Goal: Task Accomplishment & Management: Complete application form

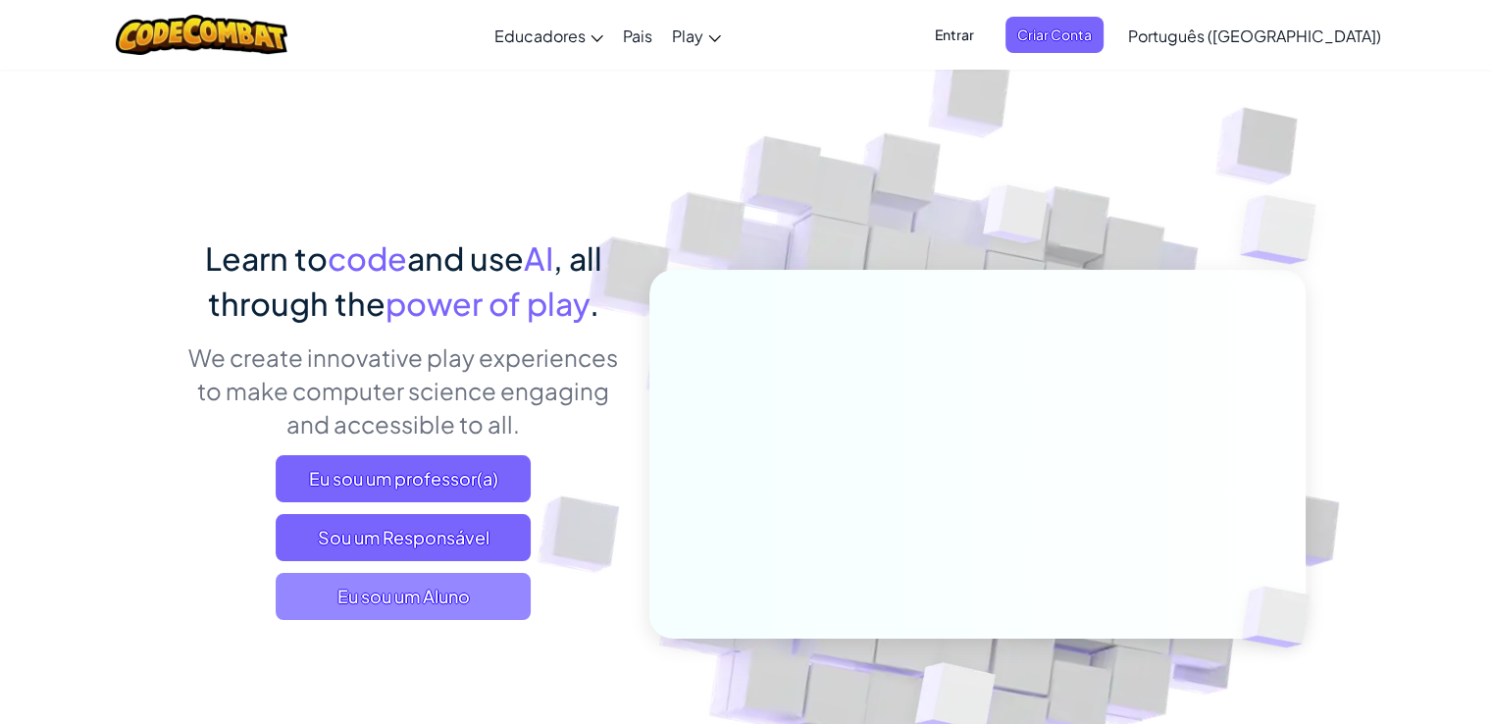
click at [418, 586] on span "Eu sou um Aluno" at bounding box center [403, 596] width 255 height 47
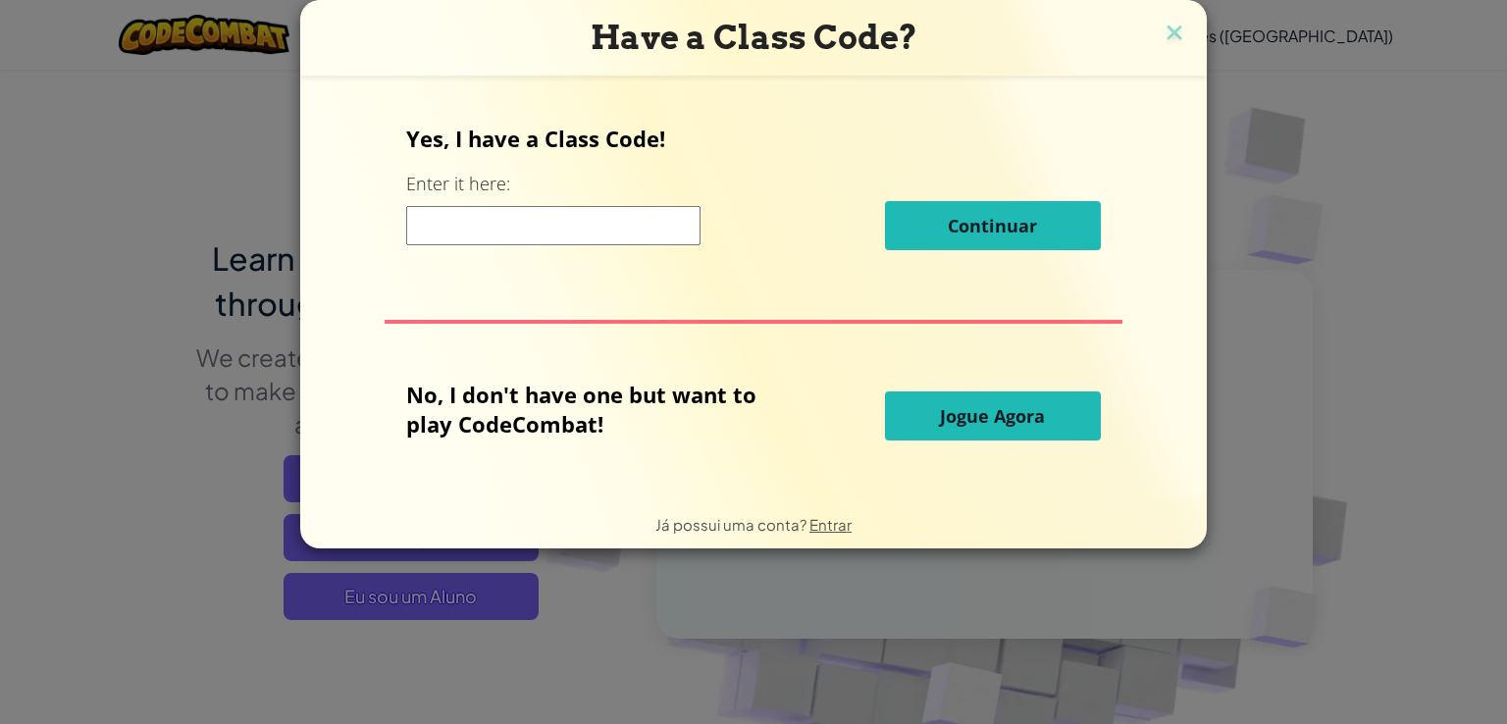
click at [541, 208] on input at bounding box center [553, 225] width 294 height 39
type input "c"
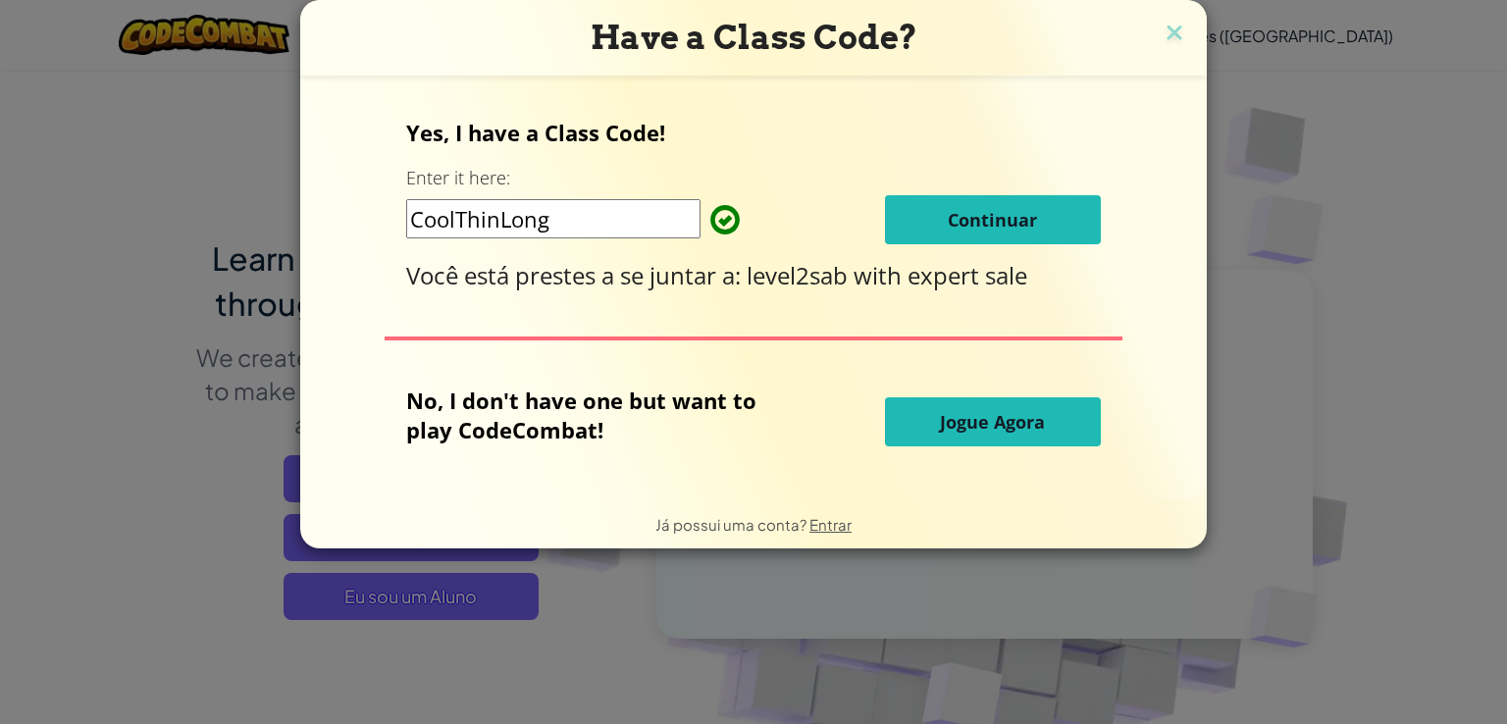
type input "CoolThinLong"
click at [1071, 225] on button "Continuar" at bounding box center [993, 219] width 216 height 49
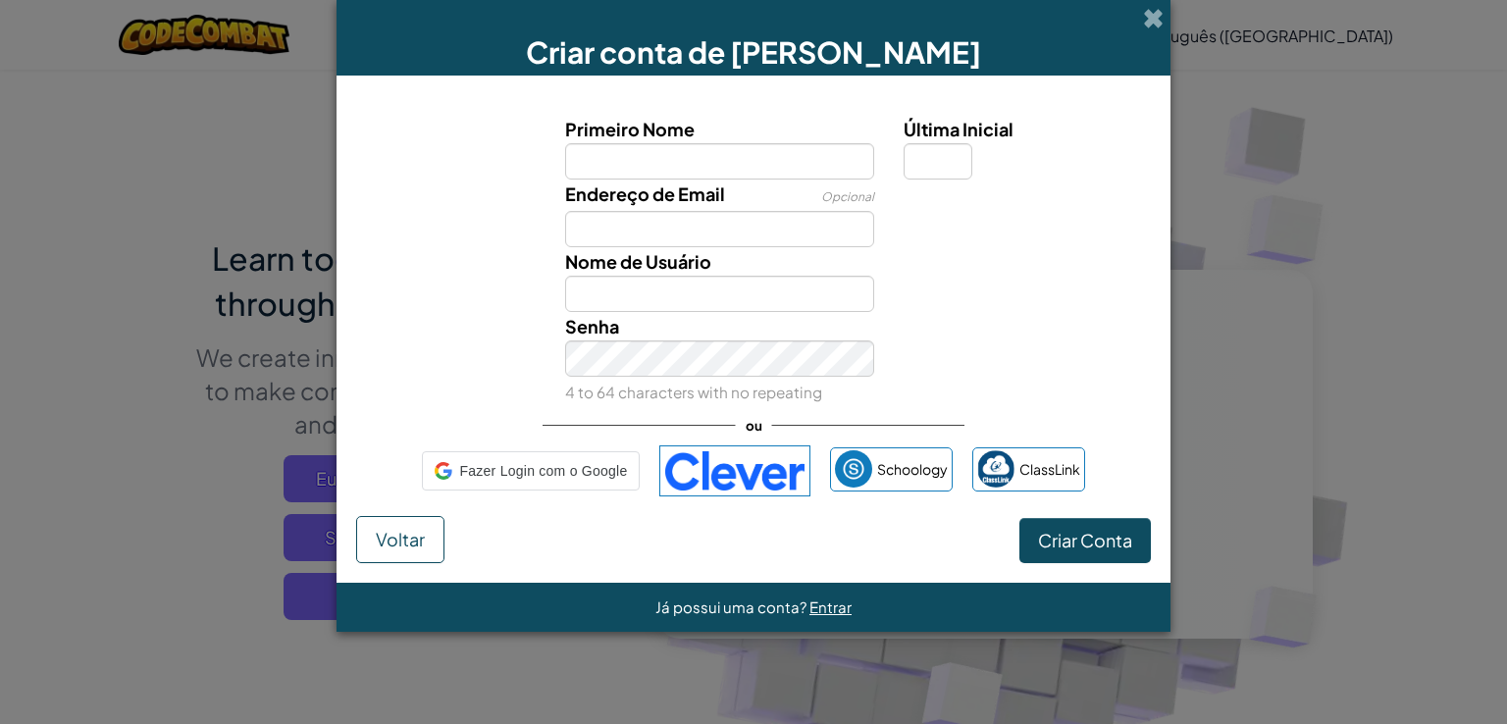
click at [653, 178] on input "Primeiro Nome" at bounding box center [720, 161] width 310 height 36
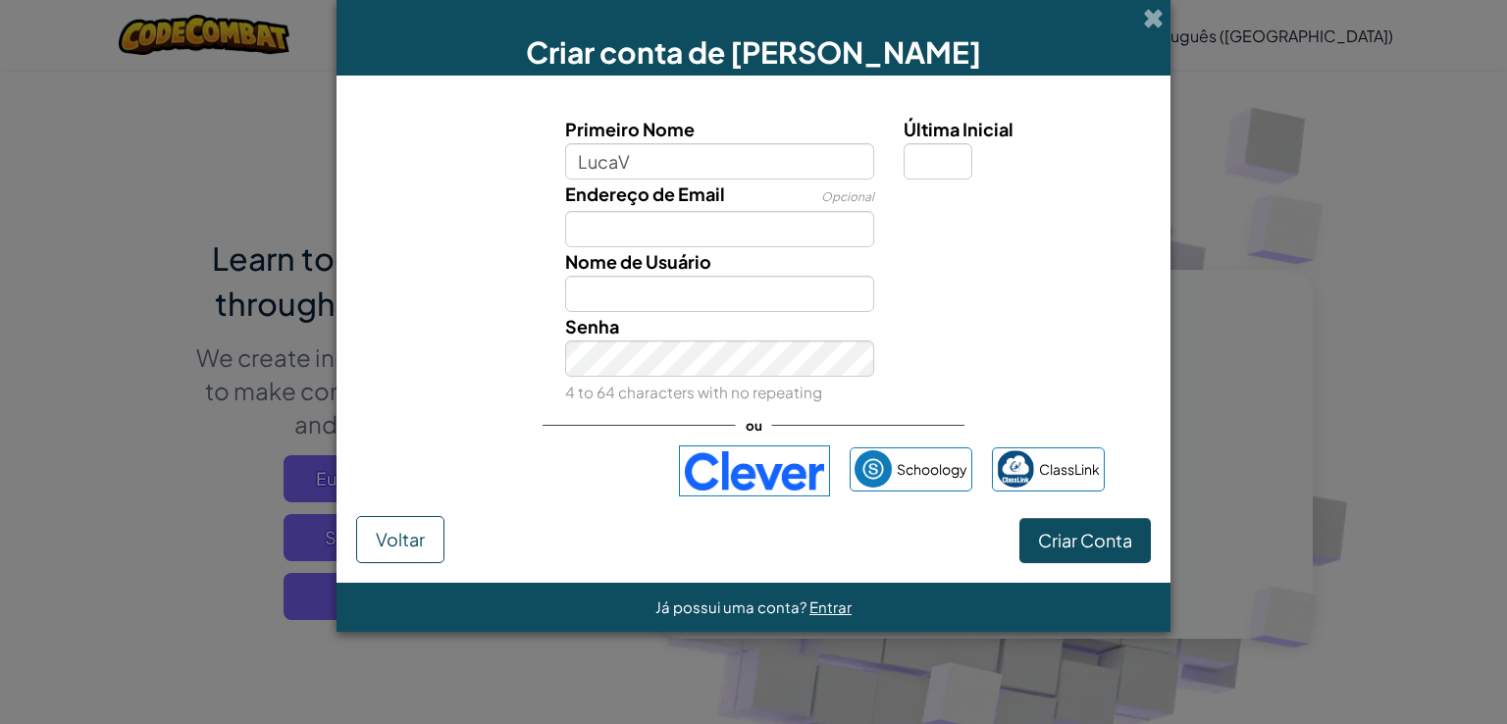
type input "LucaV"
click at [922, 165] on input "Última Inicial" at bounding box center [938, 161] width 69 height 36
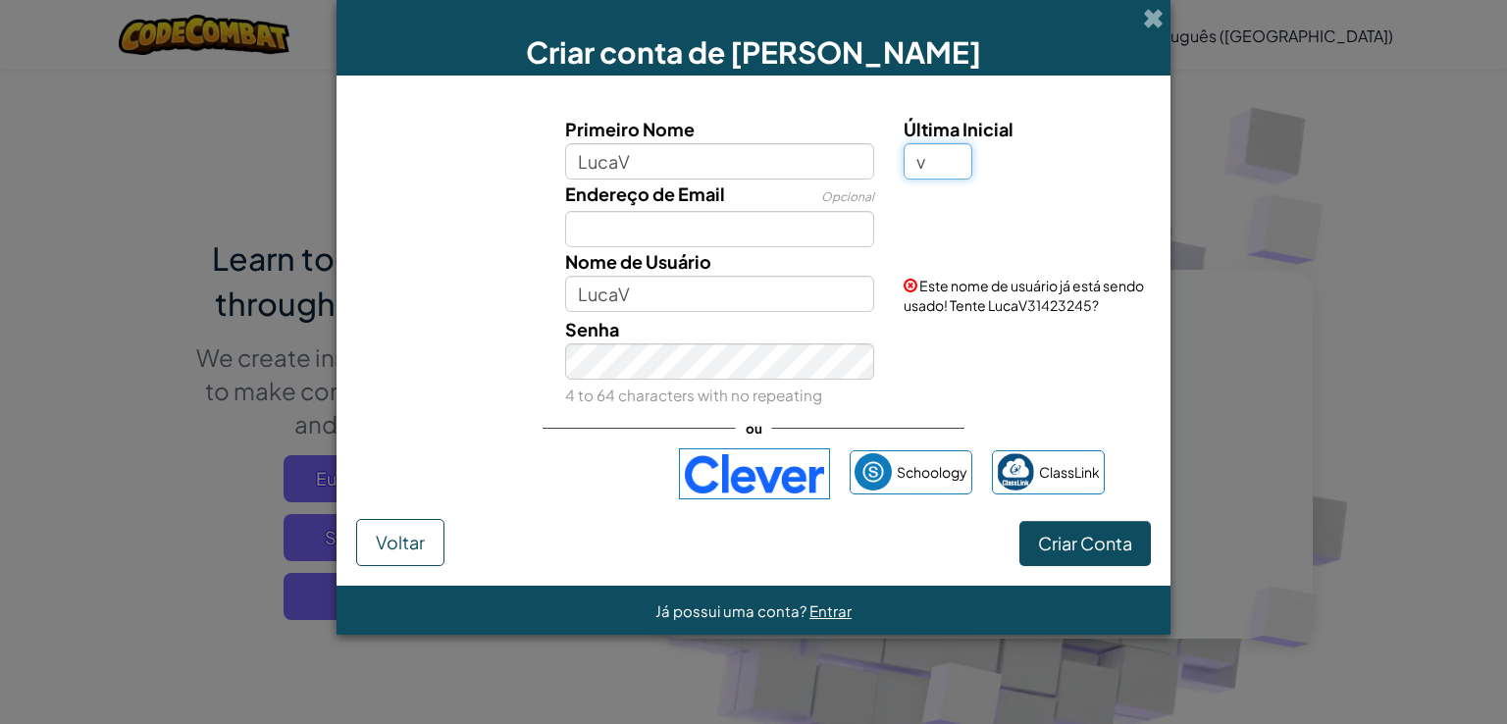
type input "v"
type input "LucaVV"
click at [653, 161] on input "LucaV" at bounding box center [720, 161] width 310 height 36
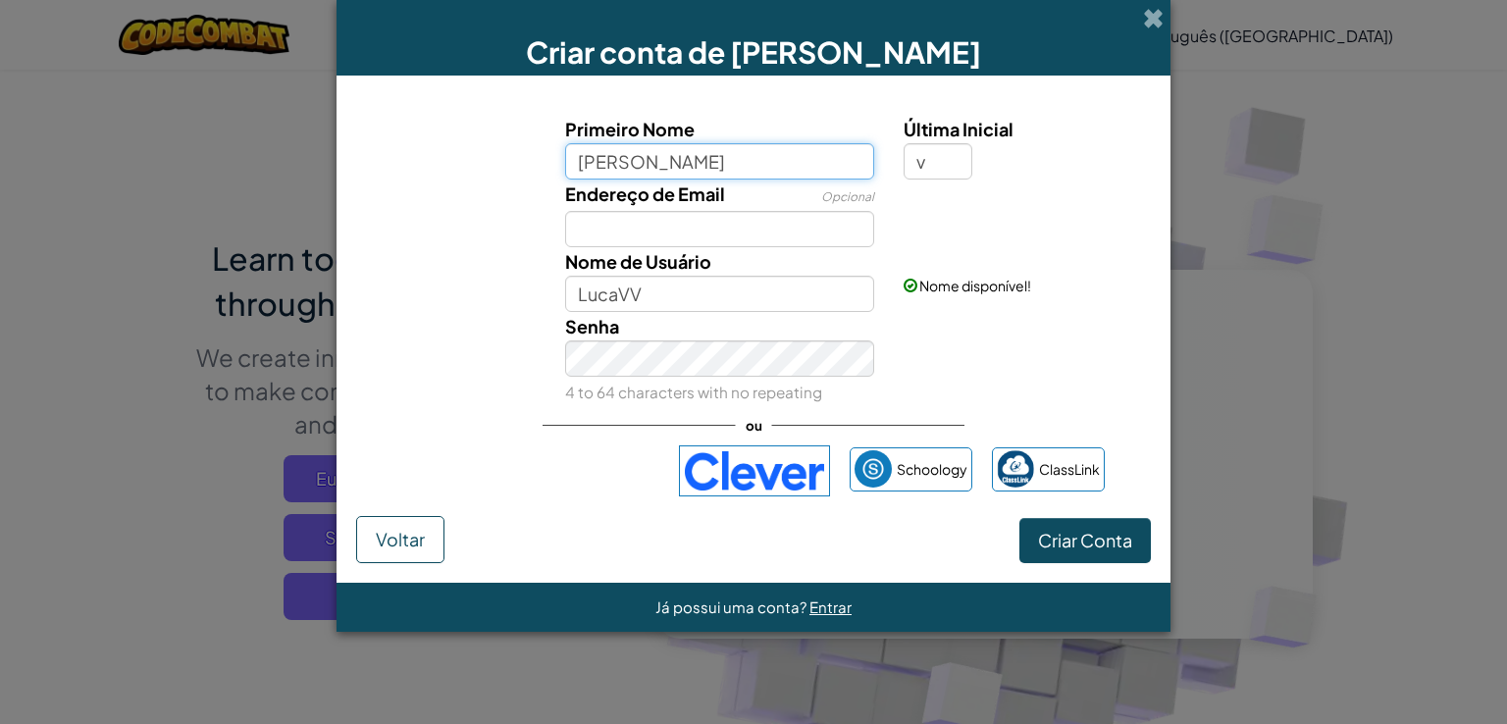
type input "Lucas"
type input "LucasV"
click at [930, 163] on input "v" at bounding box center [938, 161] width 69 height 36
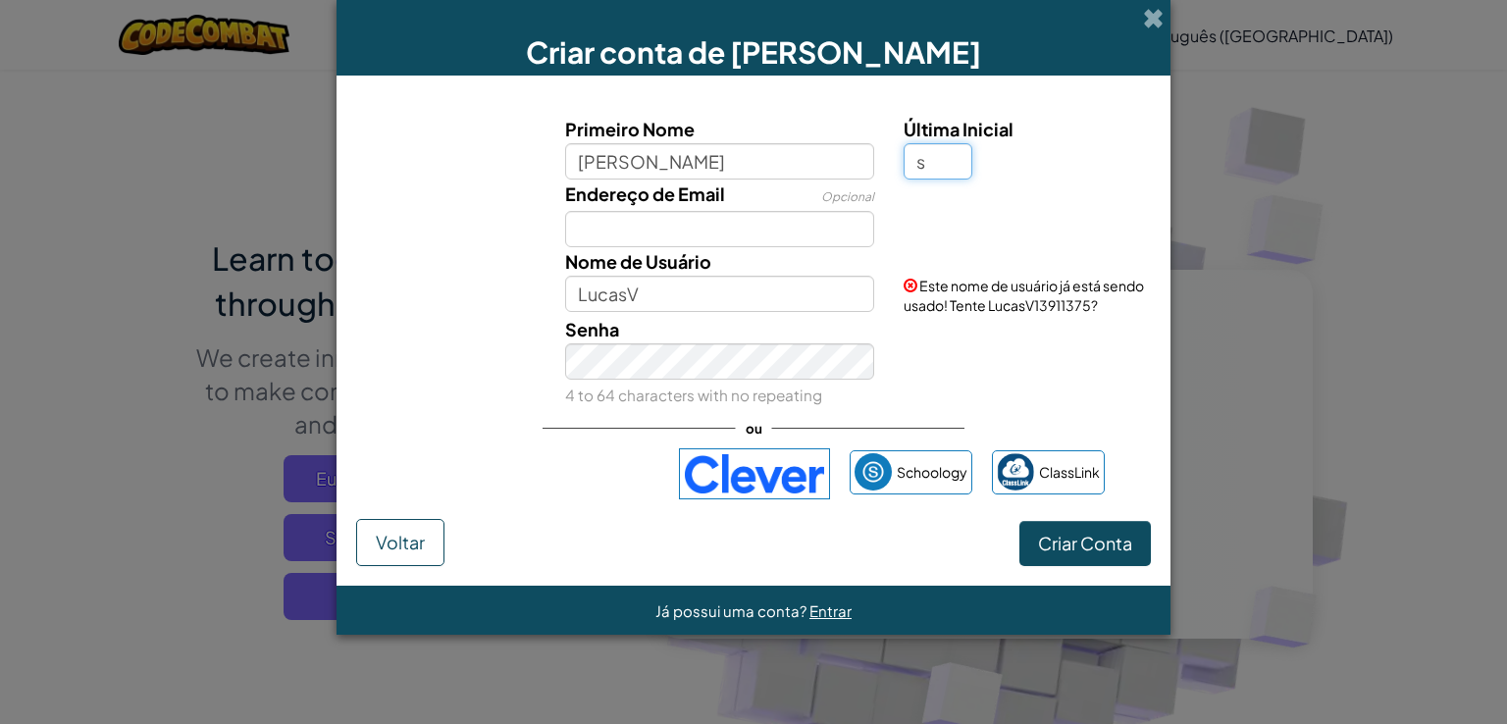
type input "s"
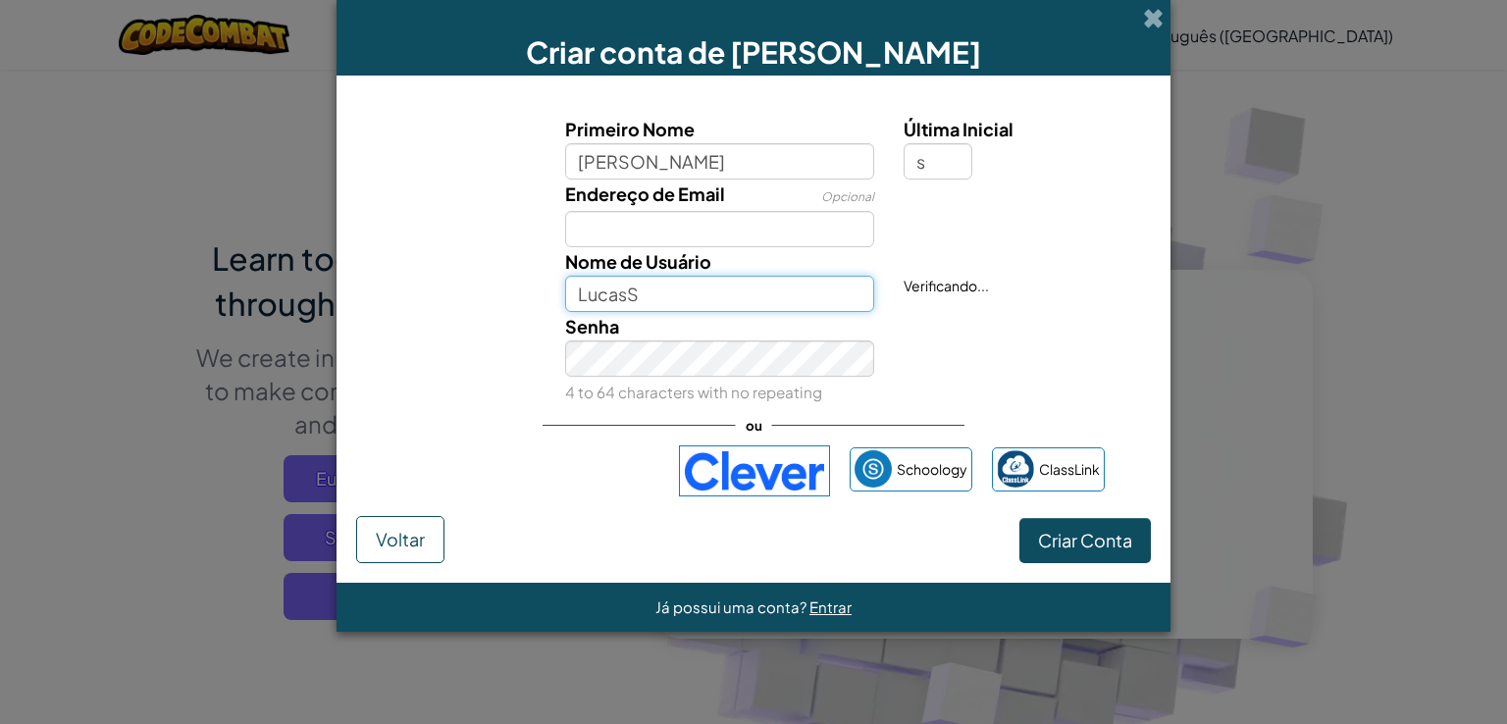
click at [652, 284] on input "LucasS" at bounding box center [720, 294] width 310 height 36
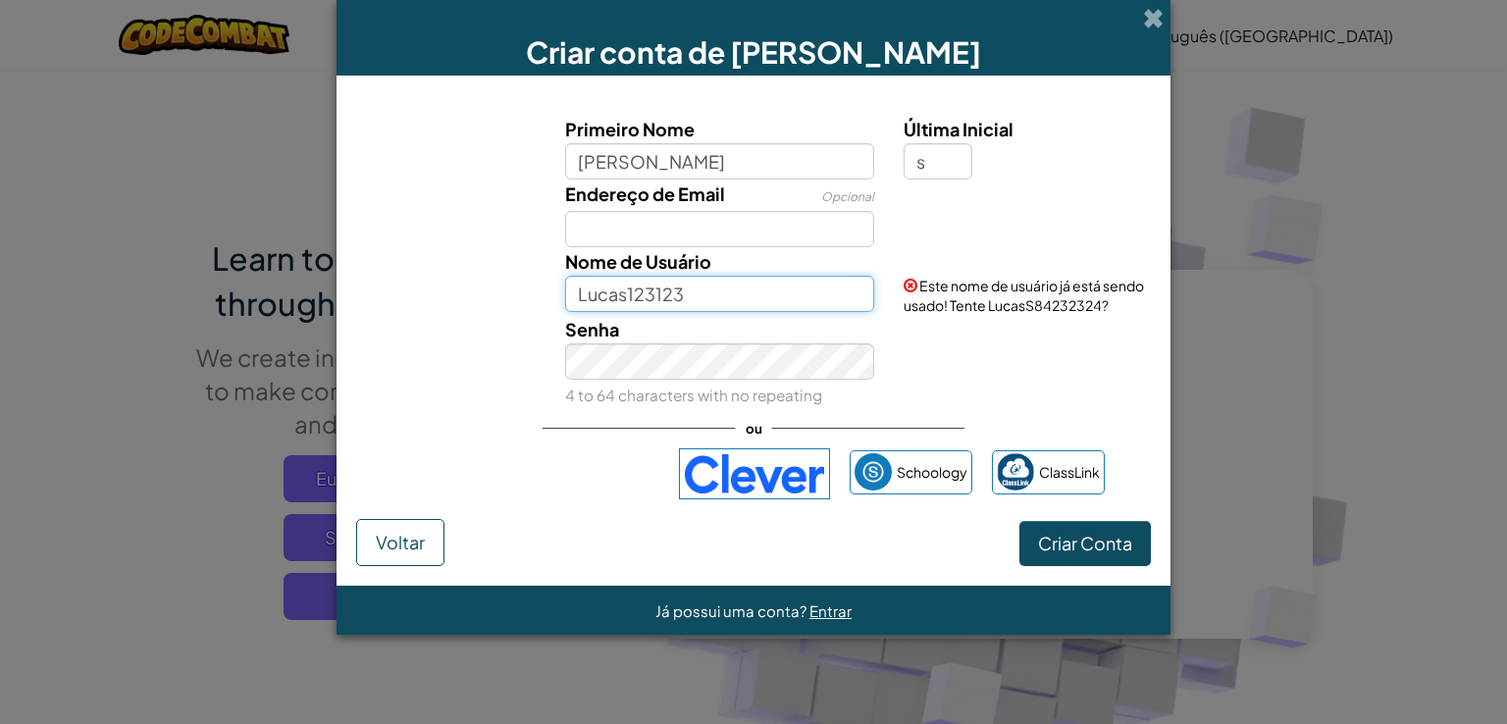
type input "Lucas123123"
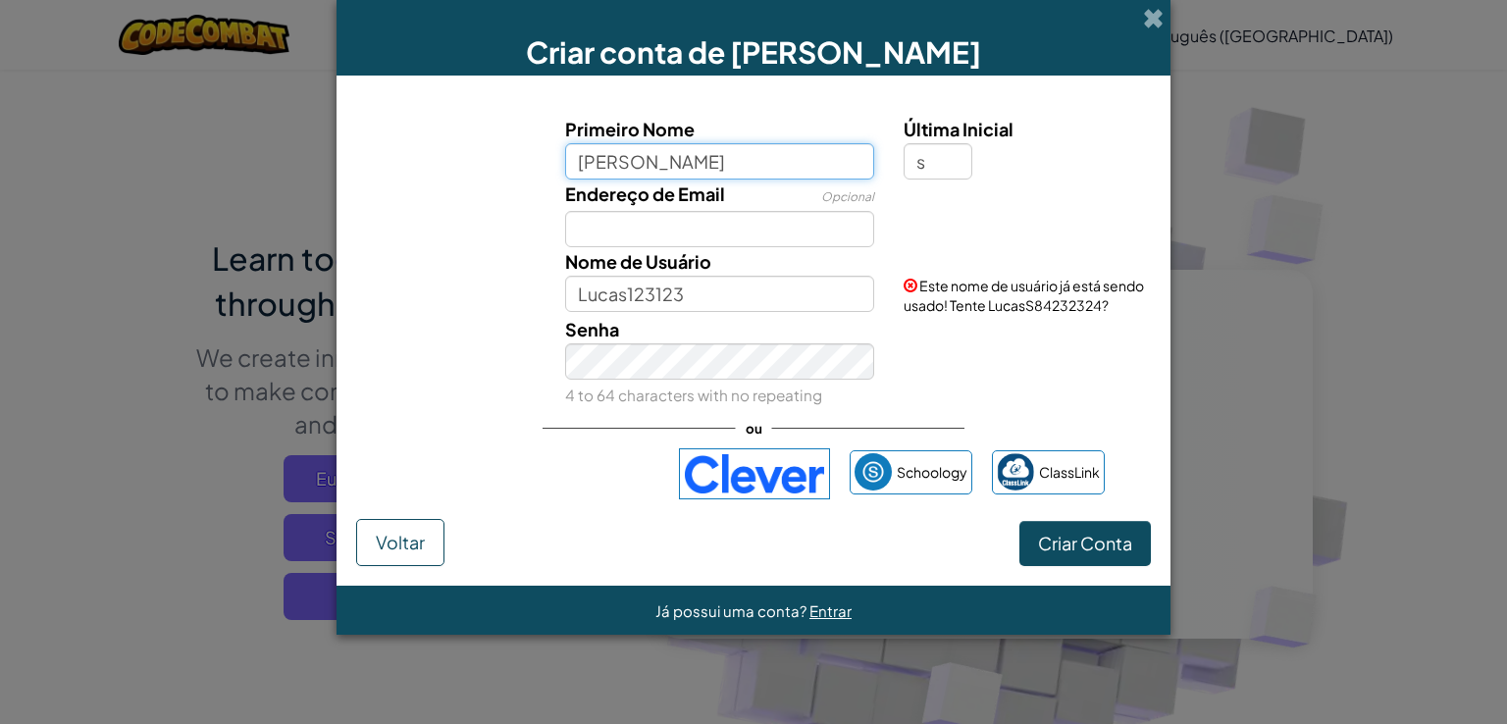
click at [632, 173] on input "Lucas" at bounding box center [720, 161] width 310 height 36
type input "LucasV"
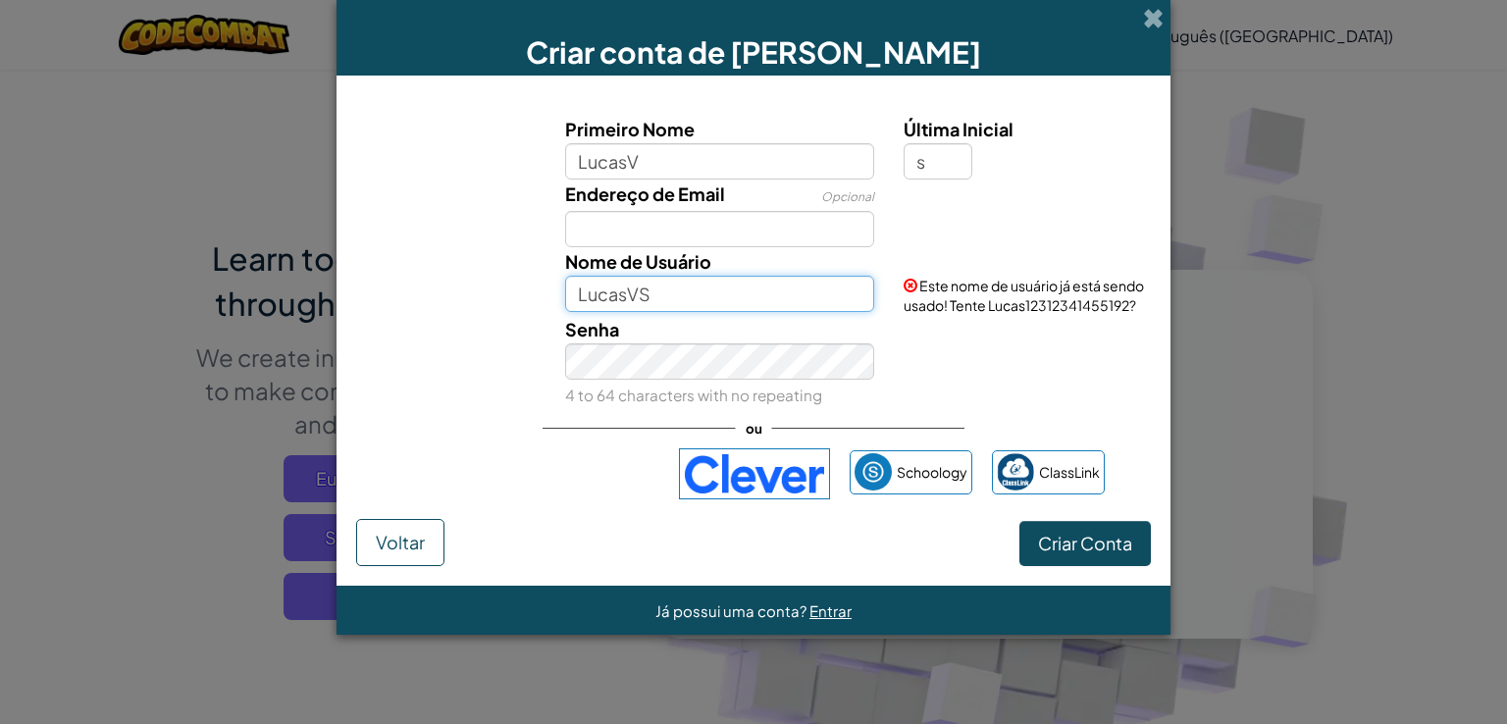
click at [624, 300] on input "LucasVS" at bounding box center [720, 294] width 310 height 36
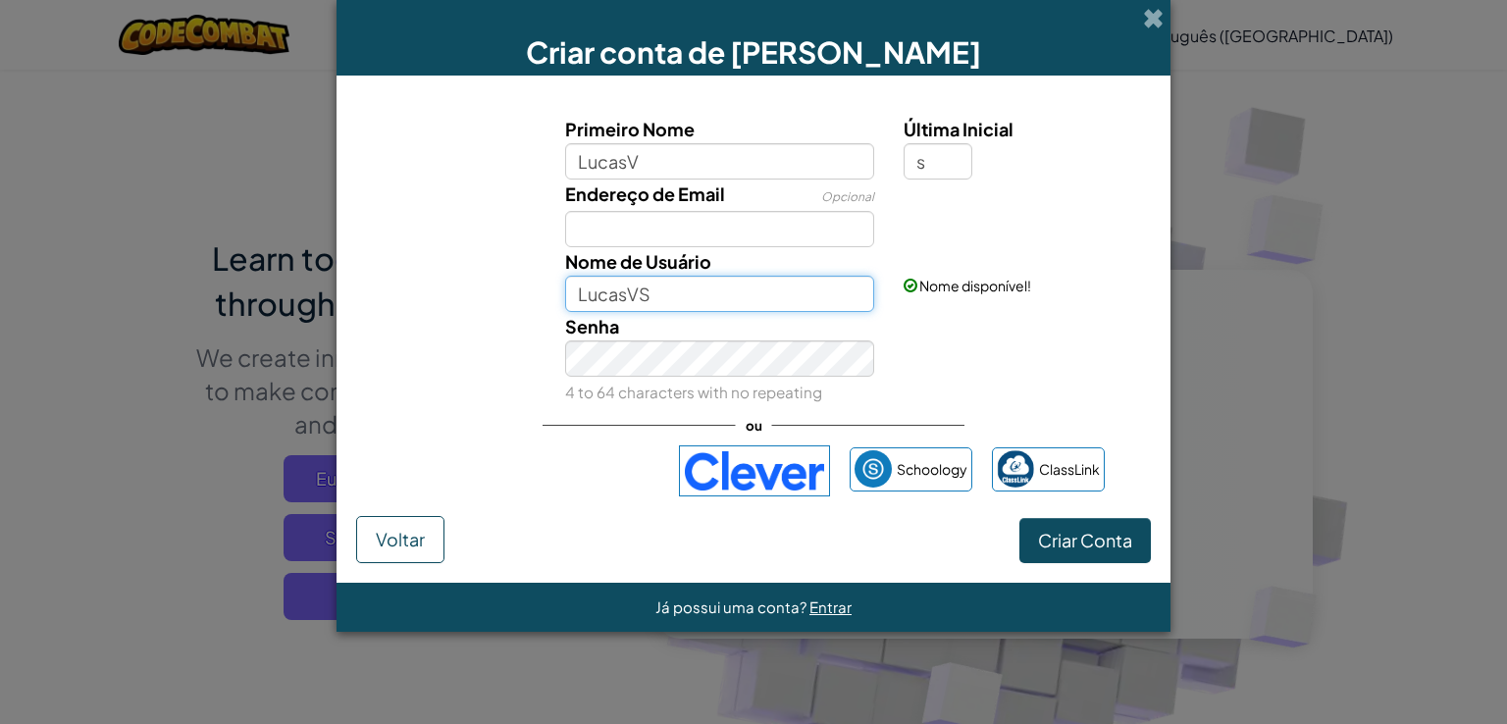
click at [690, 296] on input "LucasVS" at bounding box center [720, 294] width 310 height 36
type input "LucasV"
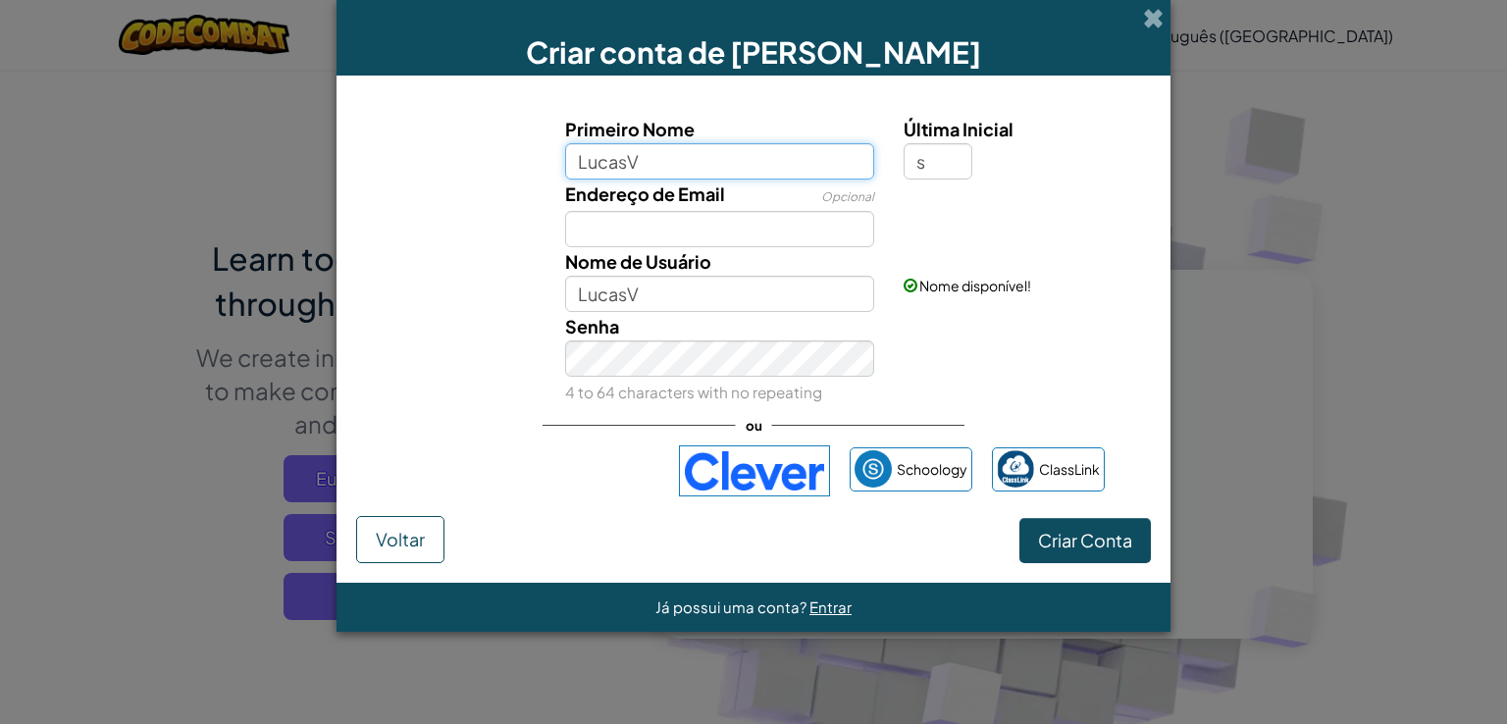
click at [681, 154] on input "LucasV" at bounding box center [720, 161] width 310 height 36
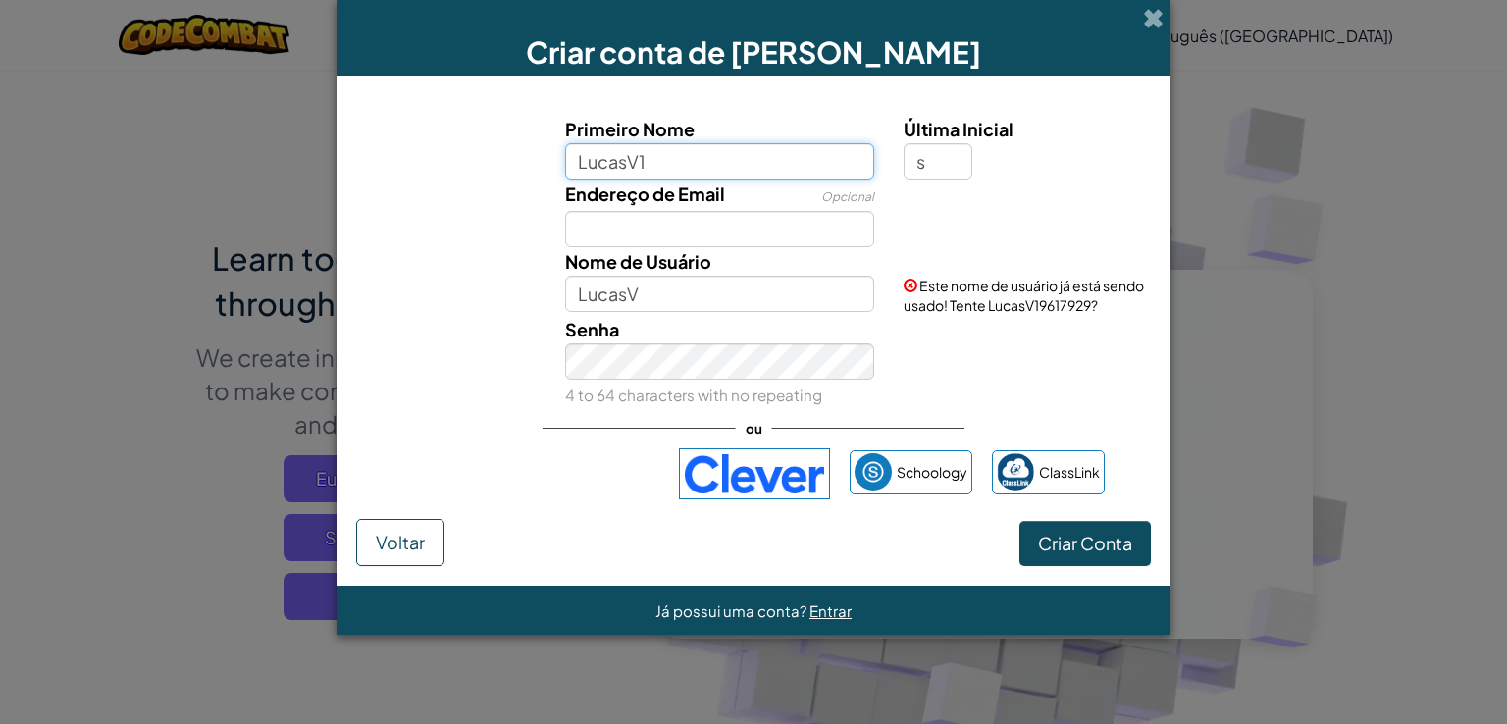
type input "LucasV"
click at [935, 161] on input "s" at bounding box center [938, 161] width 69 height 36
type input "v"
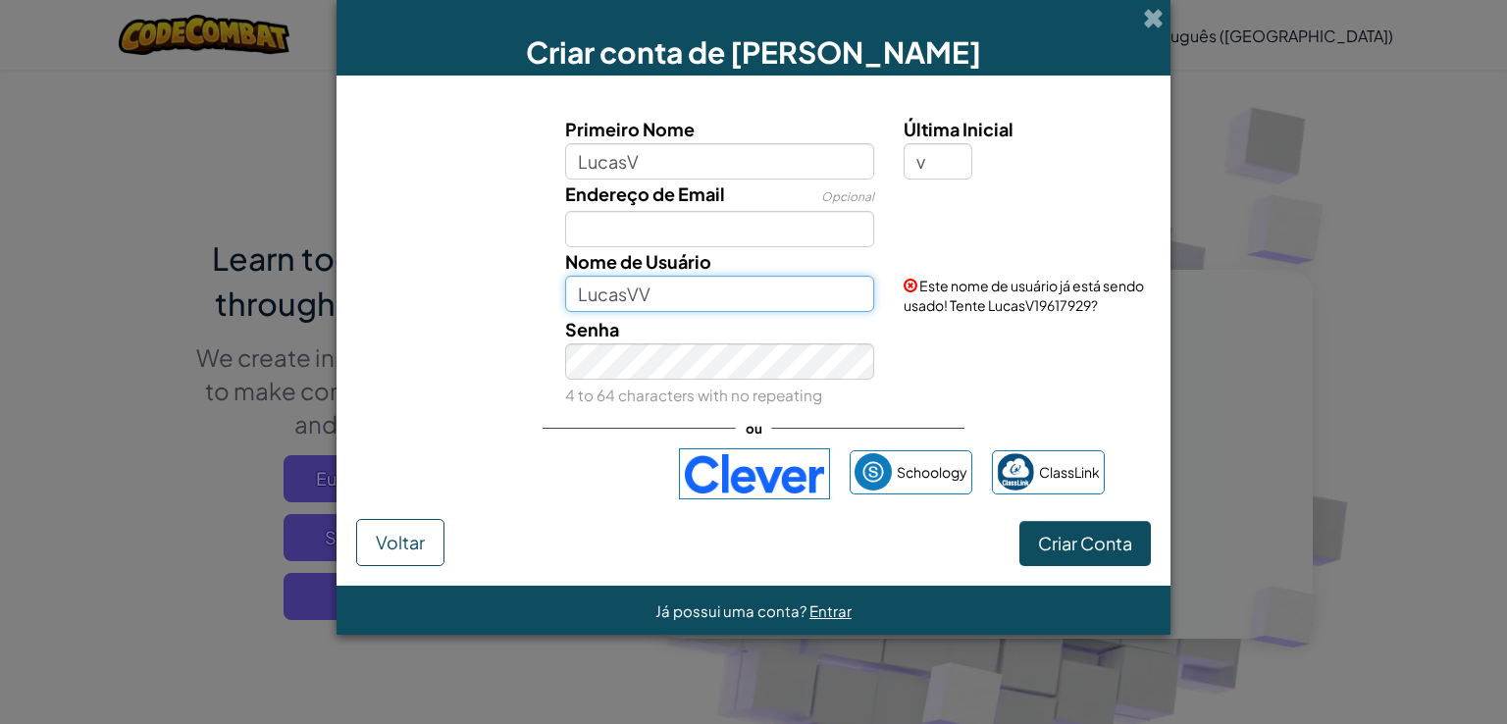
click at [700, 293] on input "LucasVV" at bounding box center [720, 294] width 310 height 36
click at [699, 293] on input "LucasVV" at bounding box center [720, 294] width 310 height 36
type input "LucasV123123"
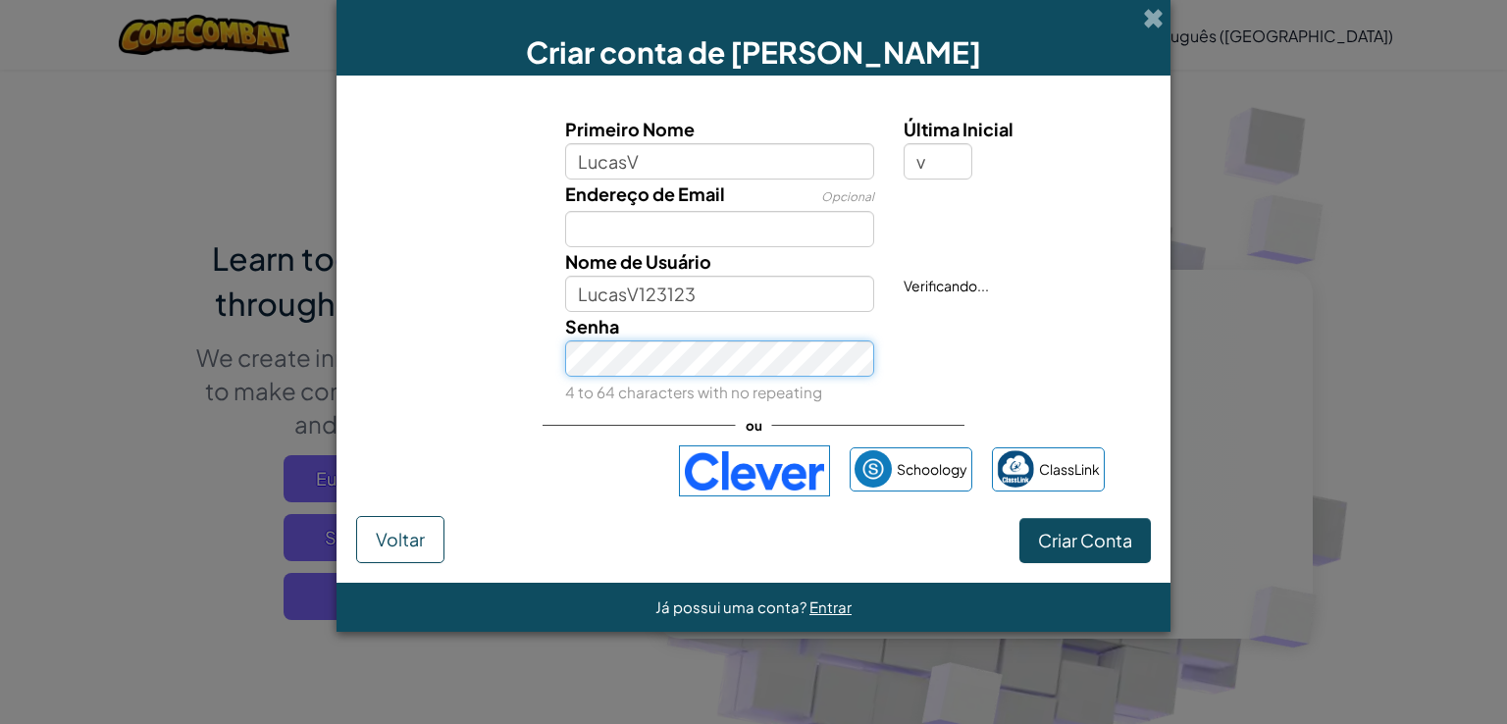
click at [675, 377] on div "Senha 4 to 64 characters with no repeating" at bounding box center [719, 359] width 339 height 94
click at [1056, 533] on span "Criar Conta" at bounding box center [1085, 540] width 94 height 23
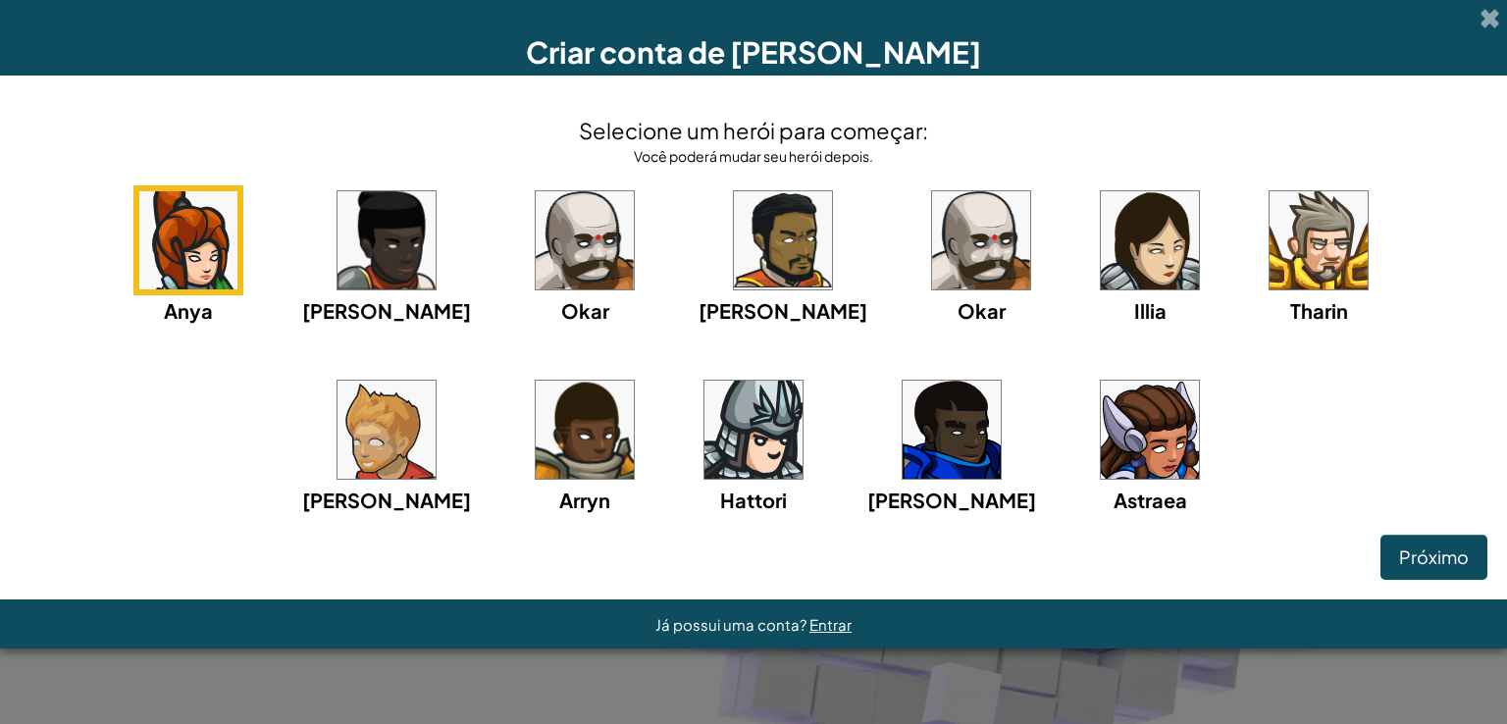
click at [536, 227] on img at bounding box center [585, 240] width 98 height 98
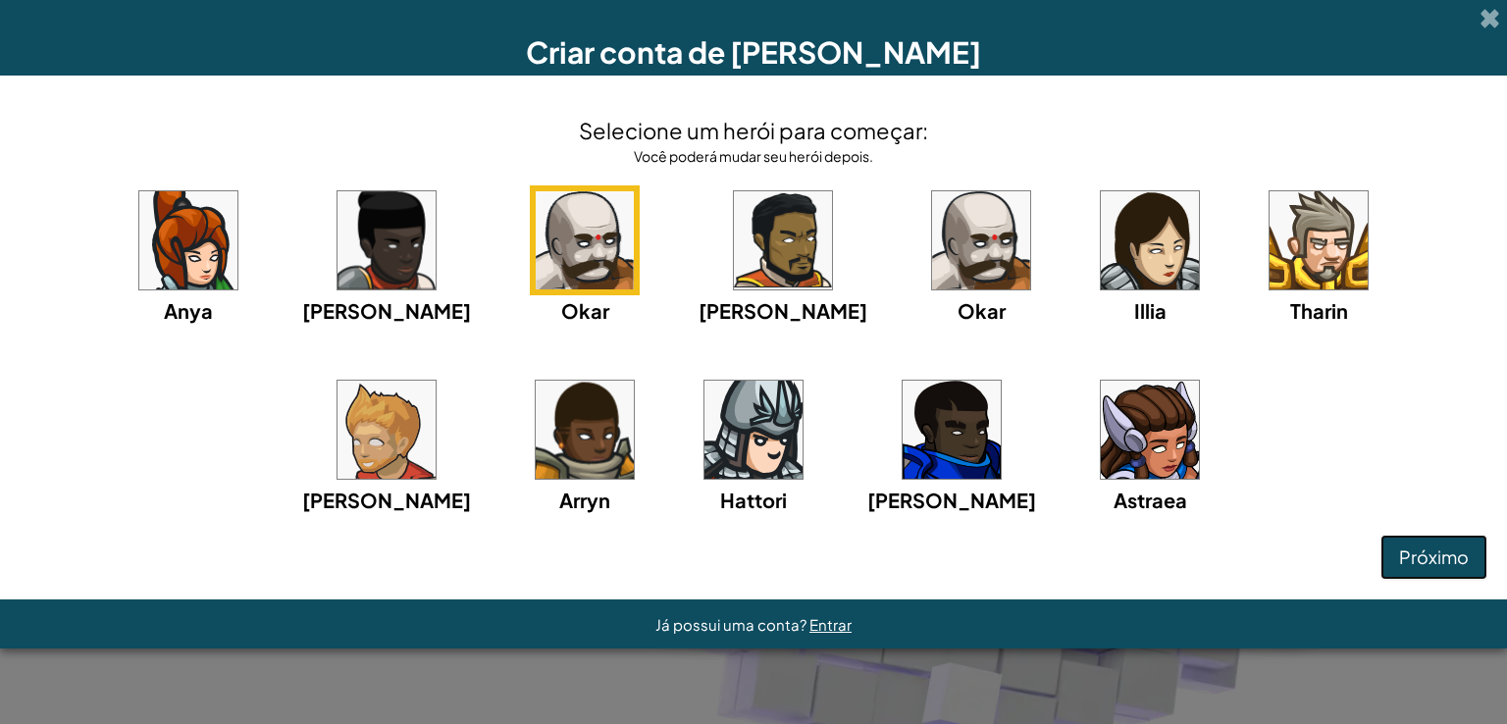
click at [1389, 550] on button "Próximo" at bounding box center [1434, 557] width 107 height 45
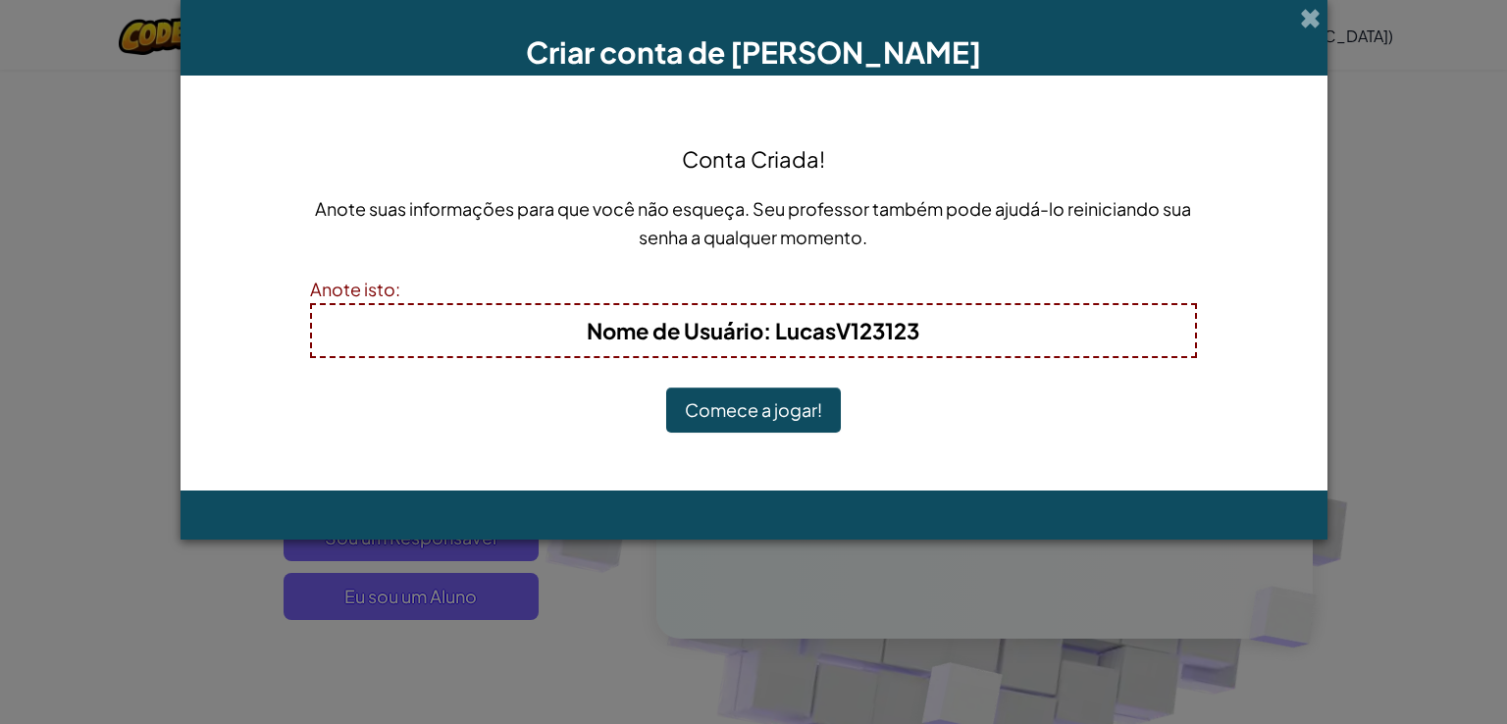
click at [816, 408] on button "Comece a jogar!" at bounding box center [753, 410] width 175 height 45
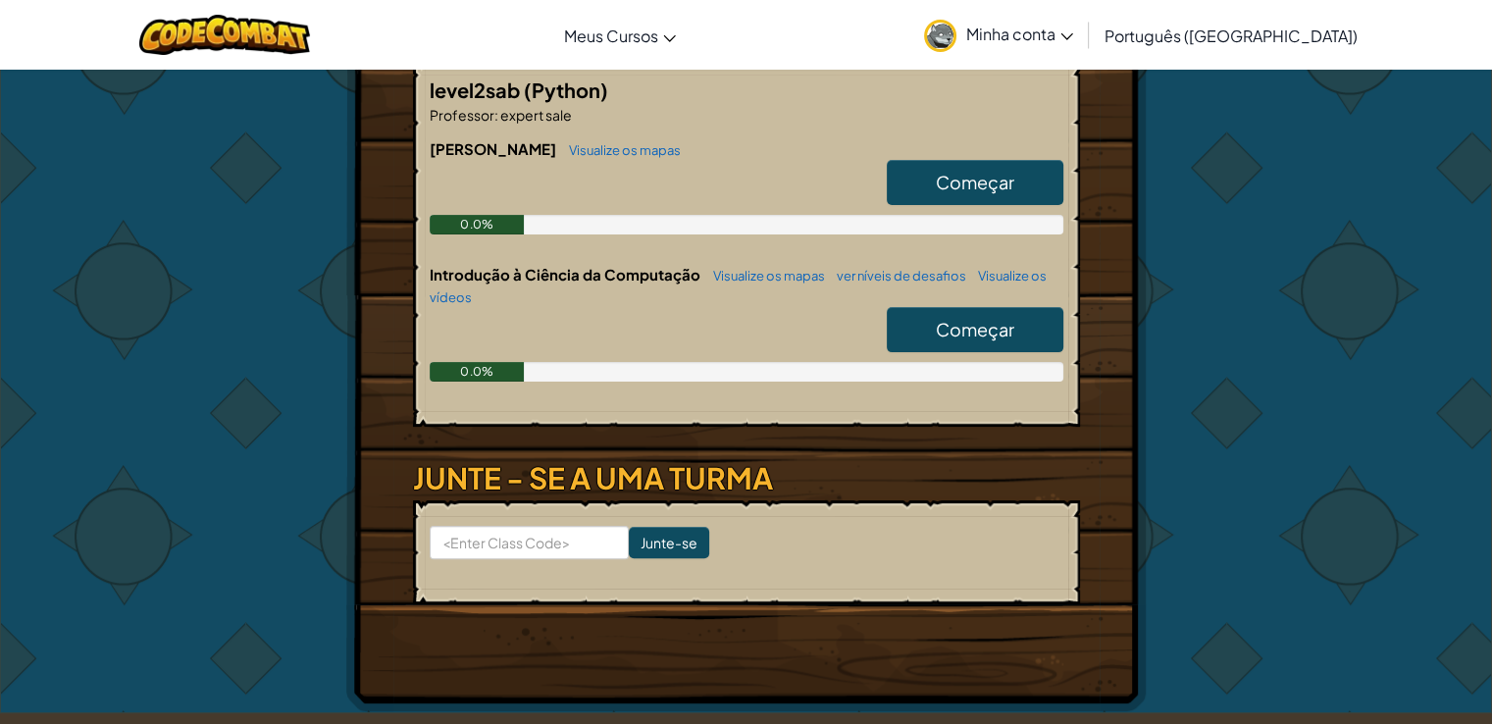
scroll to position [294, 0]
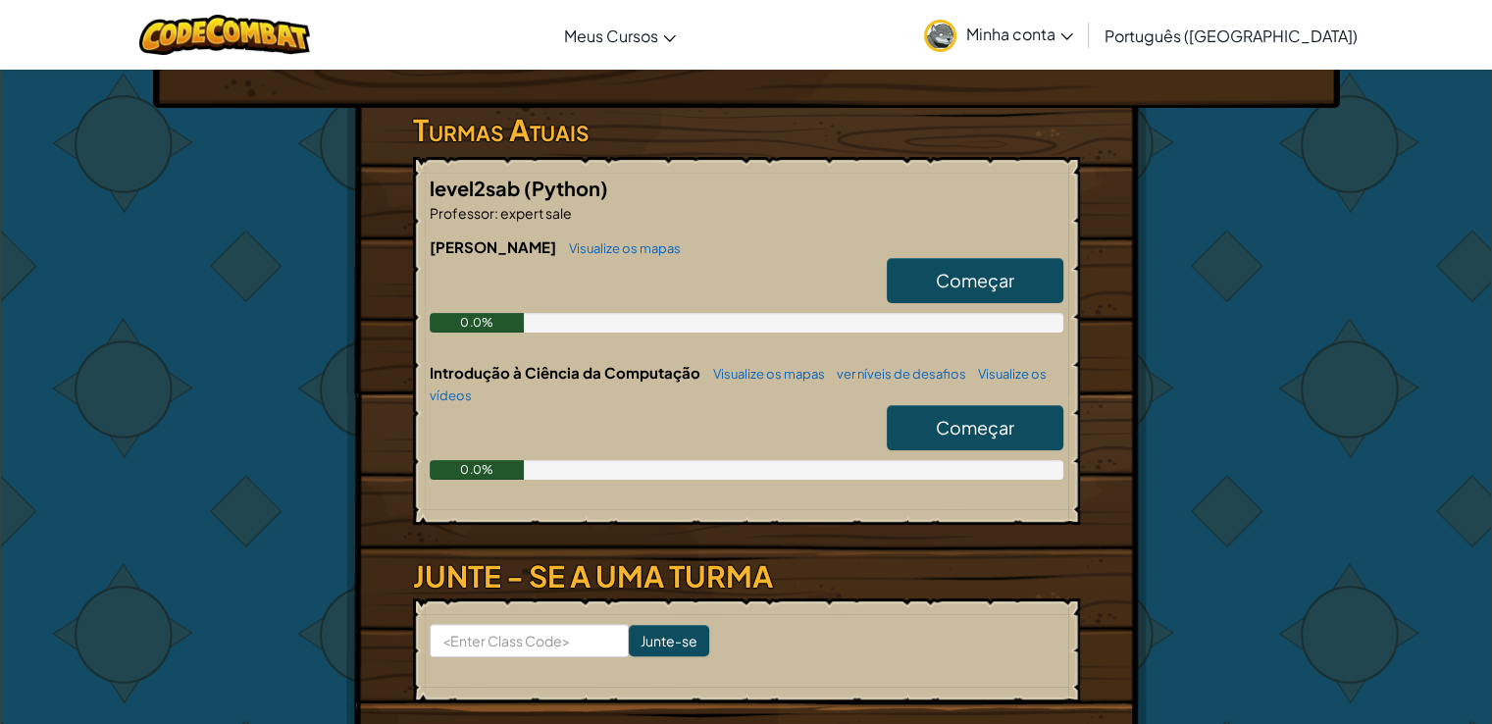
click at [954, 280] on span "Começar" at bounding box center [975, 280] width 78 height 23
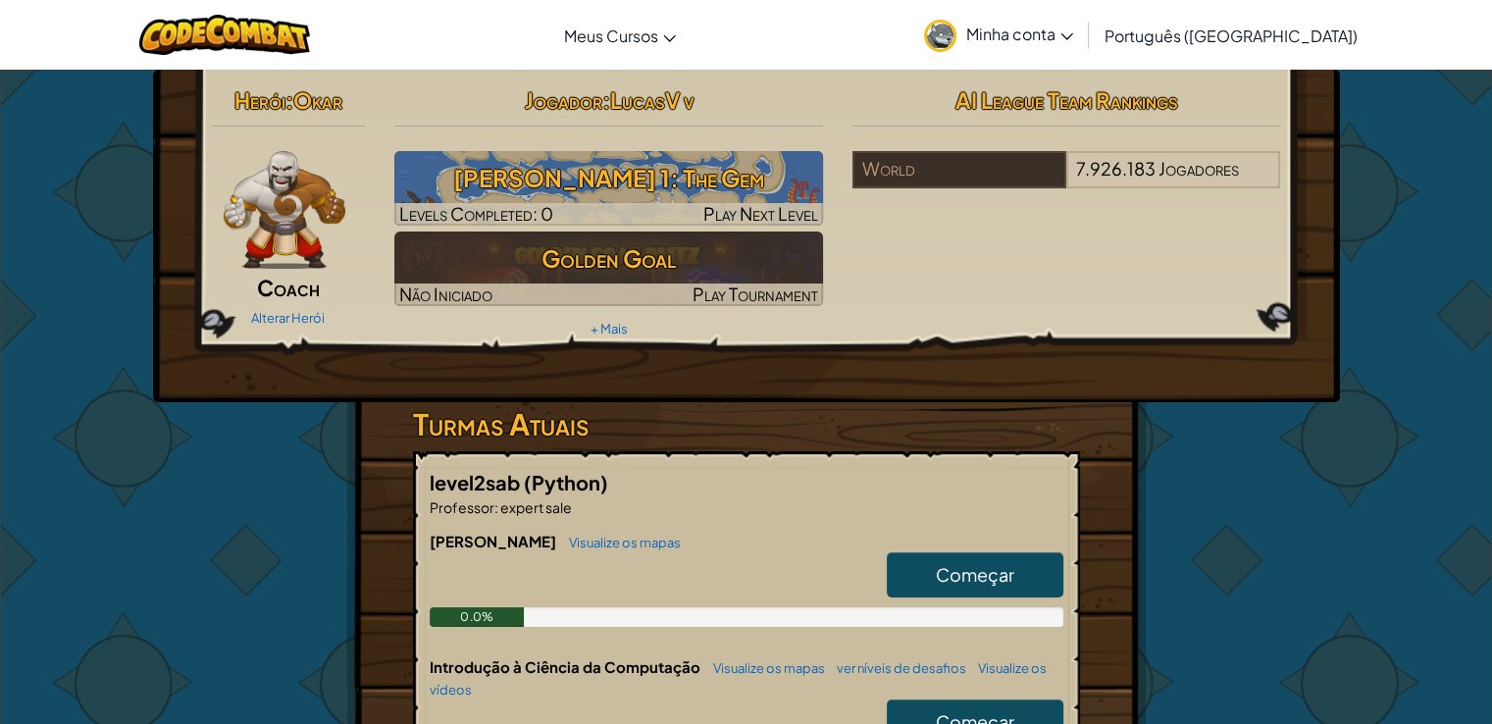
select select "pt-BR"
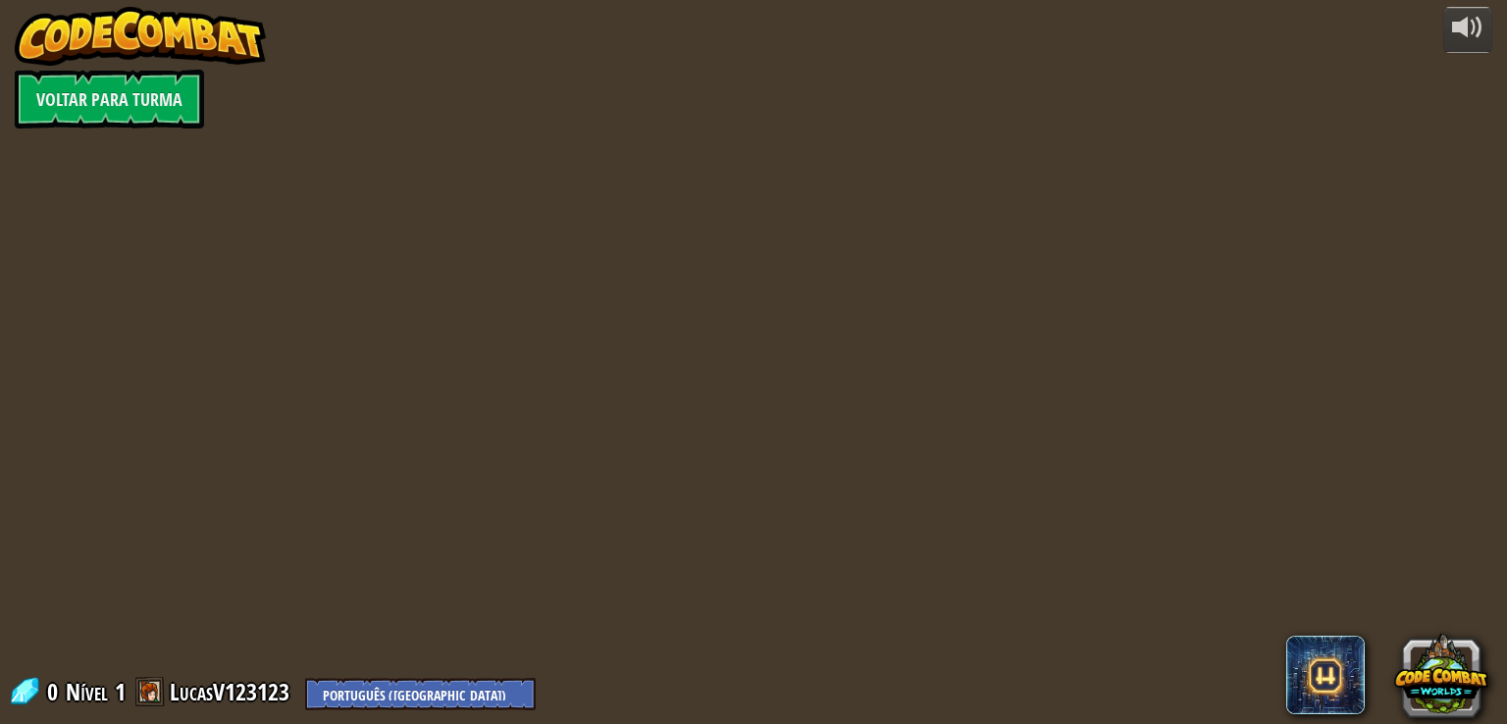
select select "pt-BR"
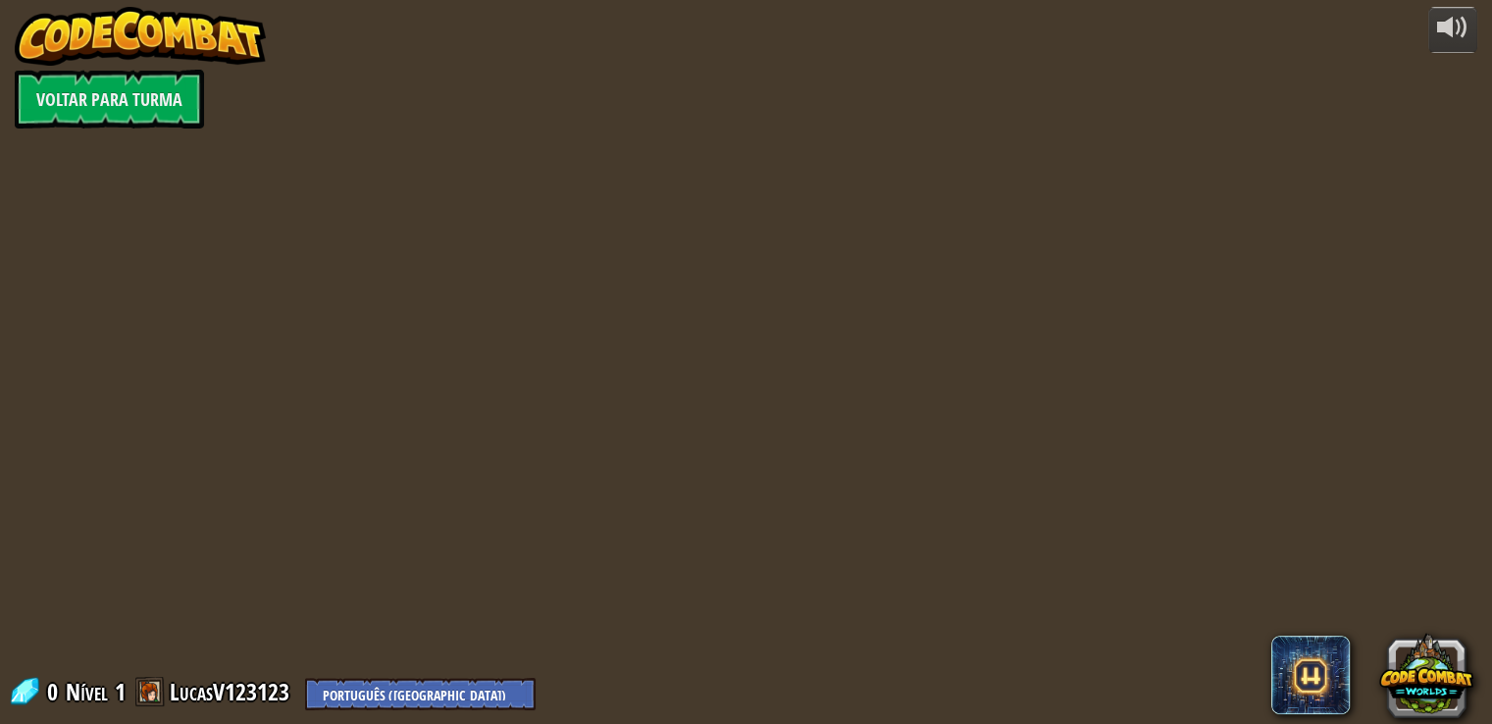
select select "pt-BR"
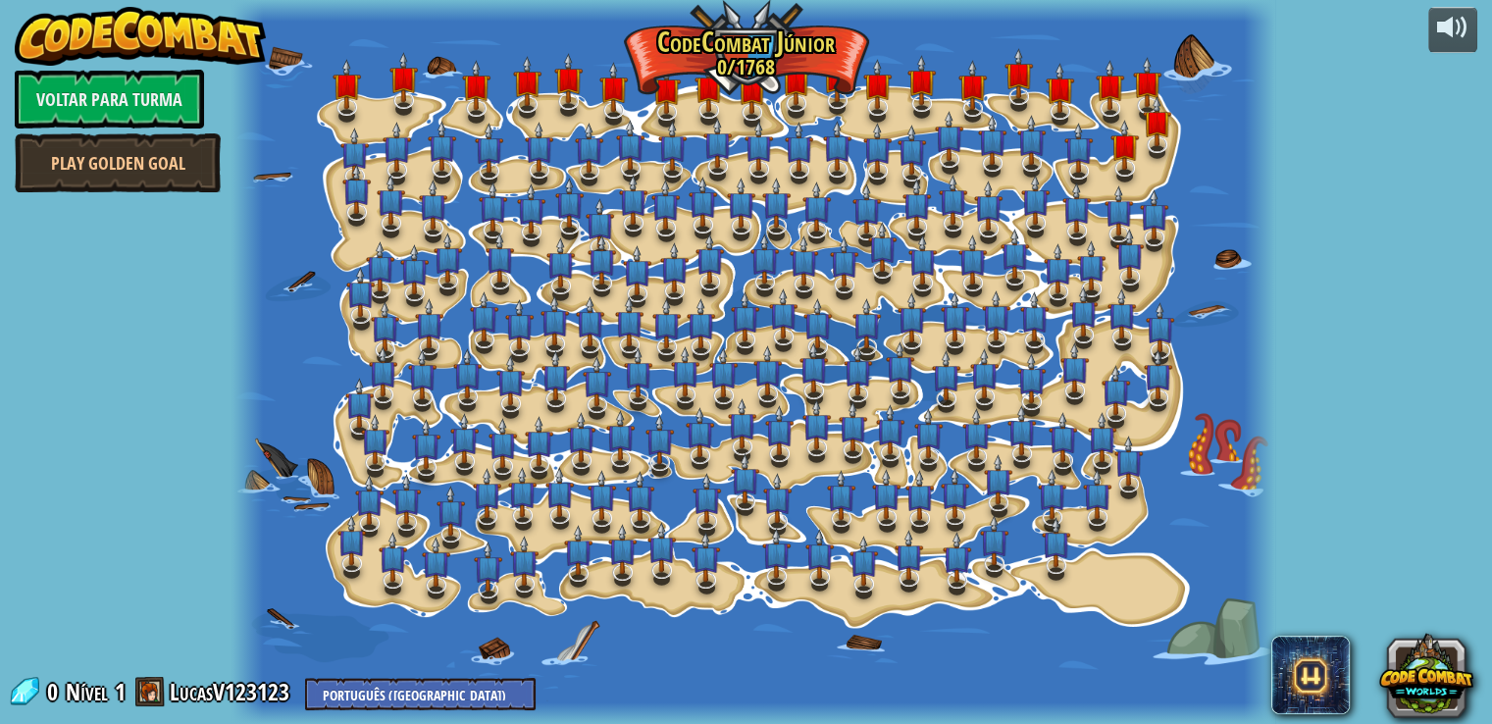
select select "pt-BR"
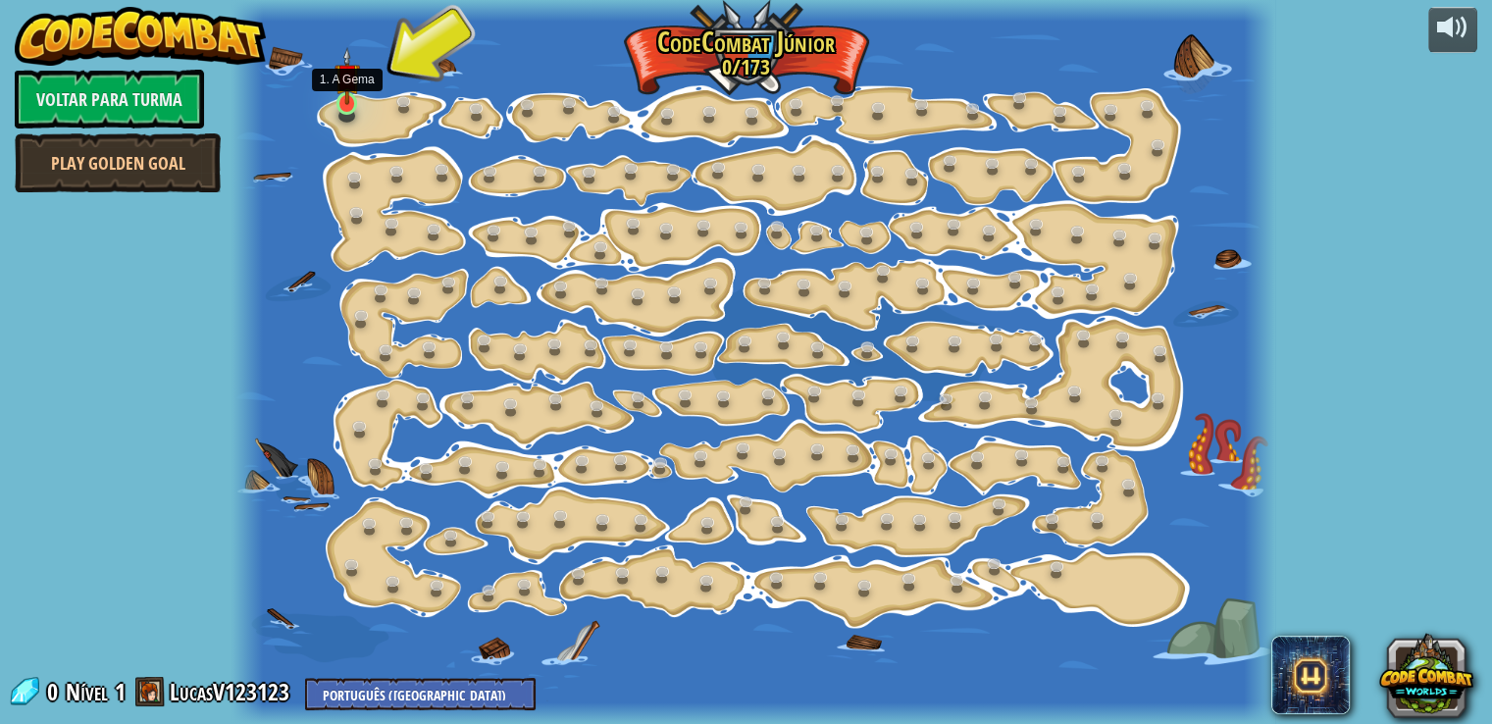
click at [345, 104] on img at bounding box center [348, 76] width 26 height 59
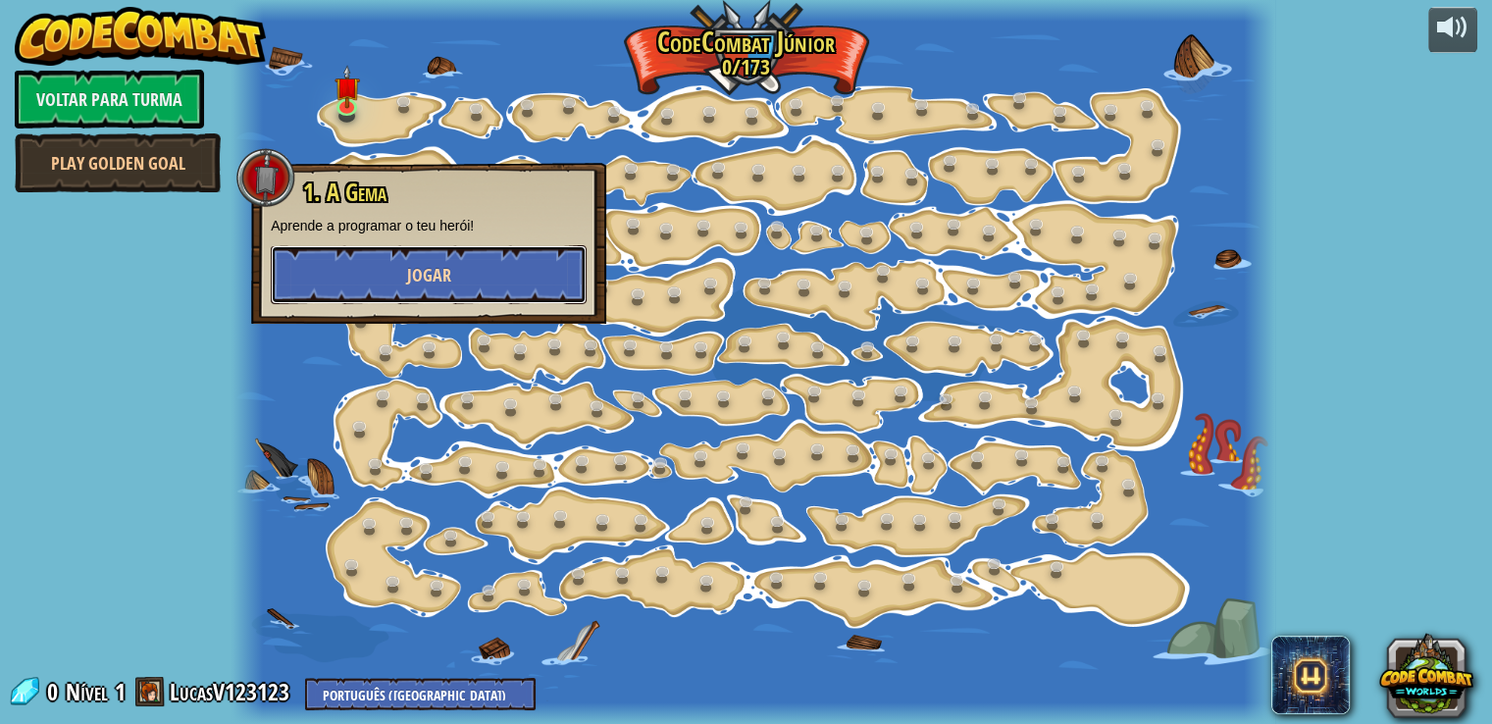
click at [397, 280] on button "Jogar" at bounding box center [429, 274] width 316 height 59
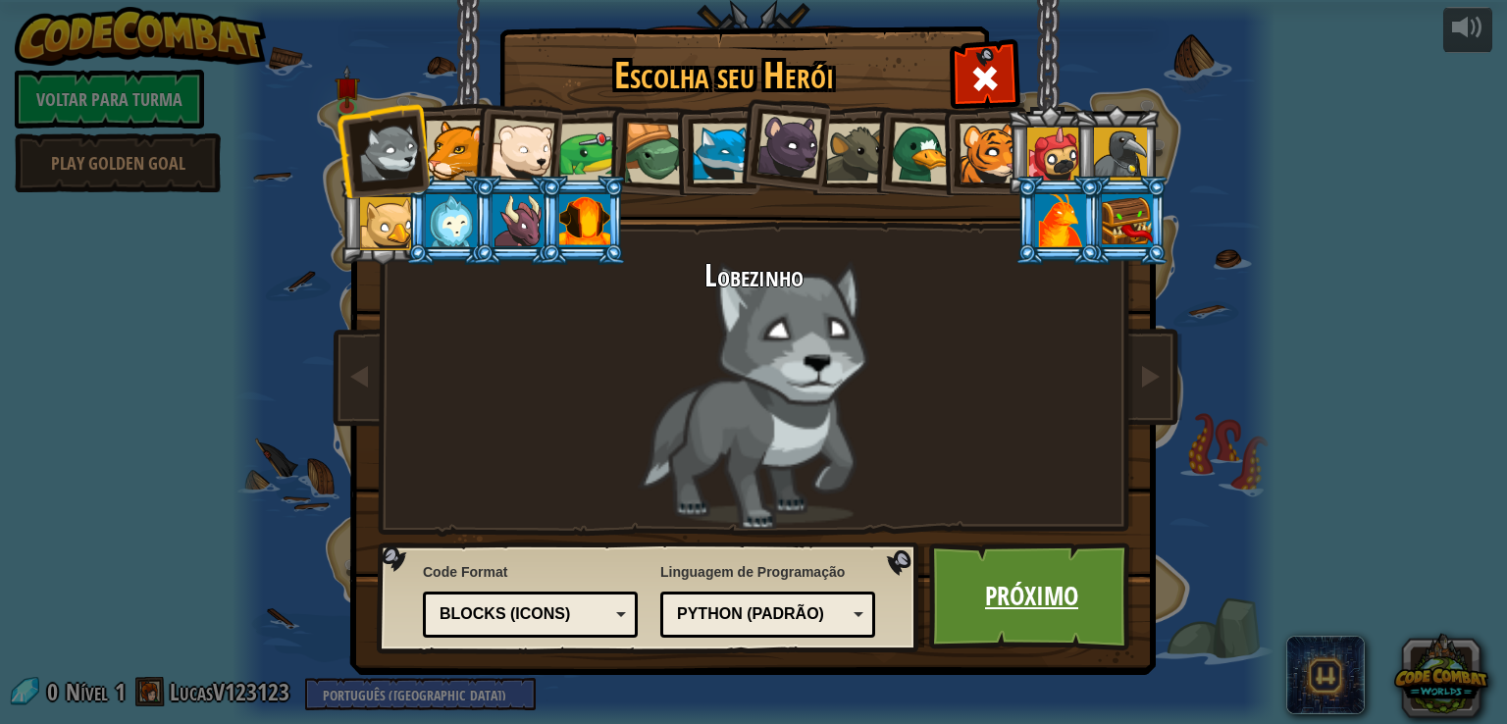
click at [980, 590] on link "Próximo" at bounding box center [1031, 597] width 205 height 108
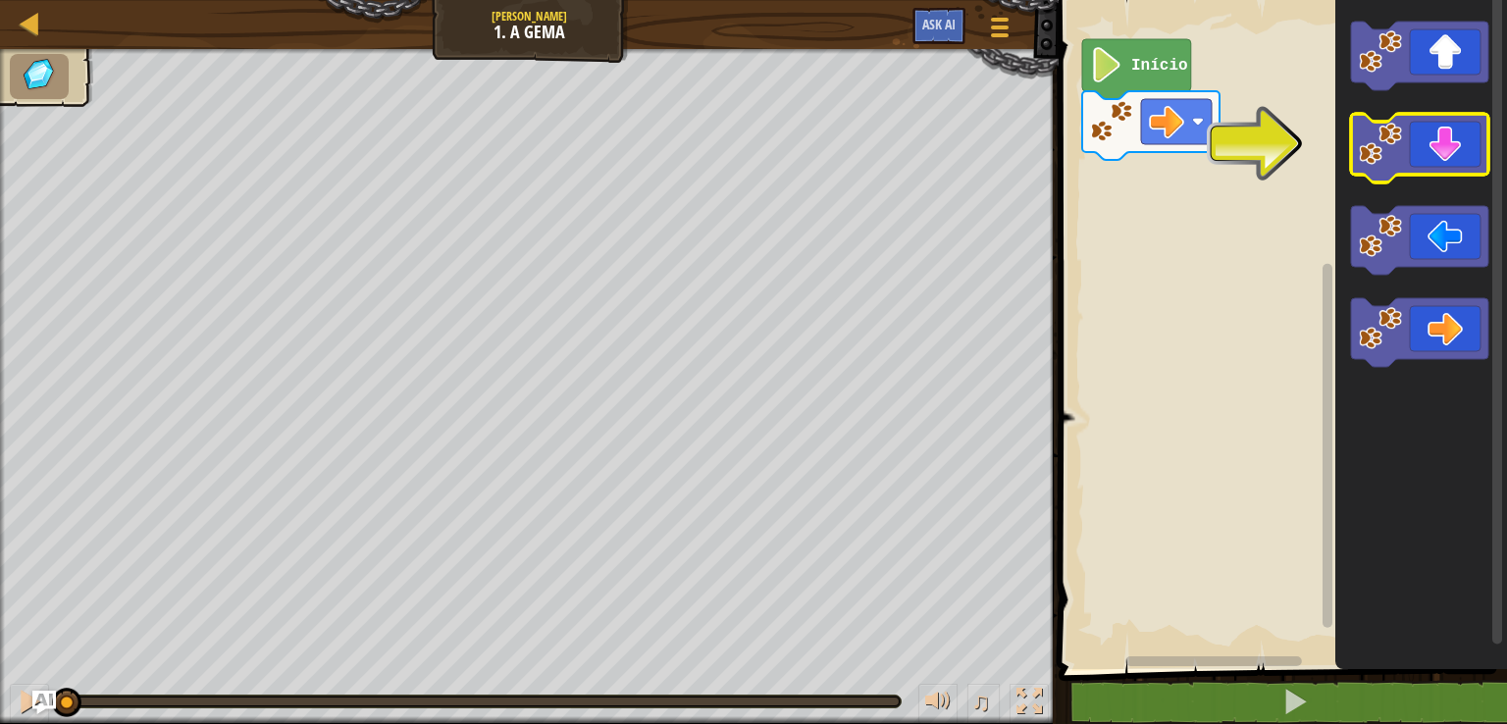
click at [1409, 149] on icon "Espaço de trabalho do Blockly" at bounding box center [1419, 148] width 137 height 69
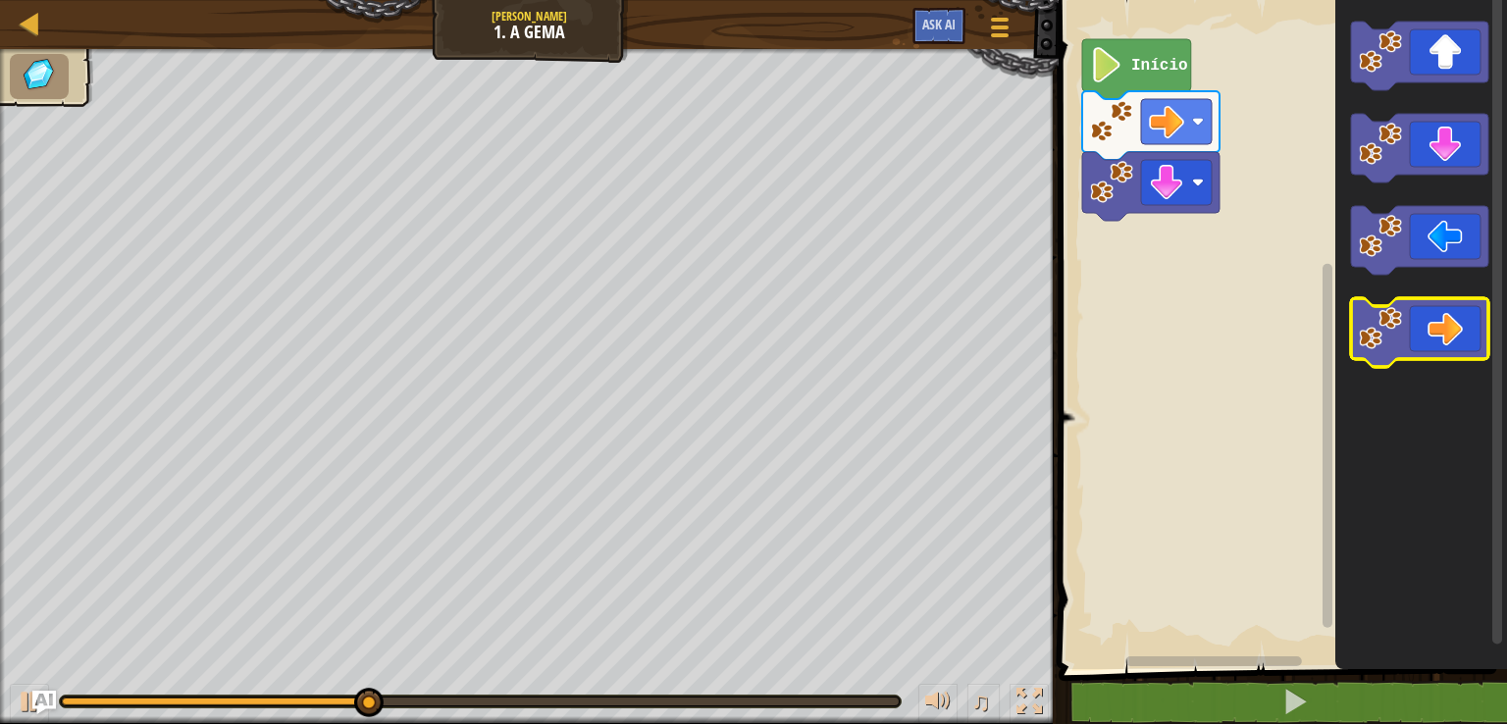
click at [1419, 322] on icon "Espaço de trabalho do Blockly" at bounding box center [1419, 332] width 137 height 69
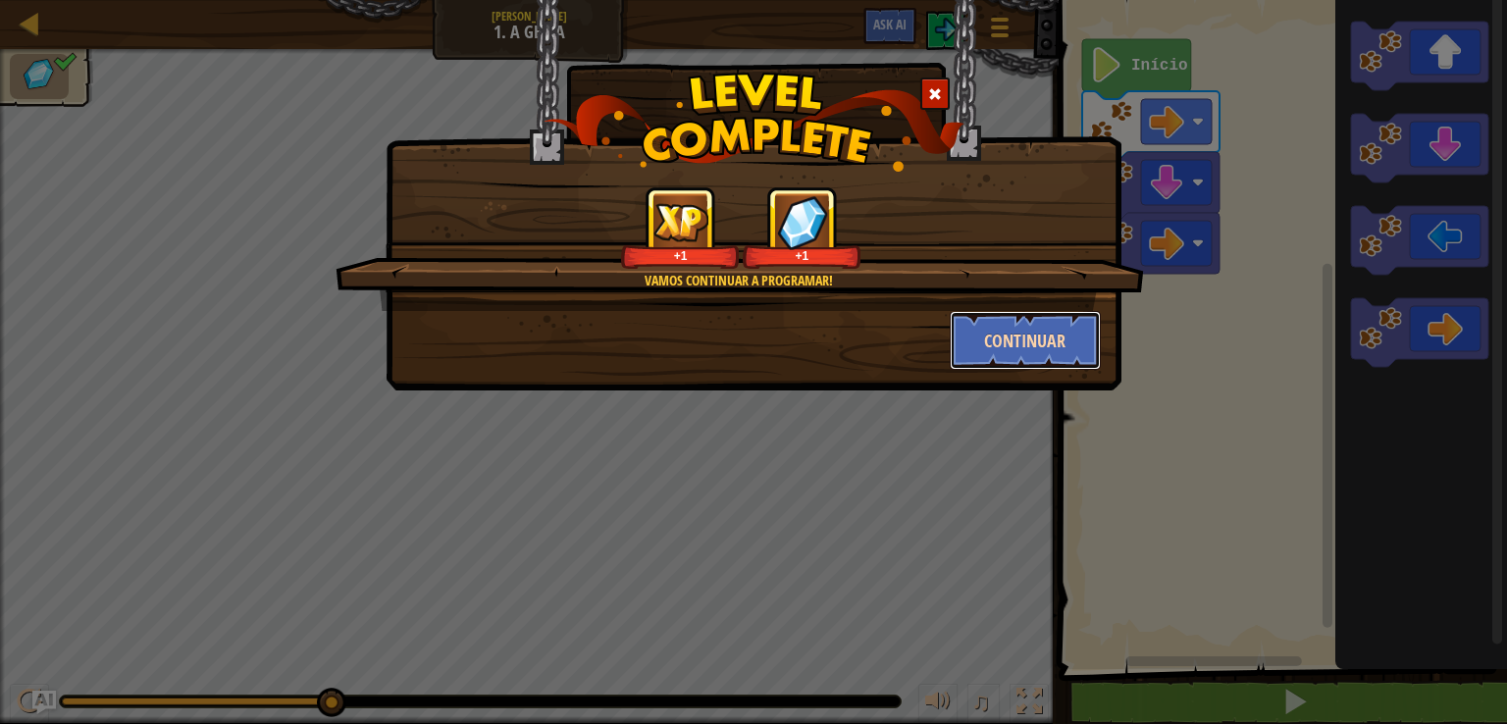
click at [1030, 335] on button "Continuar" at bounding box center [1026, 340] width 152 height 59
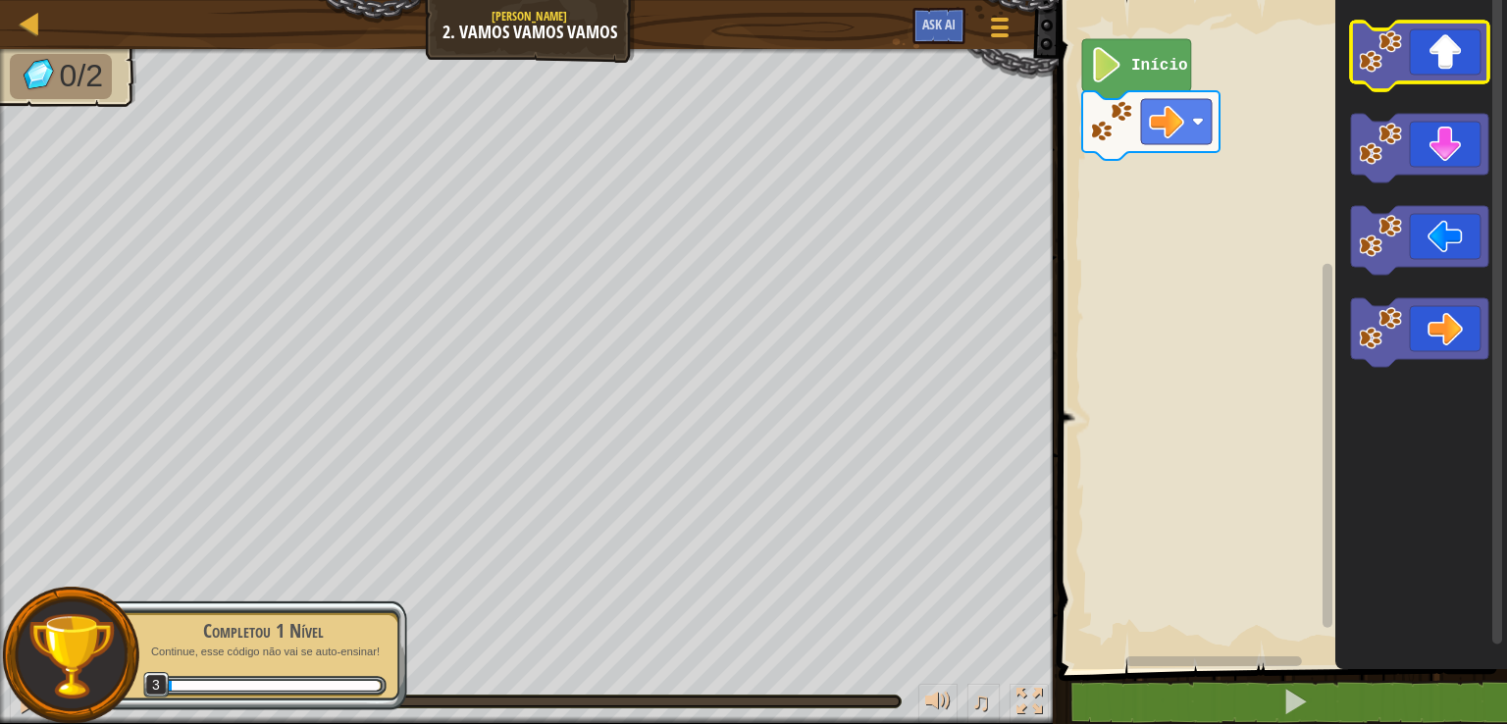
click at [1436, 68] on icon "Espaço de trabalho do Blockly" at bounding box center [1419, 56] width 137 height 69
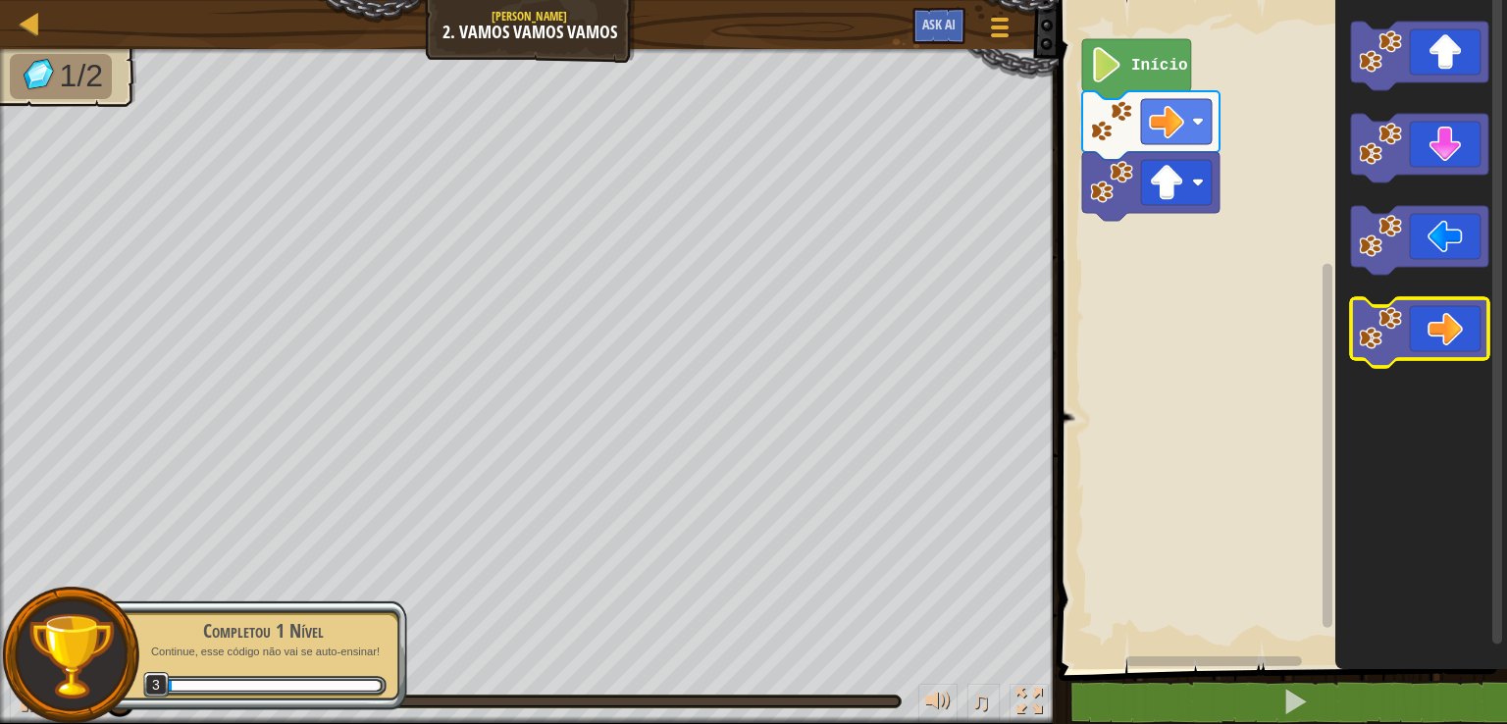
click at [1374, 342] on image "Espaço de trabalho do Blockly" at bounding box center [1380, 328] width 43 height 43
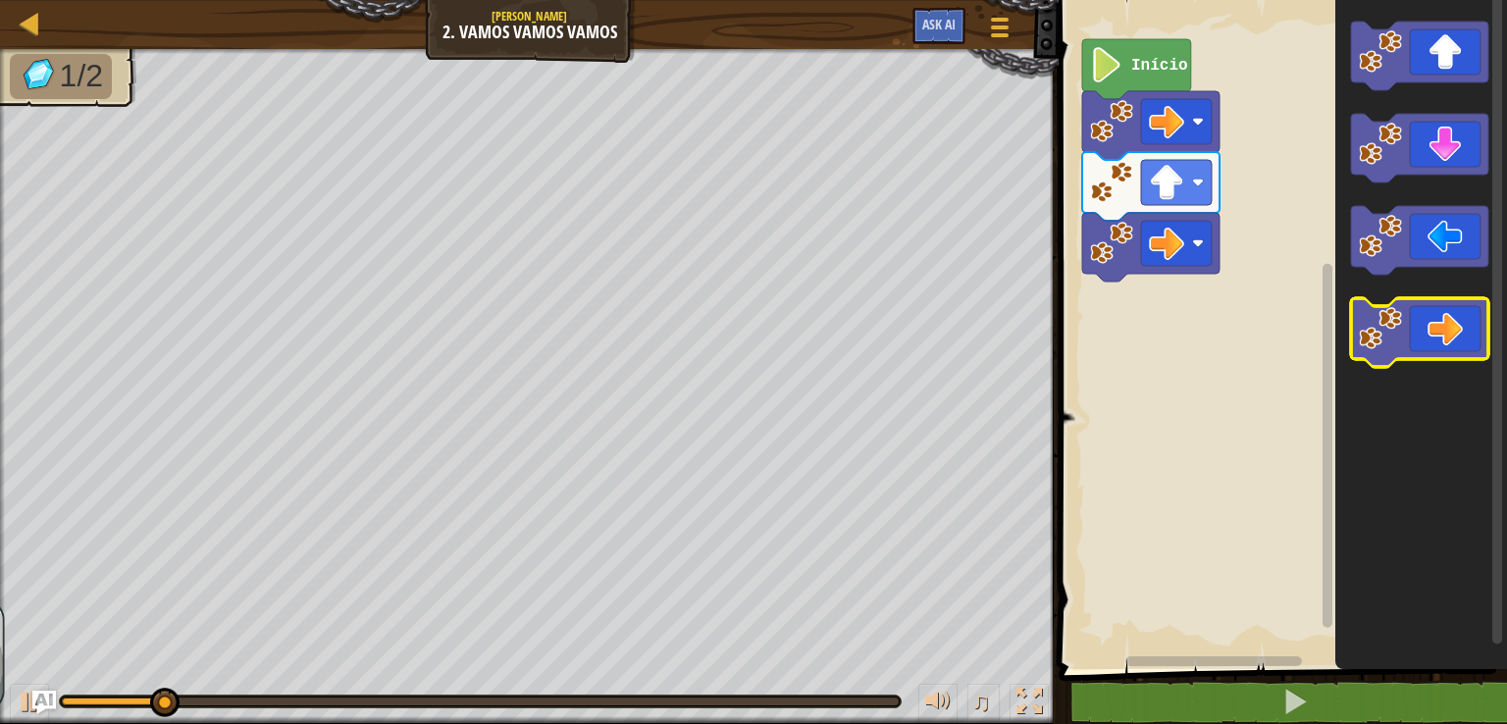
click at [1374, 342] on image "Espaço de trabalho do Blockly" at bounding box center [1380, 328] width 43 height 43
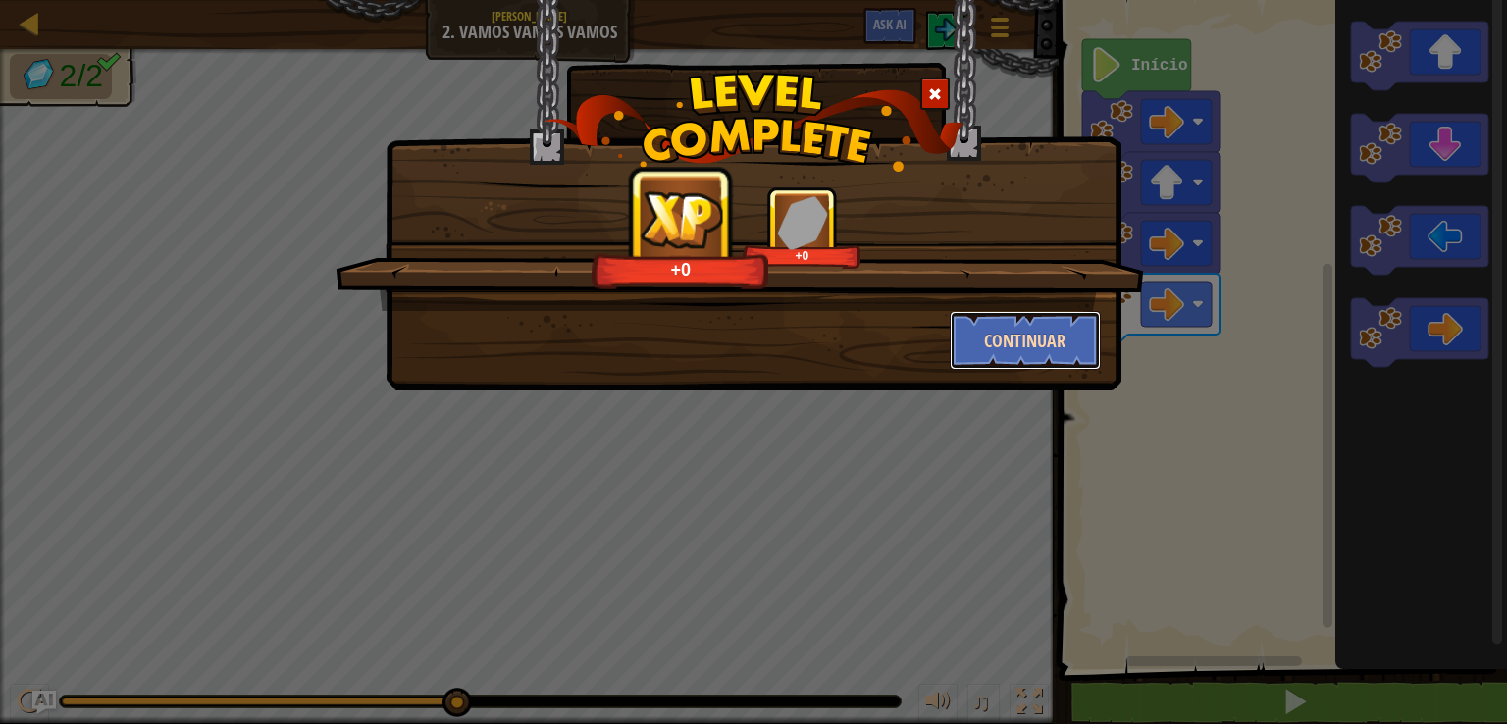
click at [1000, 350] on button "Continuar" at bounding box center [1026, 340] width 152 height 59
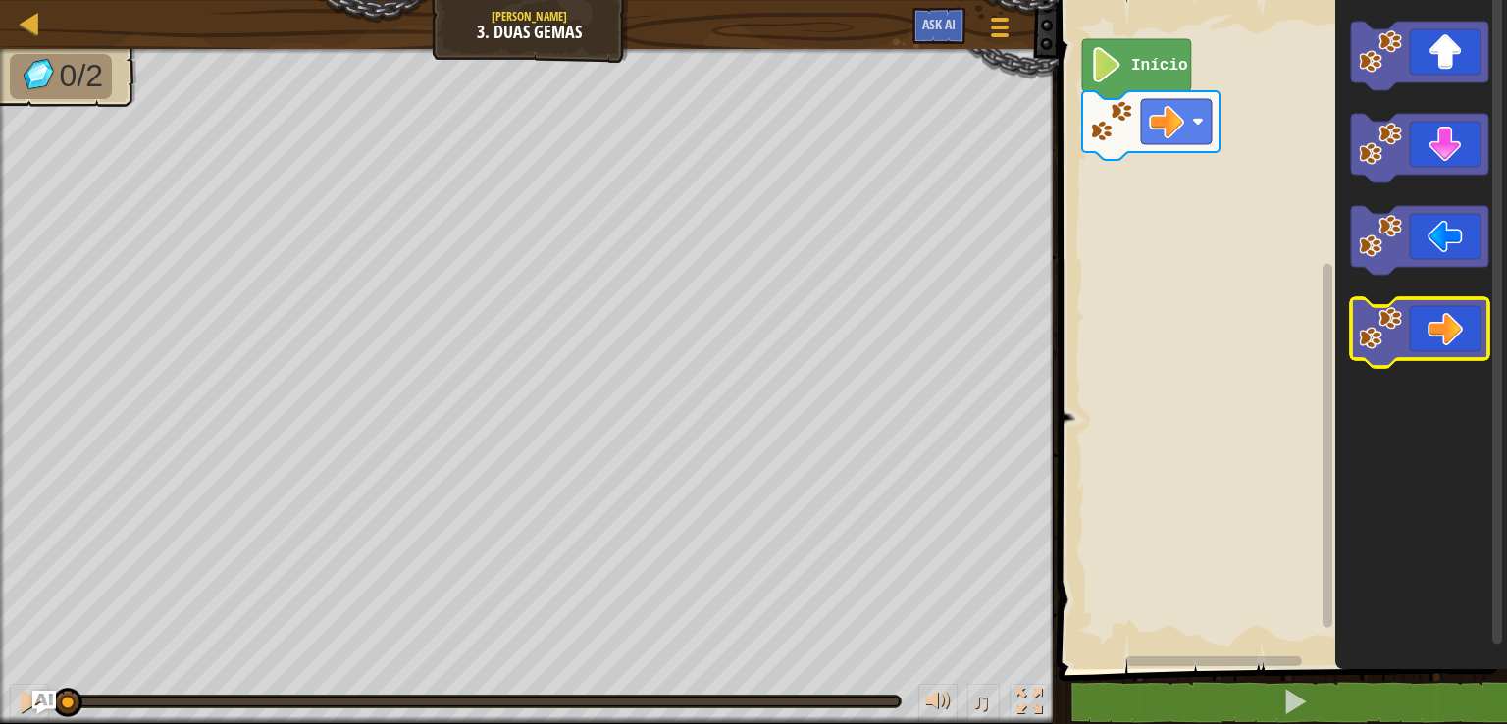
click at [1421, 333] on icon "Espaço de trabalho do Blockly" at bounding box center [1419, 332] width 137 height 69
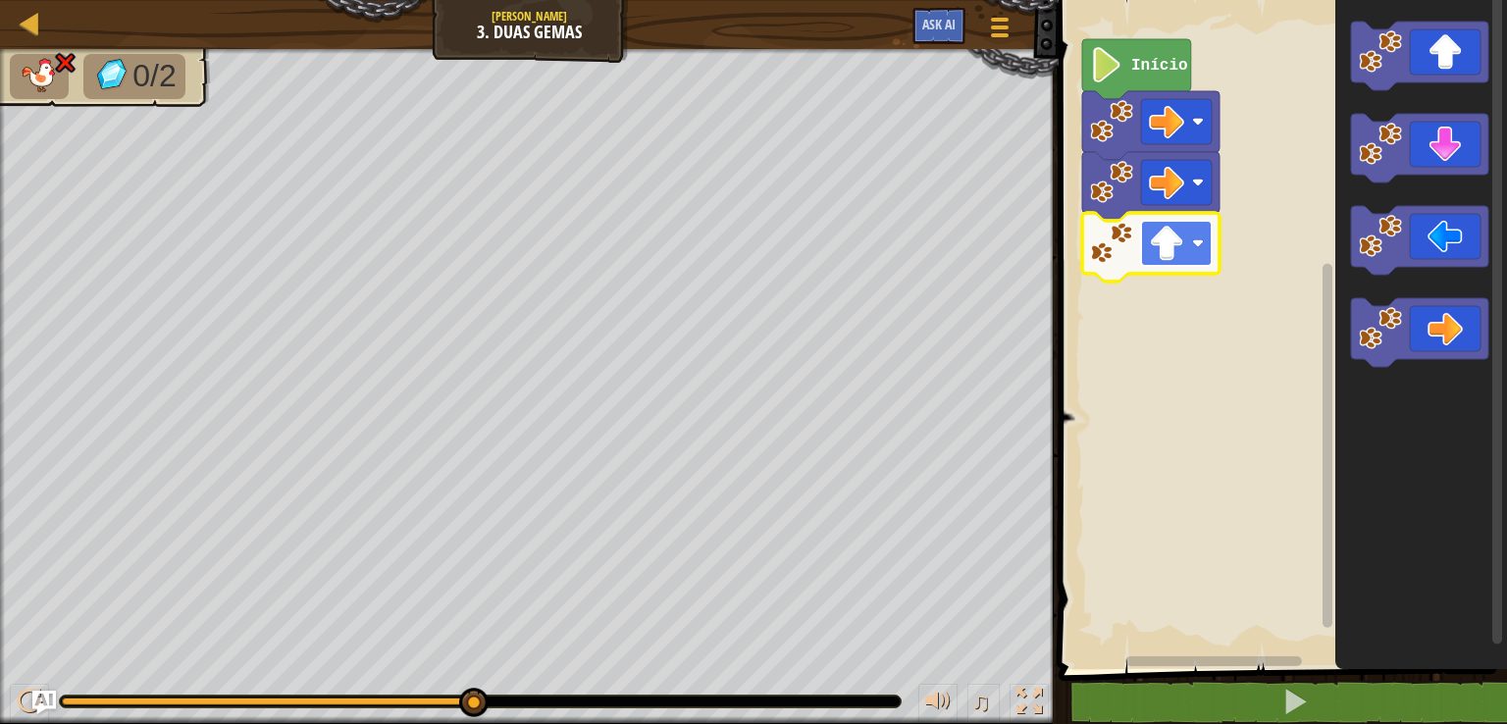
click at [1168, 248] on image "Espaço de trabalho do Blockly" at bounding box center [1166, 243] width 35 height 35
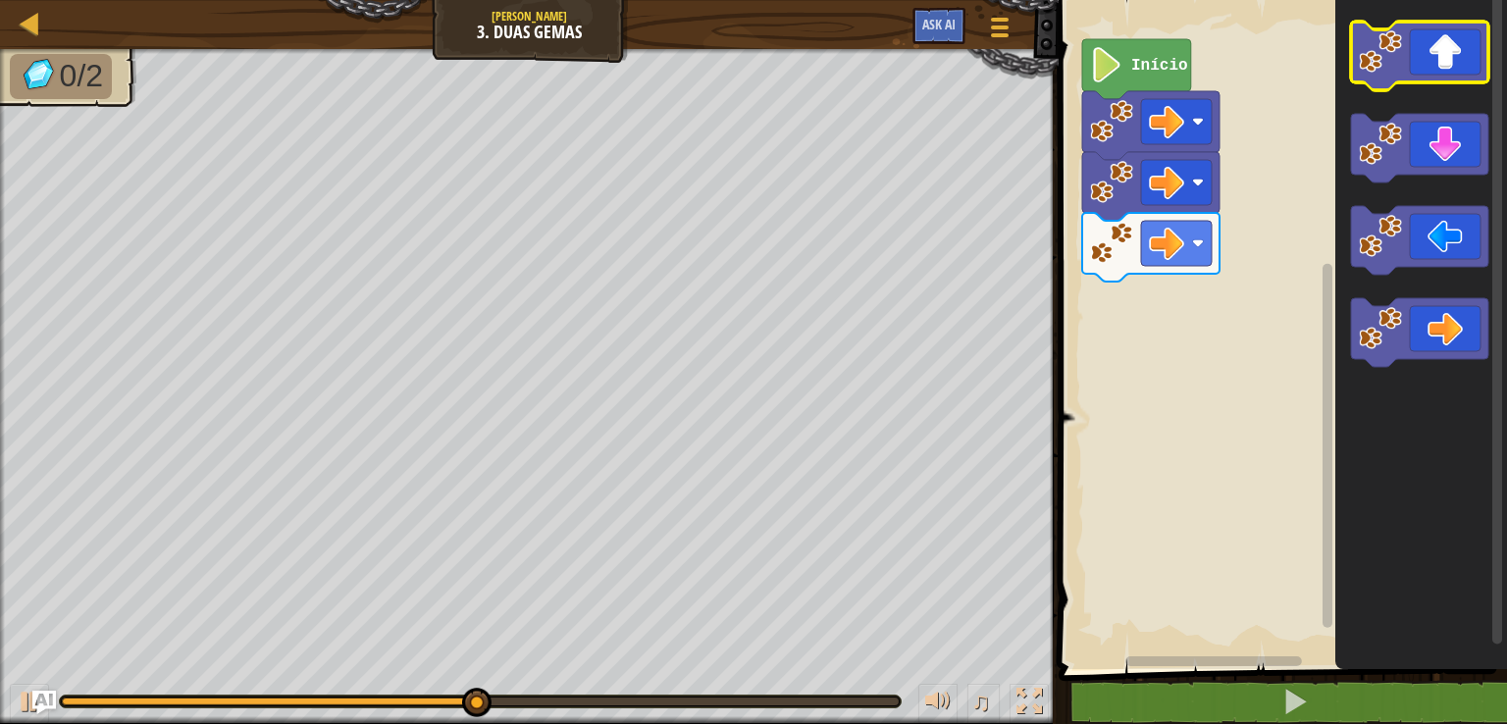
click at [1423, 40] on icon "Espaço de trabalho do Blockly" at bounding box center [1419, 56] width 137 height 69
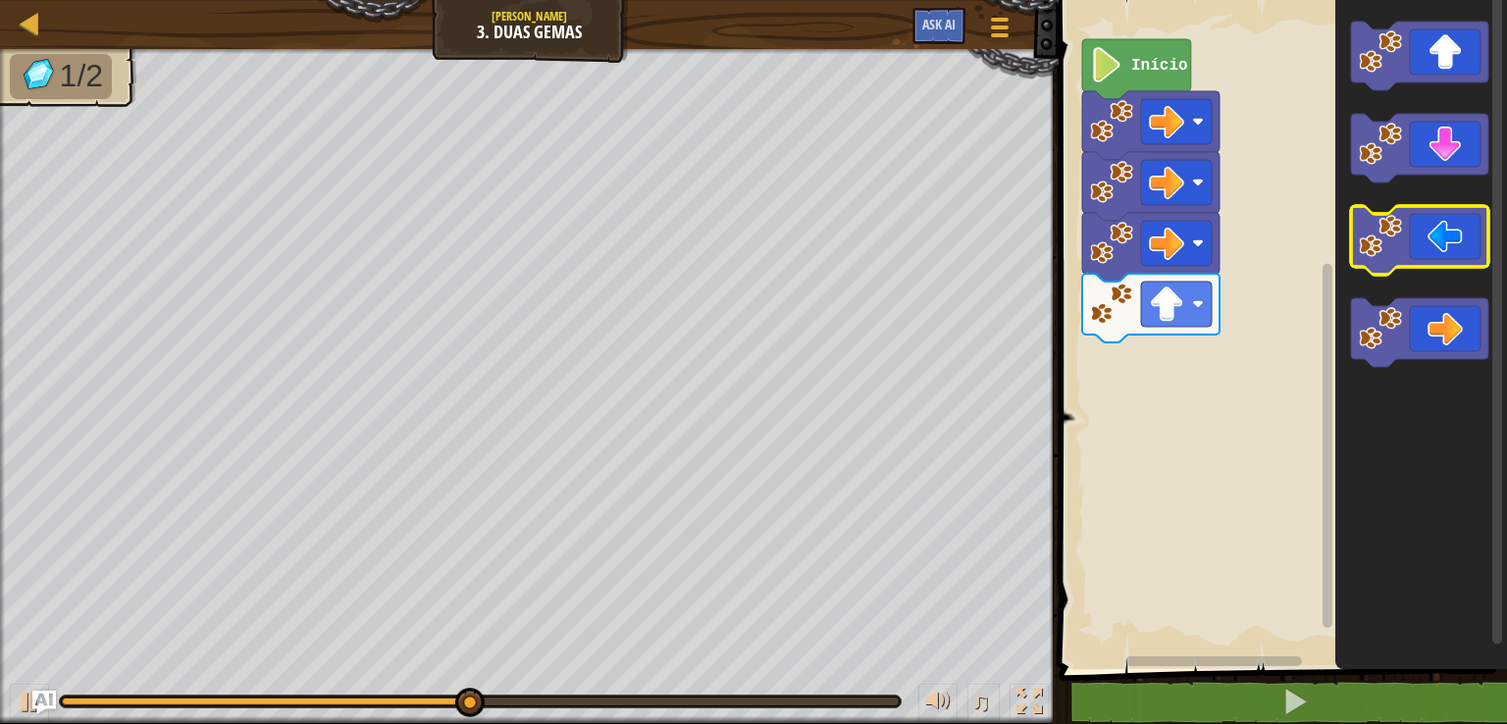
click at [1387, 233] on image "Espaço de trabalho do Blockly" at bounding box center [1380, 236] width 43 height 43
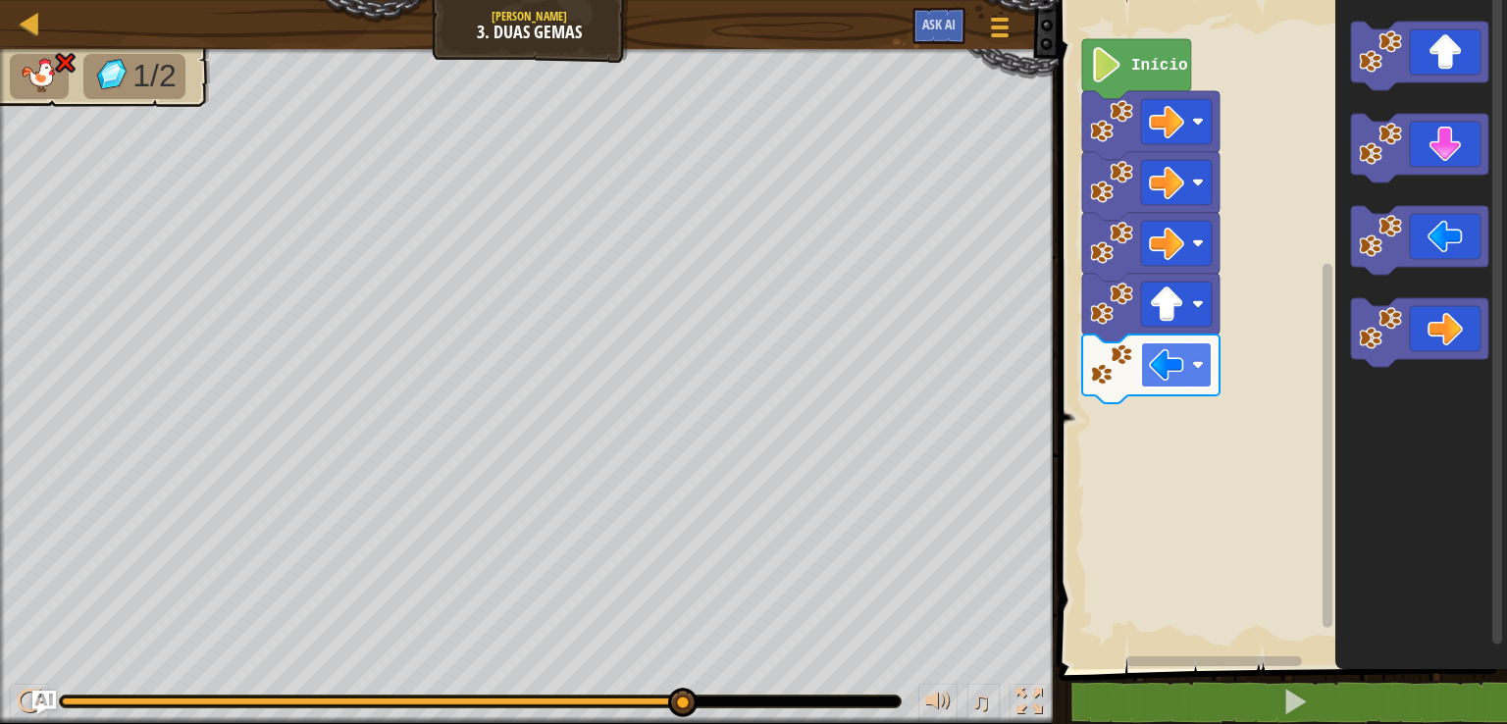
click at [1205, 361] on rect "Espaço de trabalho do Blockly" at bounding box center [1176, 364] width 71 height 45
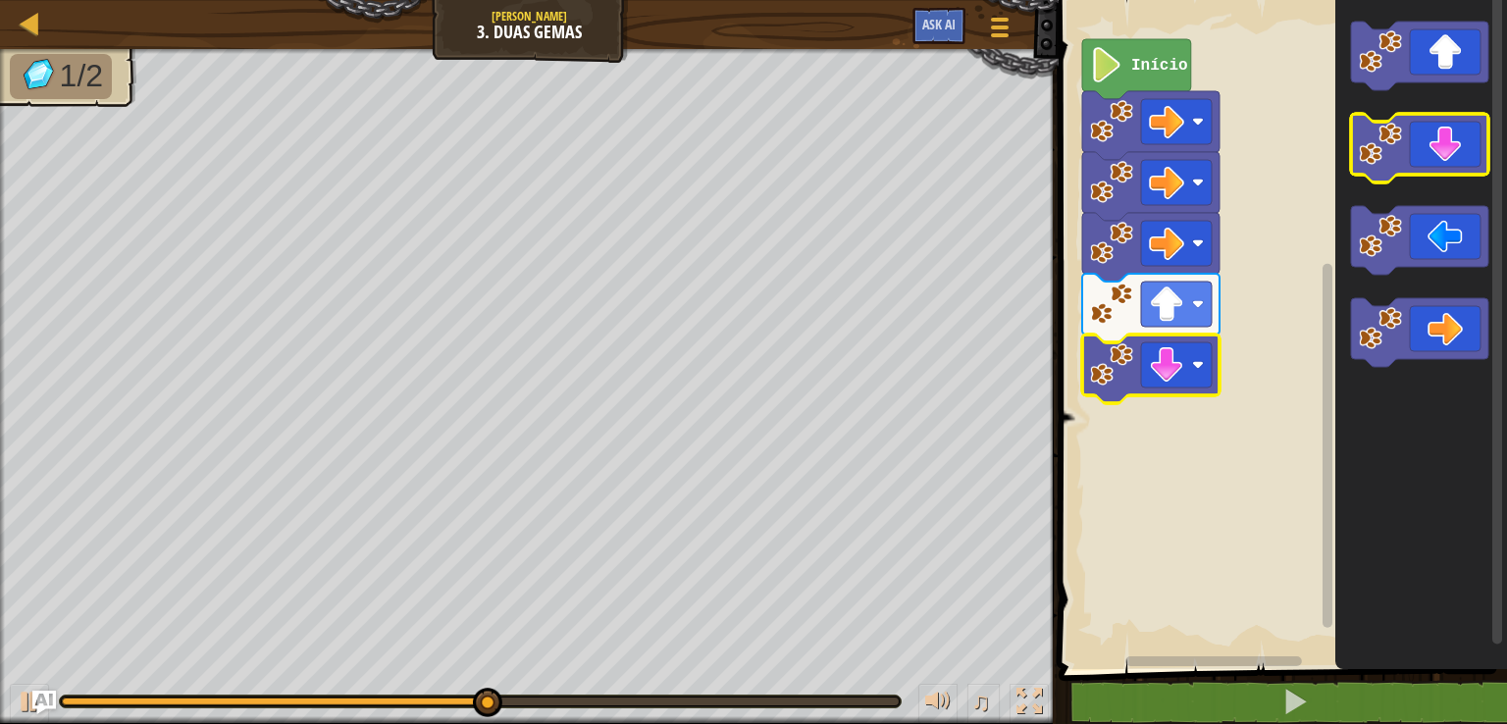
click at [1412, 167] on icon "Espaço de trabalho do Blockly" at bounding box center [1419, 148] width 137 height 69
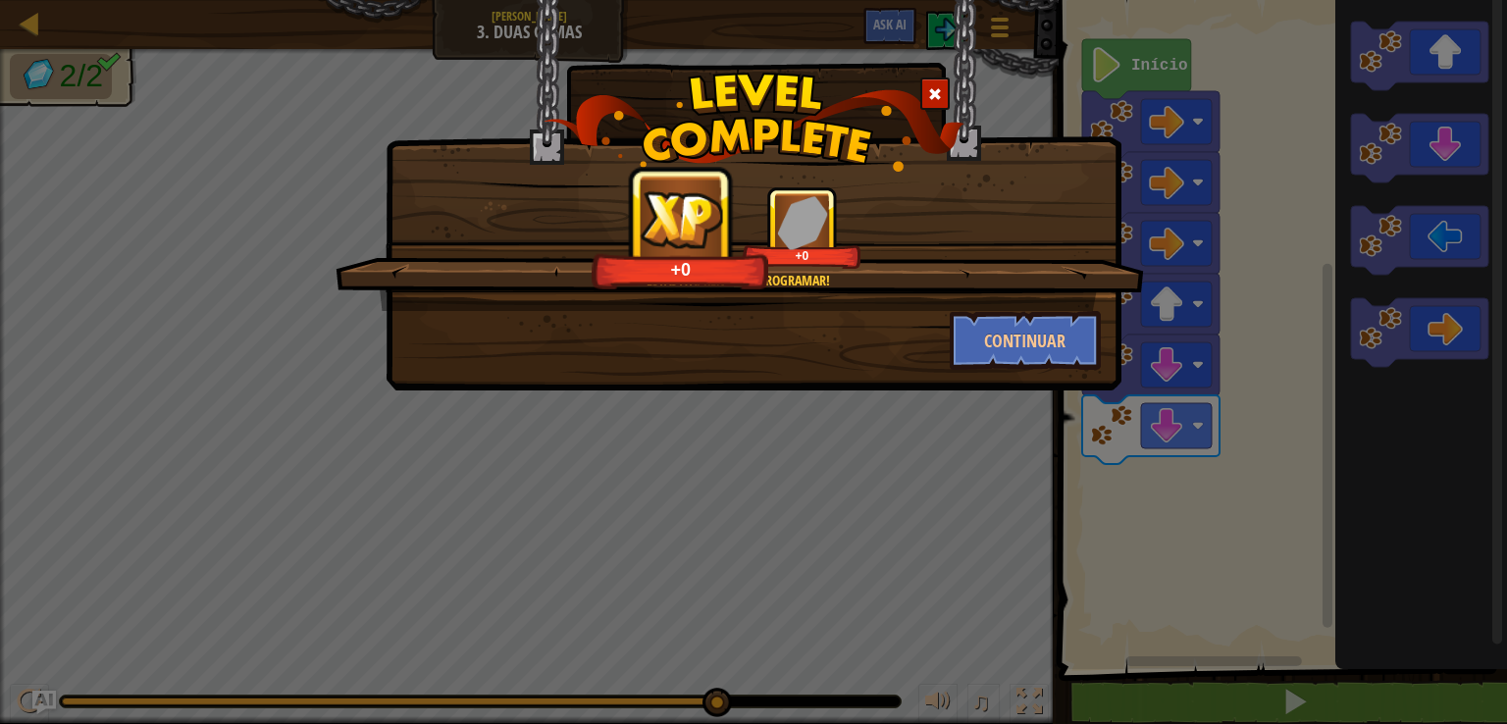
click at [36, 36] on div "Estás a aprender a programar! +0 +0 Continuar" at bounding box center [753, 362] width 1507 height 724
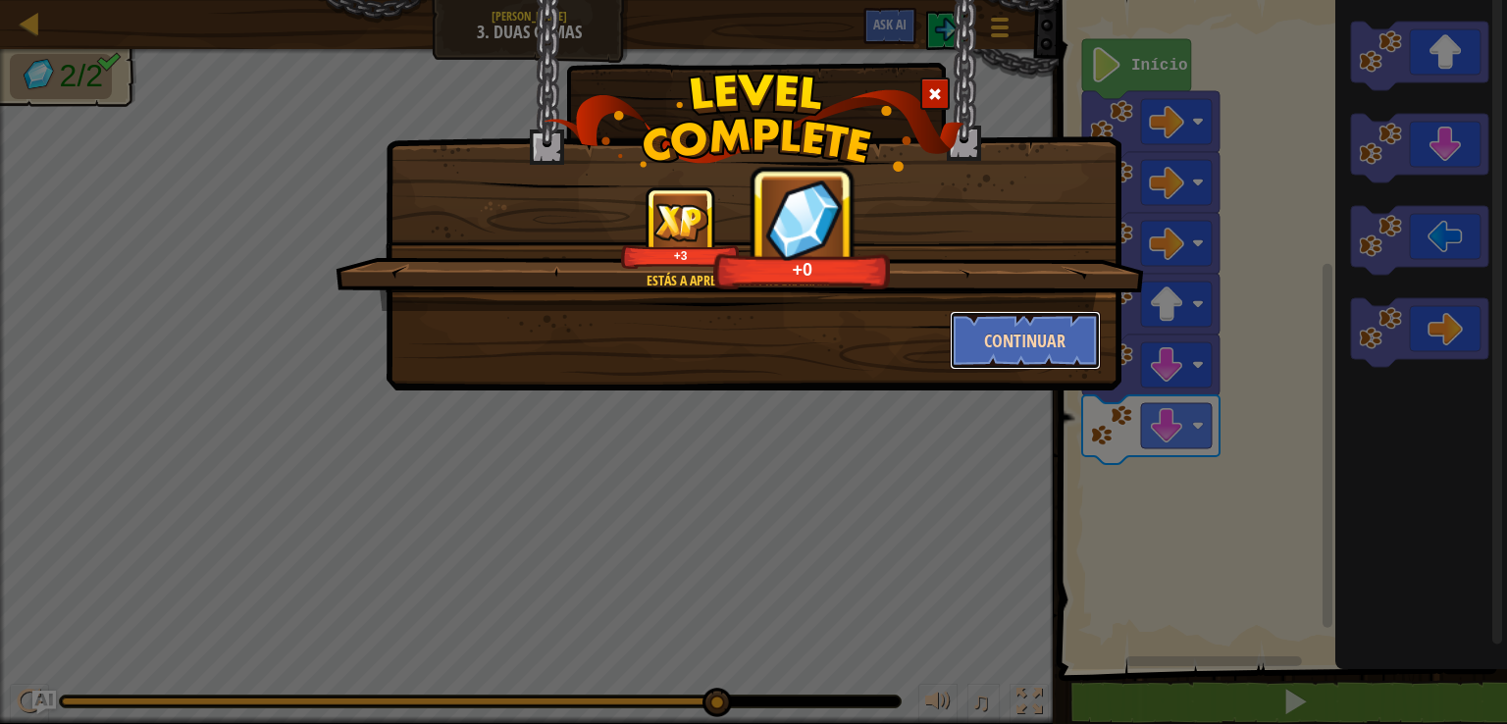
click at [1091, 342] on button "Continuar" at bounding box center [1026, 340] width 152 height 59
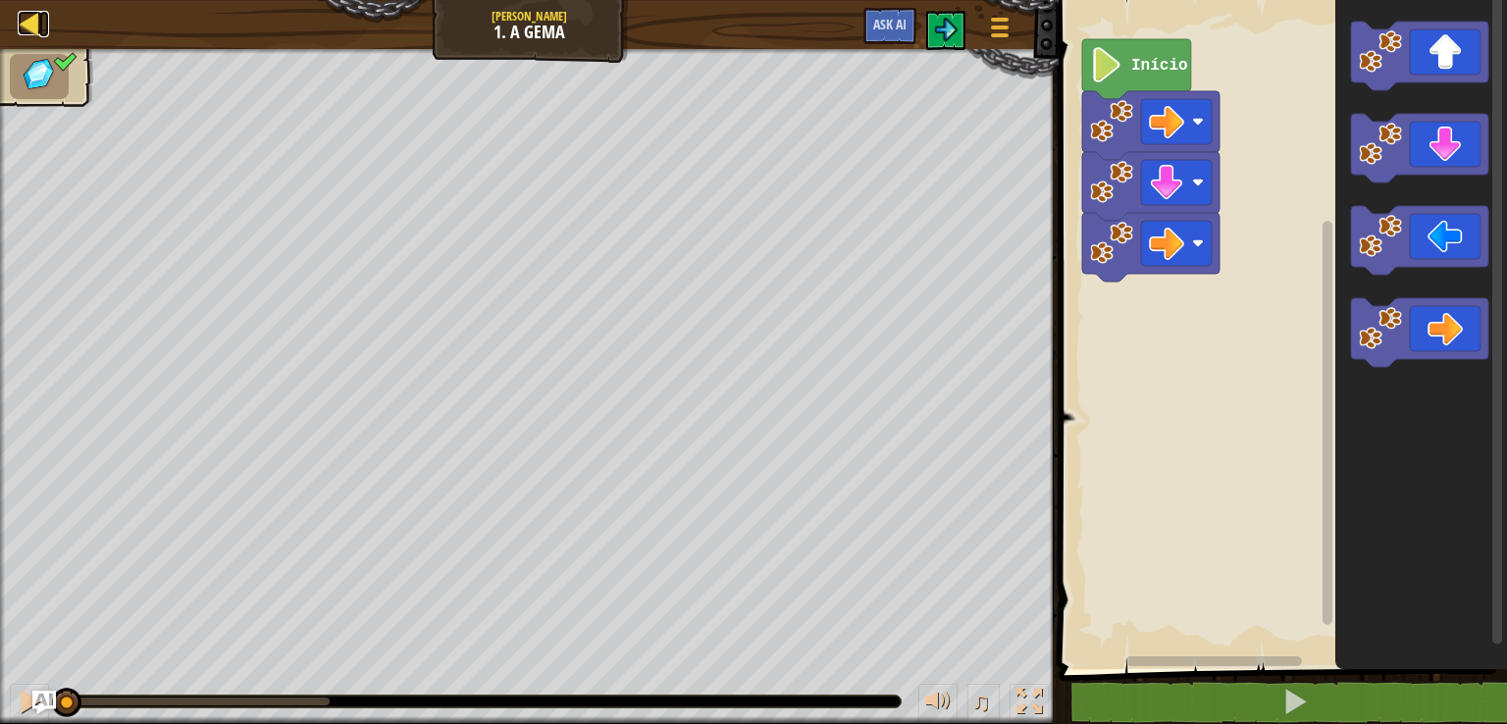
click at [21, 21] on div at bounding box center [30, 23] width 25 height 25
select select "pt-BR"
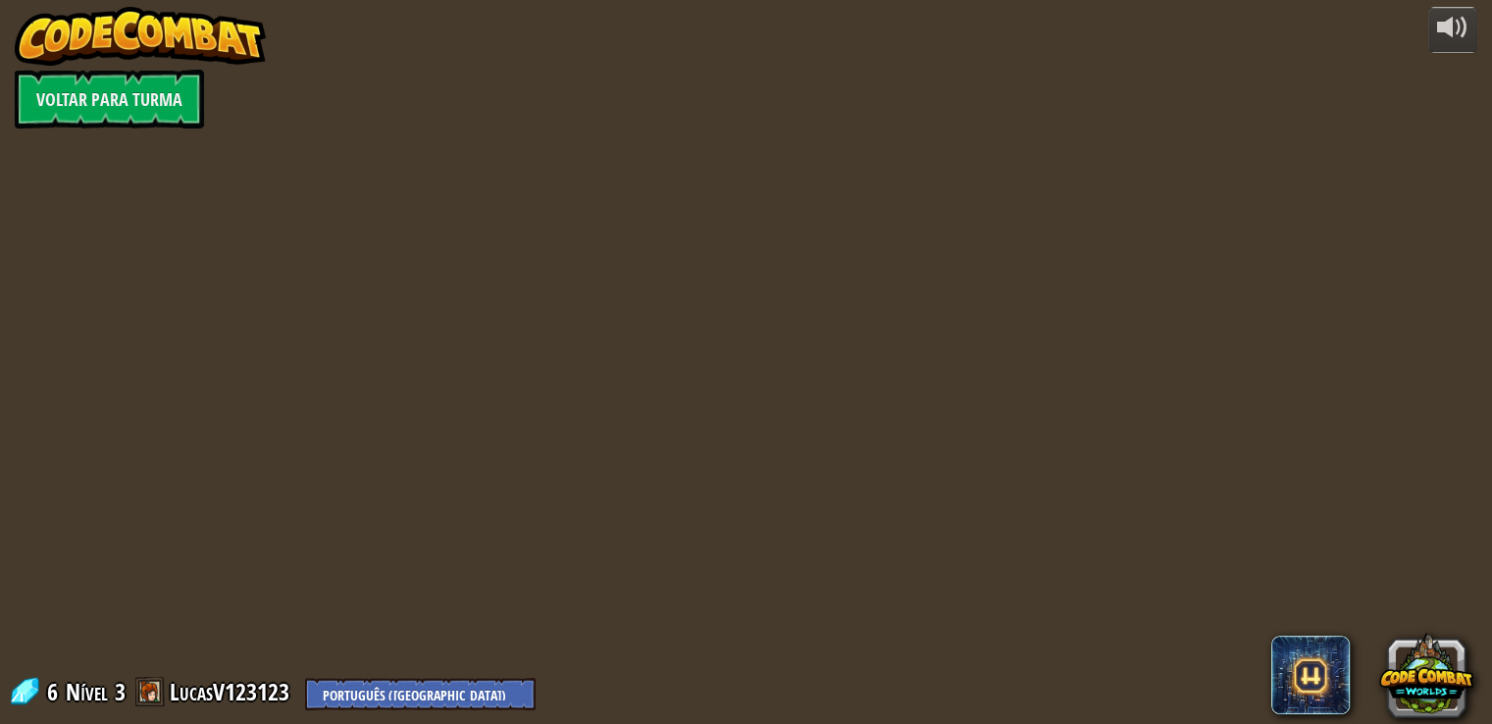
select select "pt-BR"
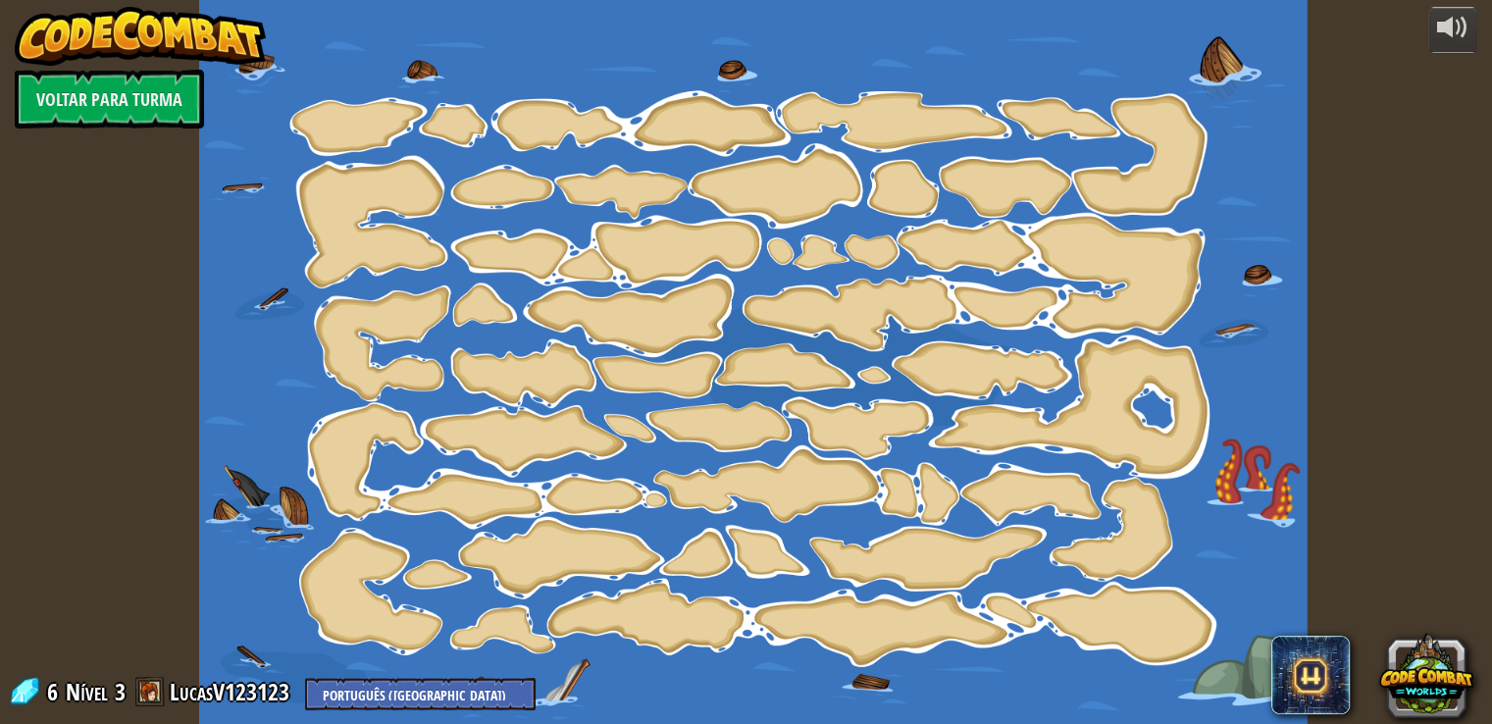
select select "pt-BR"
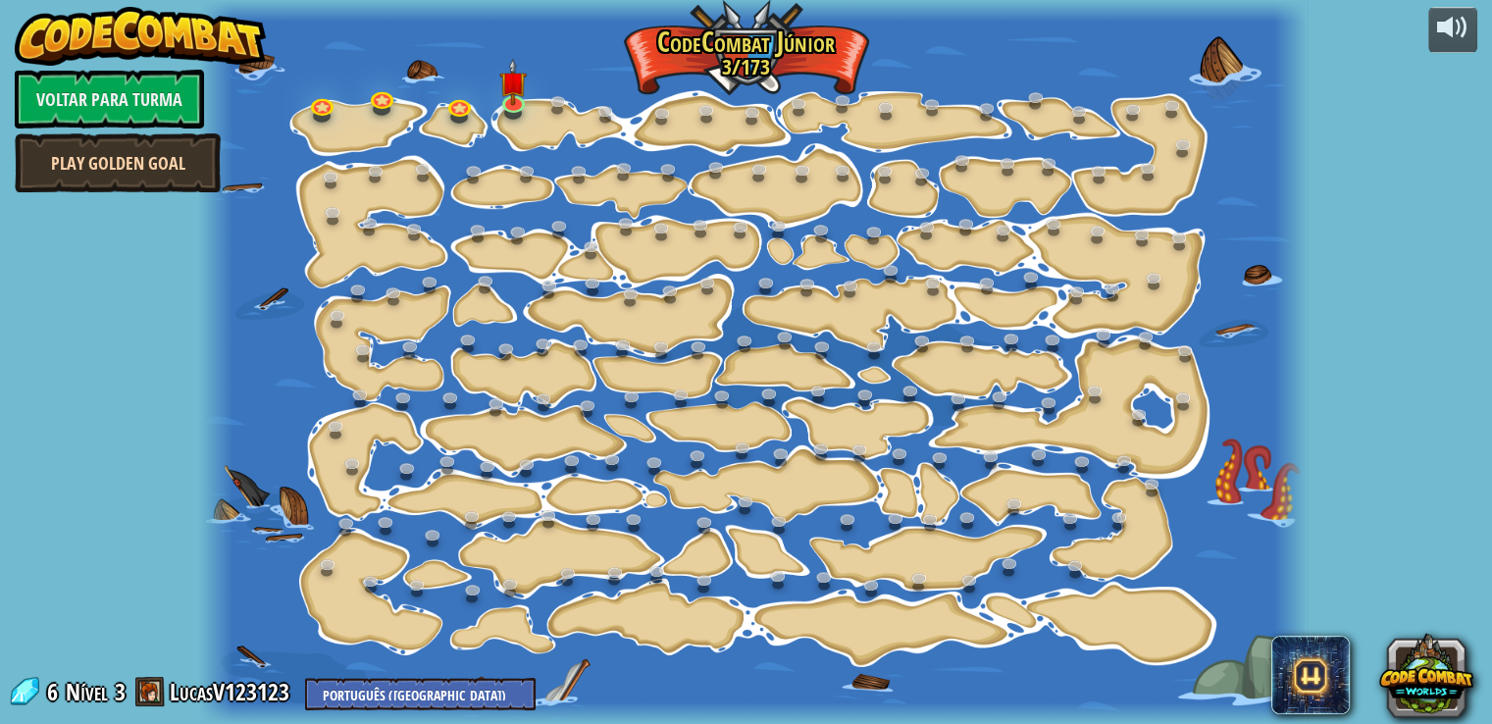
select select "pt-BR"
click at [151, 95] on link "Voltar para Turma" at bounding box center [109, 99] width 189 height 59
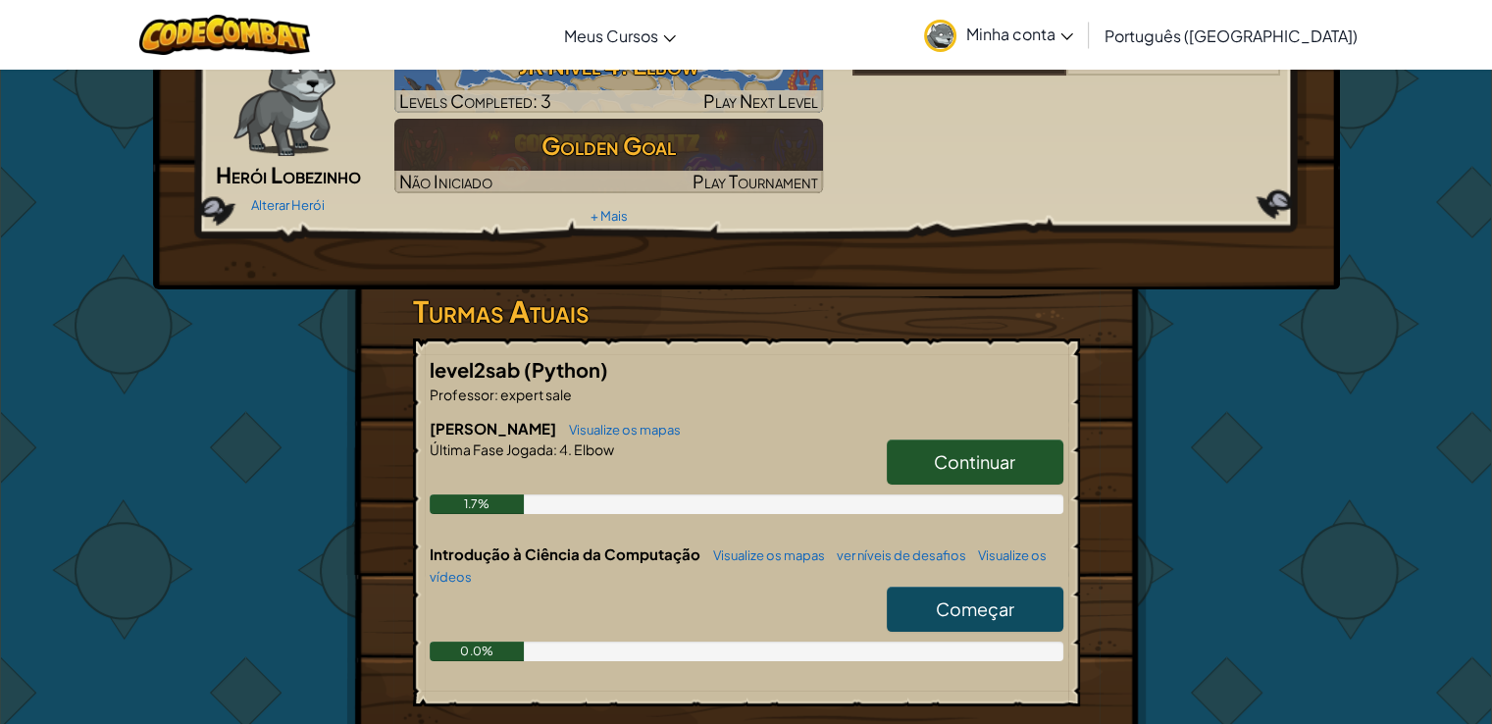
scroll to position [196, 0]
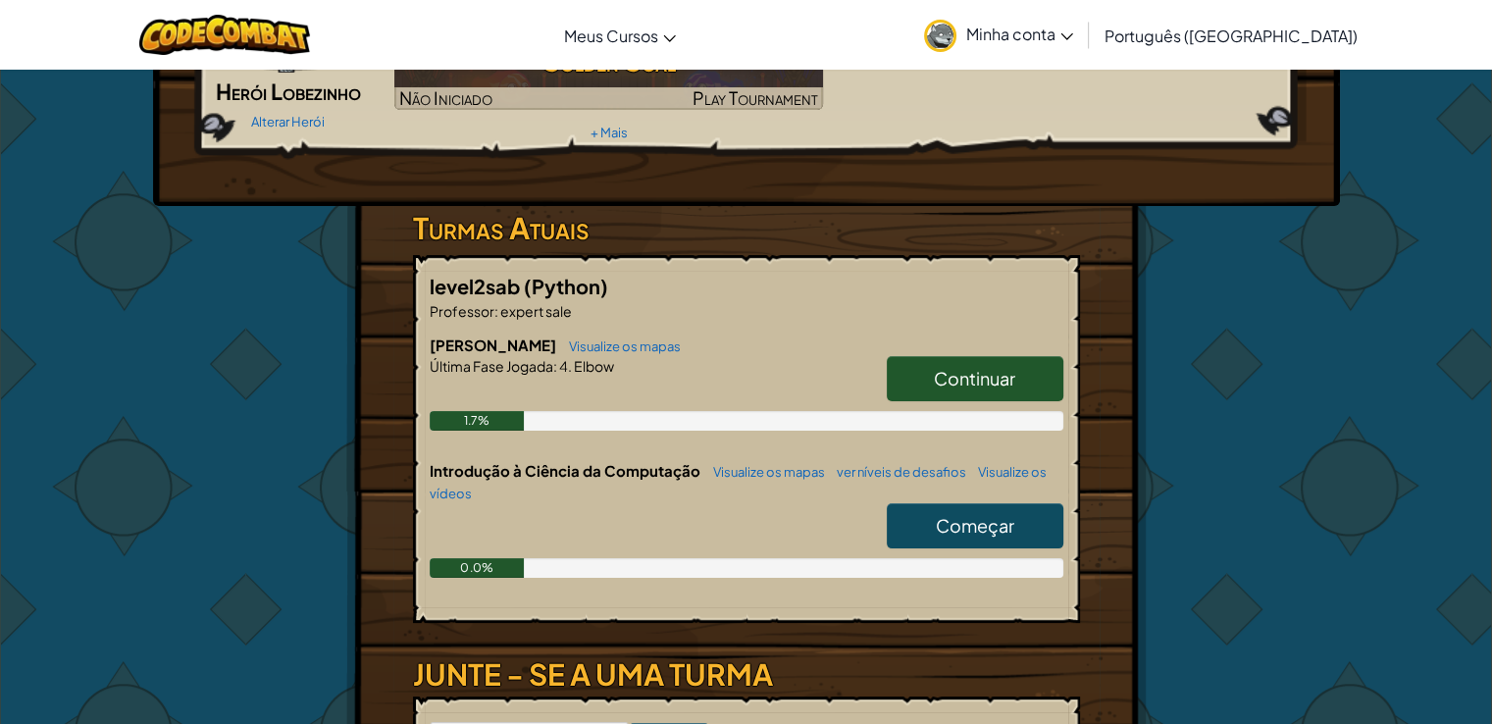
click at [966, 537] on span "Começar" at bounding box center [975, 525] width 78 height 23
select select "pt-BR"
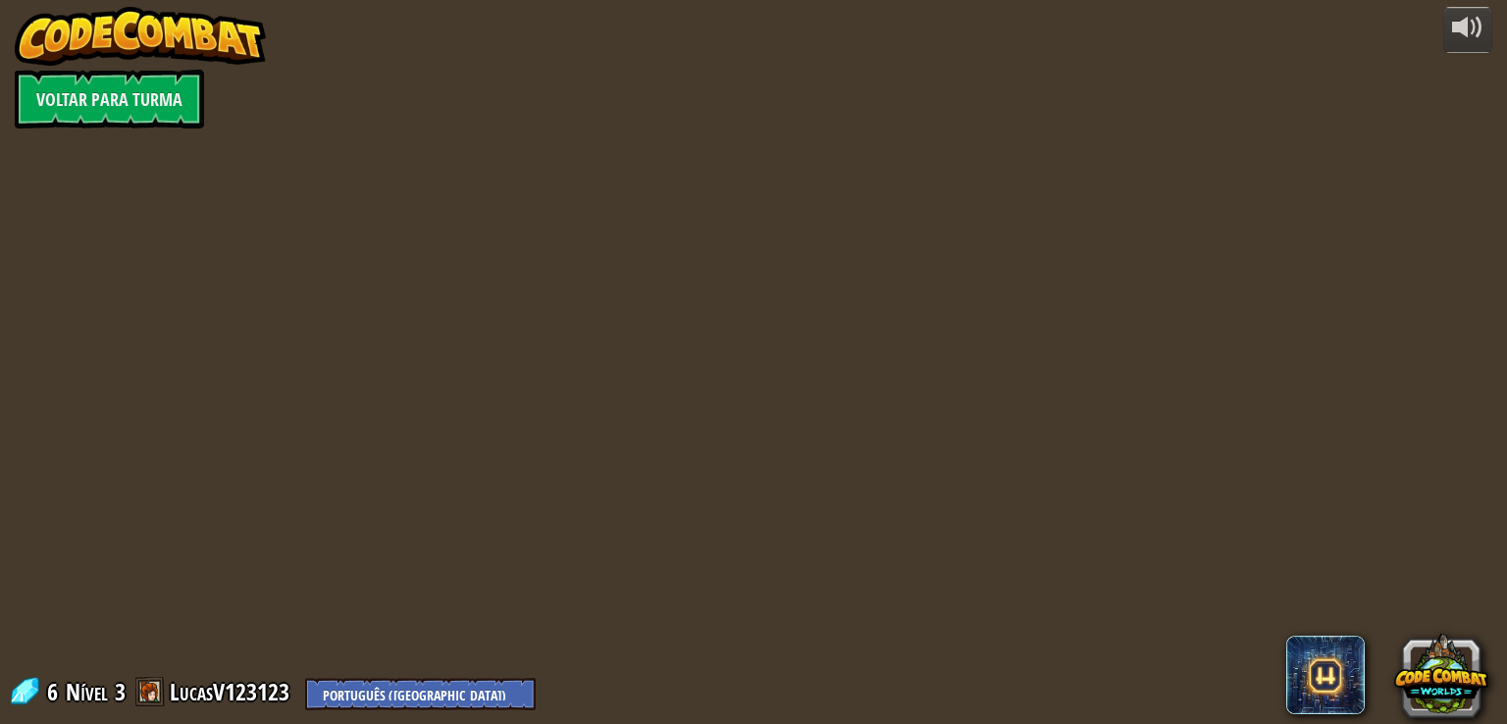
select select "pt-BR"
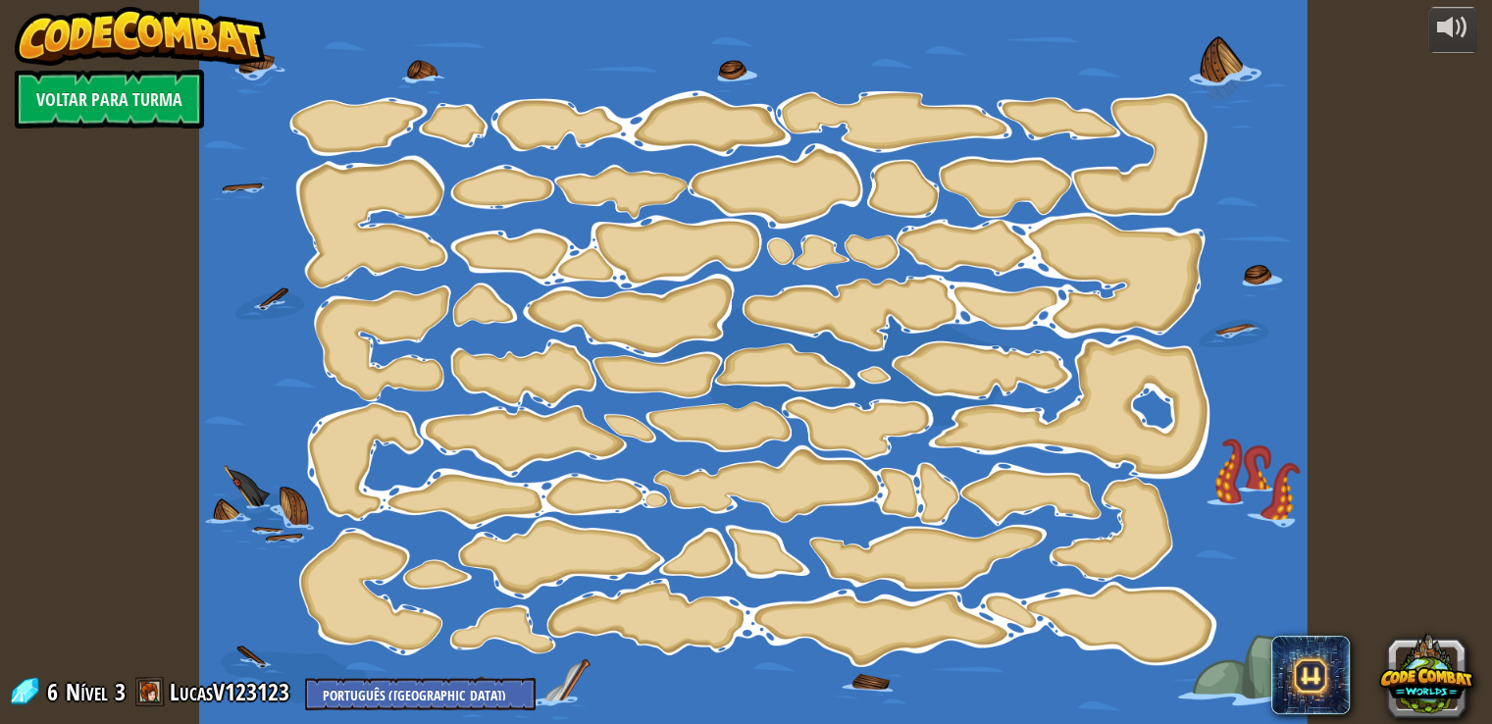
select select "pt-BR"
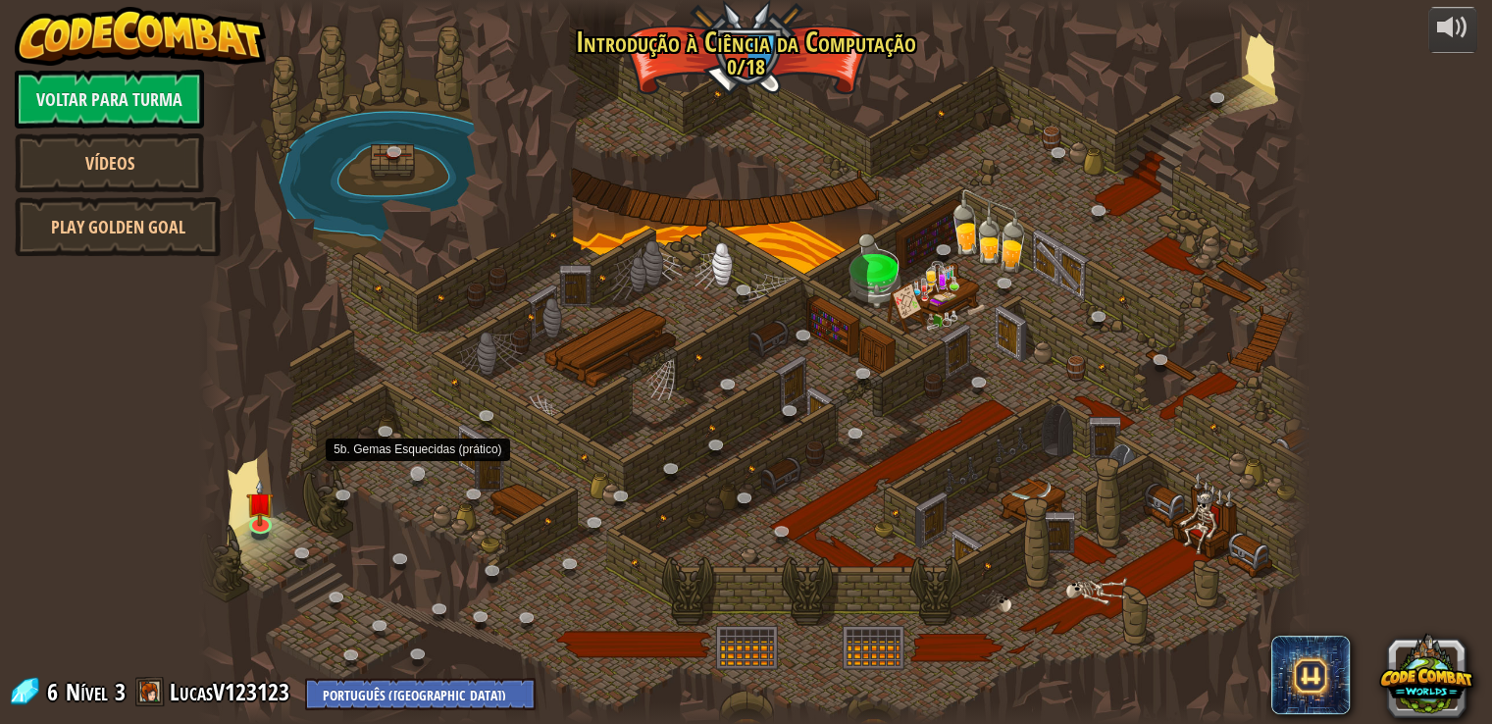
select select "pt-BR"
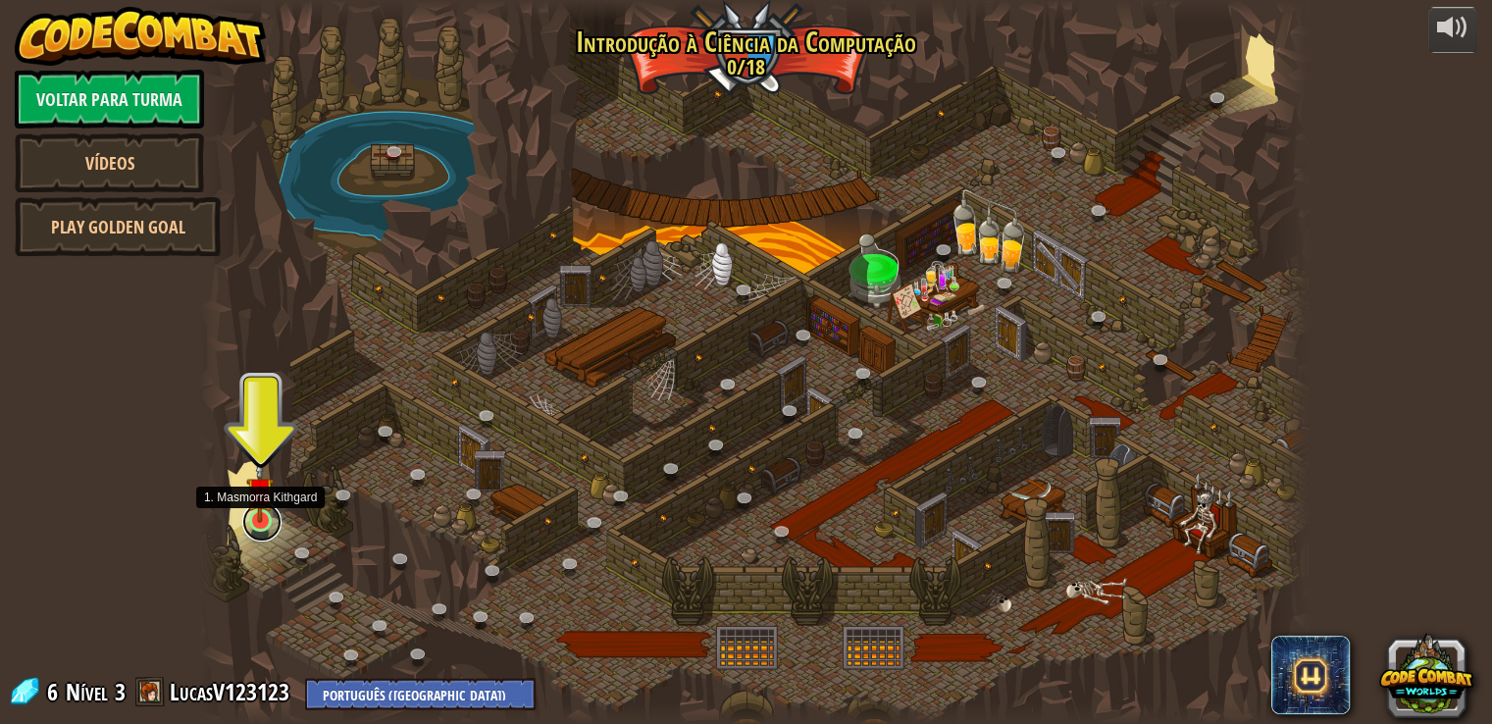
click at [250, 536] on link at bounding box center [261, 521] width 39 height 39
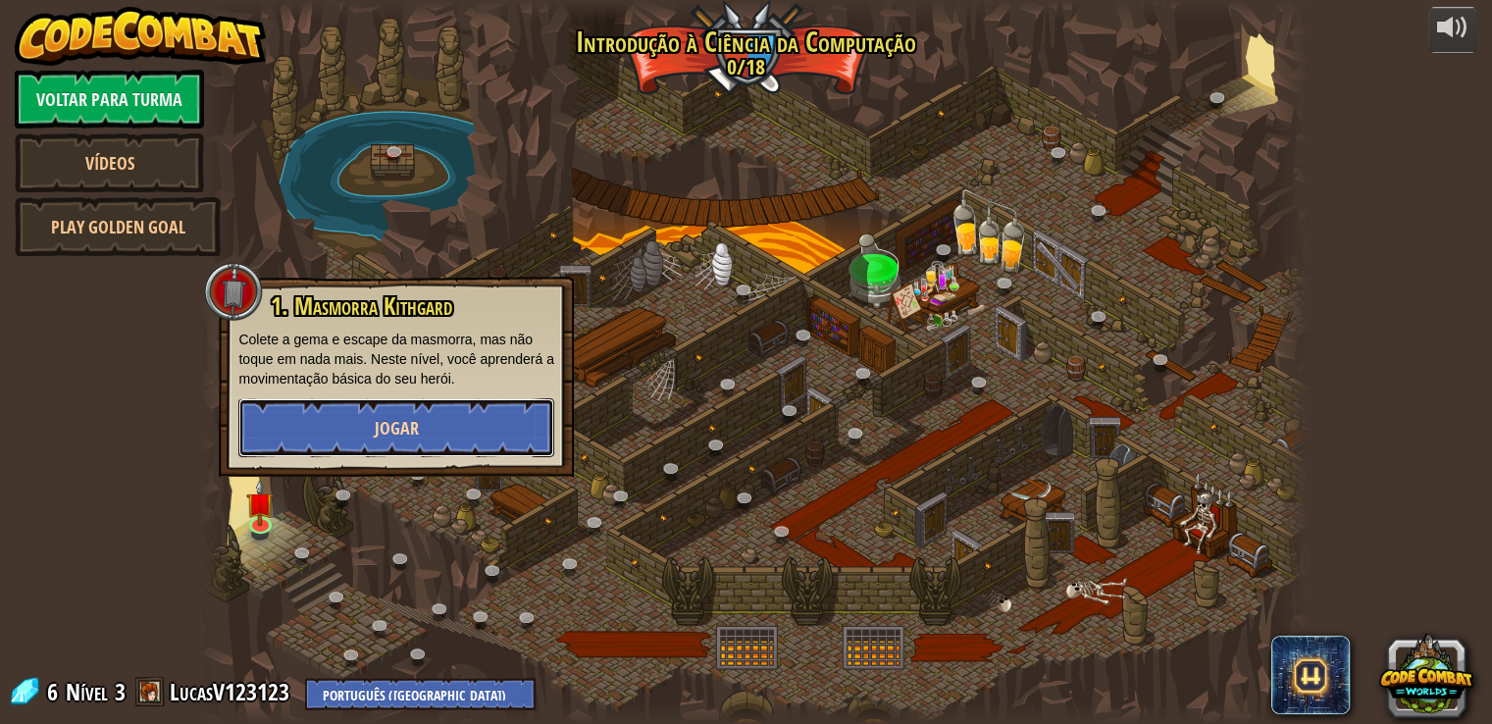
click at [387, 428] on span "Jogar" at bounding box center [397, 428] width 44 height 25
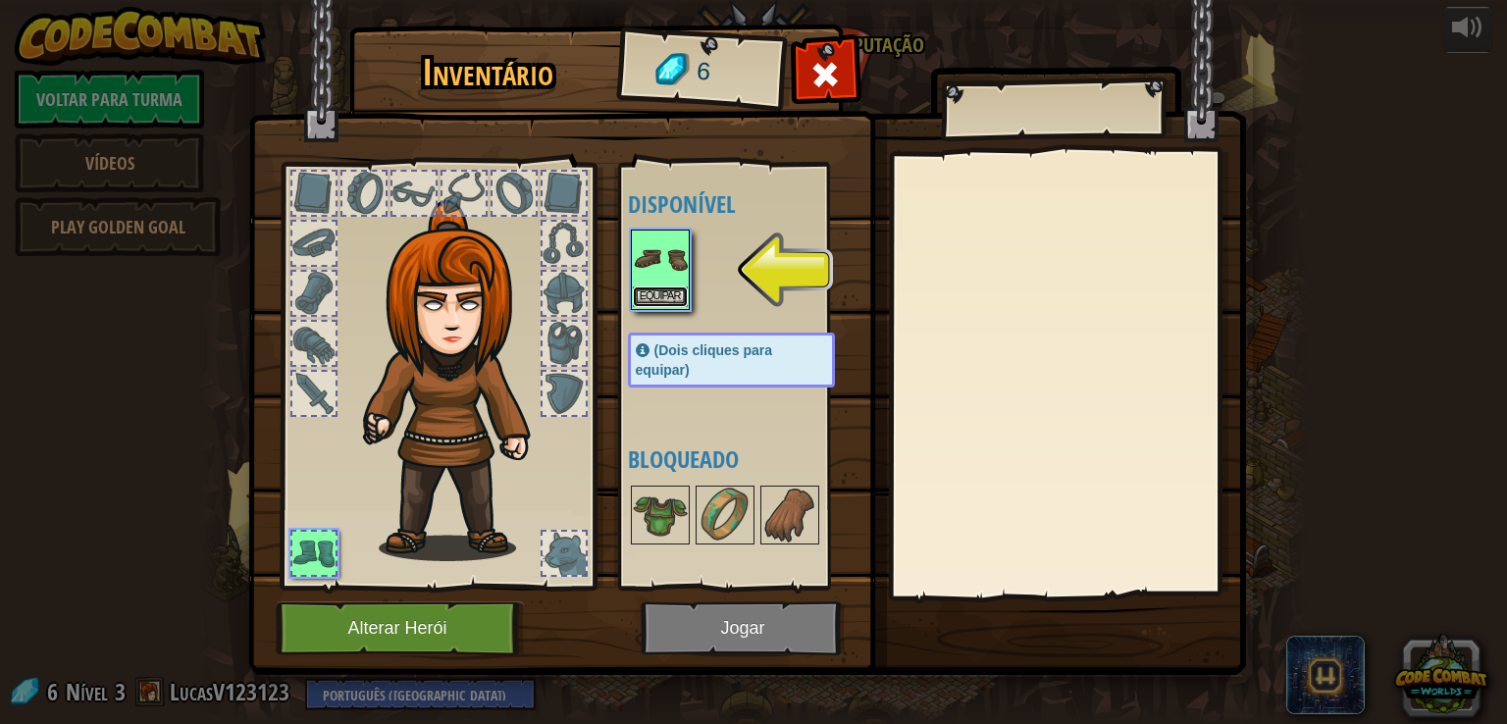
click at [649, 290] on button "Equipar" at bounding box center [660, 297] width 55 height 21
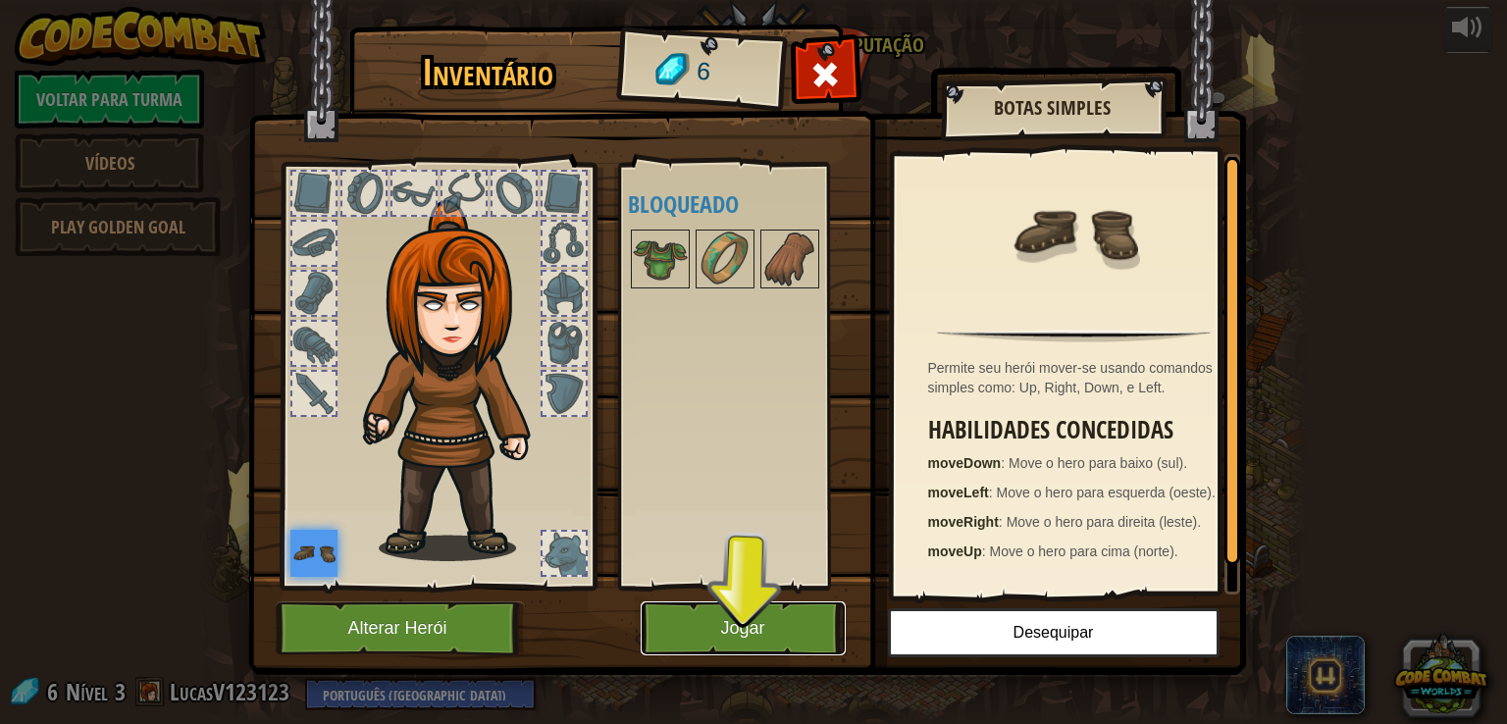
click at [738, 637] on button "Jogar" at bounding box center [743, 628] width 205 height 54
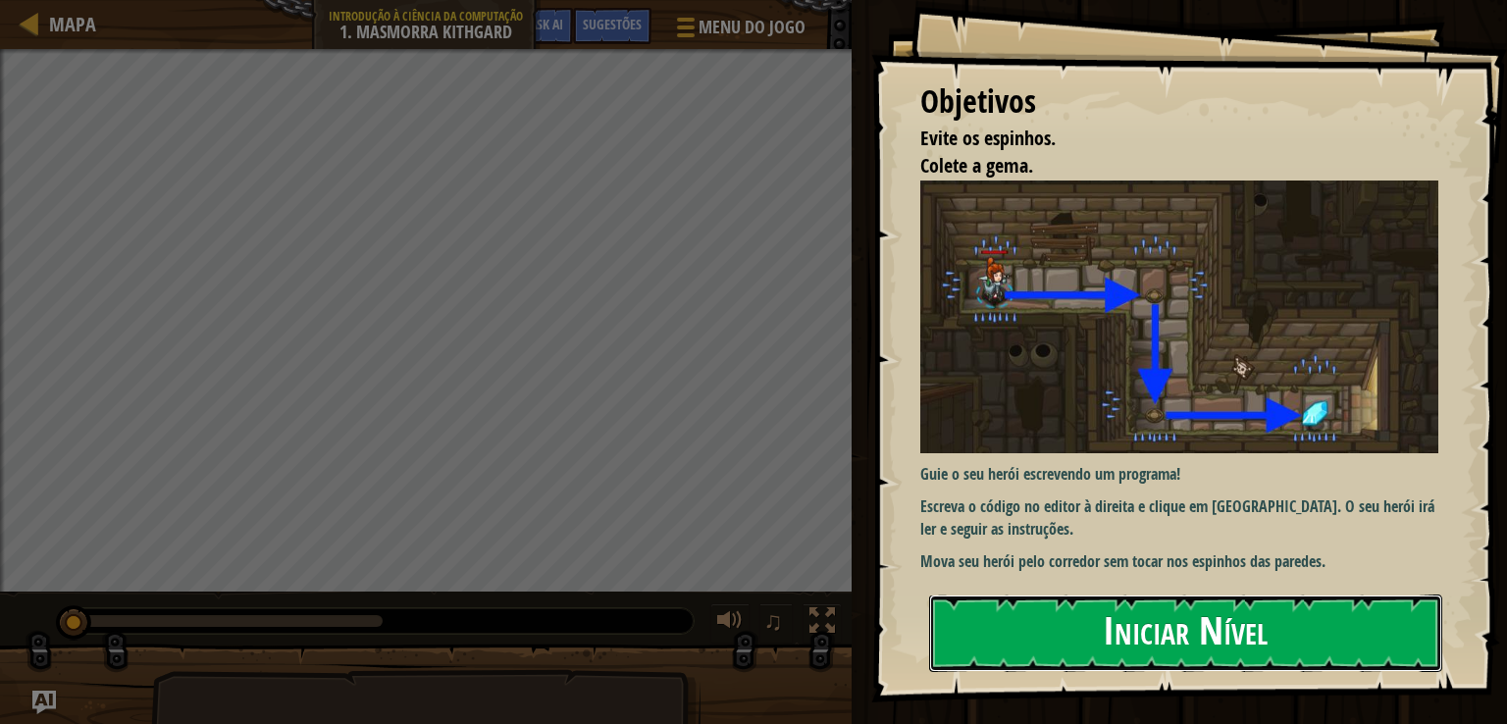
click at [1174, 643] on button "Iniciar Nível" at bounding box center [1185, 634] width 513 height 78
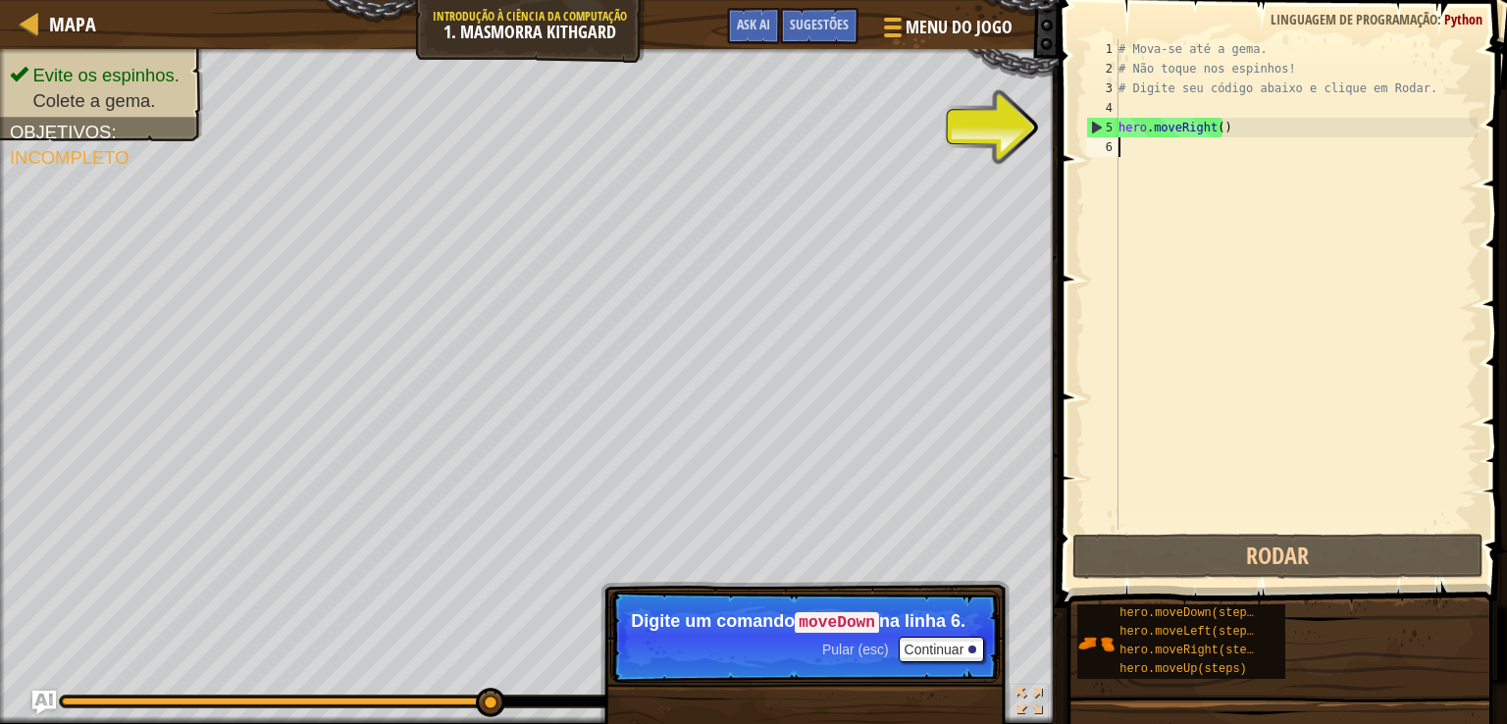
click at [1153, 153] on div "# Mova-se até a gema. # Não toque nos espinhos! # Digite seu código abaixo e cl…" at bounding box center [1296, 304] width 363 height 530
type textarea "h"
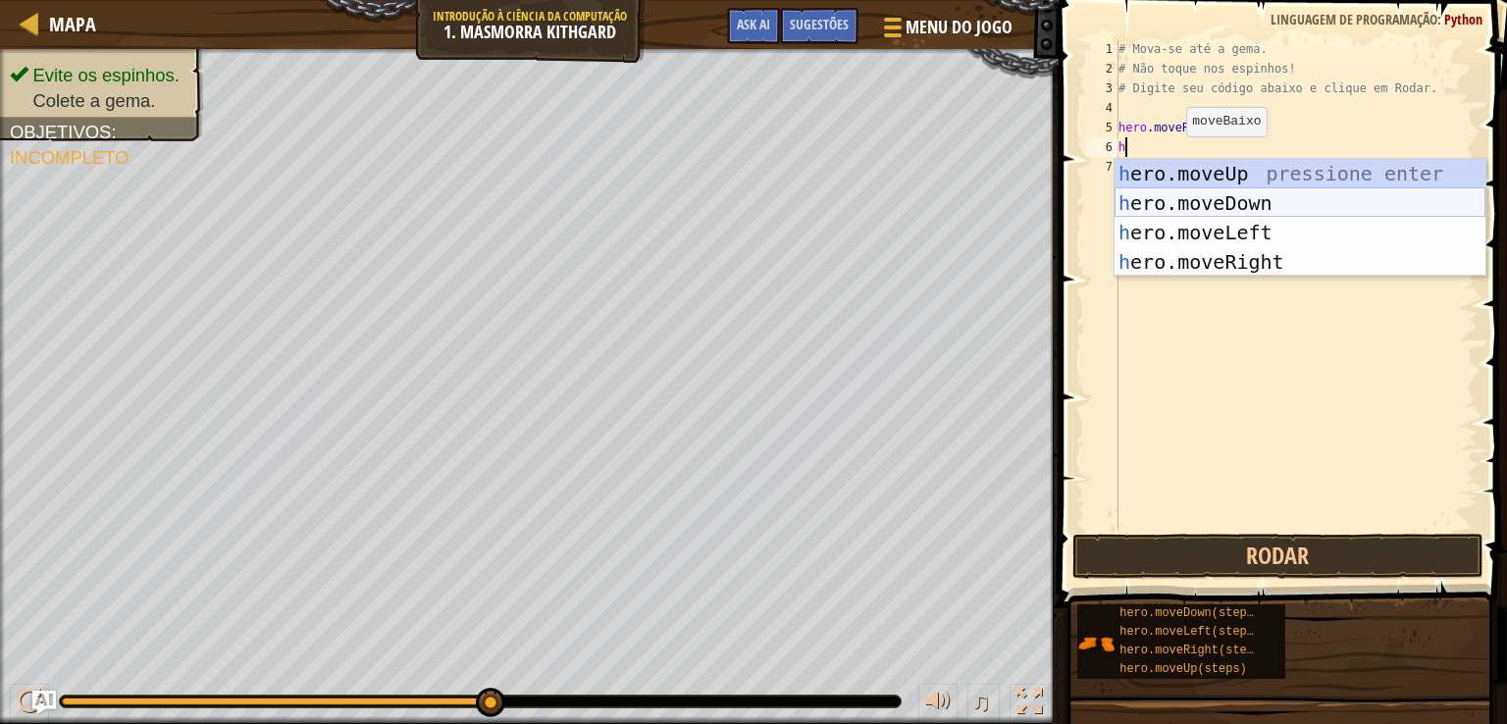
click at [1224, 212] on div "h ero.moveUp pressione enter h ero.moveDown pressione enter h ero.moveLeft pres…" at bounding box center [1300, 247] width 371 height 177
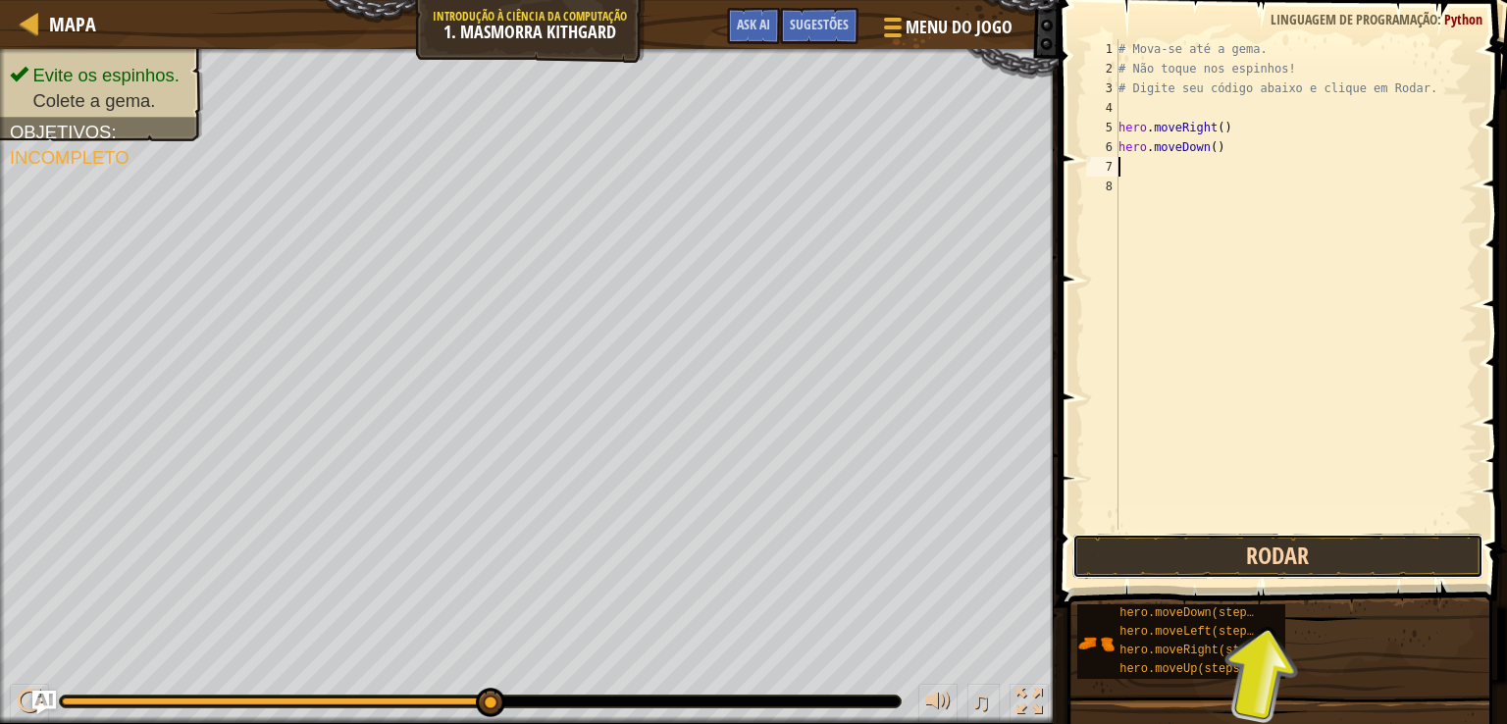
click at [1230, 559] on button "Rodar" at bounding box center [1278, 556] width 412 height 45
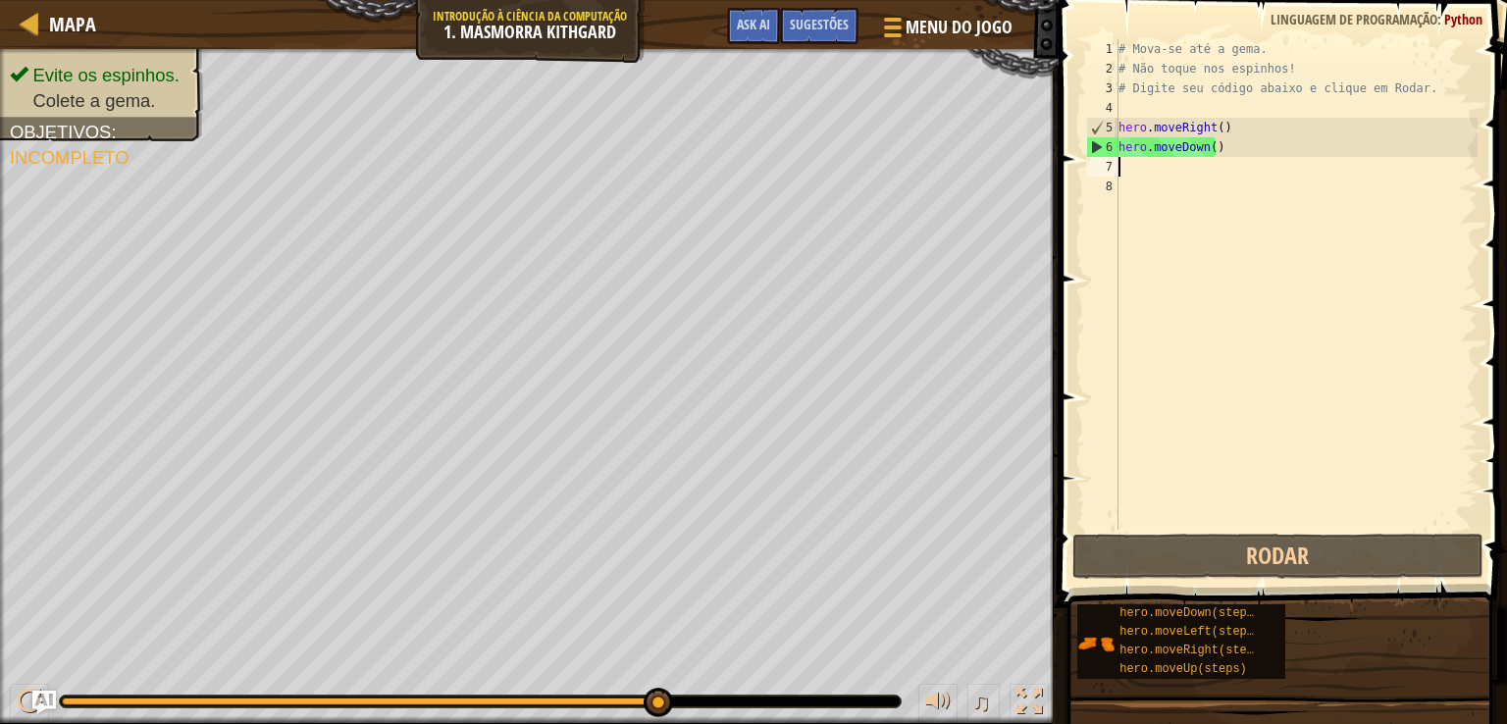
type textarea "h"
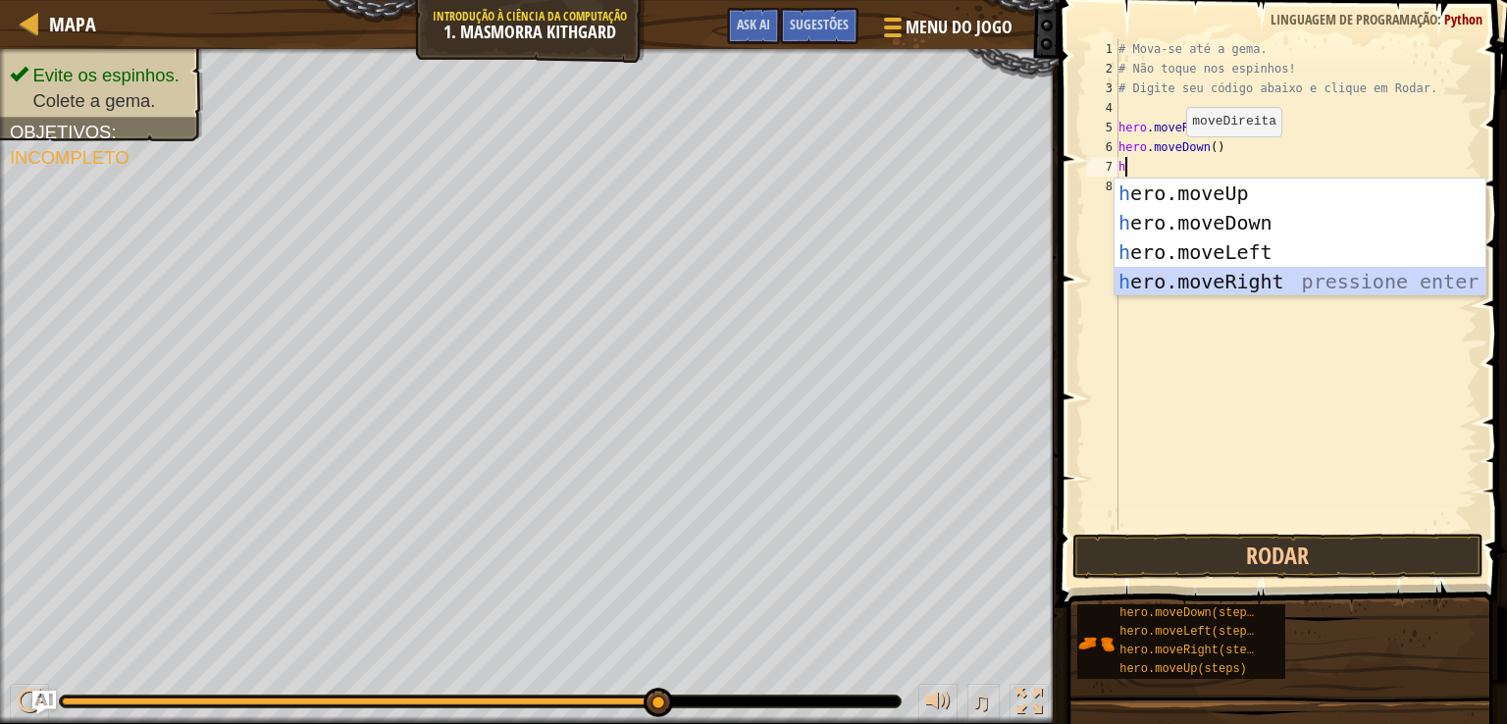
click at [1217, 280] on div "h ero.moveUp pressione enter h ero.moveDown pressione enter h ero.moveLeft pres…" at bounding box center [1300, 267] width 371 height 177
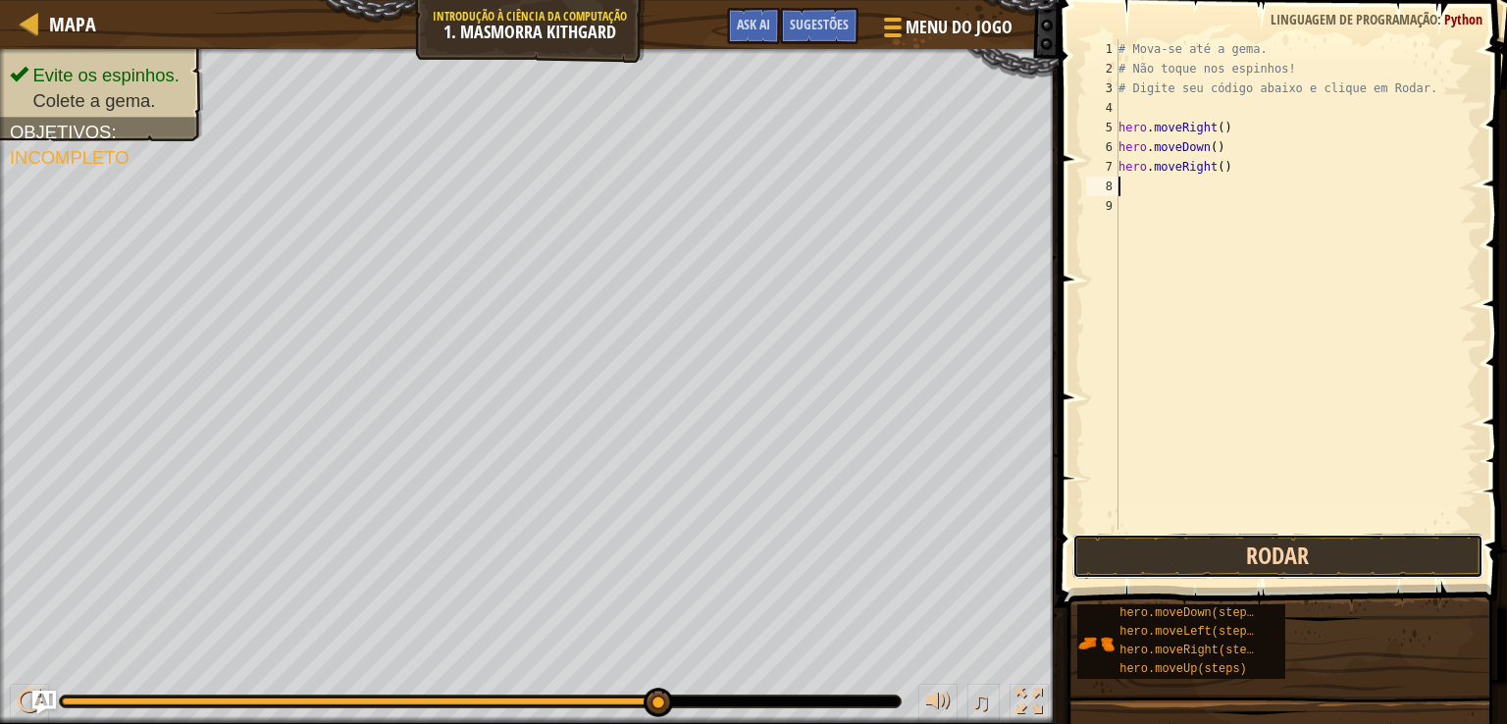
click at [1146, 558] on button "Rodar" at bounding box center [1278, 556] width 412 height 45
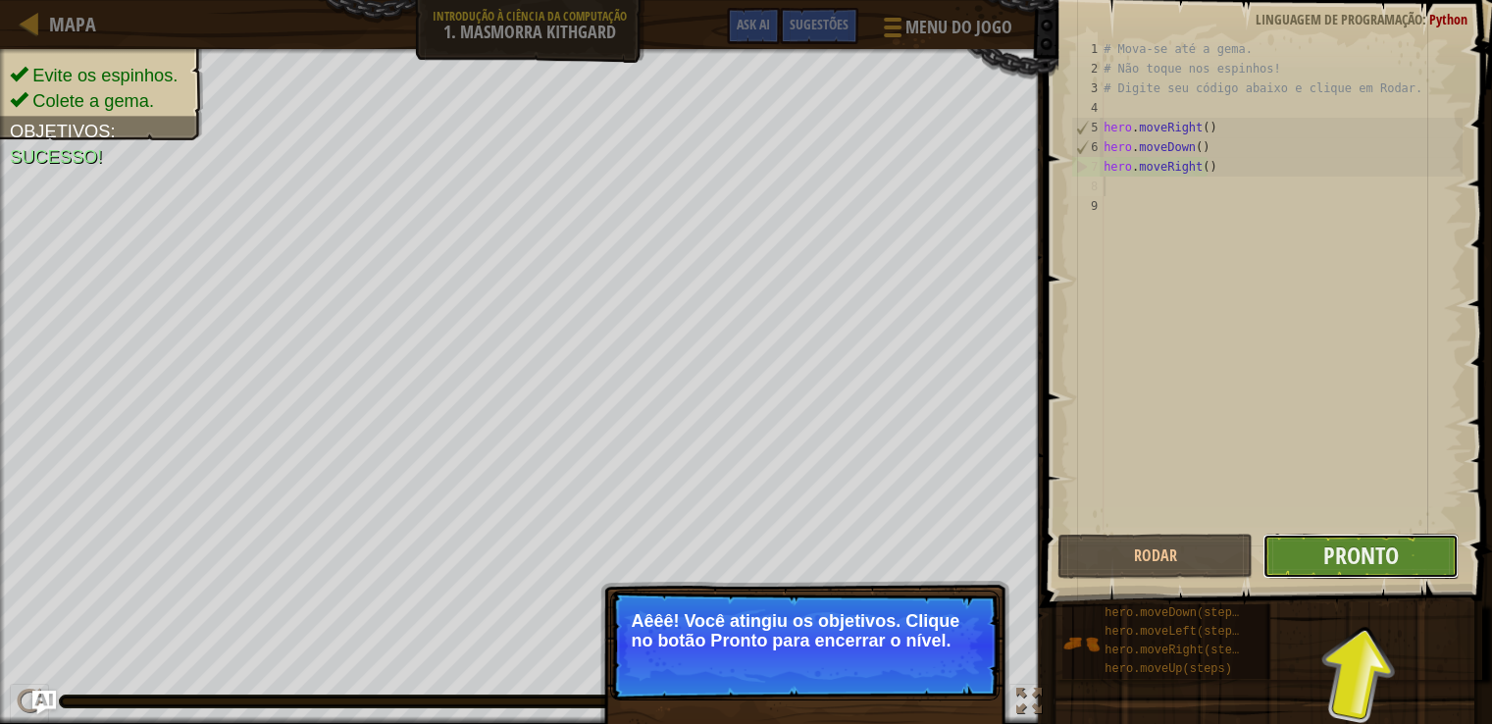
click at [1327, 562] on span "Pronto" at bounding box center [1362, 555] width 76 height 31
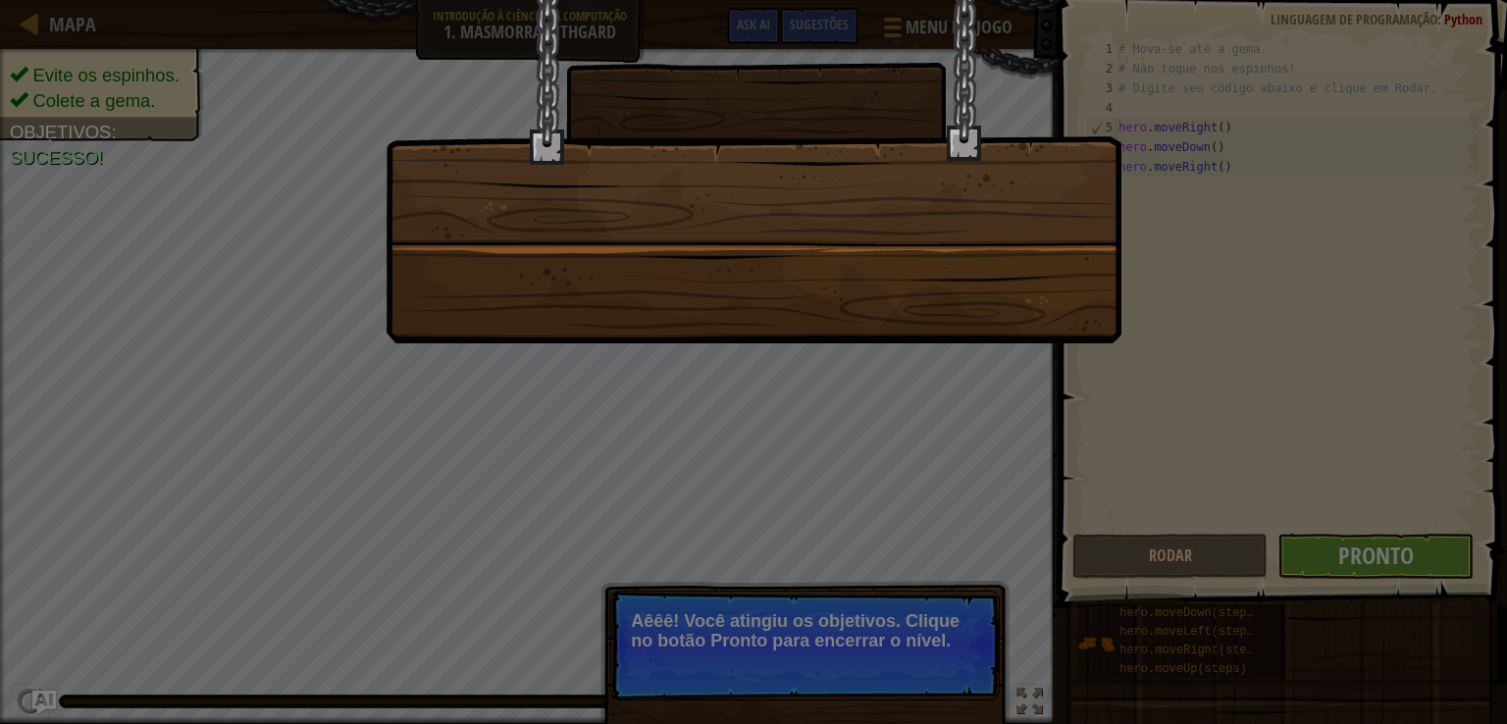
click at [966, 513] on div at bounding box center [753, 362] width 1507 height 724
click at [1305, 551] on div at bounding box center [753, 362] width 1507 height 724
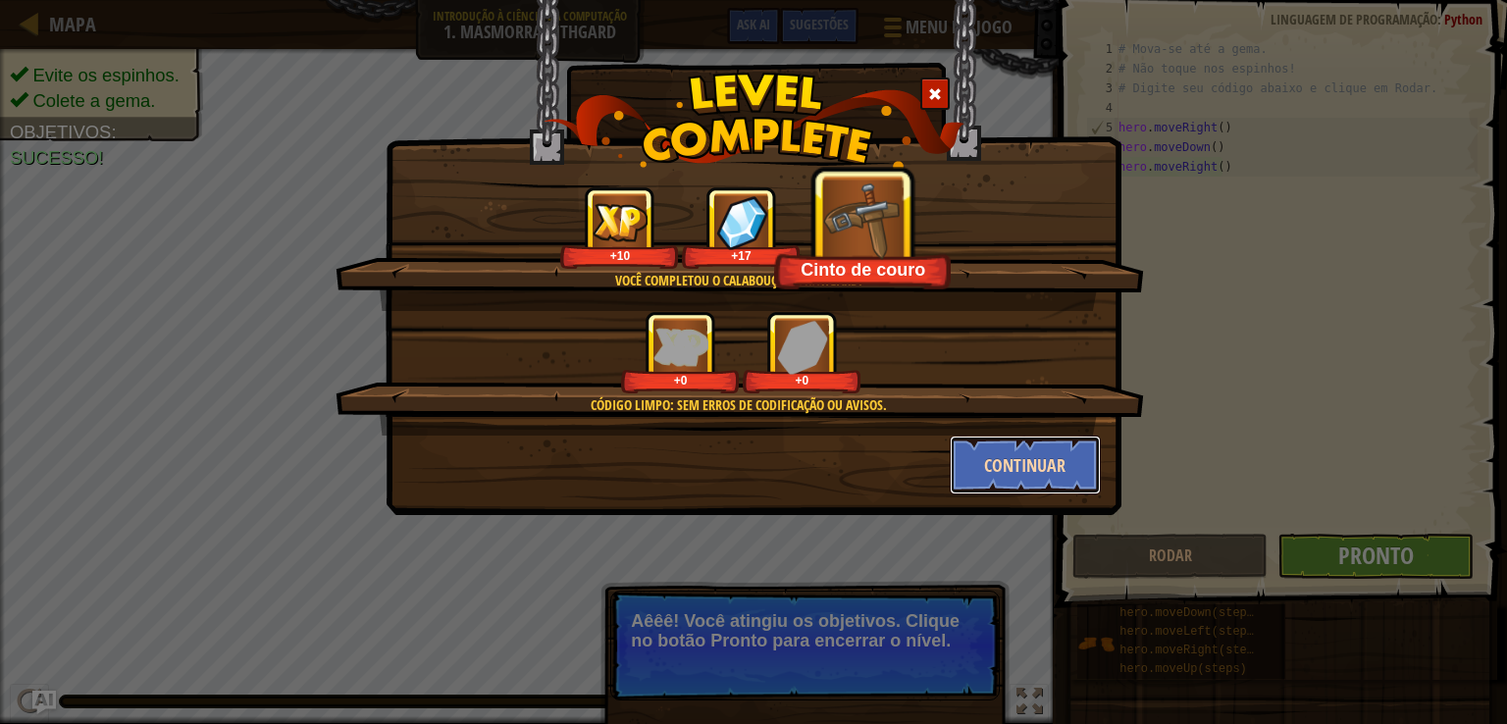
click at [1002, 457] on button "Continuar" at bounding box center [1026, 465] width 152 height 59
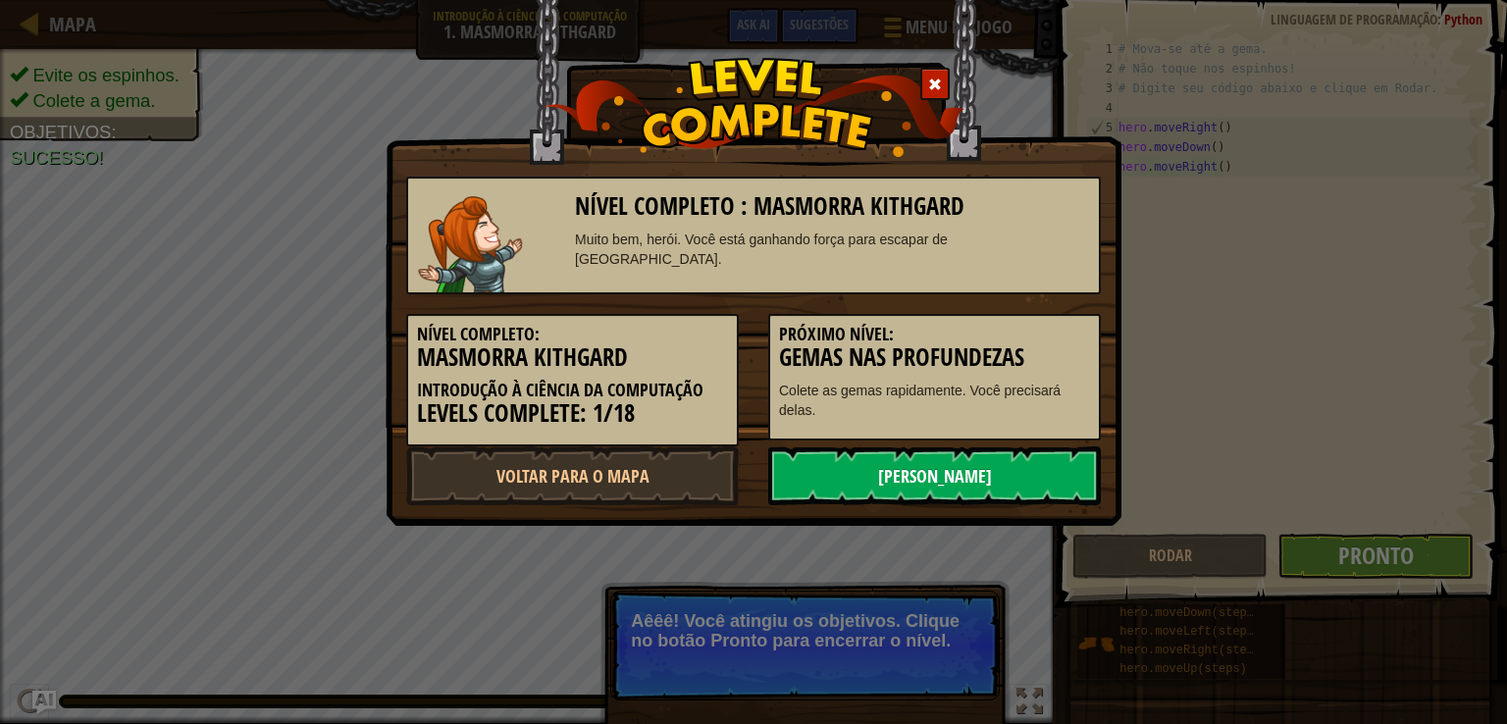
click at [902, 485] on link "[PERSON_NAME]" at bounding box center [934, 475] width 333 height 59
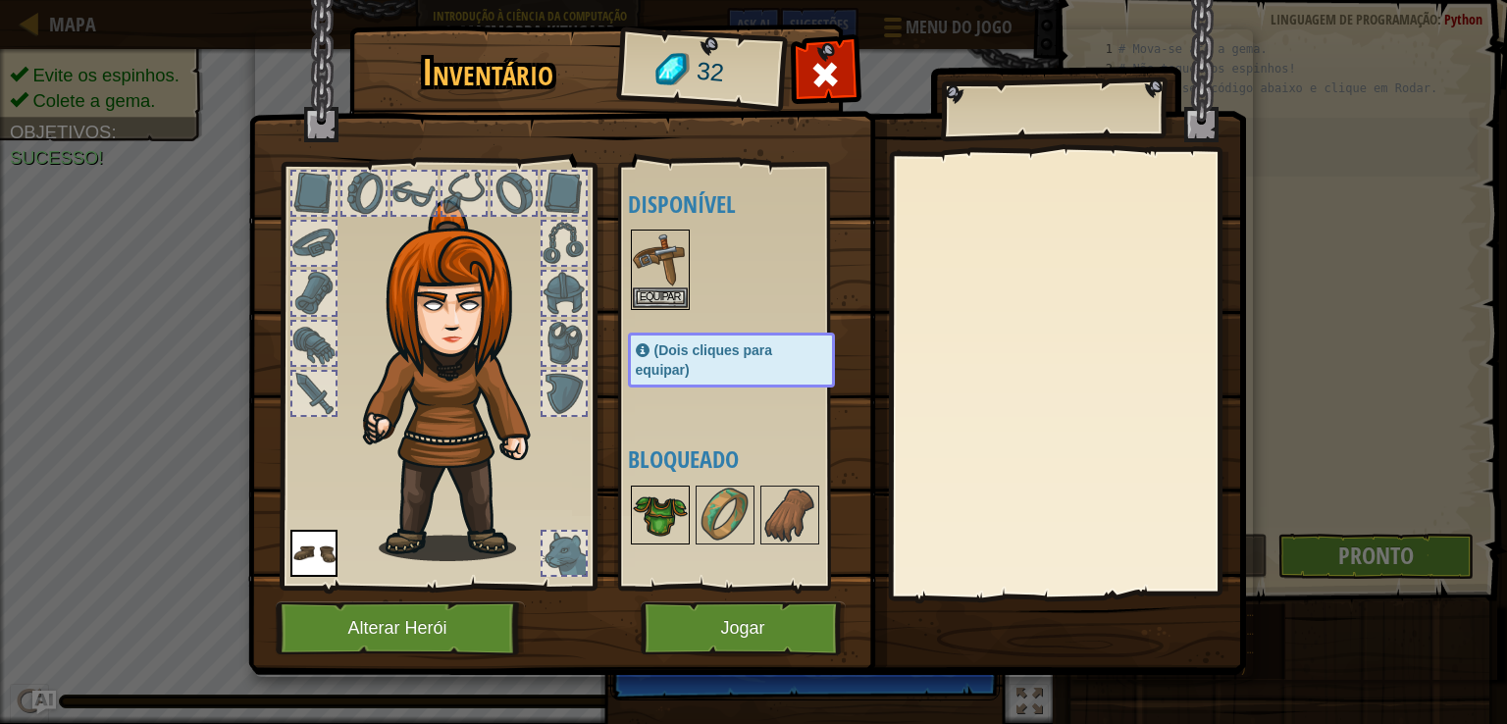
click at [667, 503] on img at bounding box center [660, 515] width 55 height 55
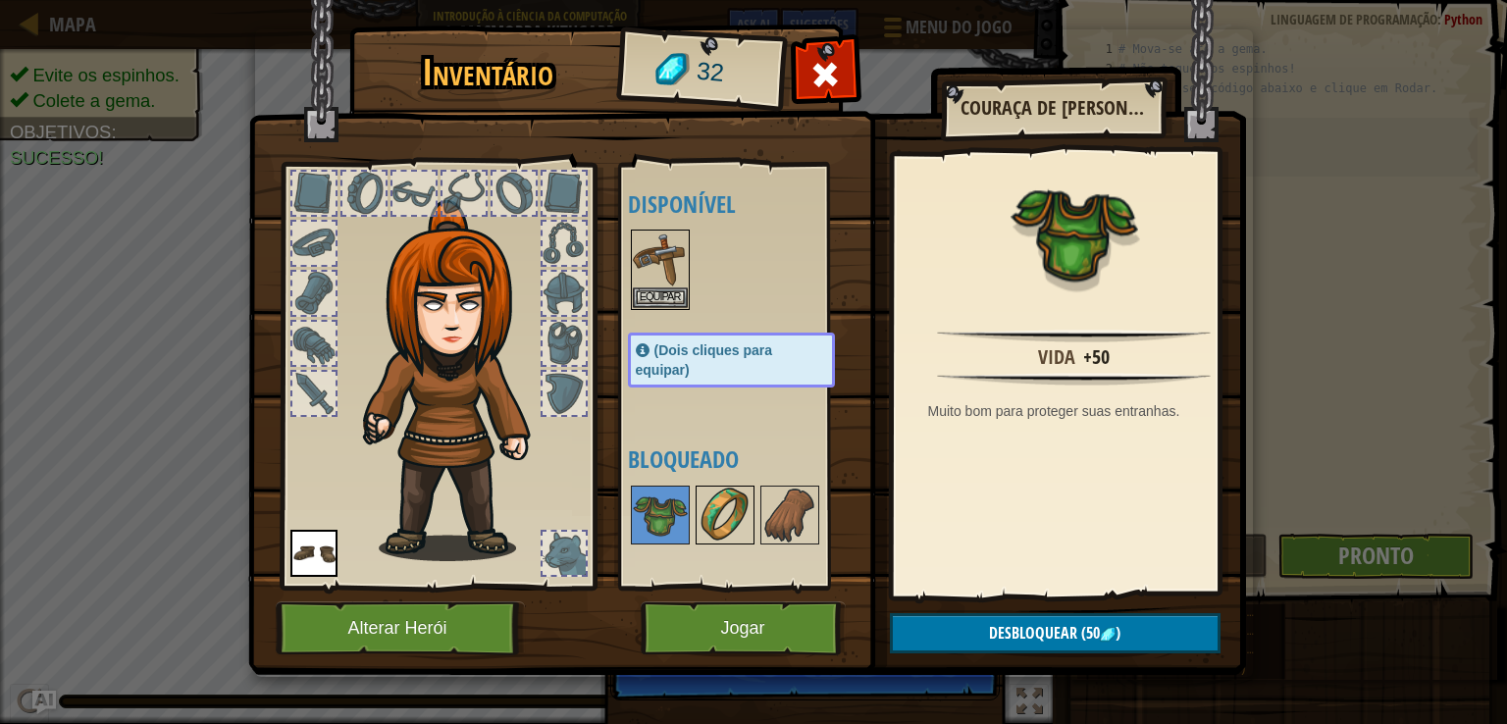
click at [715, 507] on img at bounding box center [725, 515] width 55 height 55
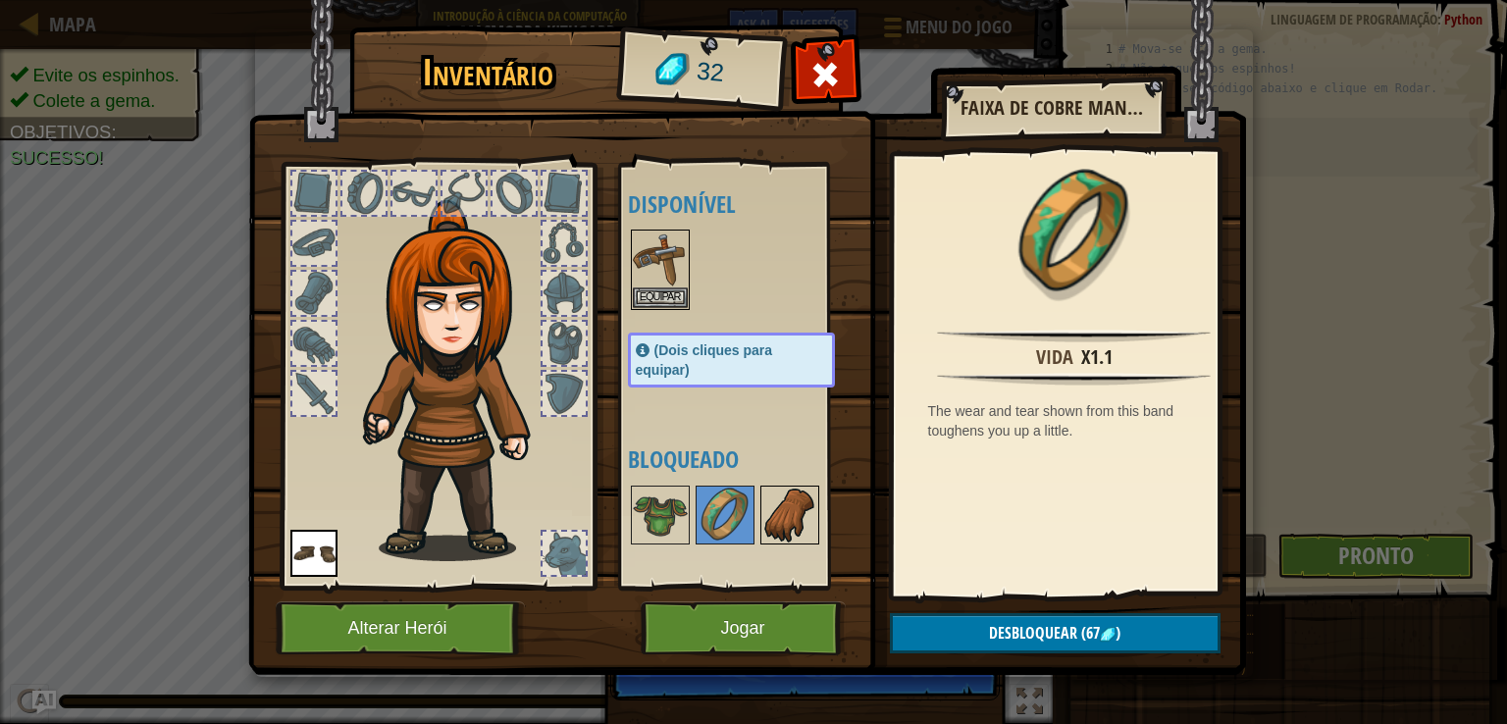
click at [774, 521] on img at bounding box center [789, 515] width 55 height 55
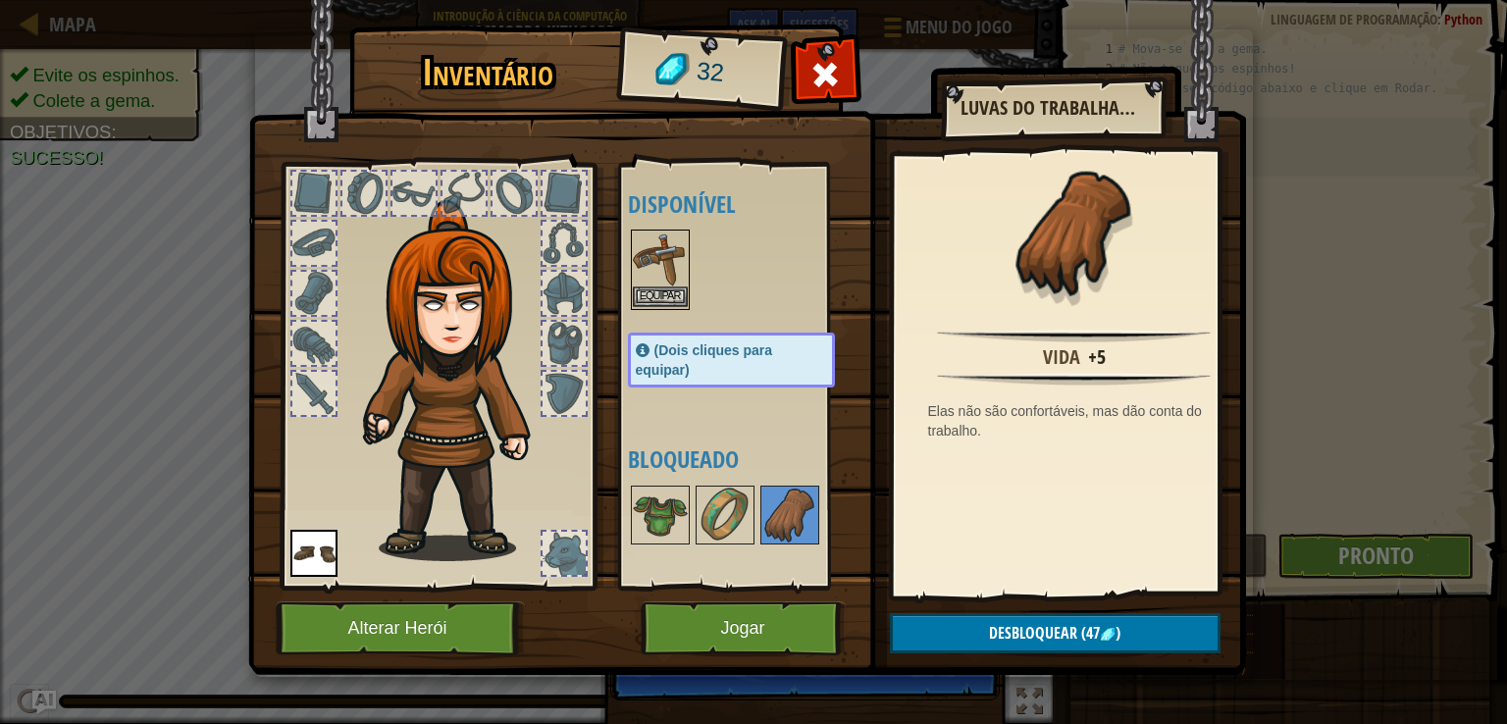
click at [658, 247] on img at bounding box center [660, 259] width 55 height 55
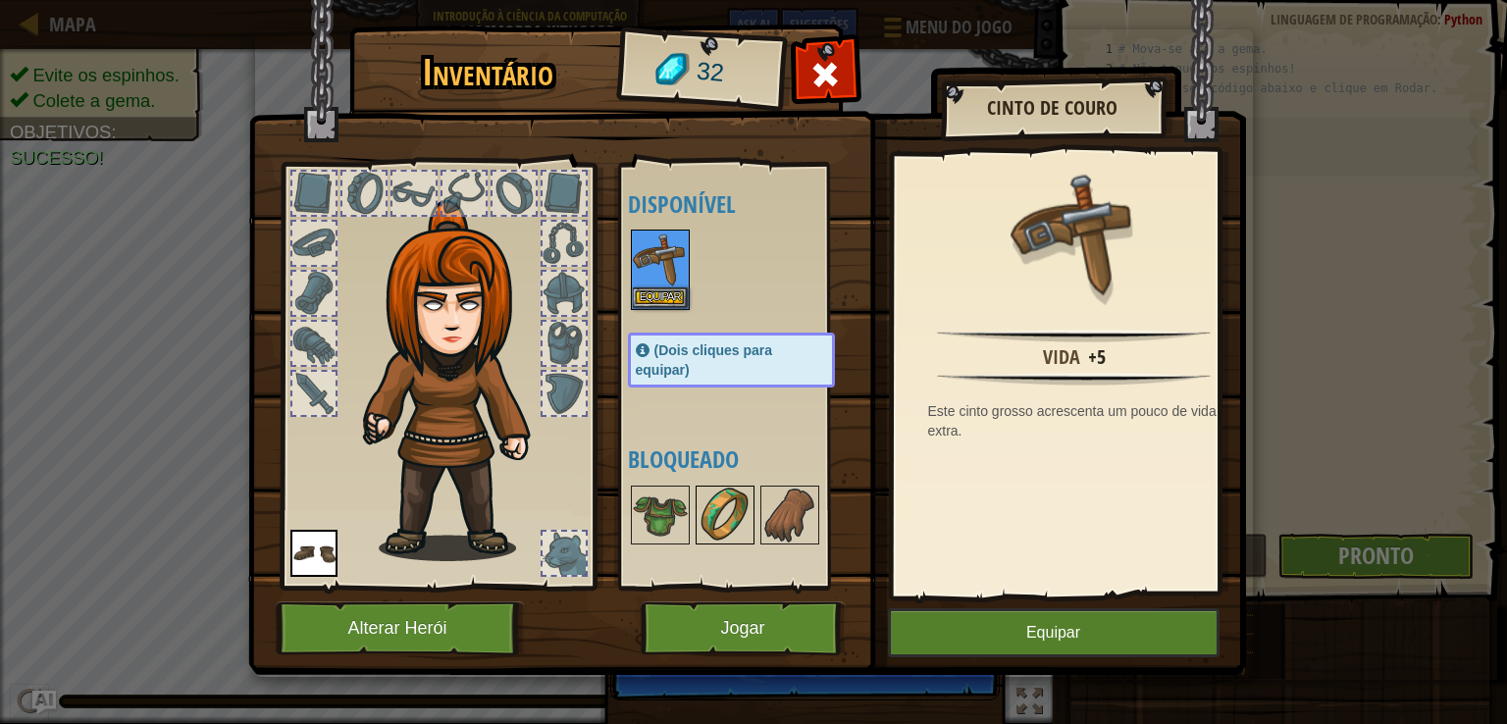
click at [700, 511] on img at bounding box center [725, 515] width 55 height 55
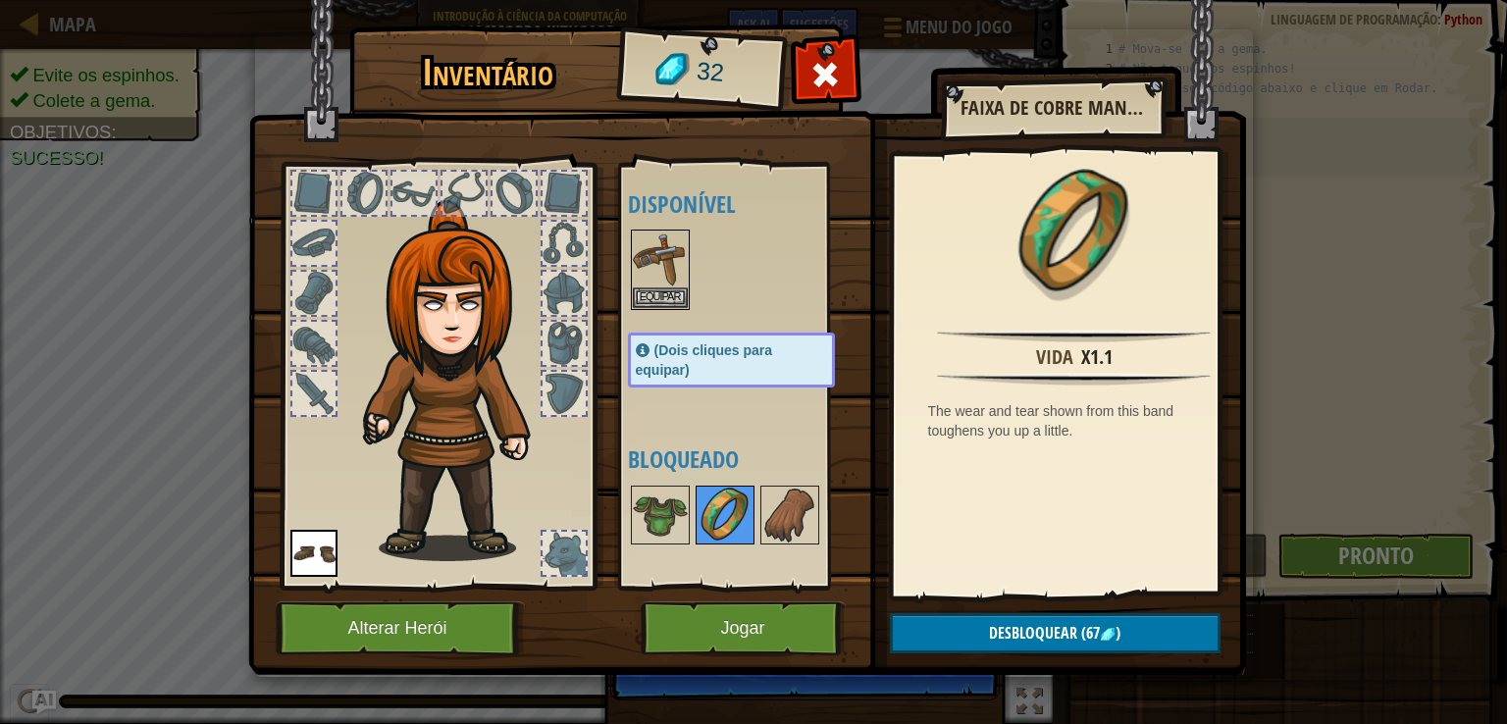
click at [711, 511] on img at bounding box center [725, 515] width 55 height 55
drag, startPoint x: 707, startPoint y: 515, endPoint x: 712, endPoint y: 429, distance: 86.5
click at [712, 429] on div "Disponível Equipar Equipar (Dois cliques para equipar) Bloqueado" at bounding box center [751, 376] width 246 height 409
click at [655, 504] on img at bounding box center [660, 515] width 55 height 55
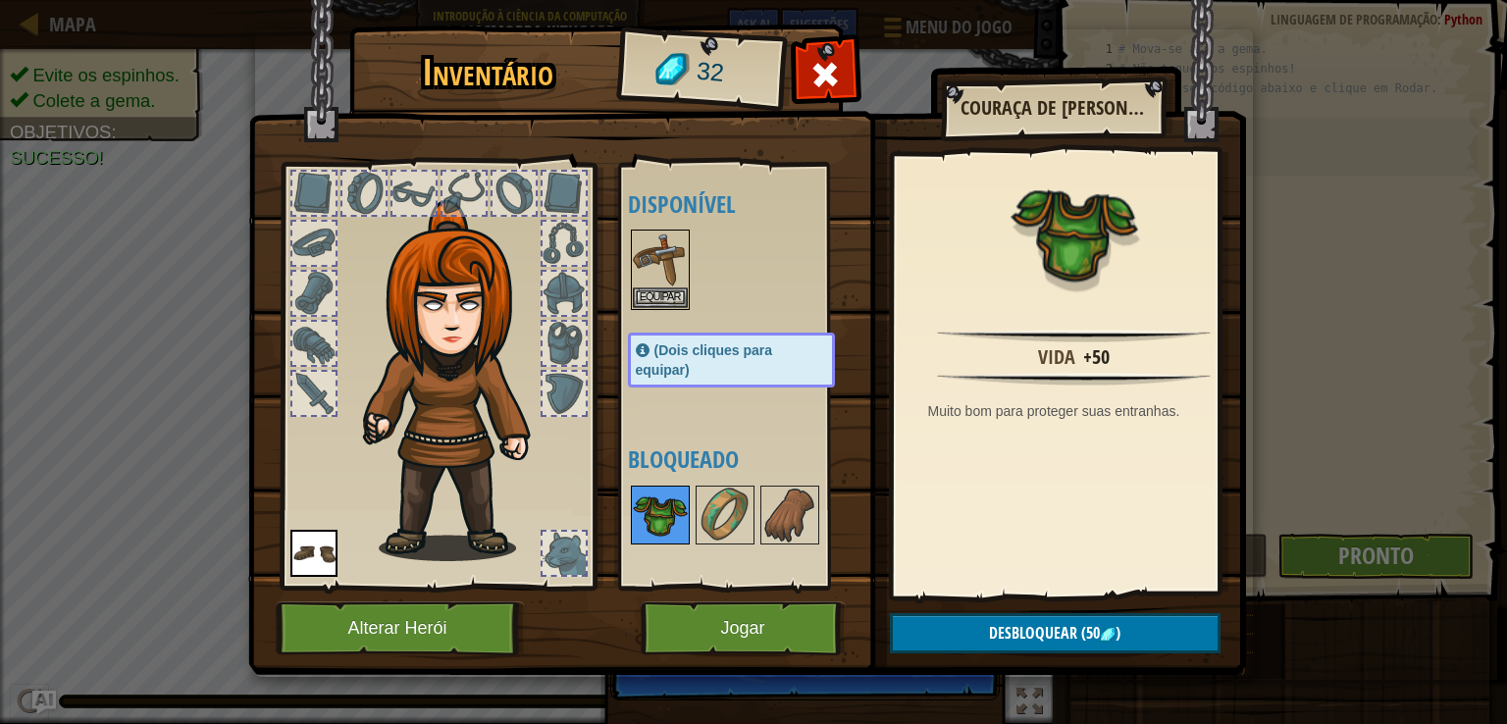
click at [655, 504] on img at bounding box center [660, 515] width 55 height 55
click at [646, 287] on button "Equipar" at bounding box center [660, 297] width 55 height 21
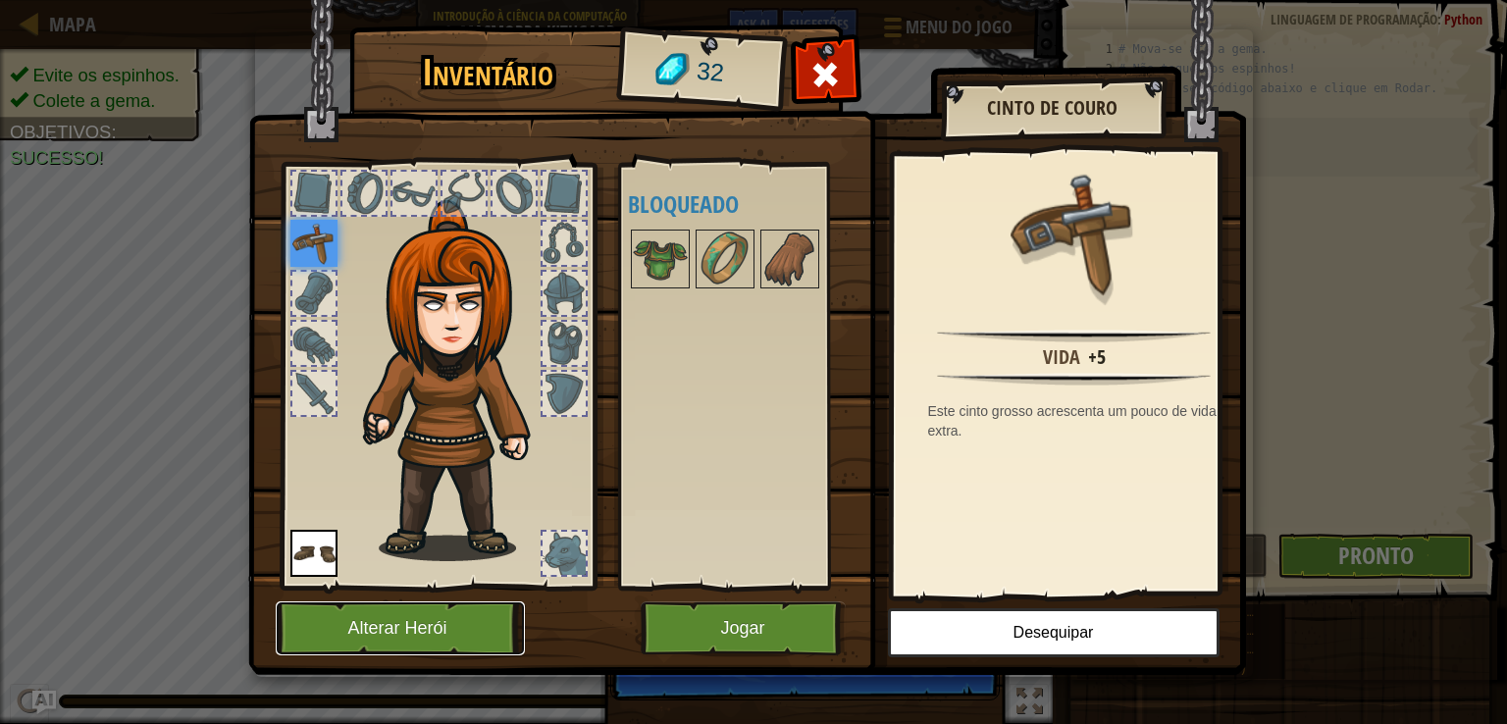
click at [473, 629] on button "Alterar Herói" at bounding box center [400, 628] width 249 height 54
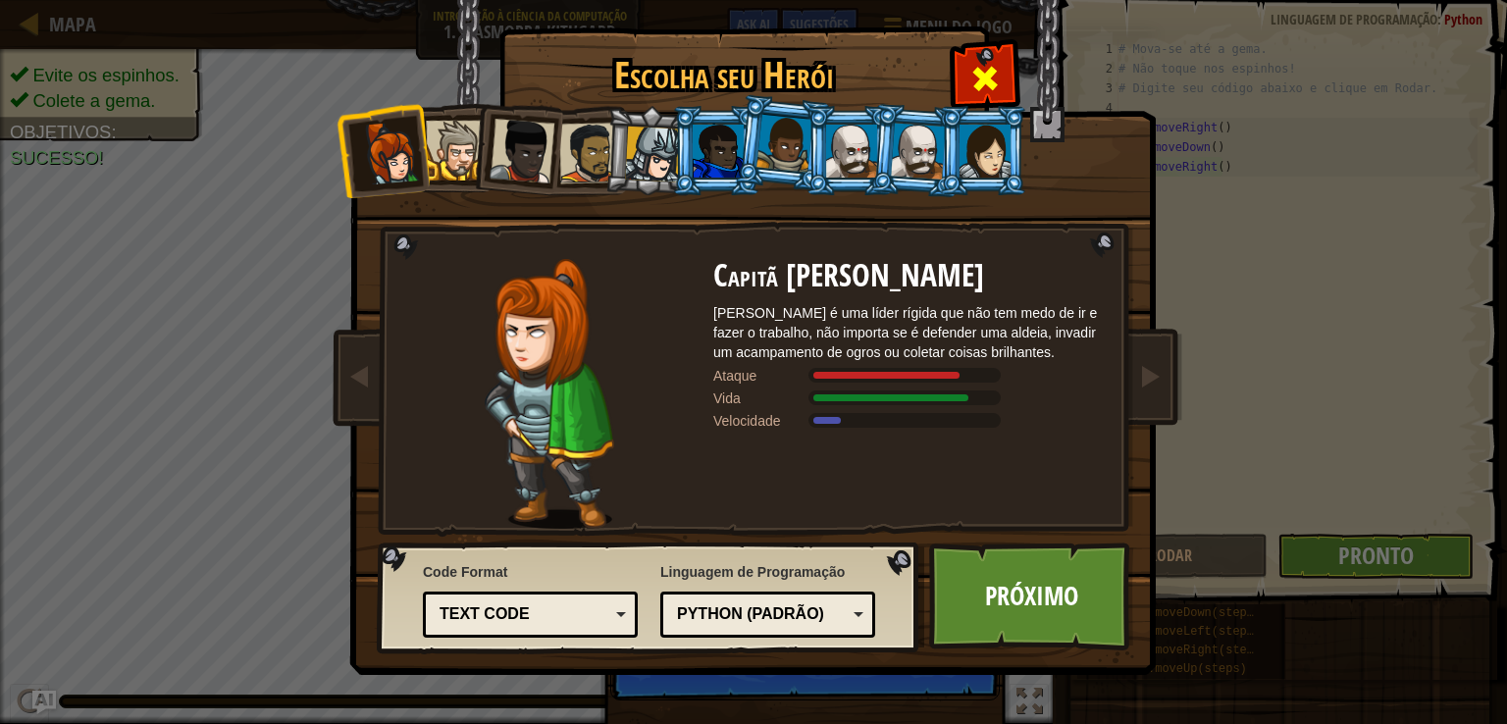
click at [989, 75] on span at bounding box center [984, 78] width 31 height 31
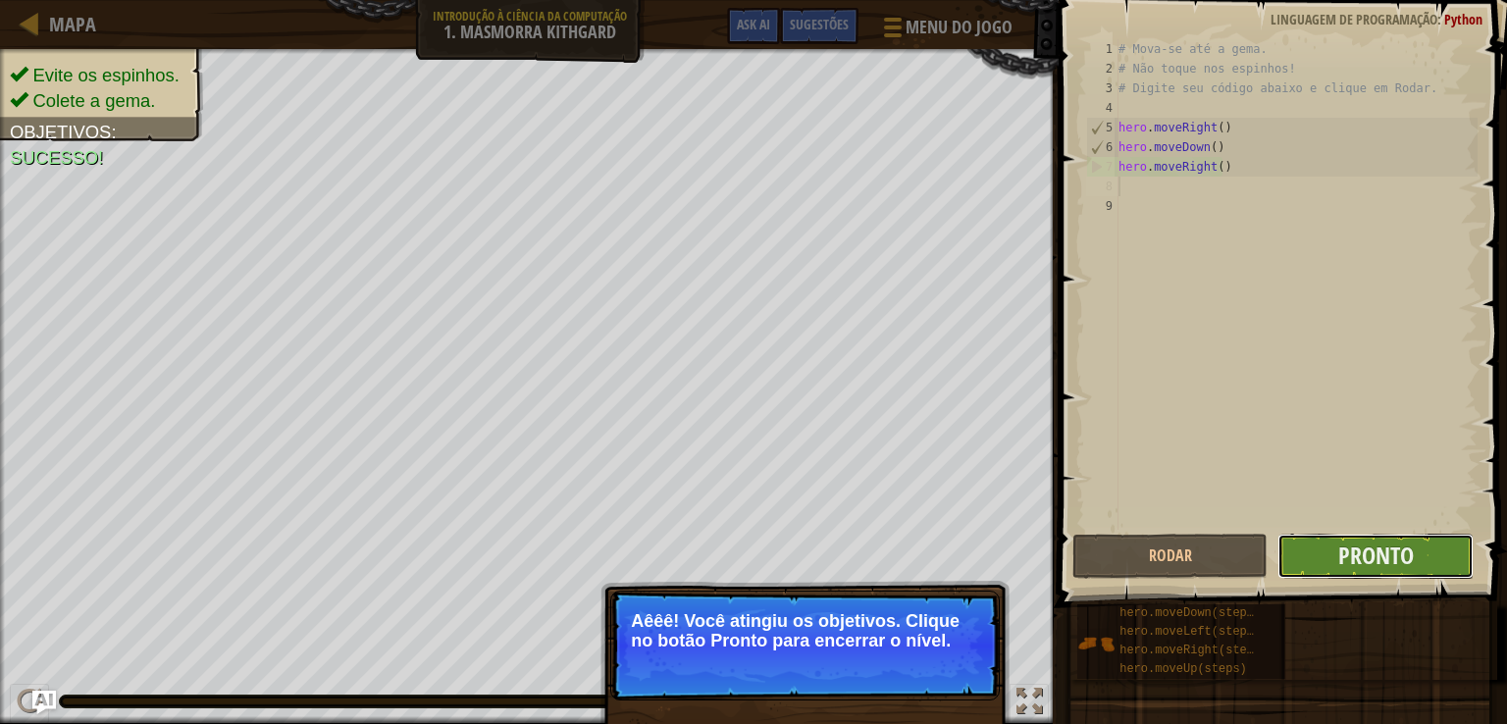
click at [1314, 561] on button "Pronto" at bounding box center [1376, 556] width 196 height 45
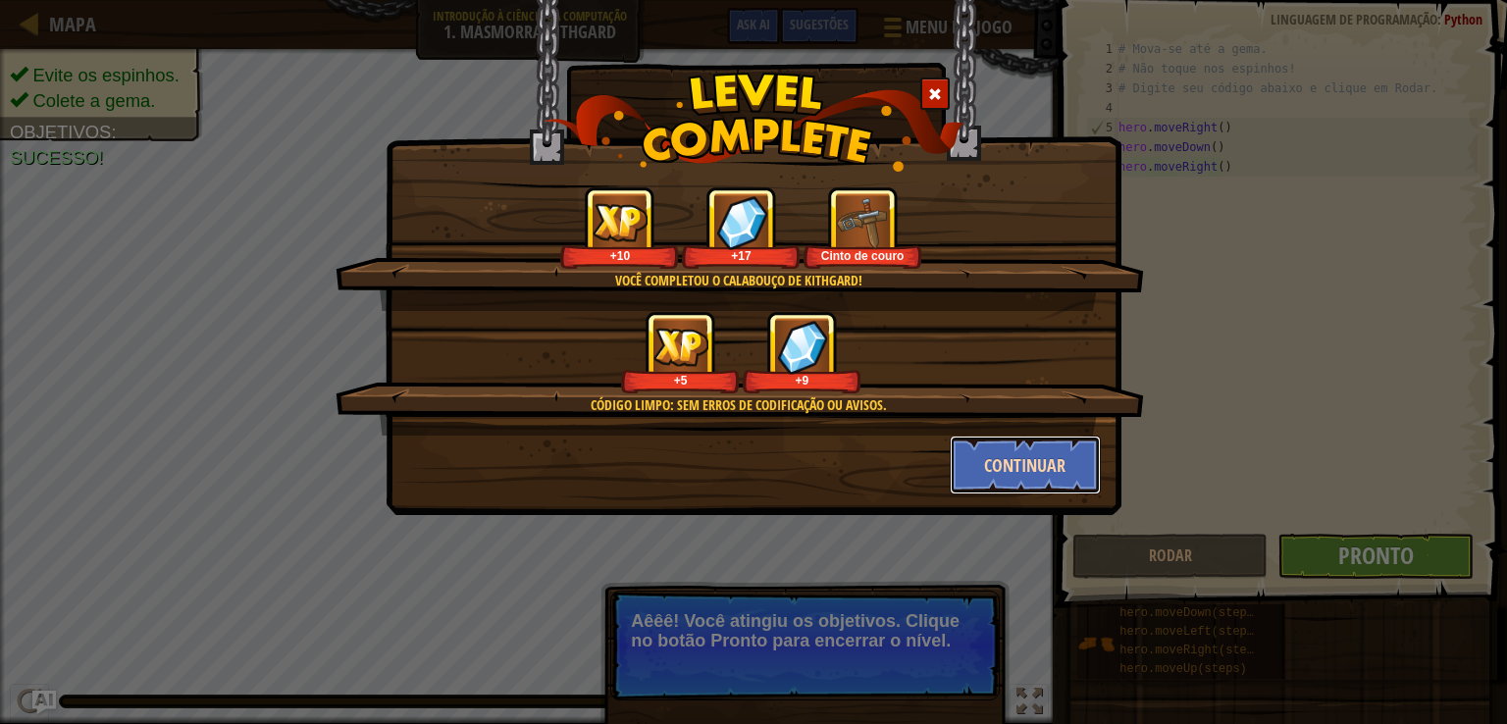
click at [1062, 463] on button "Continuar" at bounding box center [1026, 465] width 152 height 59
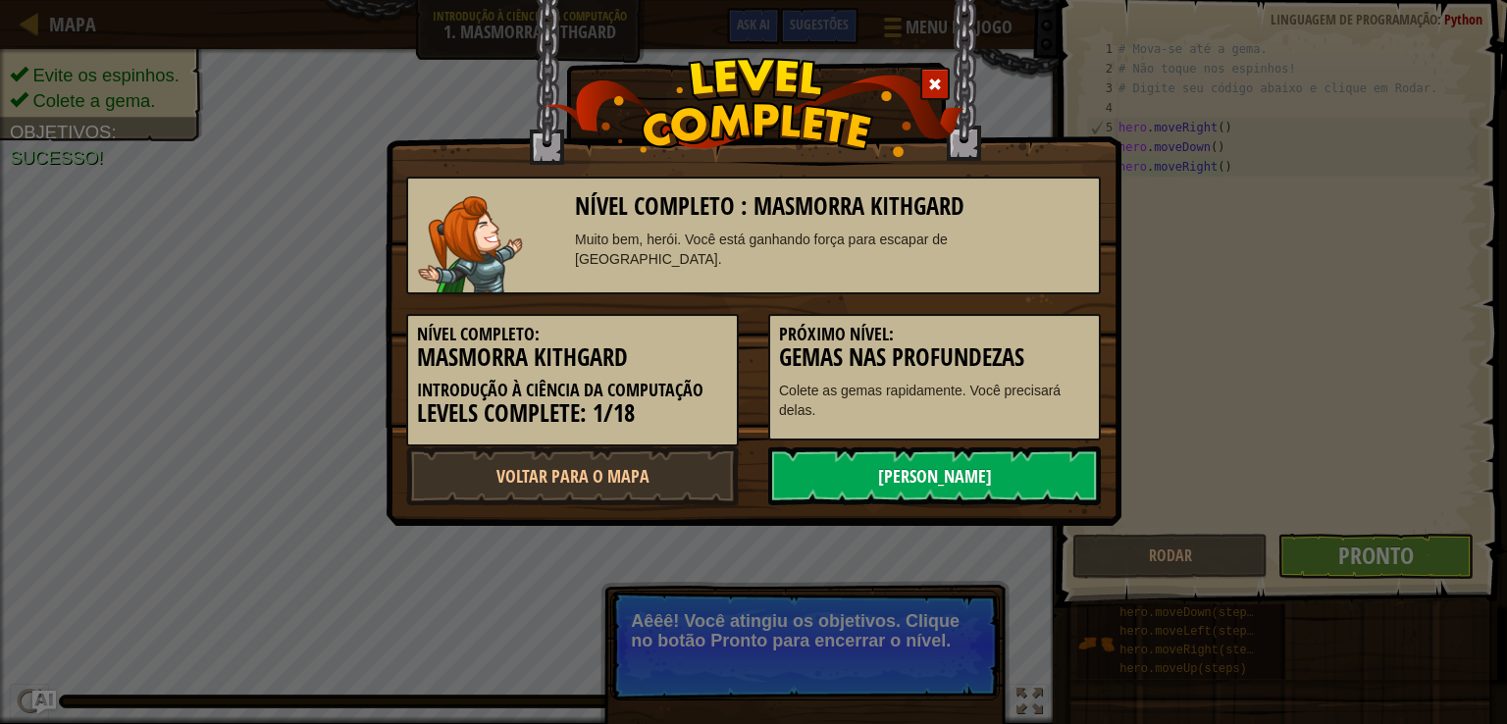
click at [1002, 475] on link "[PERSON_NAME]" at bounding box center [934, 475] width 333 height 59
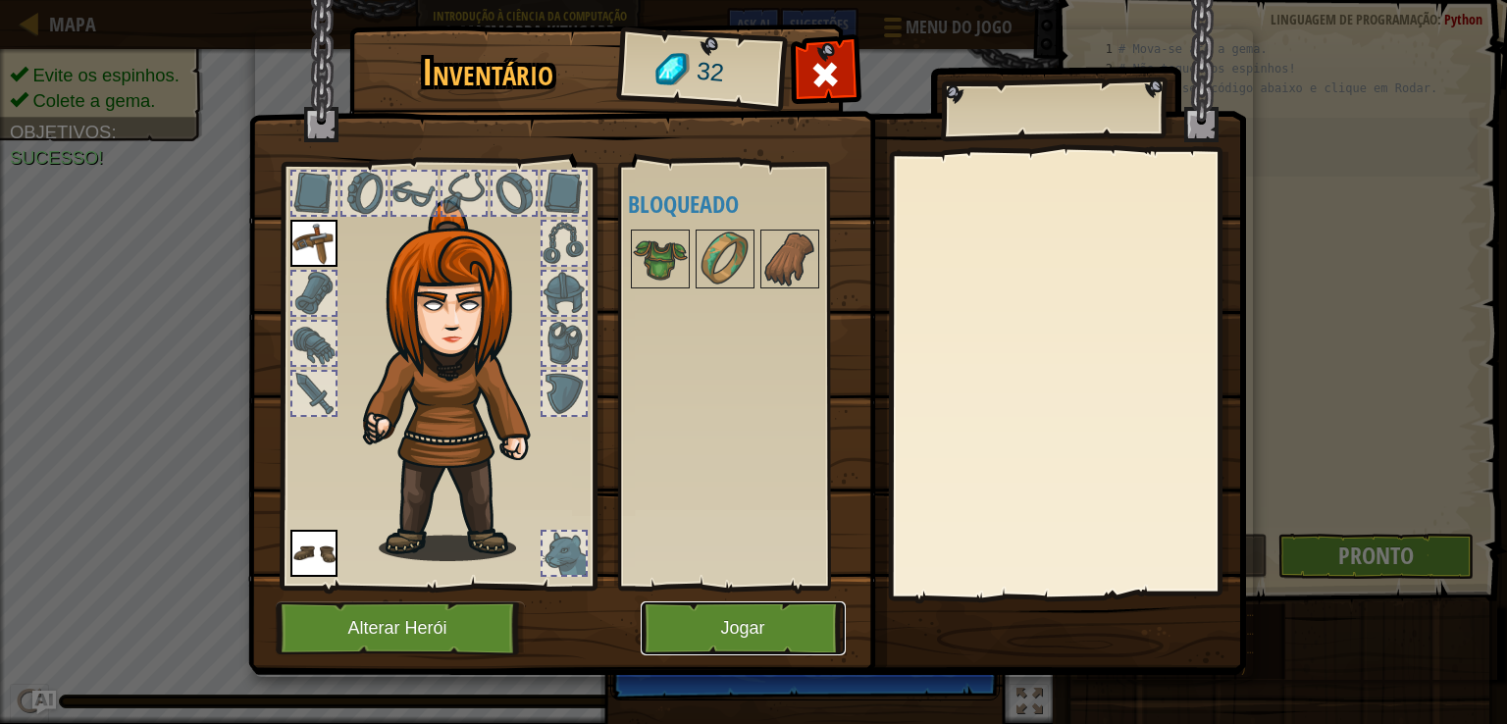
click at [757, 628] on button "Jogar" at bounding box center [743, 628] width 205 height 54
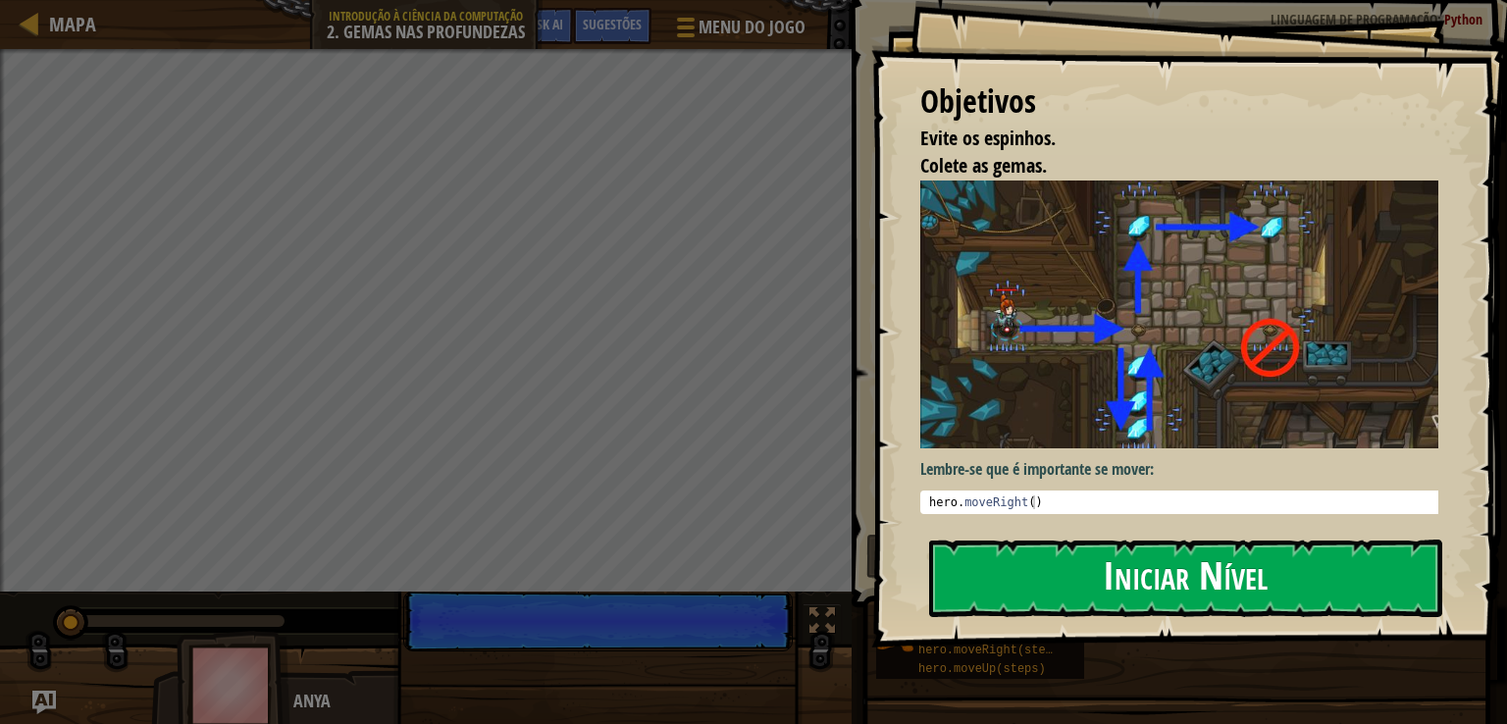
click at [1154, 573] on button "Iniciar Nível" at bounding box center [1185, 579] width 513 height 78
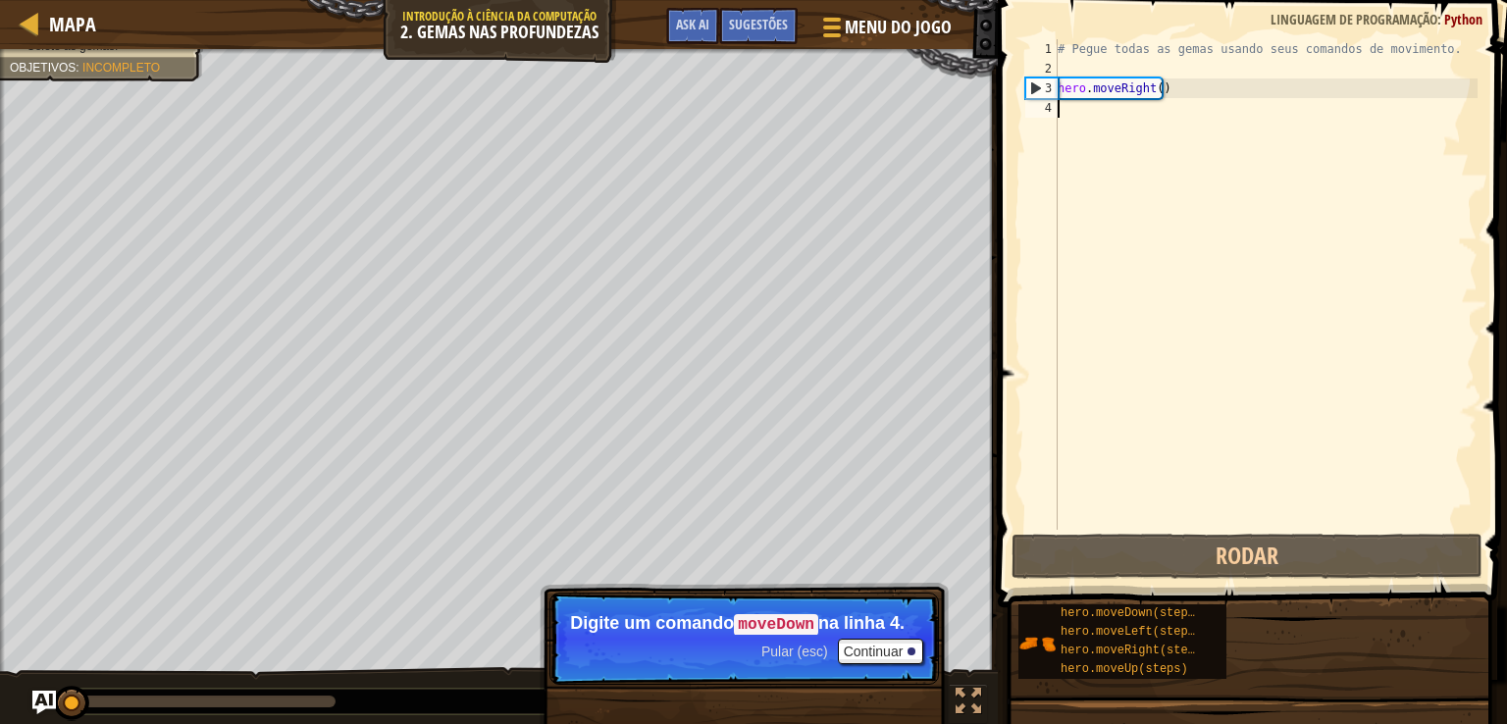
type textarea "h"
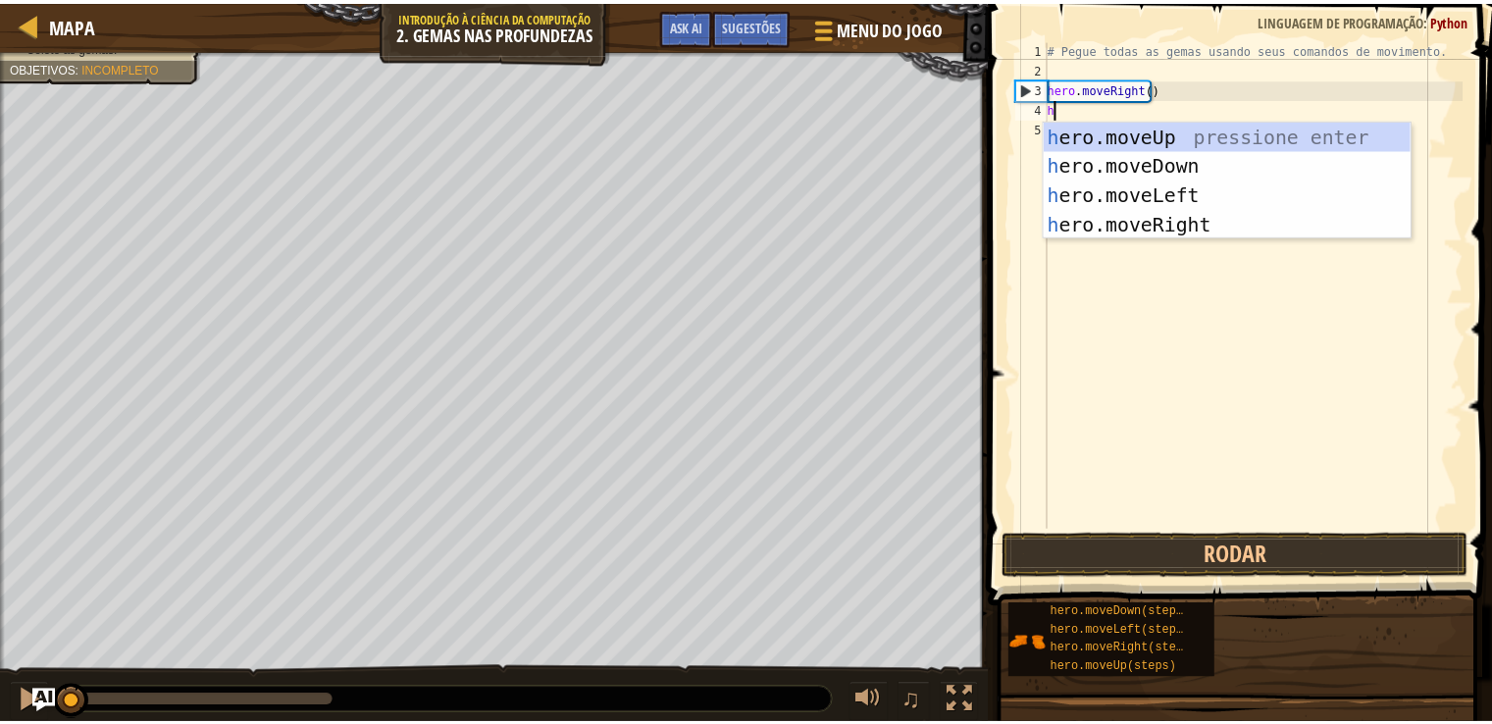
scroll to position [9, 0]
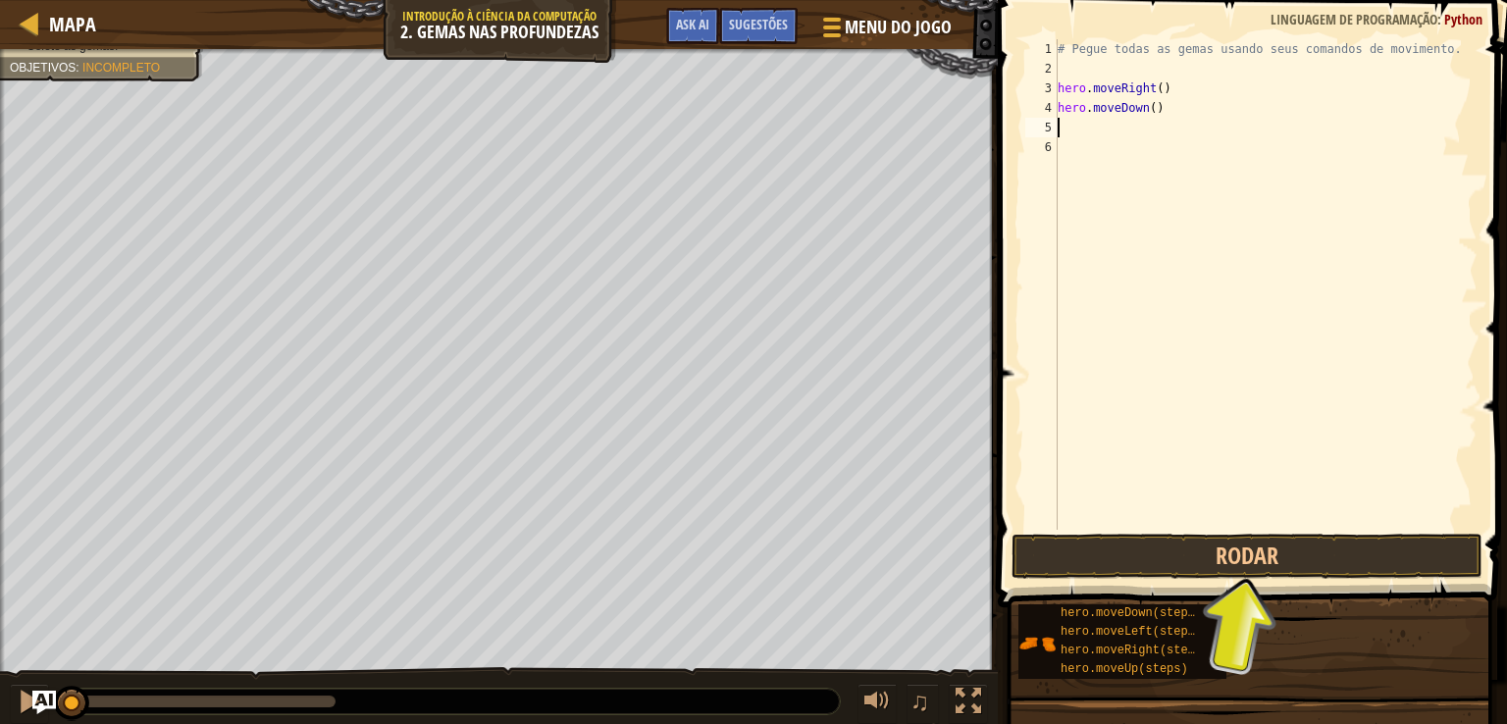
type textarea "h"
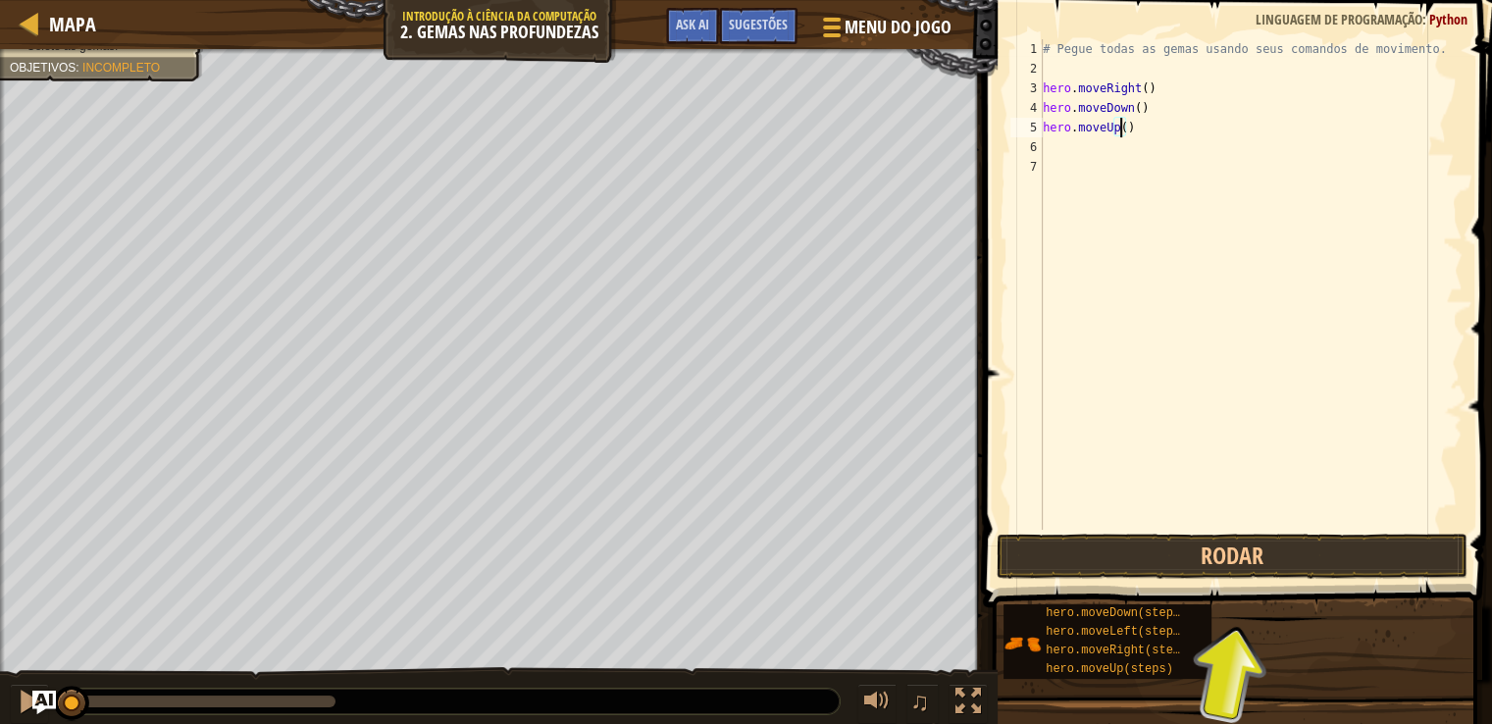
type textarea "hero.moveUp(2)"
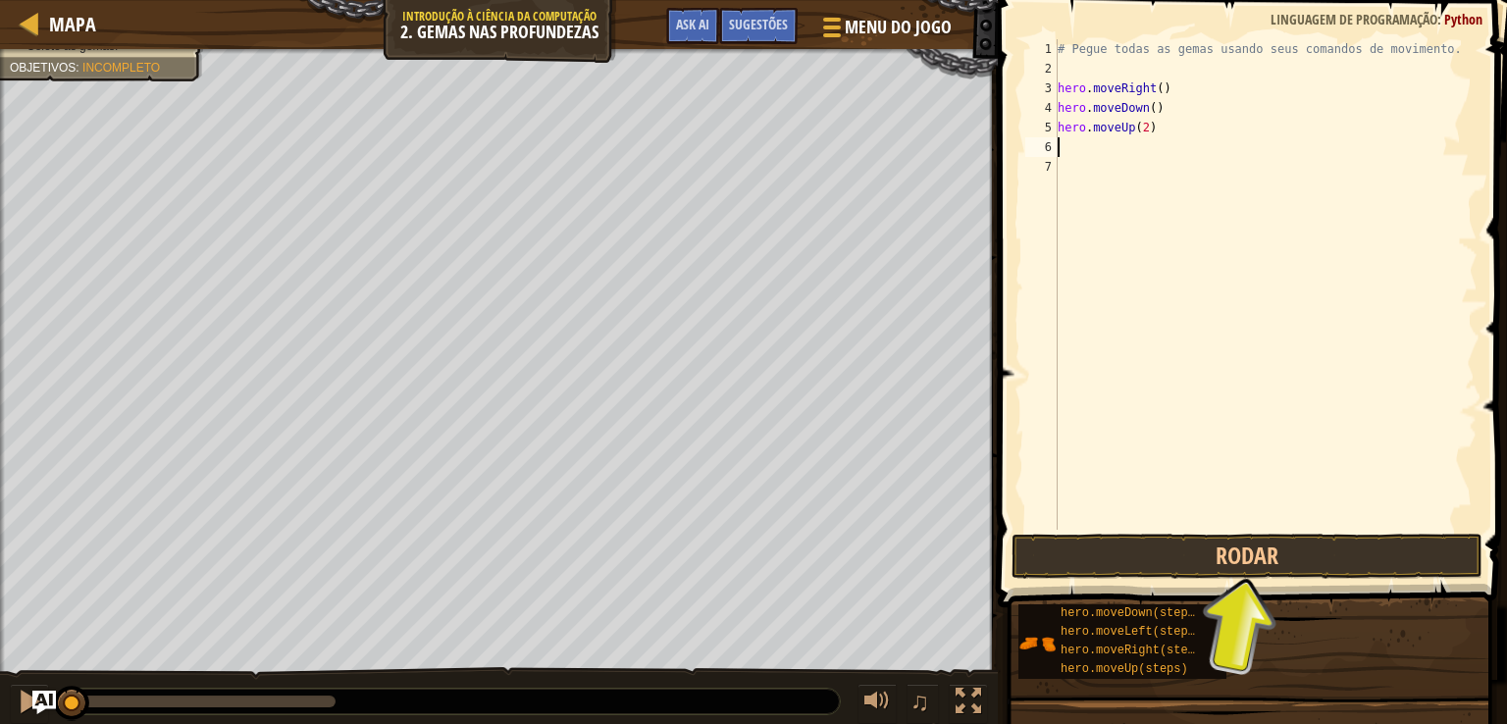
type textarea "h"
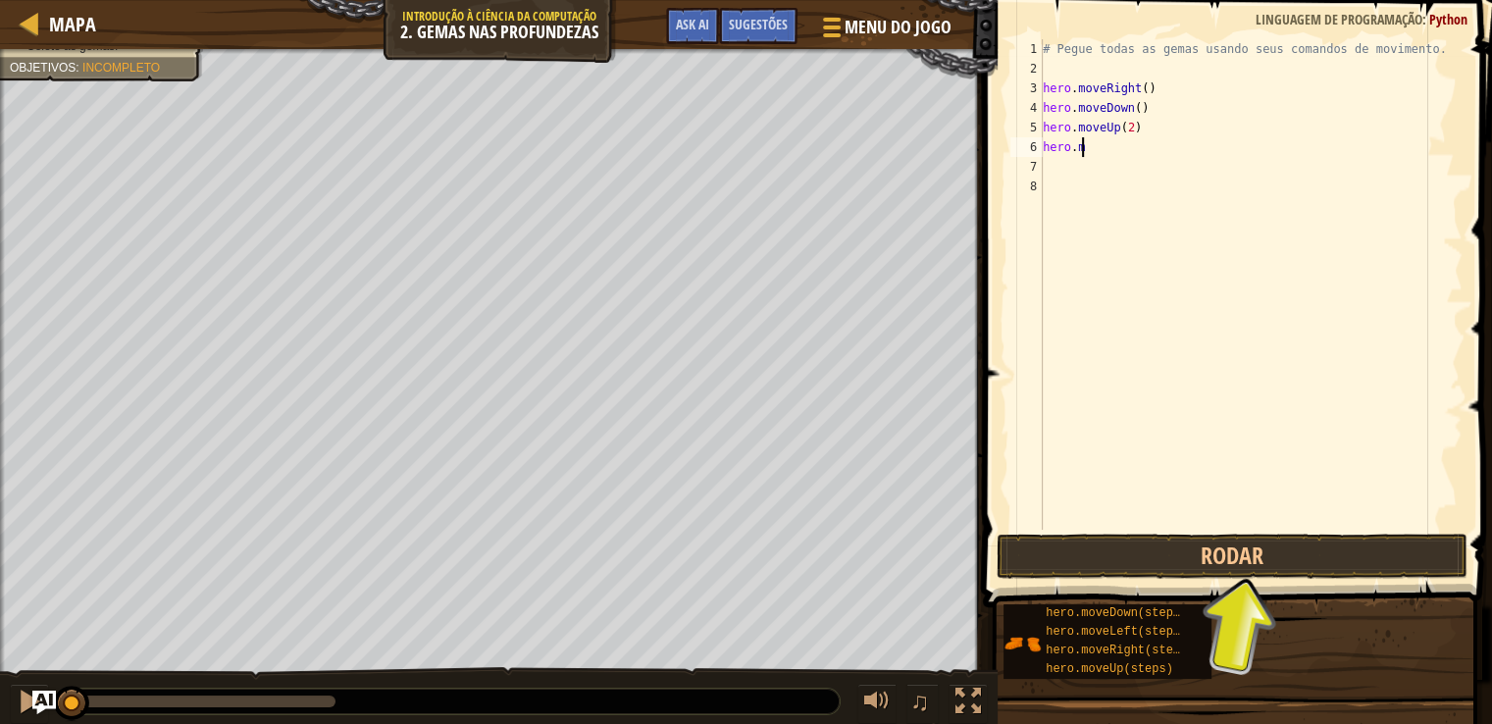
type textarea "h"
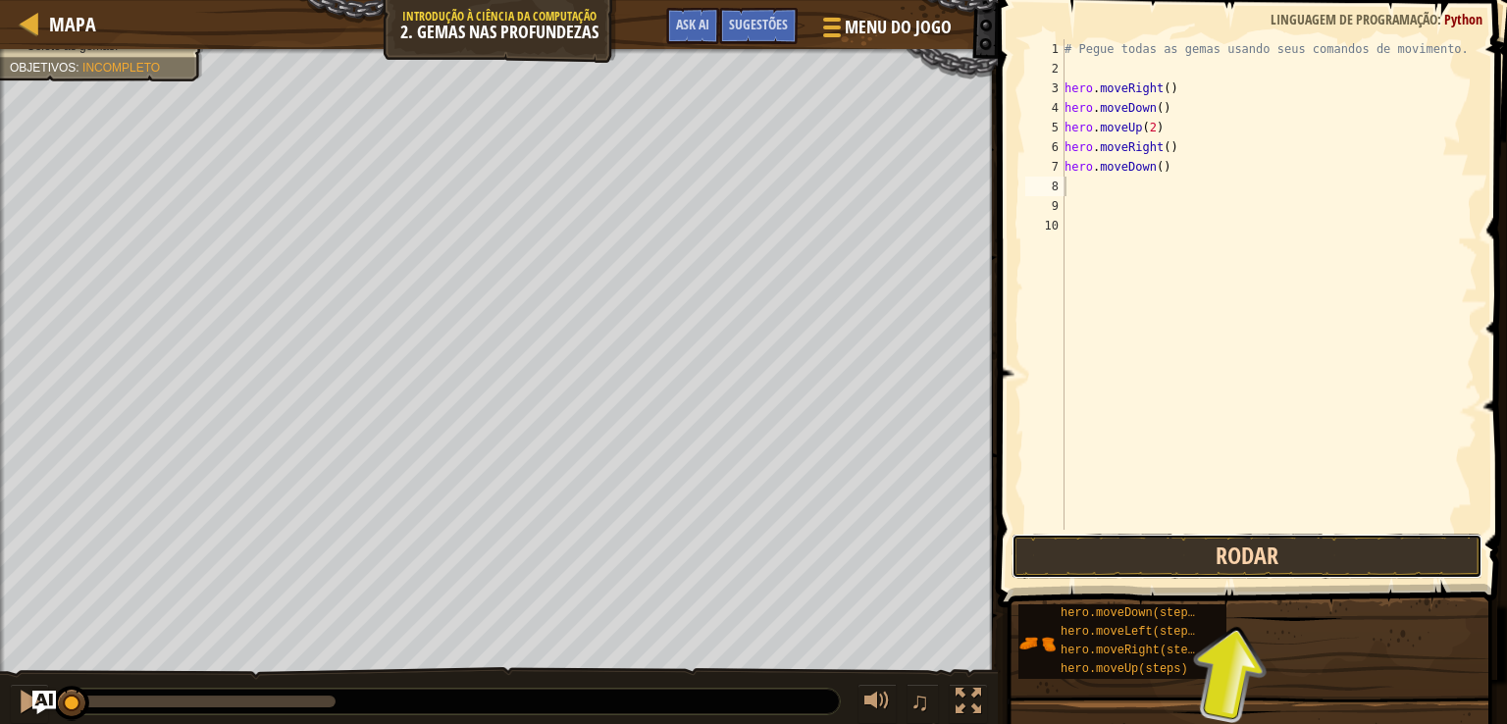
click at [1188, 548] on button "Rodar" at bounding box center [1247, 556] width 471 height 45
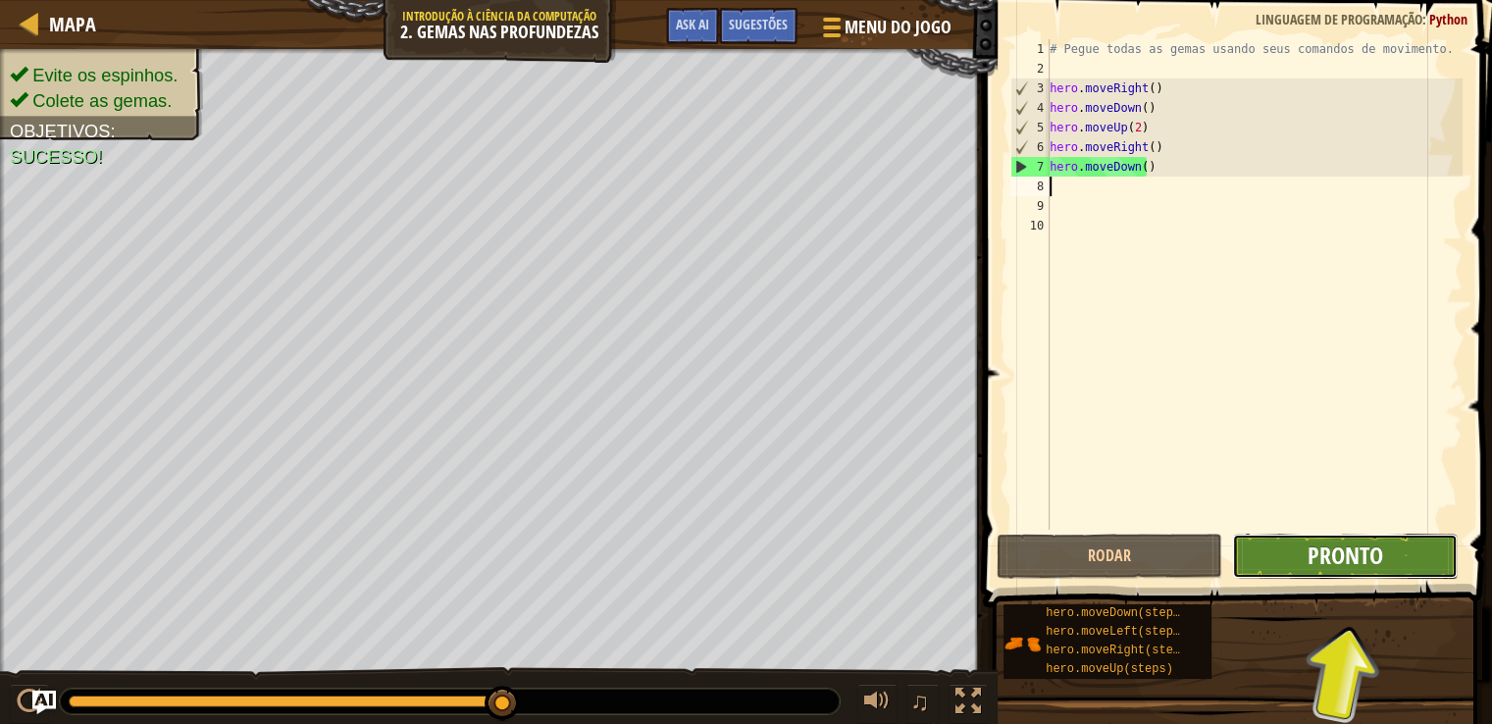
click at [1391, 541] on button "Pronto" at bounding box center [1345, 556] width 226 height 45
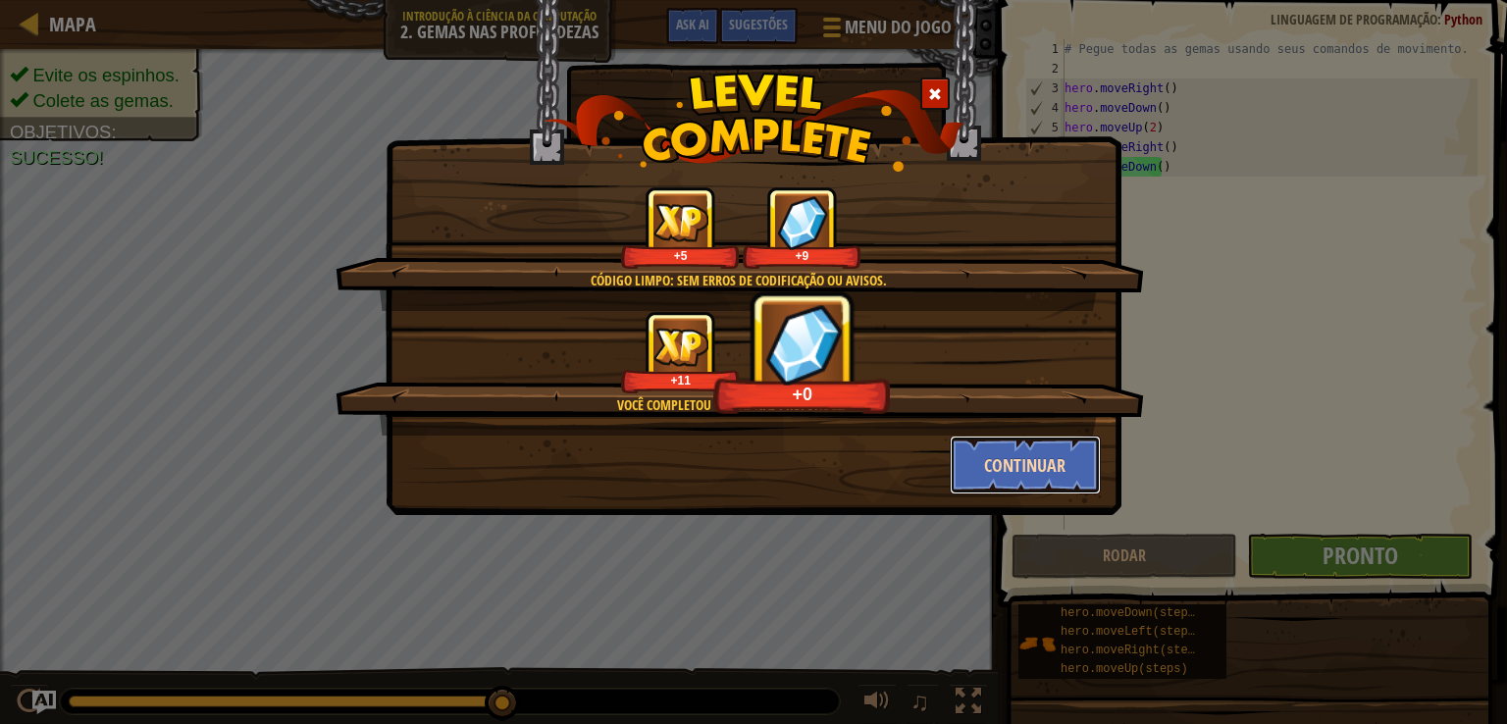
click at [1008, 460] on button "Continuar" at bounding box center [1026, 465] width 152 height 59
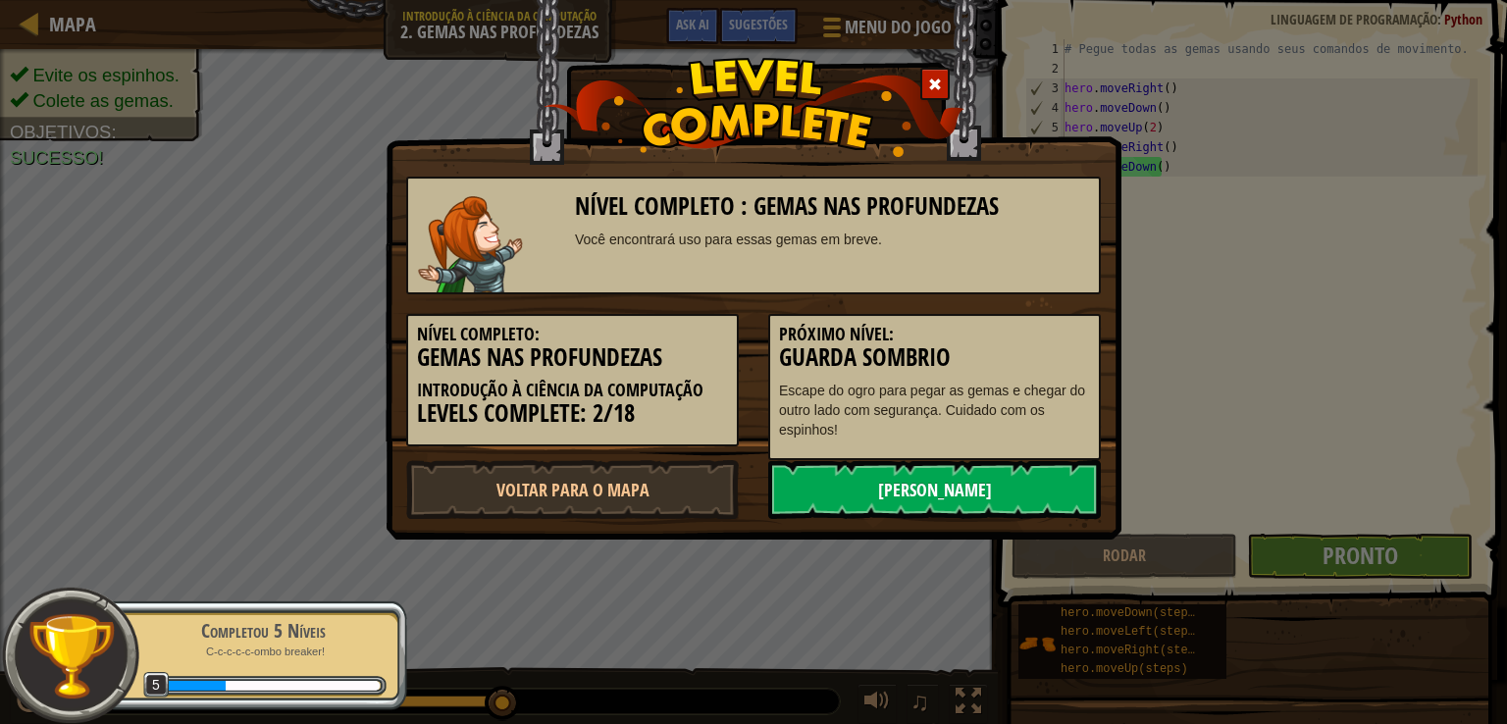
click at [1010, 481] on link "[PERSON_NAME]" at bounding box center [934, 489] width 333 height 59
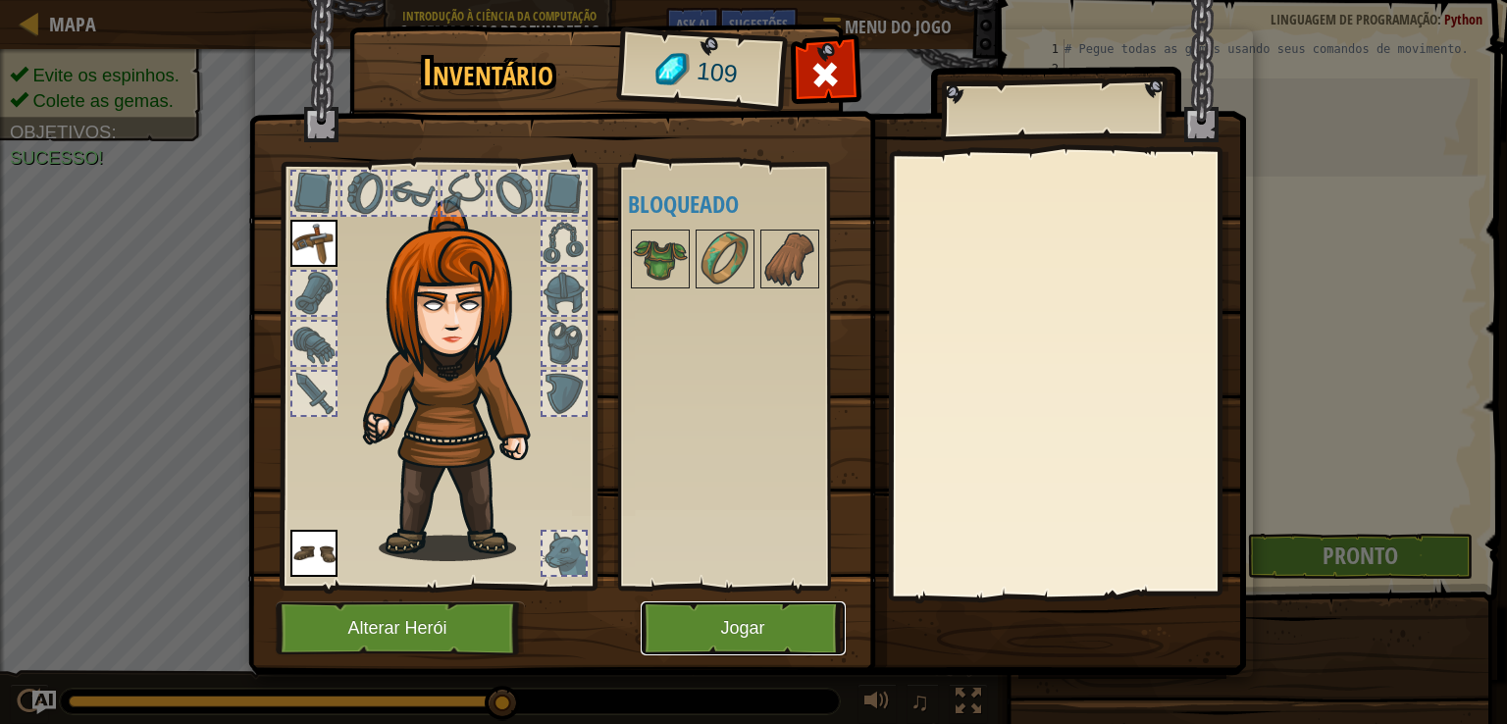
click at [770, 631] on button "Jogar" at bounding box center [743, 628] width 205 height 54
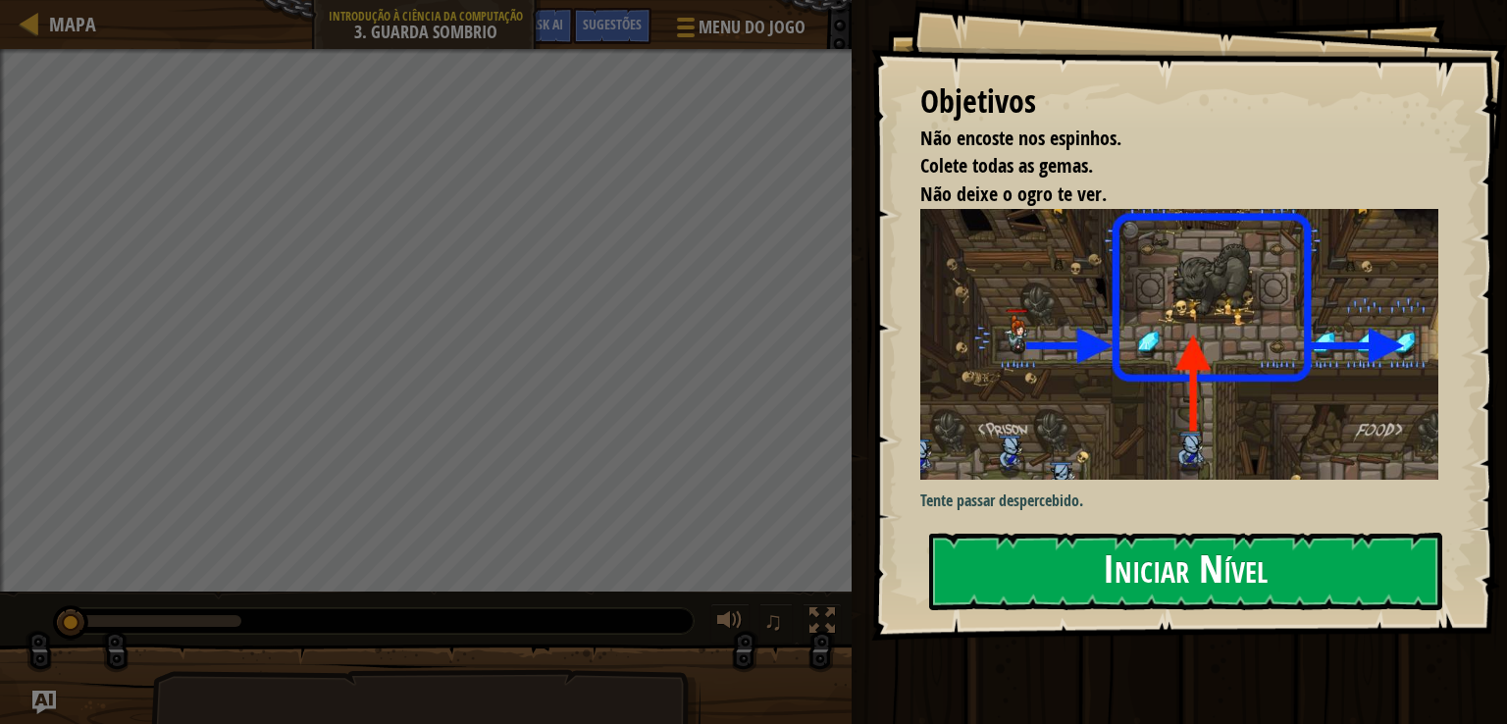
click at [1181, 554] on button "Iniciar Nível" at bounding box center [1185, 572] width 513 height 78
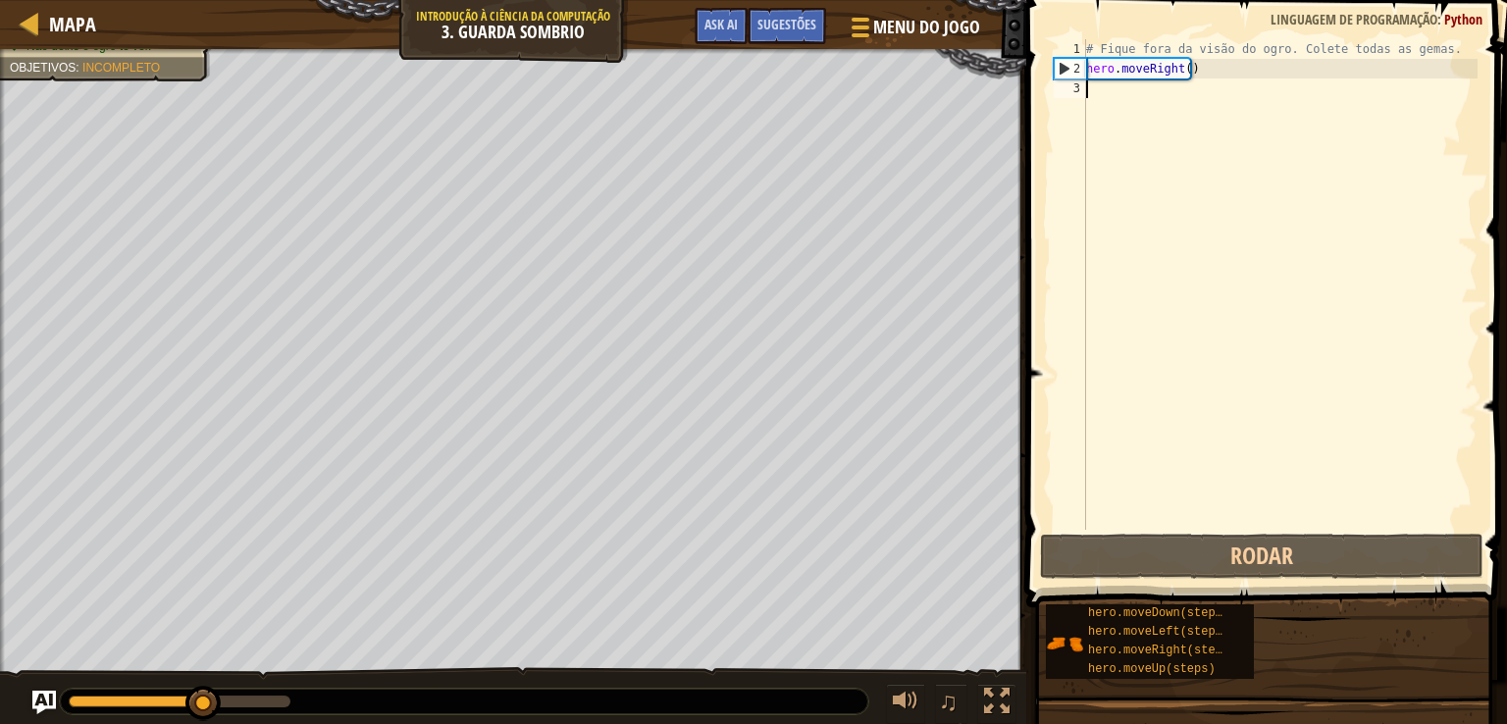
type textarea "hero.moveRight()"
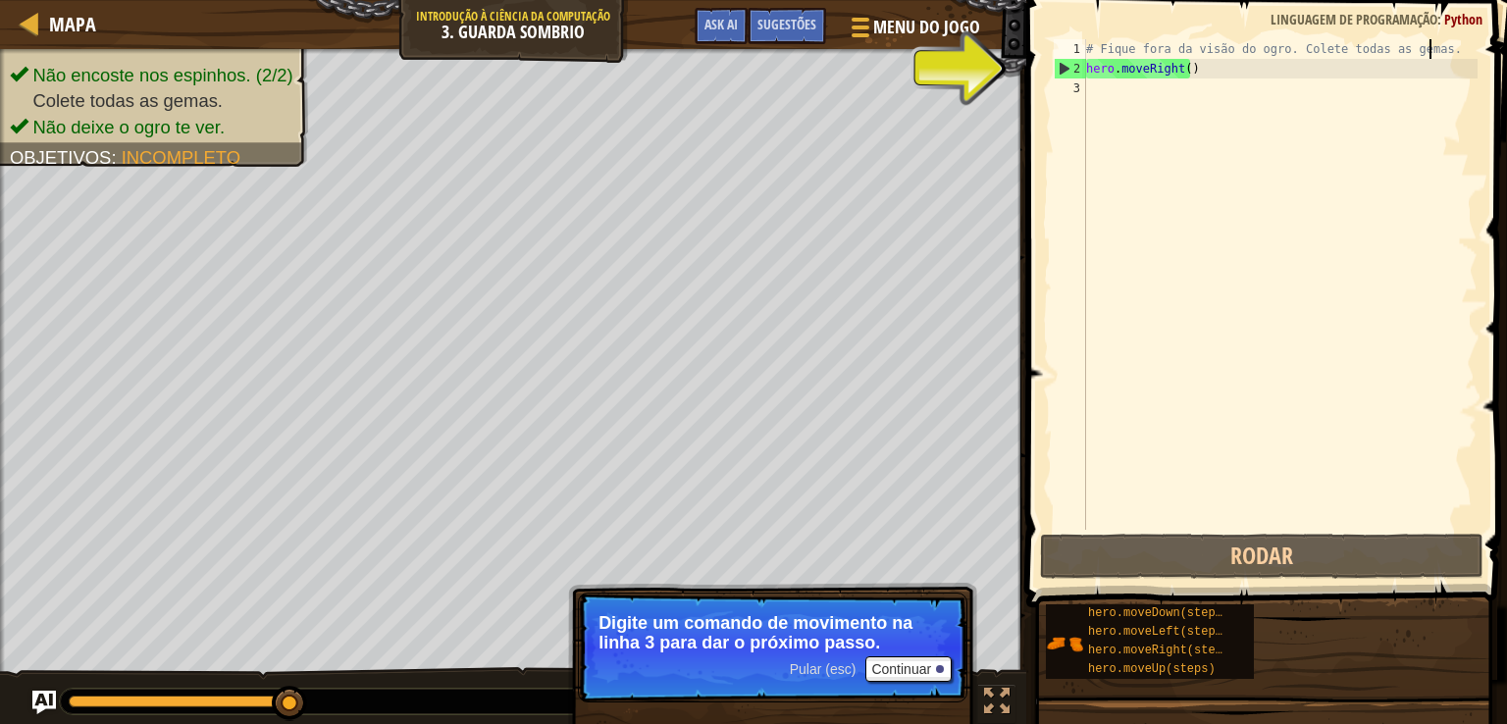
type textarea "hero.moveRight()"
type textarea "h"
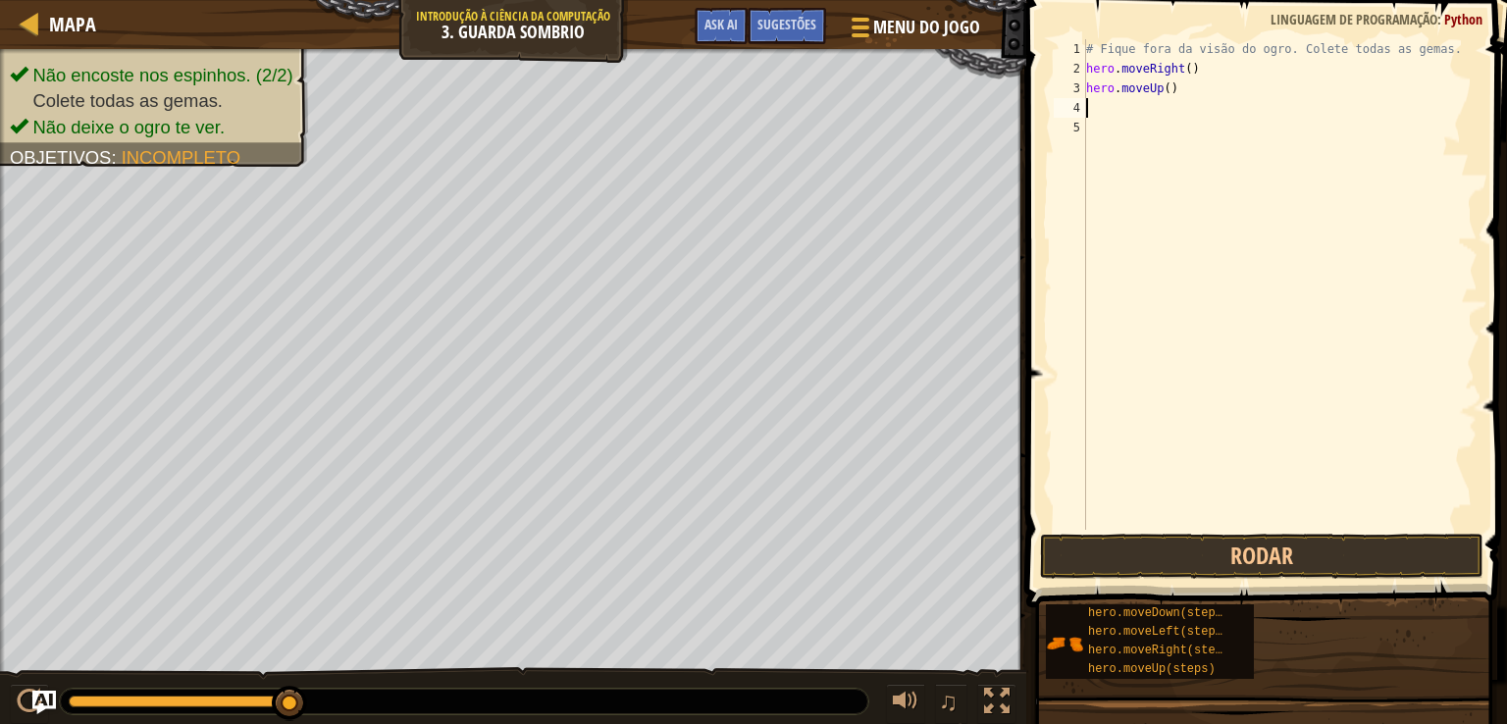
type textarea "h"
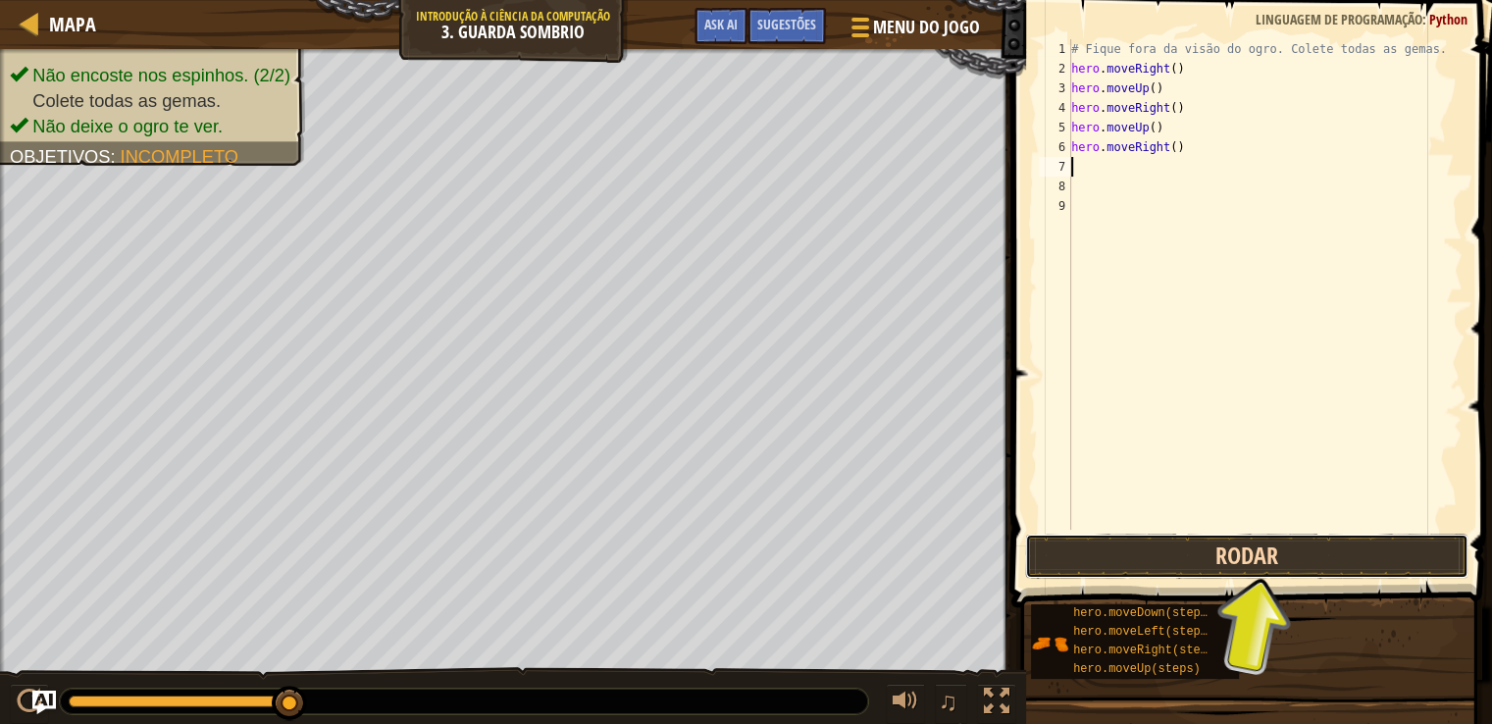
click at [1174, 556] on button "Rodar" at bounding box center [1247, 556] width 444 height 45
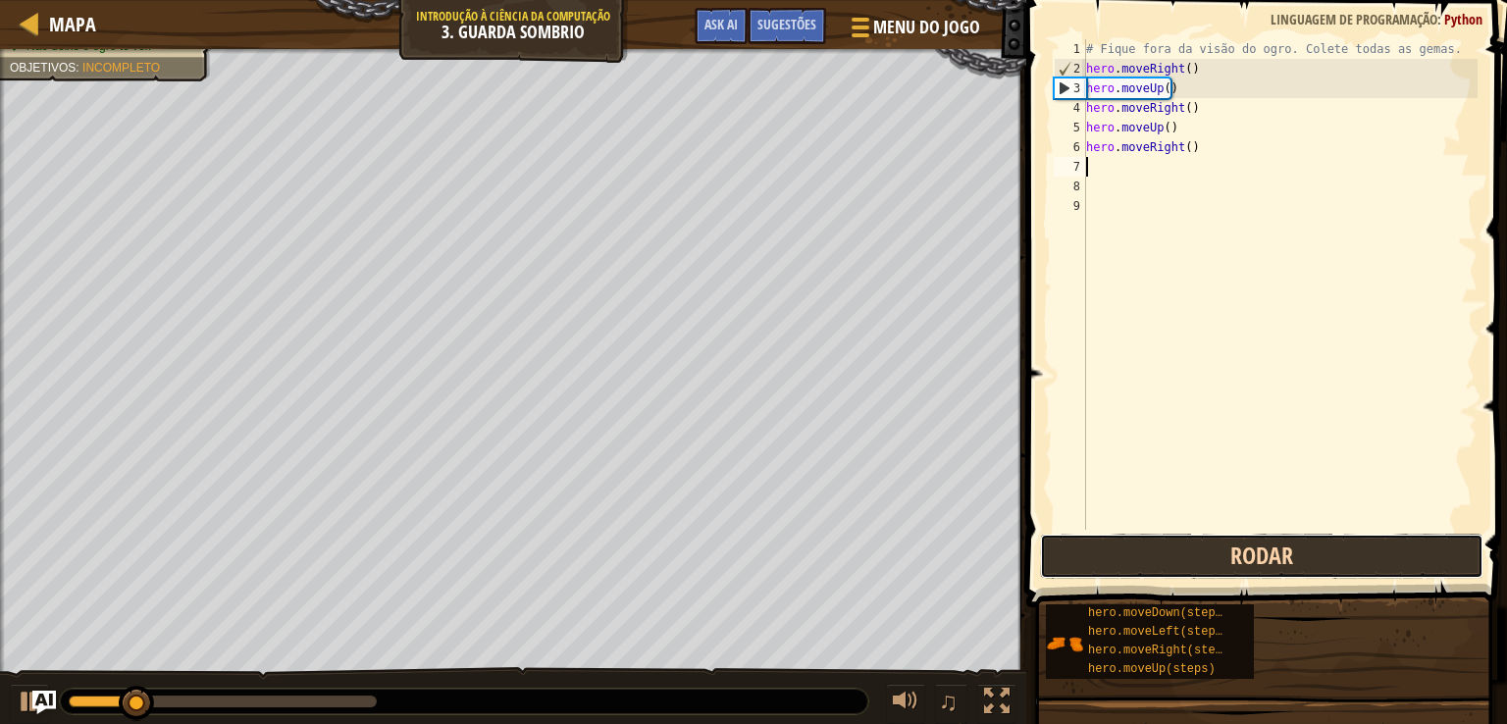
click at [1174, 556] on button "Rodar" at bounding box center [1262, 556] width 444 height 45
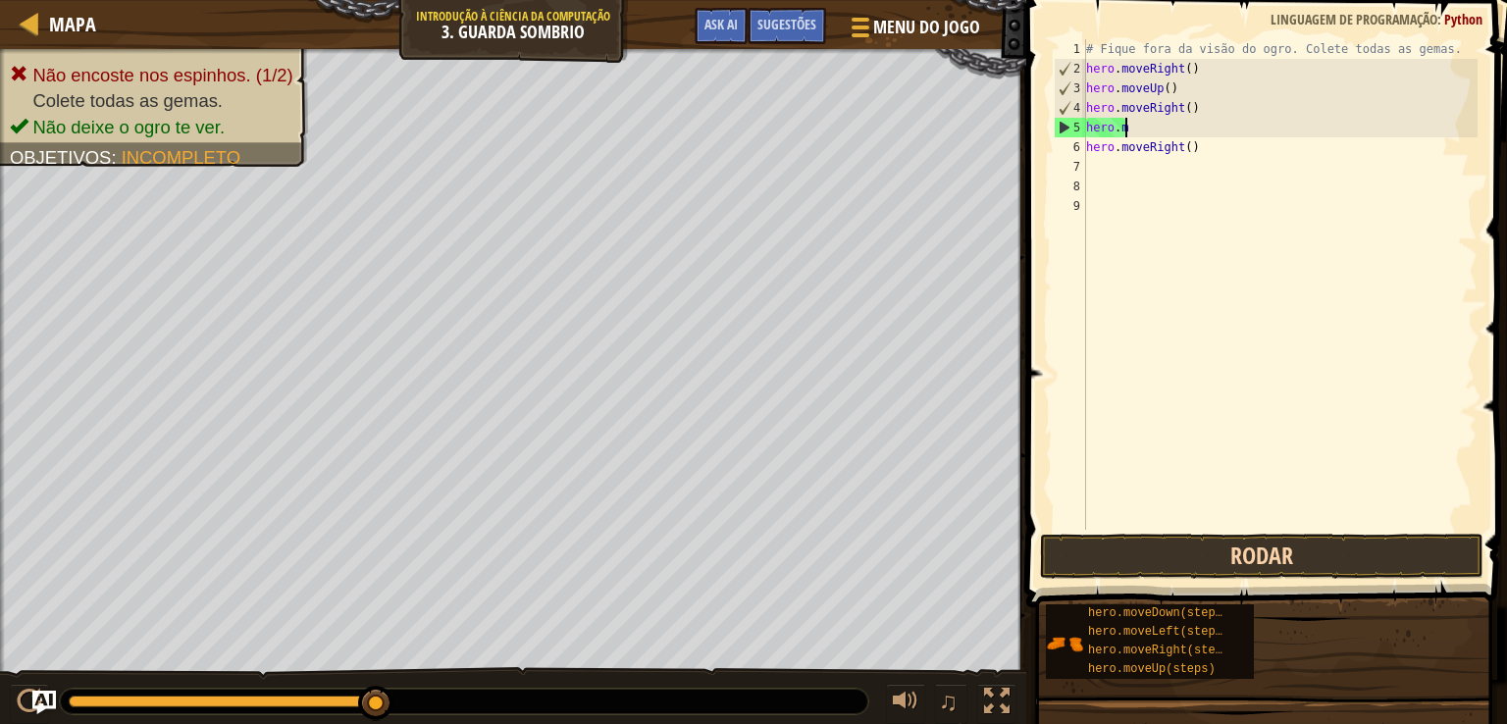
type textarea "h"
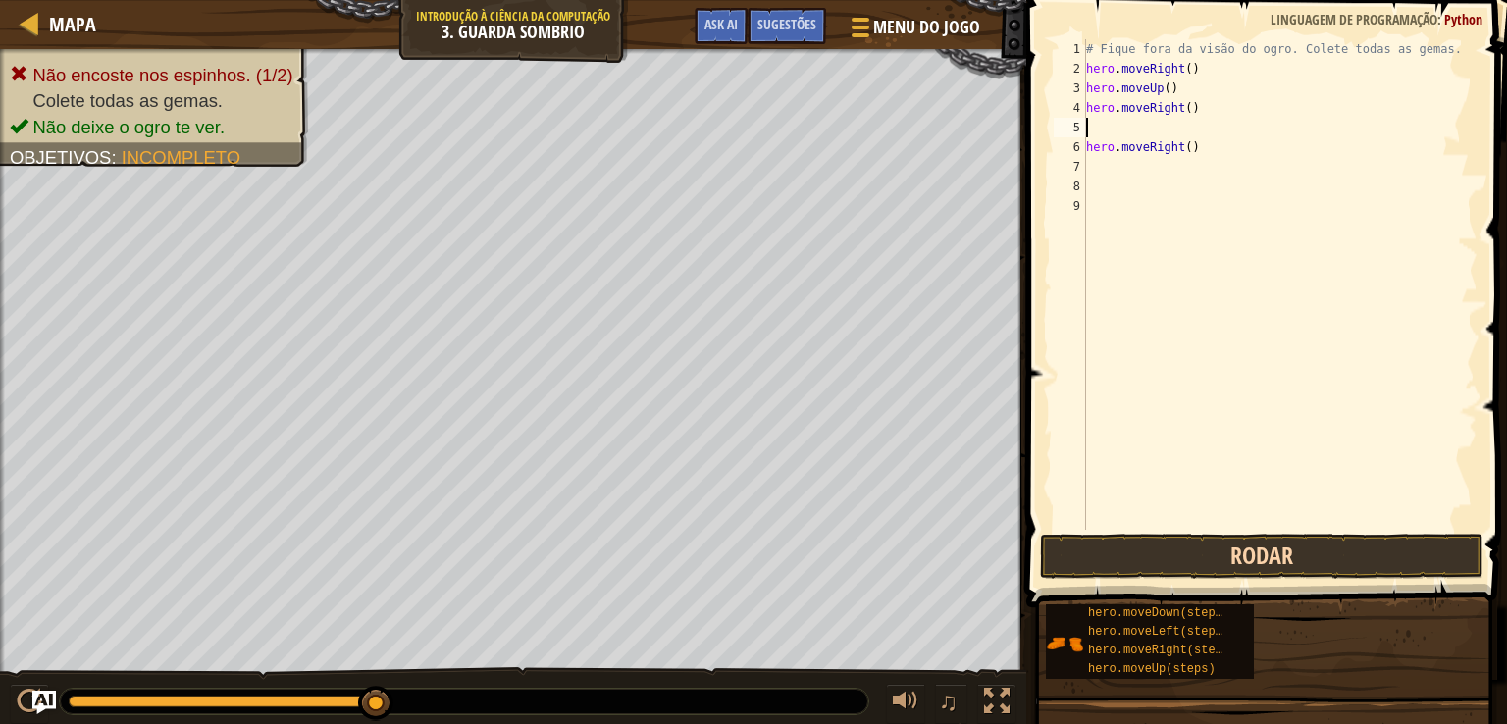
type textarea "h"
type textarea "hero.moveDown()"
click at [1236, 555] on button "Rodar" at bounding box center [1262, 556] width 444 height 45
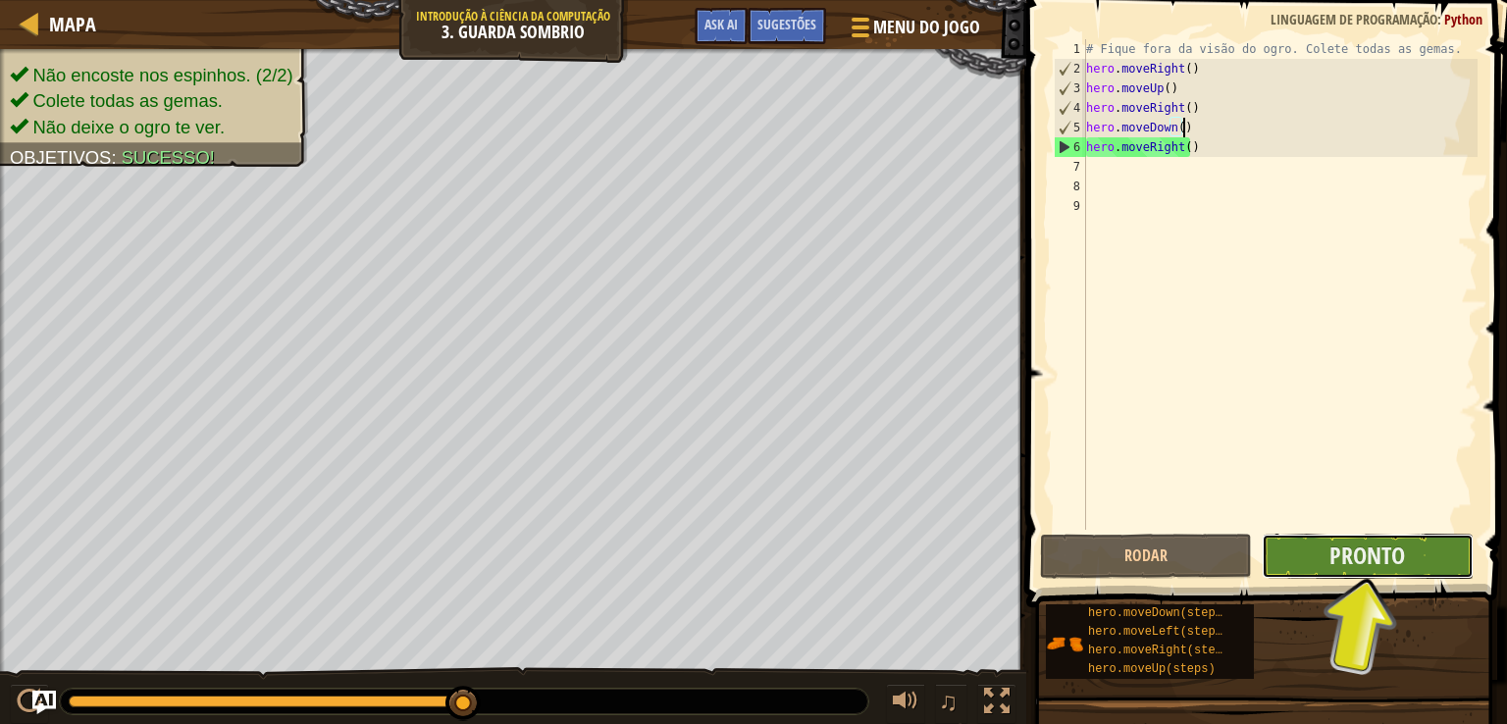
click at [1311, 559] on button "Pronto" at bounding box center [1368, 556] width 212 height 45
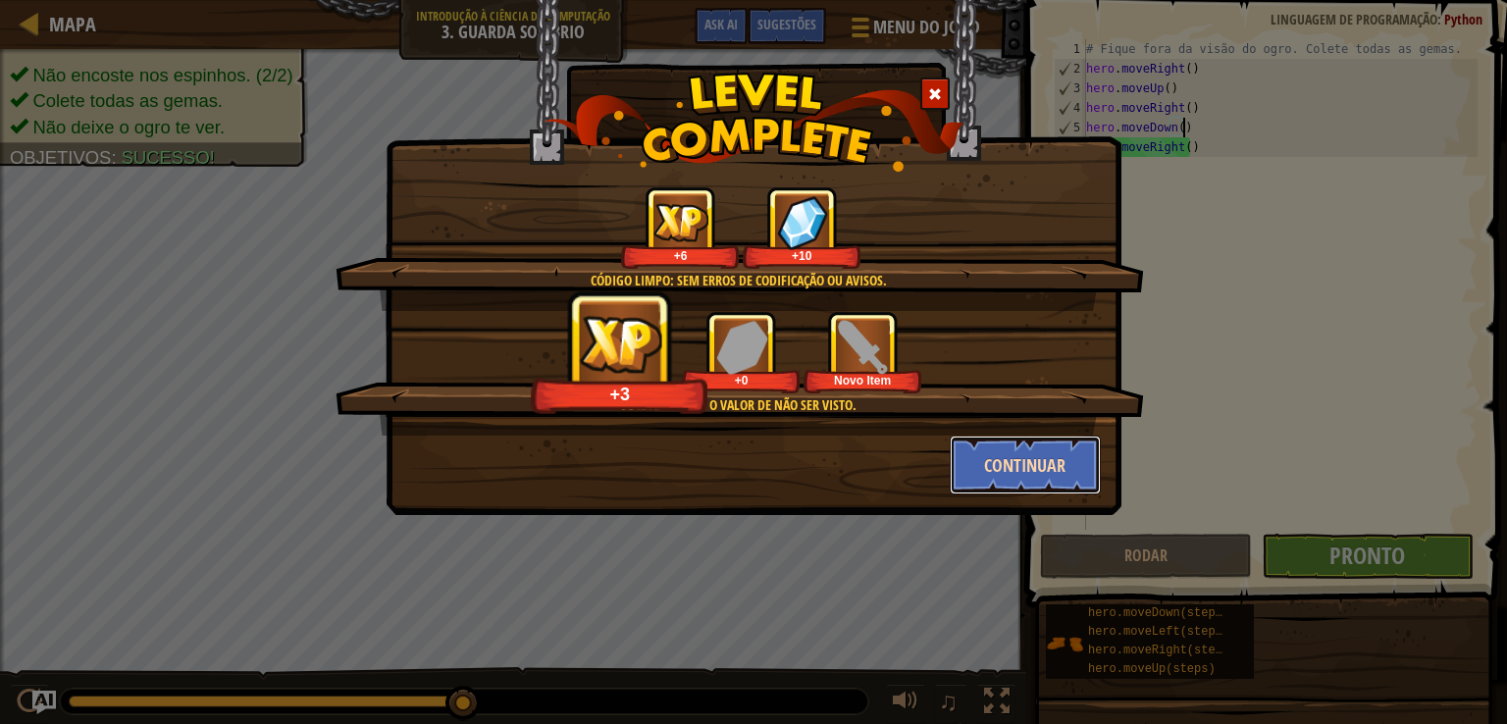
click at [1064, 470] on button "Continuar" at bounding box center [1026, 465] width 152 height 59
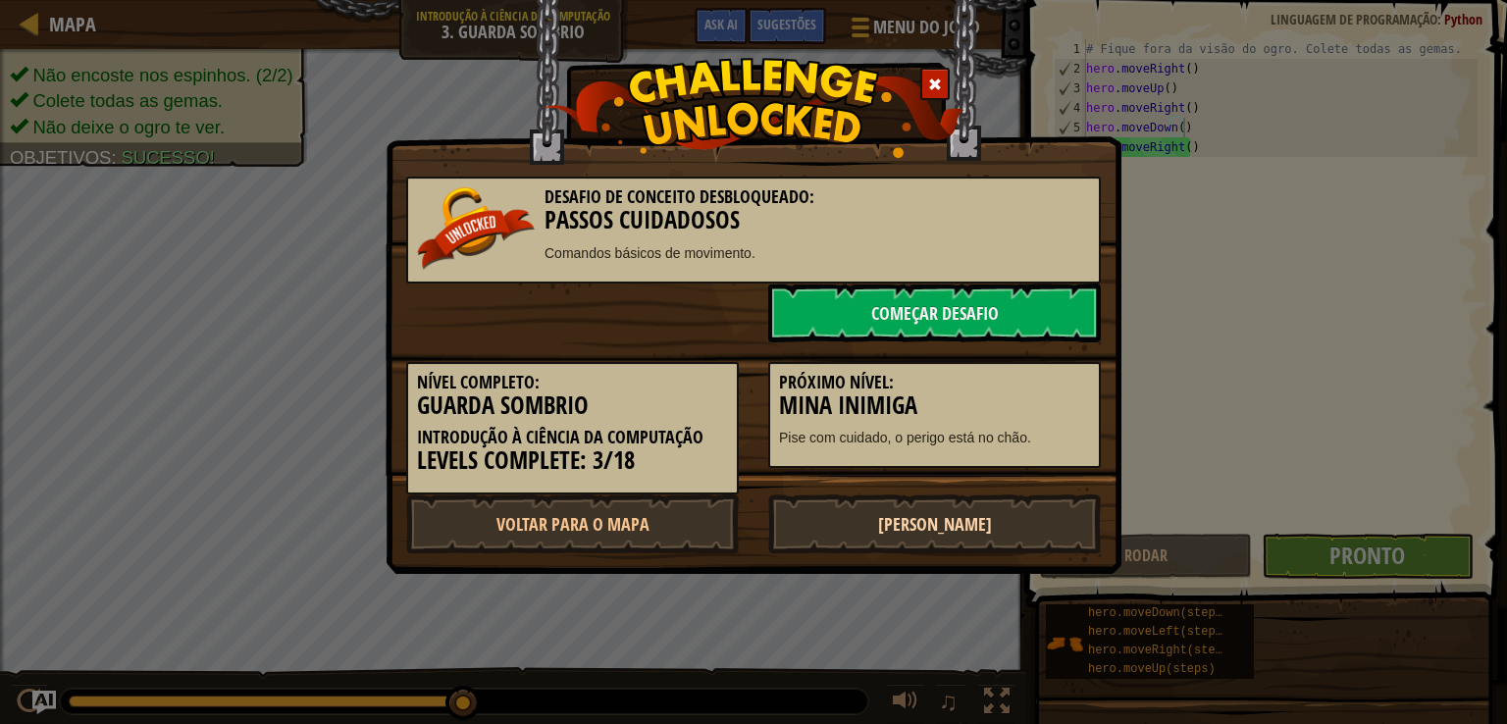
click at [1014, 514] on link "[PERSON_NAME]" at bounding box center [934, 524] width 333 height 59
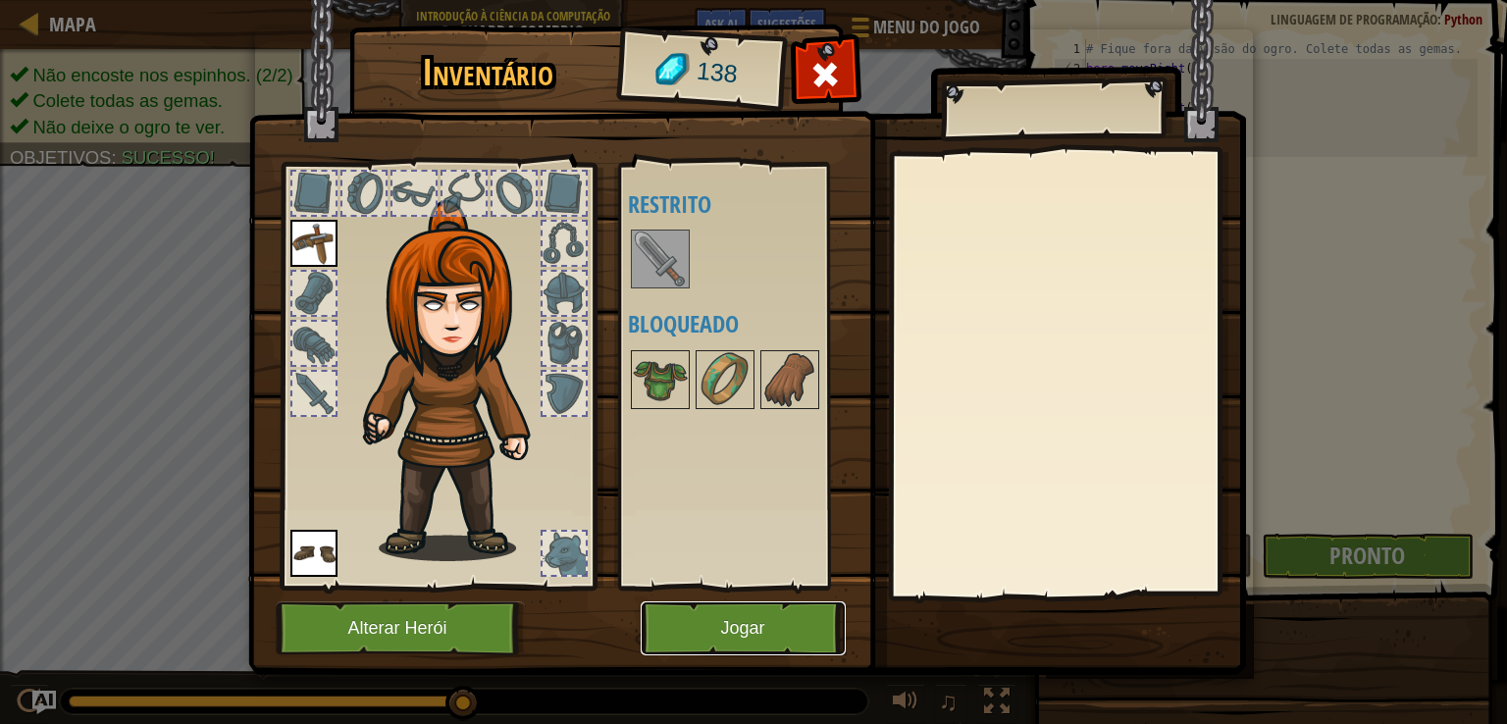
click at [740, 644] on button "Jogar" at bounding box center [743, 628] width 205 height 54
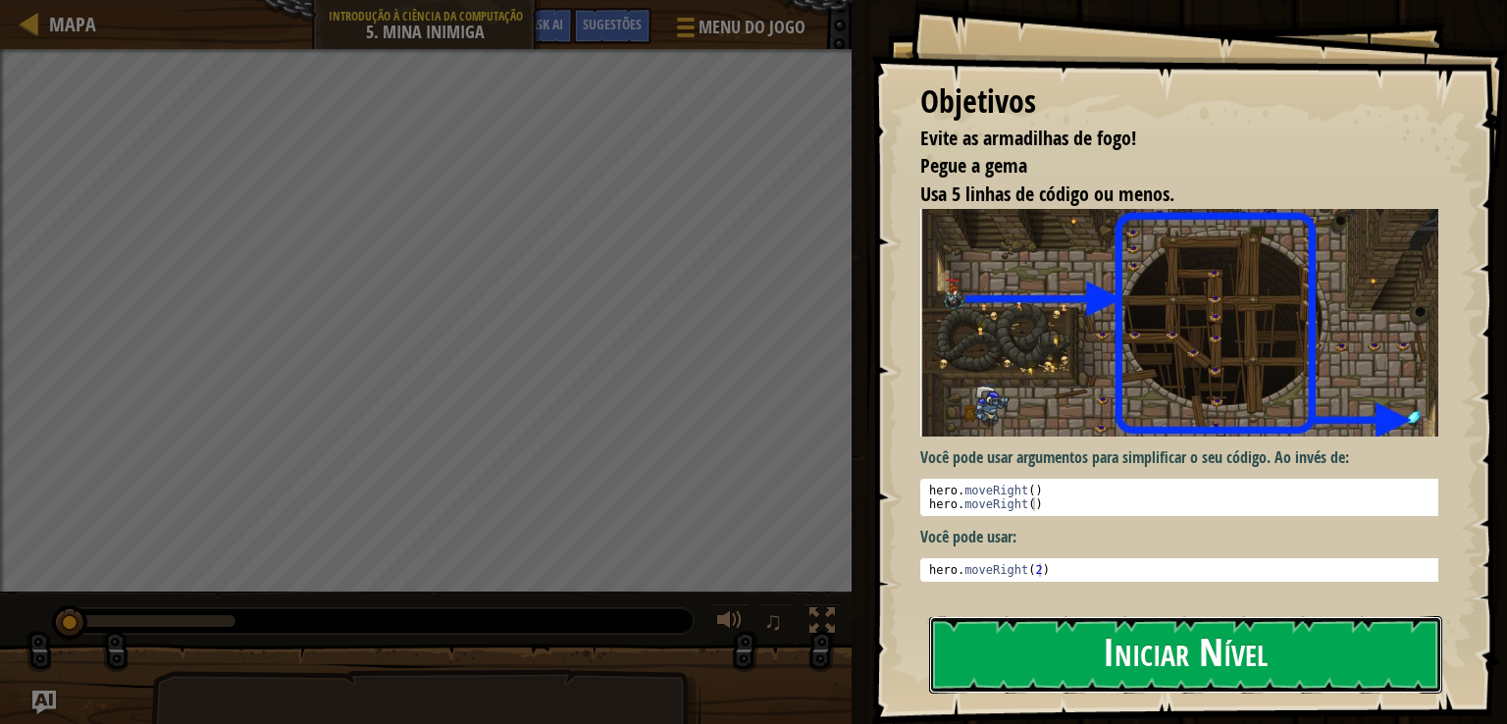
click at [1042, 645] on button "Iniciar Nível" at bounding box center [1185, 655] width 513 height 78
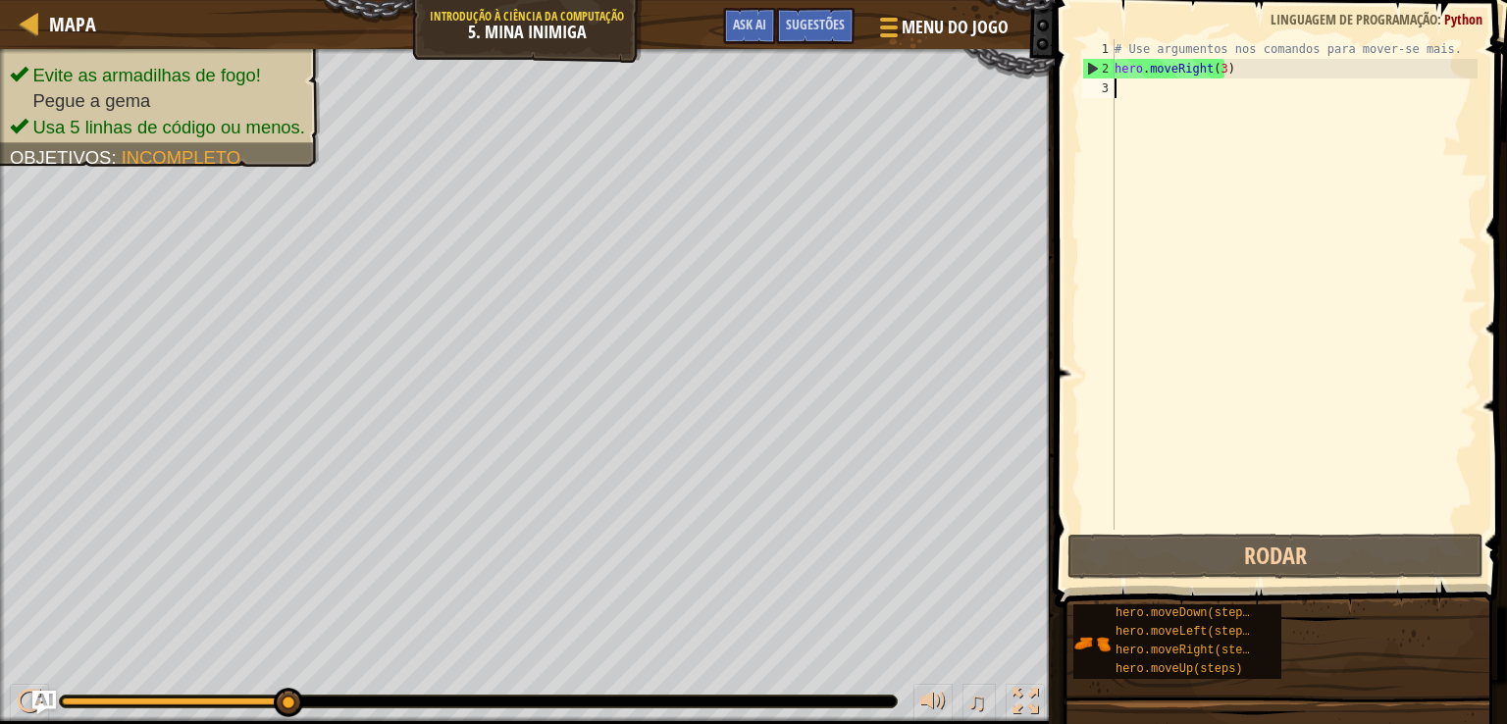
type textarea "h"
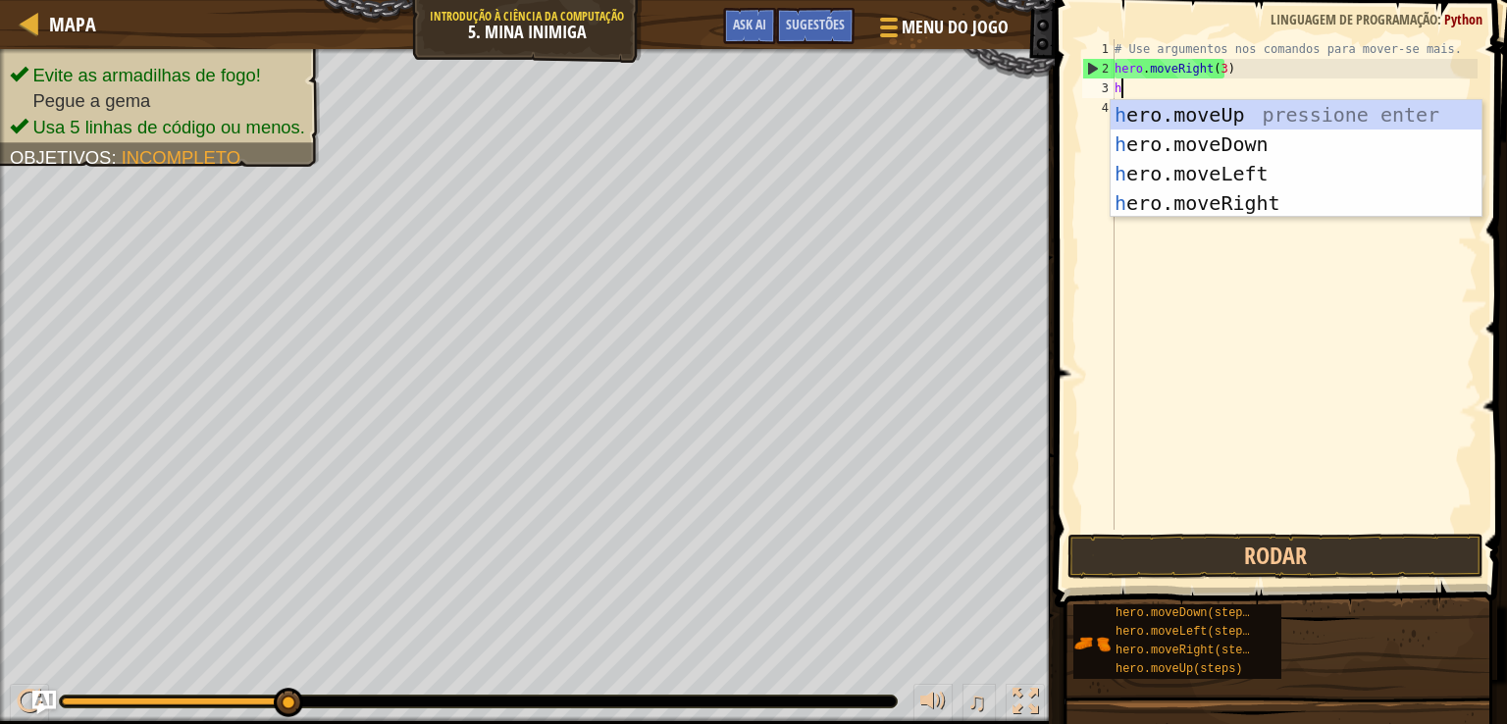
scroll to position [9, 0]
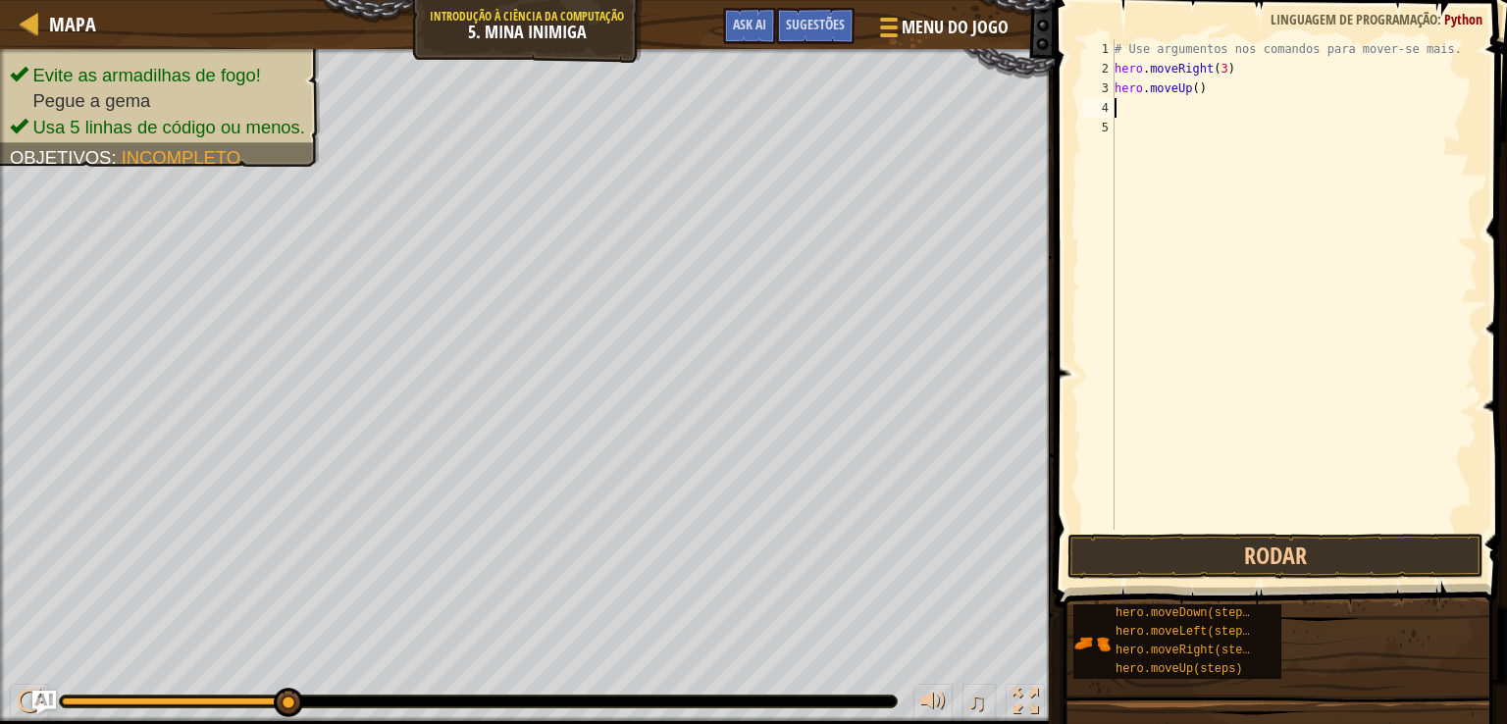
type textarea "h"
type textarea "hero.moveDown(3)"
type textarea "h"
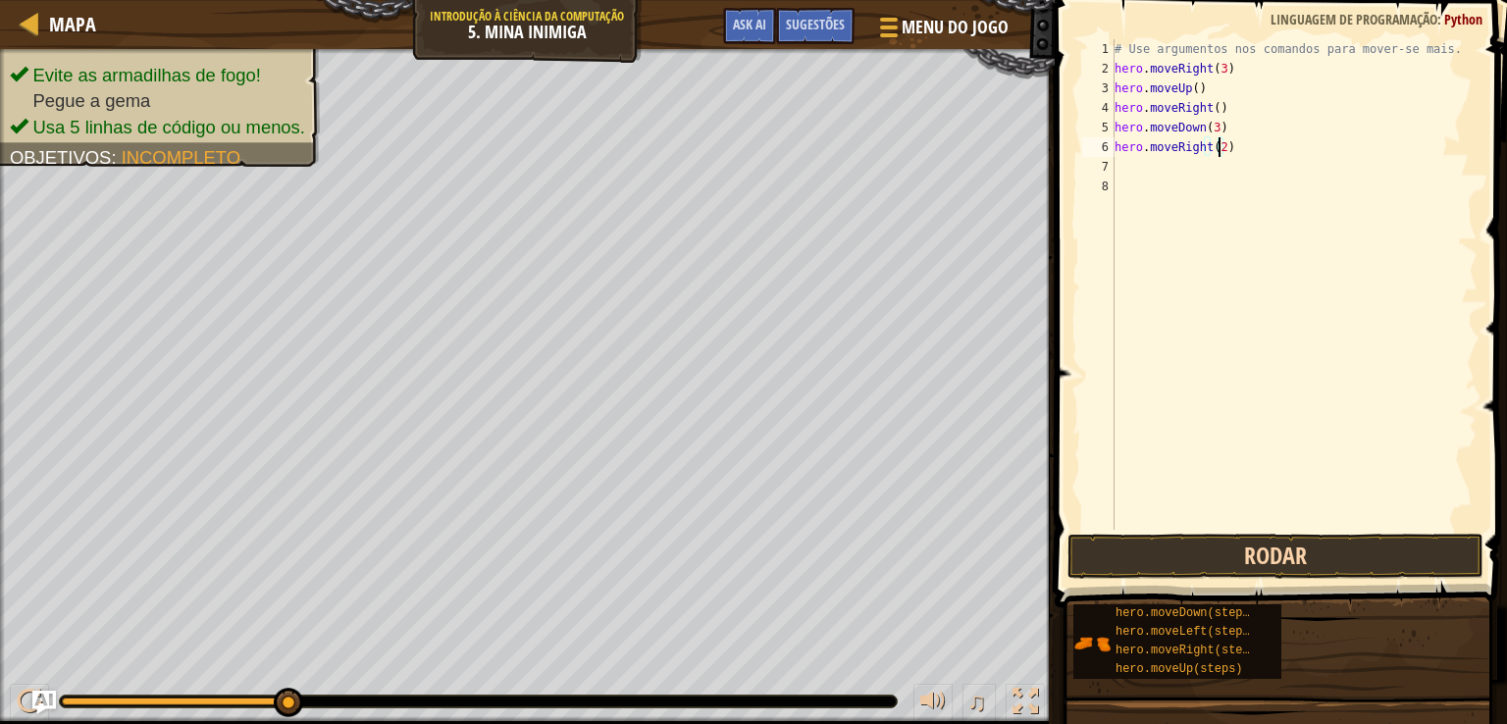
type textarea "hero.moveRight(2)"
click at [1105, 566] on button "Rodar" at bounding box center [1276, 556] width 416 height 45
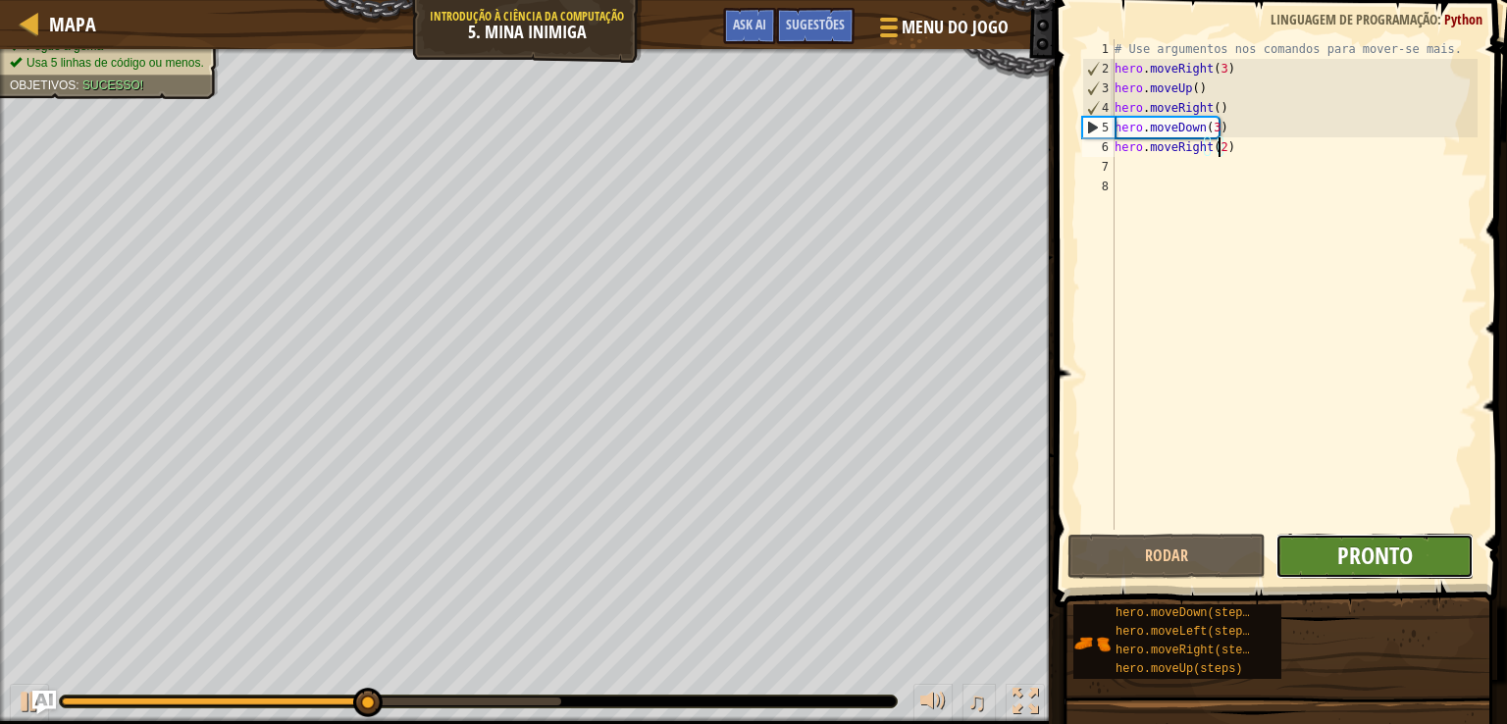
click at [1405, 552] on span "Pronto" at bounding box center [1375, 555] width 76 height 31
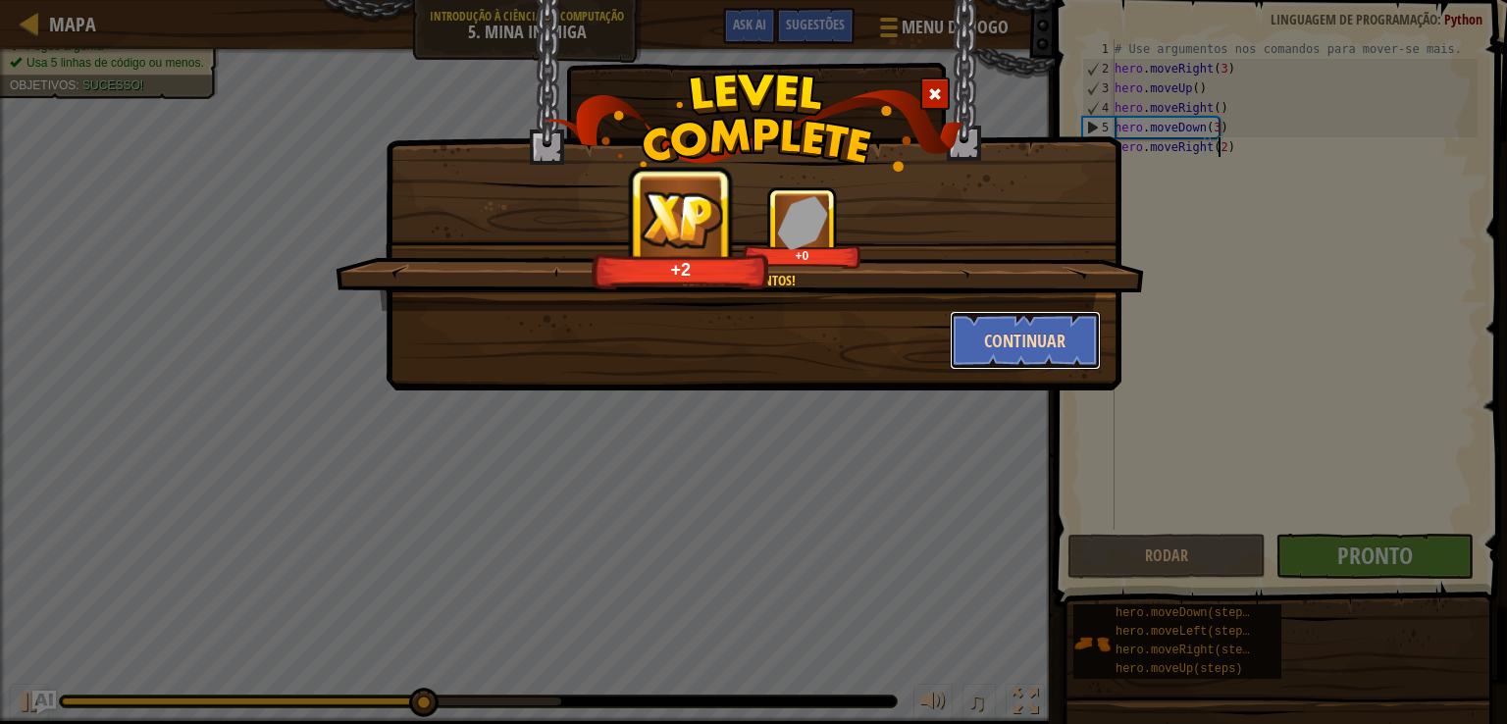
click at [1071, 330] on button "Continuar" at bounding box center [1026, 340] width 152 height 59
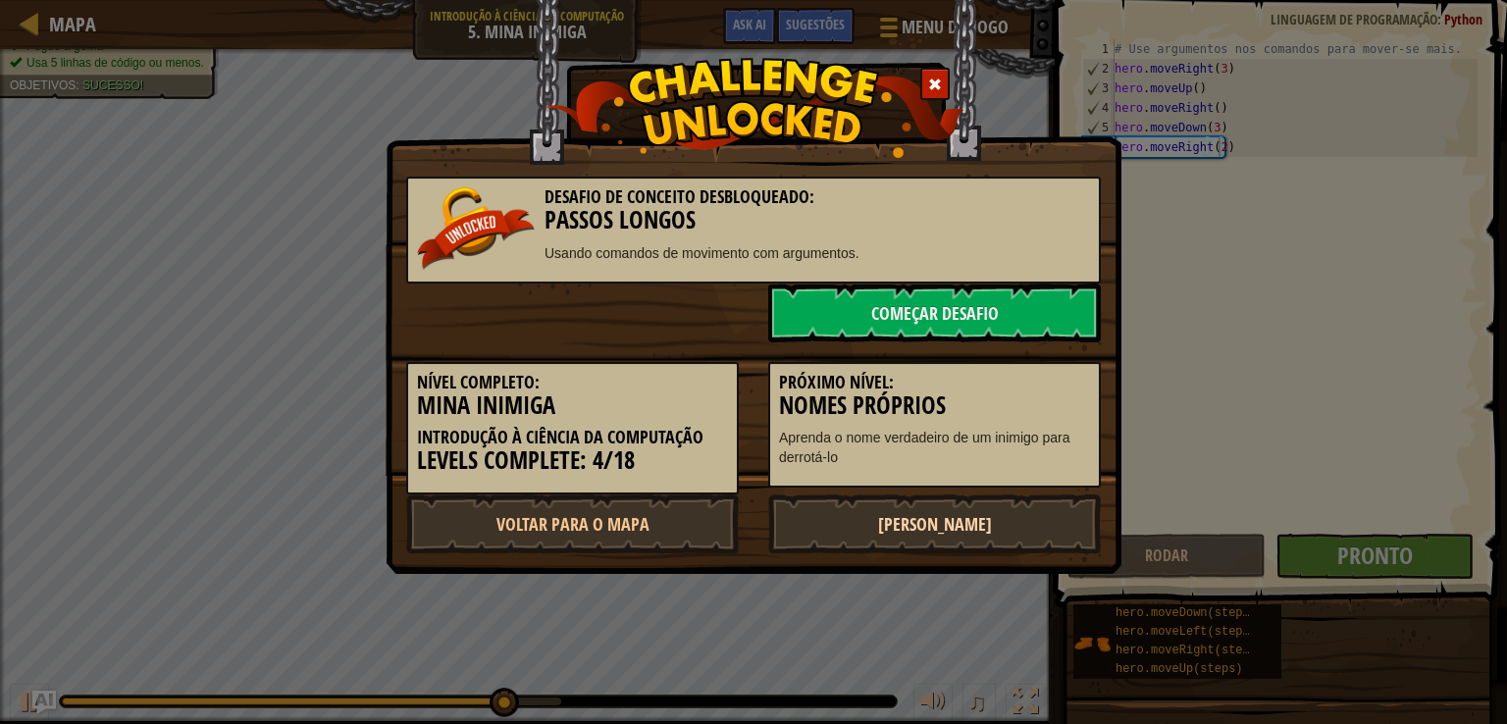
click at [977, 515] on link "[PERSON_NAME]" at bounding box center [934, 524] width 333 height 59
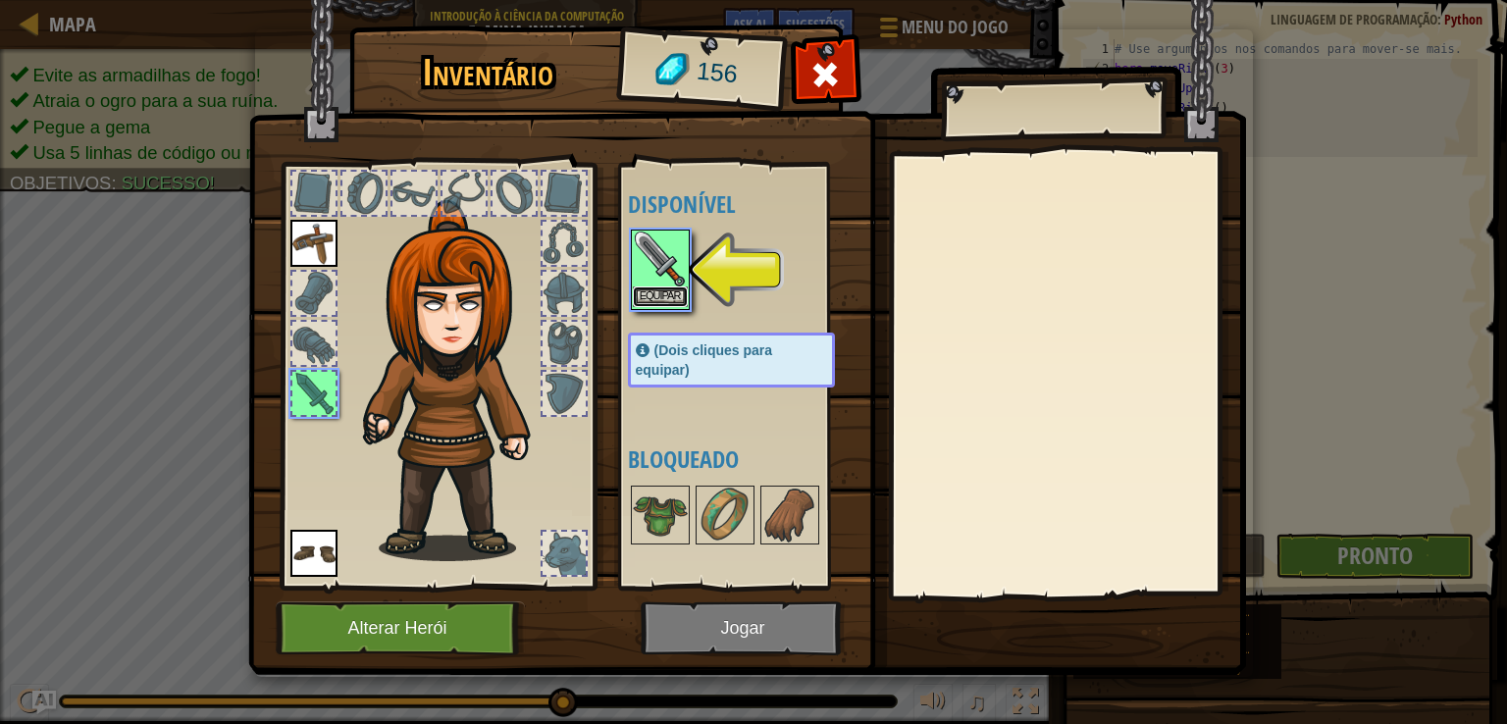
click at [660, 291] on button "Equipar" at bounding box center [660, 297] width 55 height 21
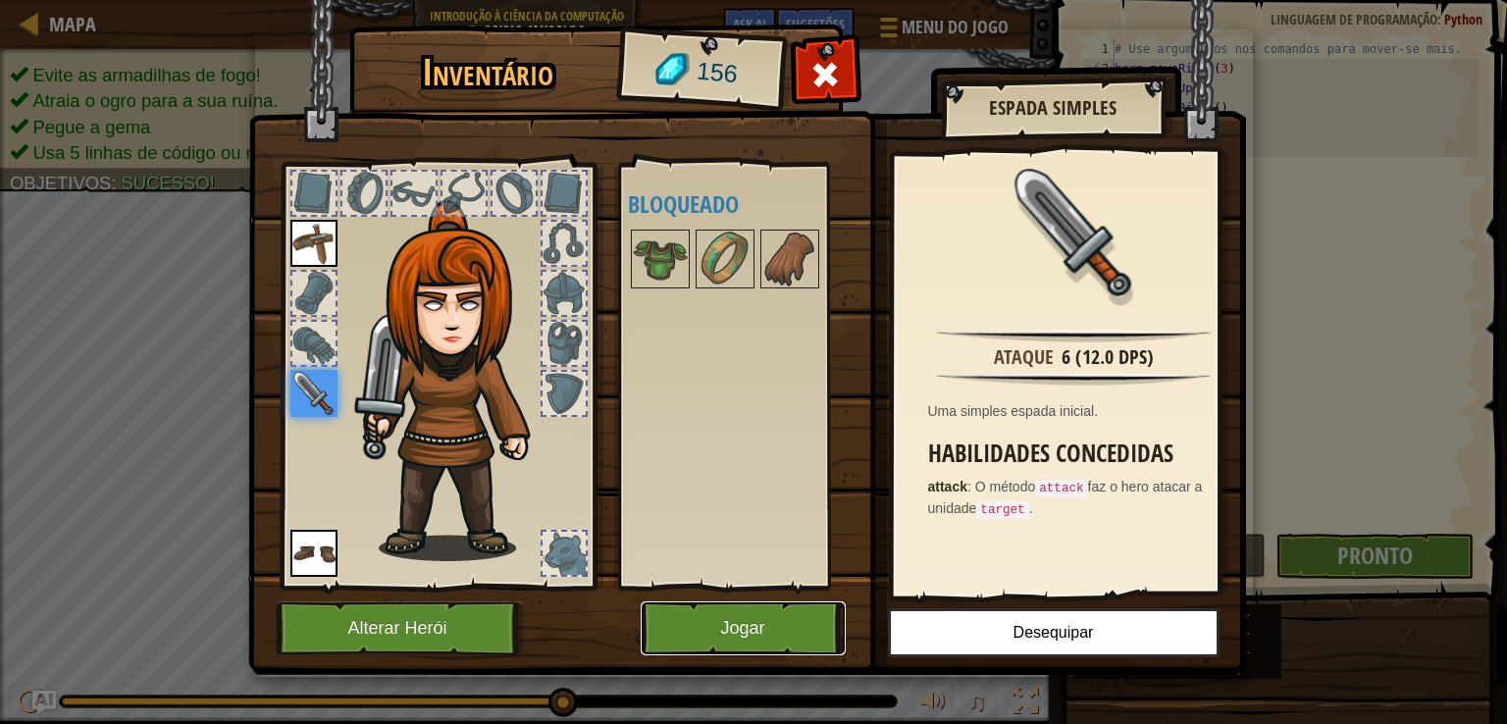
click at [763, 629] on button "Jogar" at bounding box center [743, 628] width 205 height 54
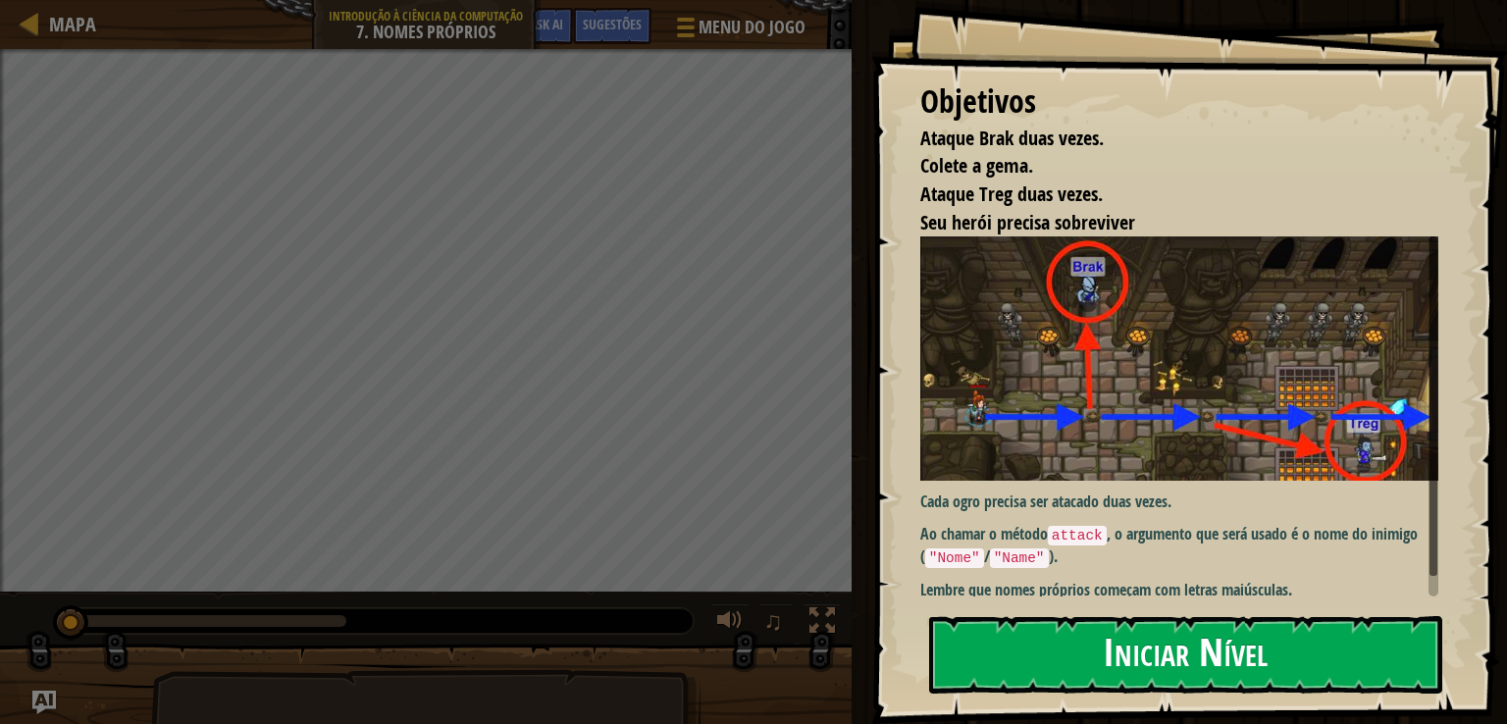
click at [1144, 629] on button "Iniciar Nível" at bounding box center [1185, 655] width 513 height 78
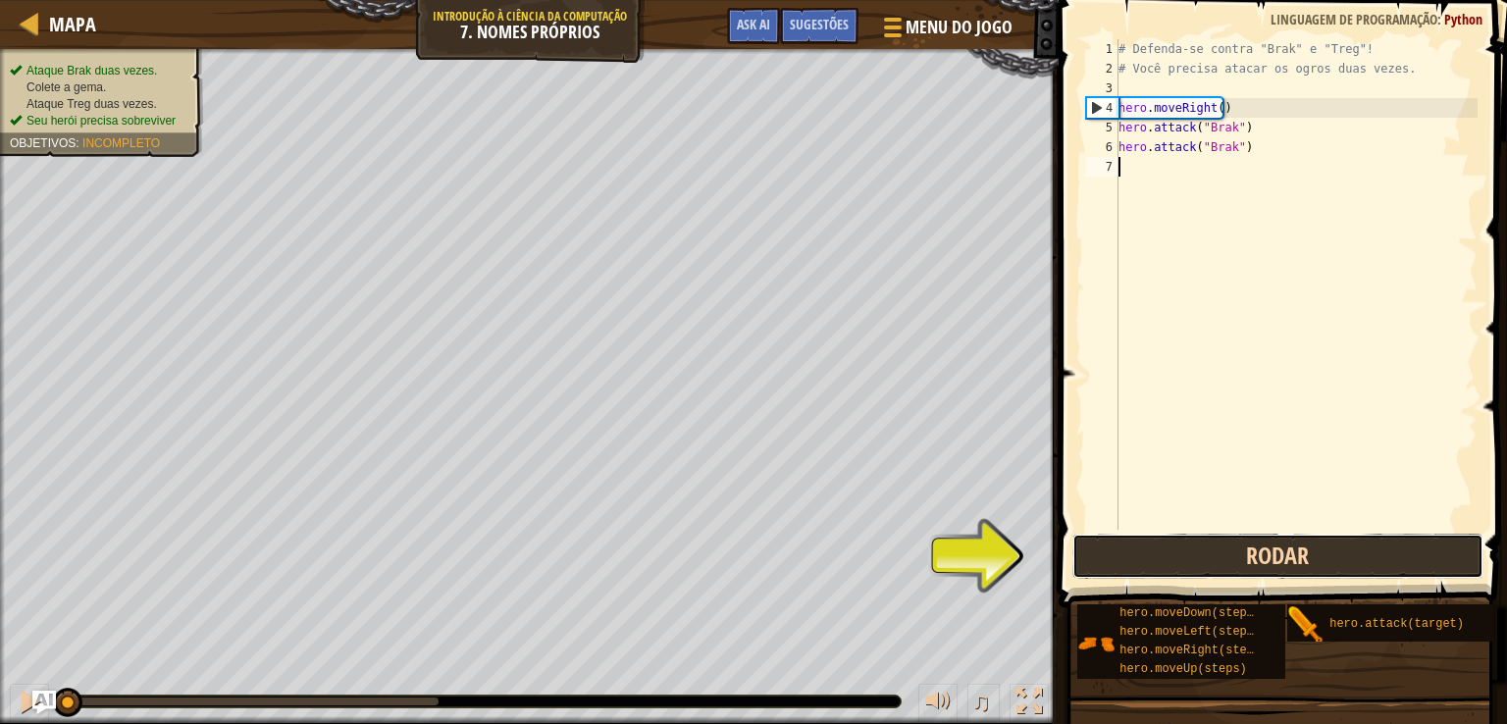
click at [1240, 562] on button "Rodar" at bounding box center [1278, 556] width 412 height 45
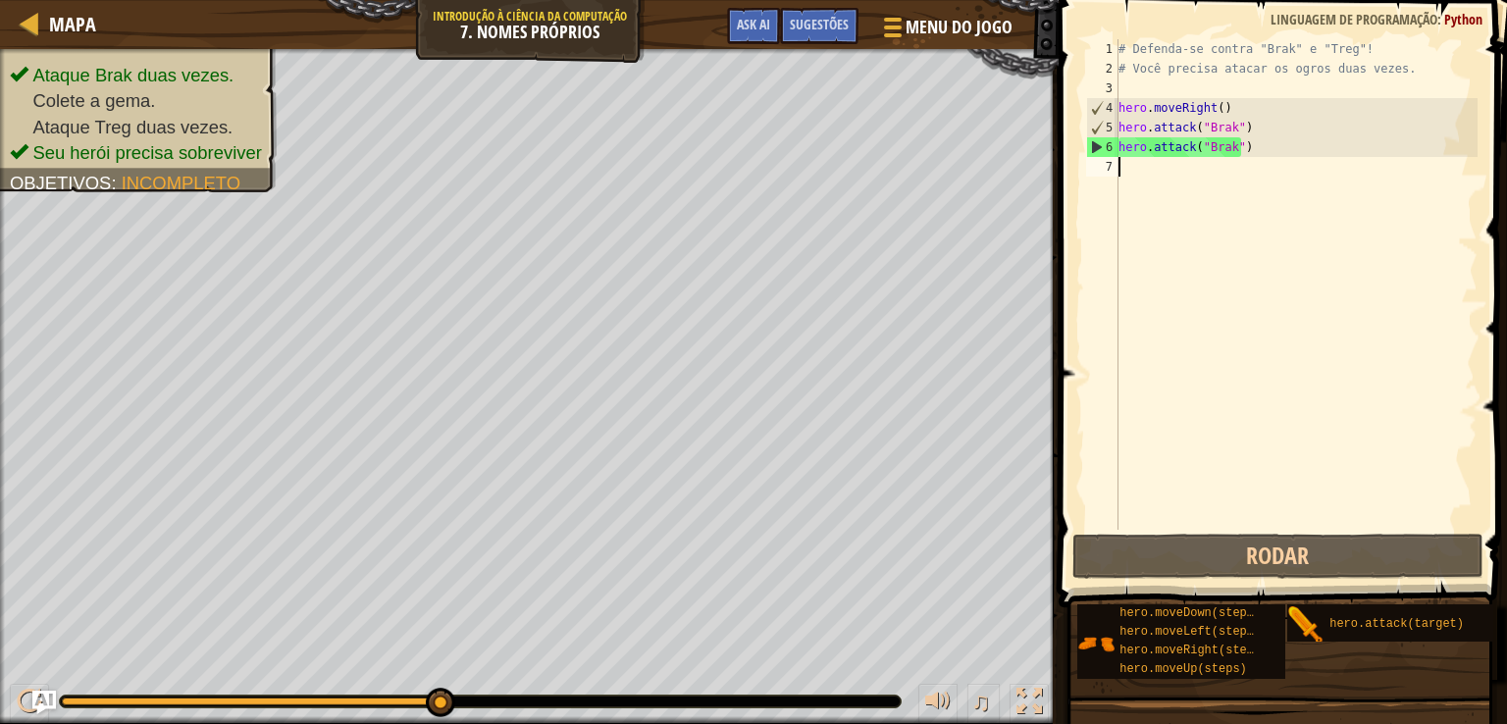
type textarea "h"
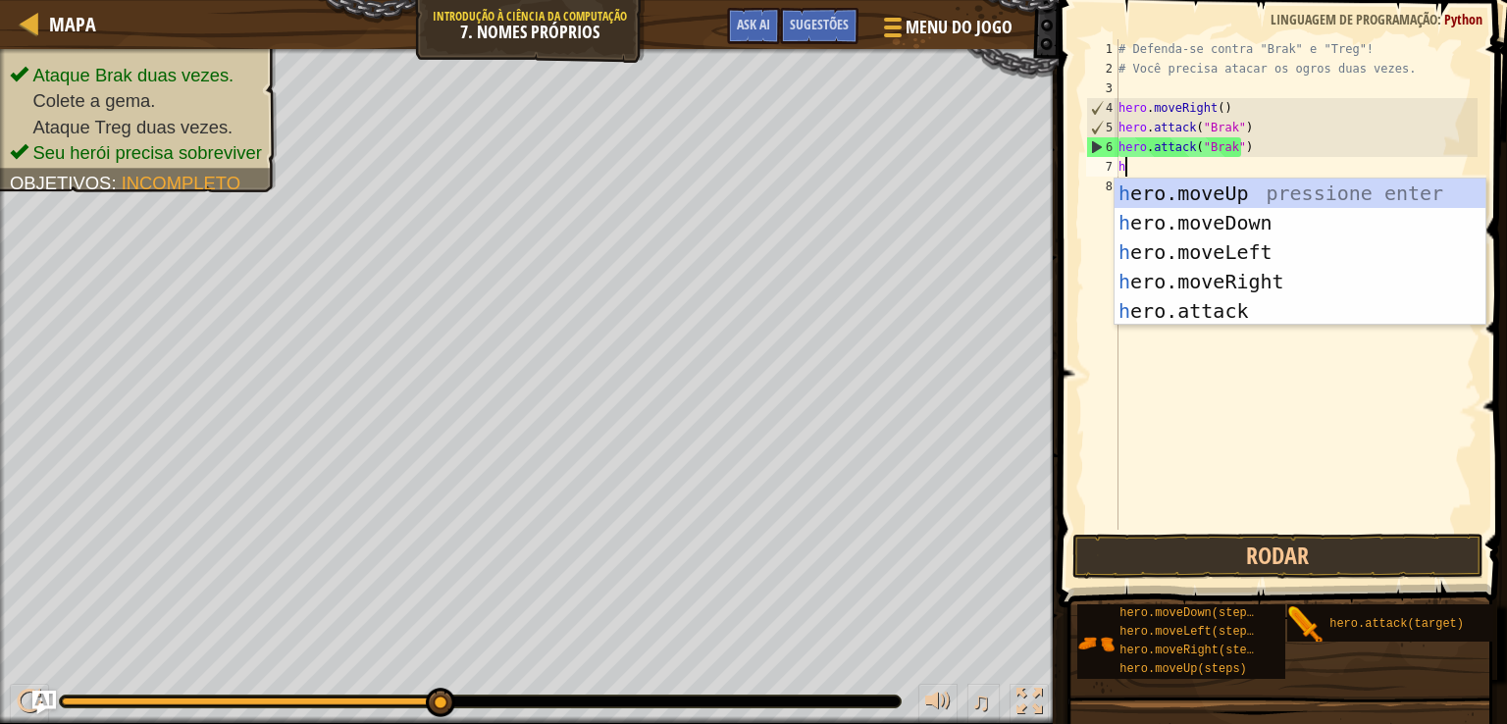
scroll to position [9, 0]
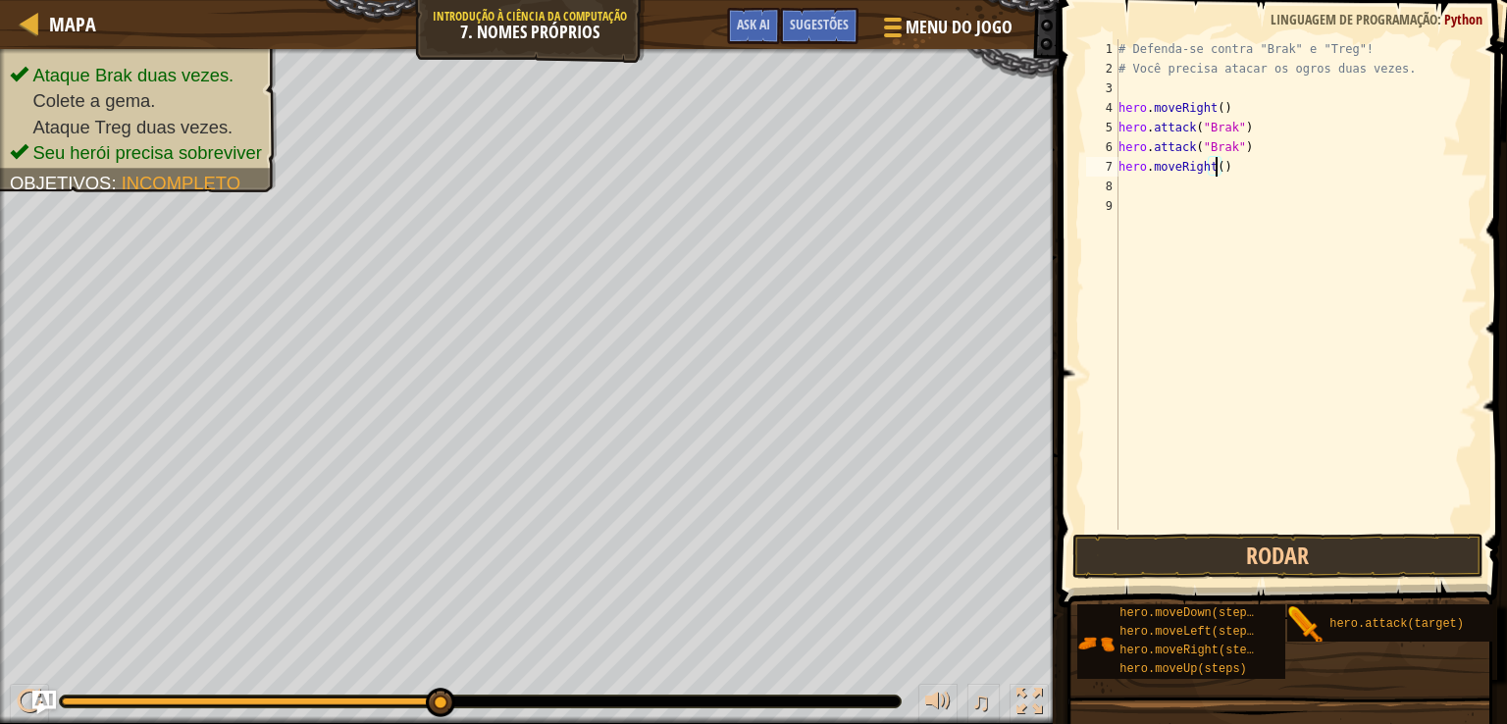
type textarea "hero.moveRight(2)"
type textarea "hero.attack("Treg")"
click at [1132, 547] on button "Rodar" at bounding box center [1278, 556] width 412 height 45
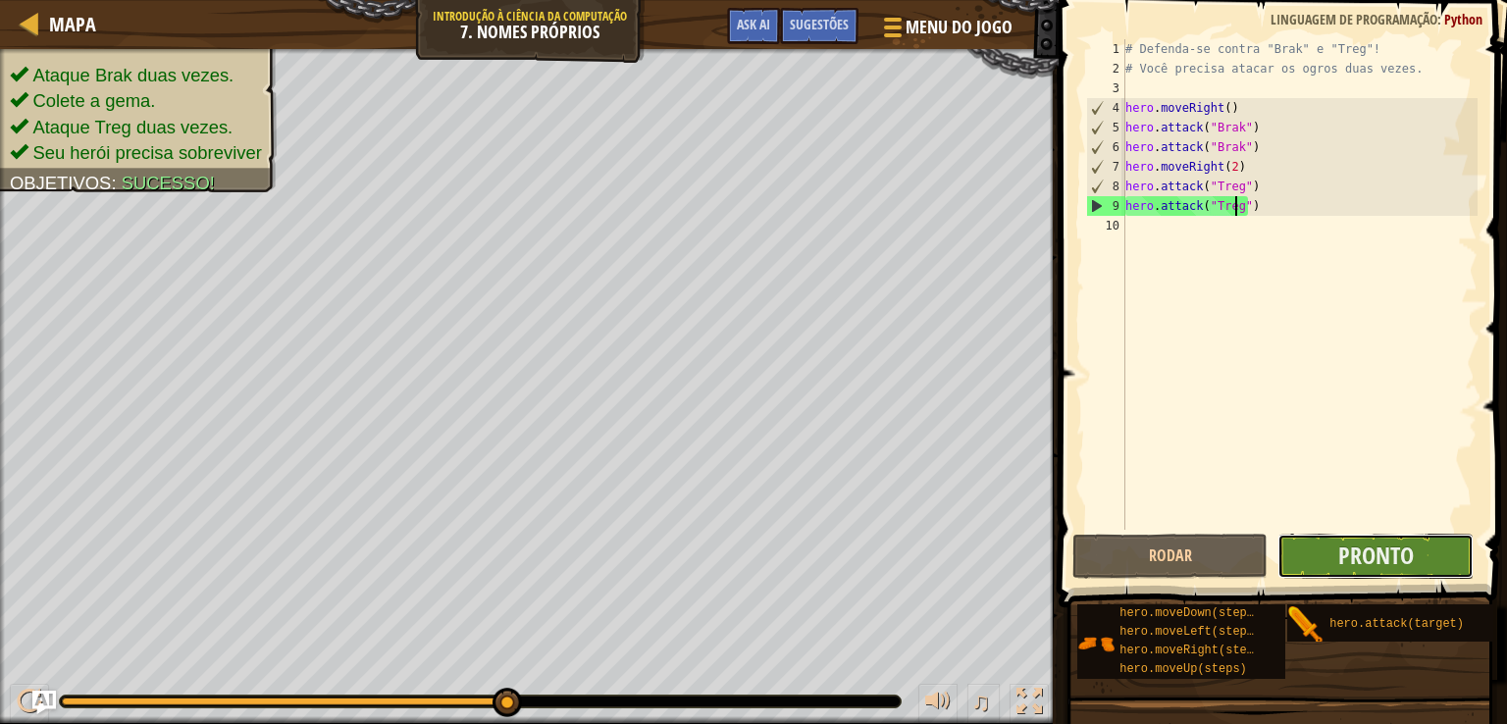
click at [1337, 569] on button "Pronto" at bounding box center [1376, 556] width 196 height 45
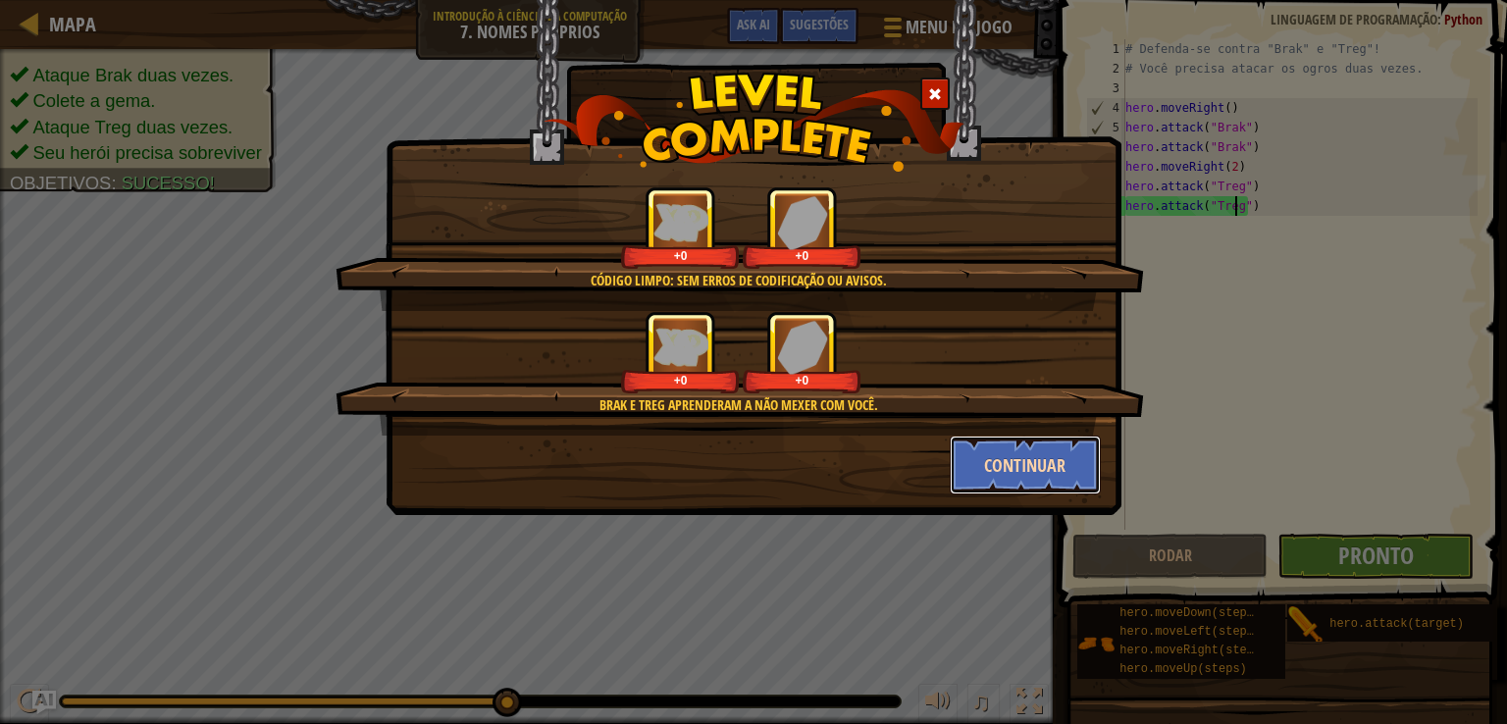
click at [1013, 451] on button "Continuar" at bounding box center [1026, 465] width 152 height 59
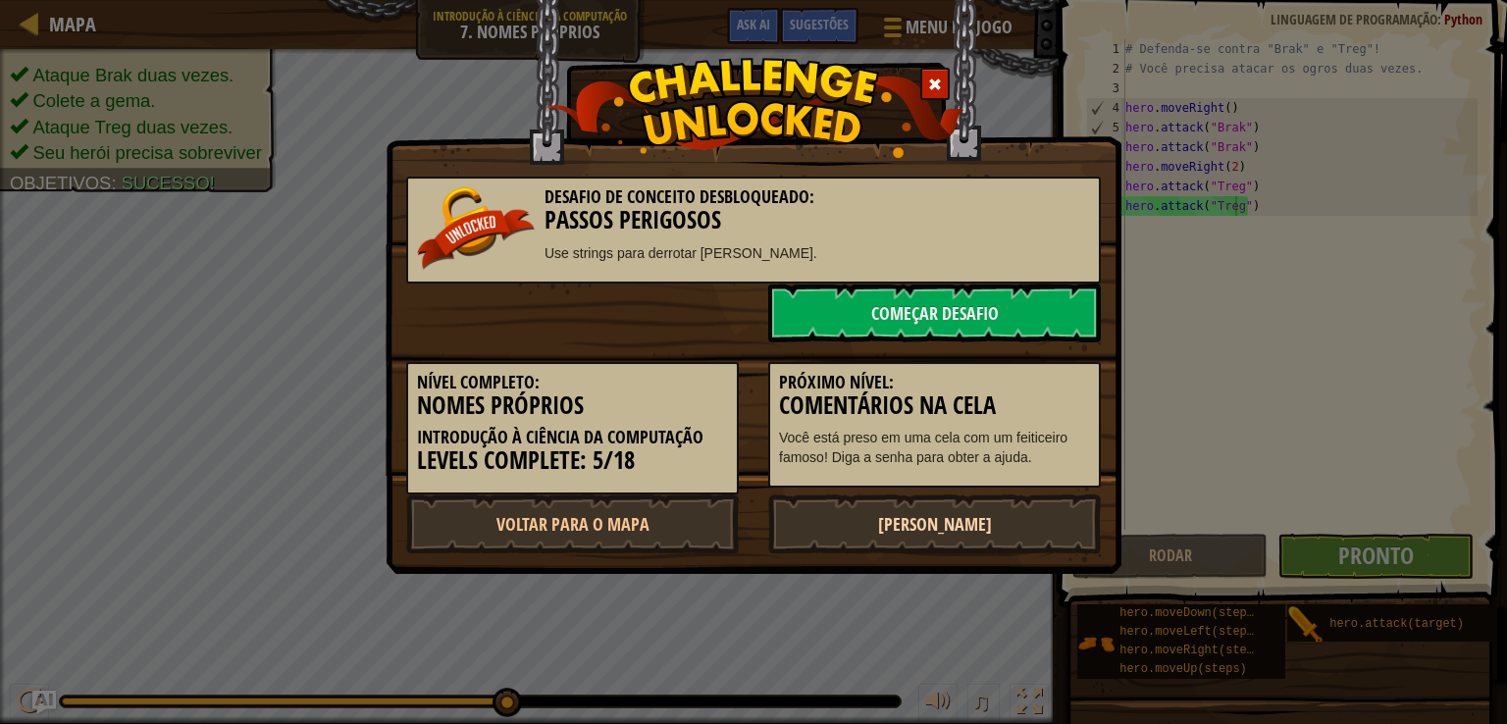
click at [953, 517] on link "[PERSON_NAME]" at bounding box center [934, 524] width 333 height 59
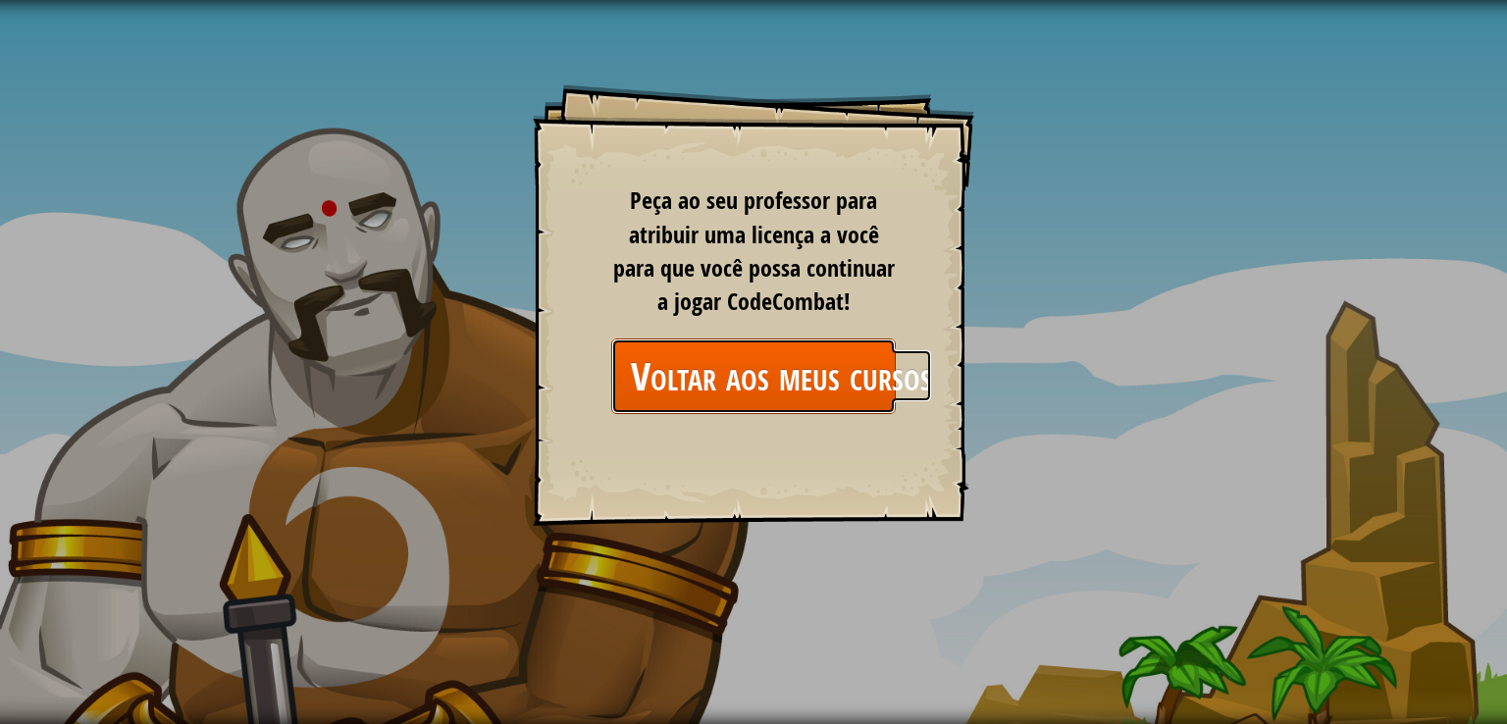
click at [790, 384] on link "Voltar aos meus cursos" at bounding box center [753, 377] width 285 height 76
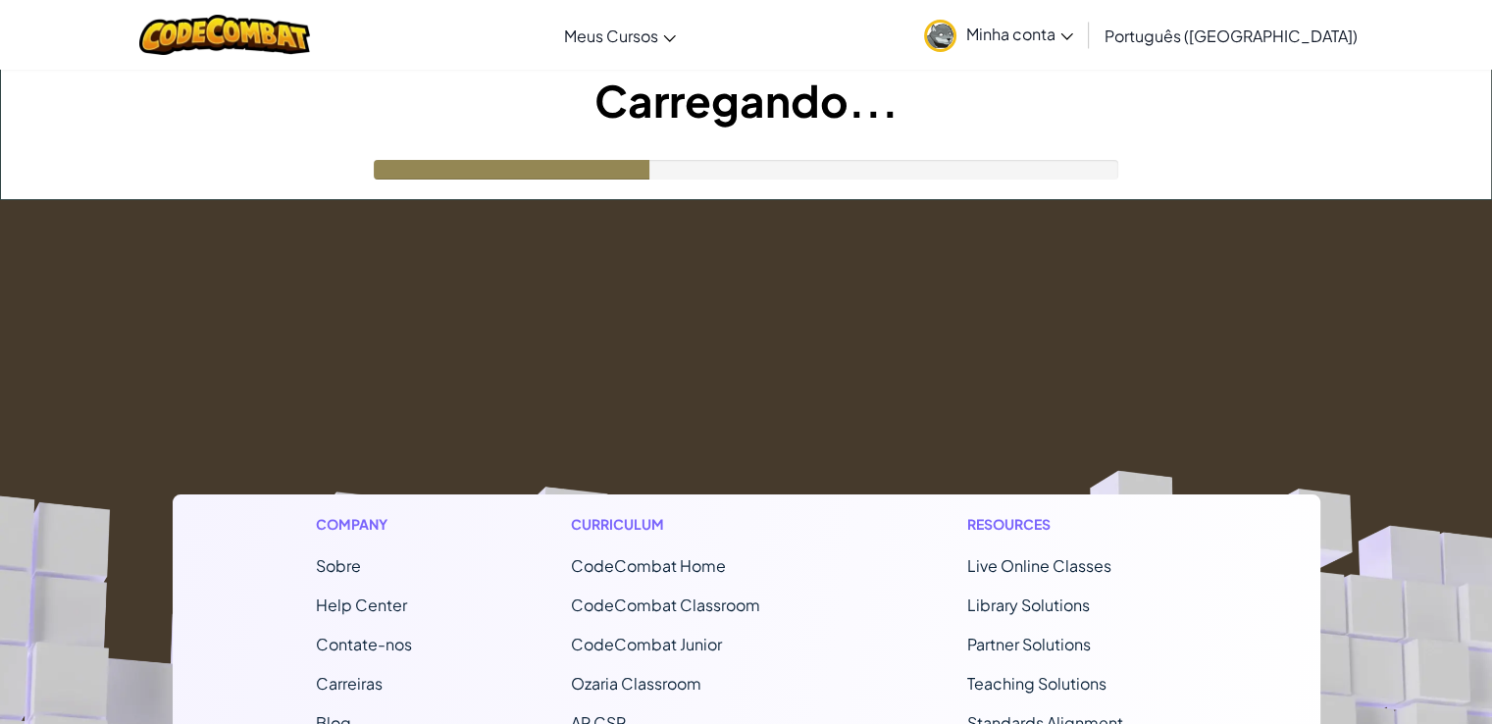
click at [1073, 27] on span "Minha conta" at bounding box center [1019, 34] width 107 height 21
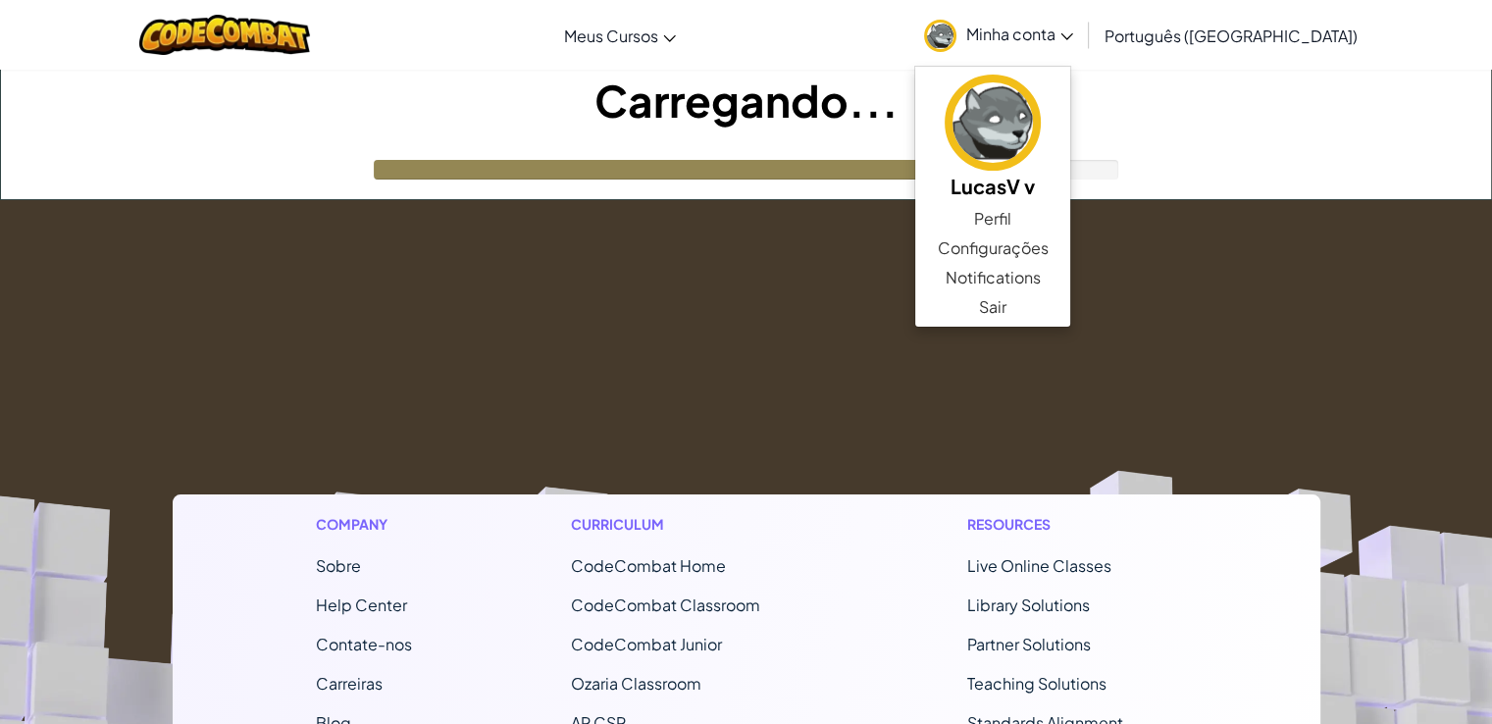
click at [1073, 27] on span "Minha conta" at bounding box center [1019, 34] width 107 height 21
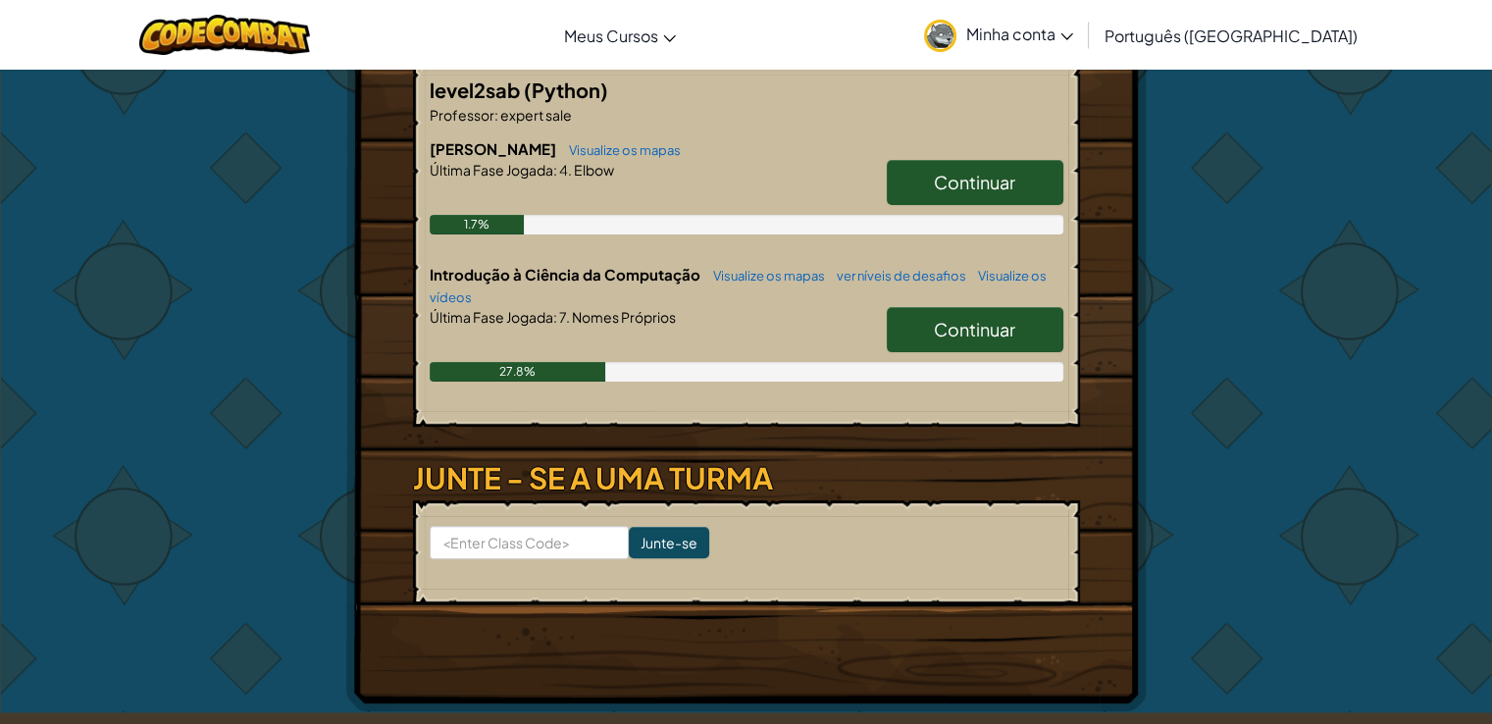
scroll to position [491, 0]
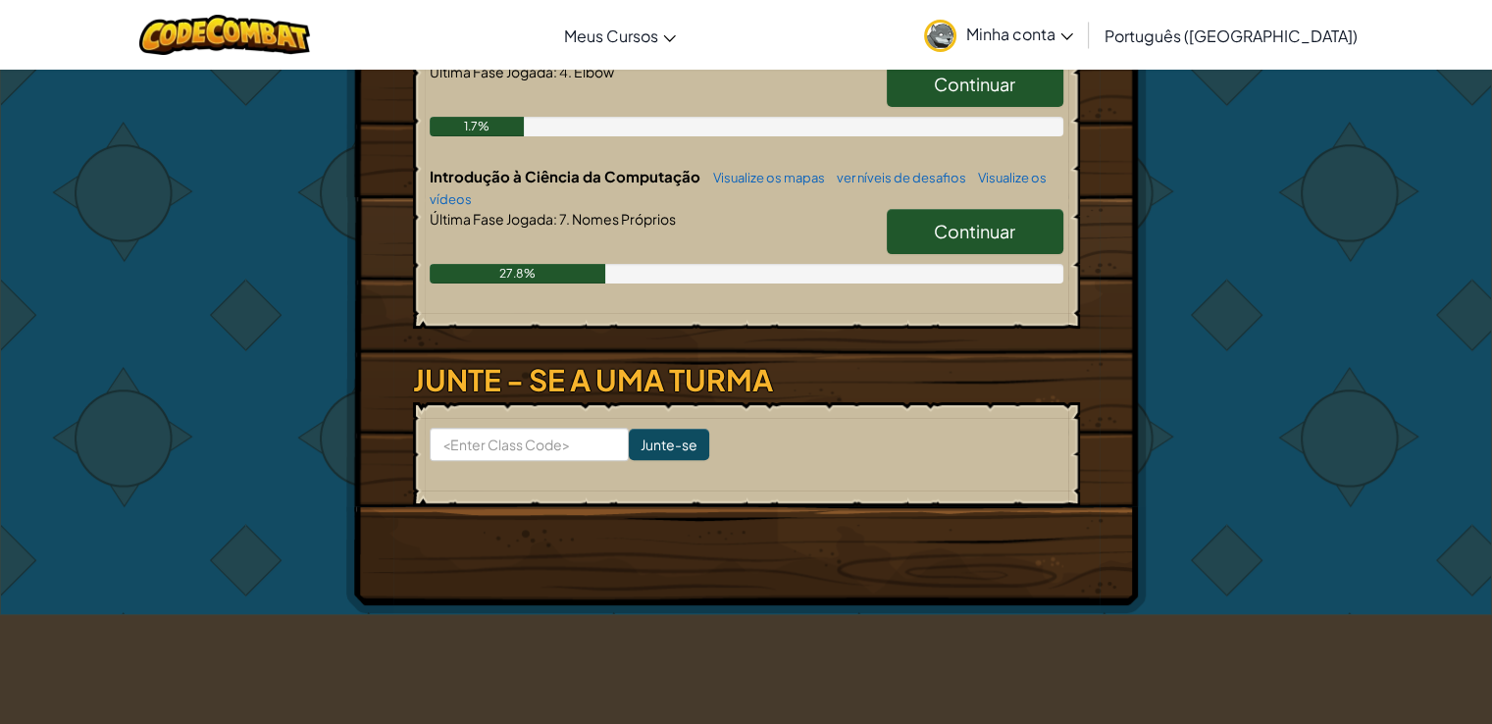
click at [985, 254] on link "Continuar" at bounding box center [975, 231] width 177 height 45
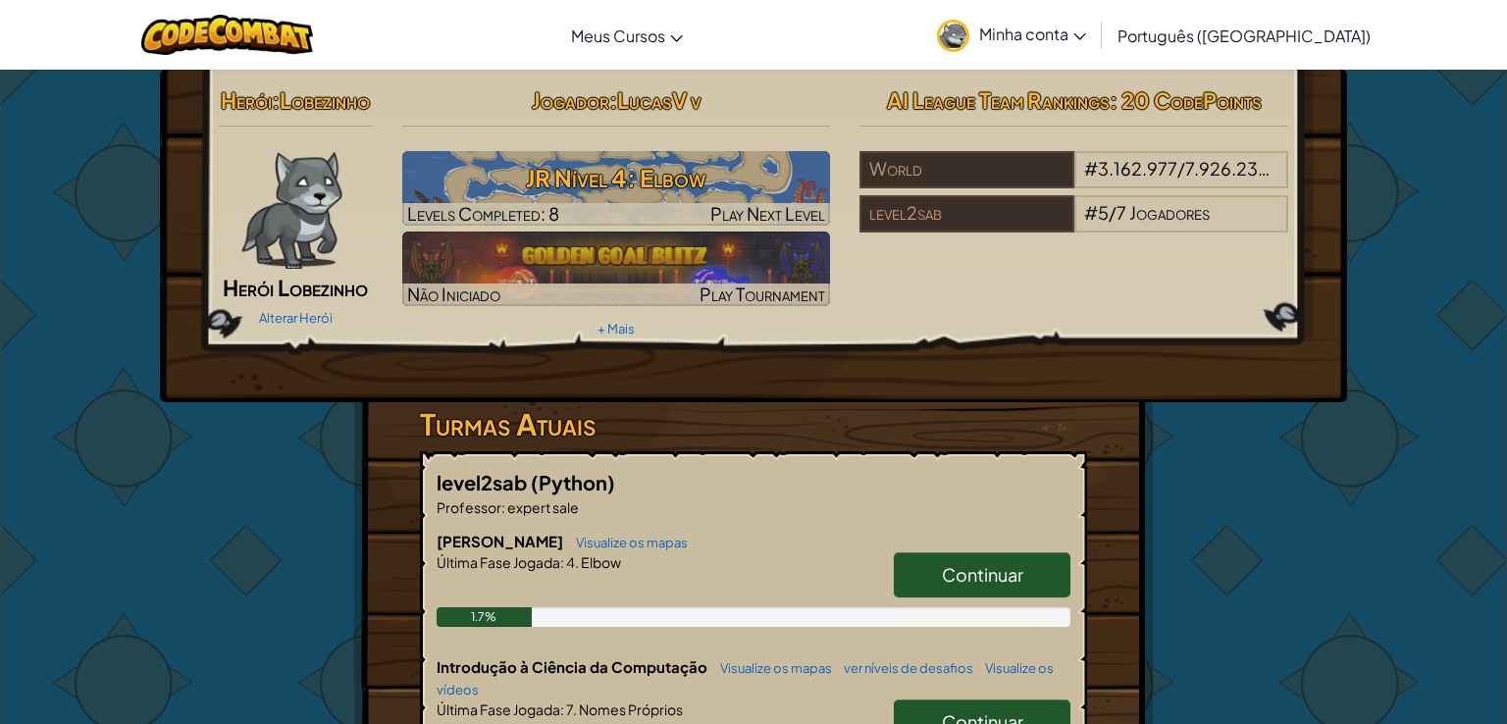
select select "pt-BR"
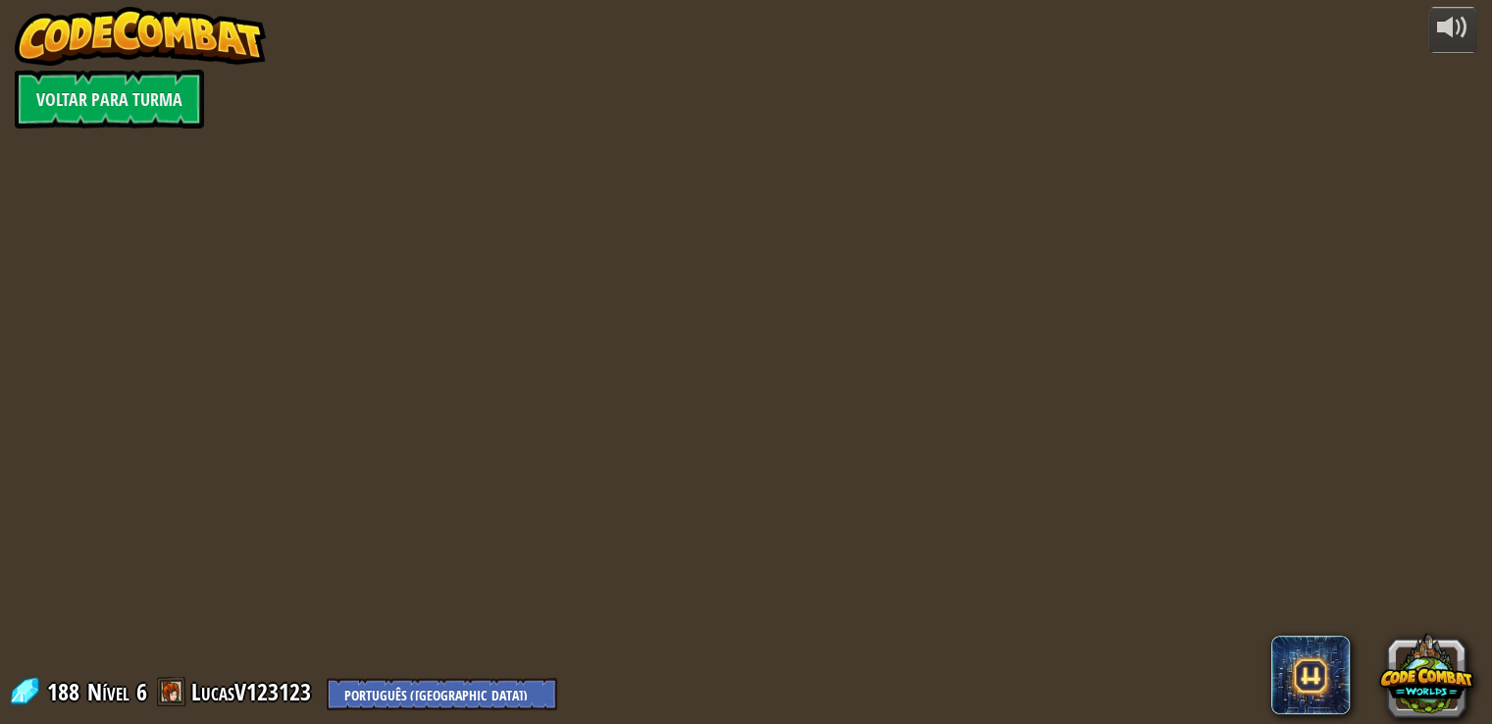
select select "pt-BR"
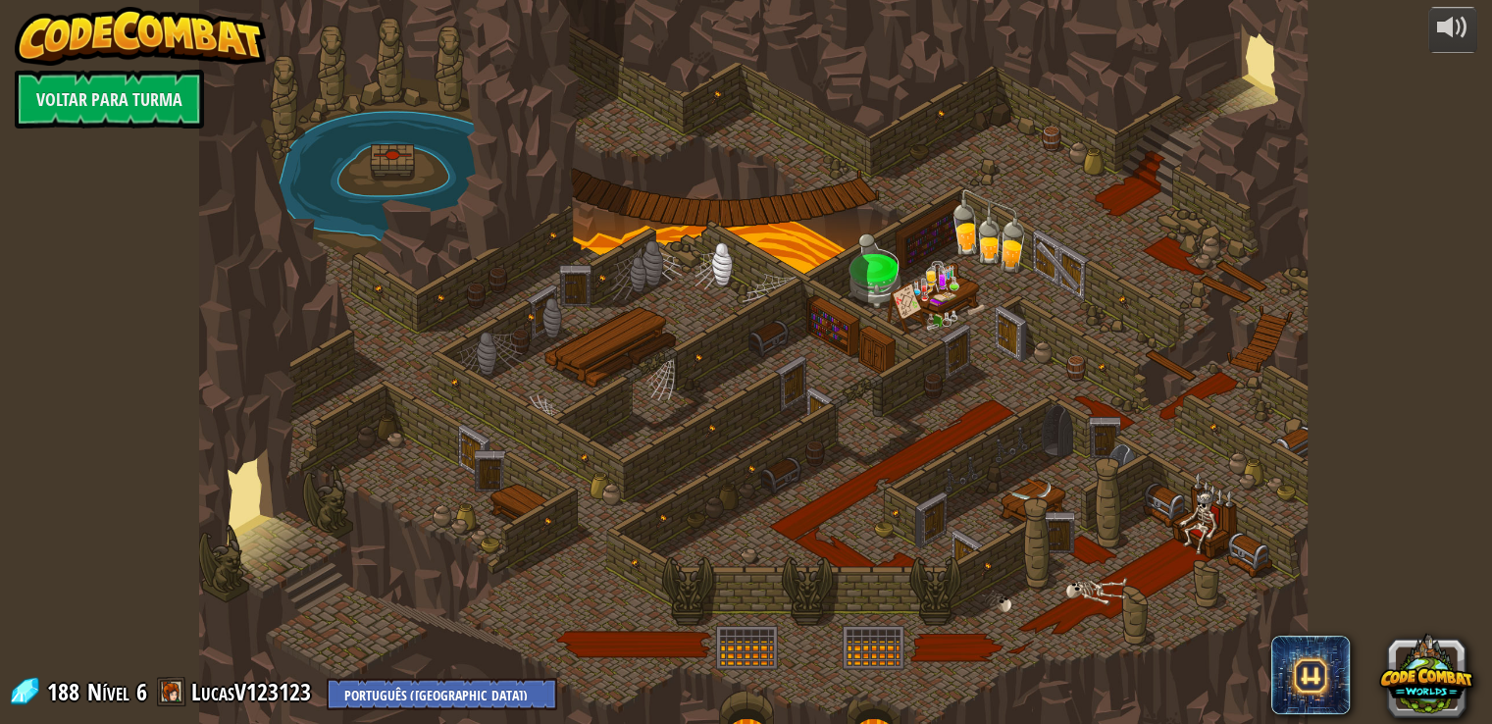
select select "pt-BR"
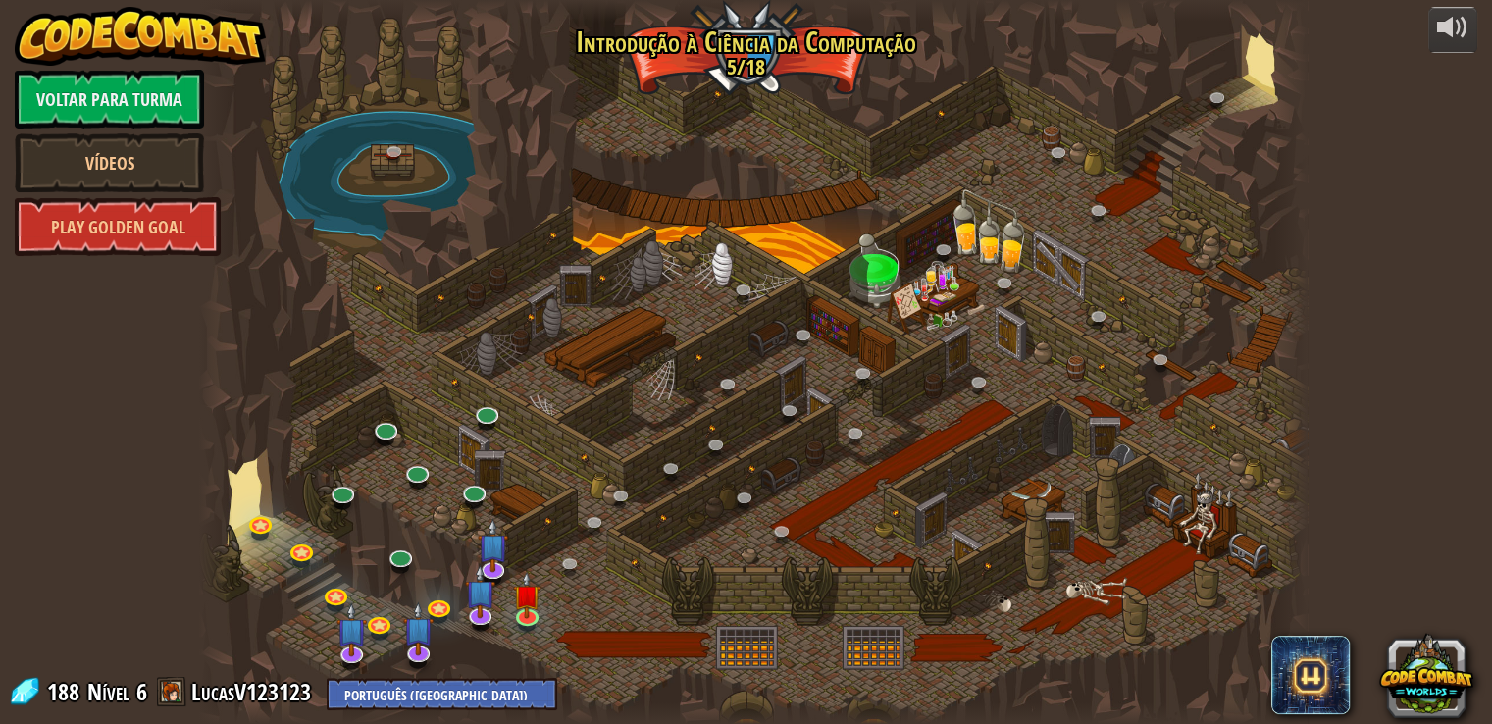
select select "pt-BR"
click at [525, 605] on img at bounding box center [526, 583] width 27 height 64
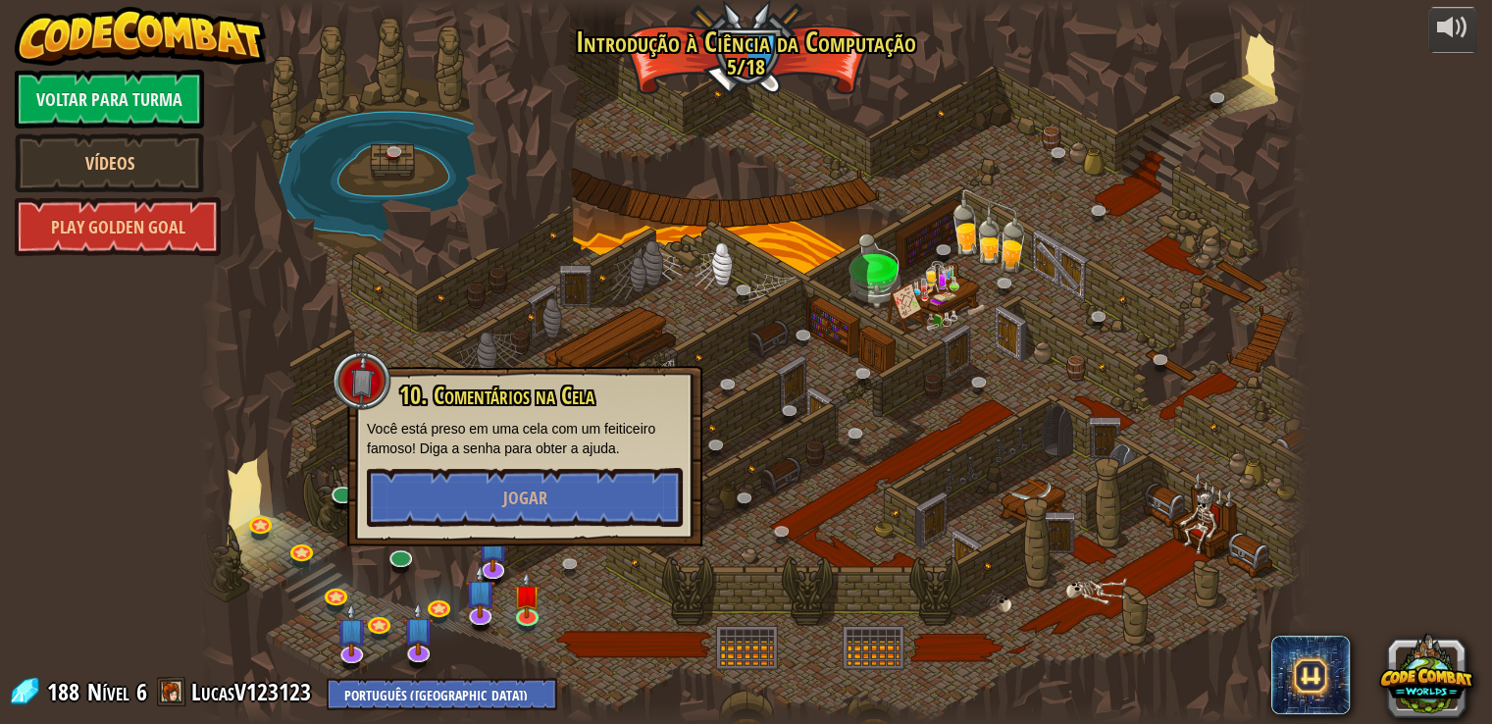
click at [506, 264] on div at bounding box center [753, 362] width 1108 height 724
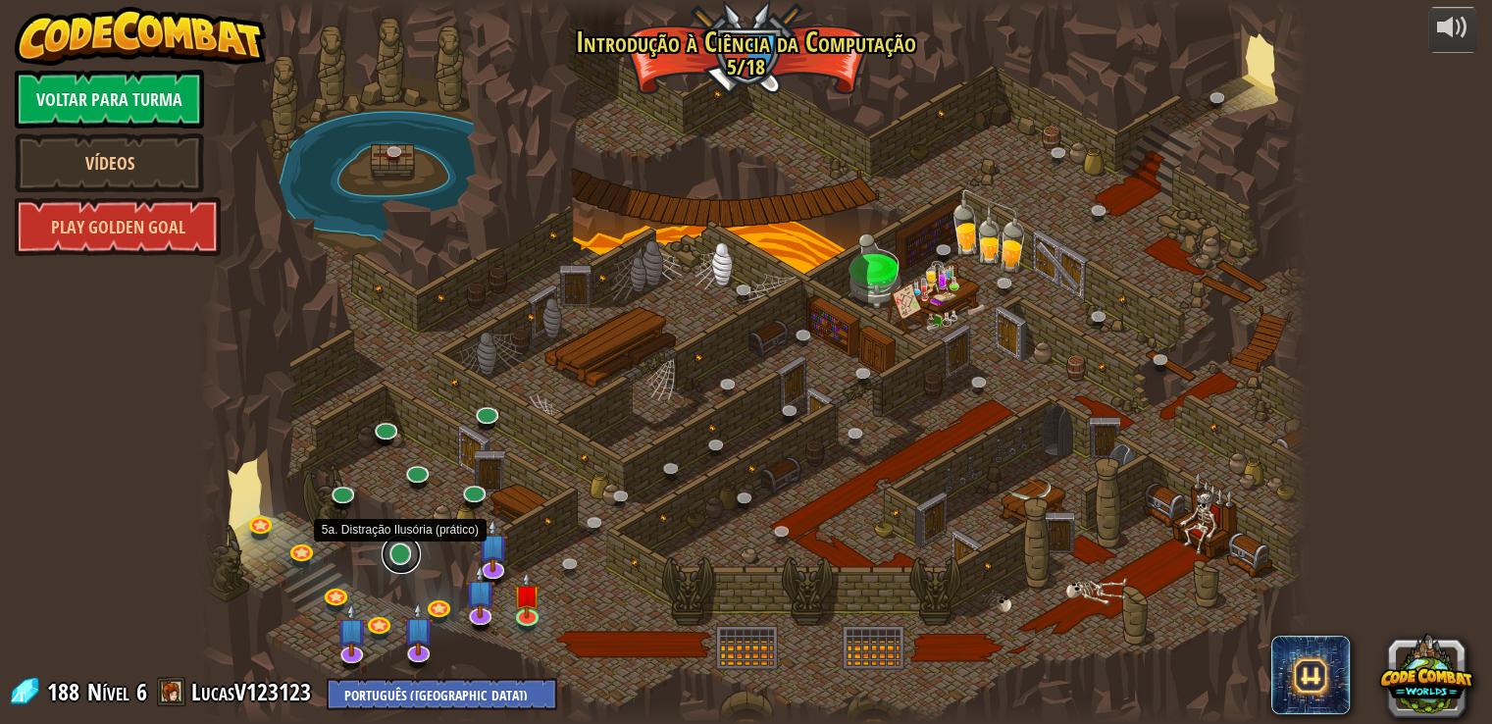
click at [407, 566] on link at bounding box center [401, 554] width 39 height 39
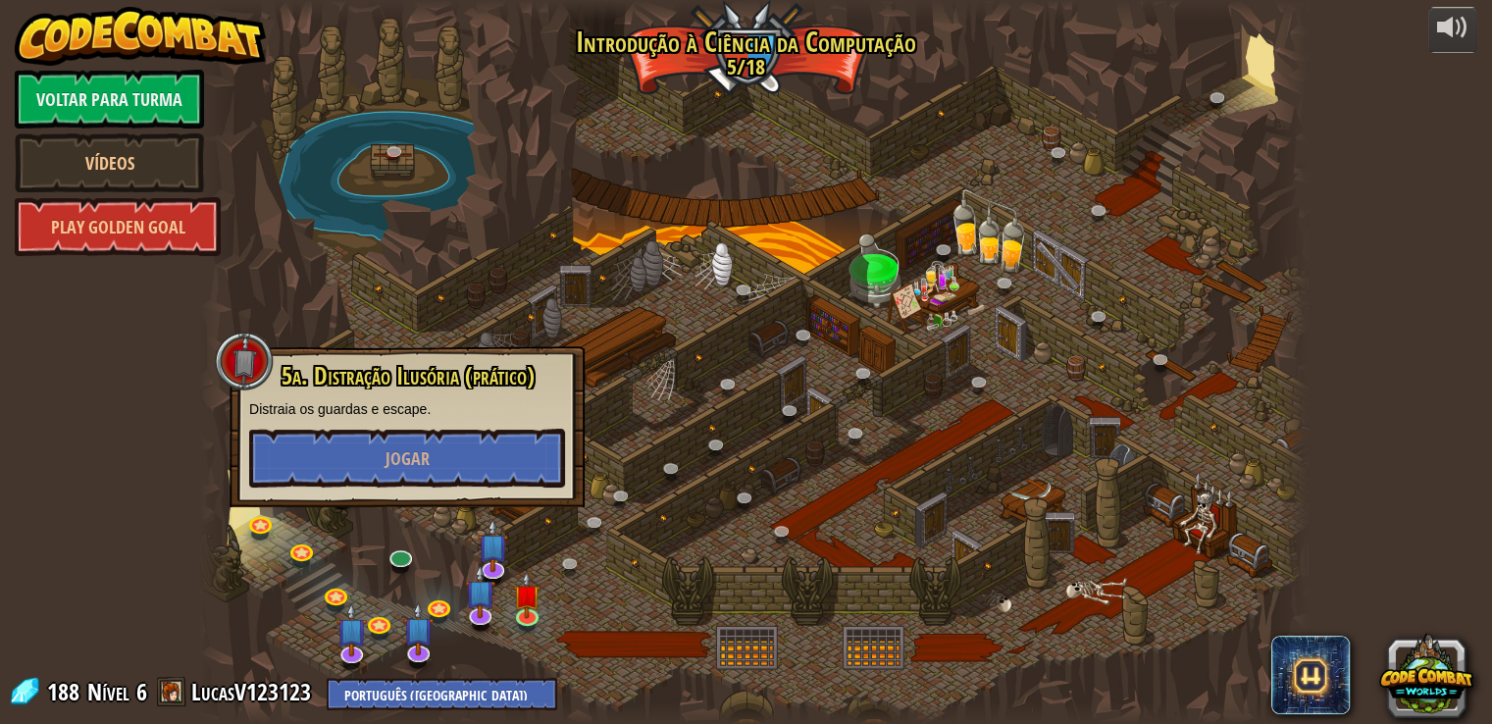
click at [668, 258] on div at bounding box center [753, 362] width 1108 height 724
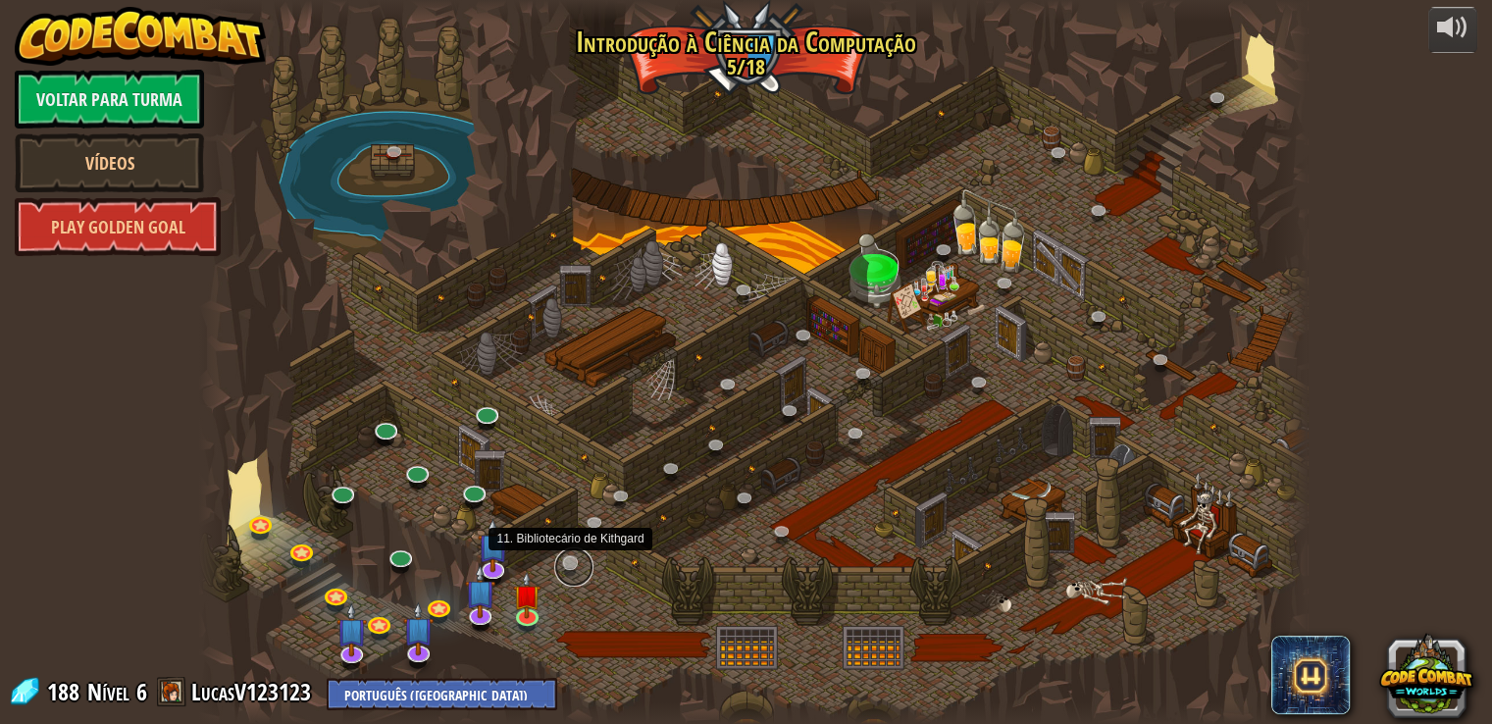
click at [569, 564] on link at bounding box center [573, 567] width 39 height 39
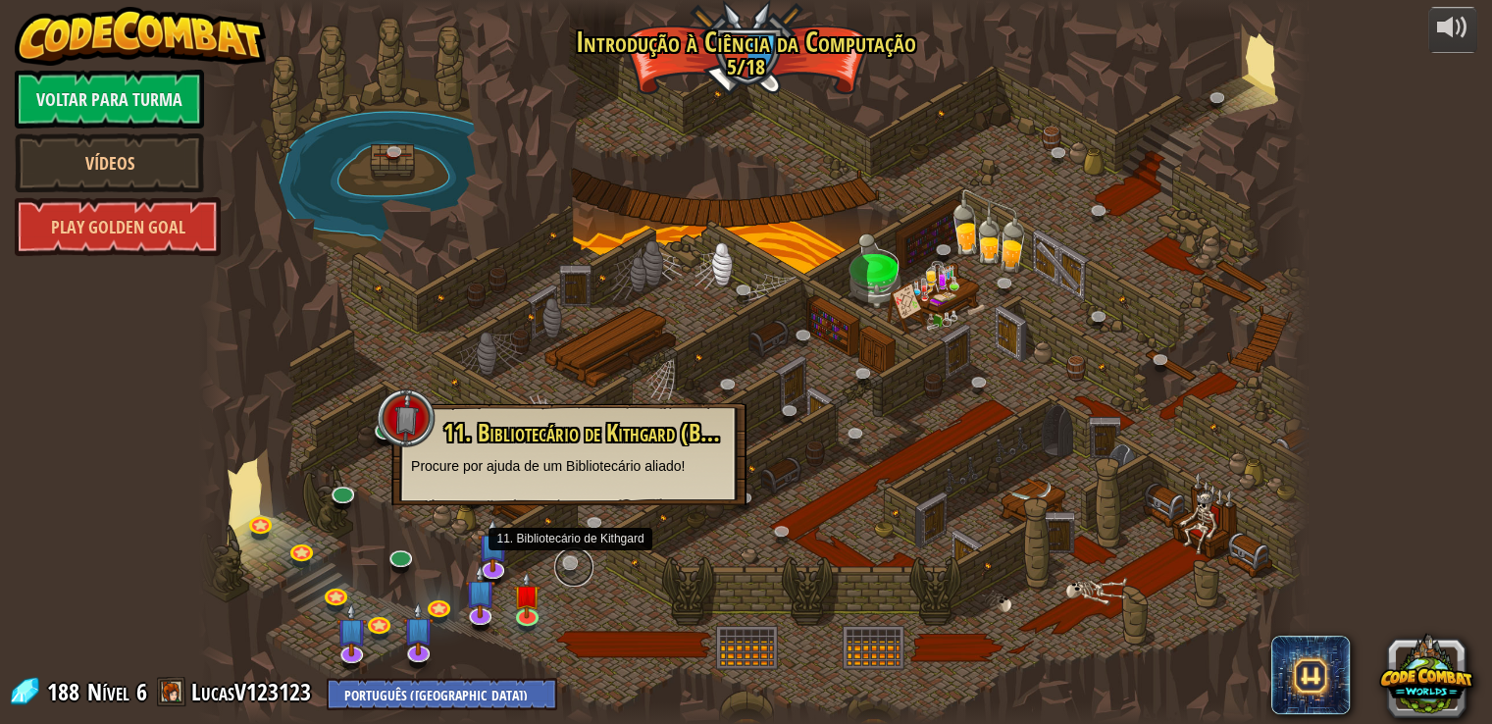
click at [571, 563] on link at bounding box center [573, 567] width 39 height 39
click at [524, 609] on img at bounding box center [526, 583] width 27 height 64
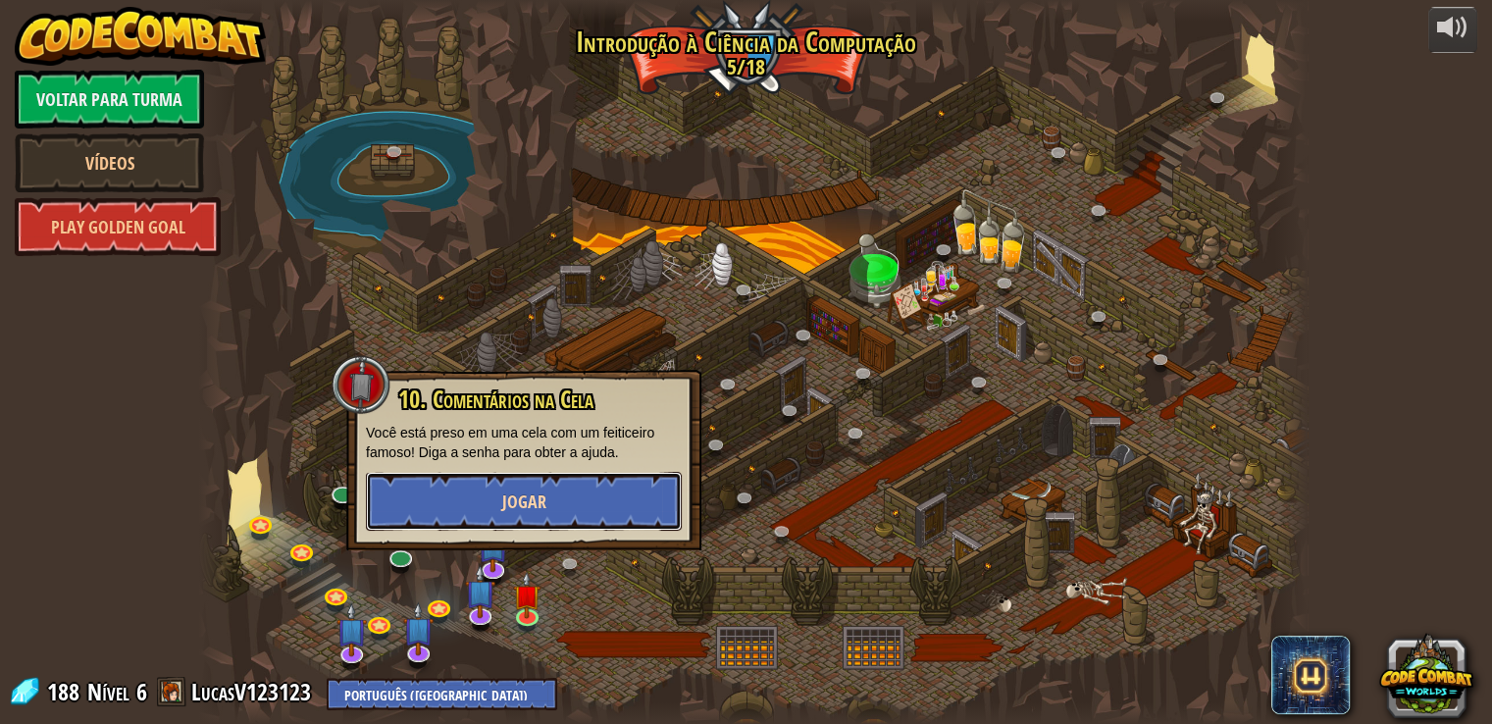
click at [497, 498] on button "Jogar" at bounding box center [524, 501] width 316 height 59
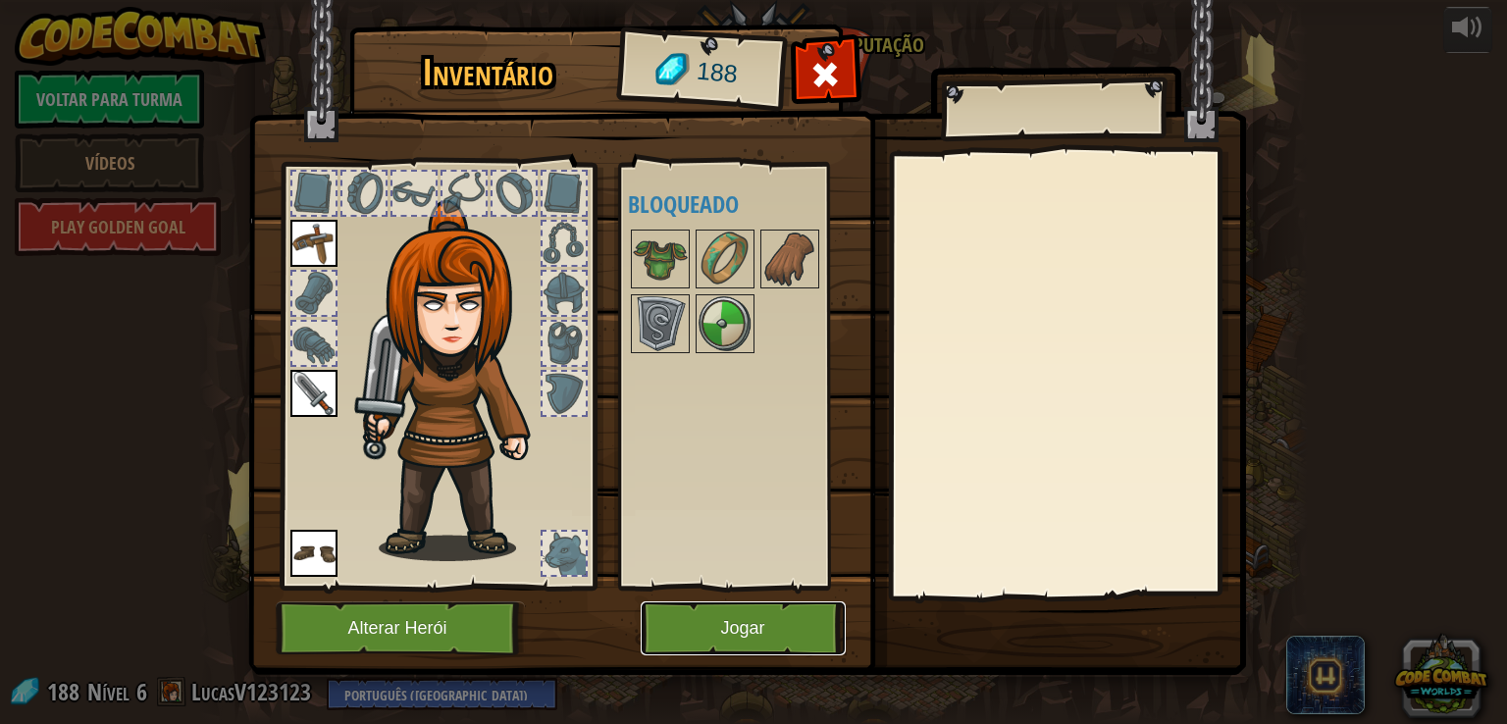
click at [698, 634] on button "Jogar" at bounding box center [743, 628] width 205 height 54
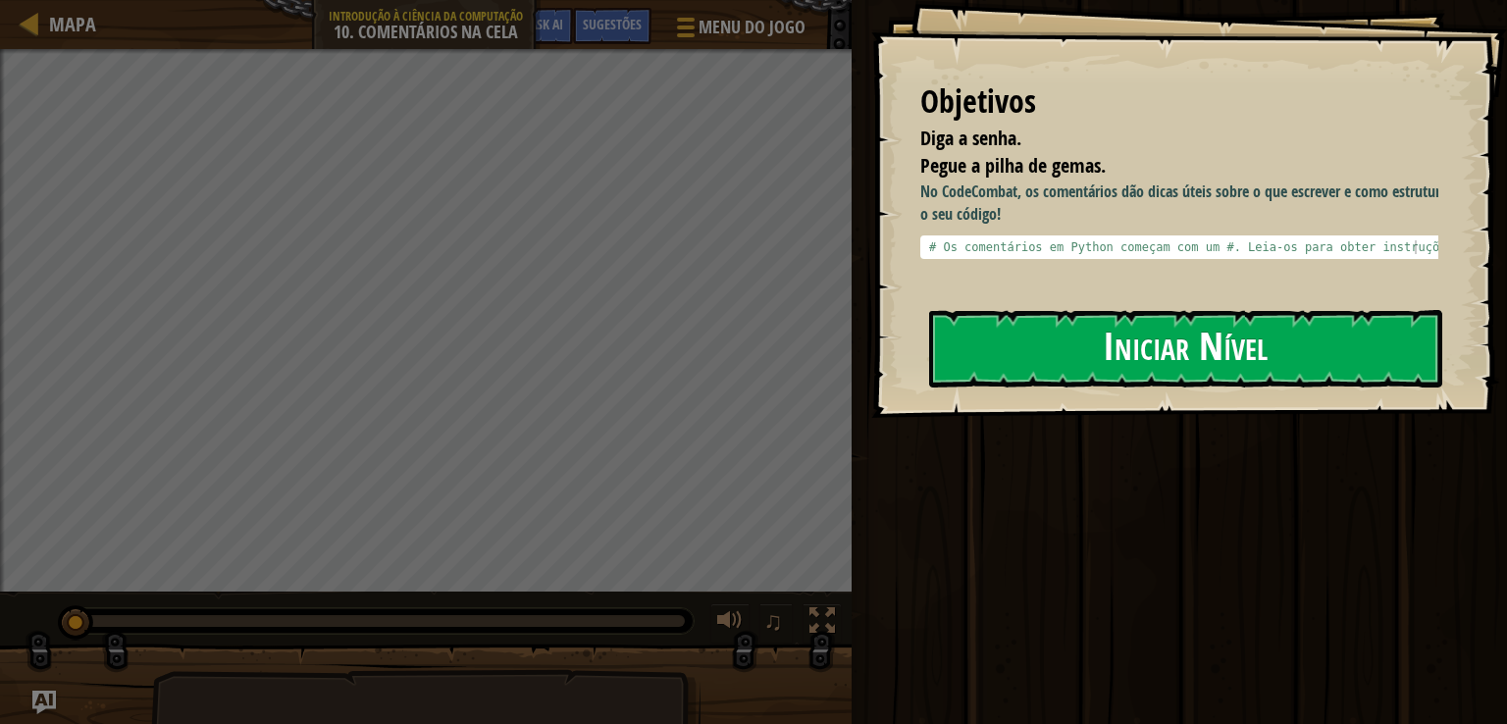
click at [1060, 322] on button "Iniciar Nível" at bounding box center [1185, 349] width 513 height 78
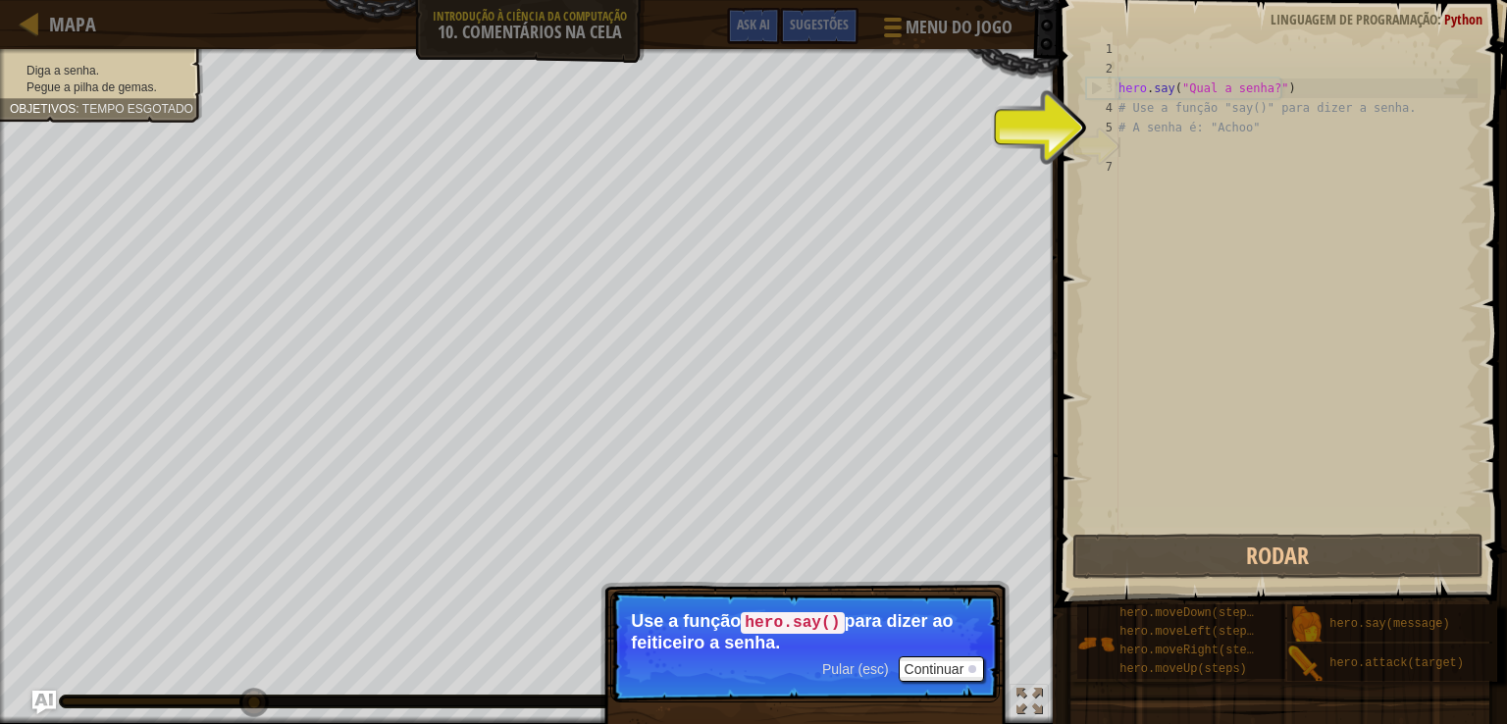
type textarea "# A senha é: "Achoo""
click at [1142, 152] on div "hero . say ( "Qual a senha?" ) # Use a função "say()" para dizer a senha. # A s…" at bounding box center [1296, 304] width 363 height 530
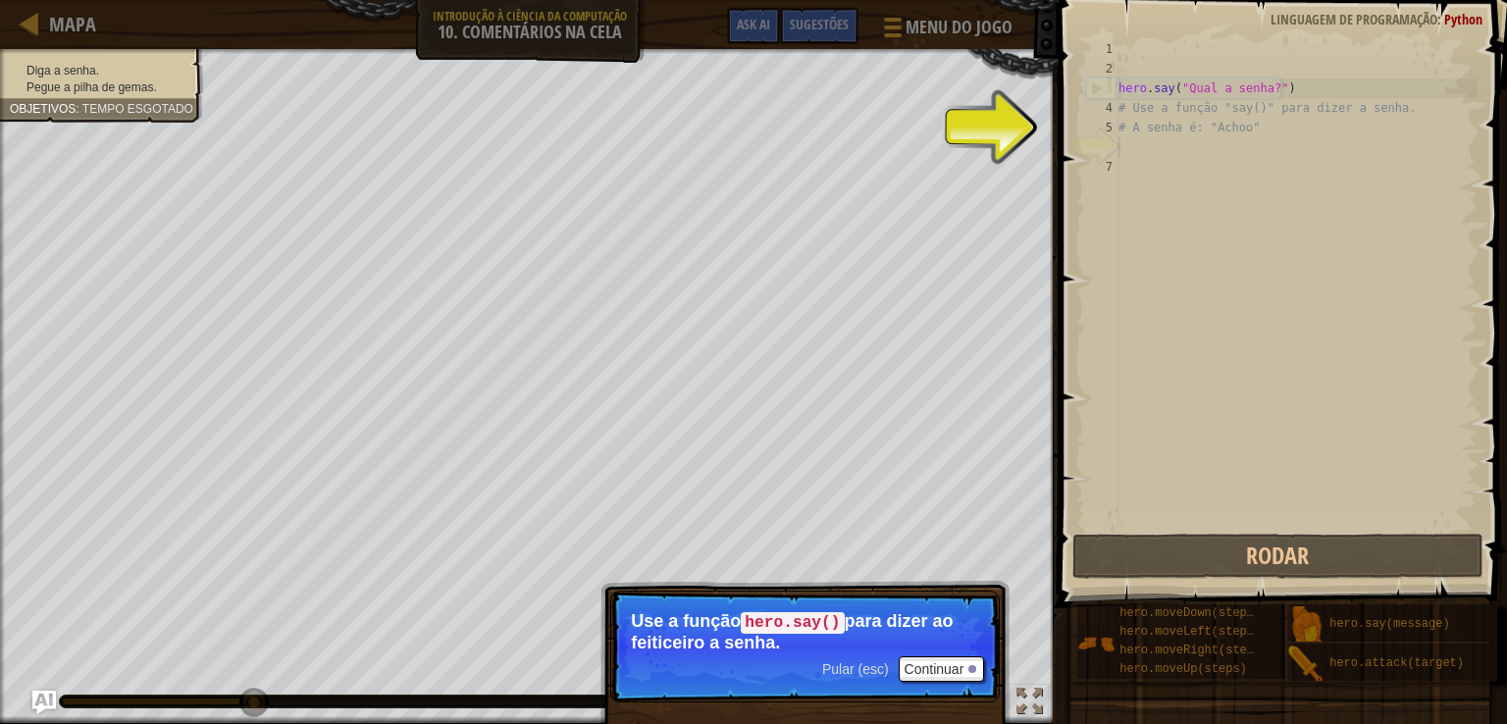
click at [1142, 152] on div "hero . say ( "Qual a senha?" ) # Use a função "say()" para dizer a senha. # A s…" at bounding box center [1296, 304] width 363 height 530
click at [1142, 150] on div "hero . say ( "Qual a senha?" ) # Use a função "say()" para dizer a senha. # A s…" at bounding box center [1296, 304] width 363 height 530
click at [1146, 143] on div "hero . say ( "Qual a senha?" ) # Use a função "say()" para dizer a senha. # A s…" at bounding box center [1296, 304] width 363 height 530
click at [918, 665] on button "Continuar" at bounding box center [942, 669] width 86 height 26
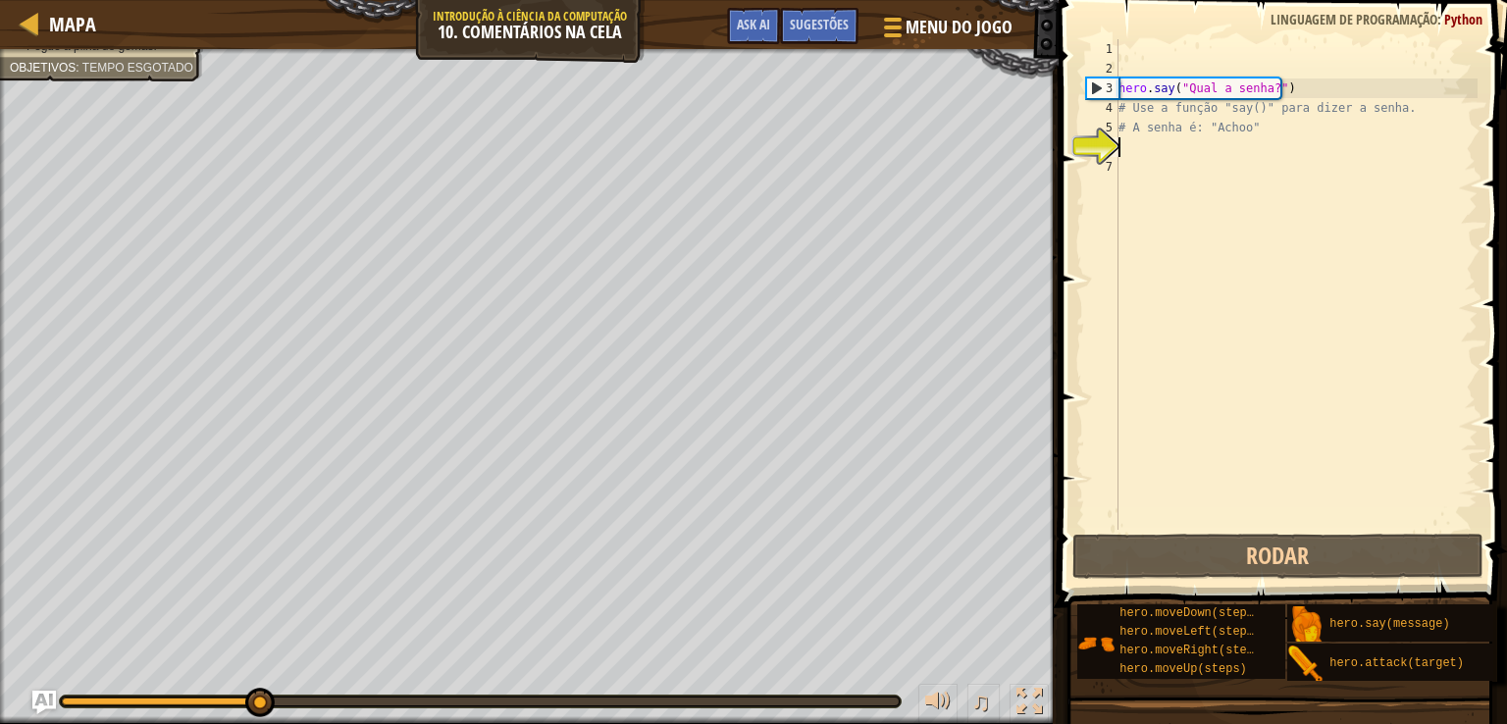
scroll to position [9, 0]
click at [1136, 140] on div "hero . say ( "Qual a senha?" ) # Use a função "say()" para dizer a senha. # A s…" at bounding box center [1296, 304] width 363 height 530
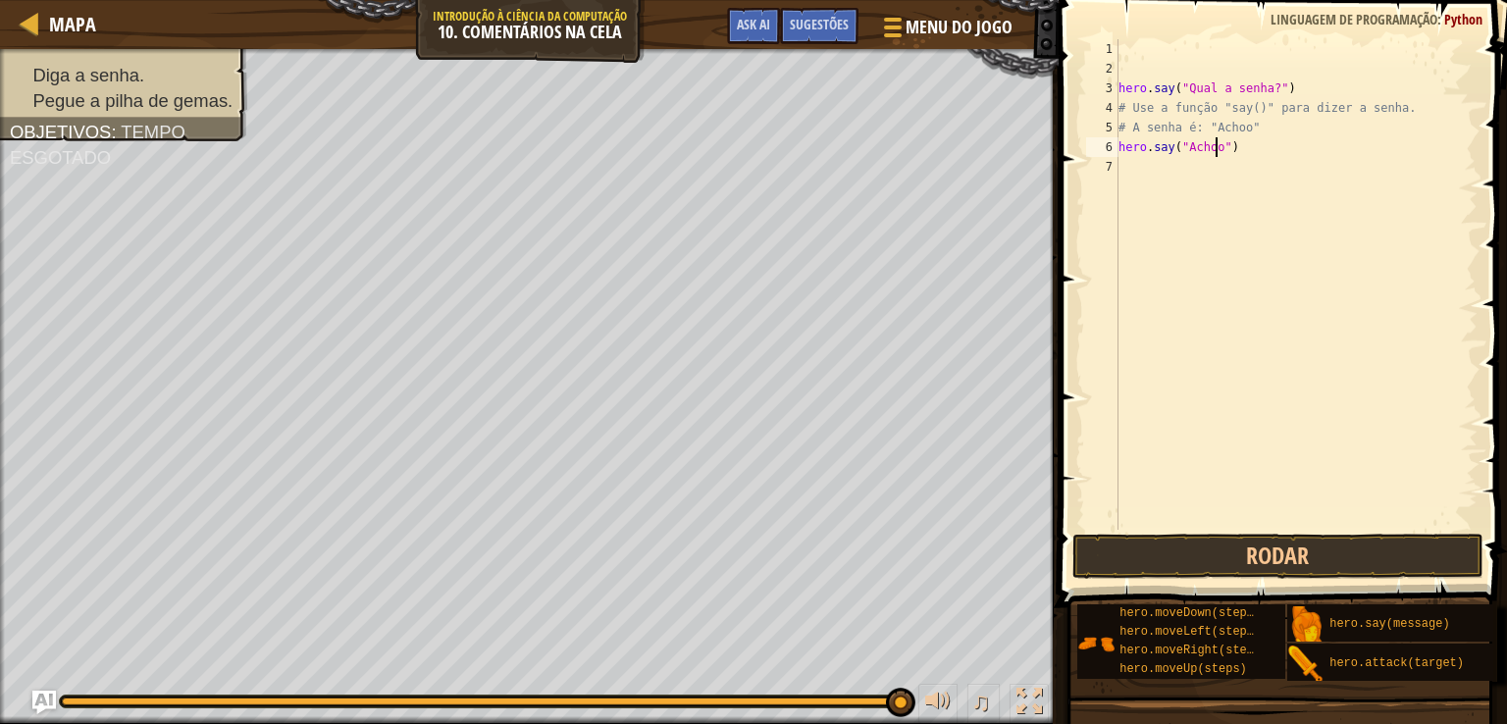
scroll to position [9, 8]
type textarea "hero.say("Achoo")"
click at [1158, 550] on button "Rodar" at bounding box center [1278, 556] width 412 height 45
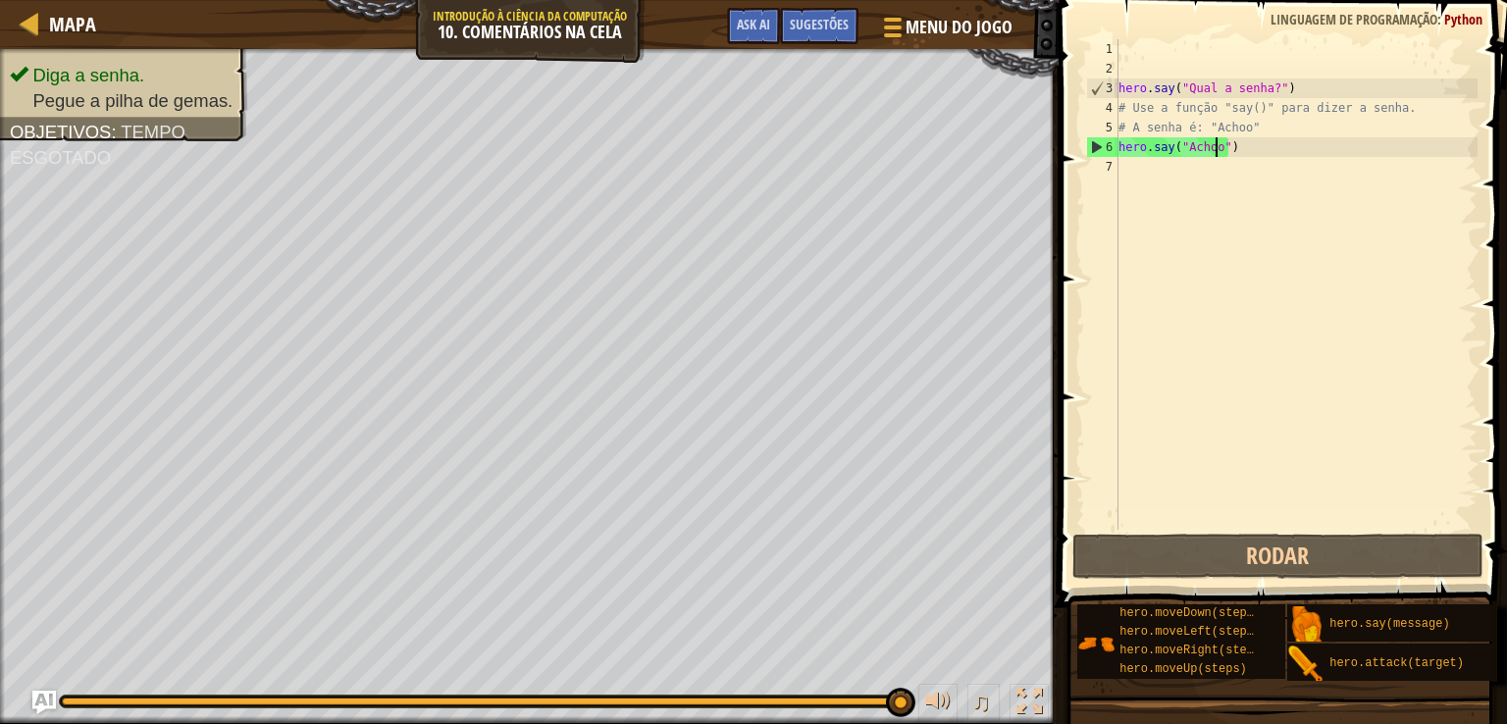
scroll to position [9, 0]
type textarea "h"
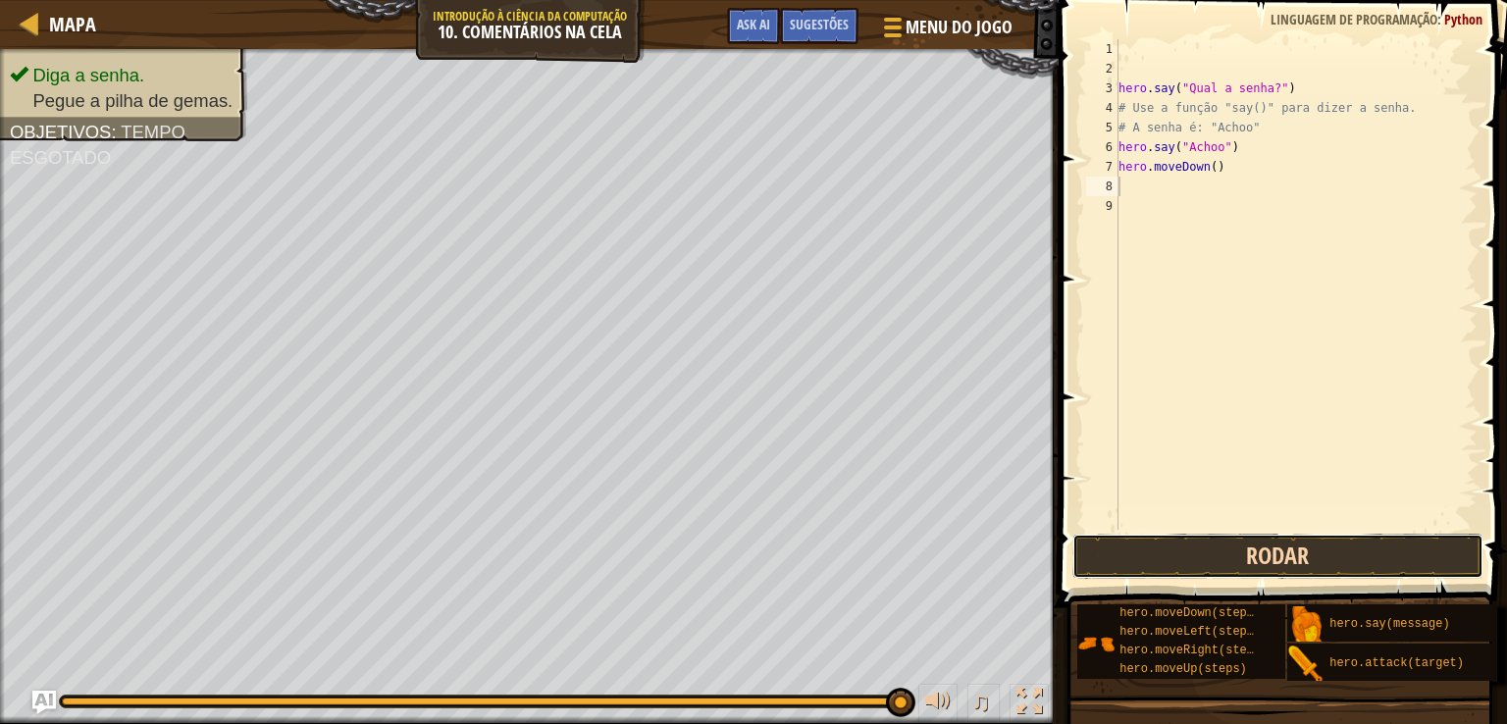
click at [1134, 544] on button "Rodar" at bounding box center [1278, 556] width 412 height 45
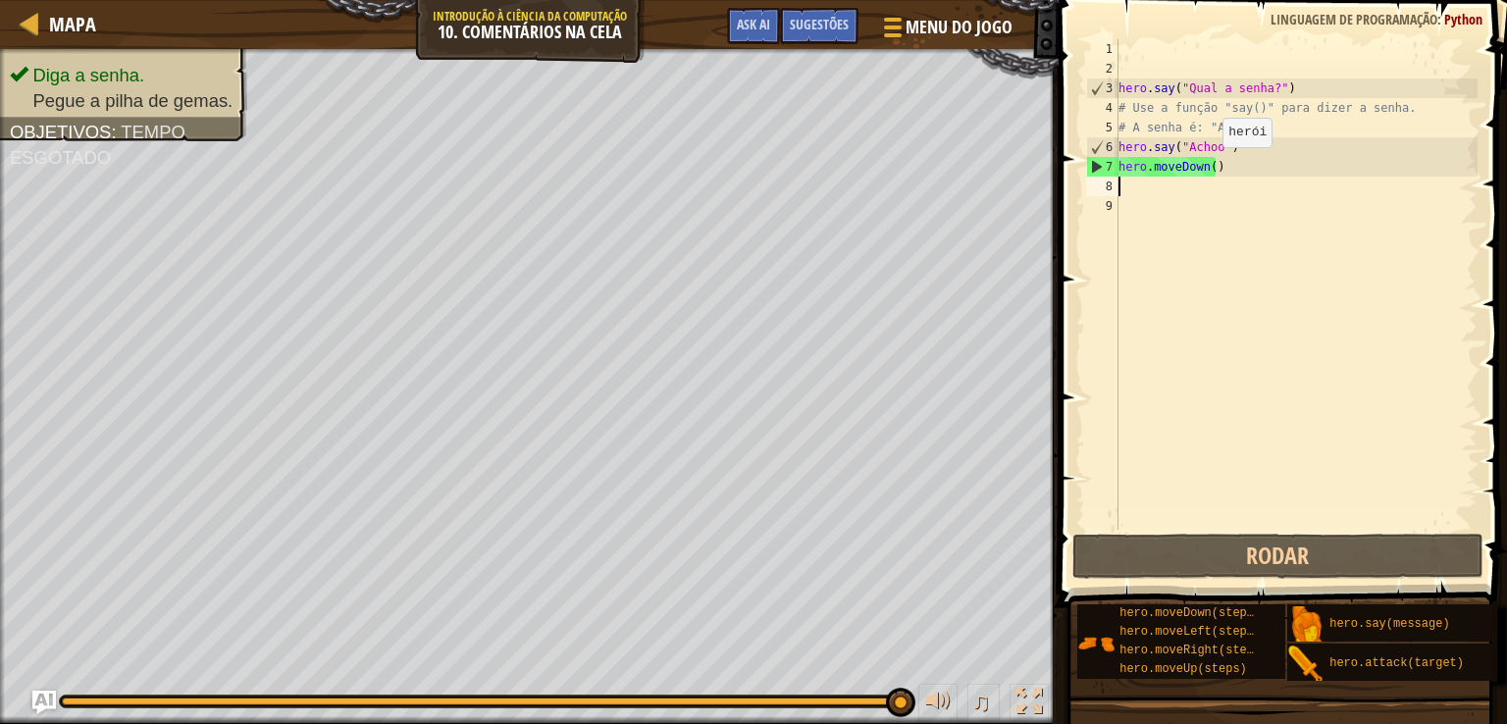
type textarea "hero.moveDown()"
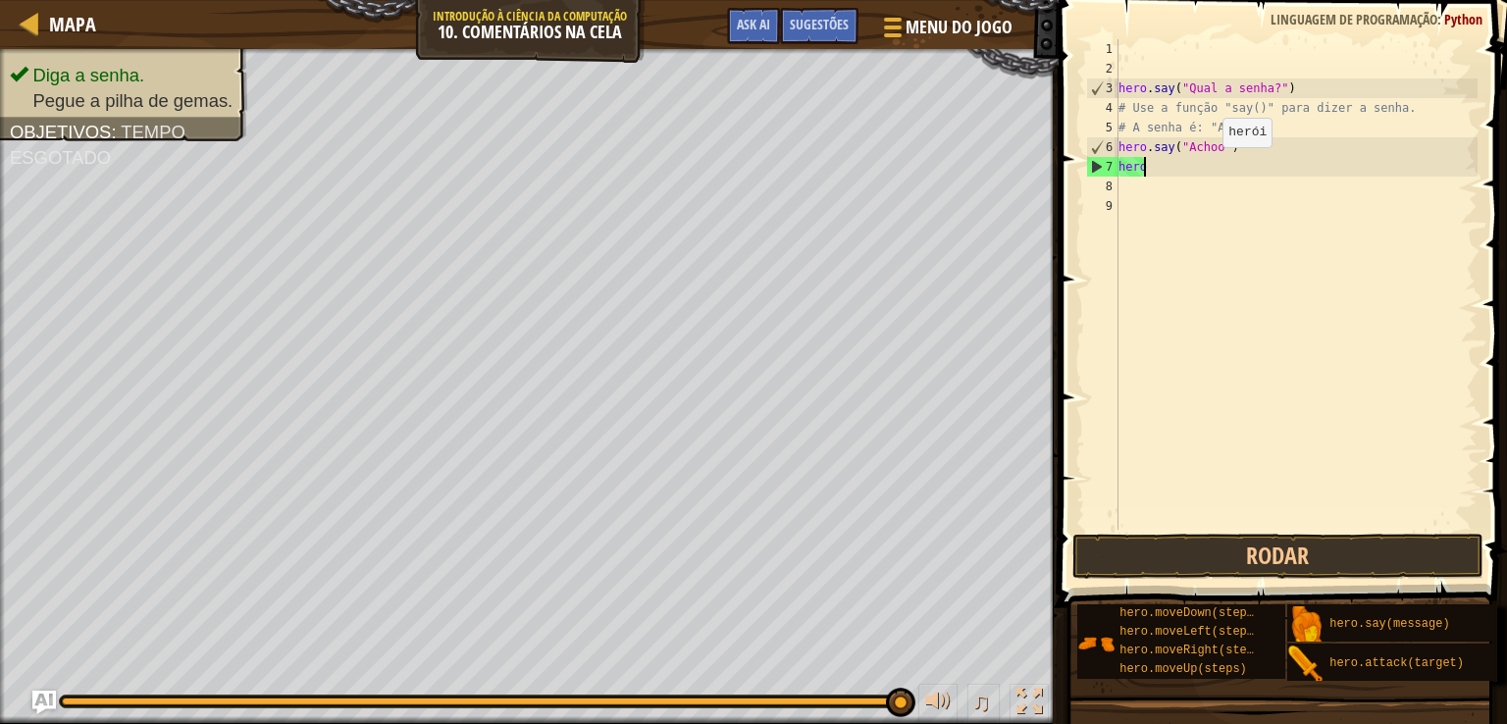
type textarea "h"
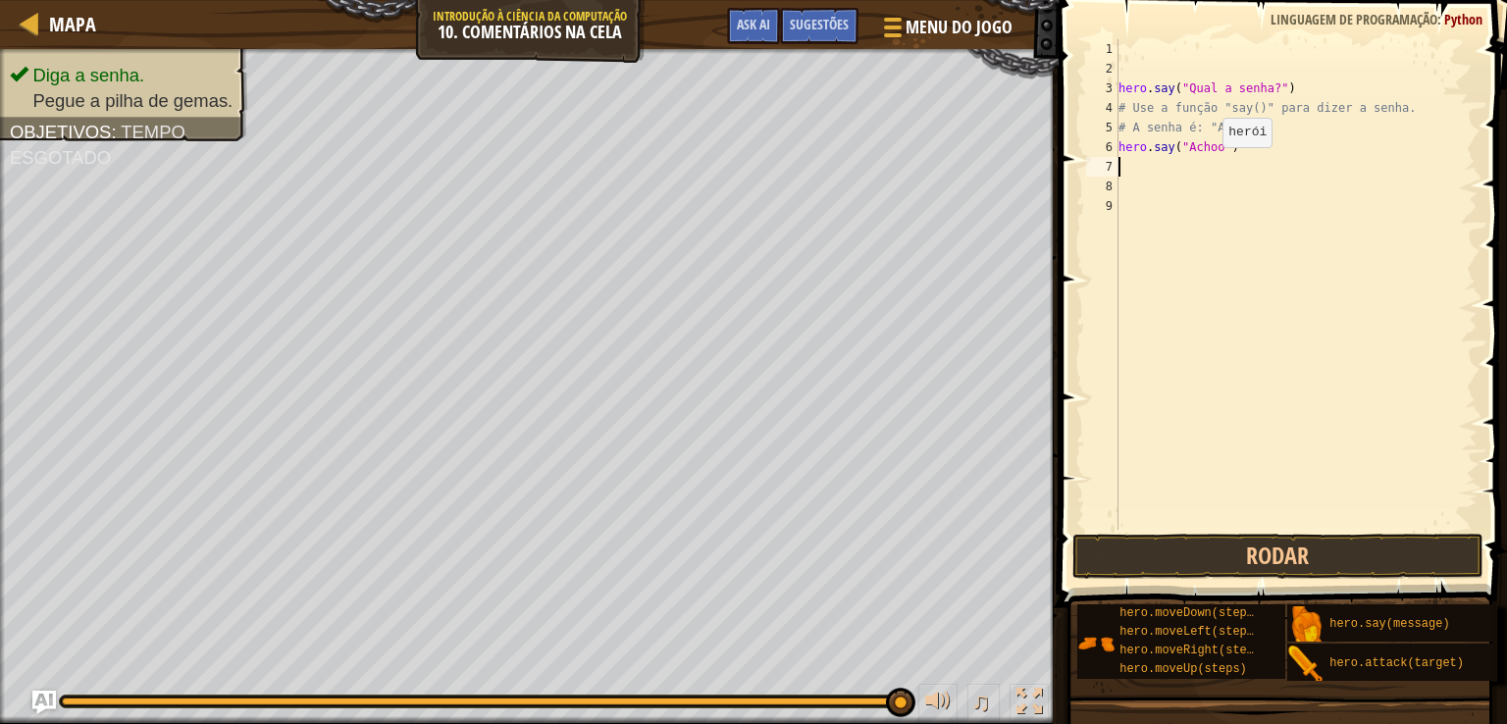
type textarea "h"
click at [1401, 553] on button "Rodar" at bounding box center [1278, 556] width 412 height 45
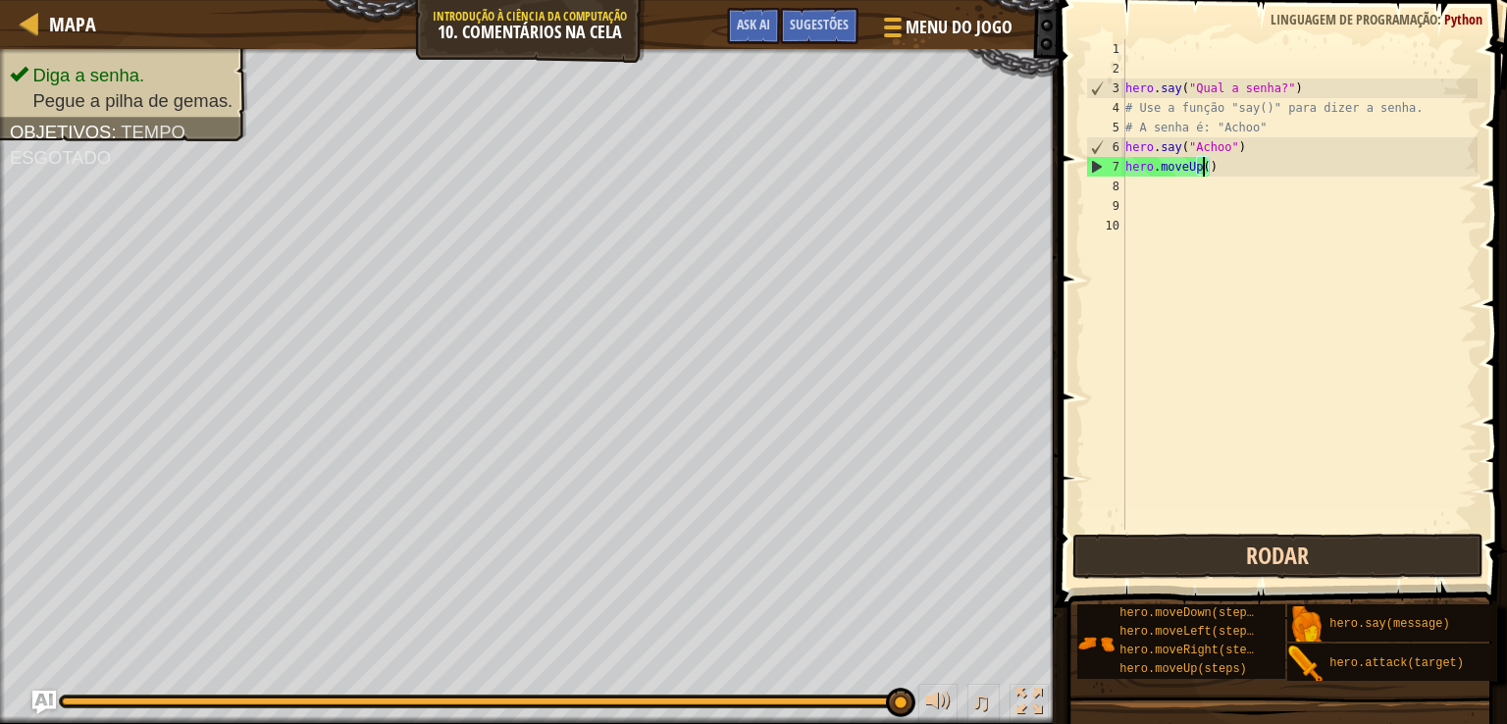
scroll to position [9, 6]
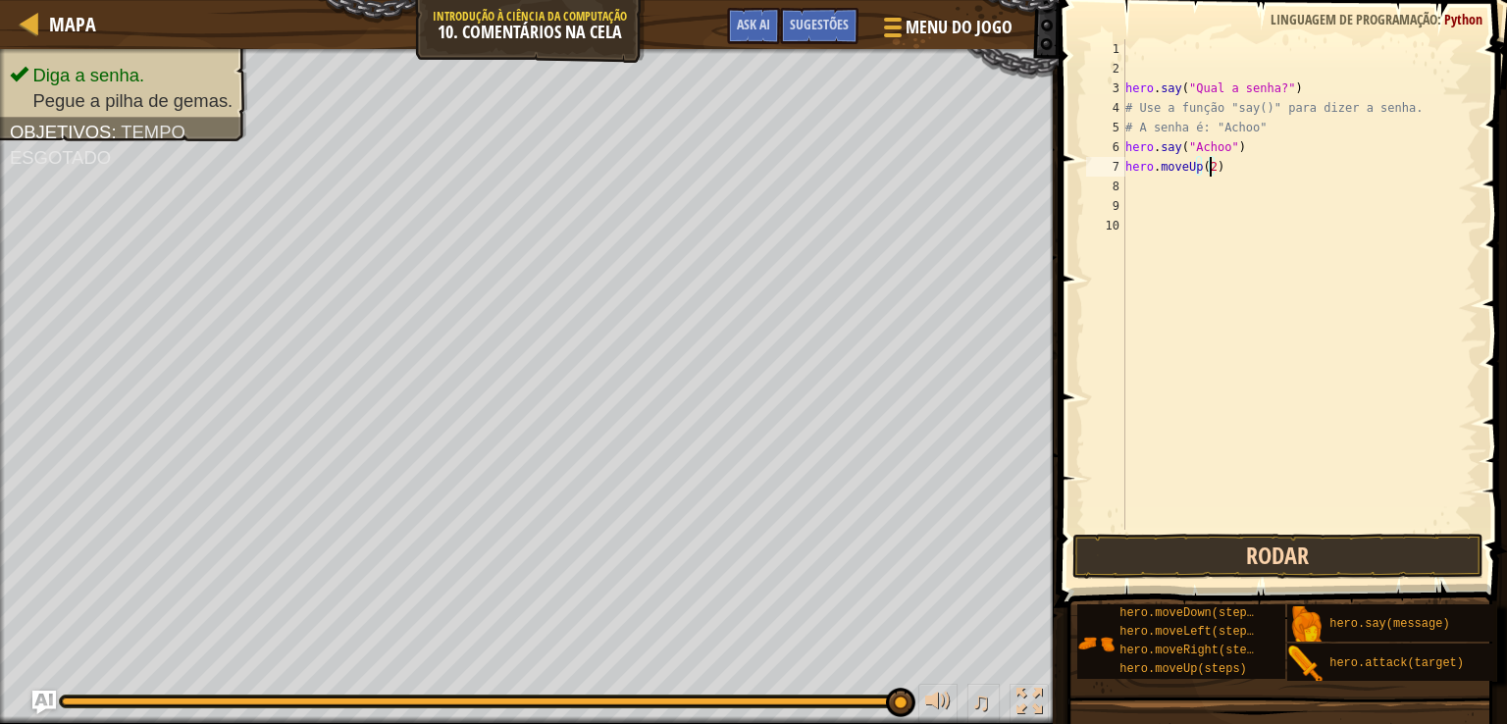
type textarea "hero.moveUp(2)"
click at [1361, 552] on button "Rodar" at bounding box center [1278, 556] width 412 height 45
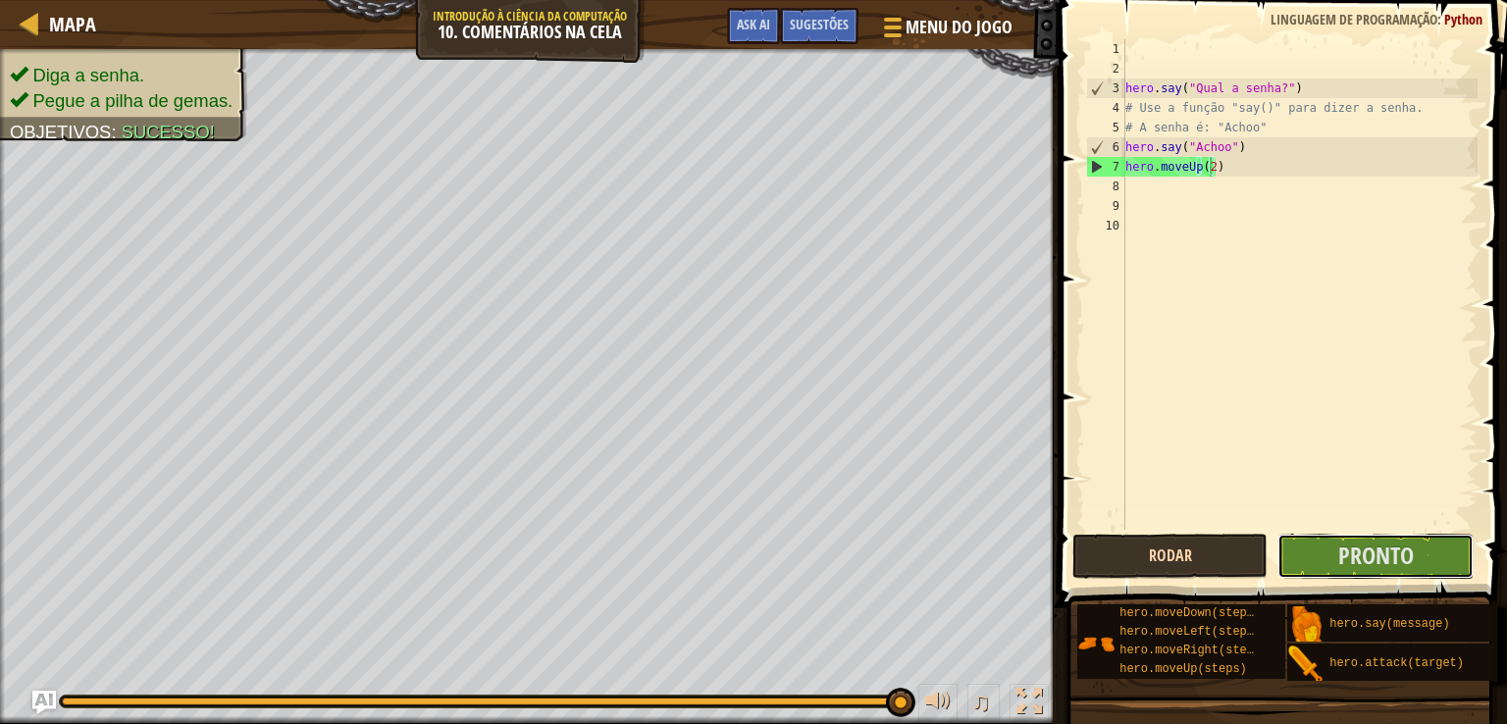
click at [1361, 552] on span "Pronto" at bounding box center [1376, 555] width 76 height 31
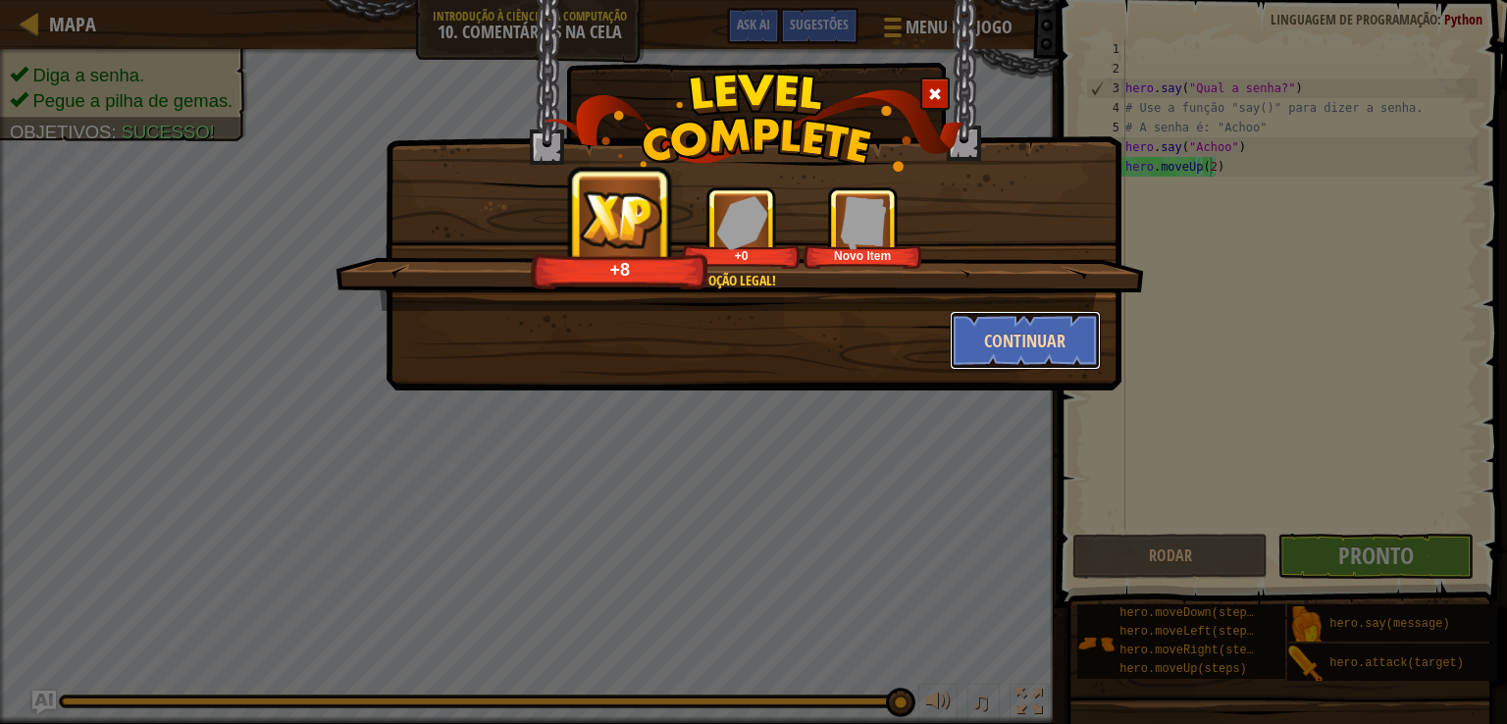
click at [1041, 347] on button "Continuar" at bounding box center [1026, 340] width 152 height 59
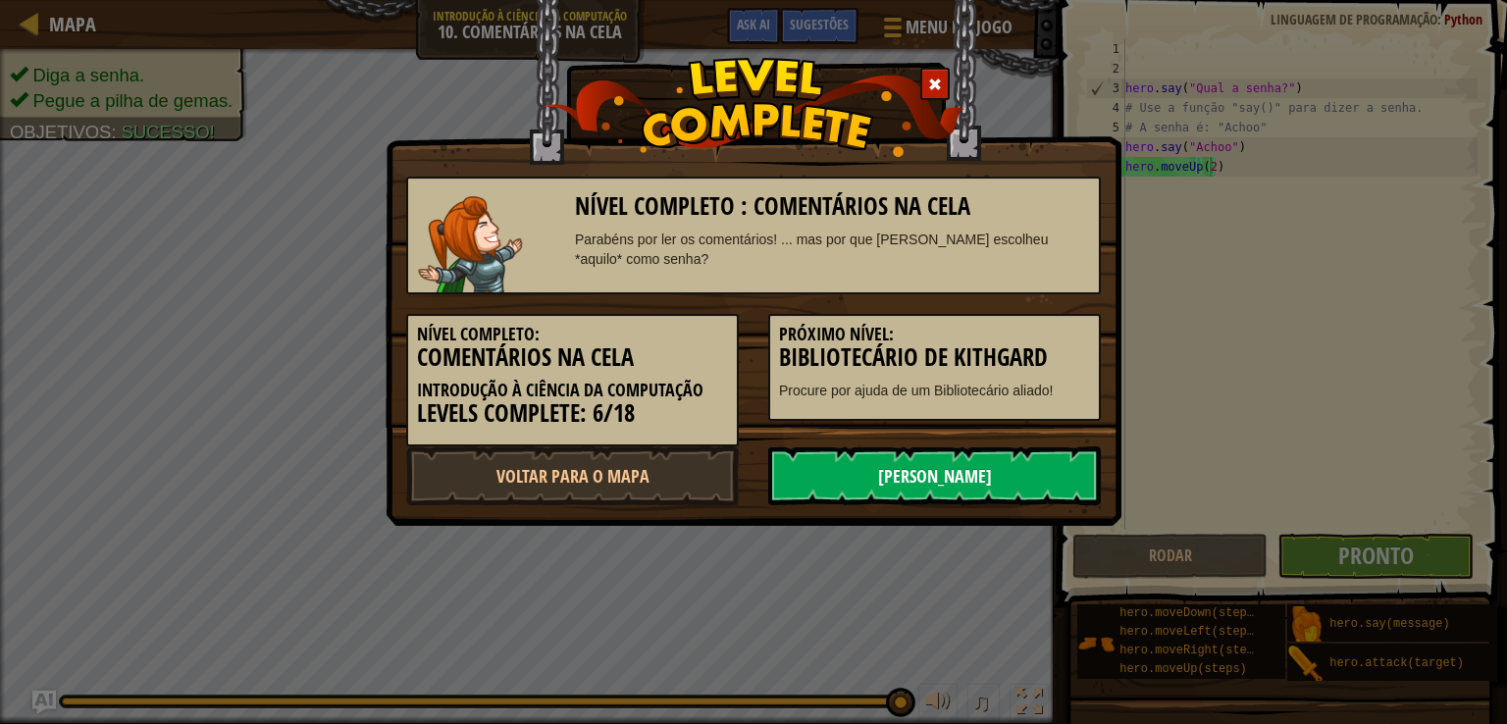
click at [1007, 477] on link "[PERSON_NAME]" at bounding box center [934, 475] width 333 height 59
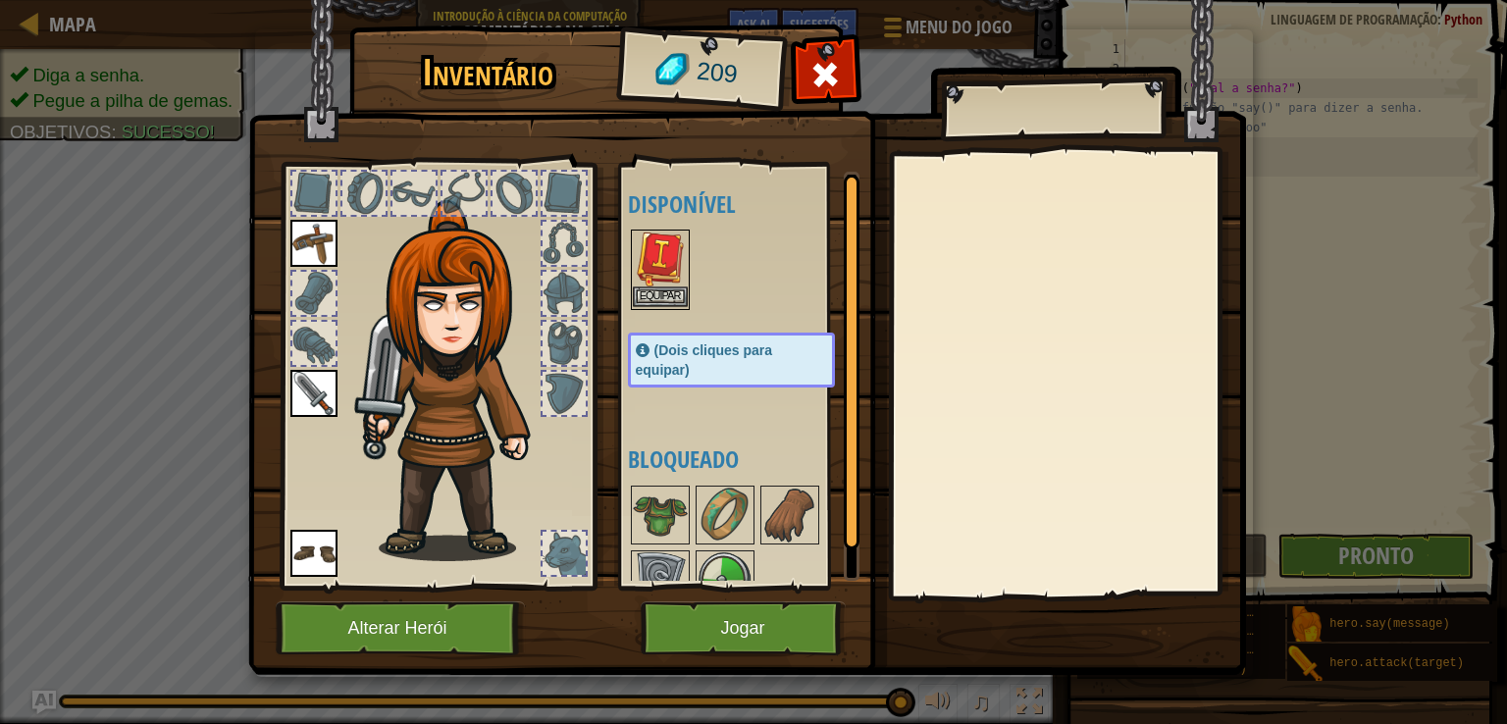
click at [653, 254] on img at bounding box center [660, 259] width 55 height 55
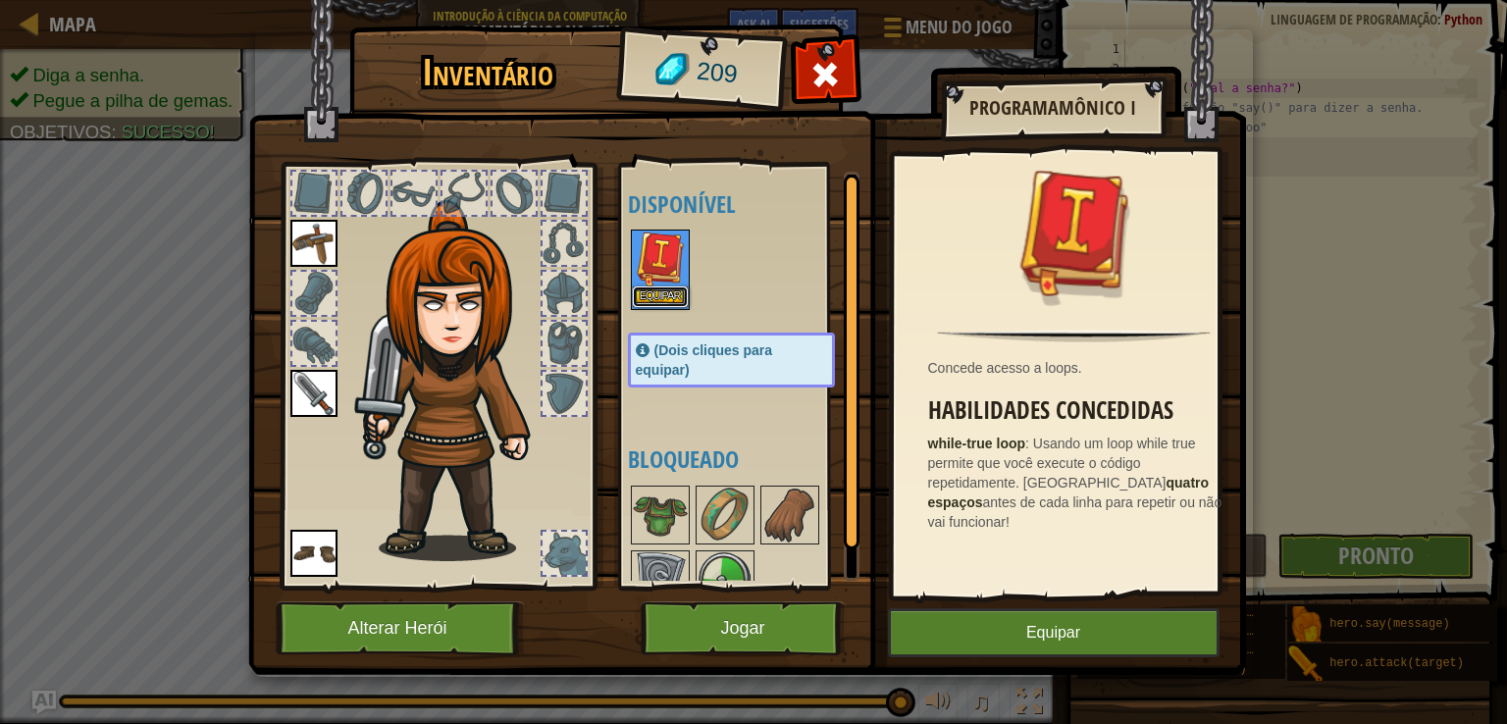
click at [647, 295] on button "Equipar" at bounding box center [660, 297] width 55 height 21
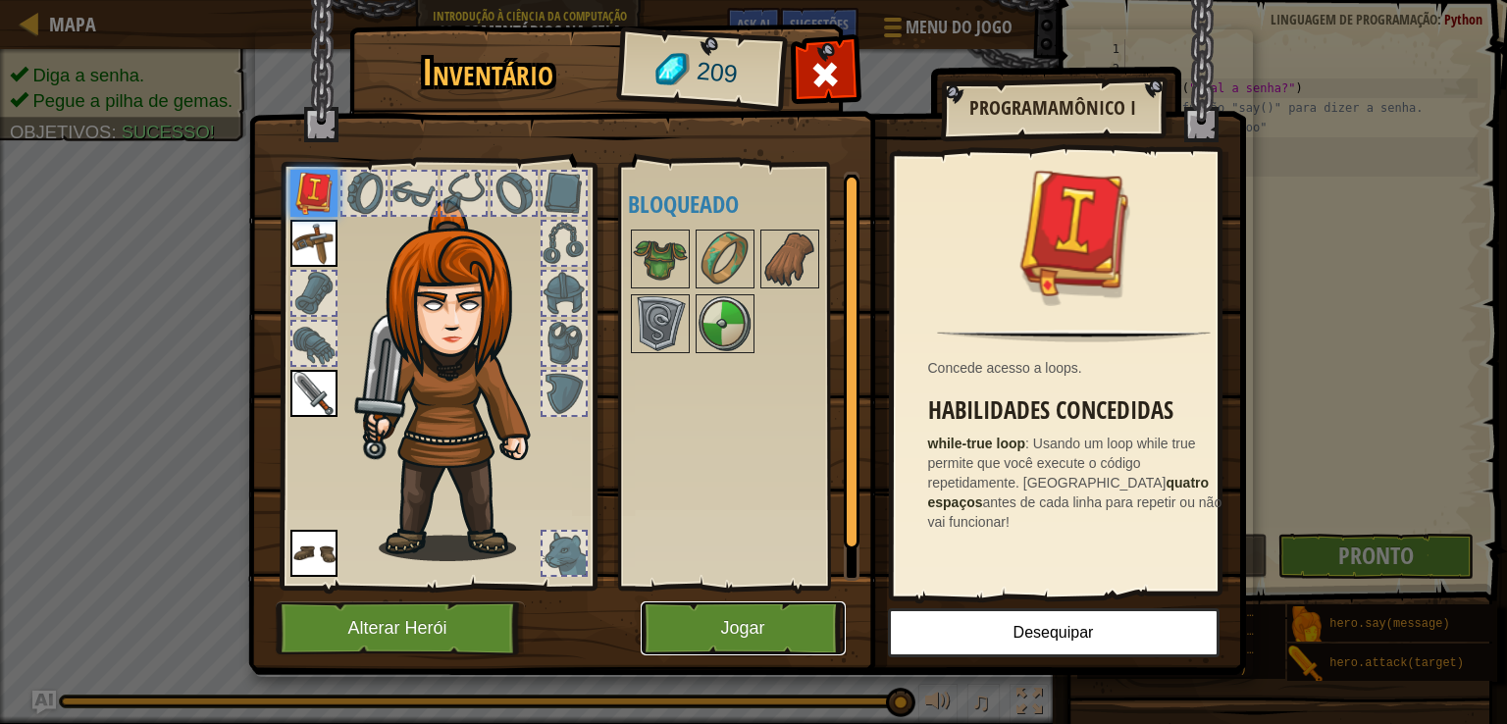
click at [756, 634] on button "Jogar" at bounding box center [743, 628] width 205 height 54
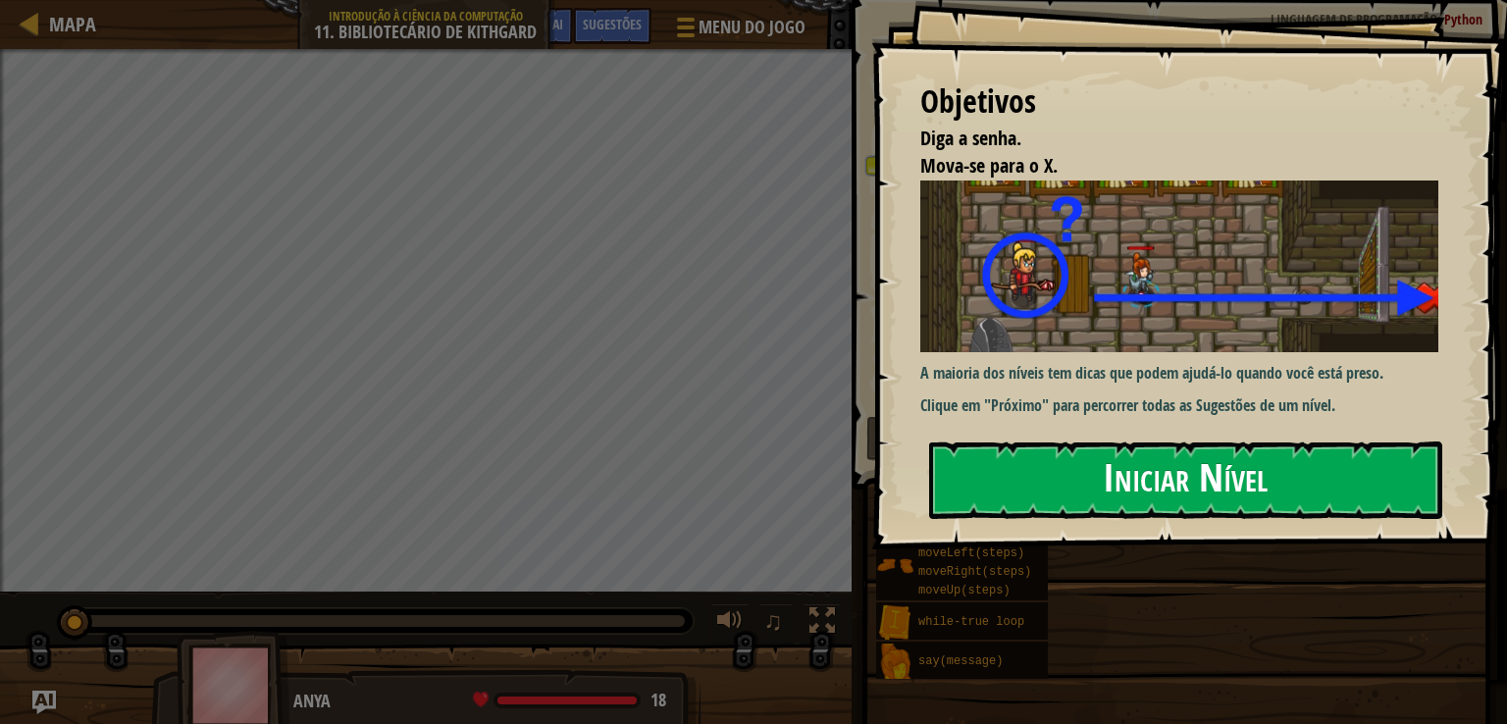
click at [1005, 473] on button "Iniciar Nível" at bounding box center [1185, 481] width 513 height 78
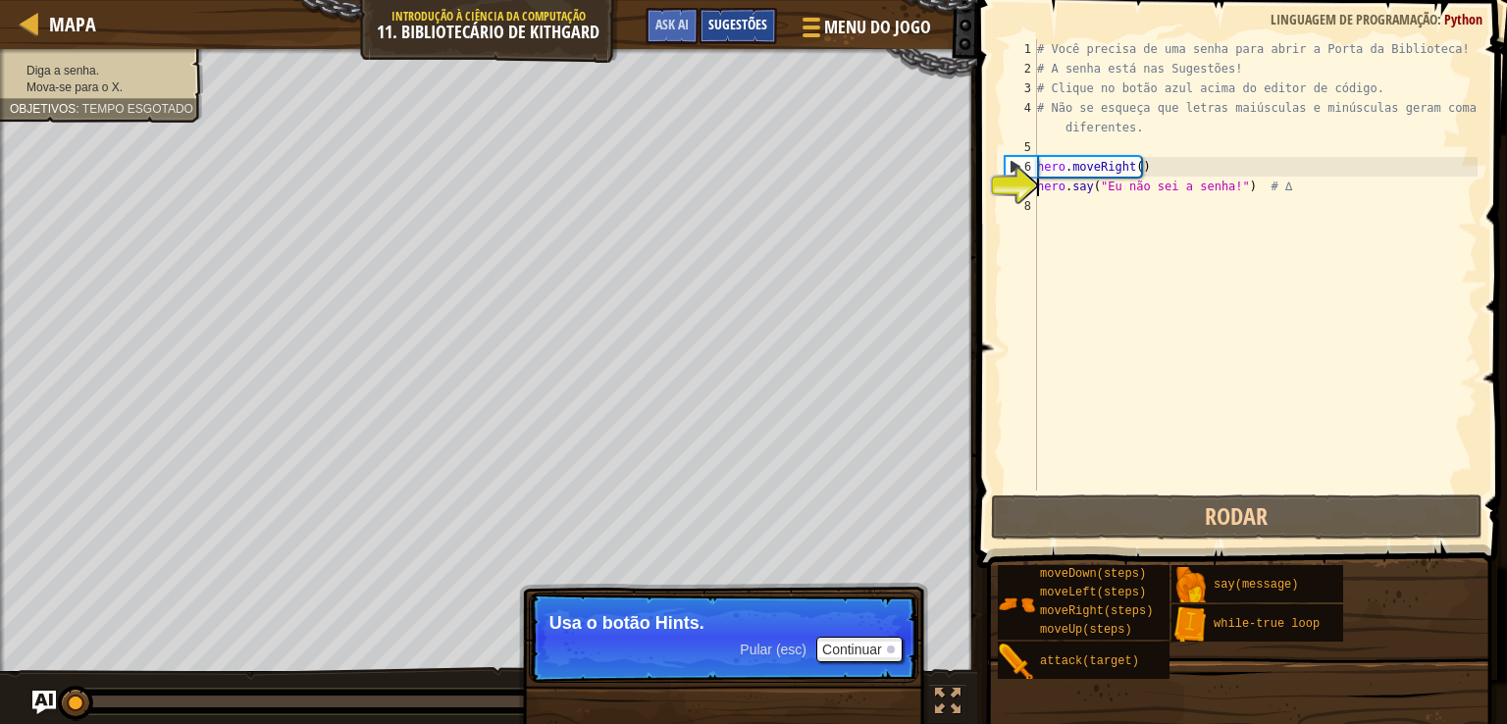
click at [727, 29] on span "Sugestões" at bounding box center [737, 24] width 59 height 19
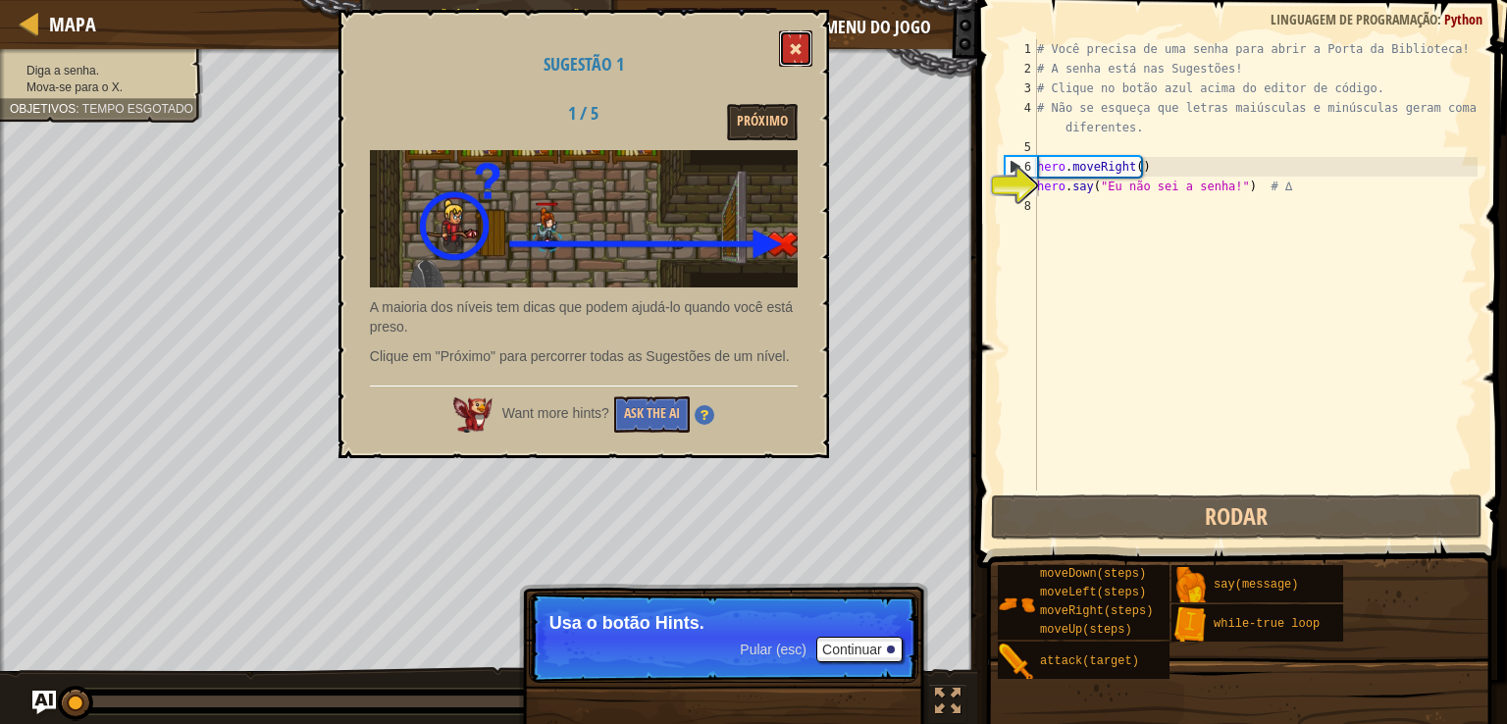
click at [787, 38] on button at bounding box center [795, 48] width 33 height 36
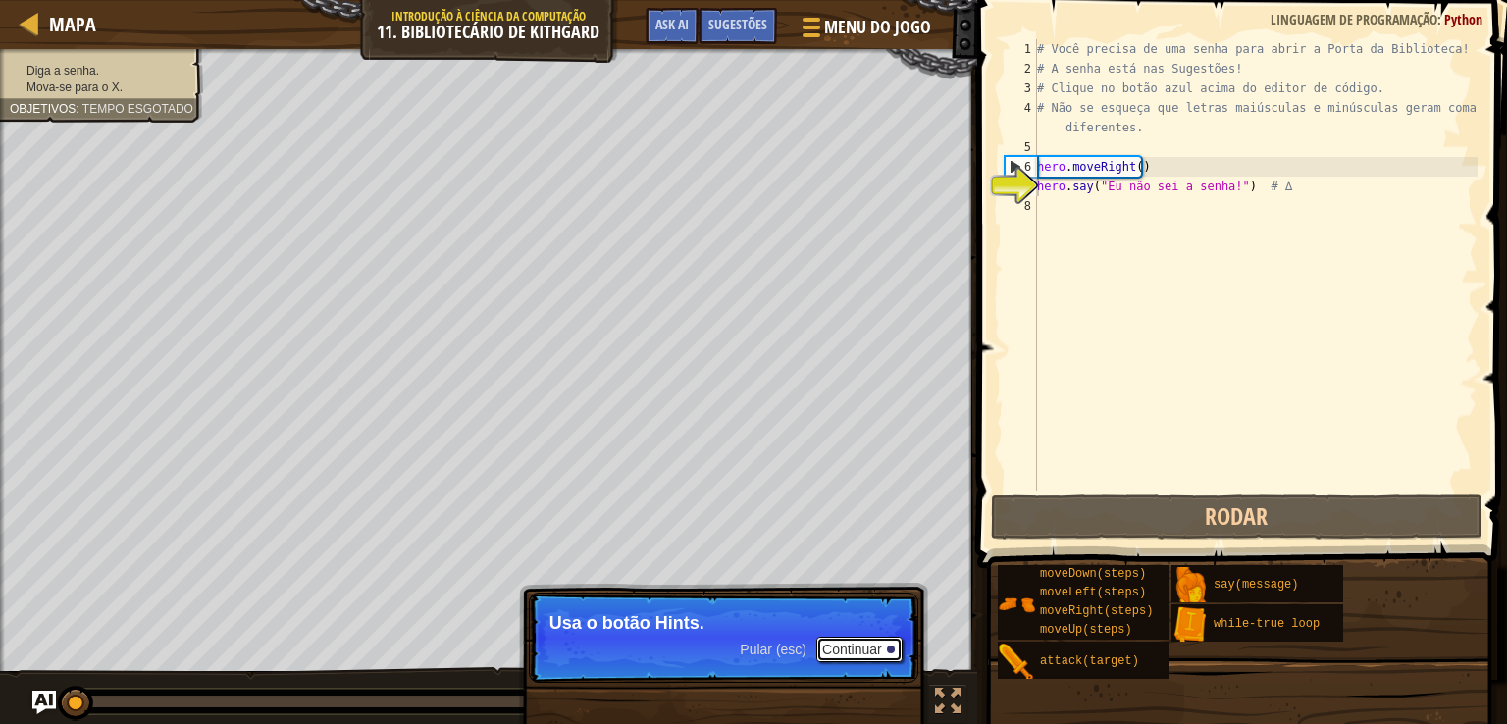
click at [879, 653] on button "Continuar" at bounding box center [859, 650] width 86 height 26
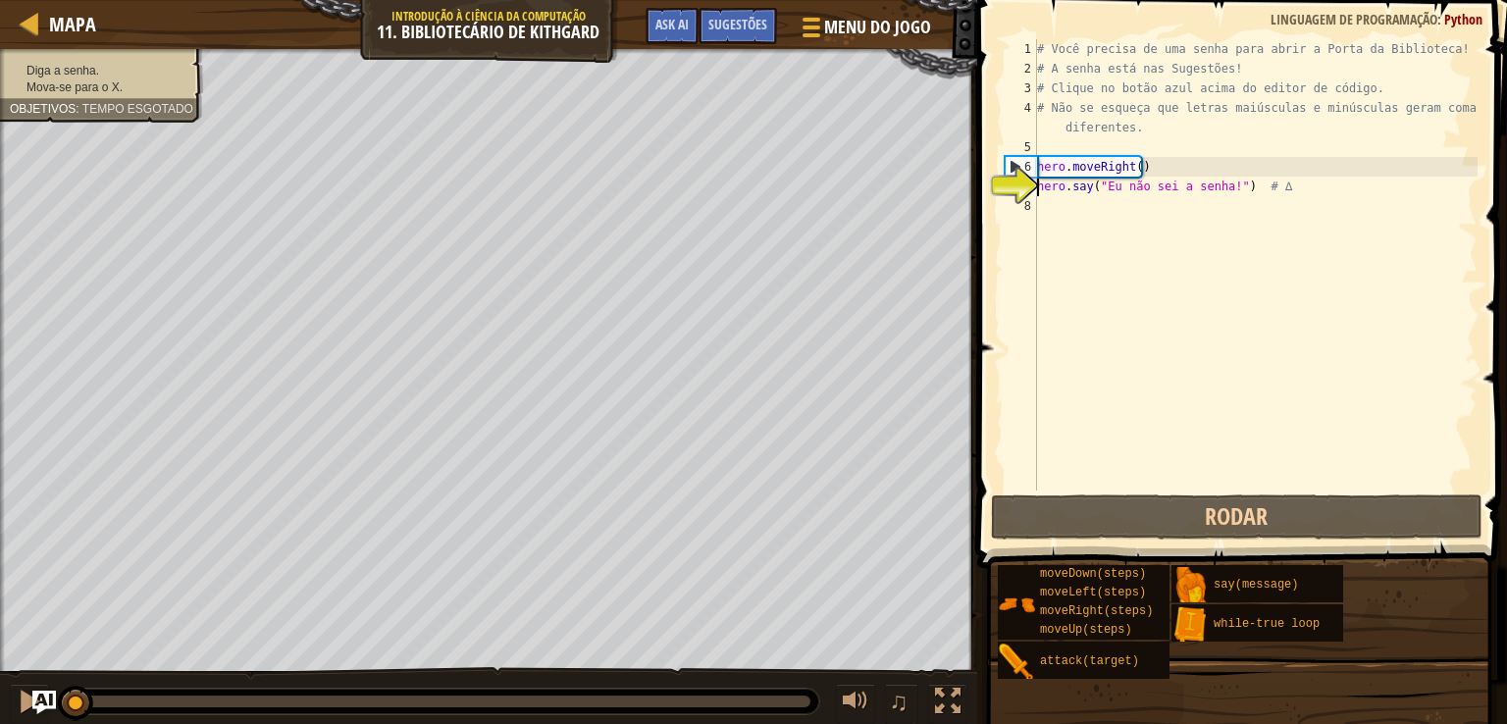
scroll to position [9, 0]
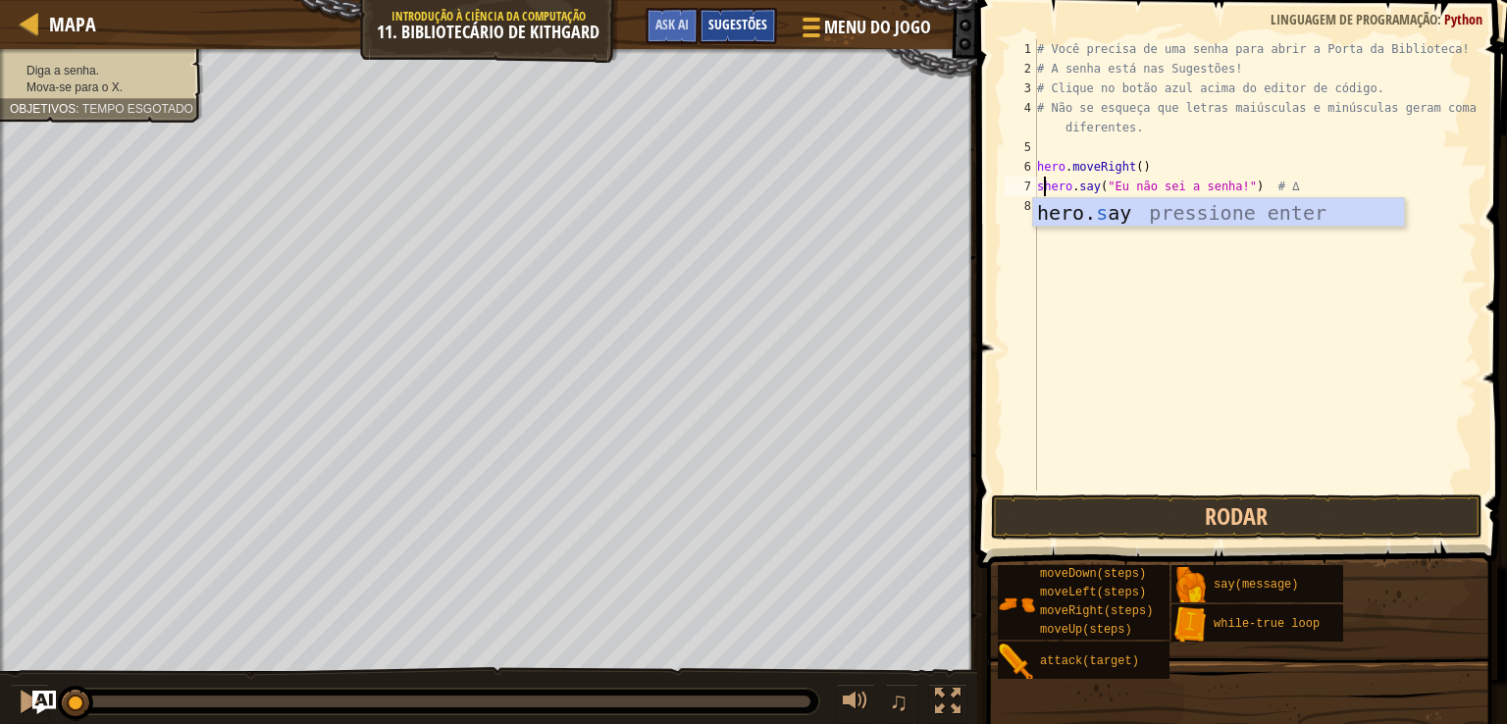
click at [744, 13] on div "Sugestões" at bounding box center [738, 26] width 78 height 36
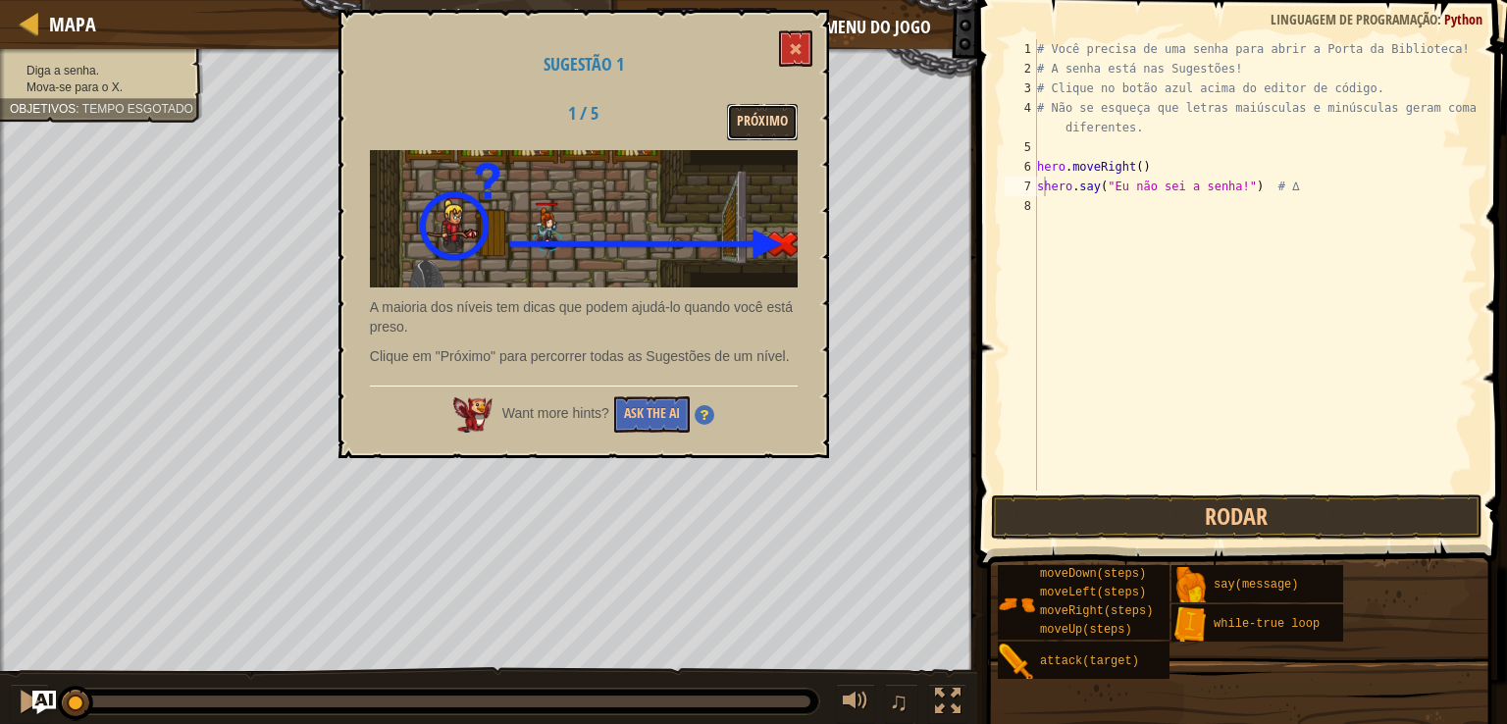
click at [739, 119] on button "Próximo" at bounding box center [762, 122] width 71 height 36
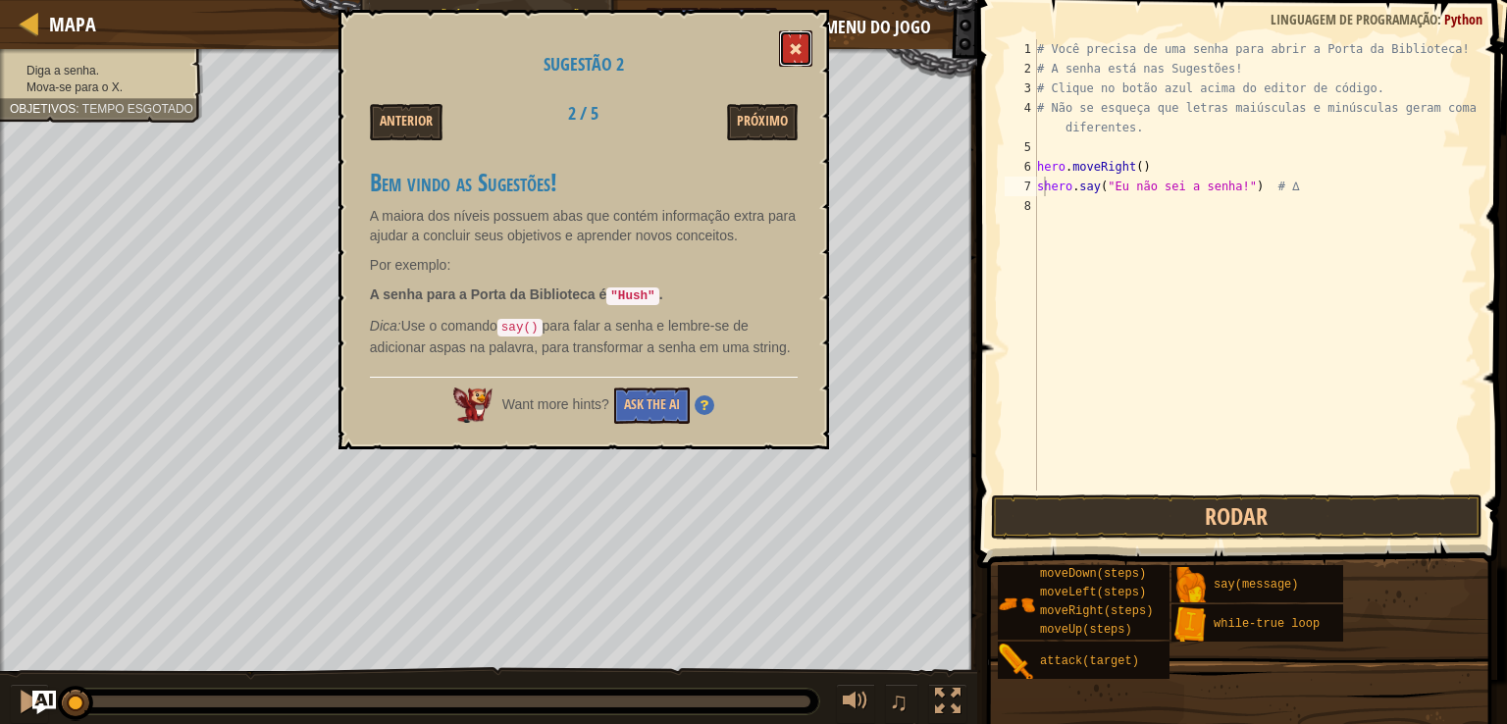
click at [798, 42] on span at bounding box center [796, 49] width 14 height 14
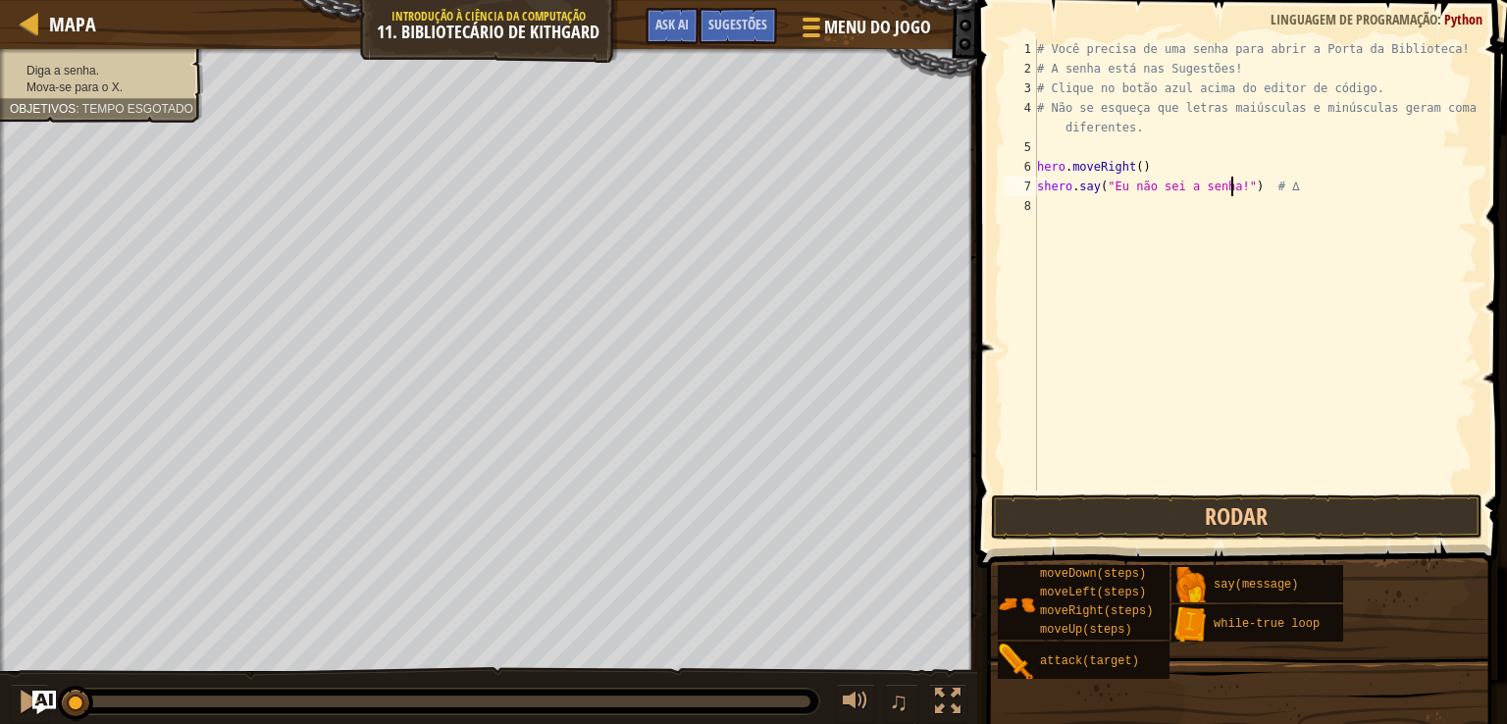
click at [1229, 188] on div "# Você precisa de uma senha para abrir a Porta da Biblioteca! # A senha está na…" at bounding box center [1255, 284] width 444 height 491
click at [769, 21] on div "Sugestões" at bounding box center [738, 26] width 78 height 36
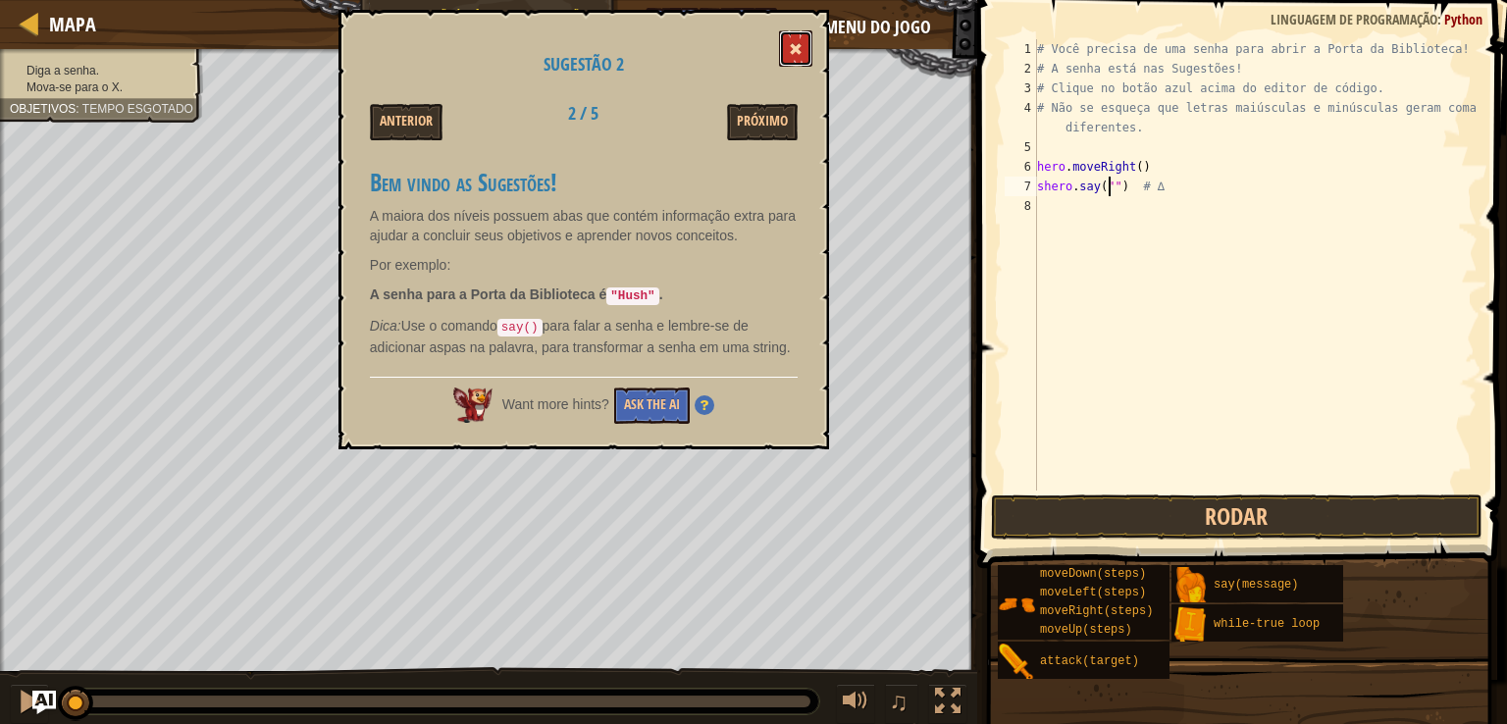
click at [804, 41] on button at bounding box center [795, 48] width 33 height 36
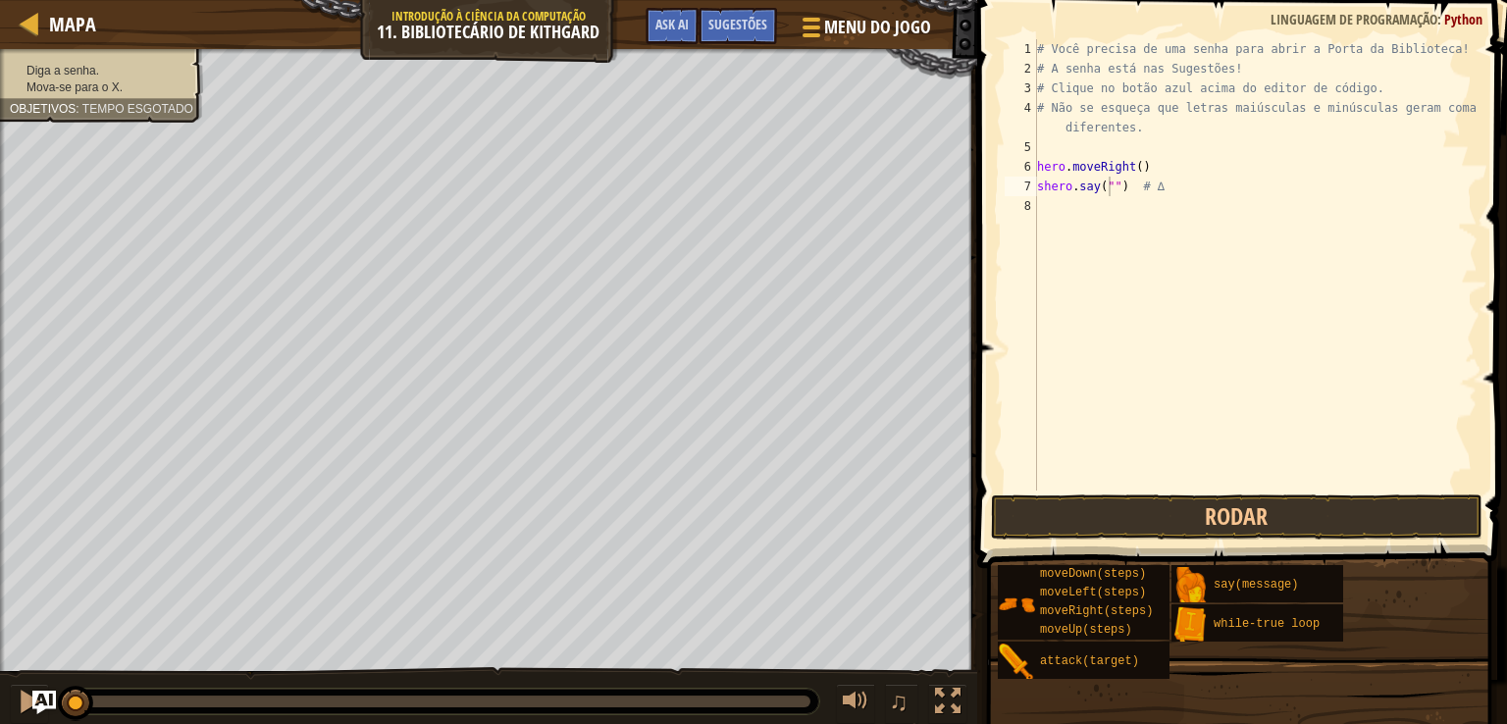
click at [1107, 185] on div "# Você precisa de uma senha para abrir a Porta da Biblioteca! # A senha está na…" at bounding box center [1255, 284] width 444 height 491
click at [1225, 512] on button "Rodar" at bounding box center [1237, 517] width 492 height 45
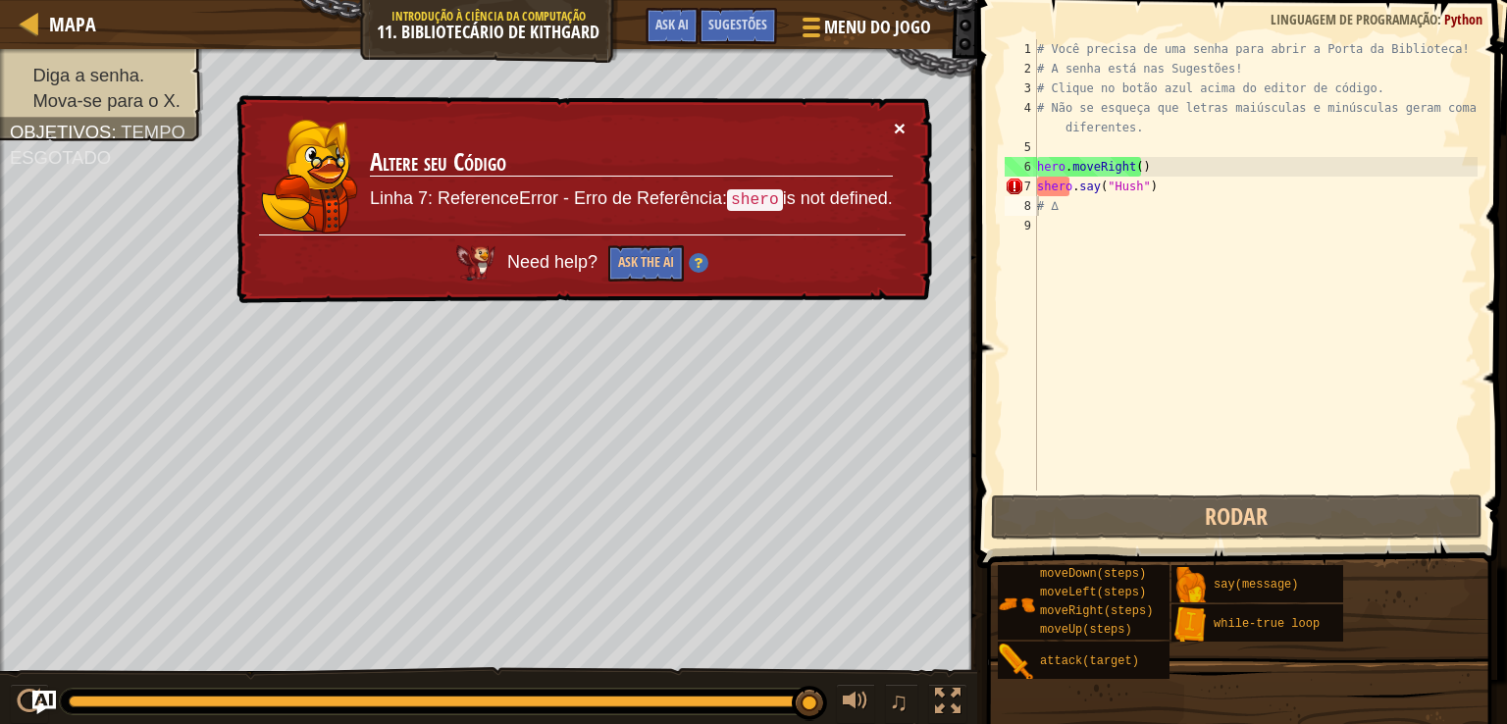
click at [897, 120] on button "×" at bounding box center [900, 128] width 12 height 21
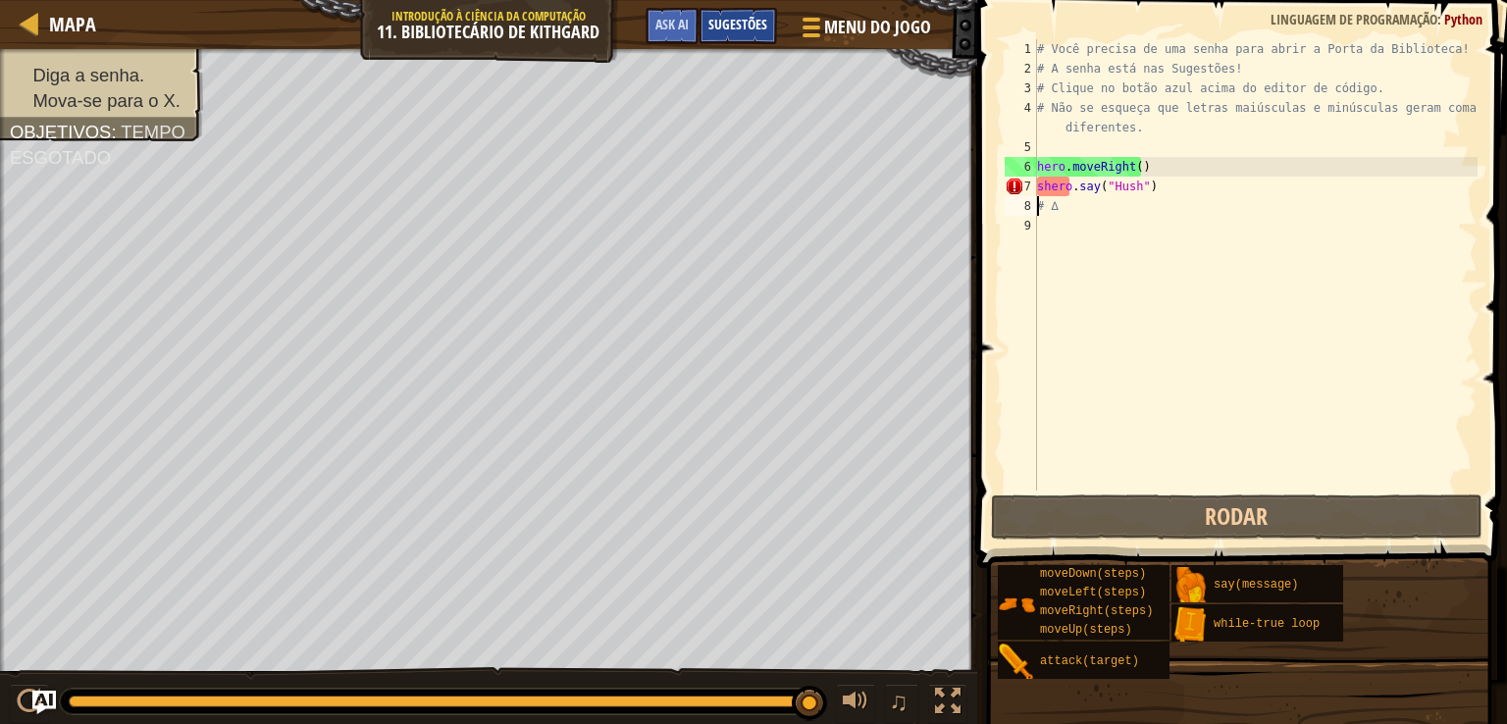
click at [723, 25] on span "Sugestões" at bounding box center [737, 24] width 59 height 19
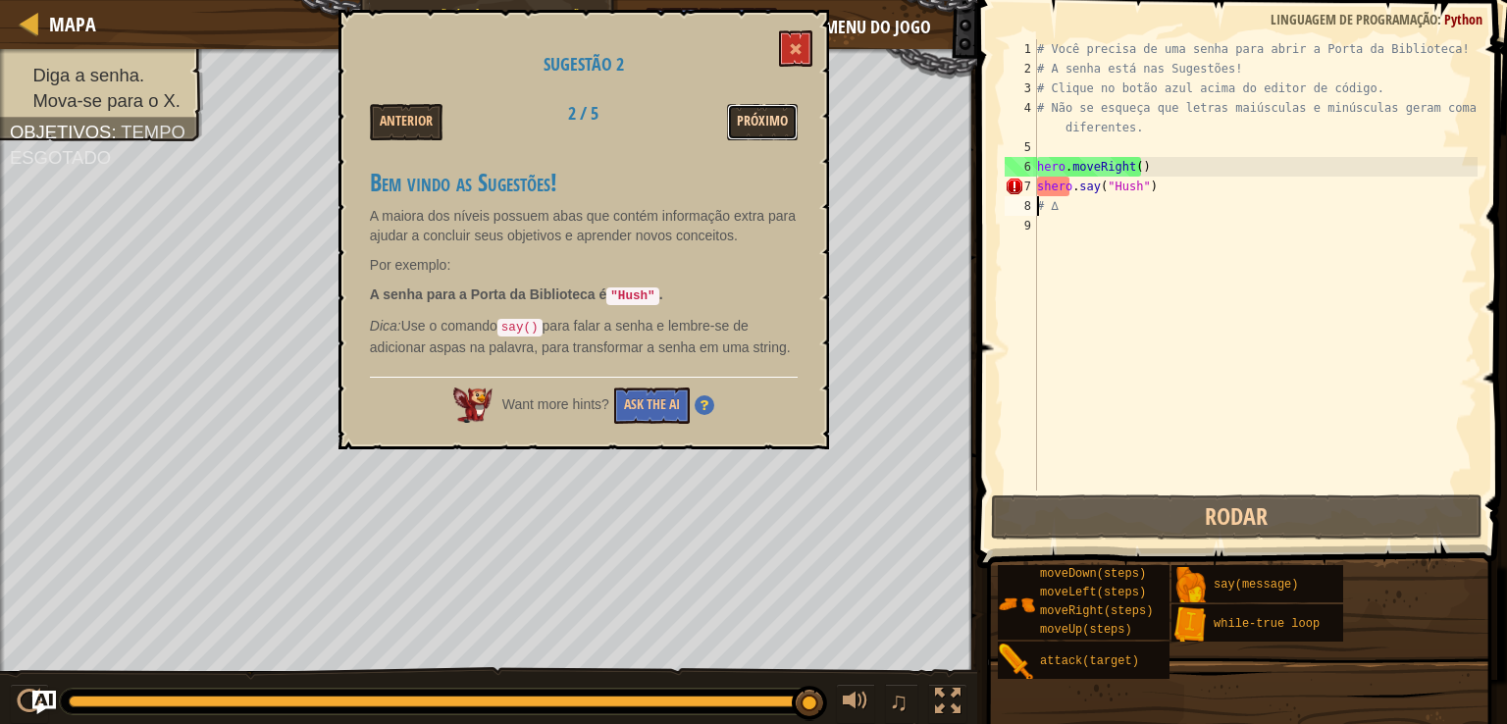
click at [749, 120] on button "Próximo" at bounding box center [762, 122] width 71 height 36
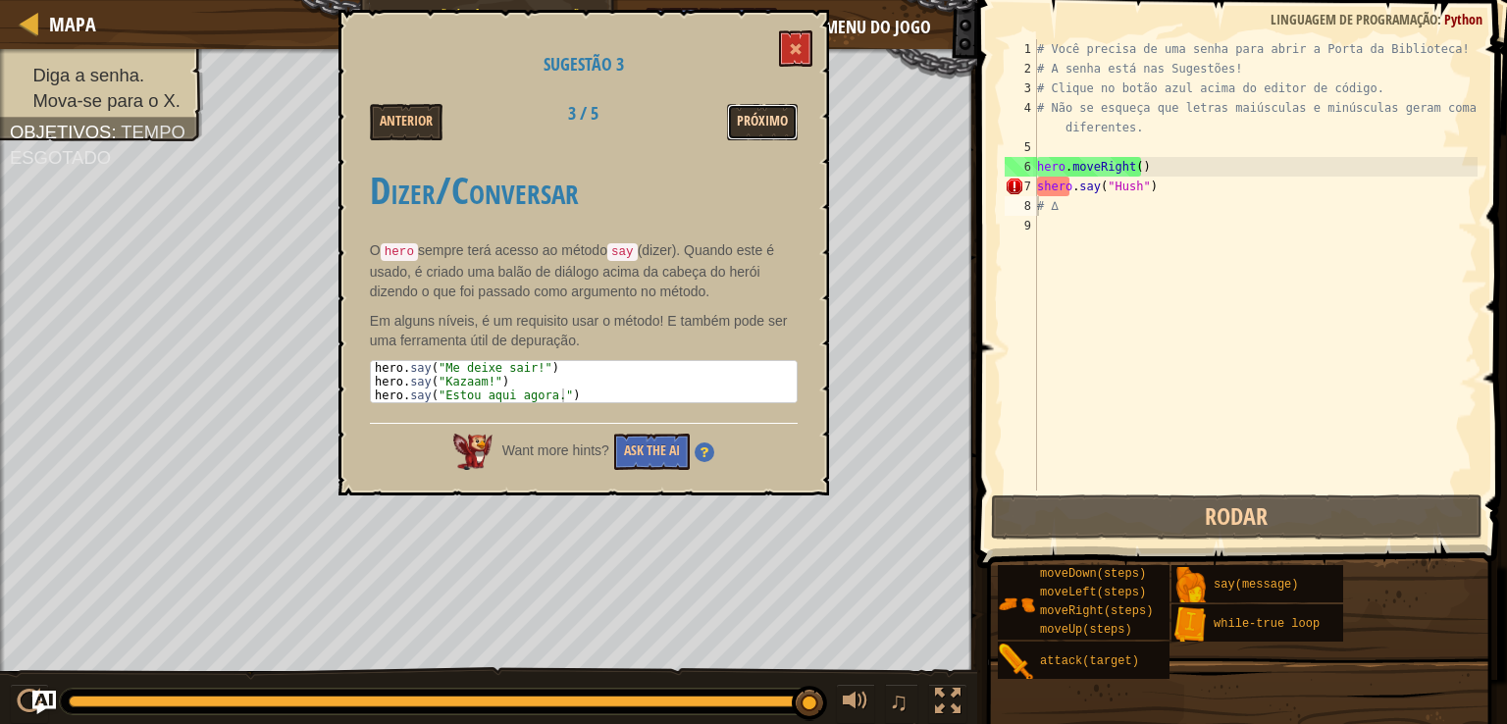
click at [749, 122] on button "Próximo" at bounding box center [762, 122] width 71 height 36
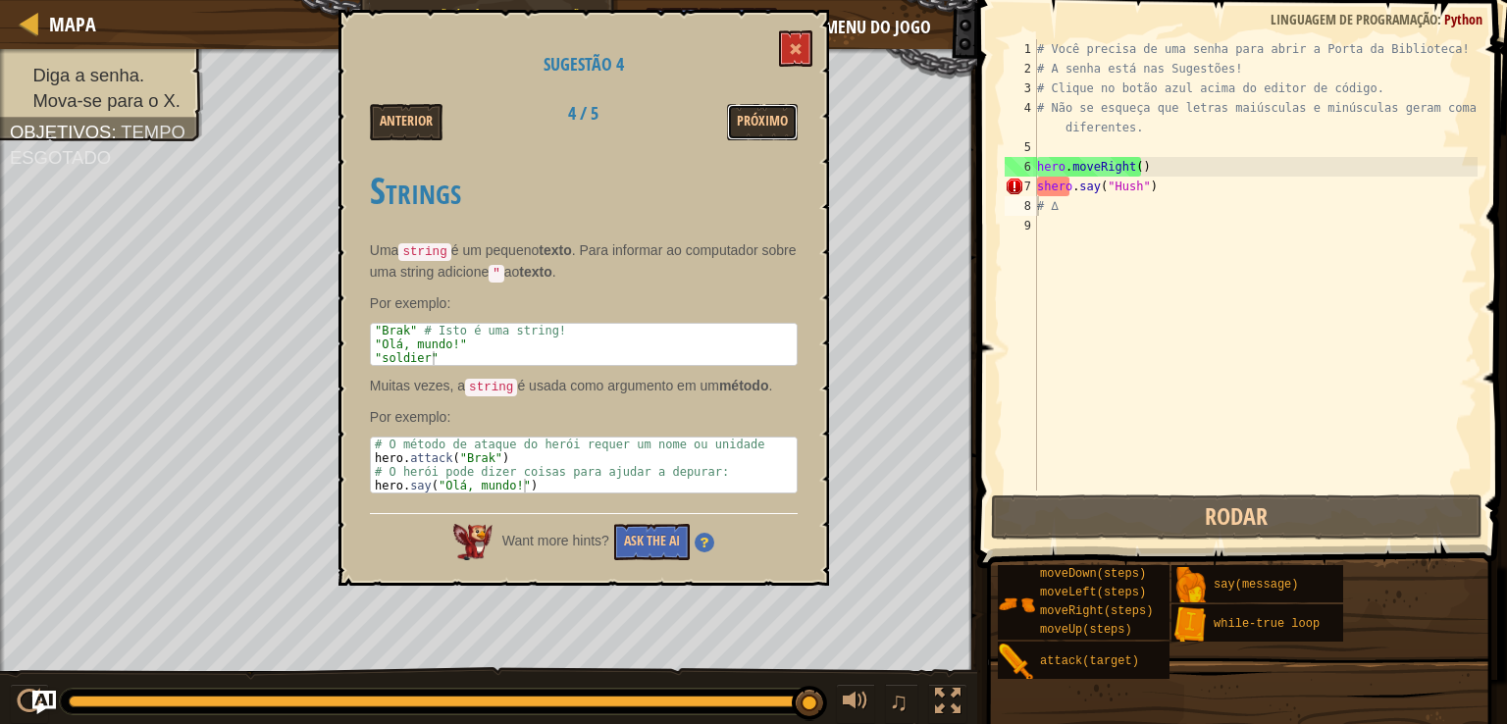
click at [749, 122] on button "Próximo" at bounding box center [762, 122] width 71 height 36
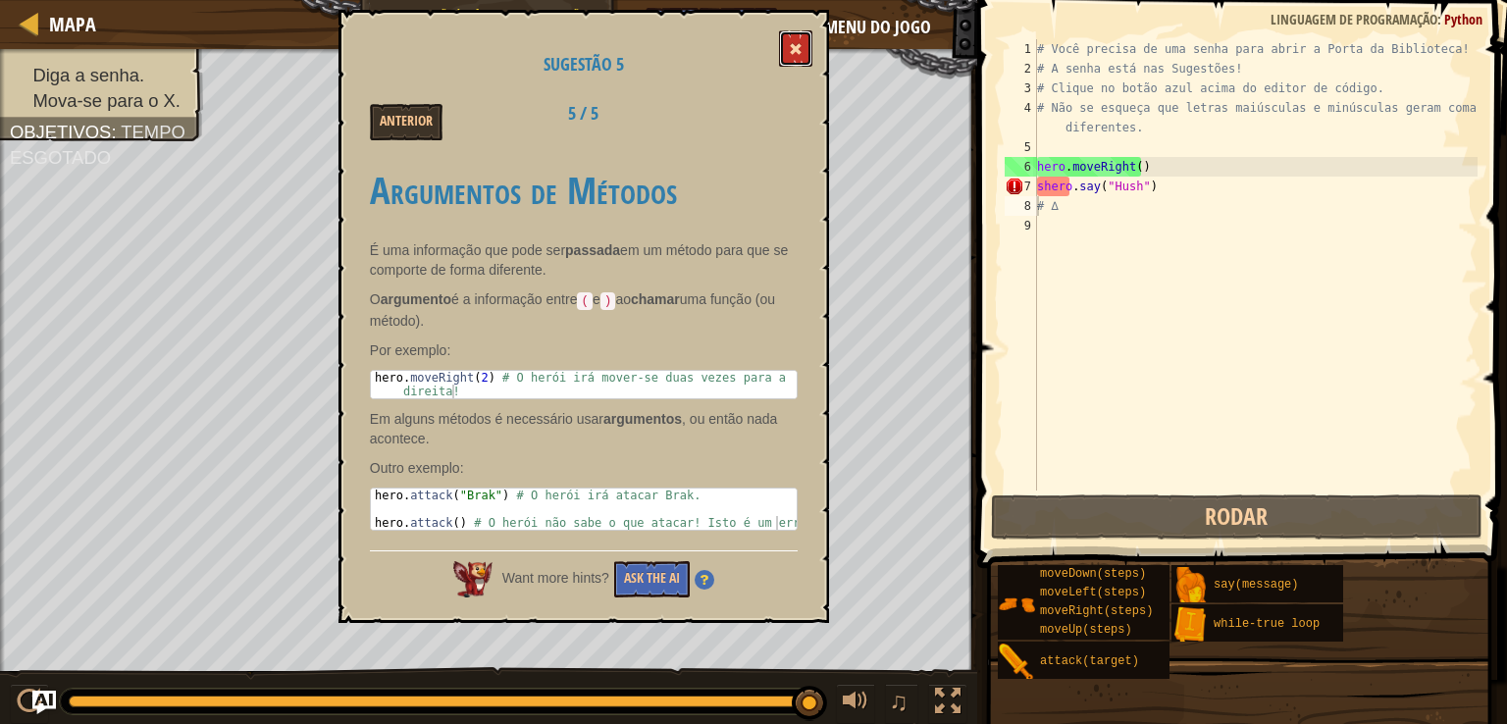
click at [800, 38] on button at bounding box center [795, 48] width 33 height 36
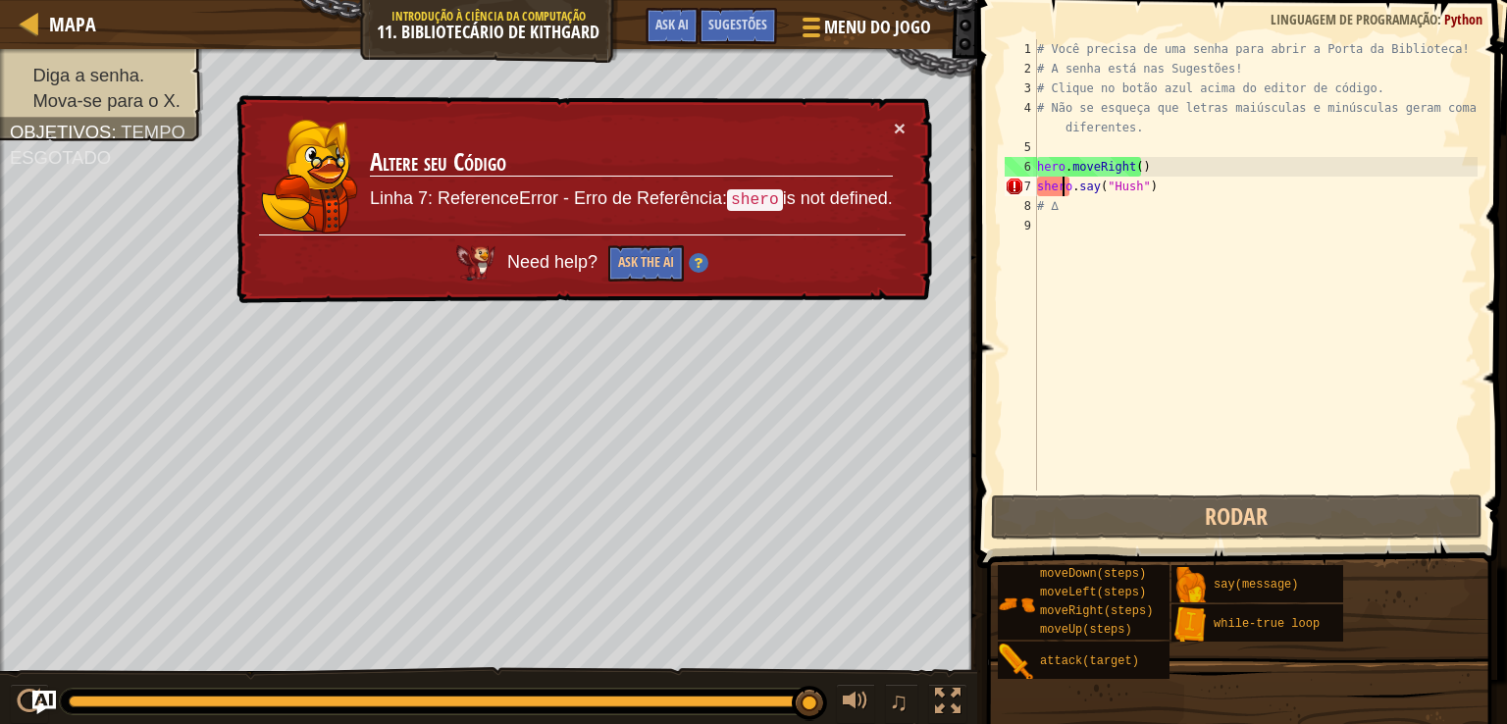
click at [1062, 186] on div "# Você precisa de uma senha para abrir a Porta da Biblioteca! # A senha está na…" at bounding box center [1255, 284] width 444 height 491
click at [1068, 183] on div "# Você precisa de uma senha para abrir a Porta da Biblioteca! # A senha está na…" at bounding box center [1255, 284] width 444 height 491
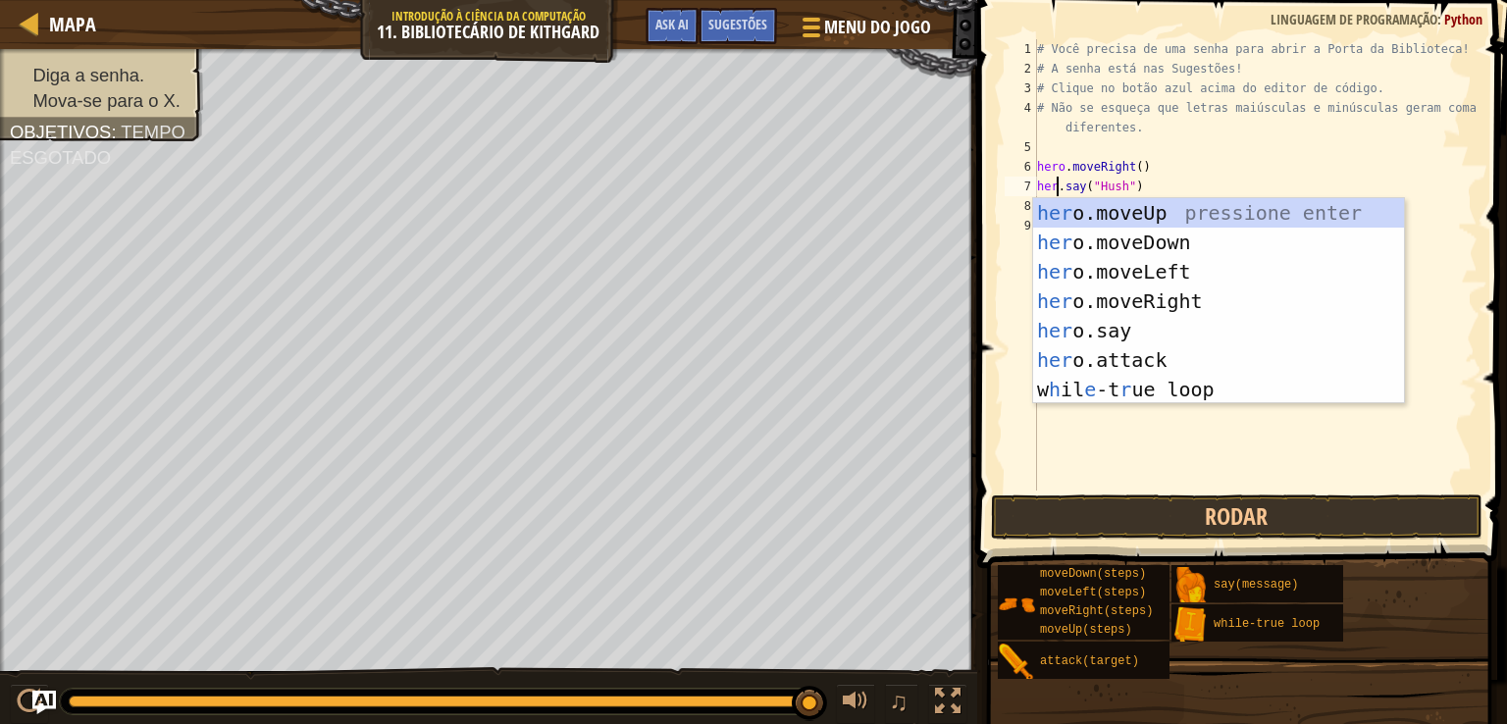
scroll to position [9, 1]
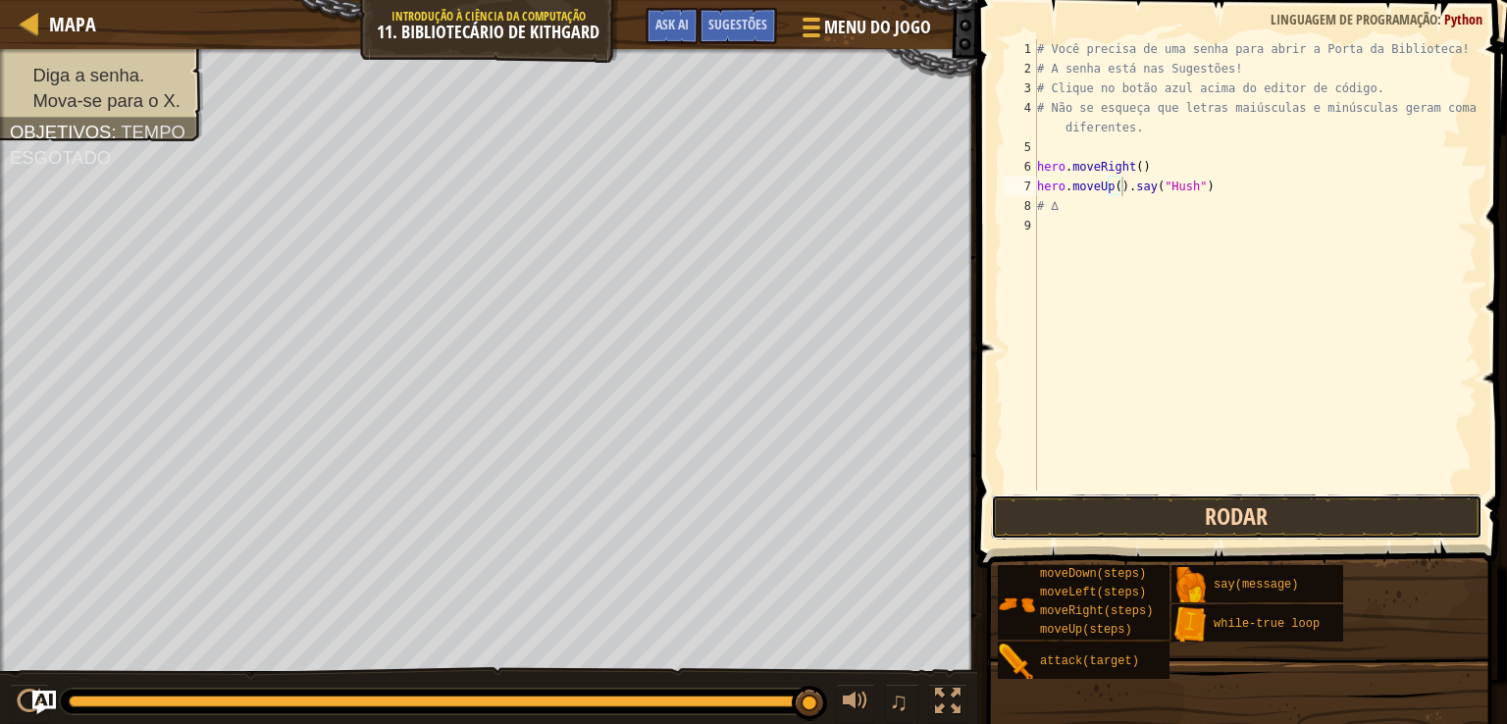
click at [1047, 518] on button "Rodar" at bounding box center [1237, 517] width 492 height 45
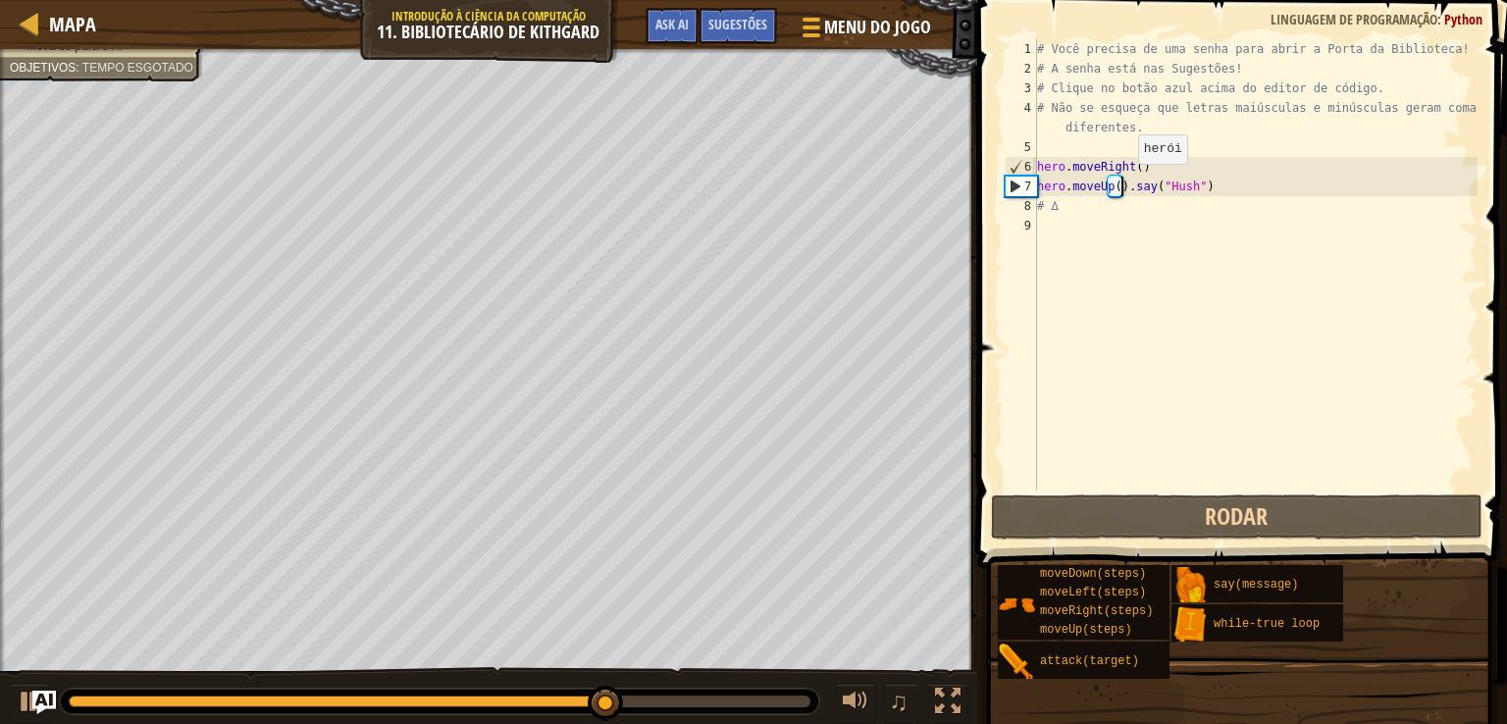
click at [1122, 183] on div "# Você precisa de uma senha para abrir a Porta da Biblioteca! # A senha está na…" at bounding box center [1255, 284] width 444 height 491
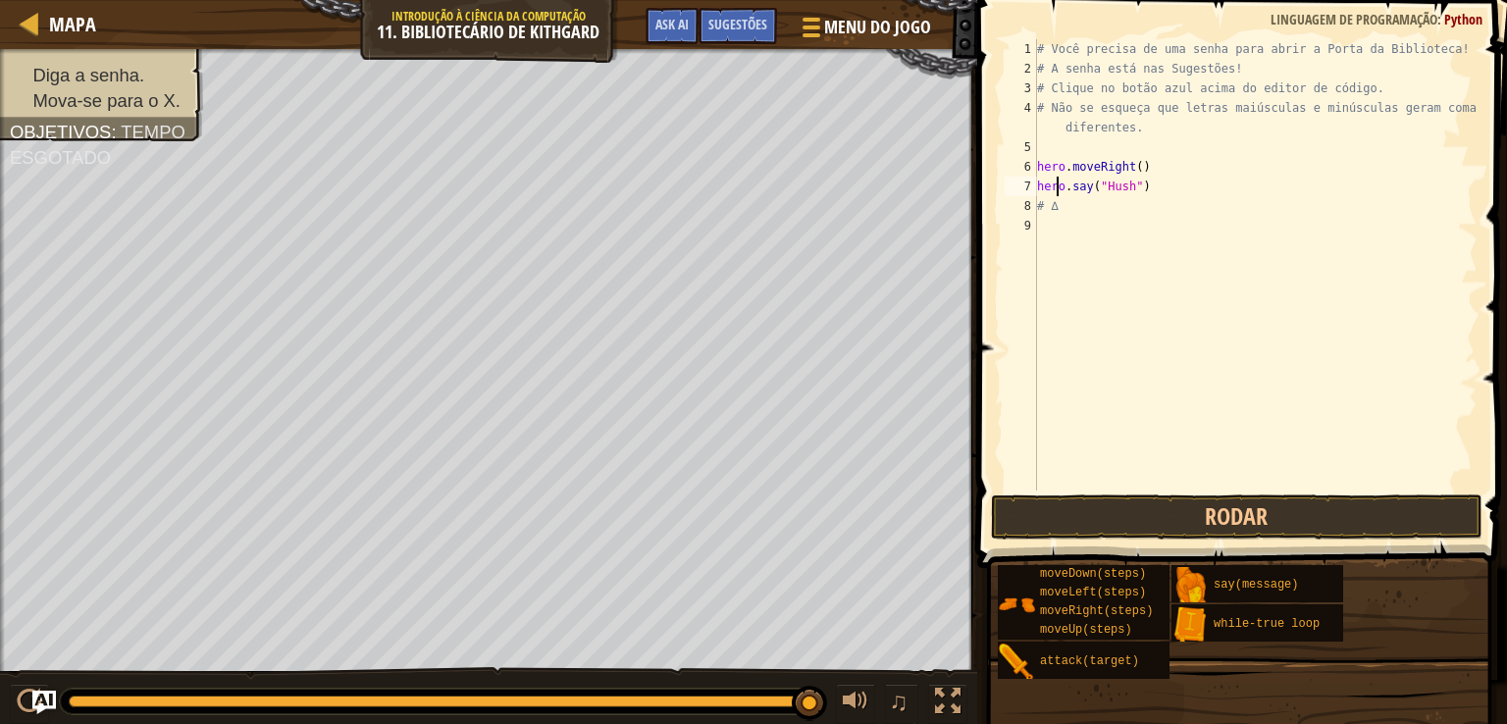
scroll to position [9, 0]
click at [1169, 521] on button "Rodar" at bounding box center [1237, 517] width 492 height 45
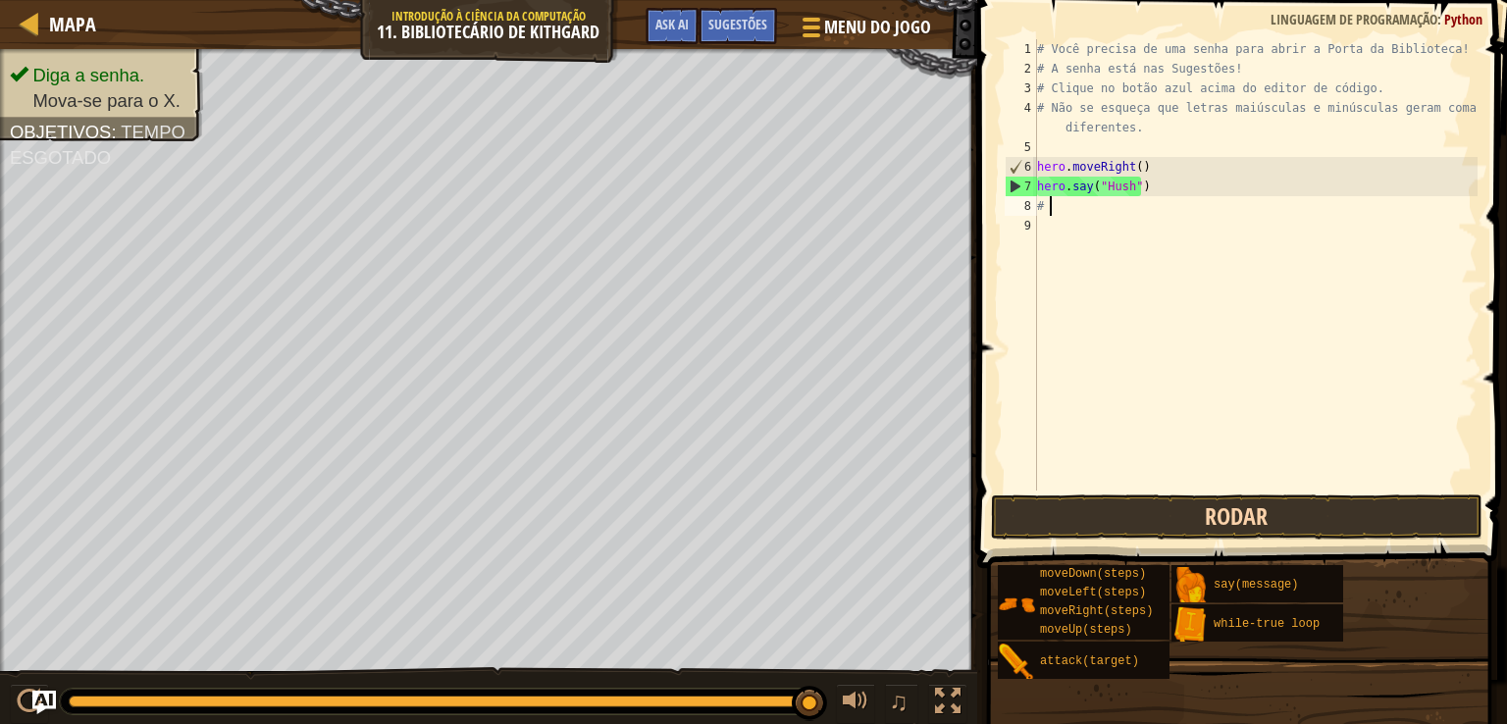
type textarea "#"
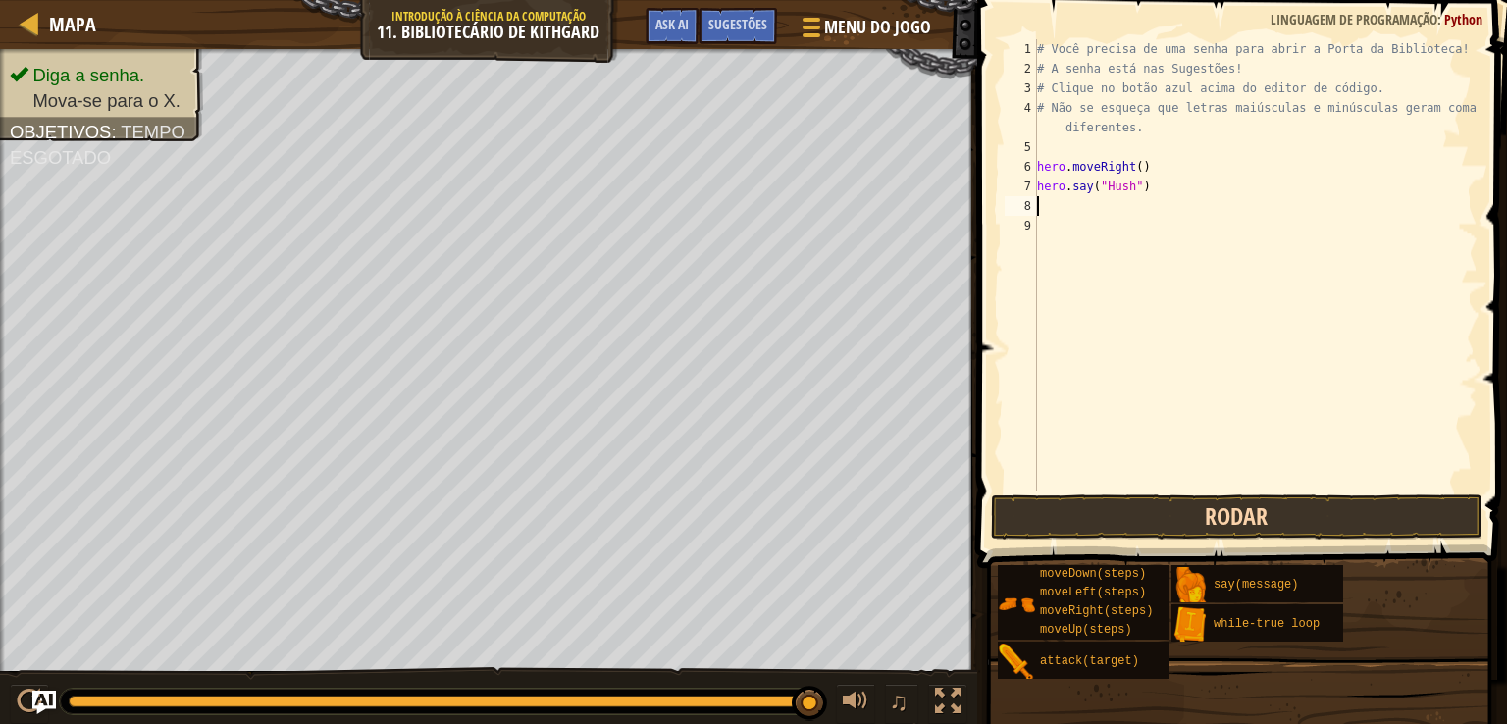
type textarea "h"
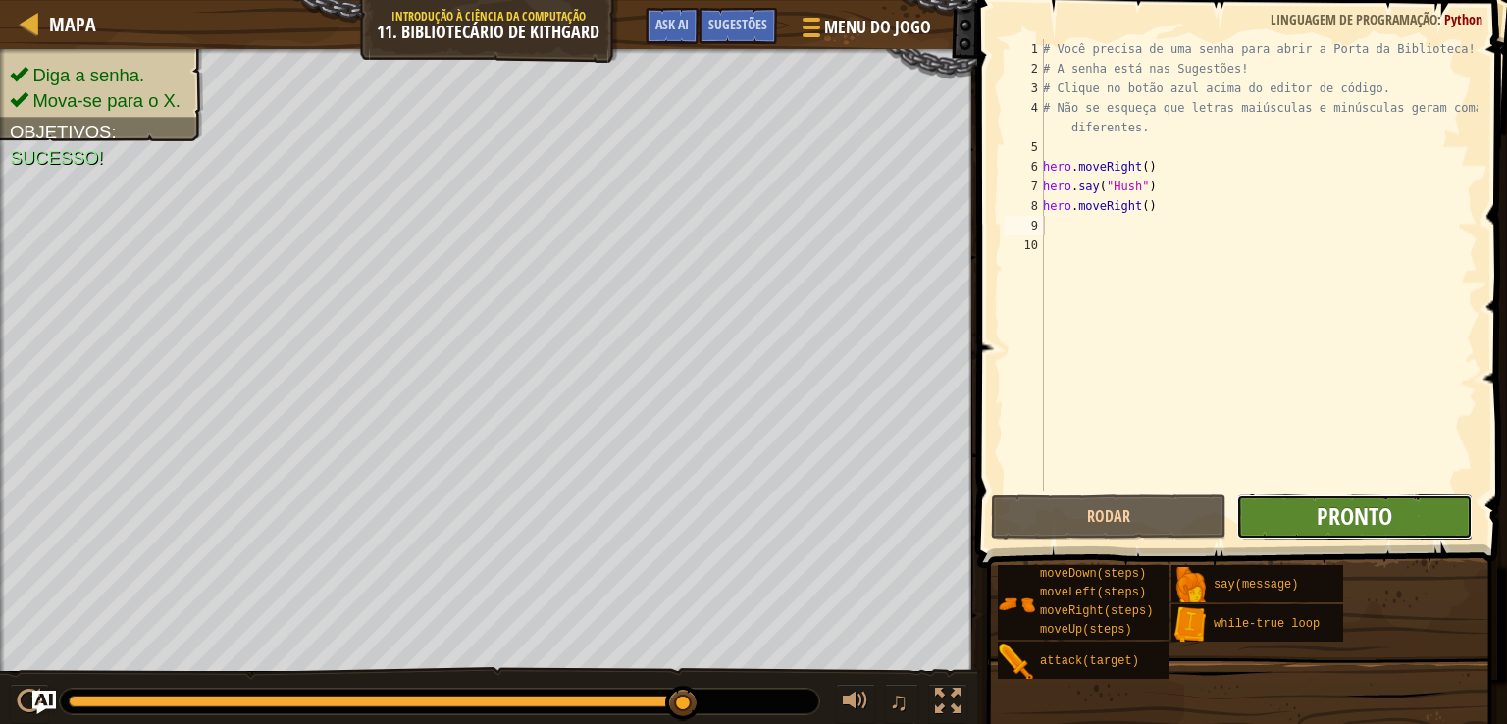
click at [1349, 510] on span "Pronto" at bounding box center [1355, 515] width 76 height 31
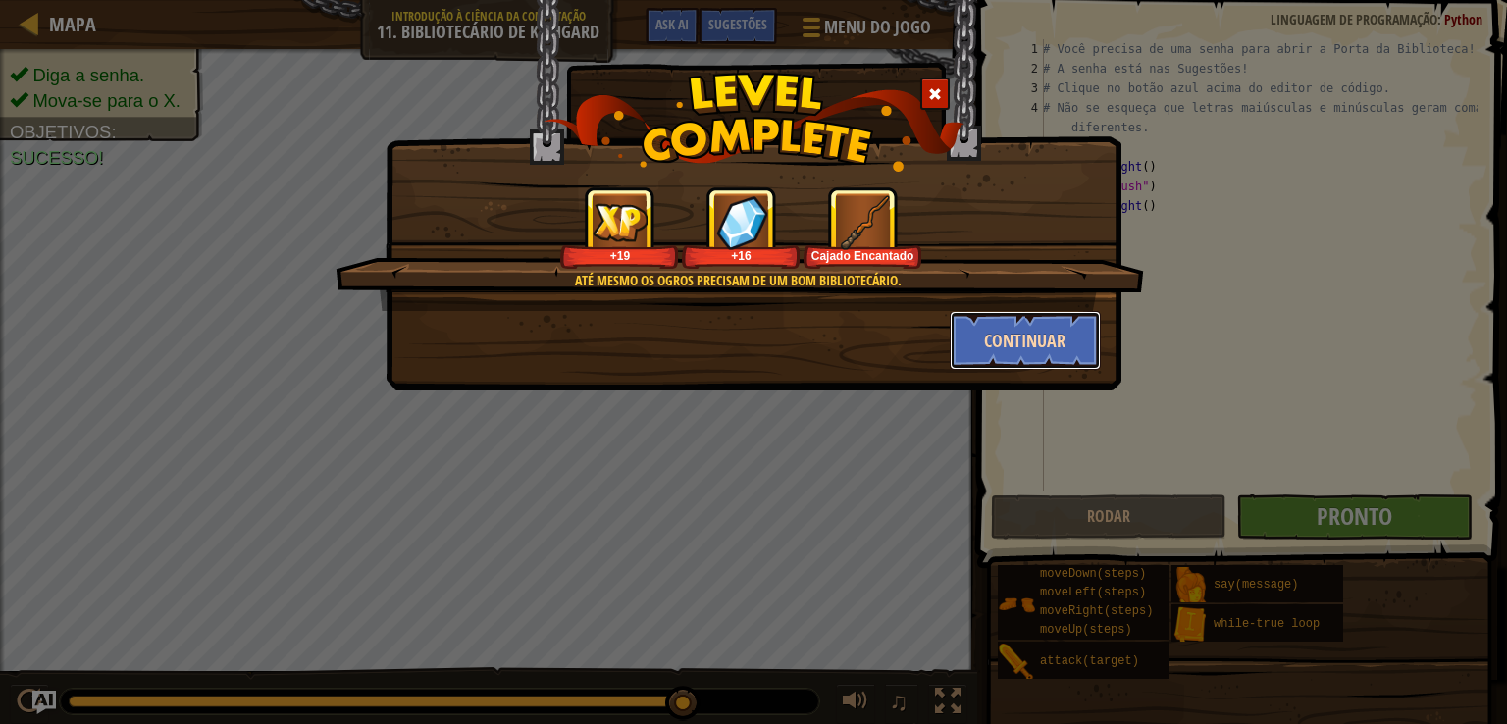
click at [1048, 342] on button "Continuar" at bounding box center [1026, 340] width 152 height 59
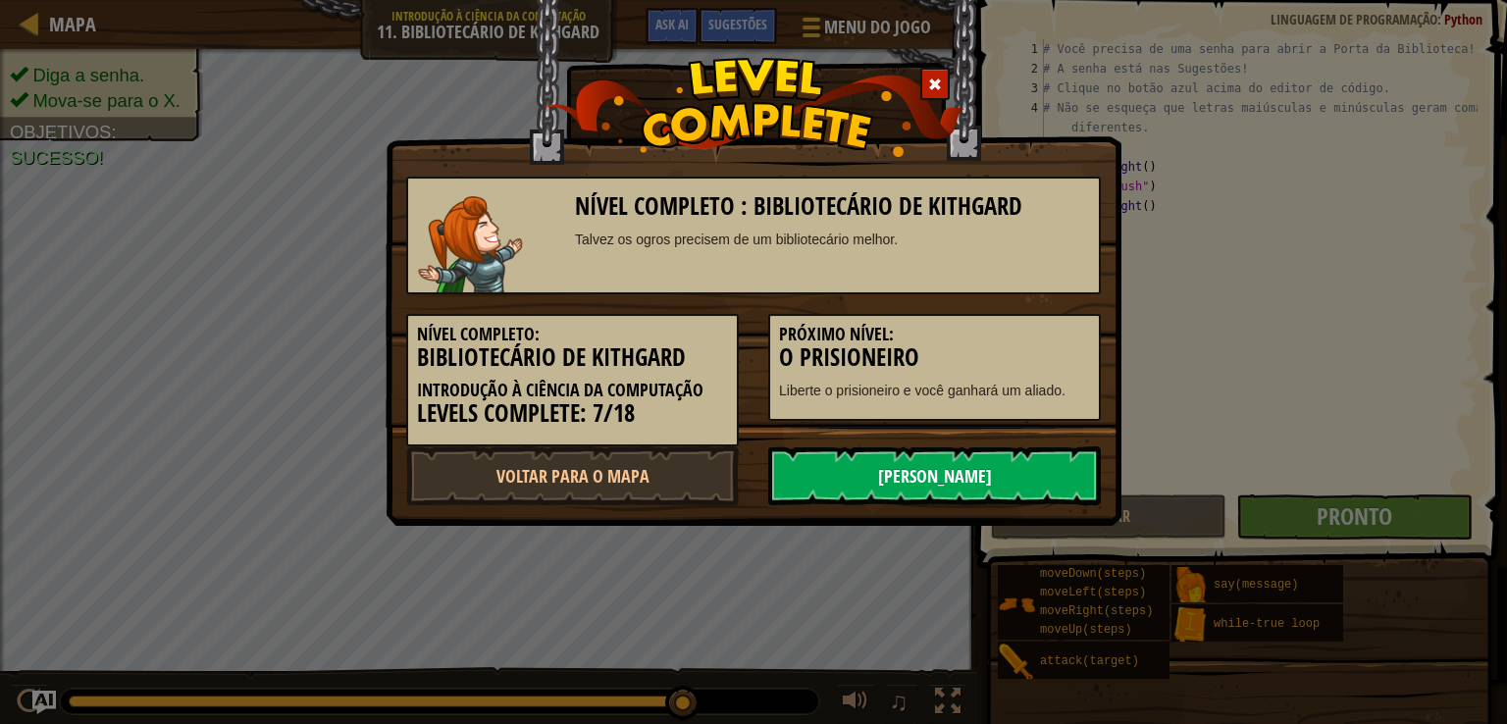
click at [952, 468] on link "[PERSON_NAME]" at bounding box center [934, 475] width 333 height 59
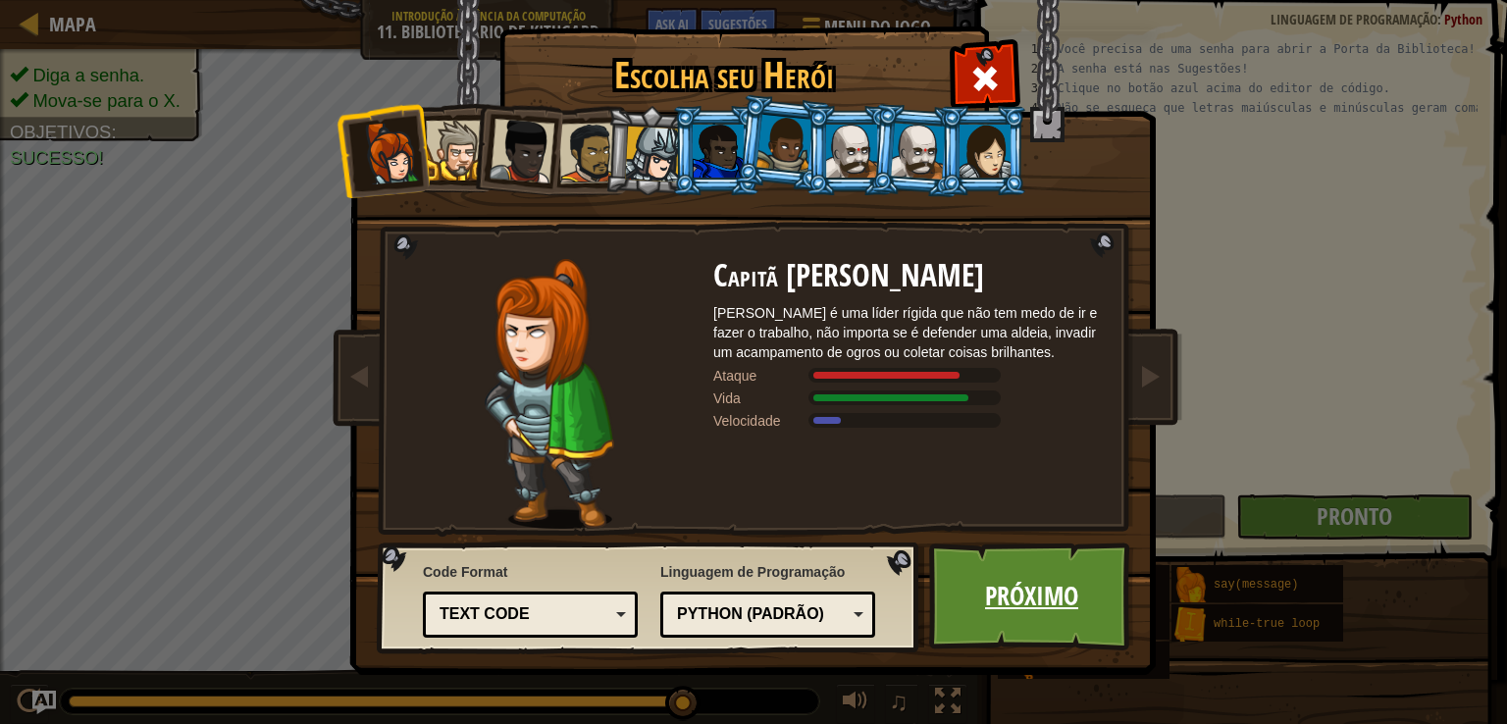
click at [987, 596] on link "Próximo" at bounding box center [1031, 597] width 205 height 108
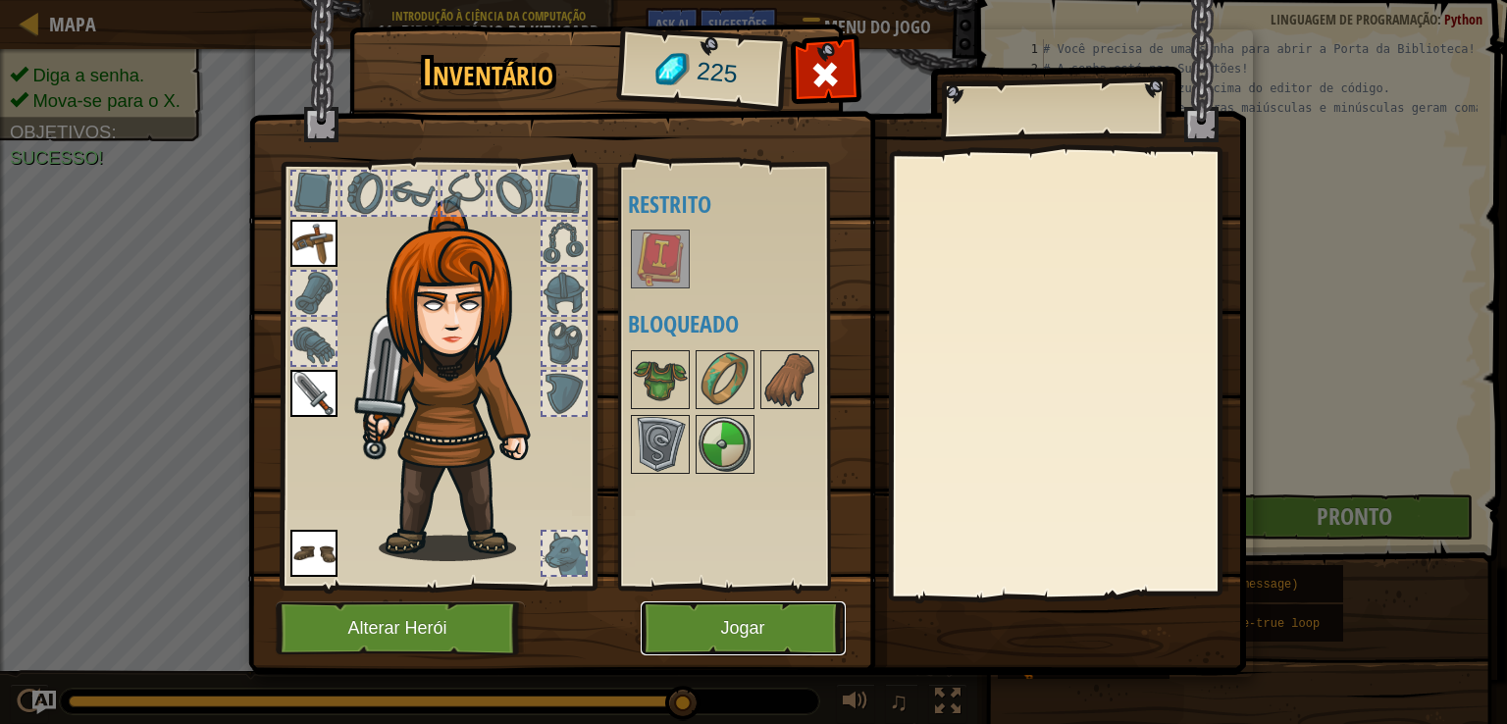
click at [796, 626] on button "Jogar" at bounding box center [743, 628] width 205 height 54
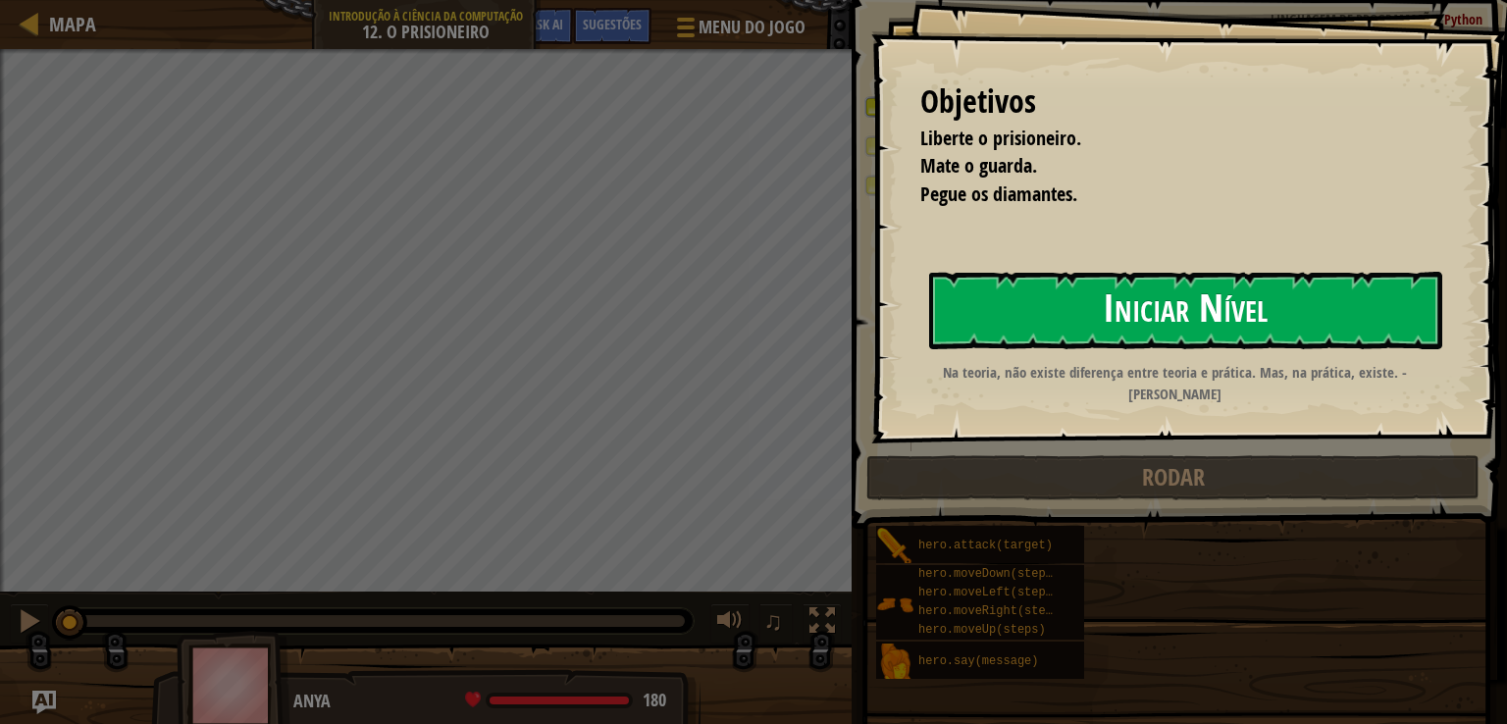
click at [1053, 325] on button "Iniciar Nível" at bounding box center [1185, 311] width 513 height 78
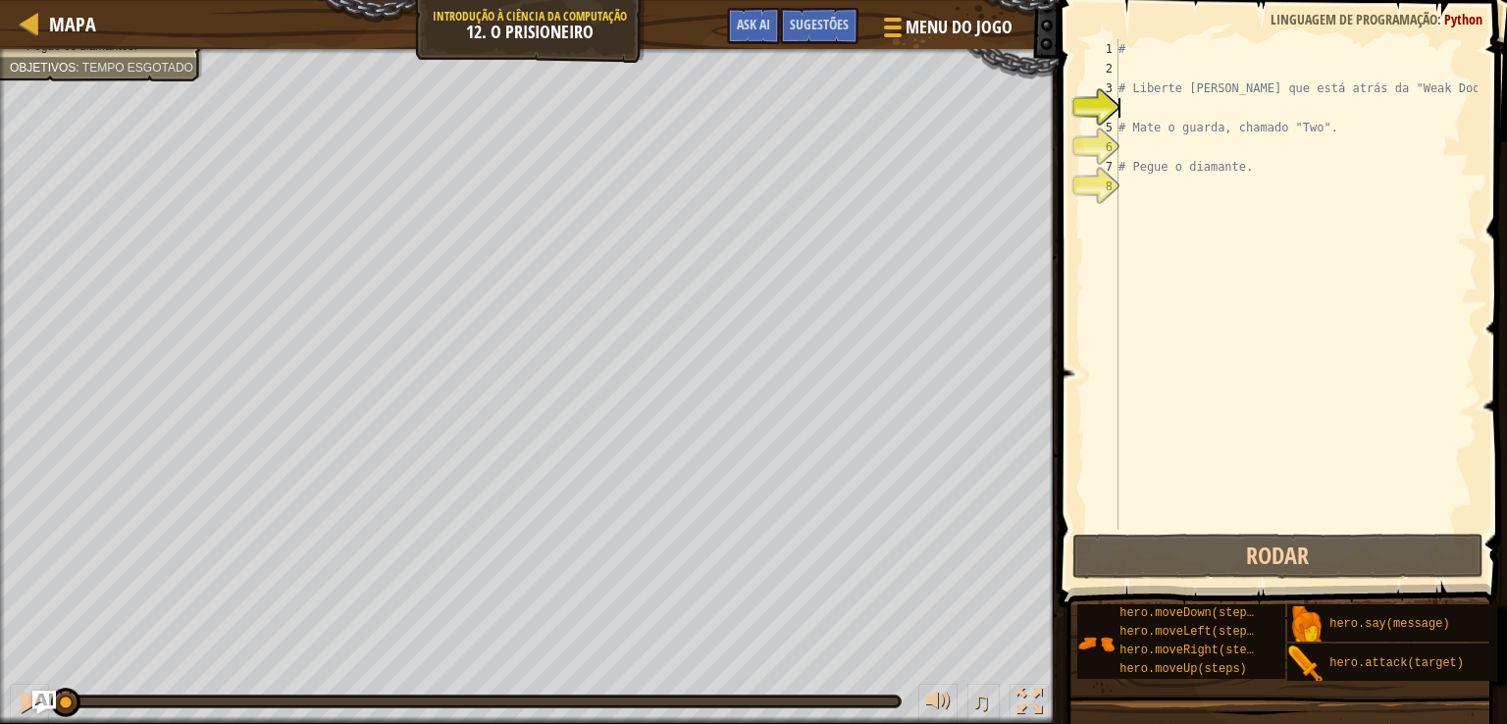
type textarea "# Mate o guarda, chamado "Two"."
type textarea "h"
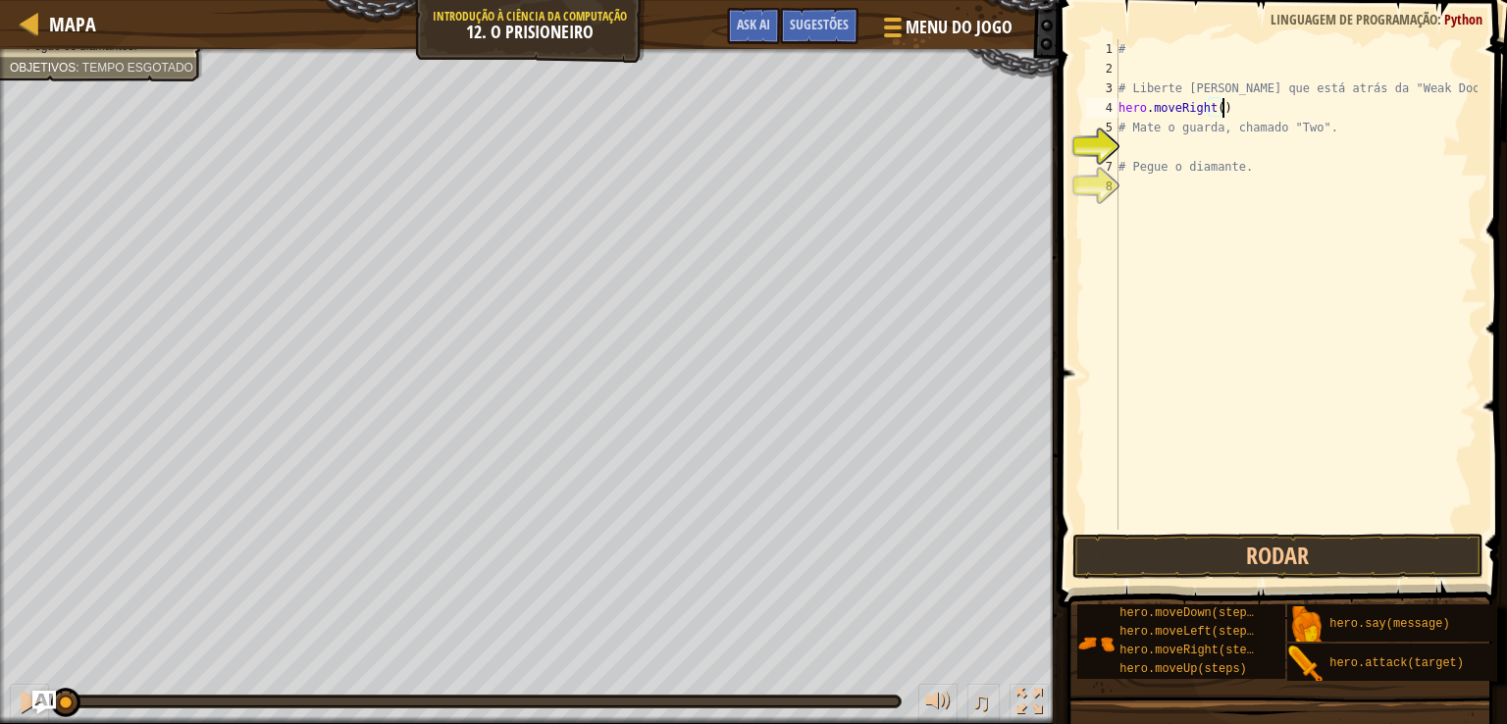
type textarea "# Mate o guarda, chamado "Two"."
type textarea "h"
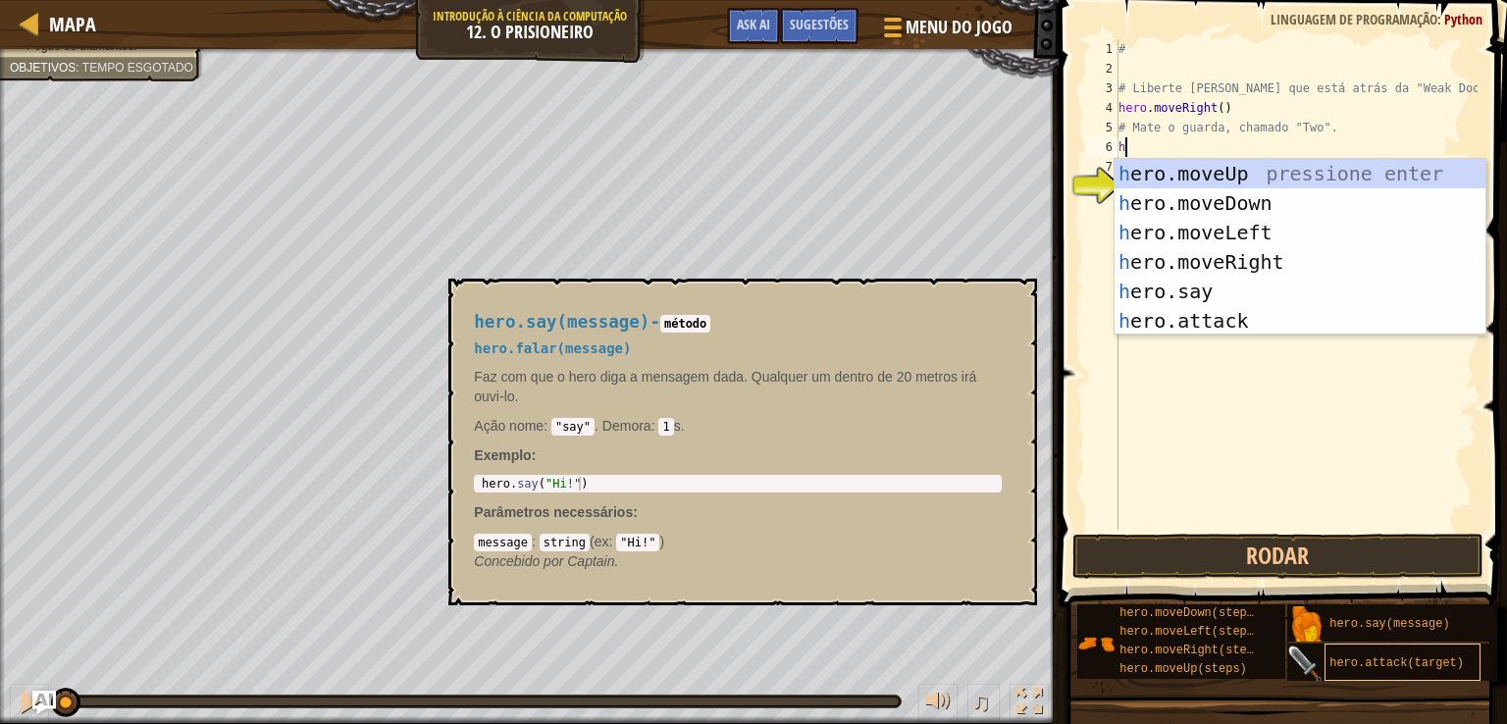
scroll to position [15, 0]
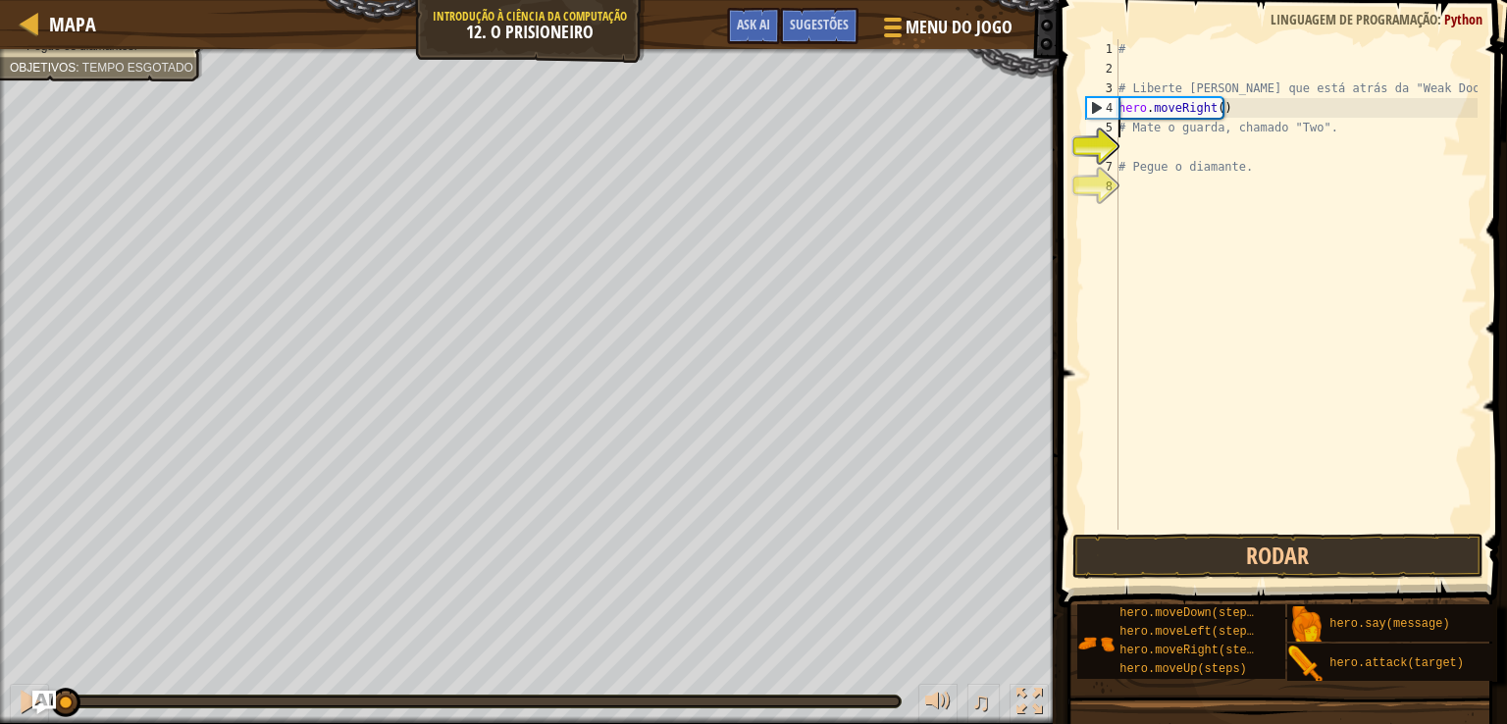
type textarea "hero.moveRight()"
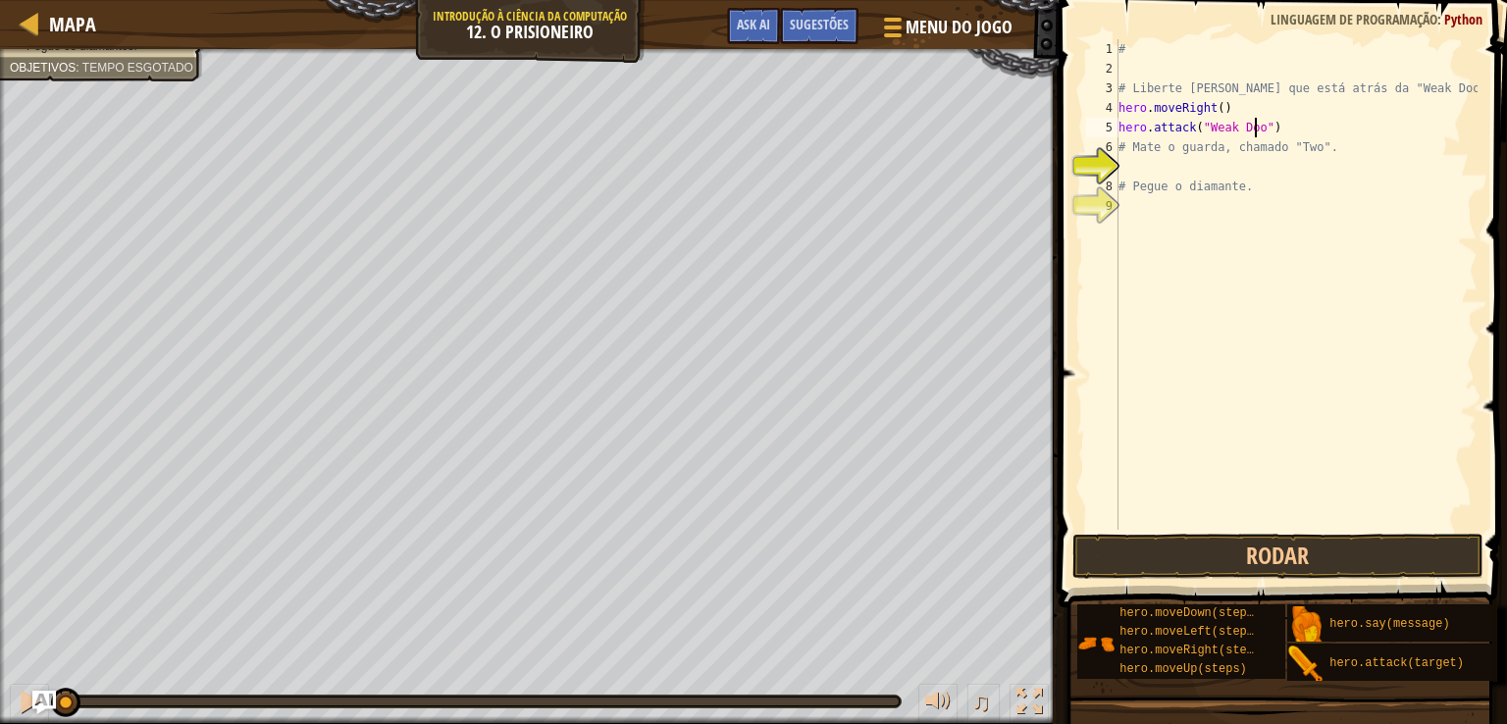
scroll to position [9, 12]
click at [1367, 557] on button "Rodar" at bounding box center [1278, 556] width 412 height 45
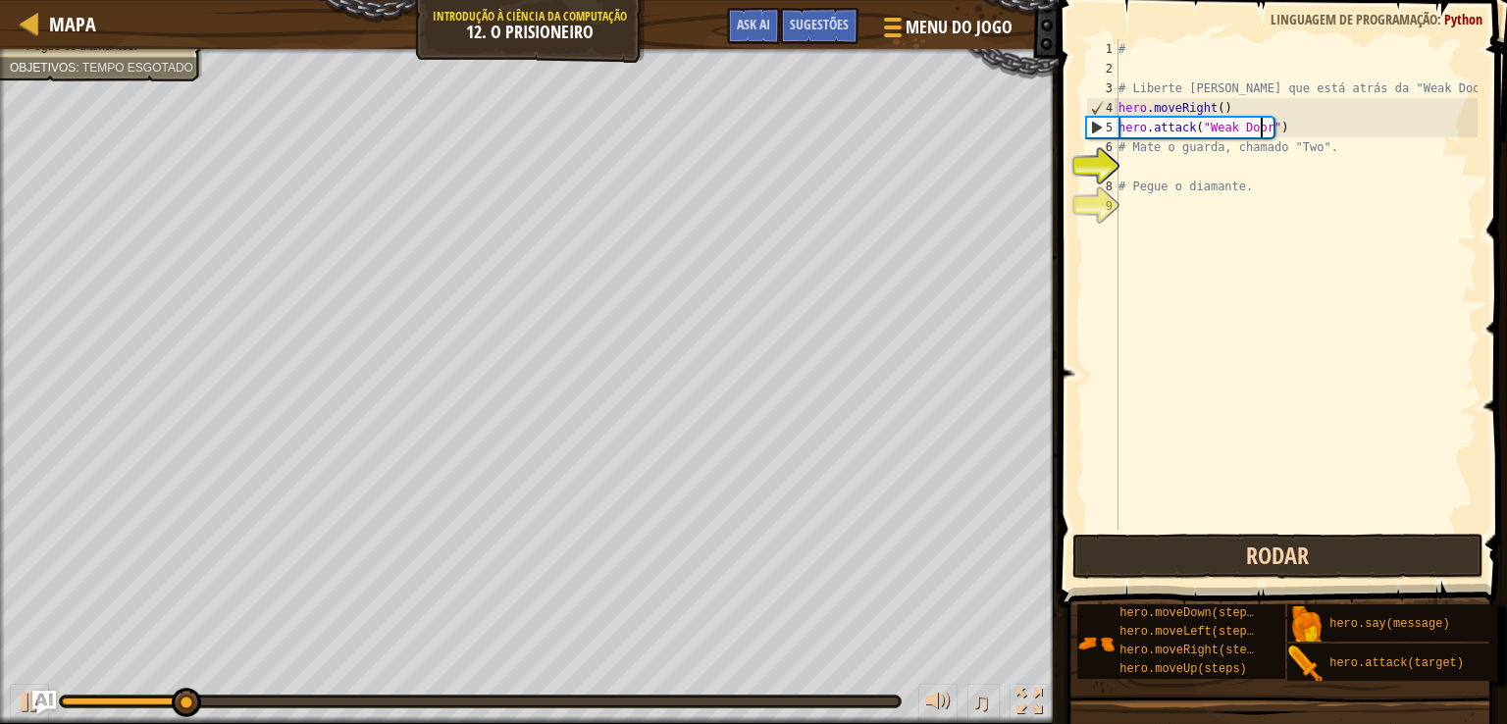
type textarea "# Mate o guarda, chamado "Two"."
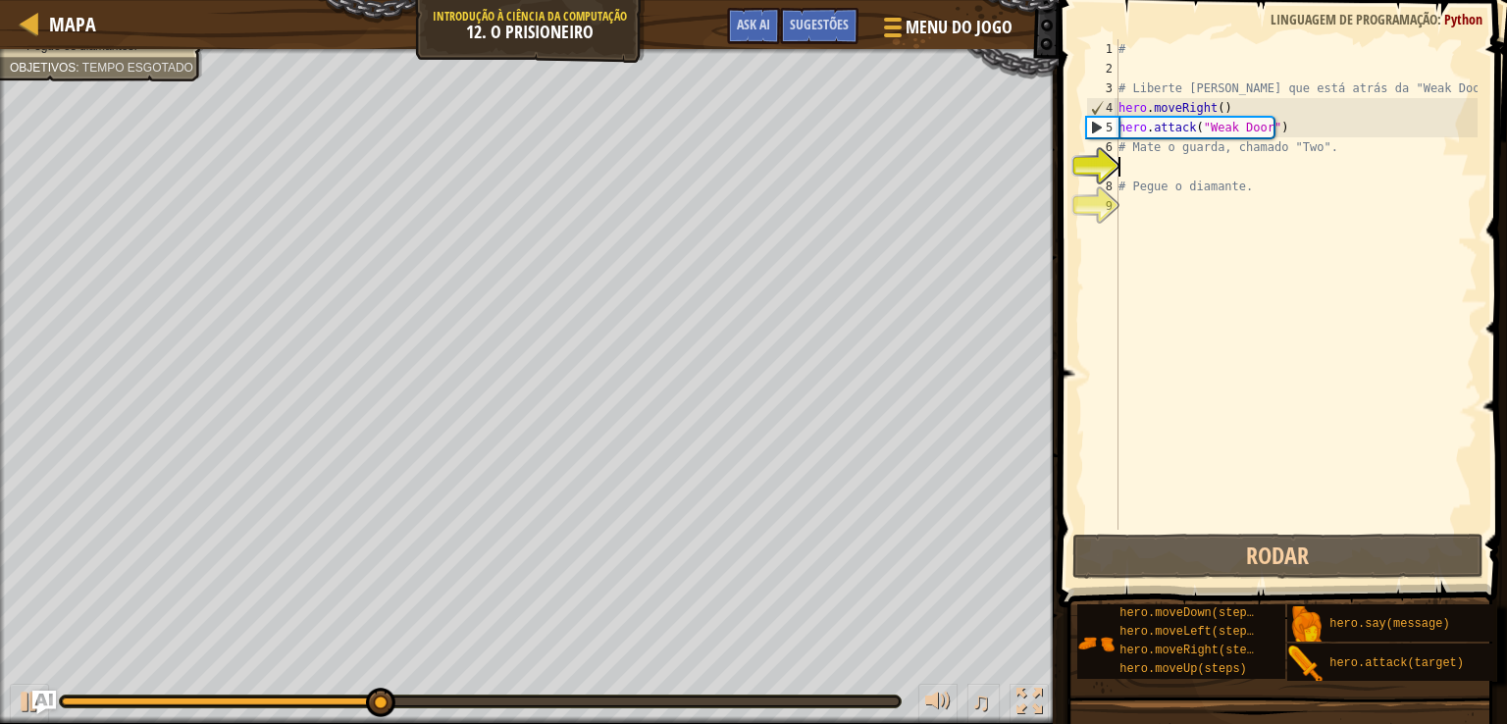
type textarea "h"
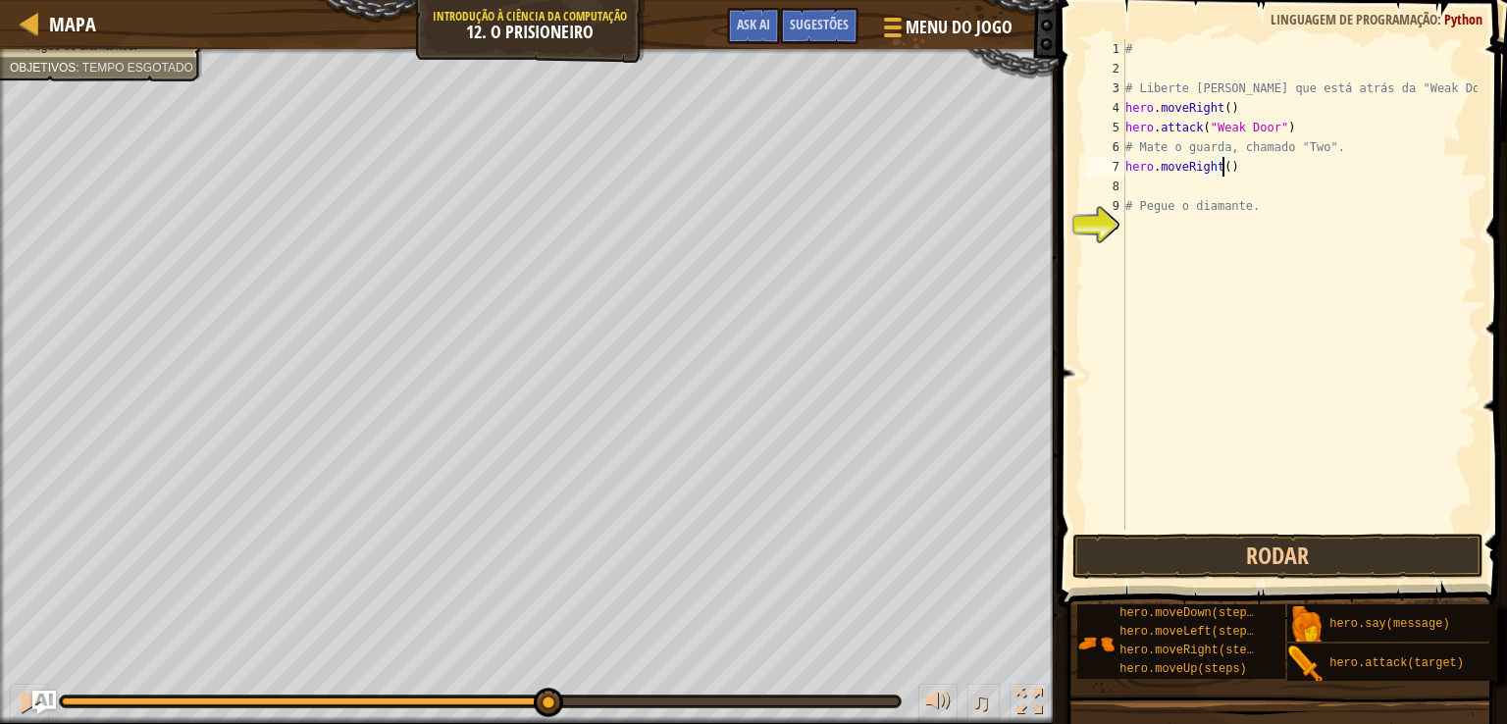
type textarea "hero.moveRight(2)"
type textarea "h"
type textarea "hero.moveDown(2)"
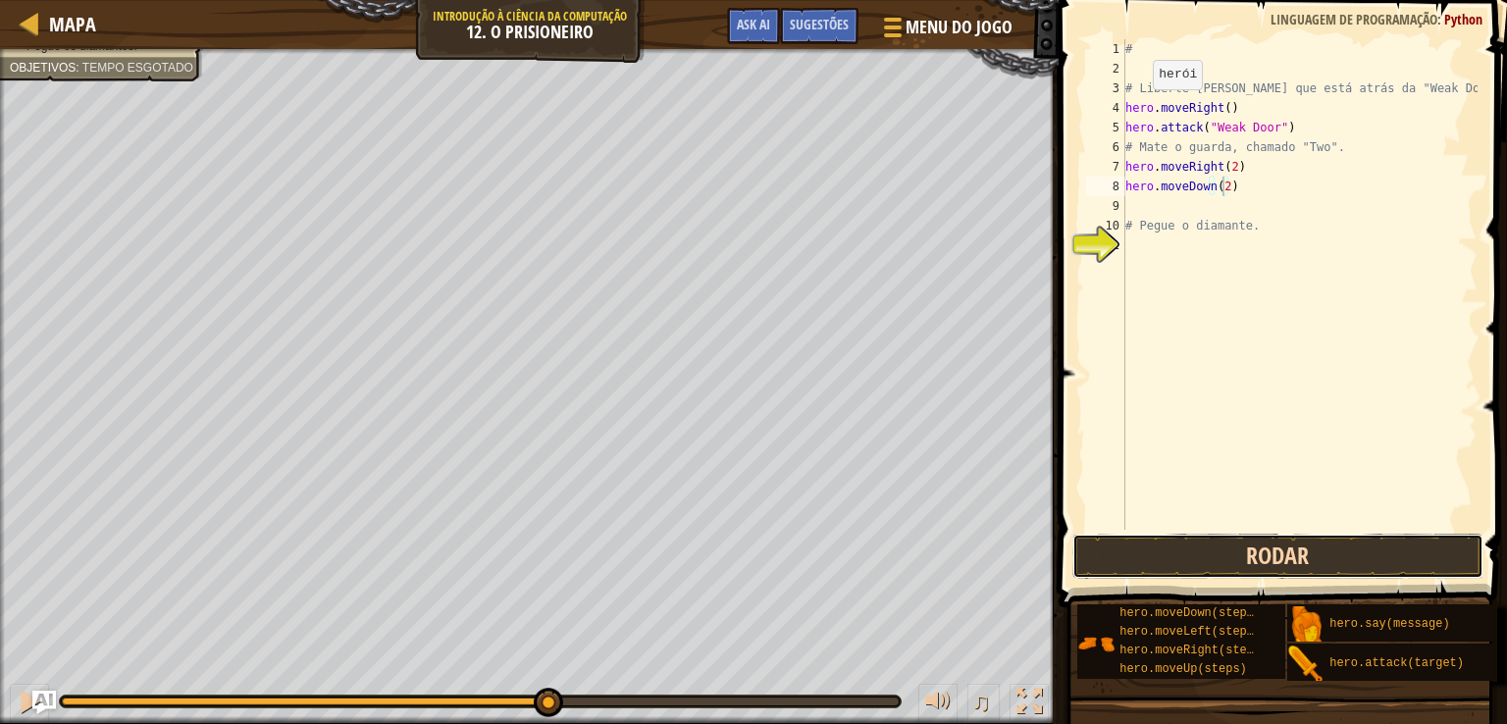
click at [1160, 565] on button "Rodar" at bounding box center [1278, 556] width 412 height 45
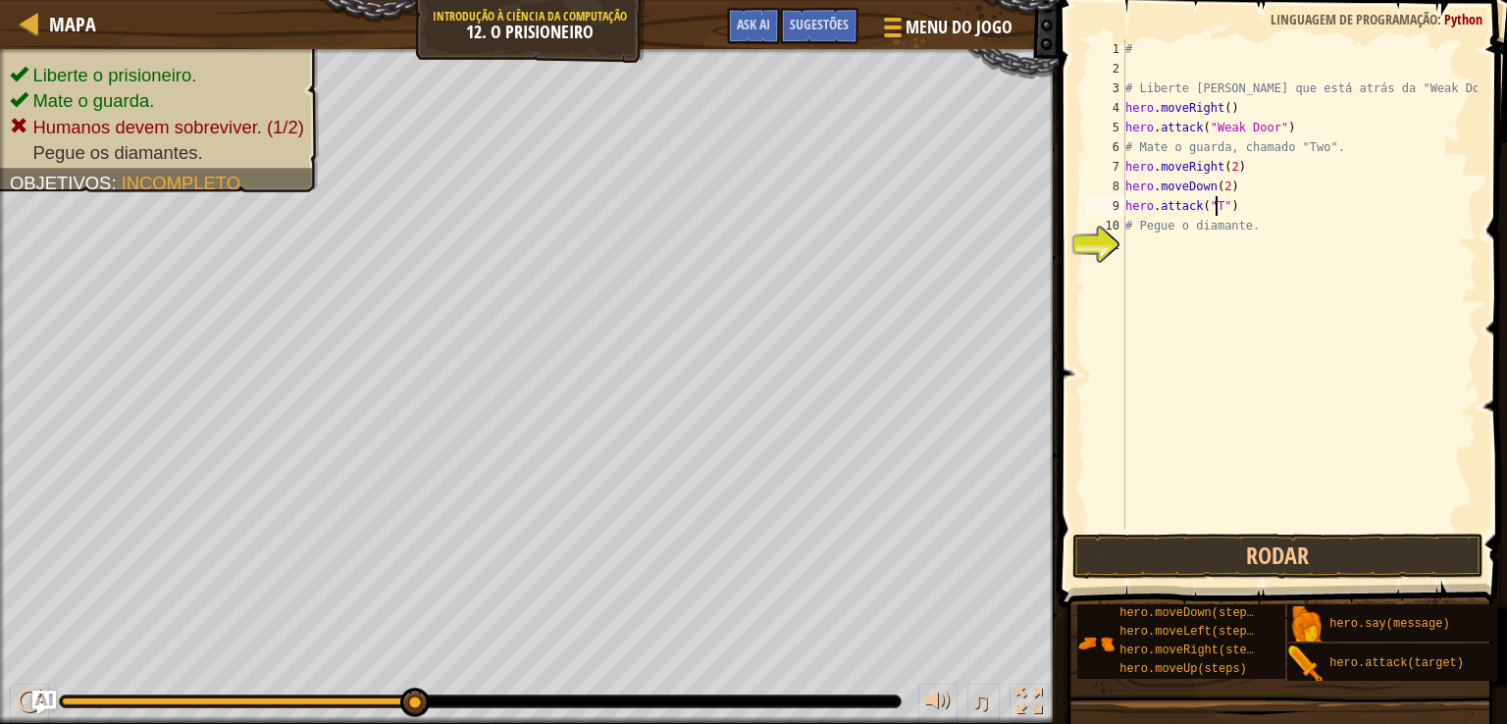
scroll to position [9, 8]
click at [1341, 558] on button "Rodar" at bounding box center [1278, 556] width 412 height 45
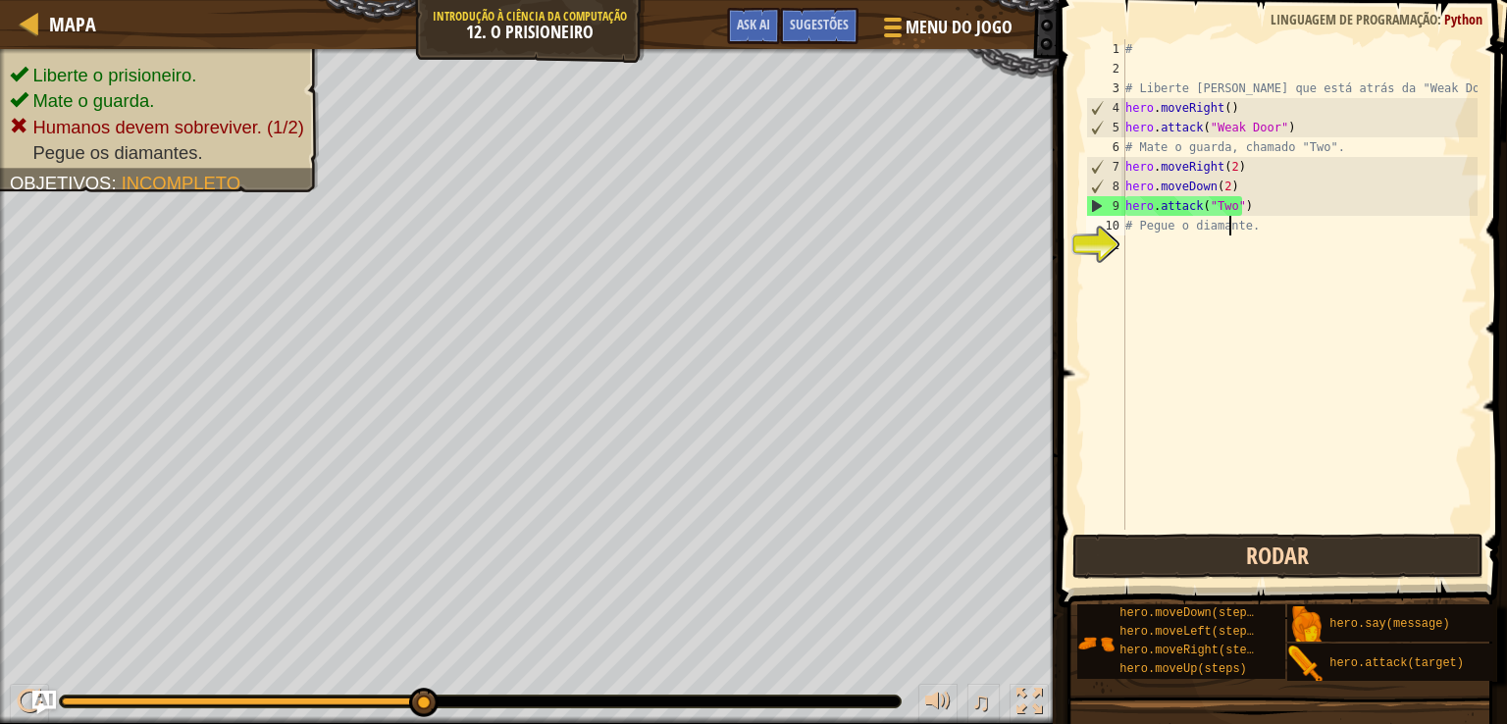
type textarea "hero.attack("Two")"
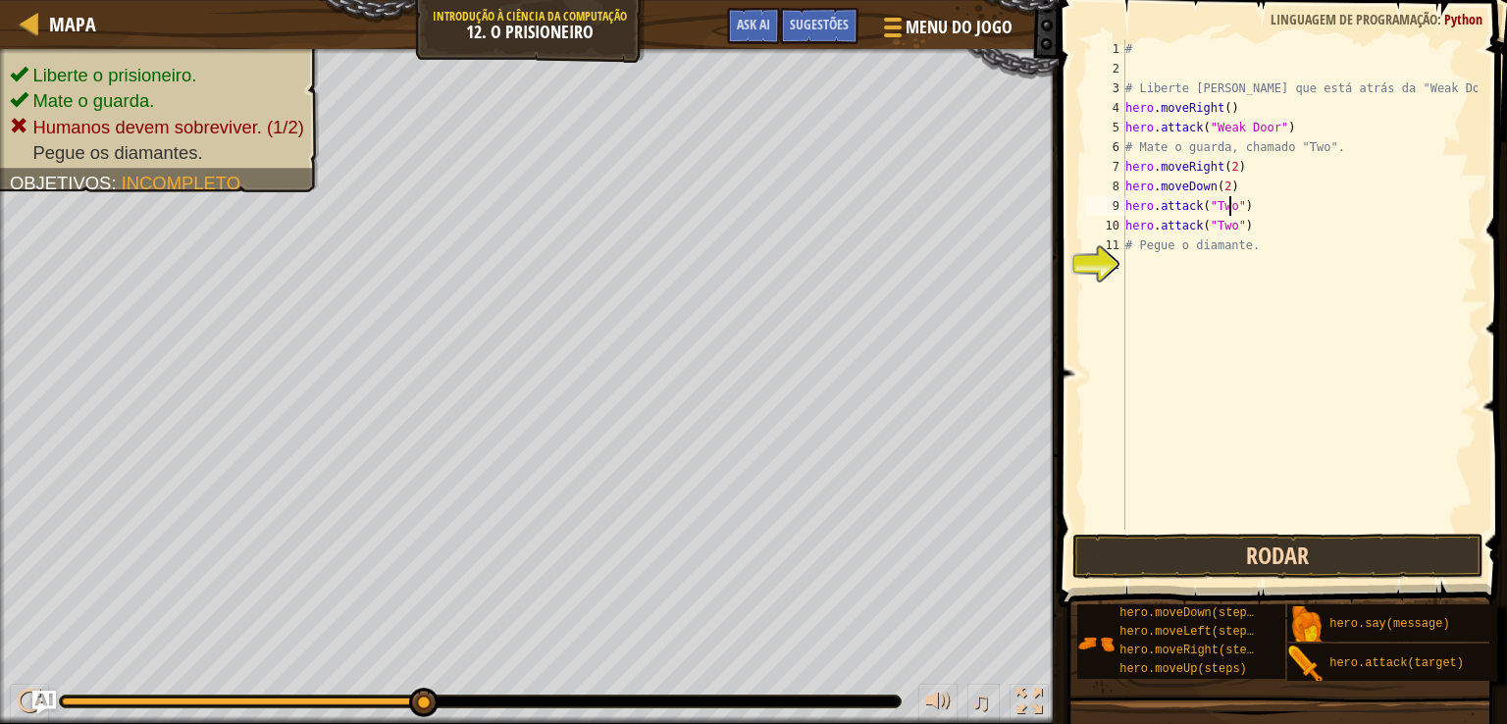
scroll to position [9, 7]
type textarea "# Pegue o diamante."
type textarea "h"
click at [1323, 538] on button "Rodar" at bounding box center [1278, 556] width 412 height 45
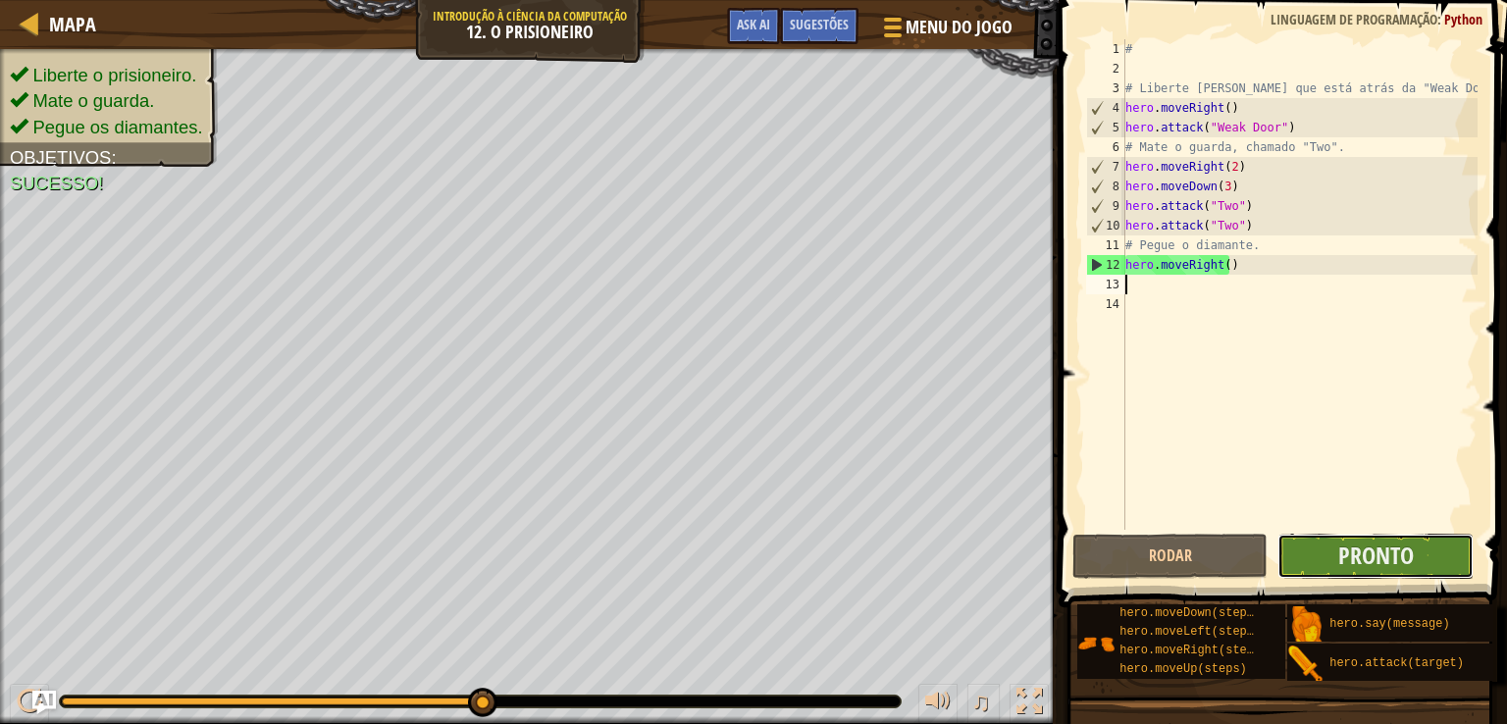
click at [1313, 552] on button "Pronto" at bounding box center [1376, 556] width 196 height 45
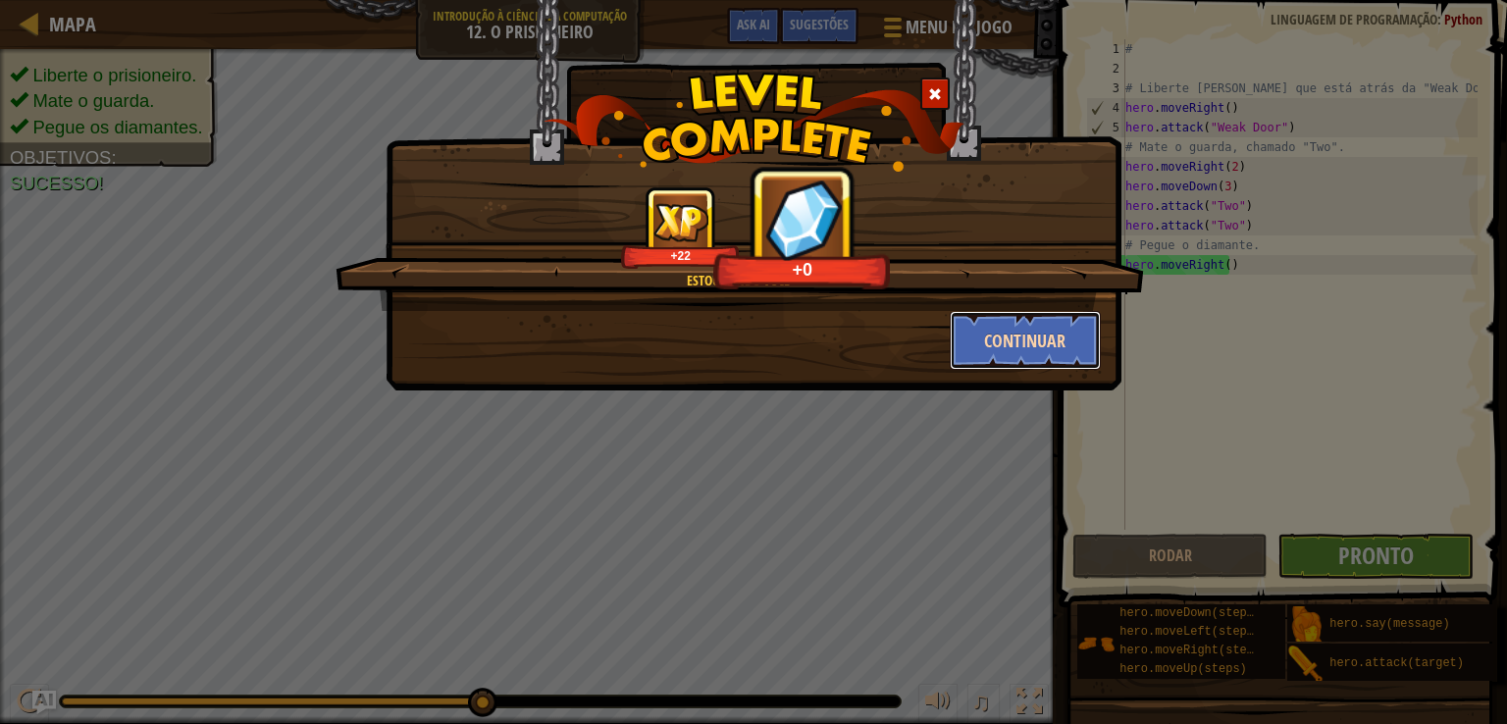
click at [1016, 344] on button "Continuar" at bounding box center [1026, 340] width 152 height 59
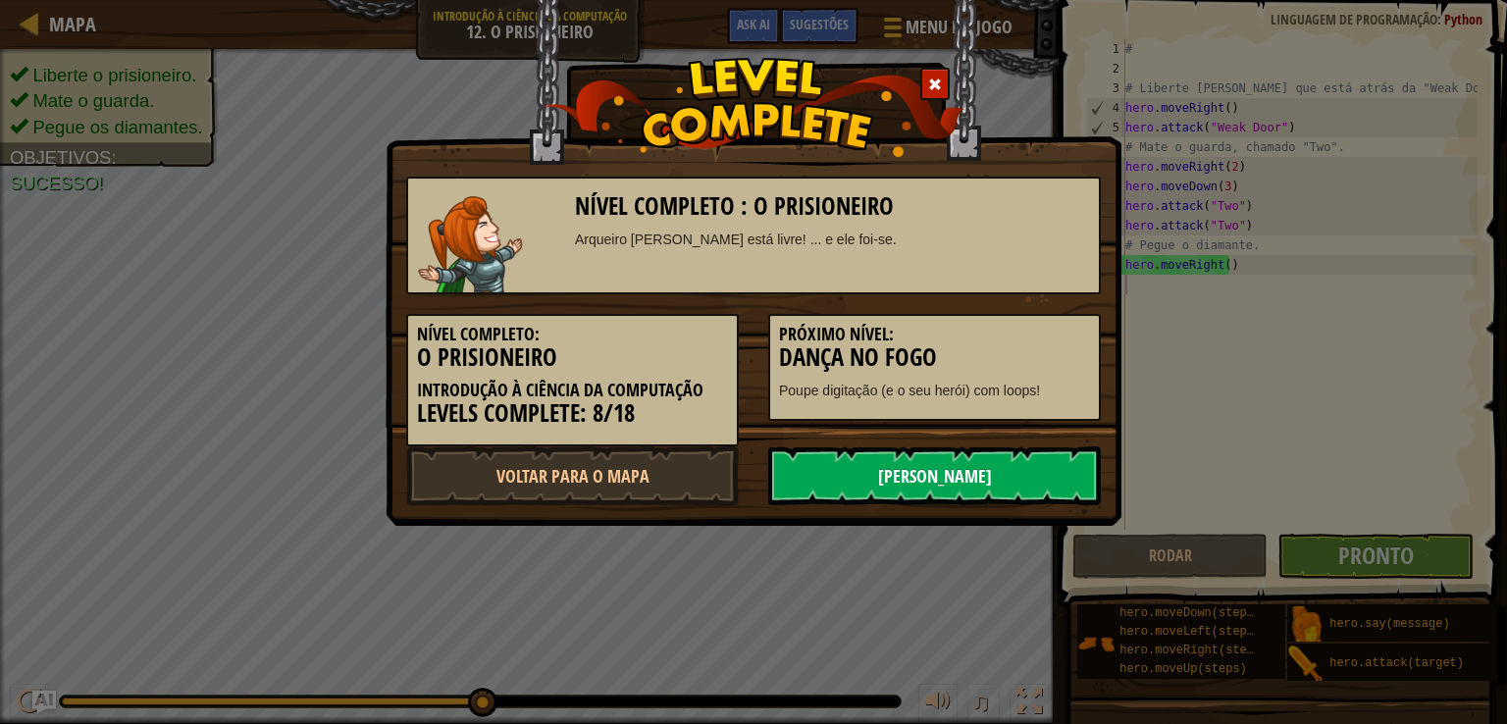
click at [908, 472] on link "[PERSON_NAME]" at bounding box center [934, 475] width 333 height 59
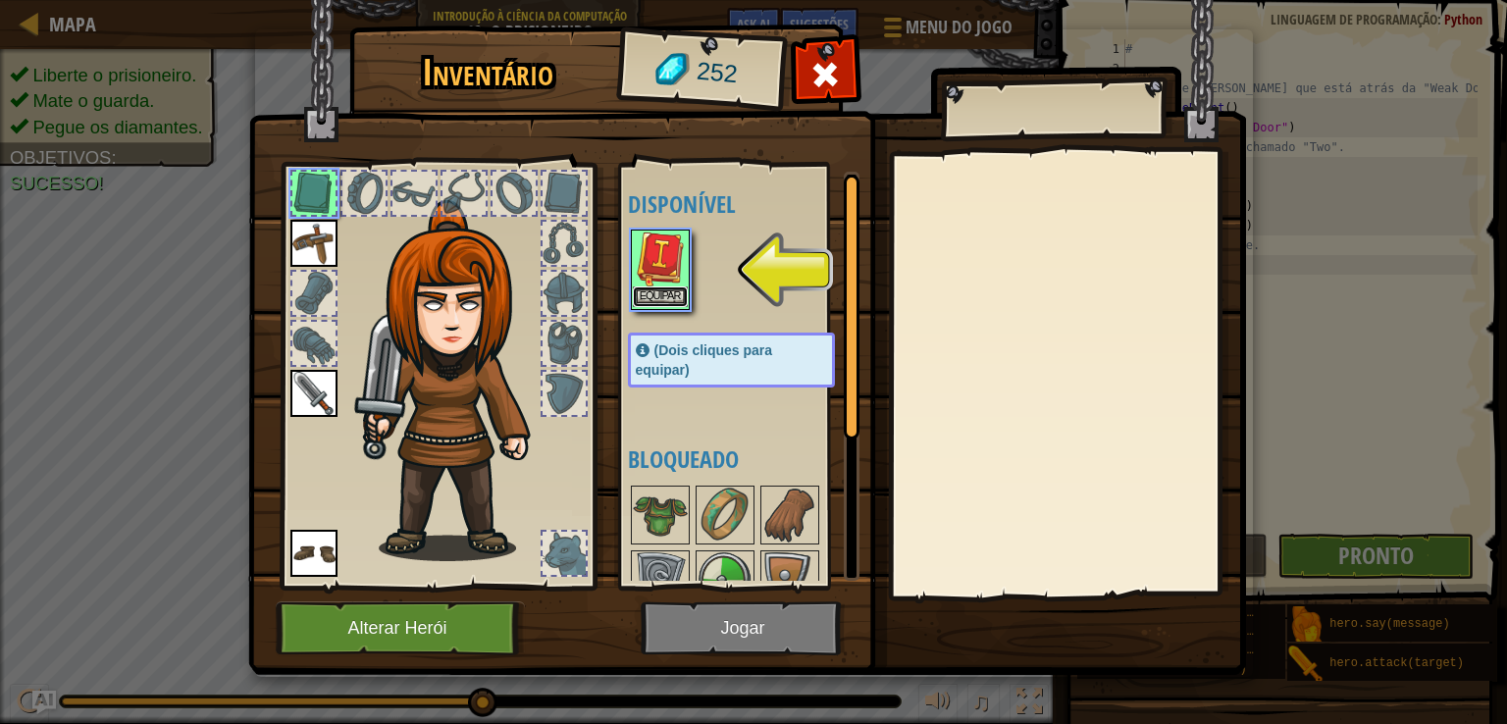
click at [655, 289] on button "Equipar" at bounding box center [660, 297] width 55 height 21
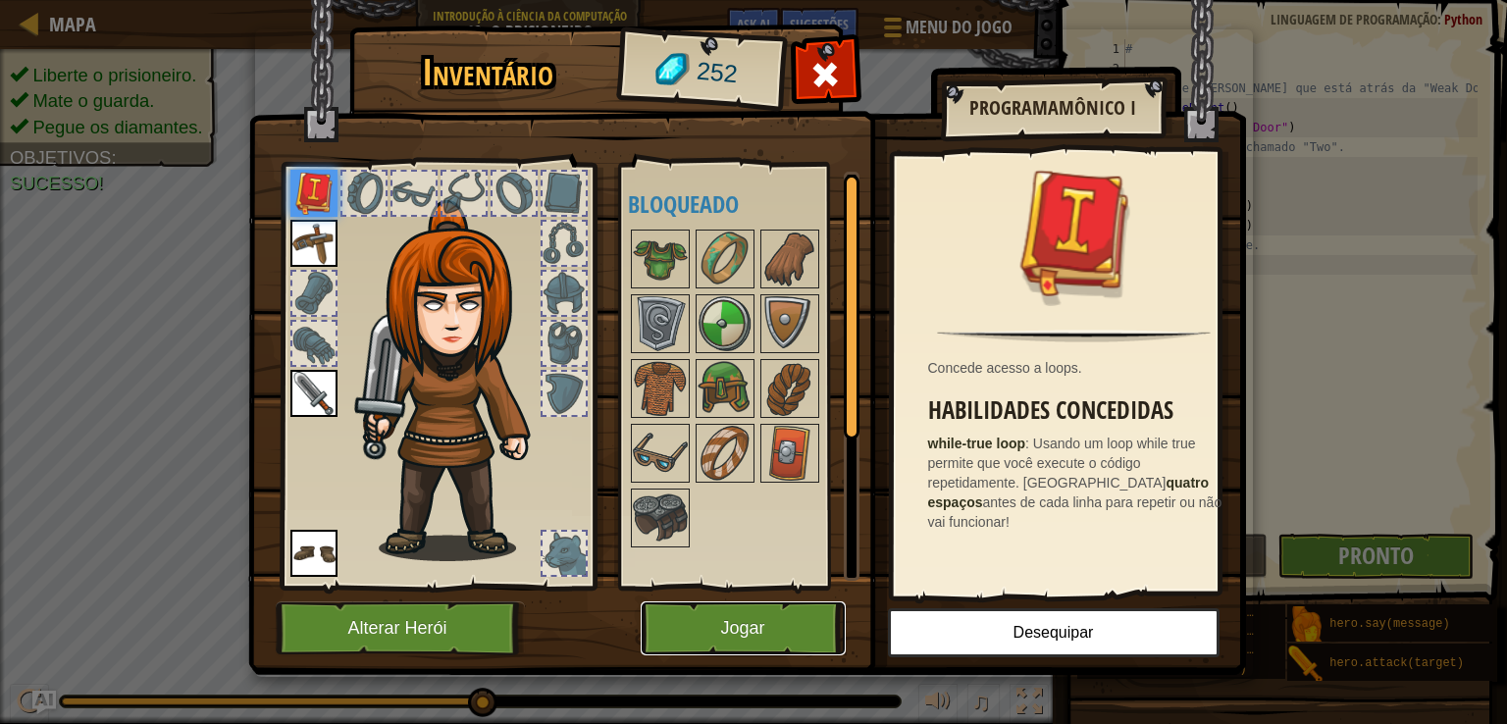
click at [684, 623] on button "Jogar" at bounding box center [743, 628] width 205 height 54
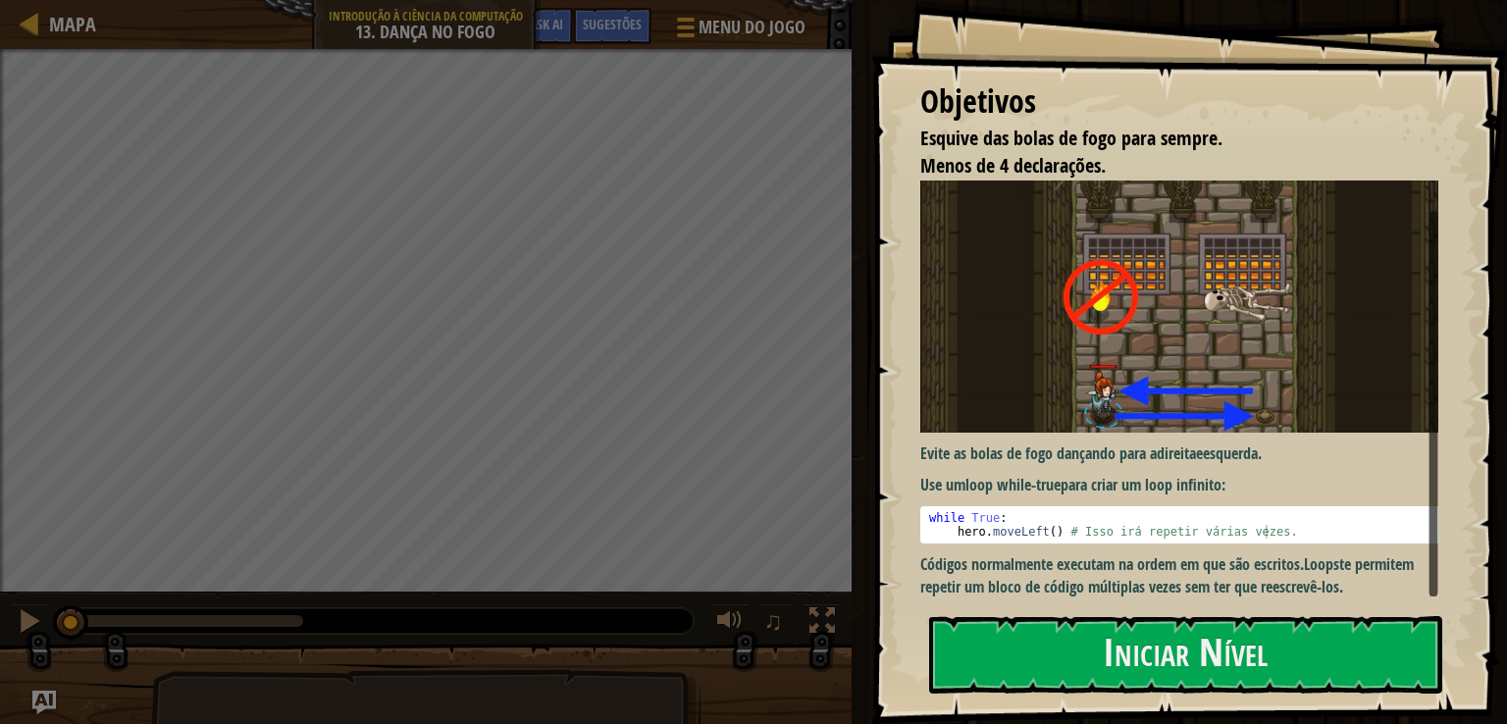
scroll to position [19, 0]
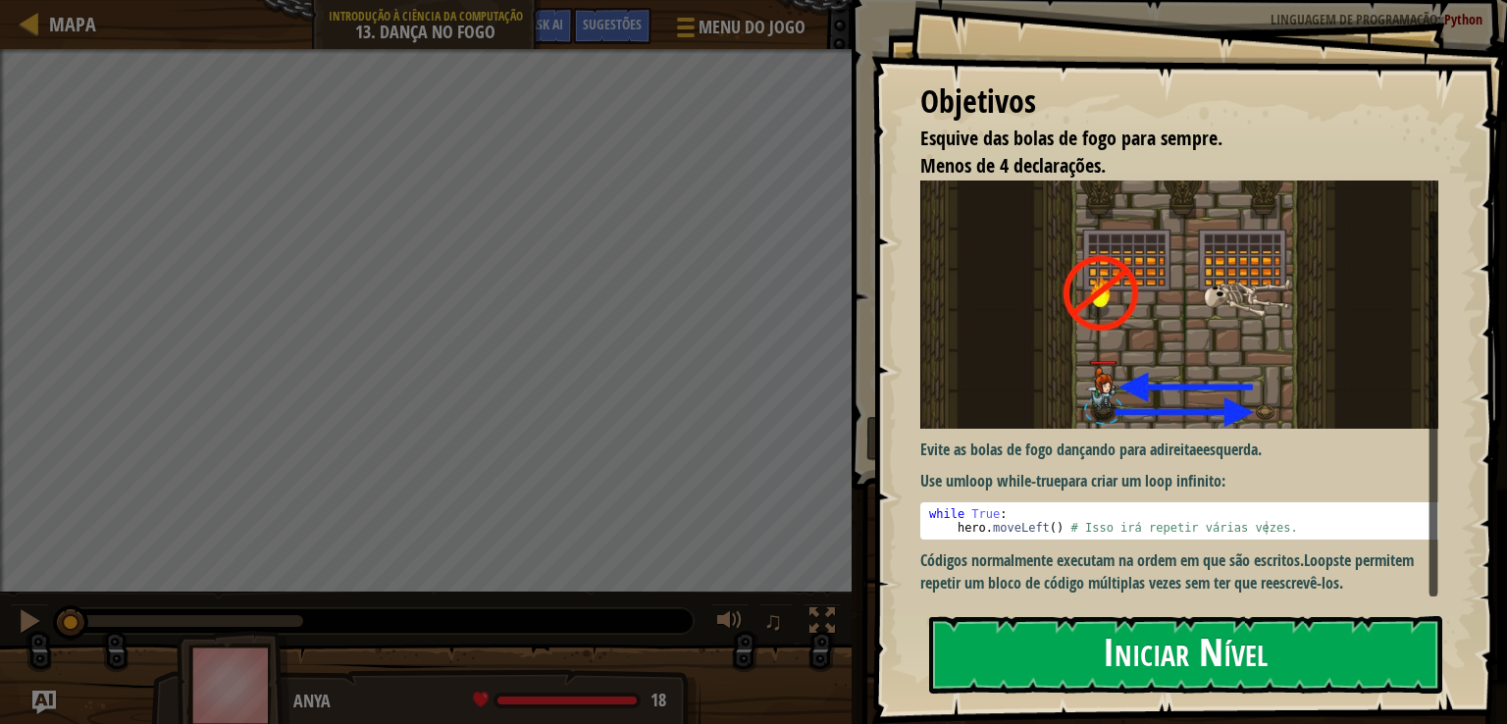
click at [1020, 651] on button "Iniciar Nível" at bounding box center [1185, 655] width 513 height 78
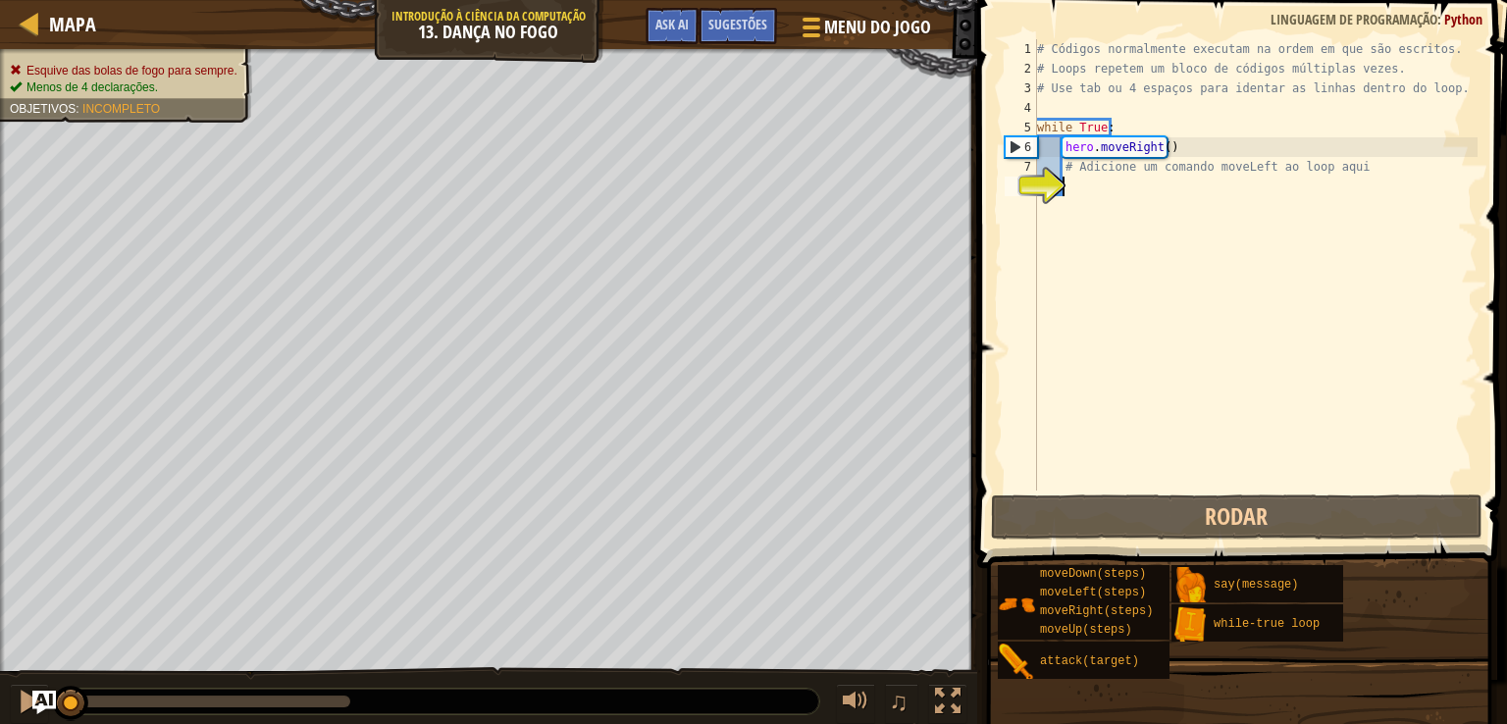
click at [1188, 150] on div "# Códigos normalmente executam na ordem em que são escritos. # Loops repetem um…" at bounding box center [1255, 284] width 444 height 491
type textarea "hero.moveRight()"
click at [1163, 179] on div "# Códigos normalmente executam na ordem em que são escritos. # Loops repetem um…" at bounding box center [1255, 284] width 444 height 491
type textarea "h"
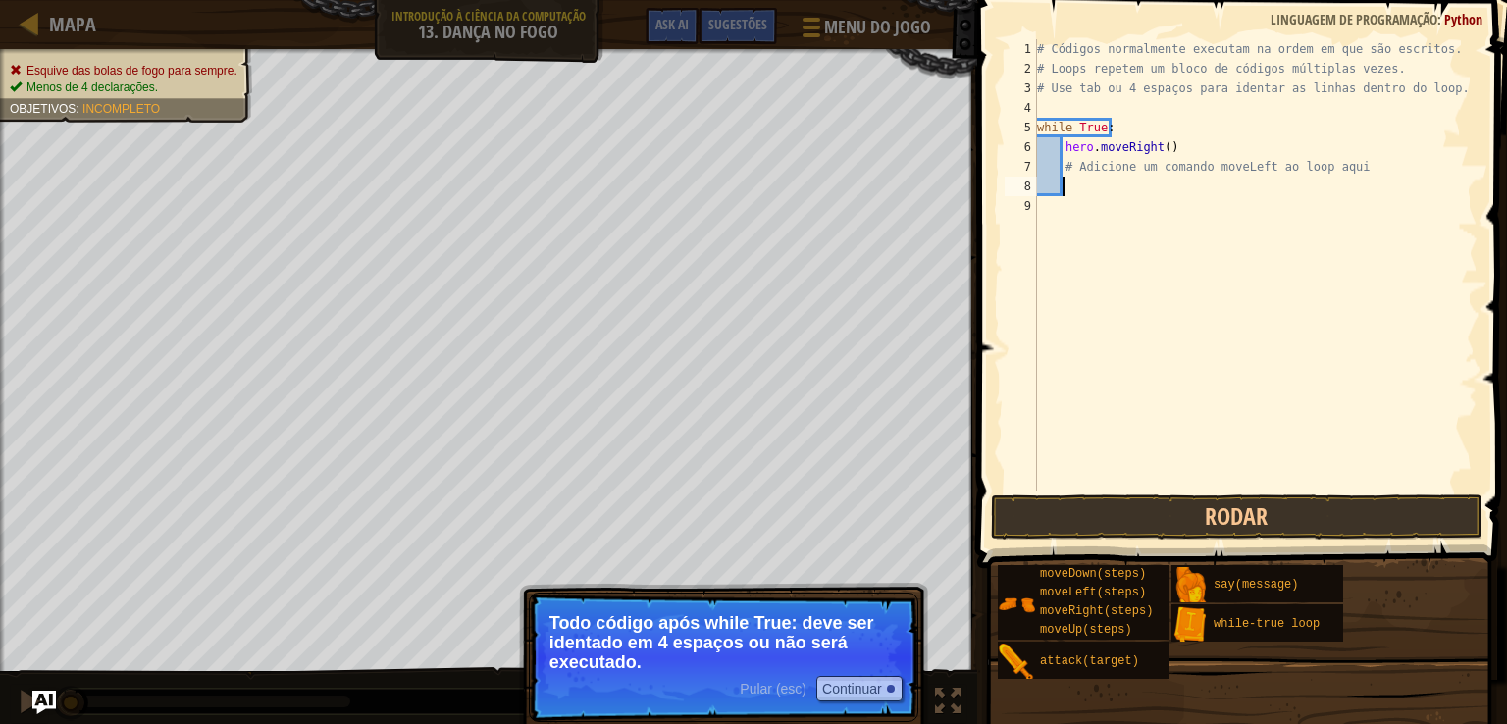
scroll to position [9, 0]
type textarea "h"
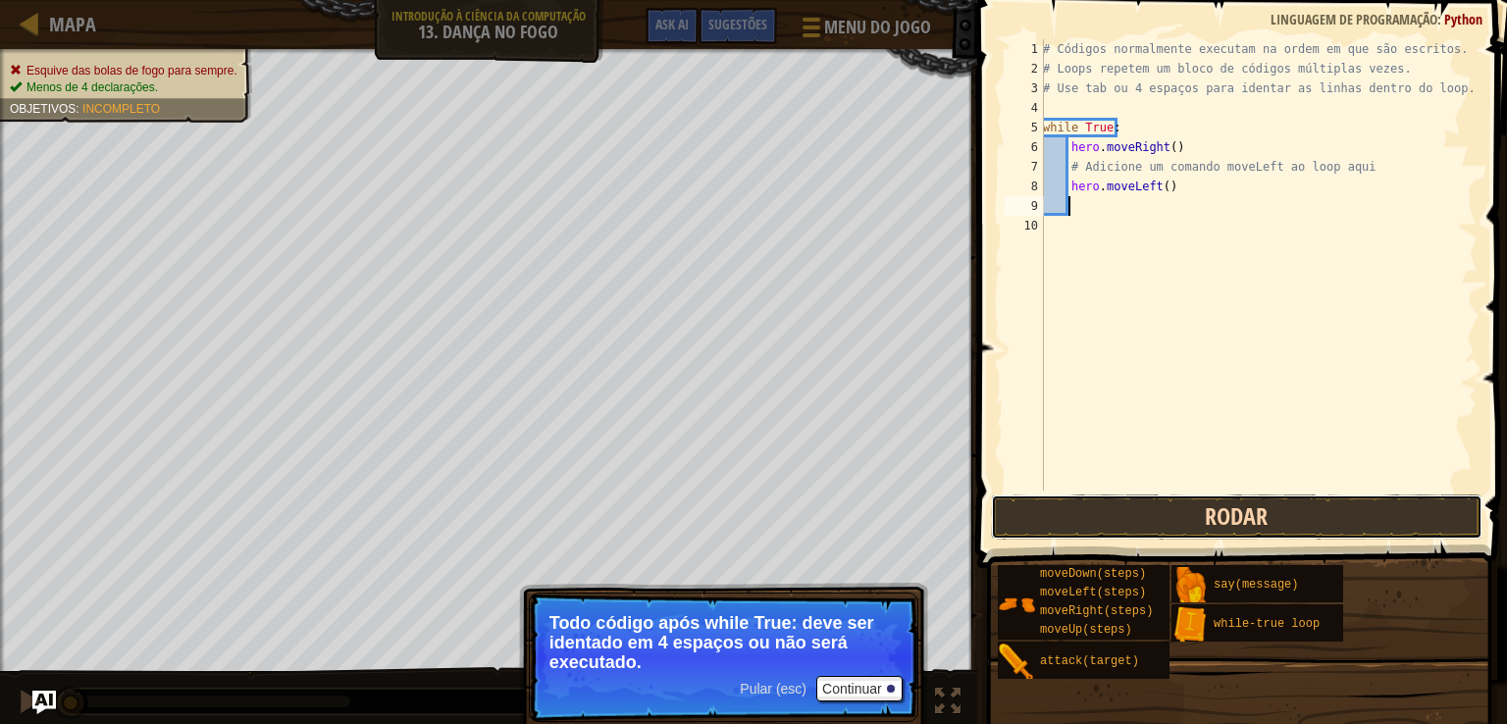
click at [1120, 521] on button "Rodar" at bounding box center [1237, 517] width 492 height 45
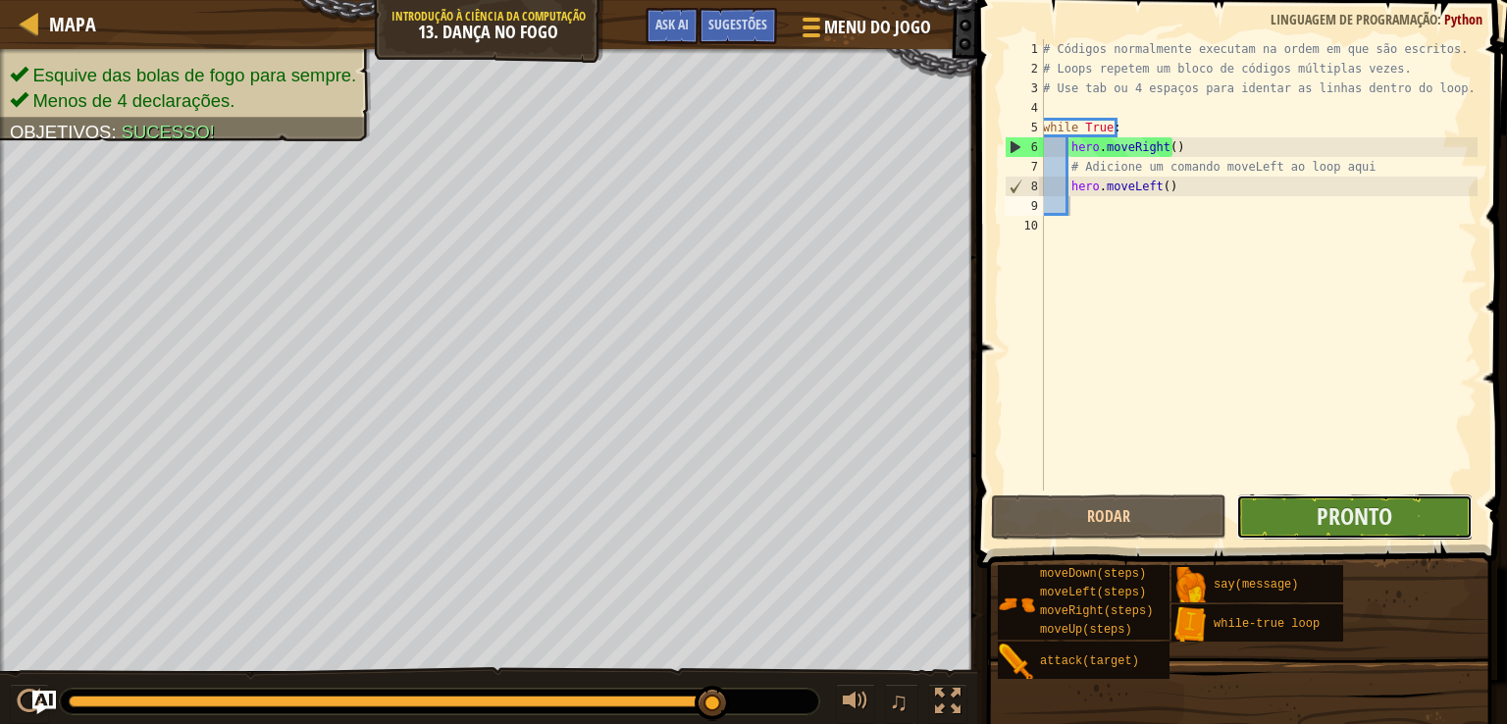
click at [1298, 503] on button "Pronto" at bounding box center [1353, 517] width 235 height 45
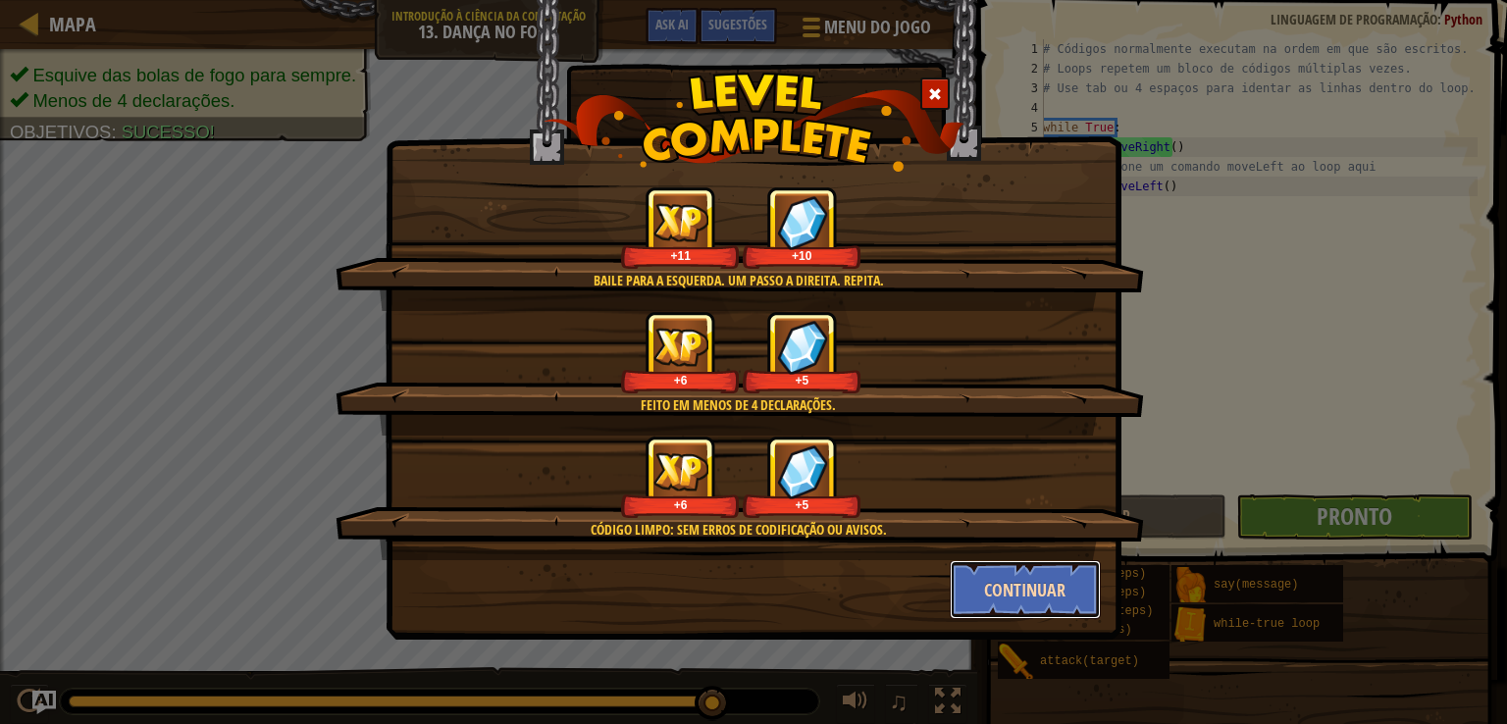
click at [1033, 575] on button "Continuar" at bounding box center [1026, 589] width 152 height 59
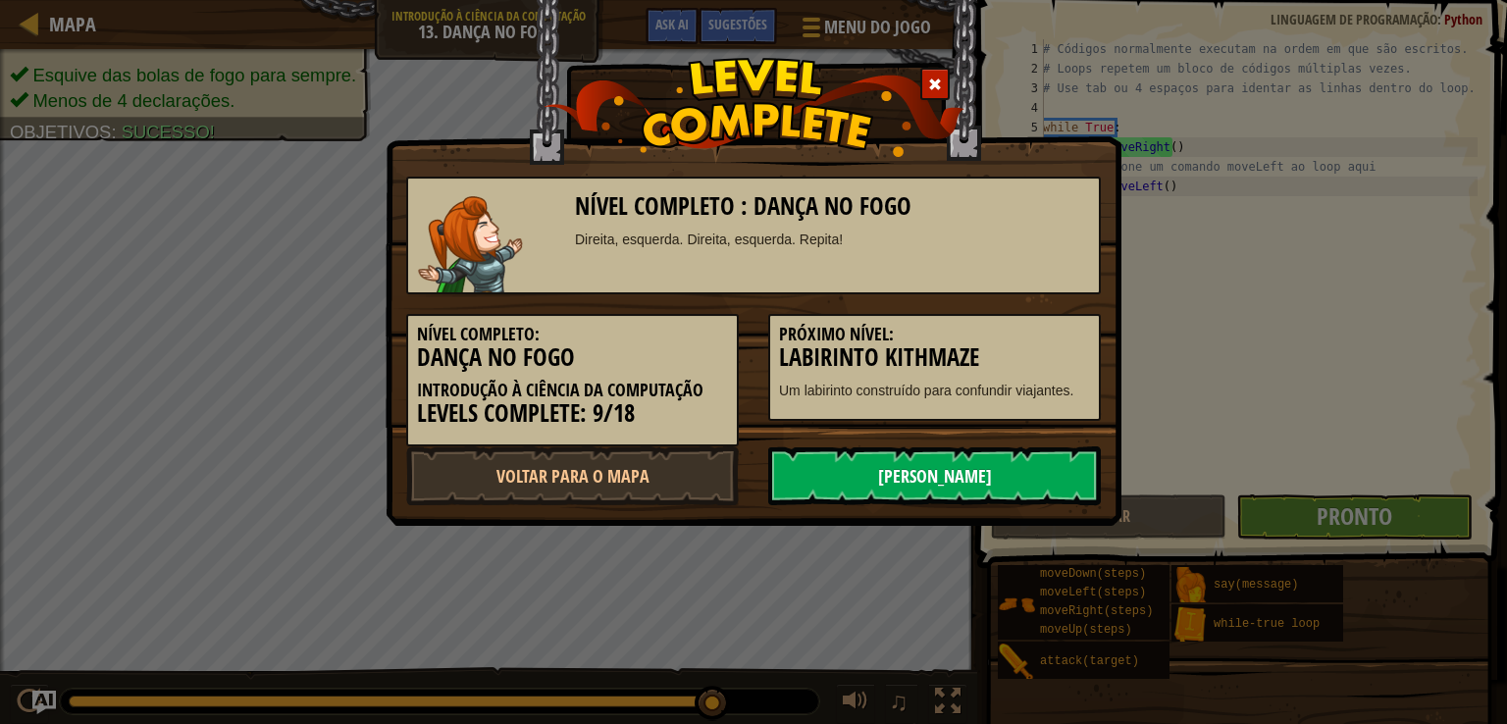
click at [869, 471] on link "[PERSON_NAME]" at bounding box center [934, 475] width 333 height 59
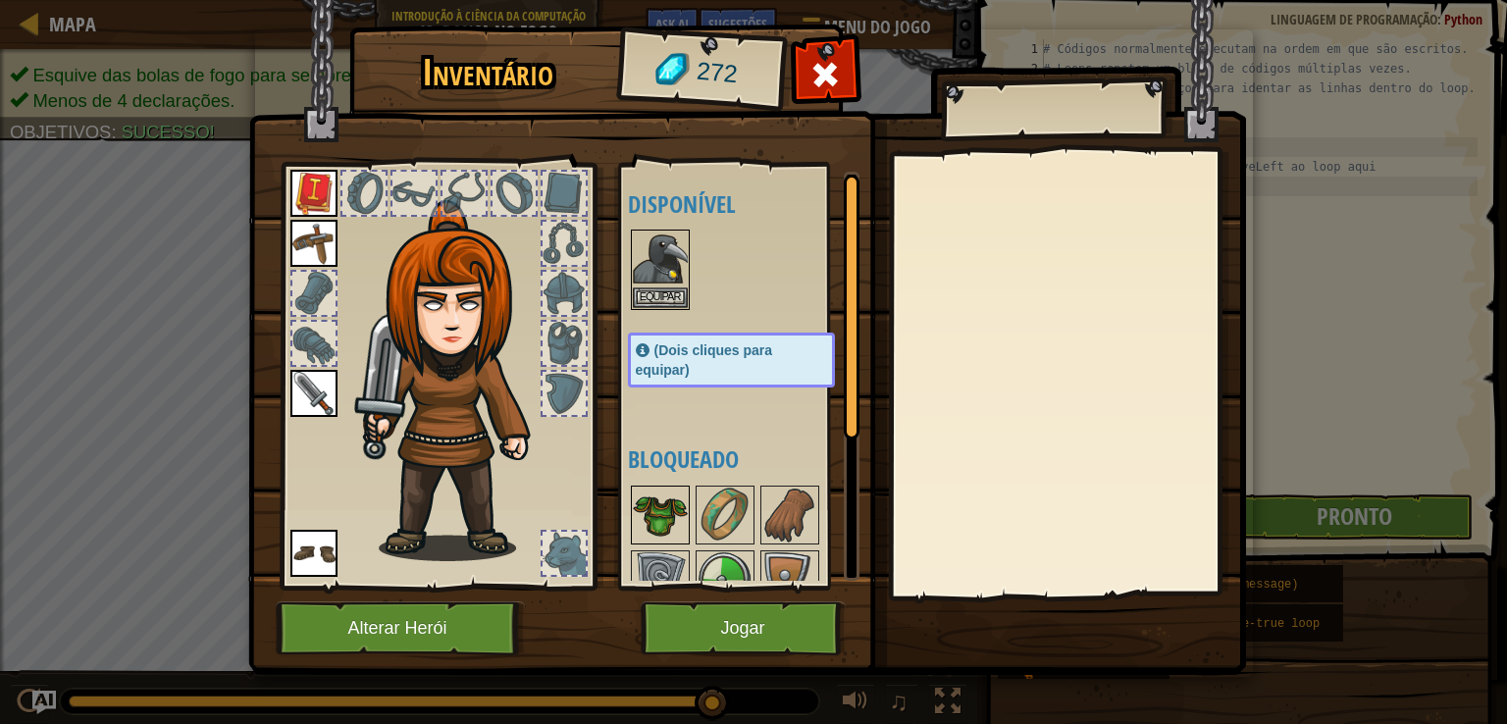
click at [648, 499] on img at bounding box center [660, 515] width 55 height 55
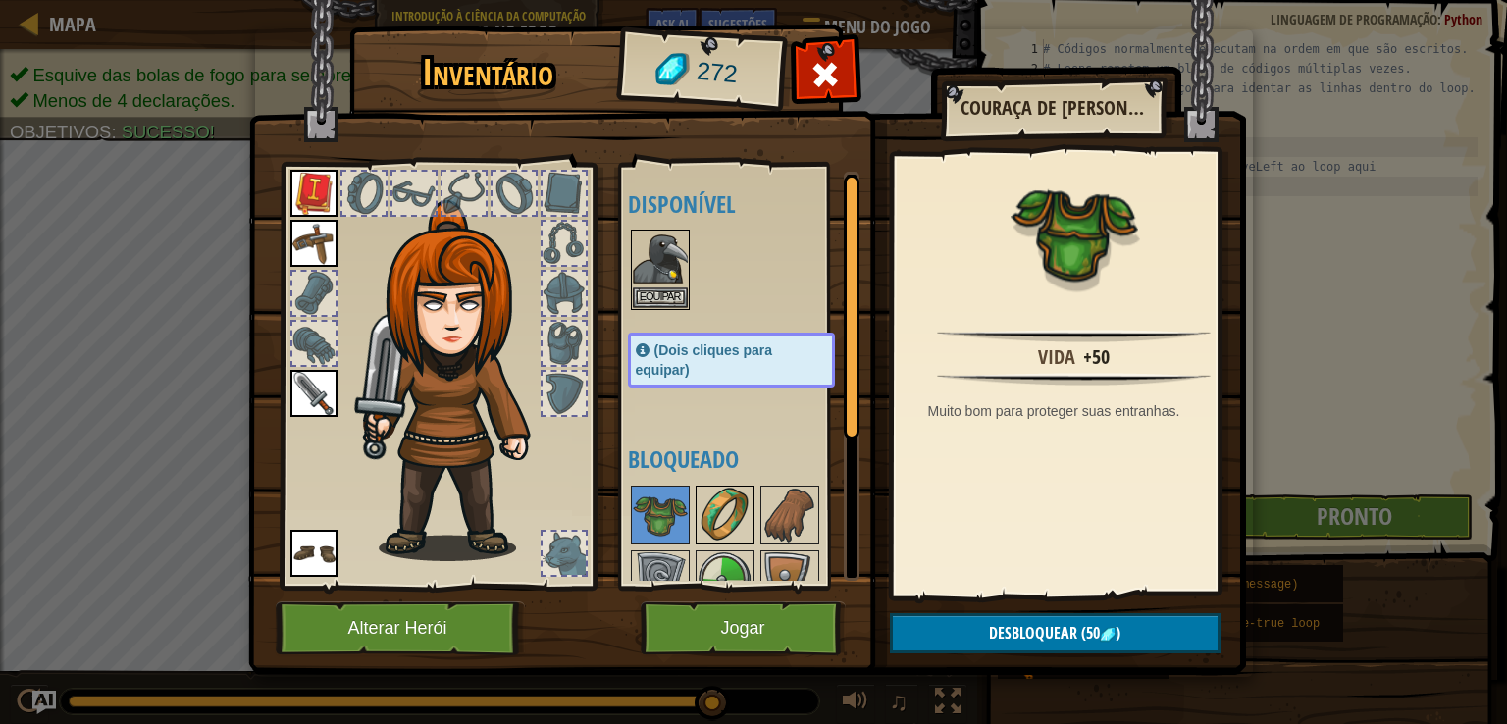
click at [716, 502] on img at bounding box center [725, 515] width 55 height 55
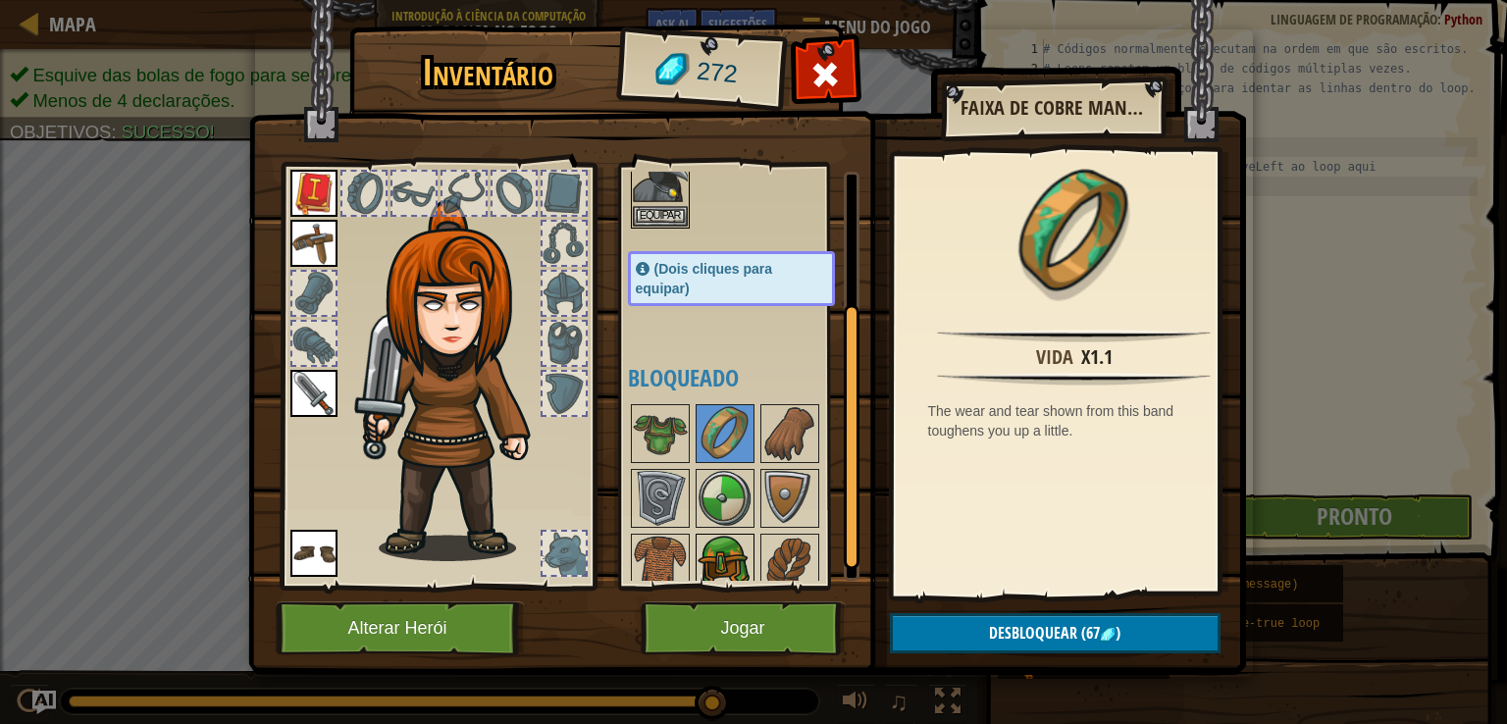
scroll to position [196, 0]
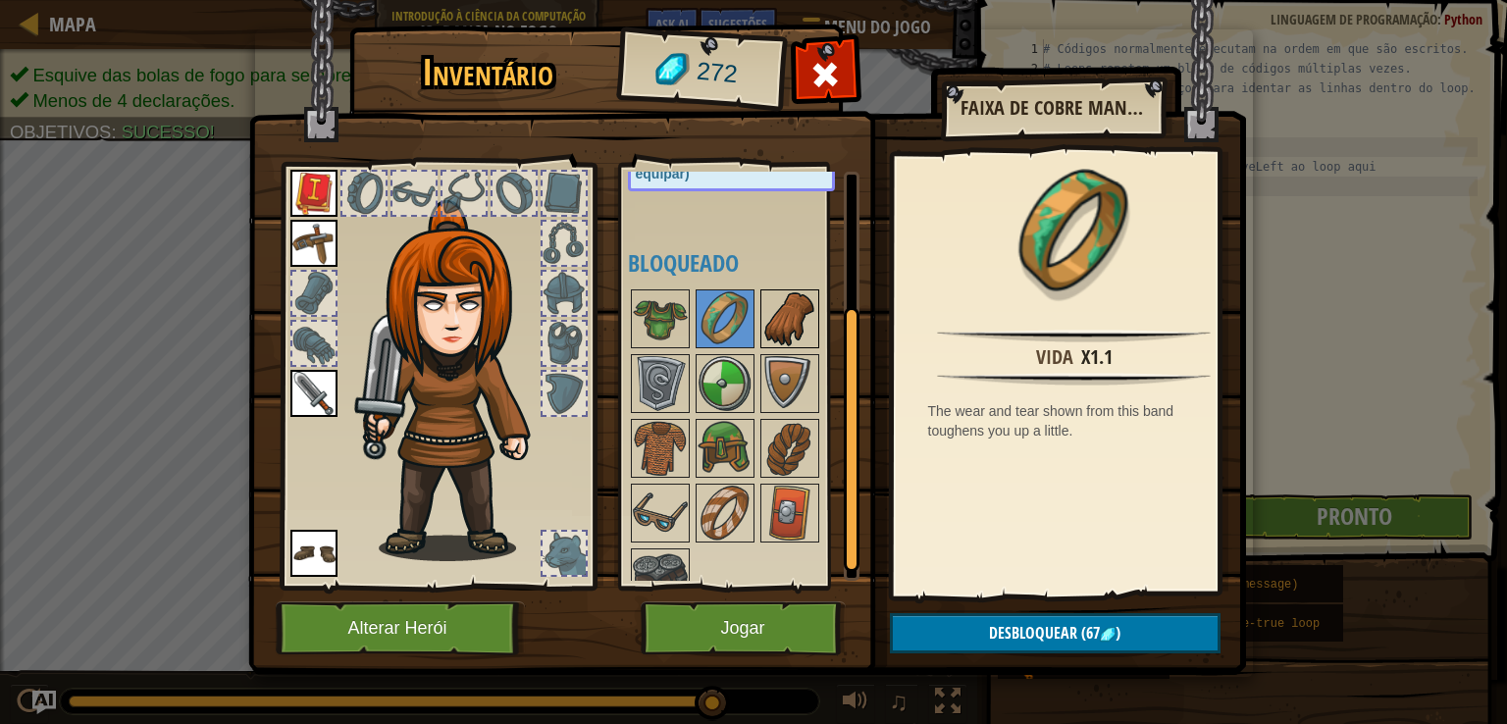
click at [774, 310] on img at bounding box center [789, 318] width 55 height 55
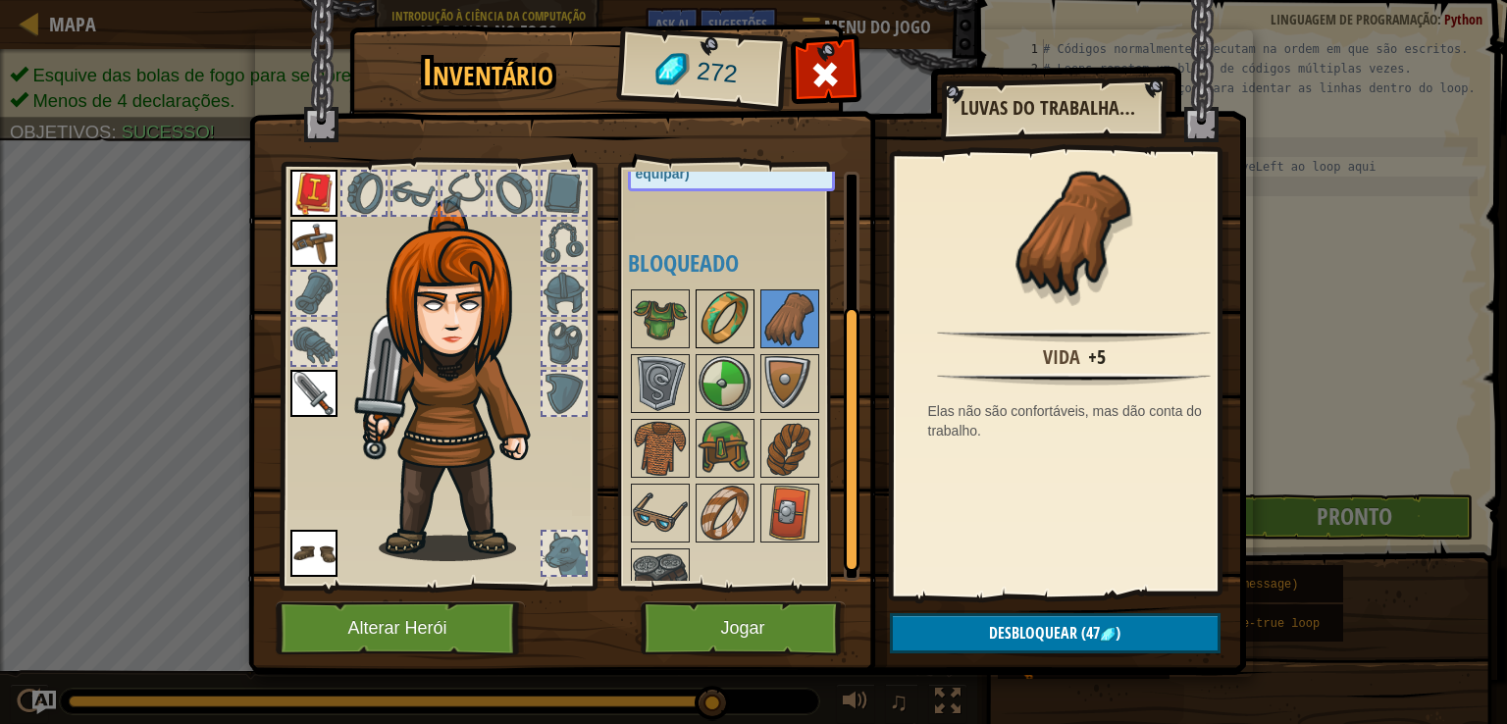
click at [710, 317] on img at bounding box center [725, 318] width 55 height 55
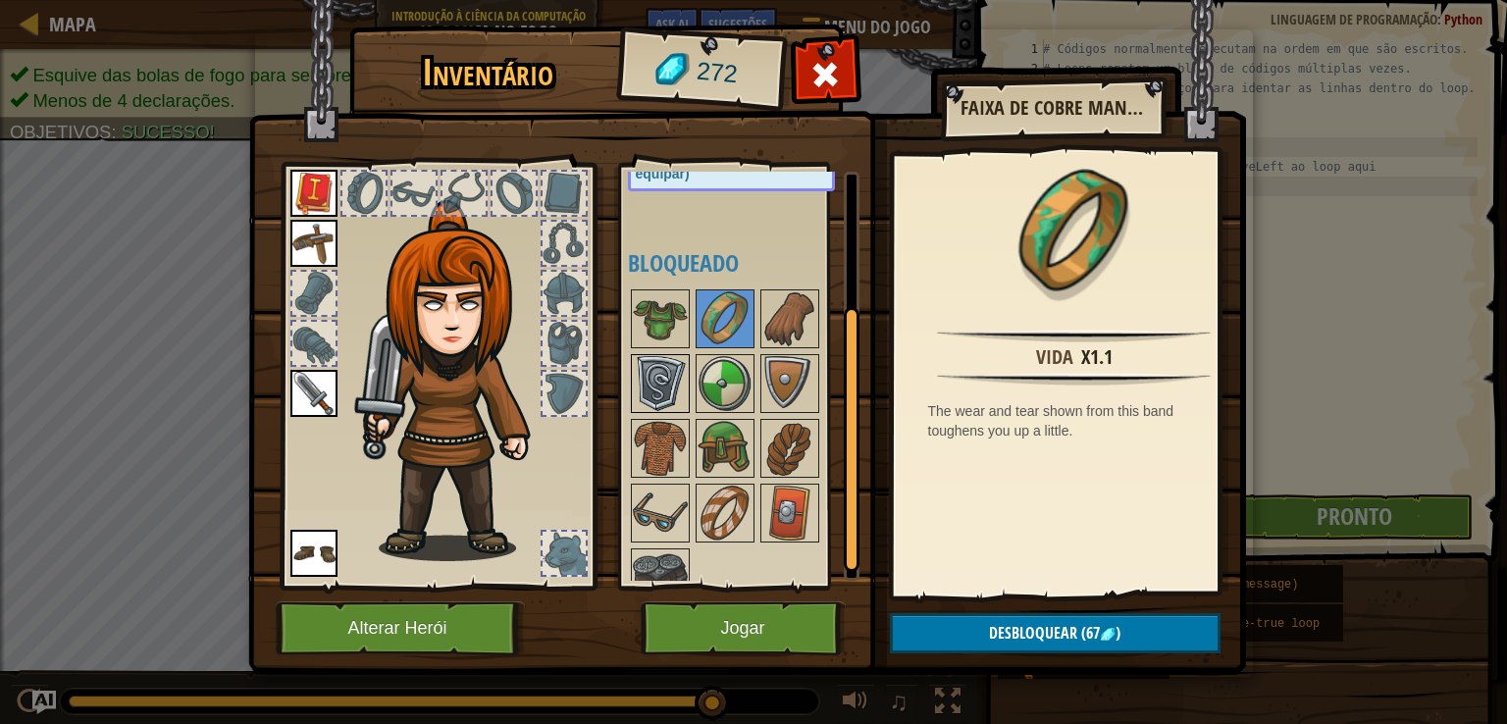
click at [659, 367] on img at bounding box center [660, 383] width 55 height 55
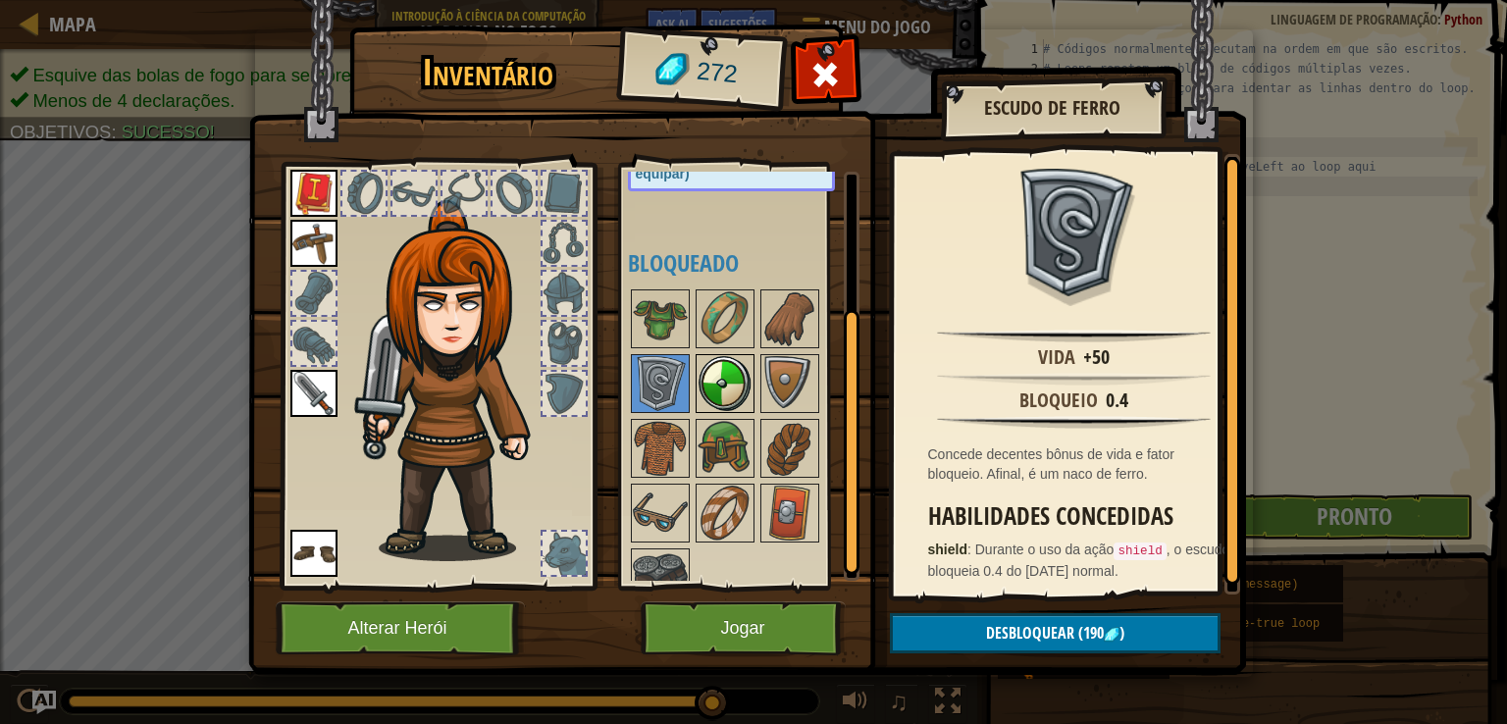
scroll to position [221, 0]
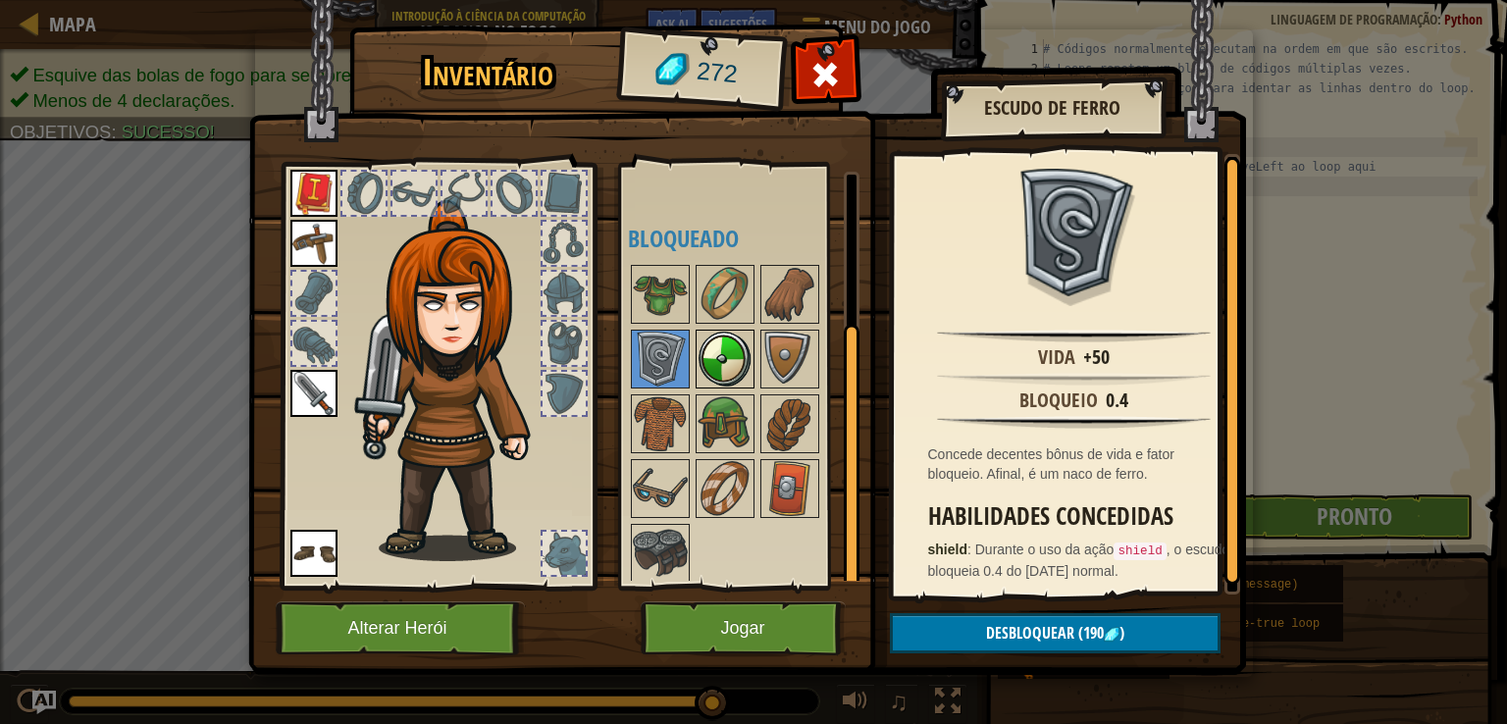
click at [713, 332] on img at bounding box center [725, 359] width 55 height 55
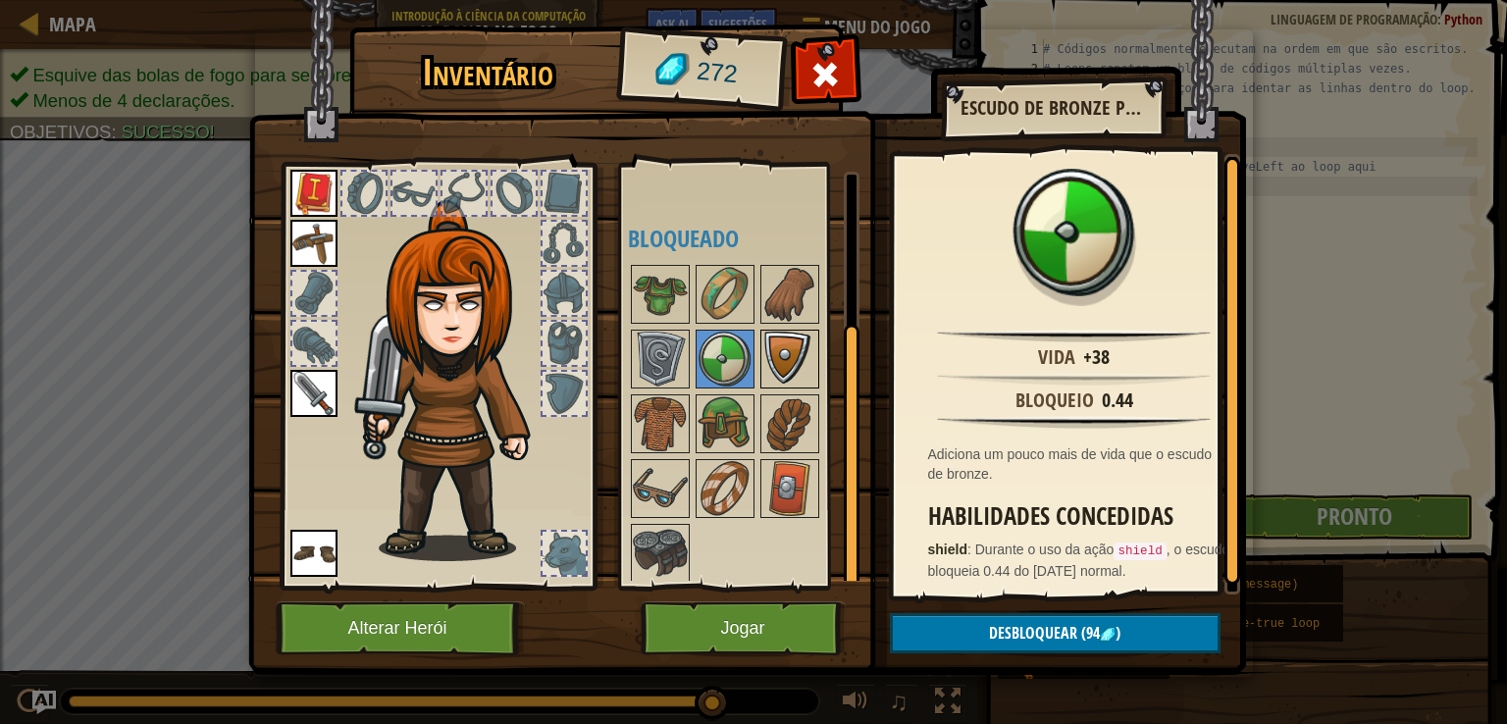
click at [777, 358] on img at bounding box center [789, 359] width 55 height 55
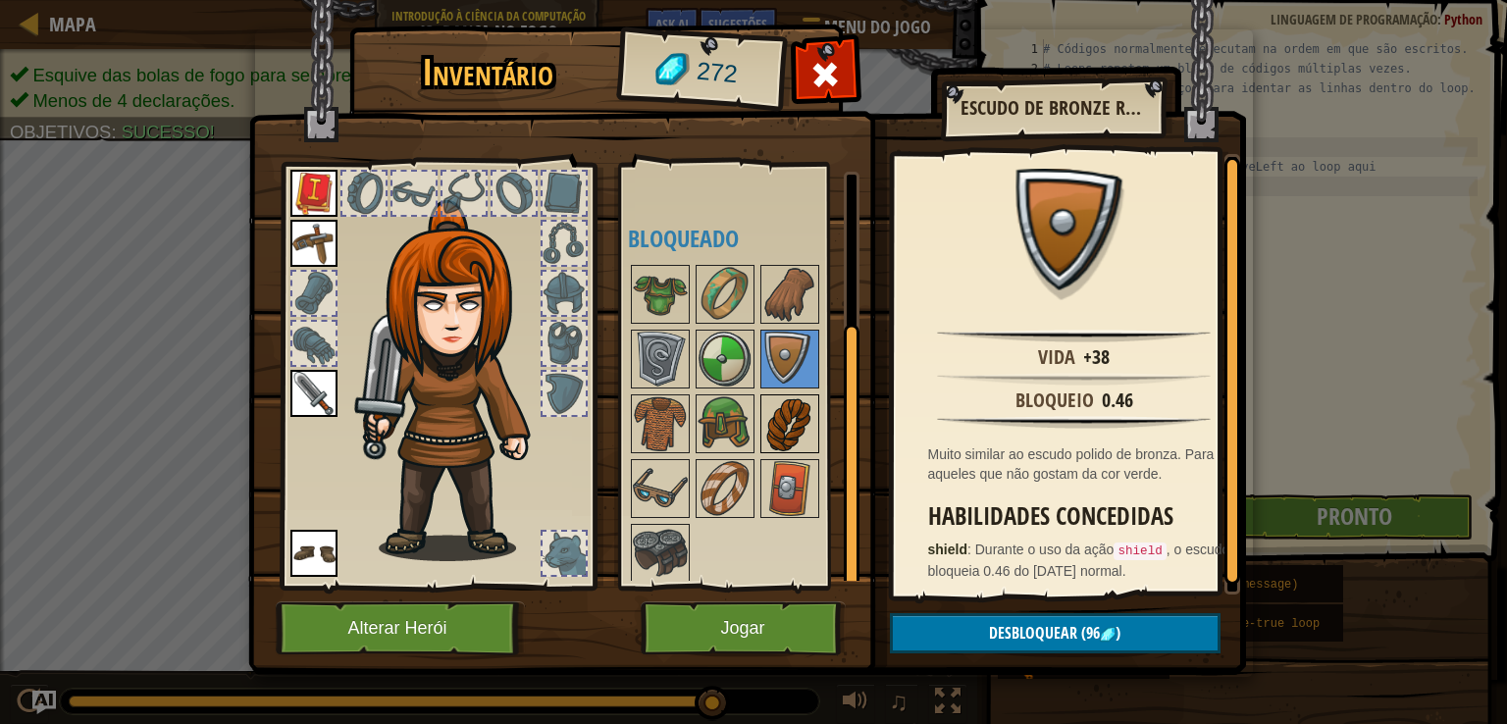
click at [780, 416] on img at bounding box center [789, 423] width 55 height 55
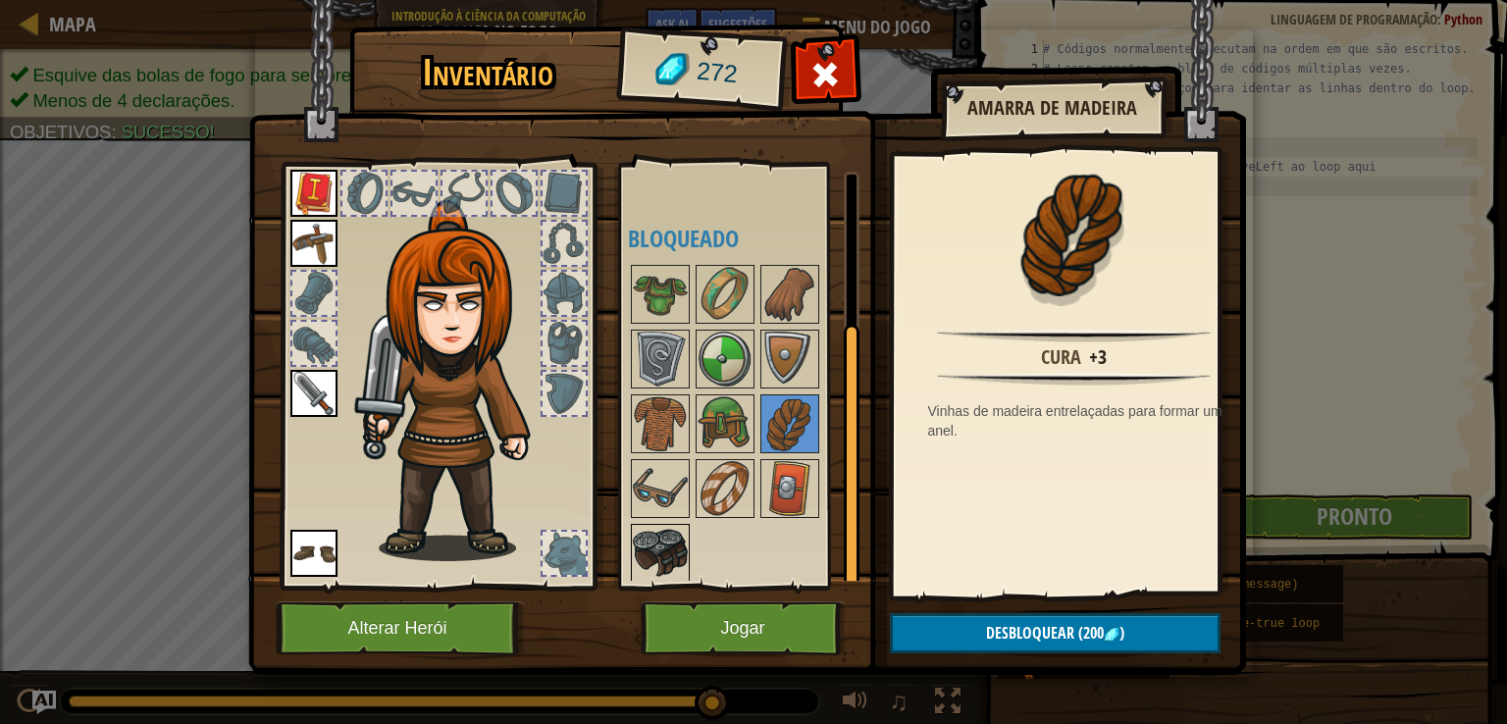
click at [674, 544] on img at bounding box center [660, 553] width 55 height 55
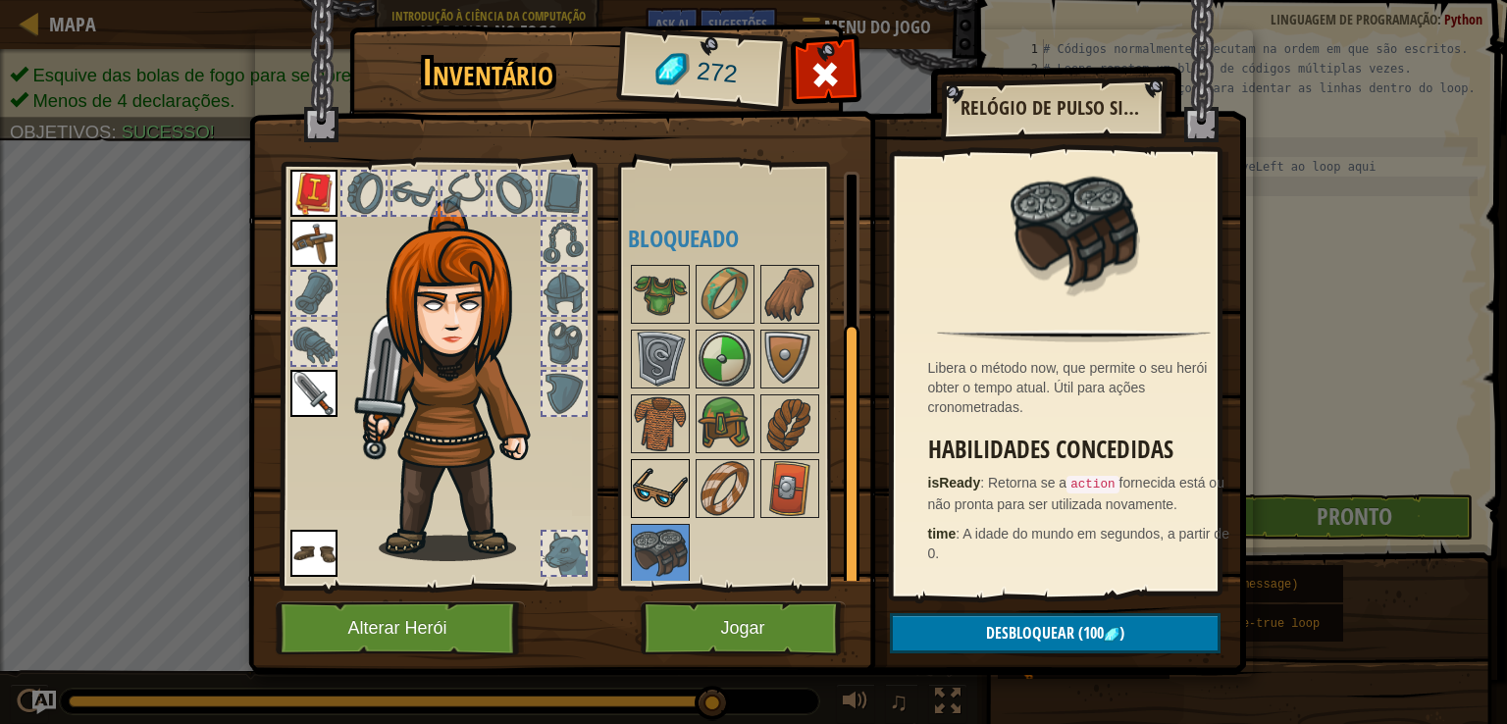
click at [674, 498] on img at bounding box center [660, 488] width 55 height 55
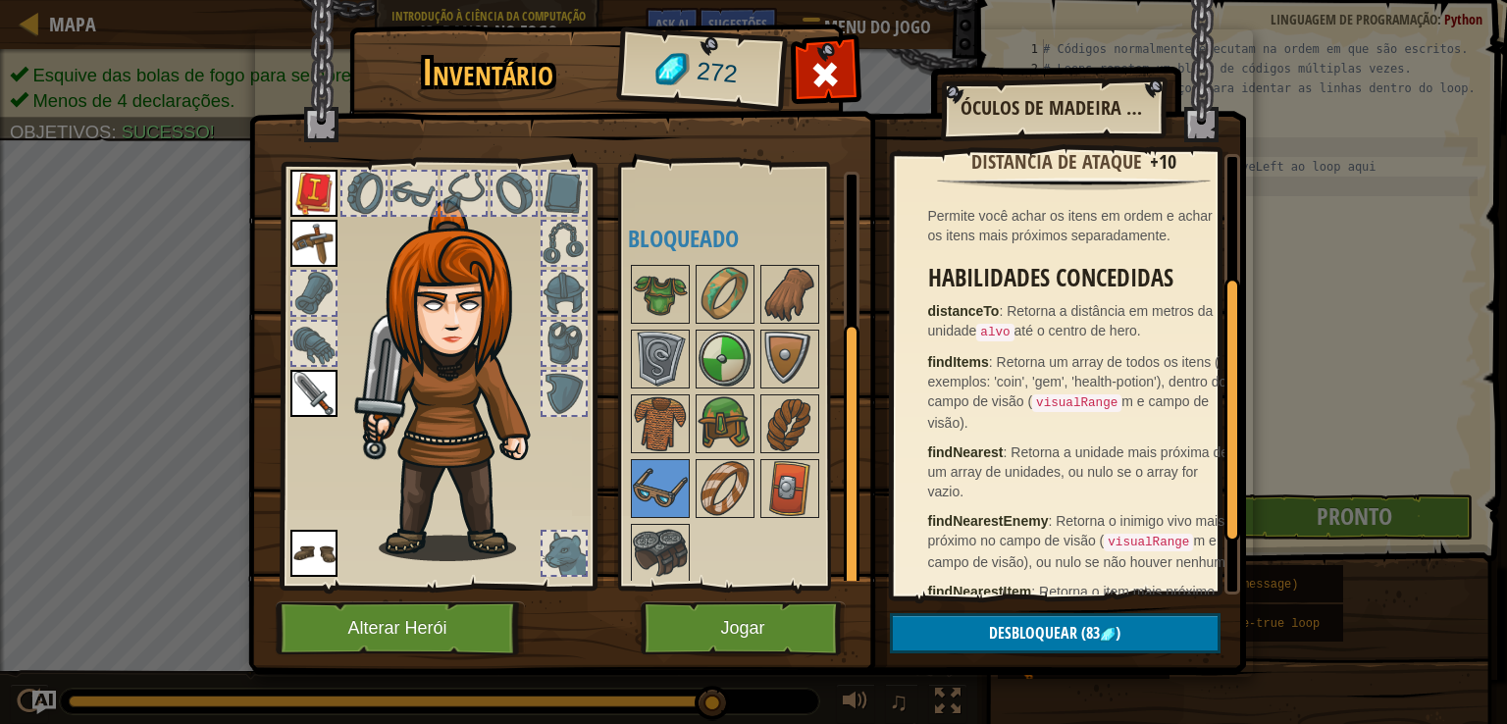
scroll to position [196, 0]
click at [675, 424] on img at bounding box center [660, 423] width 55 height 55
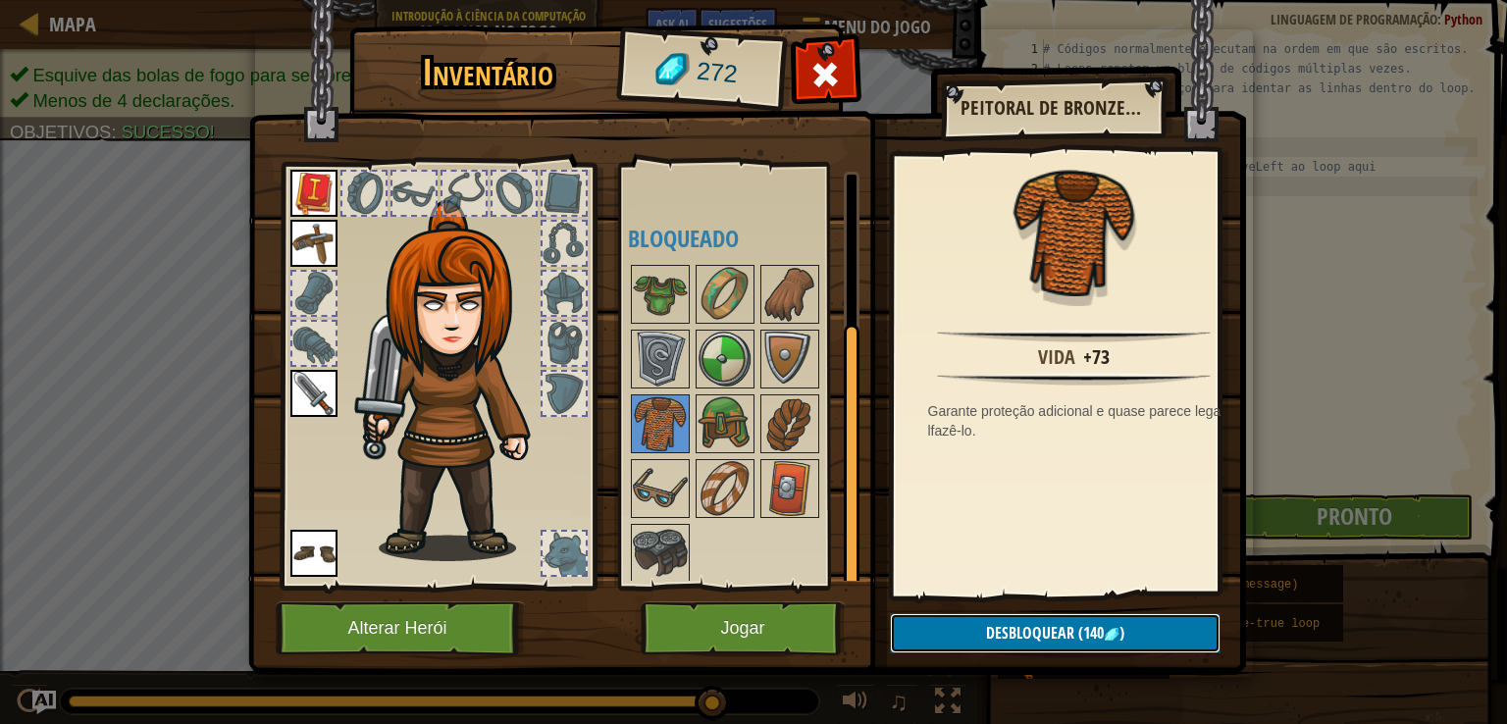
click at [938, 629] on button "Desbloquear (140 )" at bounding box center [1055, 633] width 331 height 40
click at [903, 629] on button "Confirmar" at bounding box center [1055, 633] width 331 height 40
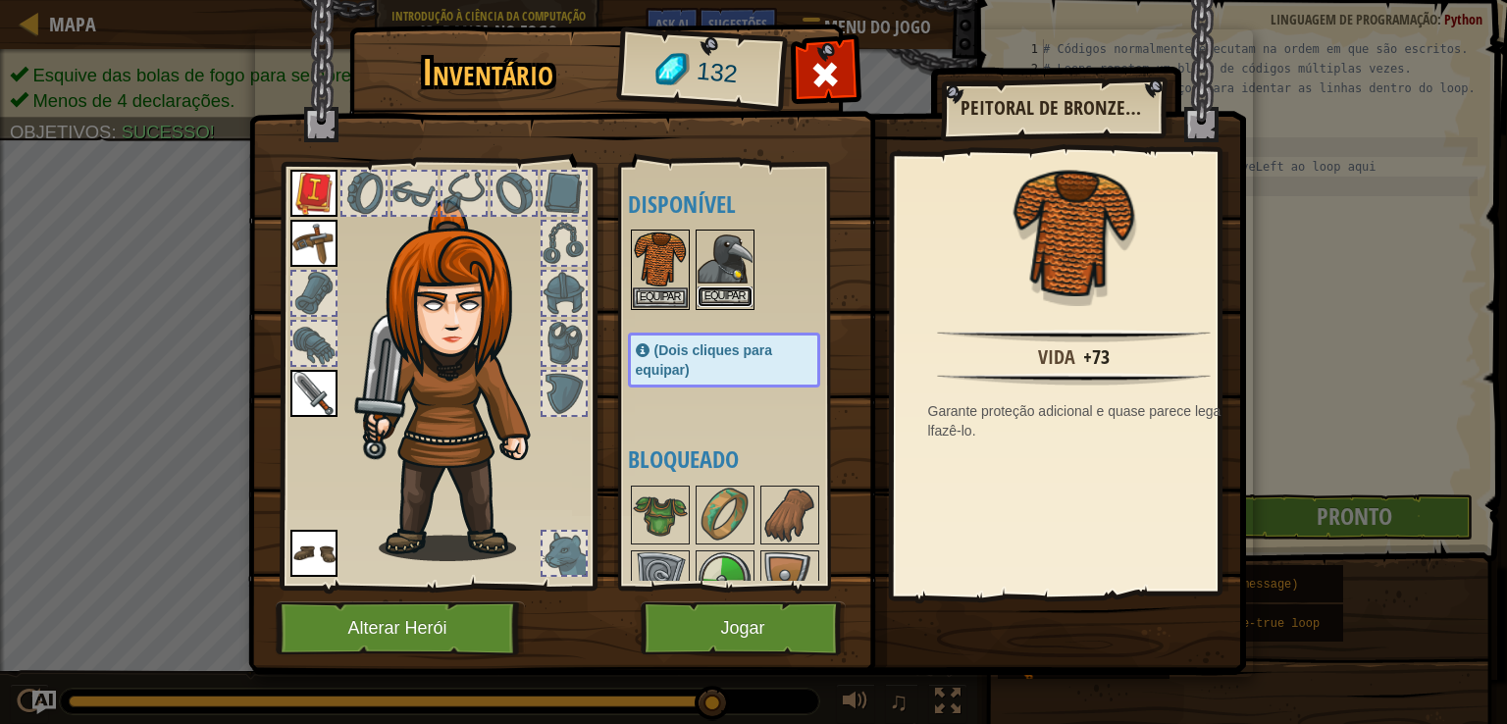
click at [719, 287] on button "Equipar" at bounding box center [725, 297] width 55 height 21
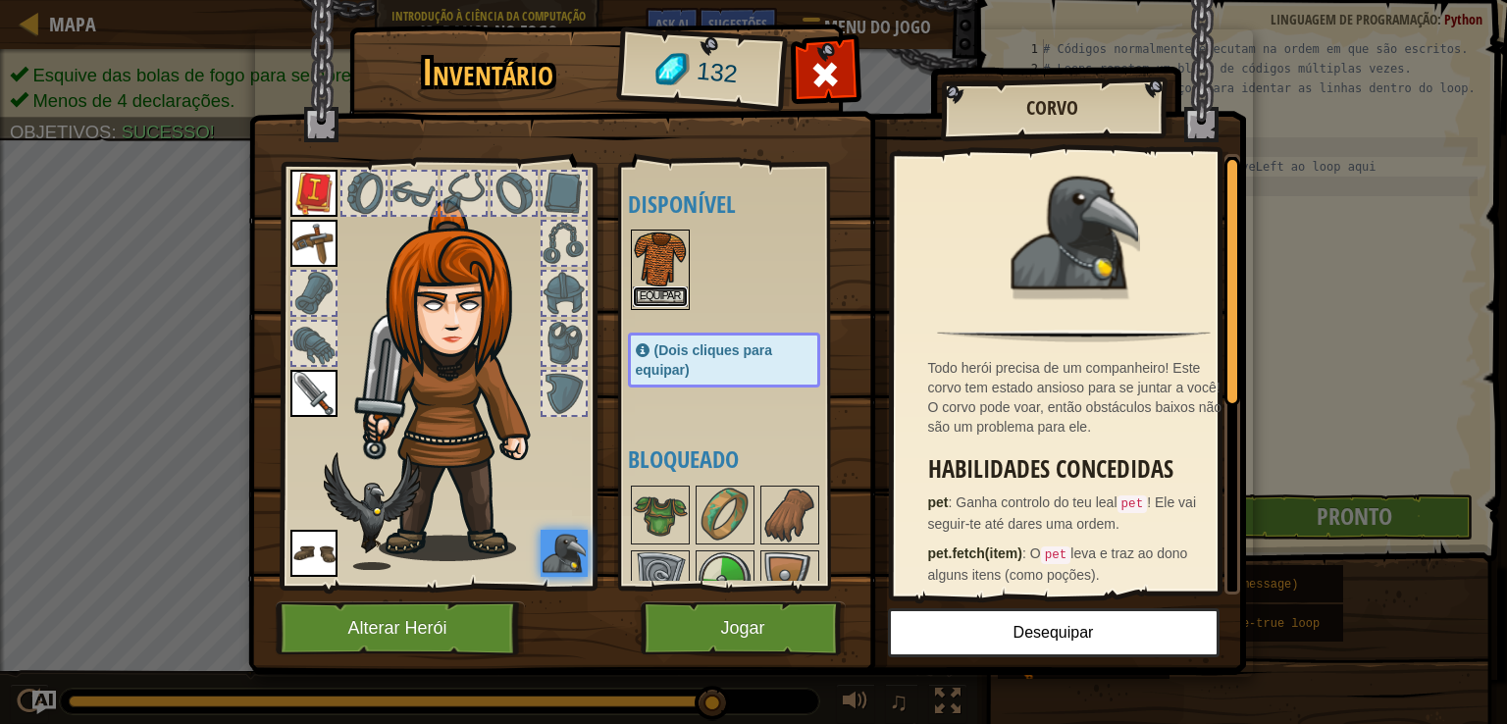
click at [657, 296] on button "Equipar" at bounding box center [660, 297] width 55 height 21
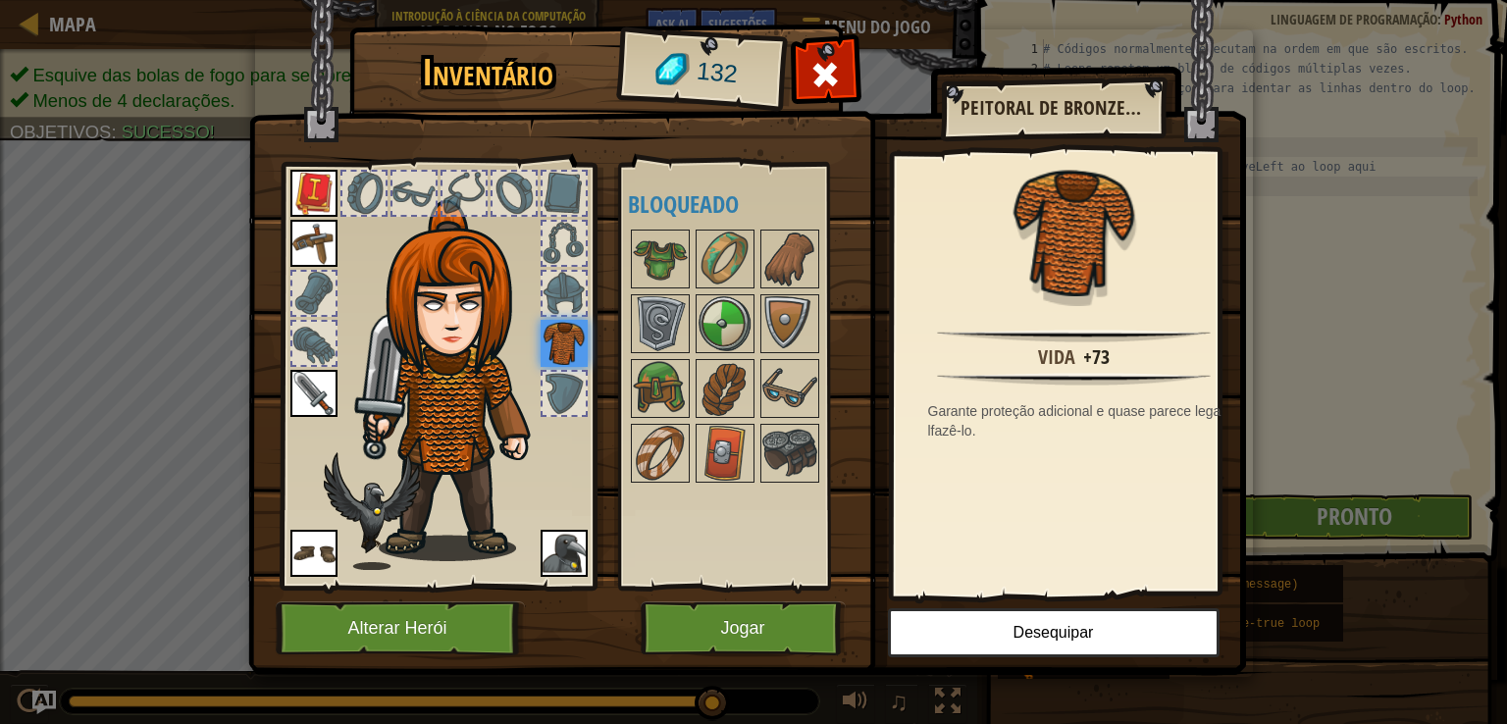
click at [567, 557] on img at bounding box center [564, 553] width 47 height 47
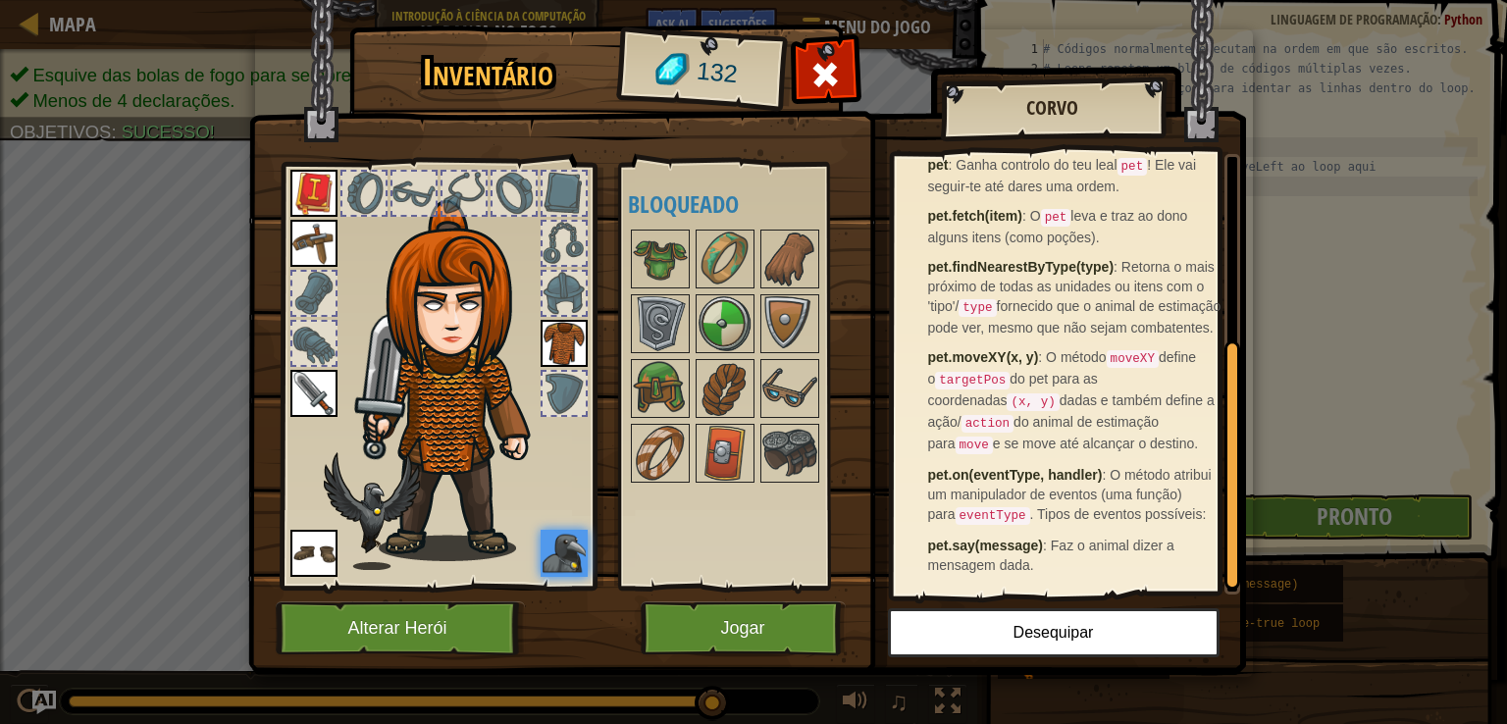
scroll to position [339, 0]
click at [720, 642] on button "Jogar" at bounding box center [743, 628] width 205 height 54
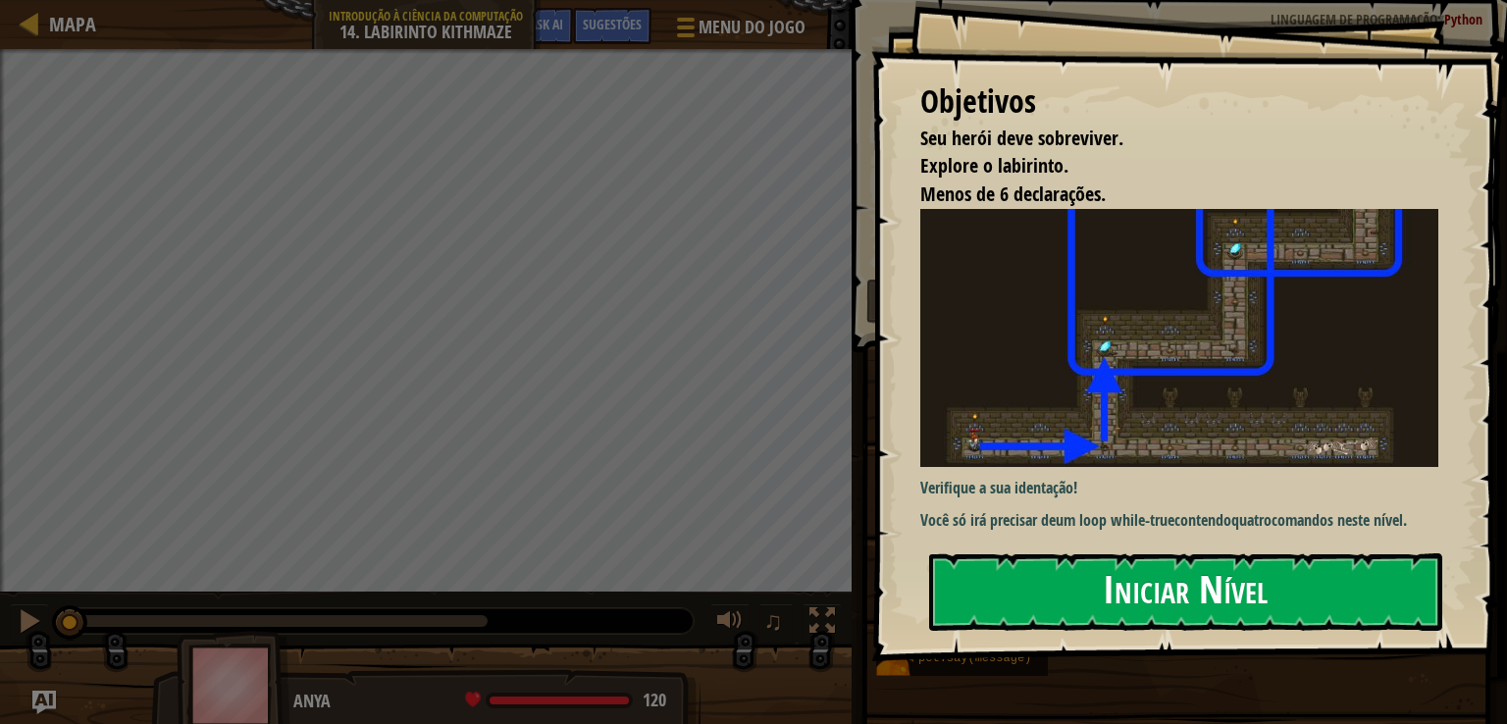
click at [979, 594] on button "Iniciar Nível" at bounding box center [1185, 592] width 513 height 78
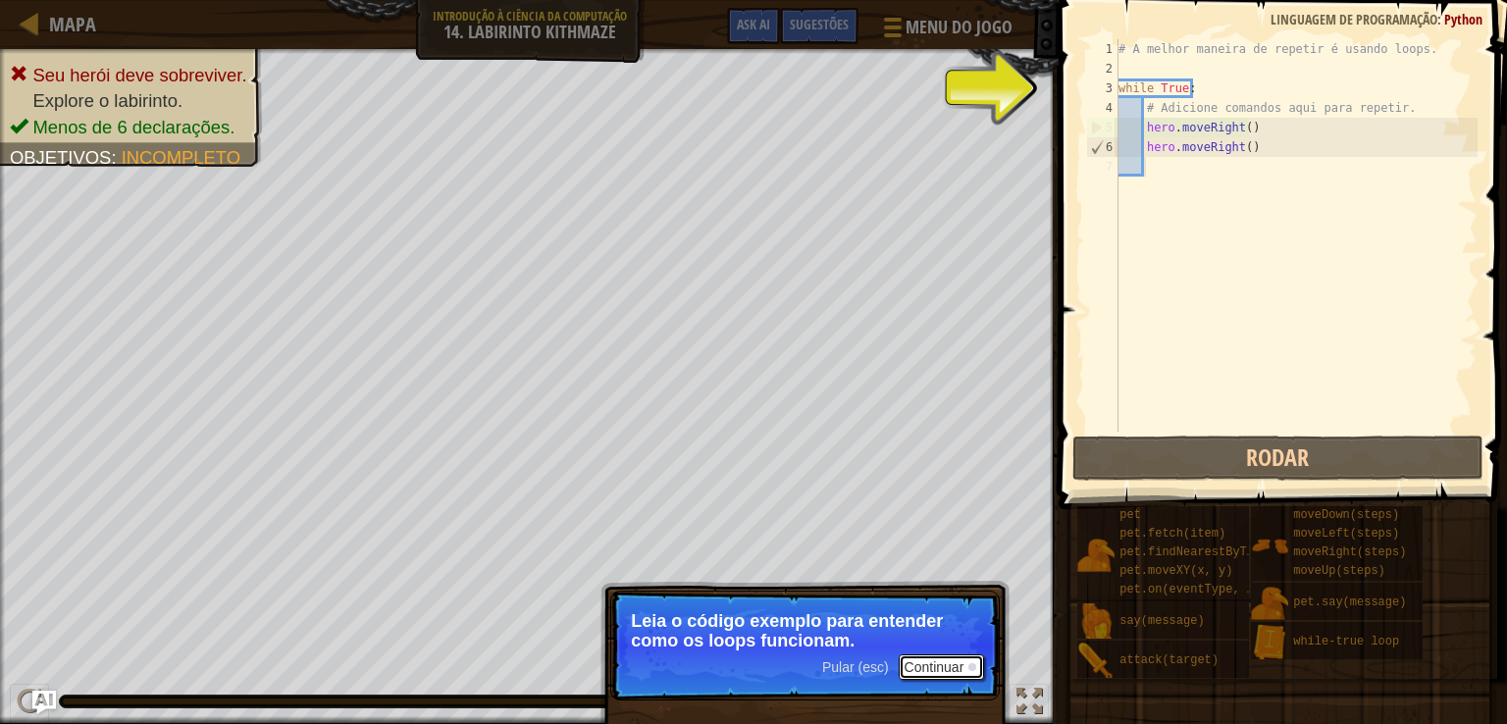
click at [938, 667] on button "Continuar" at bounding box center [942, 667] width 86 height 26
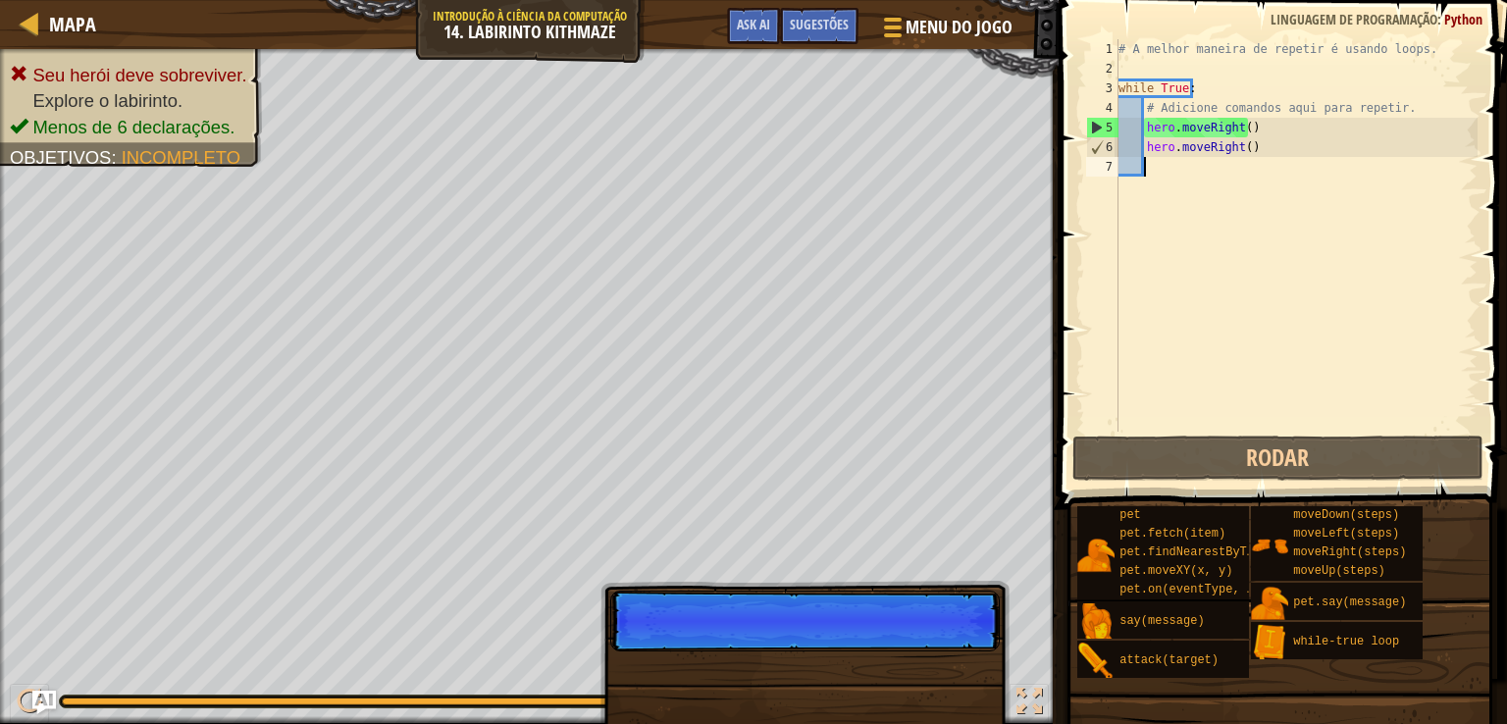
scroll to position [9, 0]
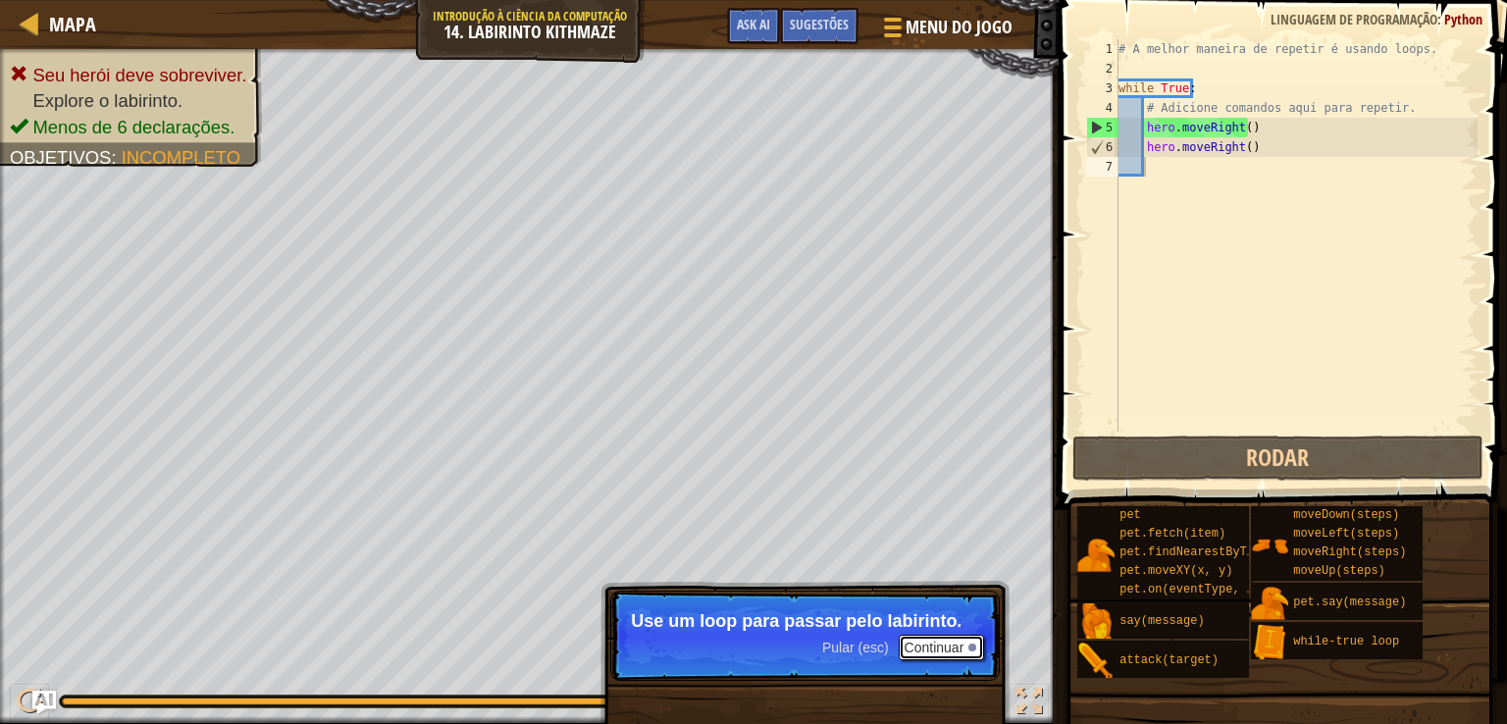
click at [942, 641] on button "Continuar" at bounding box center [942, 648] width 86 height 26
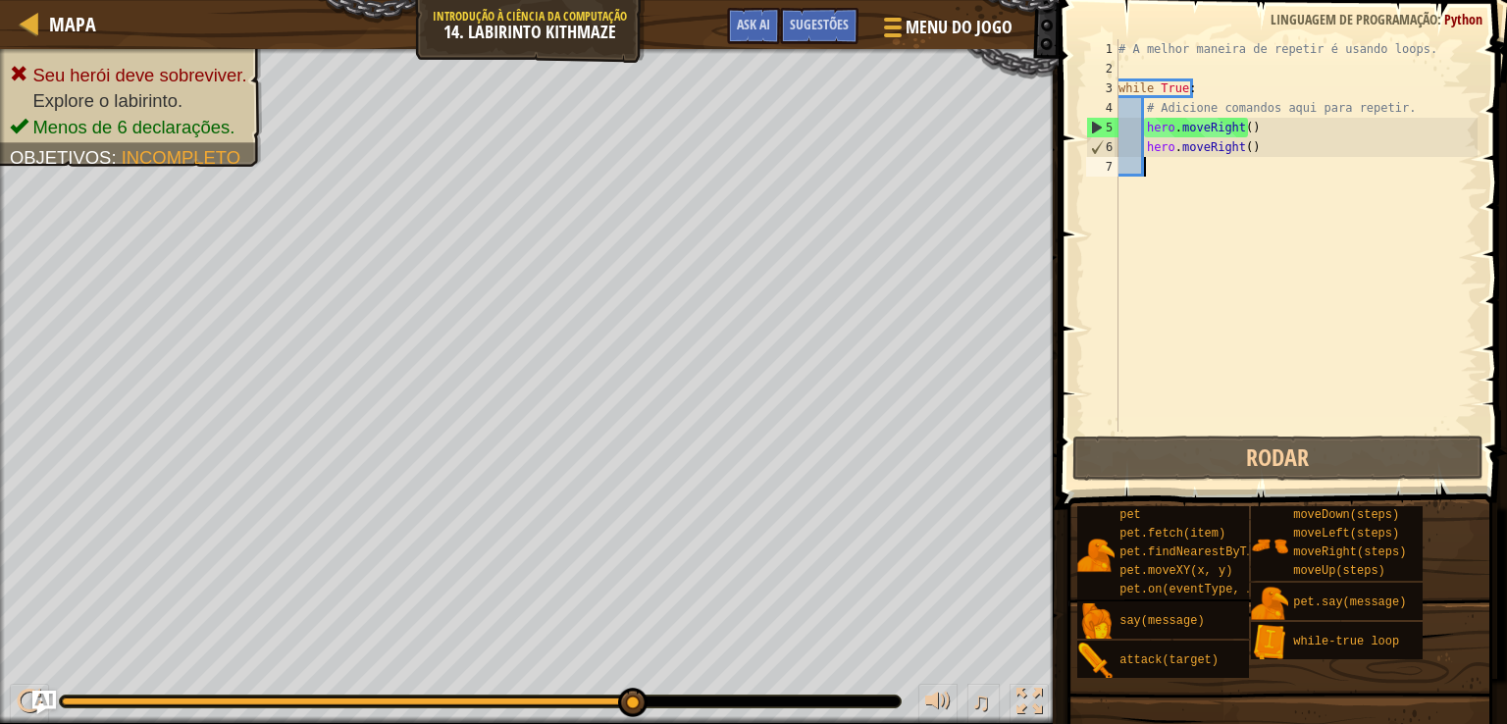
click at [1260, 147] on div "# A melhor maneira de repetir é usando loops. while True : # Adicione comandos …" at bounding box center [1296, 255] width 363 height 432
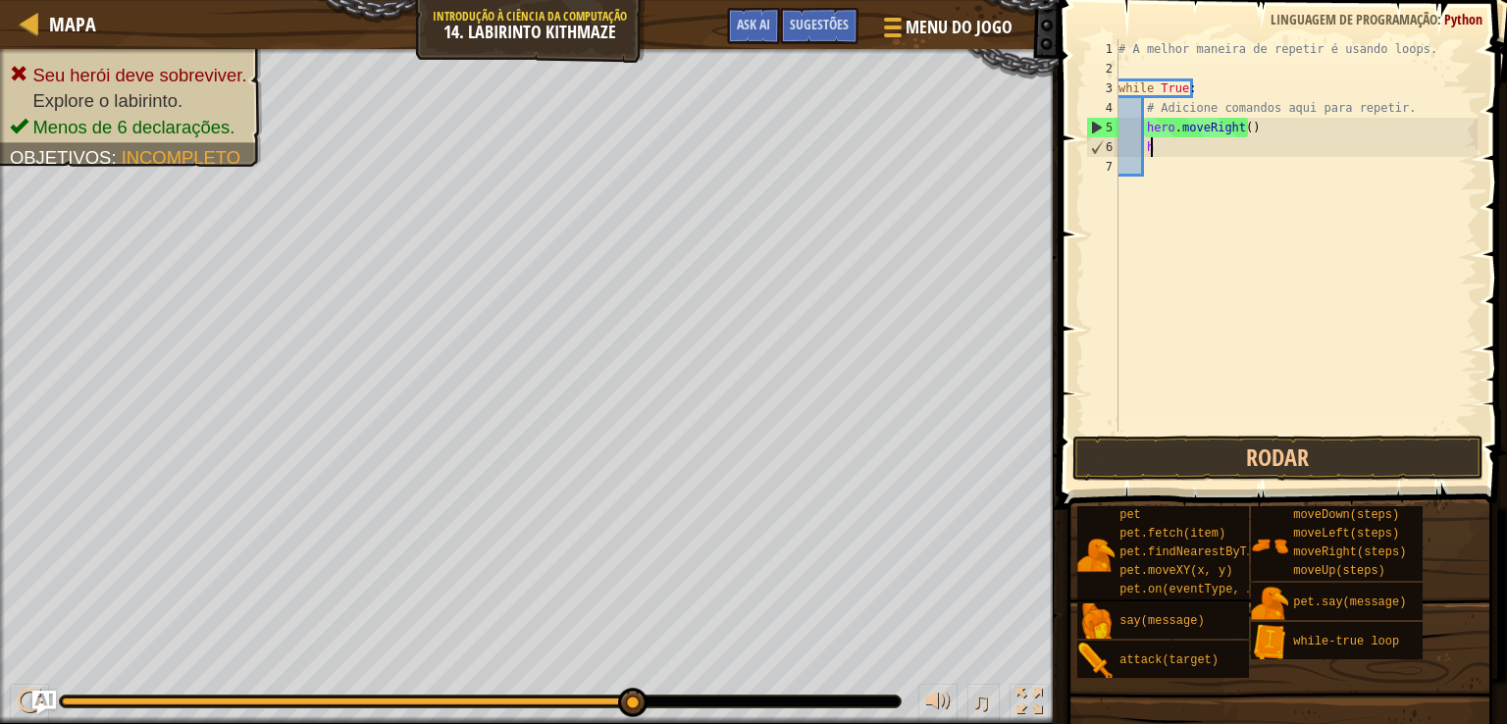
type textarea "h"
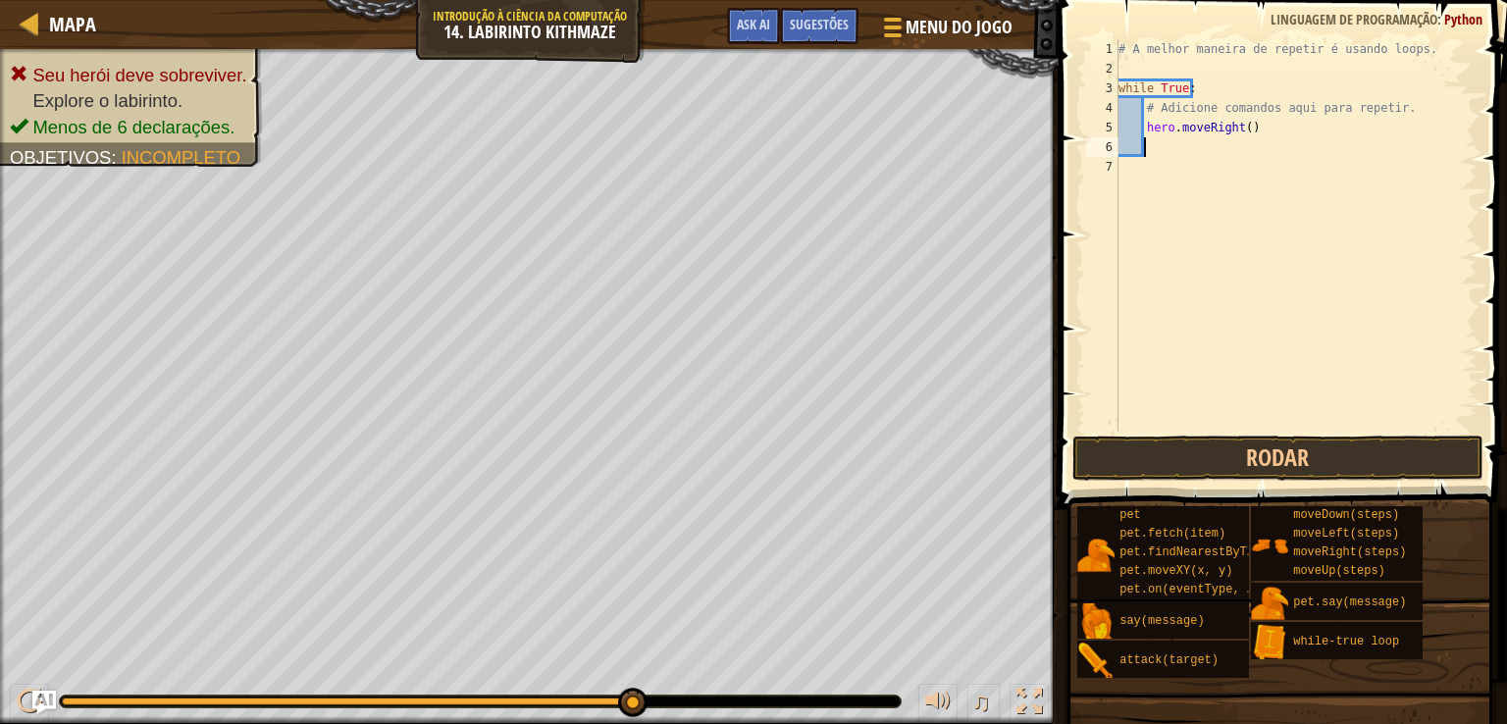
type textarea "h"
click at [1252, 451] on button "Rodar" at bounding box center [1278, 458] width 412 height 45
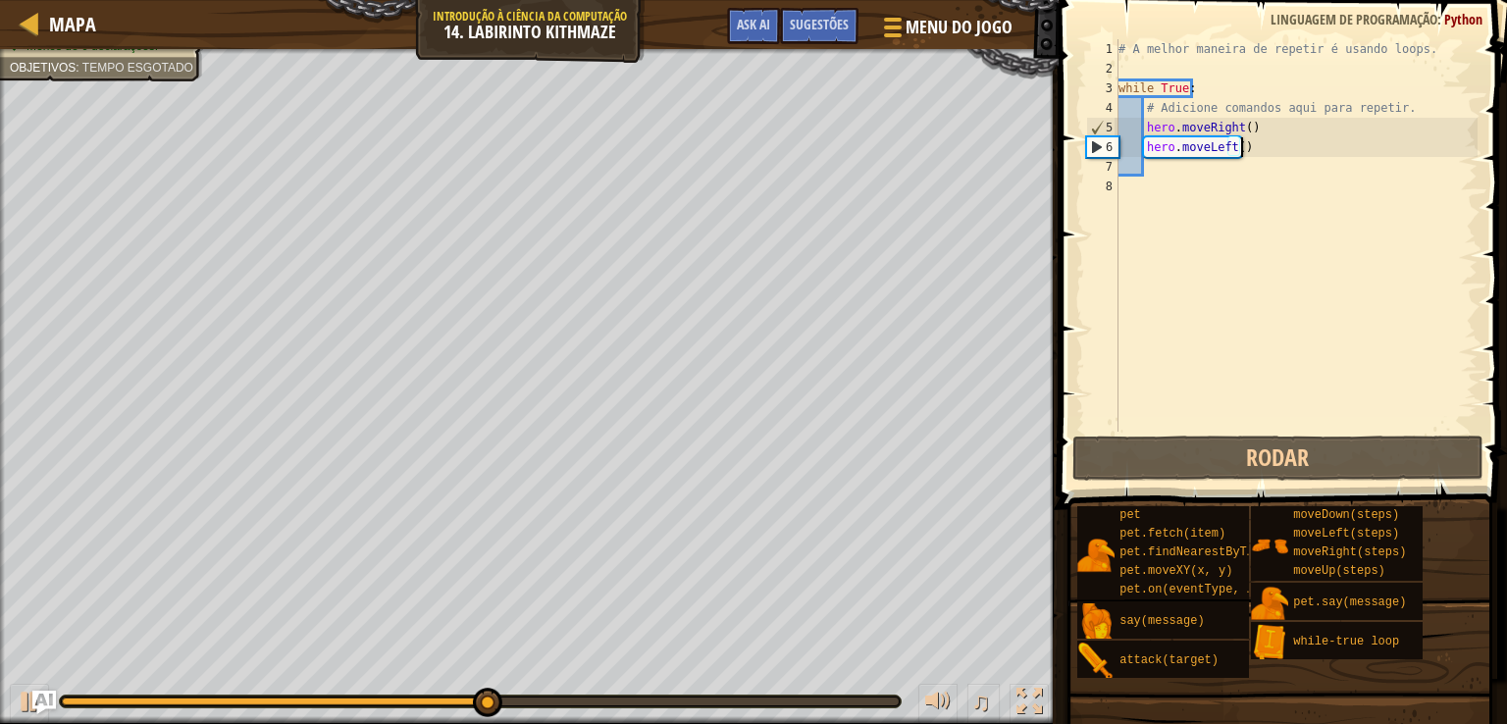
click at [1252, 149] on div "# A melhor maneira de repetir é usando loops. while True : # Adicione comandos …" at bounding box center [1296, 255] width 363 height 432
type textarea "hero.moveLeft()"
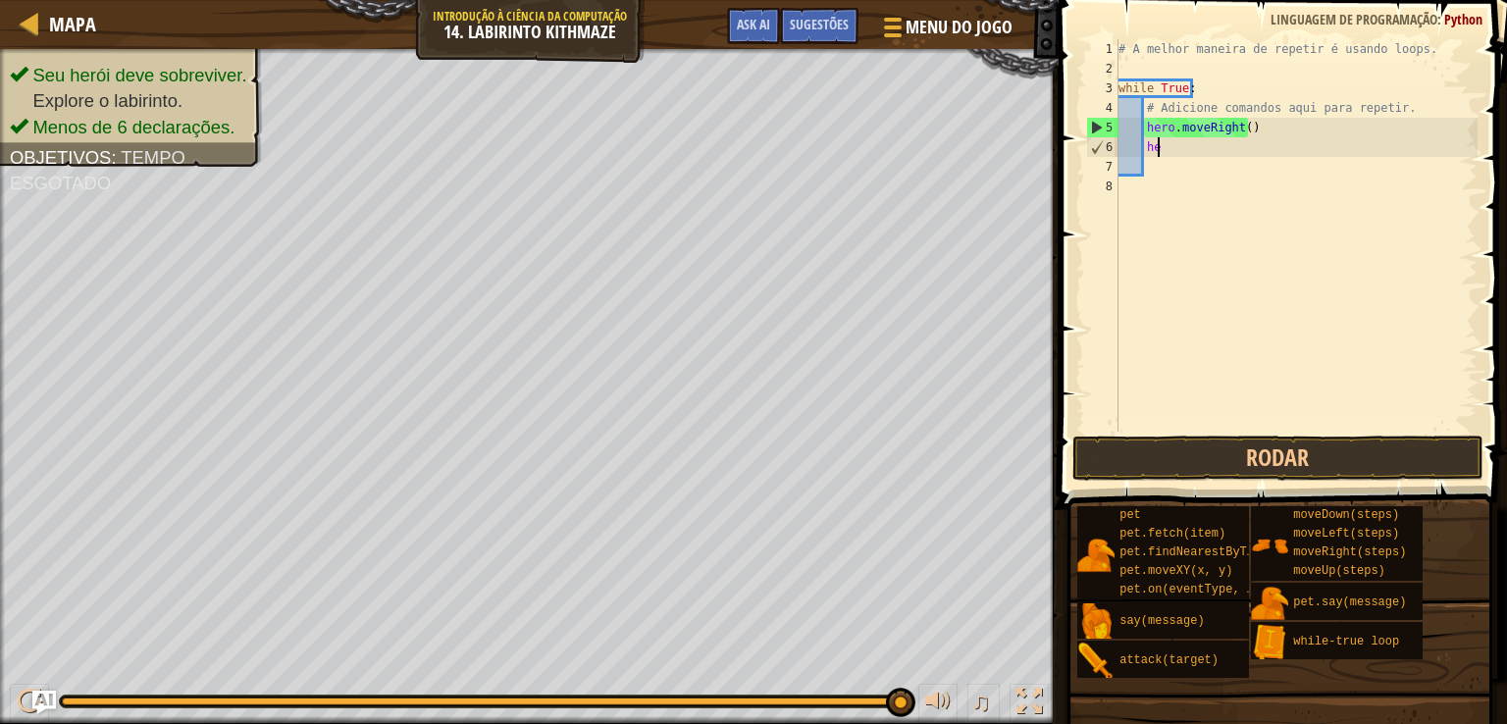
type textarea "h"
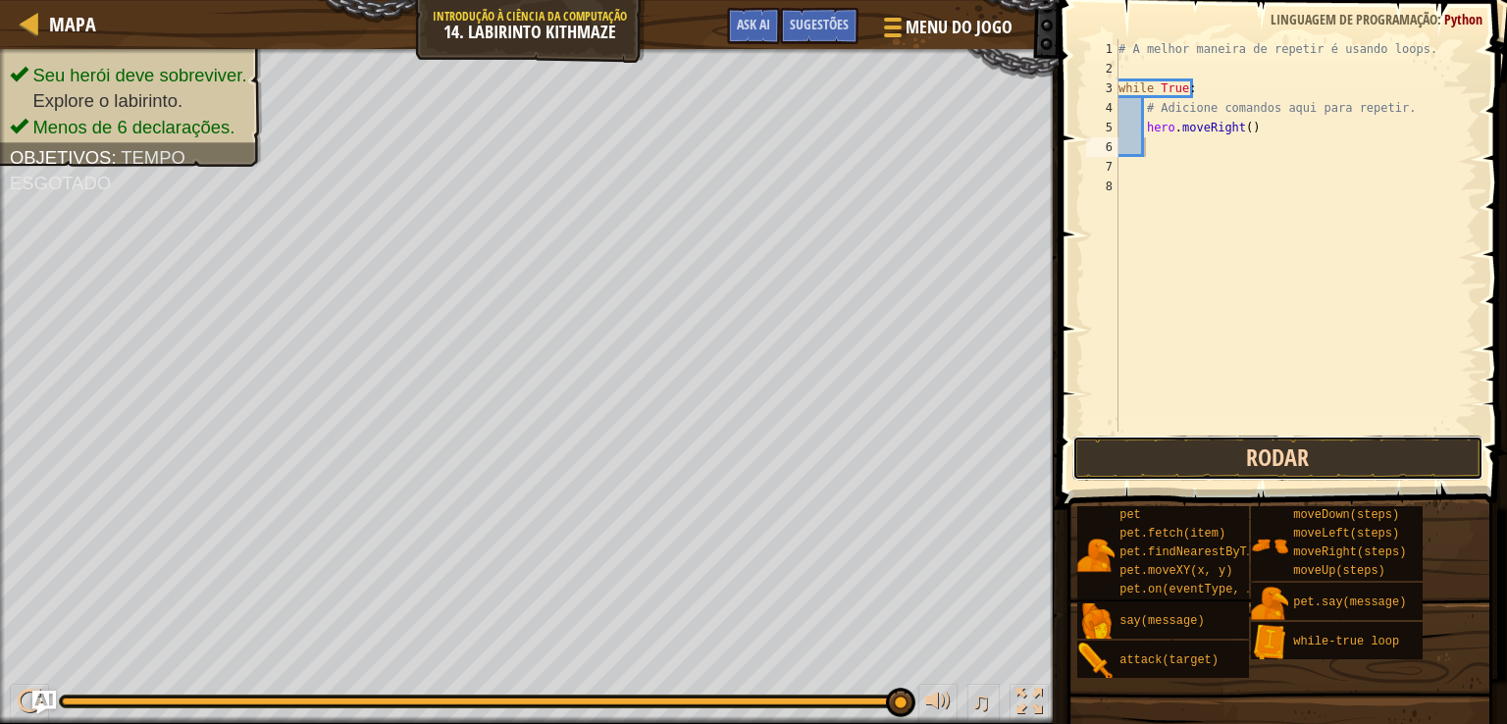
click at [1202, 456] on button "Rodar" at bounding box center [1278, 458] width 412 height 45
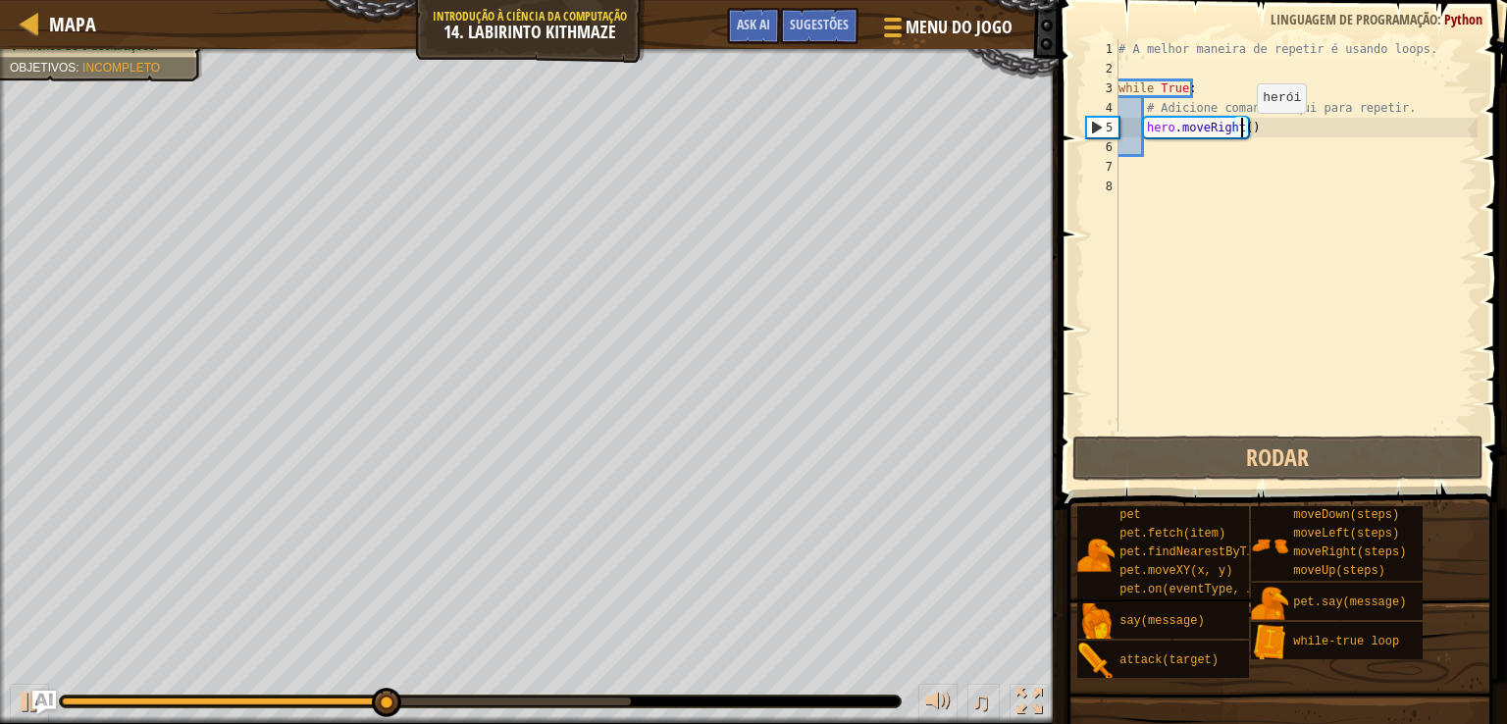
click at [1240, 131] on div "# A melhor maneira de repetir é usando loops. while True : # Adicione comandos …" at bounding box center [1296, 255] width 363 height 432
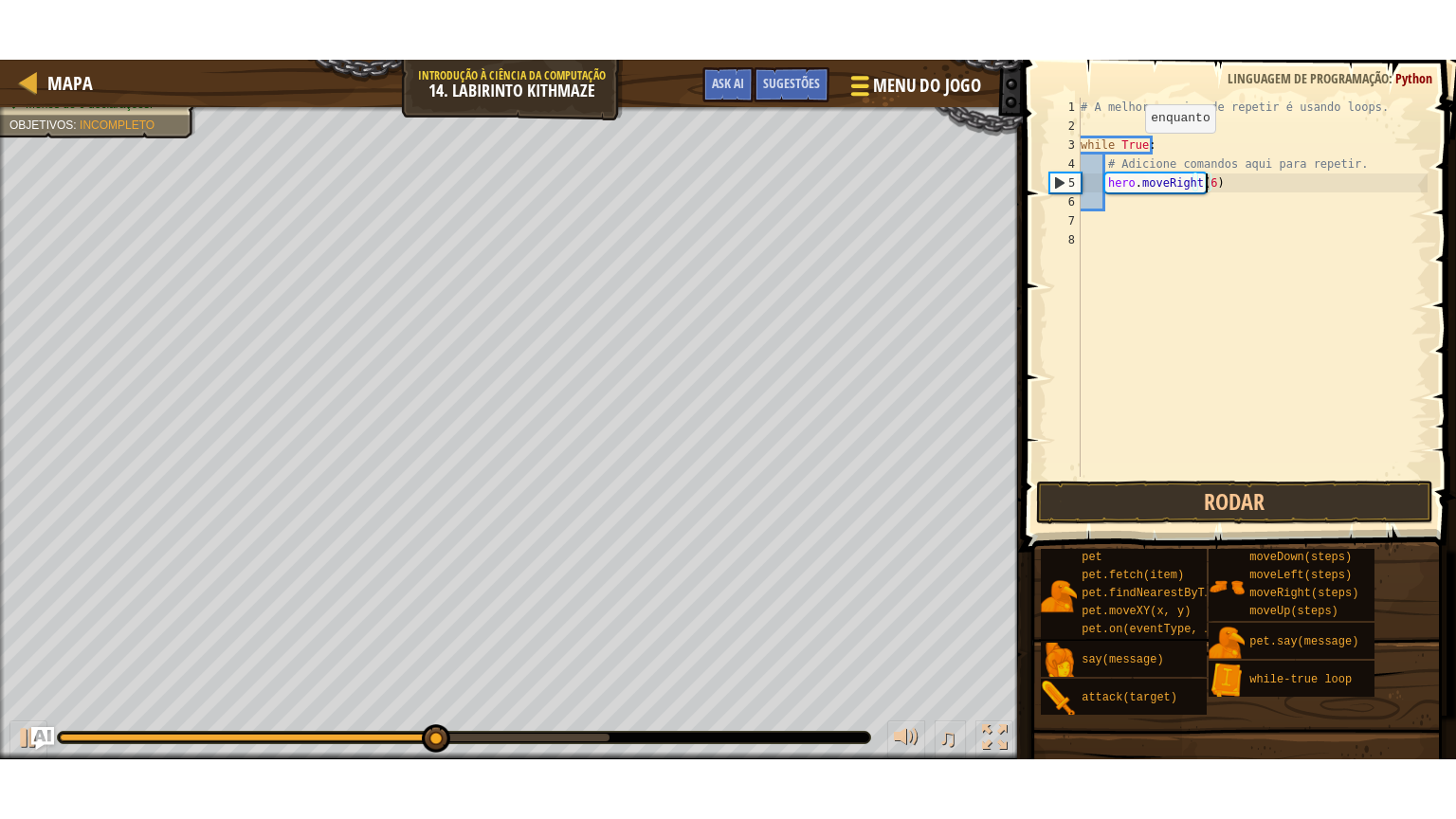
scroll to position [9, 10]
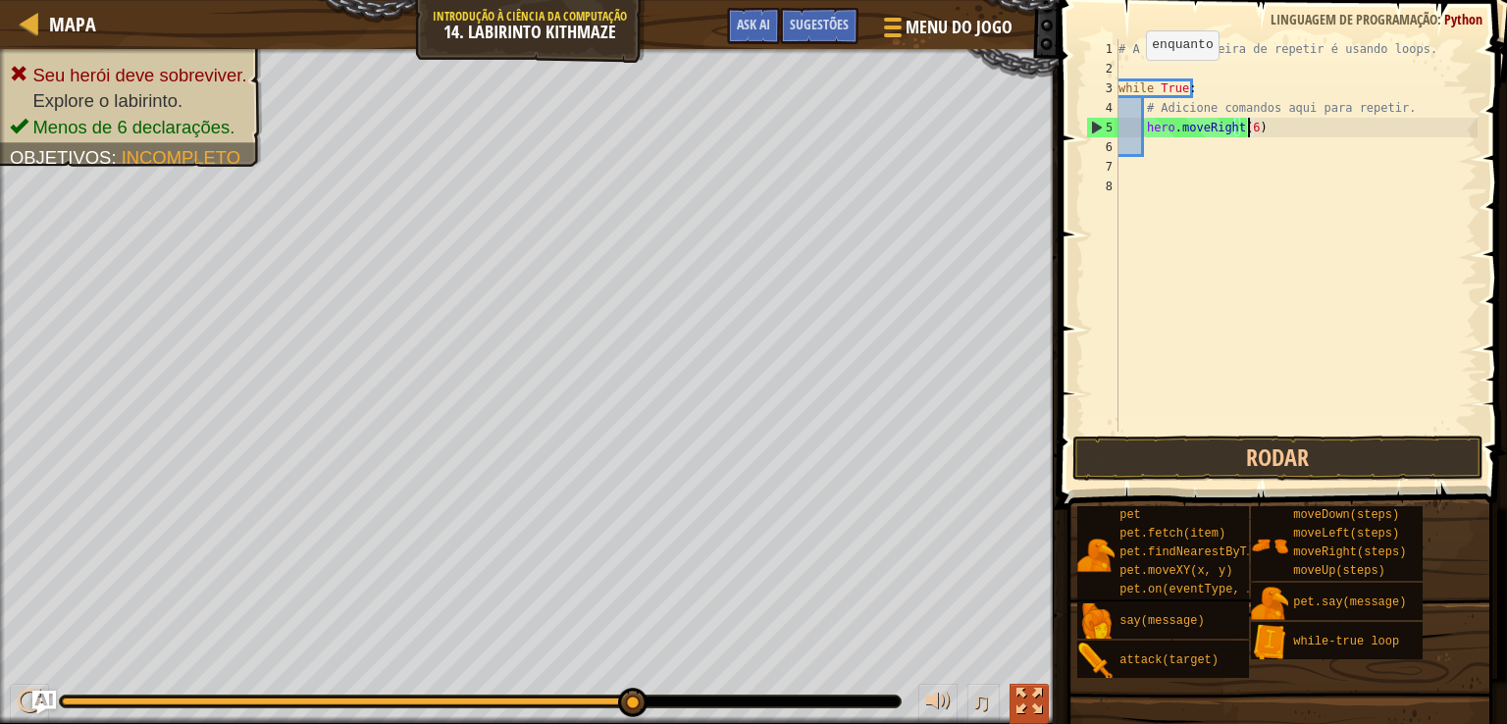
type textarea "hero.moveRight(6)"
click at [1020, 696] on div at bounding box center [1030, 702] width 26 height 26
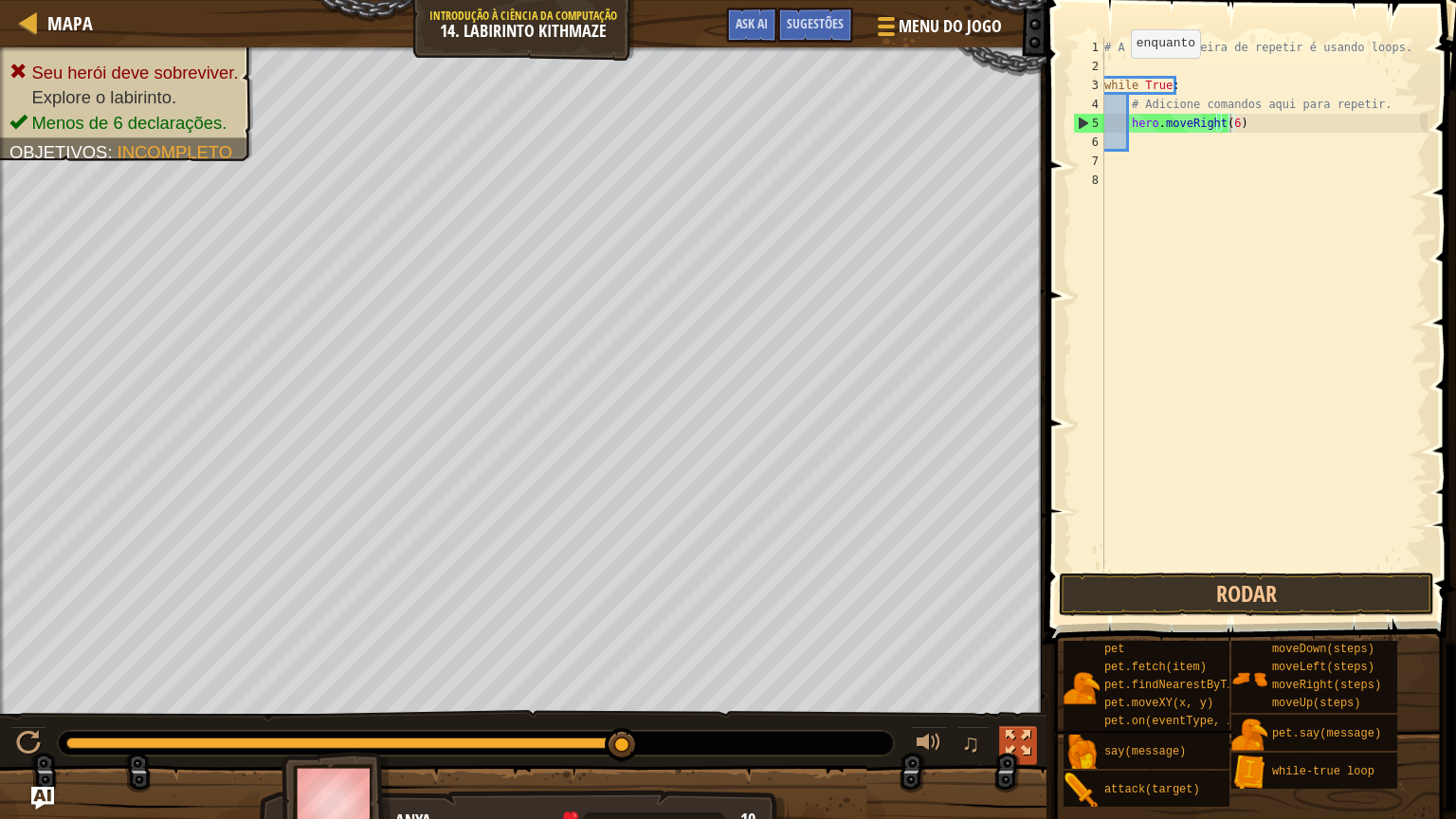
click at [1009, 698] on div at bounding box center [1018, 744] width 25 height 25
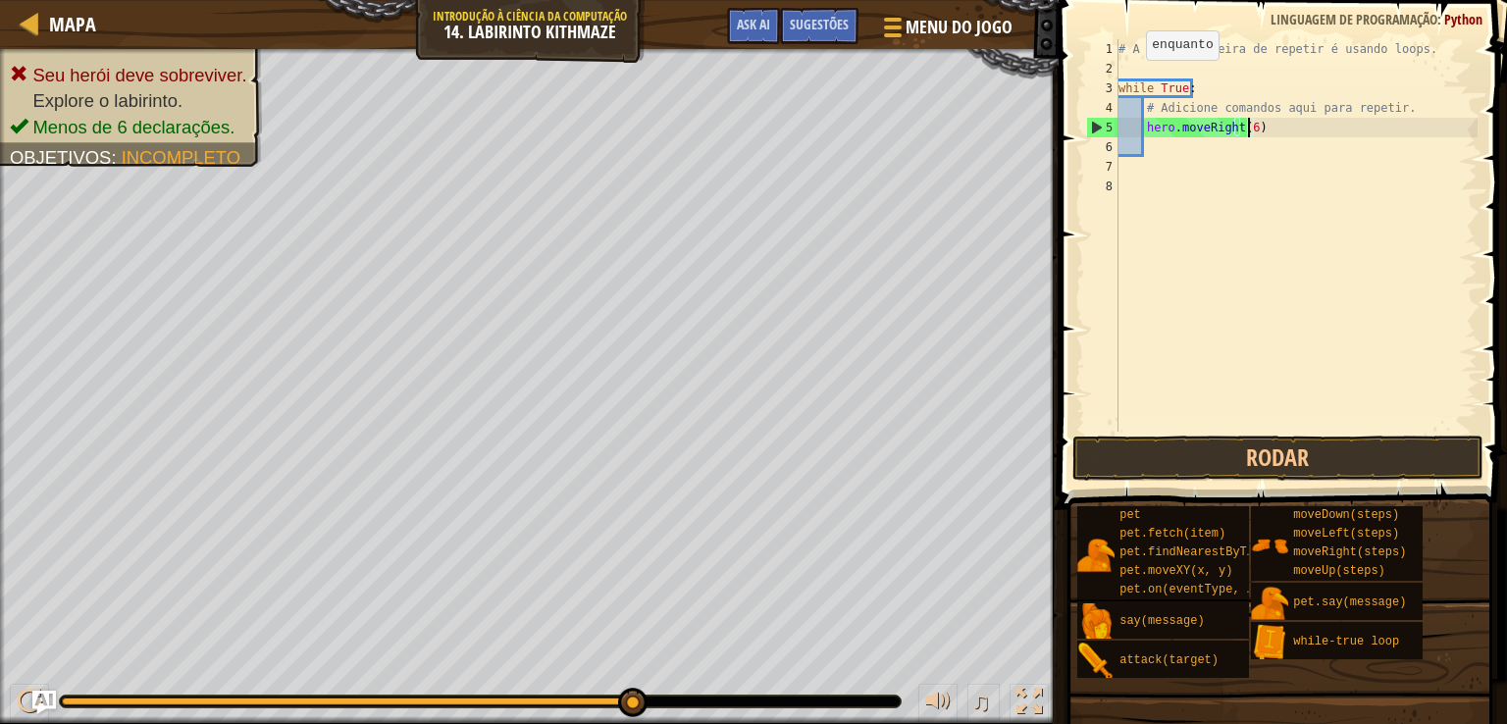
drag, startPoint x: 1024, startPoint y: 706, endPoint x: 1024, endPoint y: 792, distance: 85.4
click at [1024, 706] on div at bounding box center [1030, 702] width 26 height 26
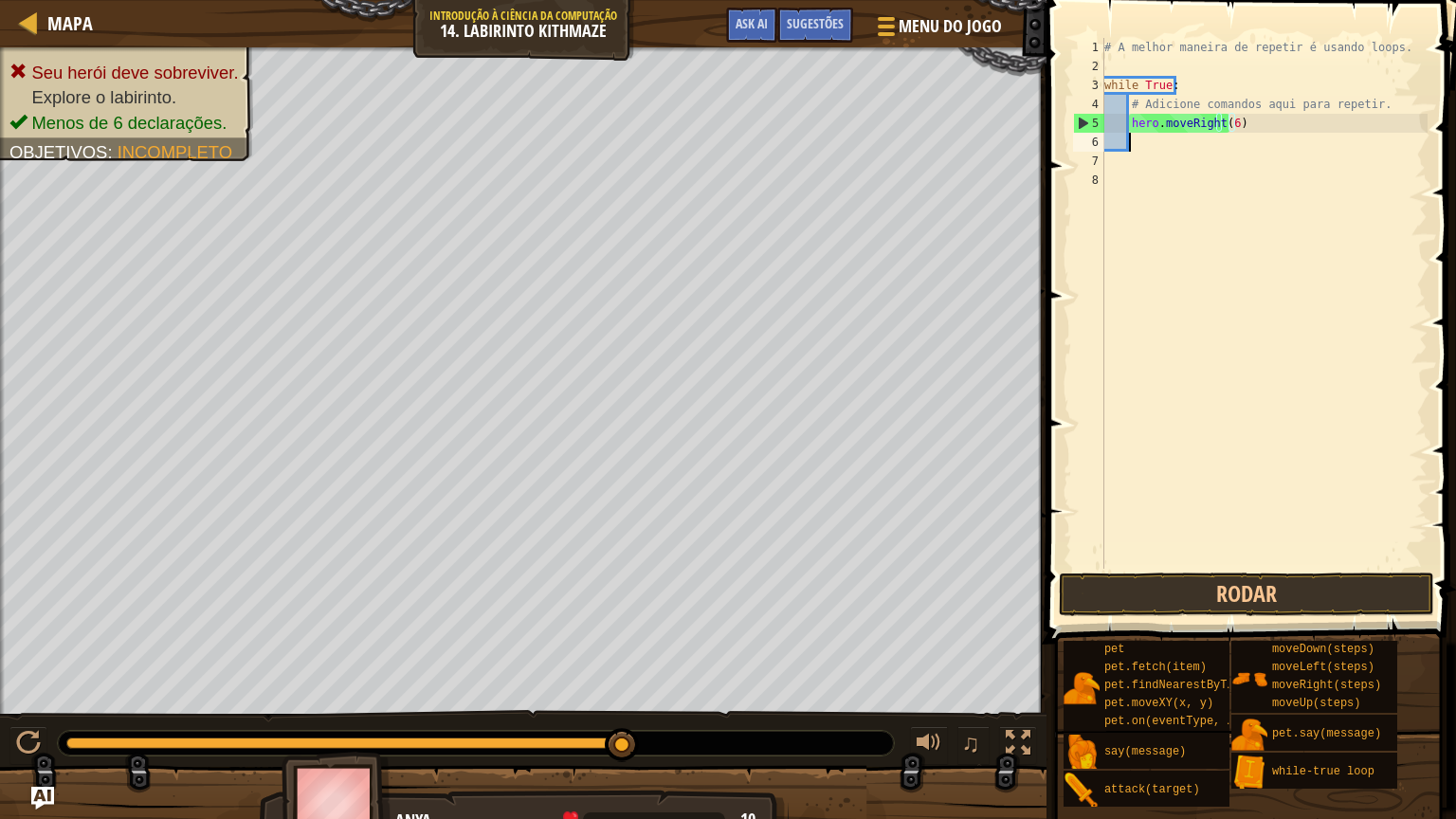
scroll to position [9, 0]
type textarea "h"
type textarea "hero.moveLeft(5)"
type textarea "h"
type textarea "hero.moveDown(2)"
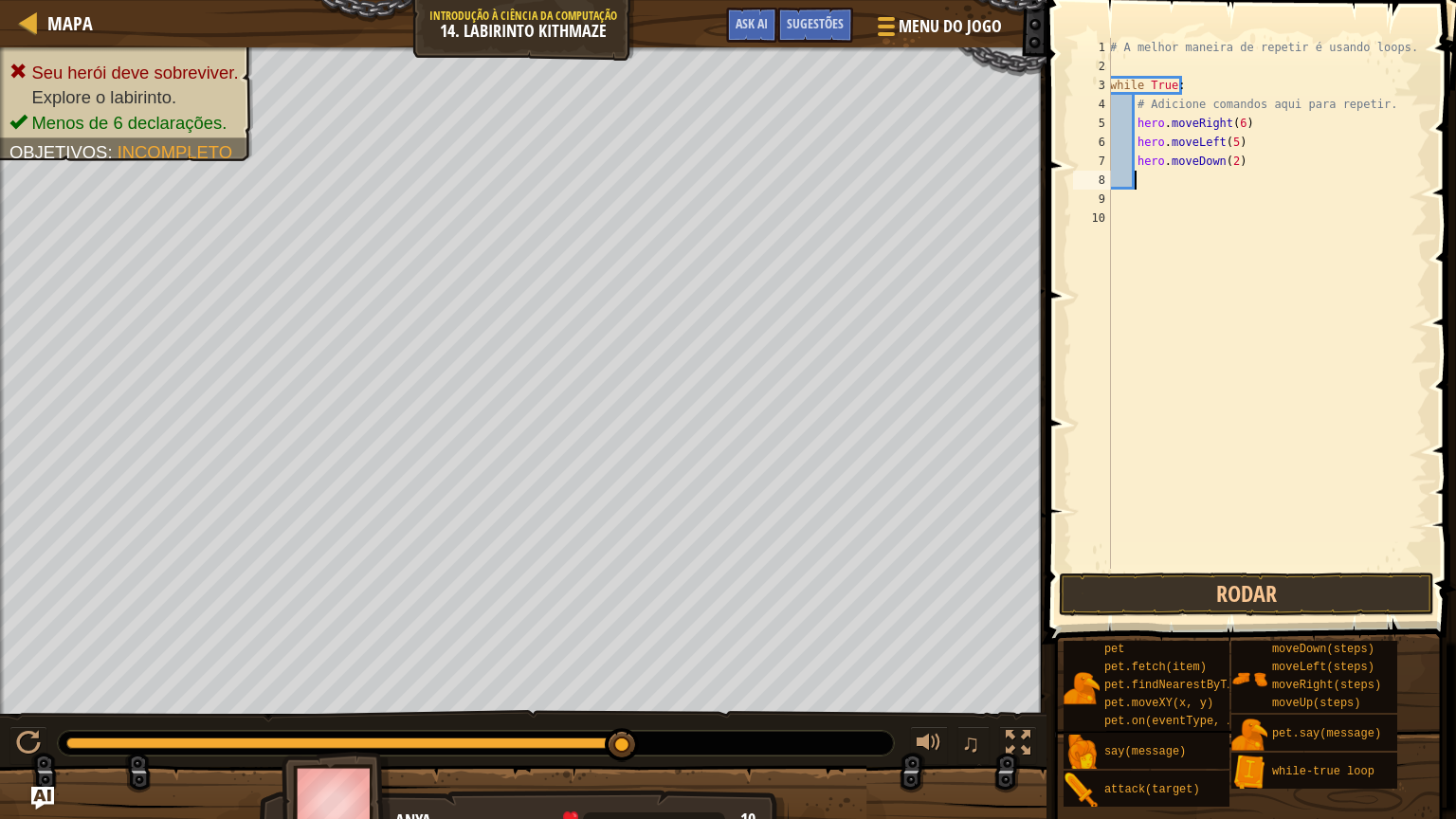
type textarea "h"
type textarea "hero.moveRight(2)"
type textarea "h"
type textarea "e"
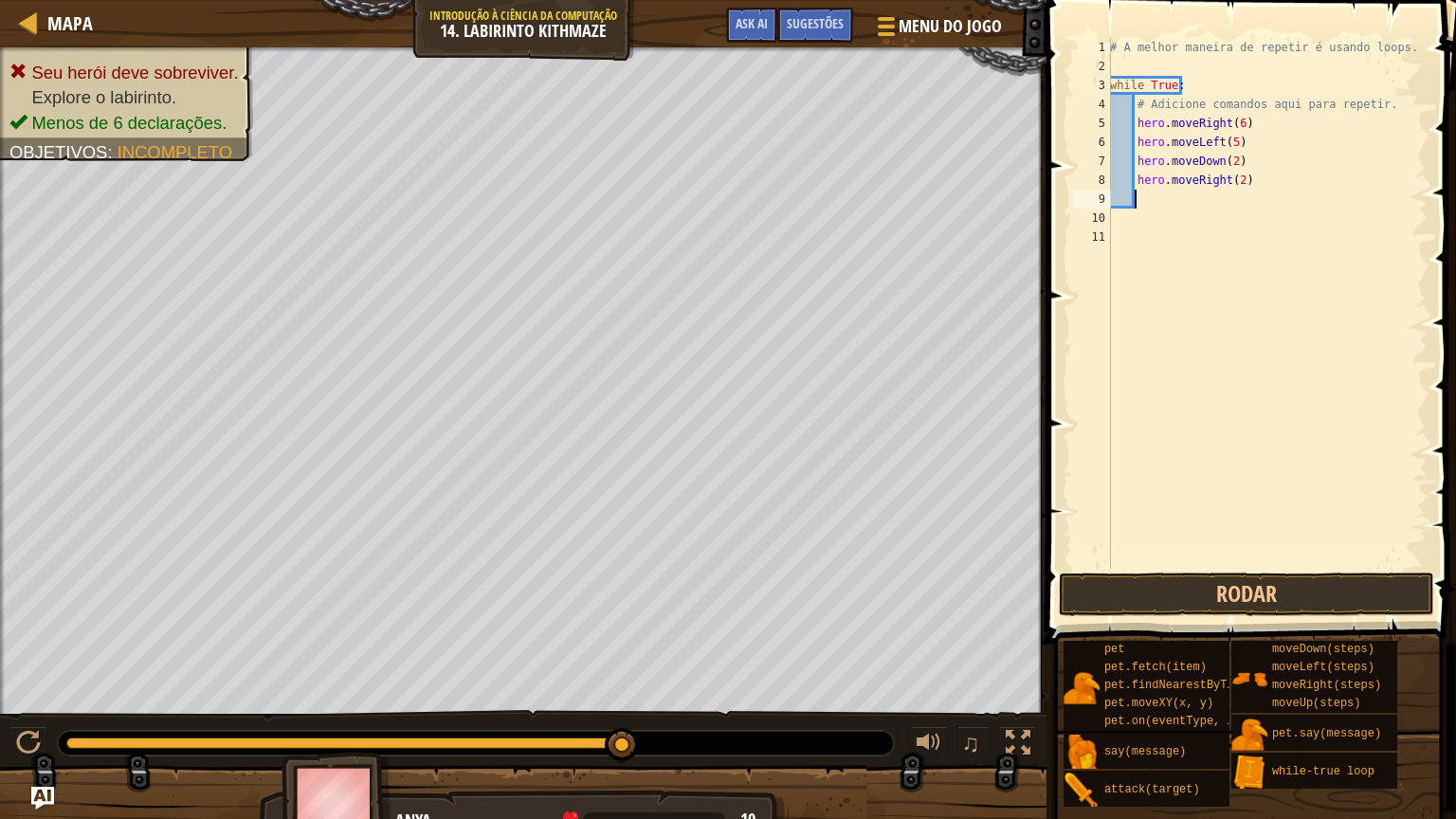
type textarea "h"
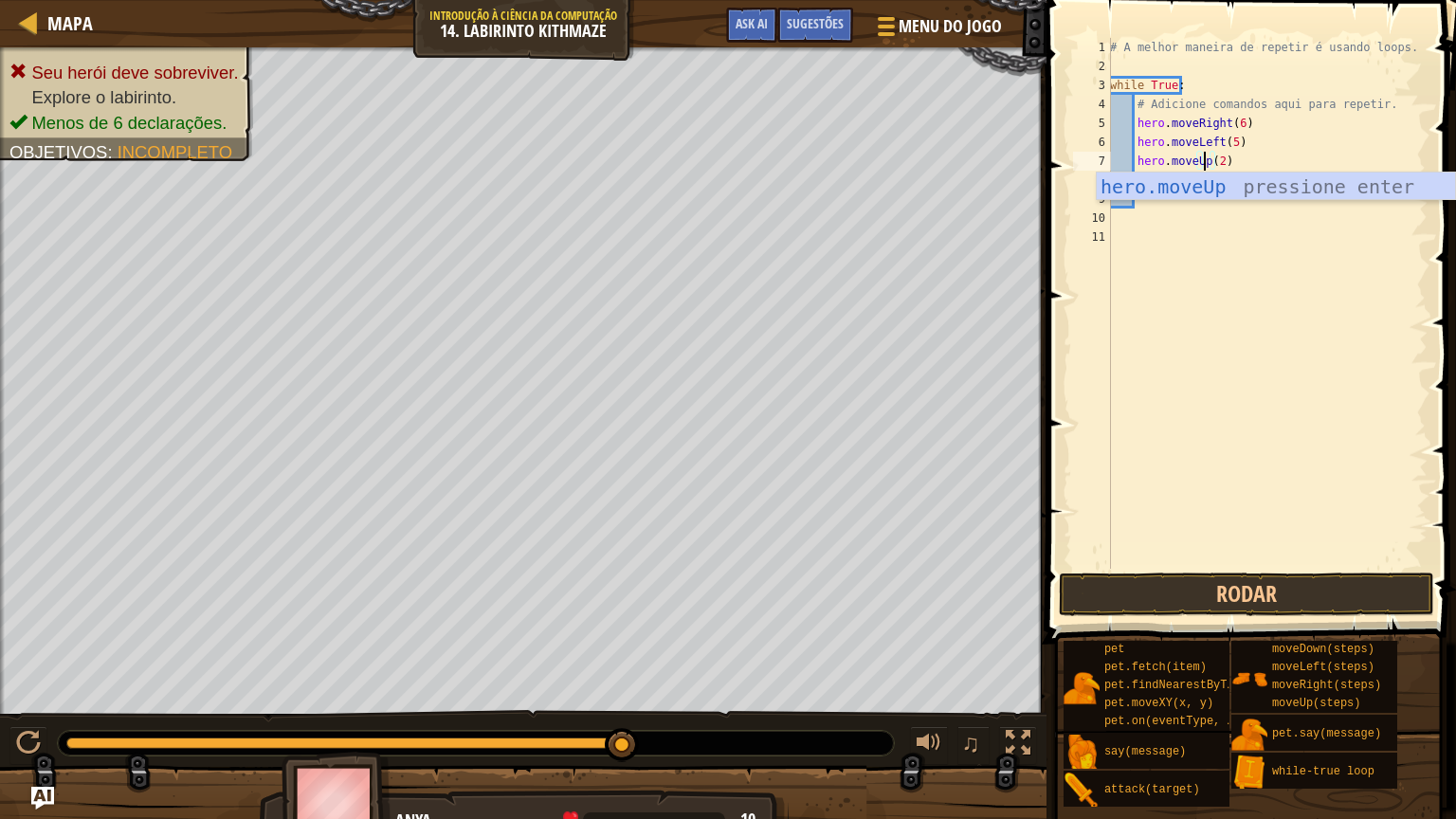
scroll to position [9, 8]
type textarea "hero.moveRight(2)"
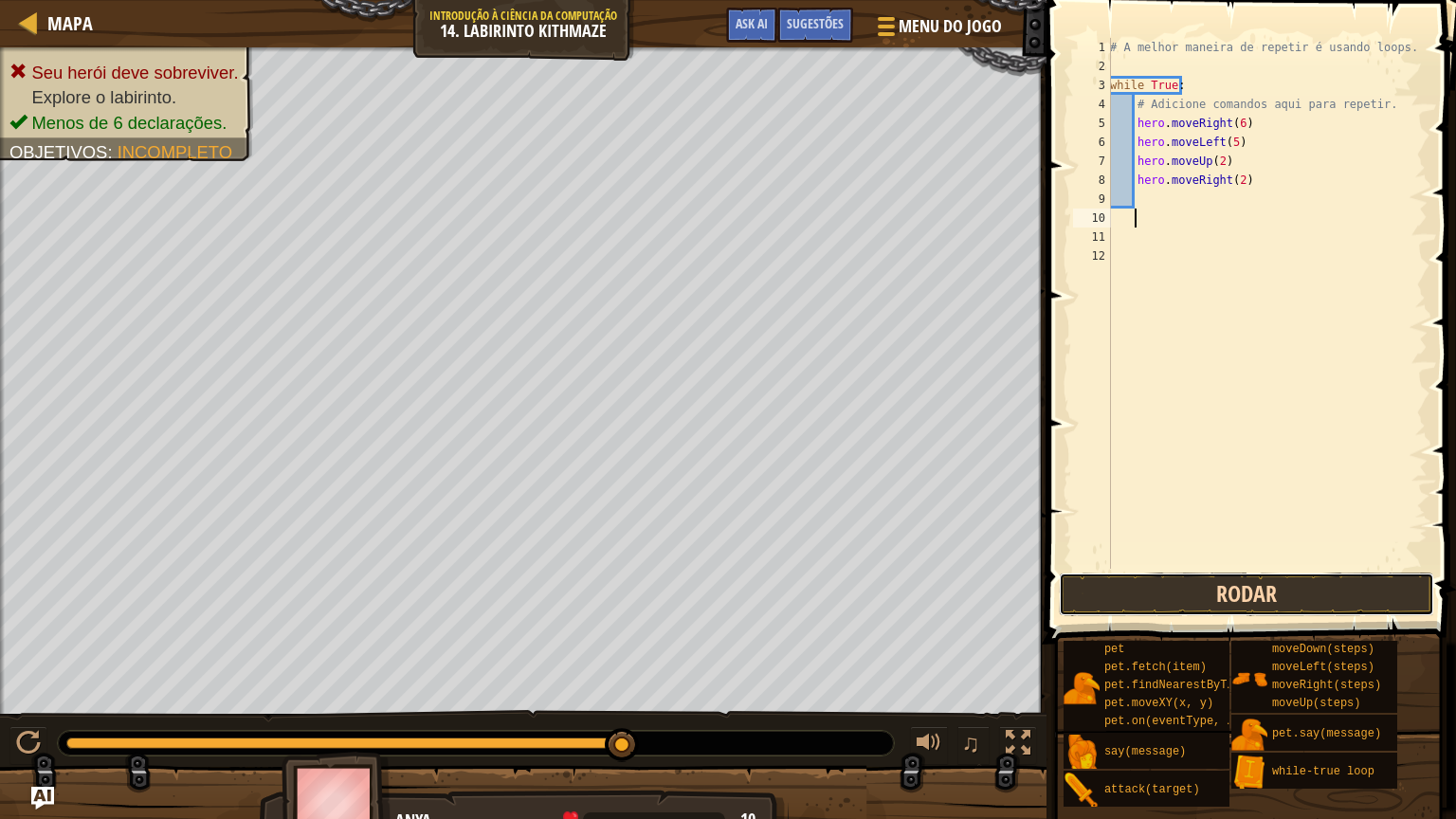
click at [1392, 598] on button "Rodar" at bounding box center [1246, 594] width 376 height 43
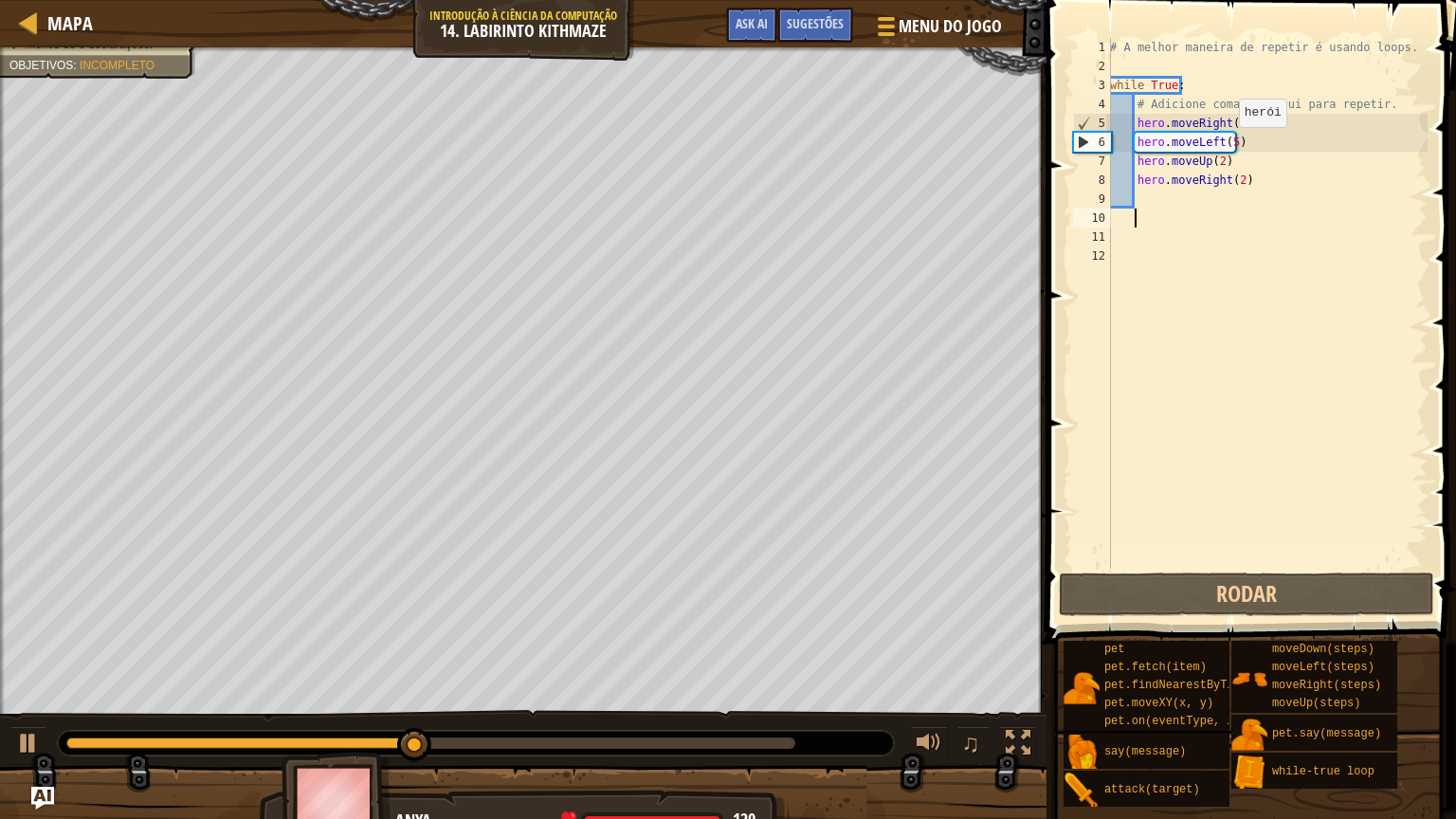
click at [1229, 145] on div "# A melhor maneira de repetir é usando loops. while True : # Adicione comandos …" at bounding box center [1267, 322] width 322 height 569
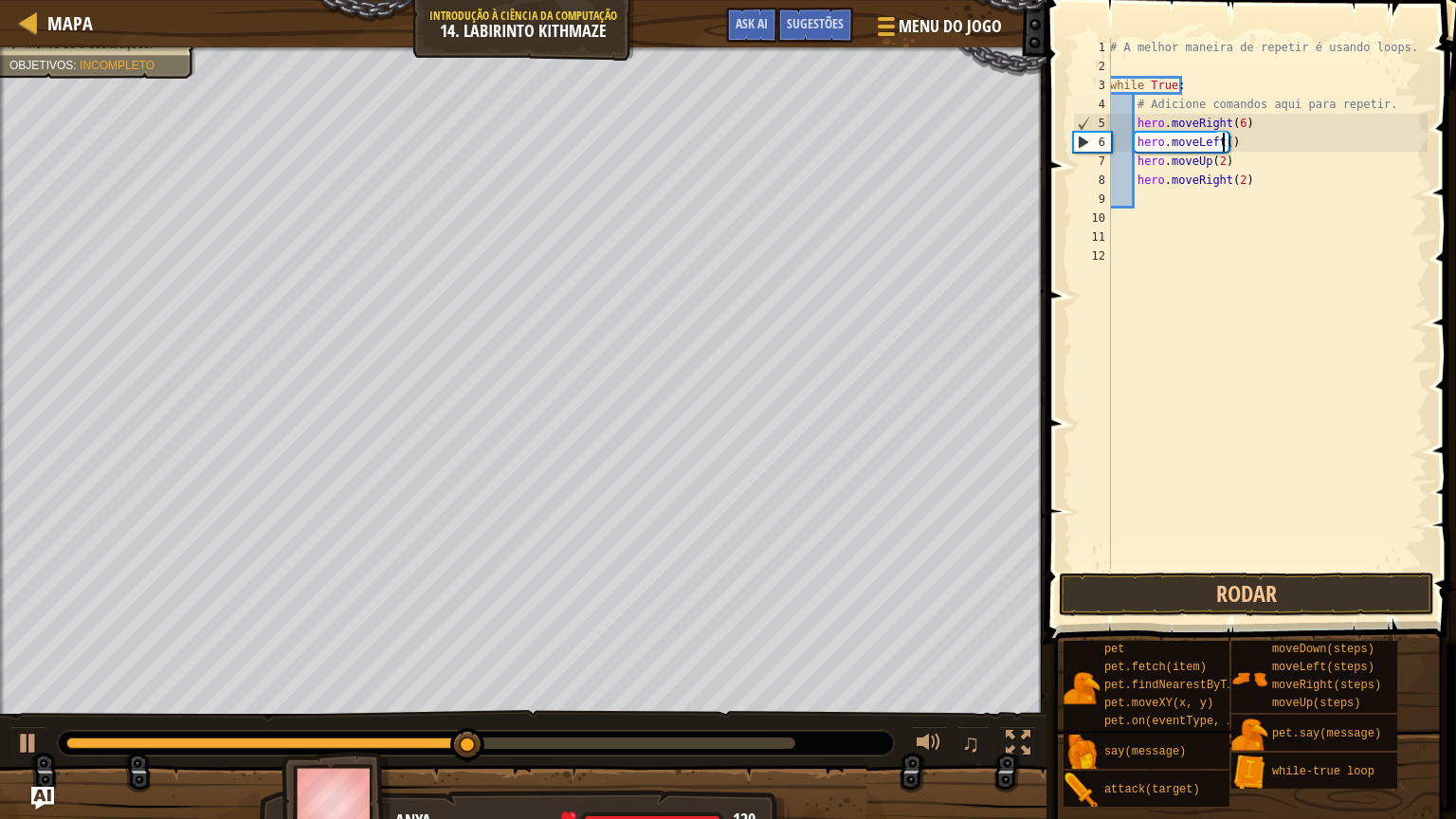
scroll to position [9, 9]
click at [1180, 607] on button "Rodar" at bounding box center [1246, 594] width 376 height 43
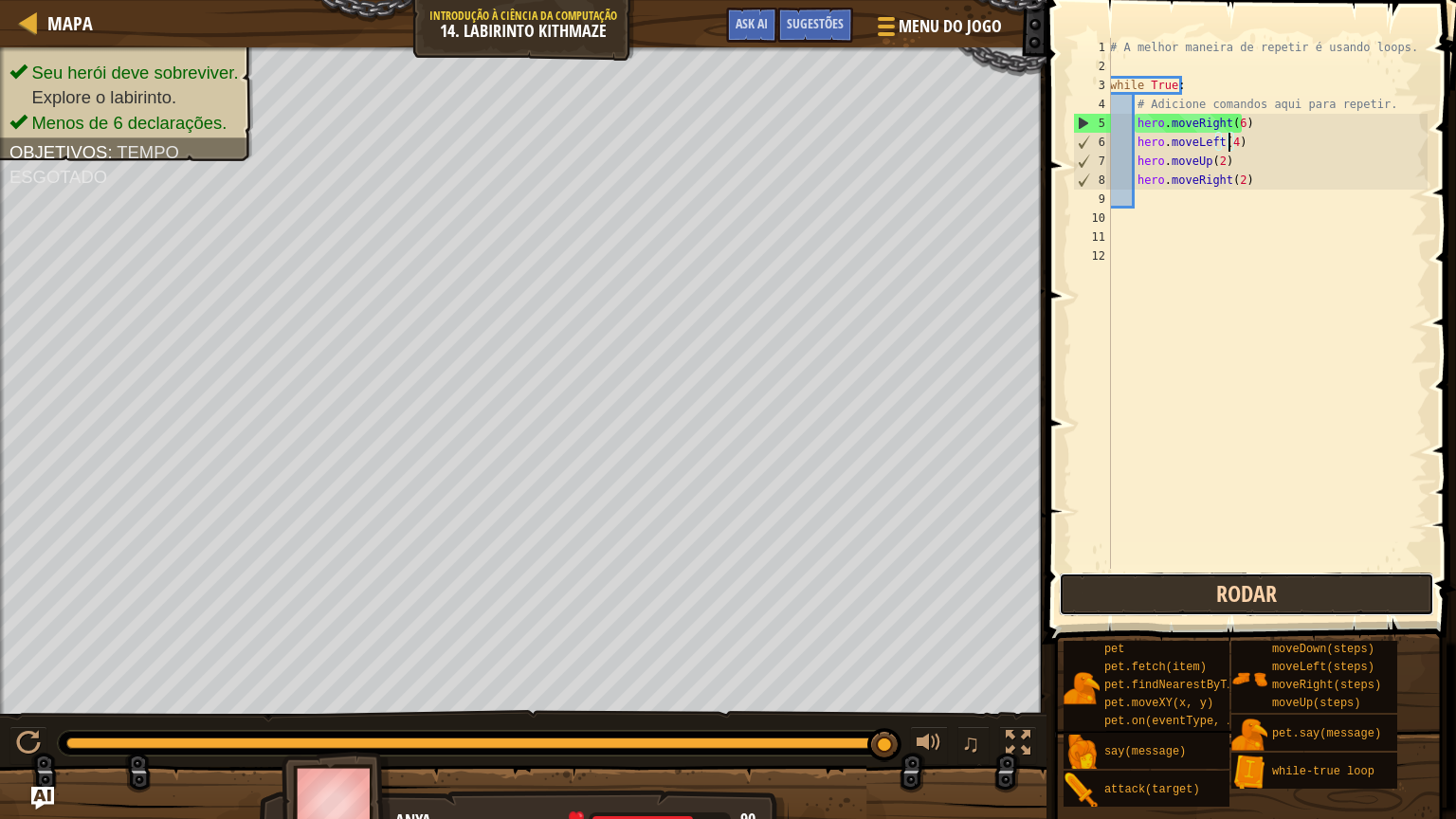
click at [1184, 583] on button "Rodar" at bounding box center [1246, 594] width 376 height 43
click at [1248, 142] on div "# A melhor maneira de repetir é usando loops. while True : # Adicione comandos …" at bounding box center [1267, 322] width 322 height 569
click at [1210, 87] on div "# A melhor maneira de repetir é usando loops. while True : # Adicione comandos …" at bounding box center [1267, 322] width 322 height 569
type textarea "w"
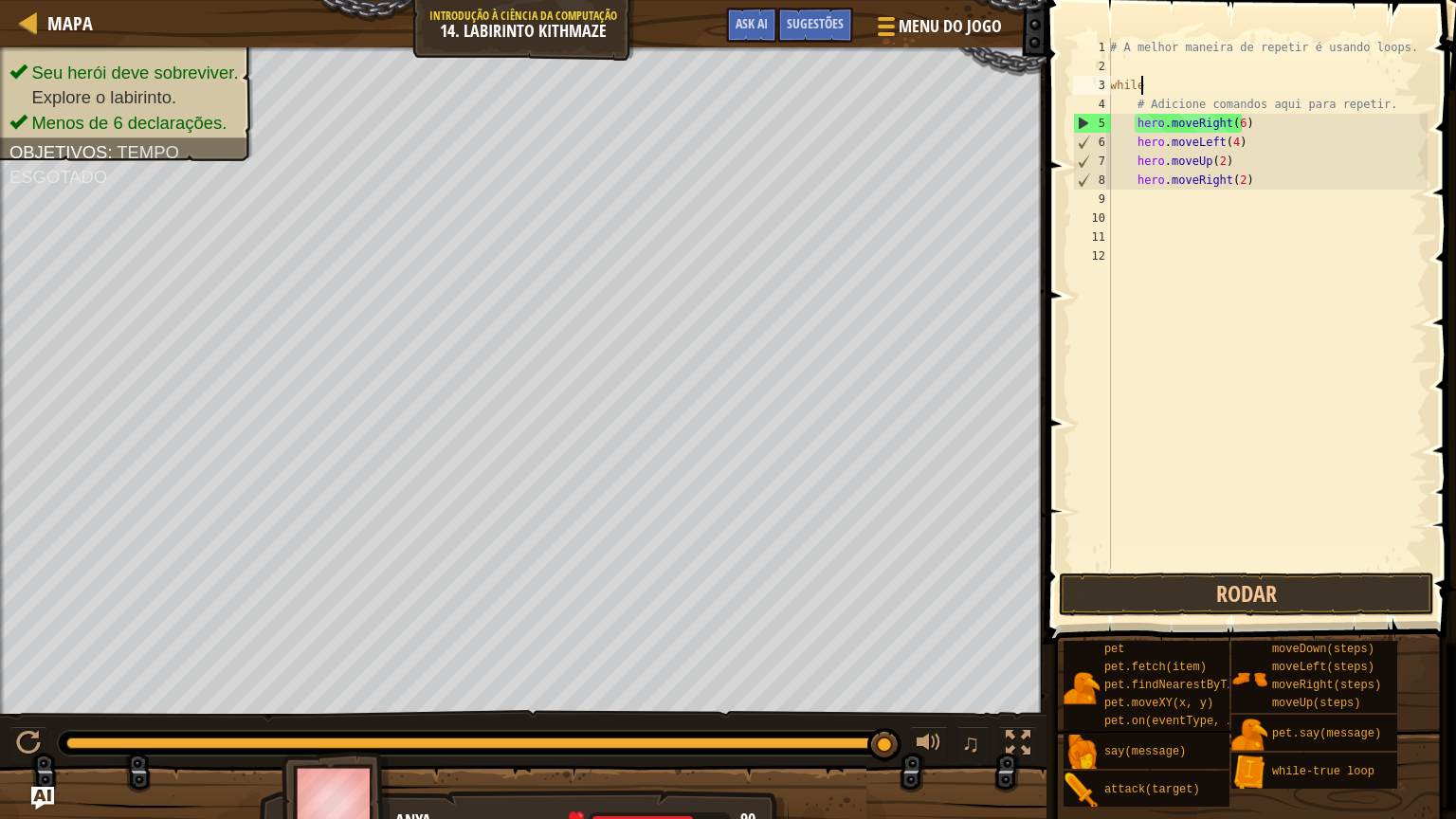
scroll to position [9, 0]
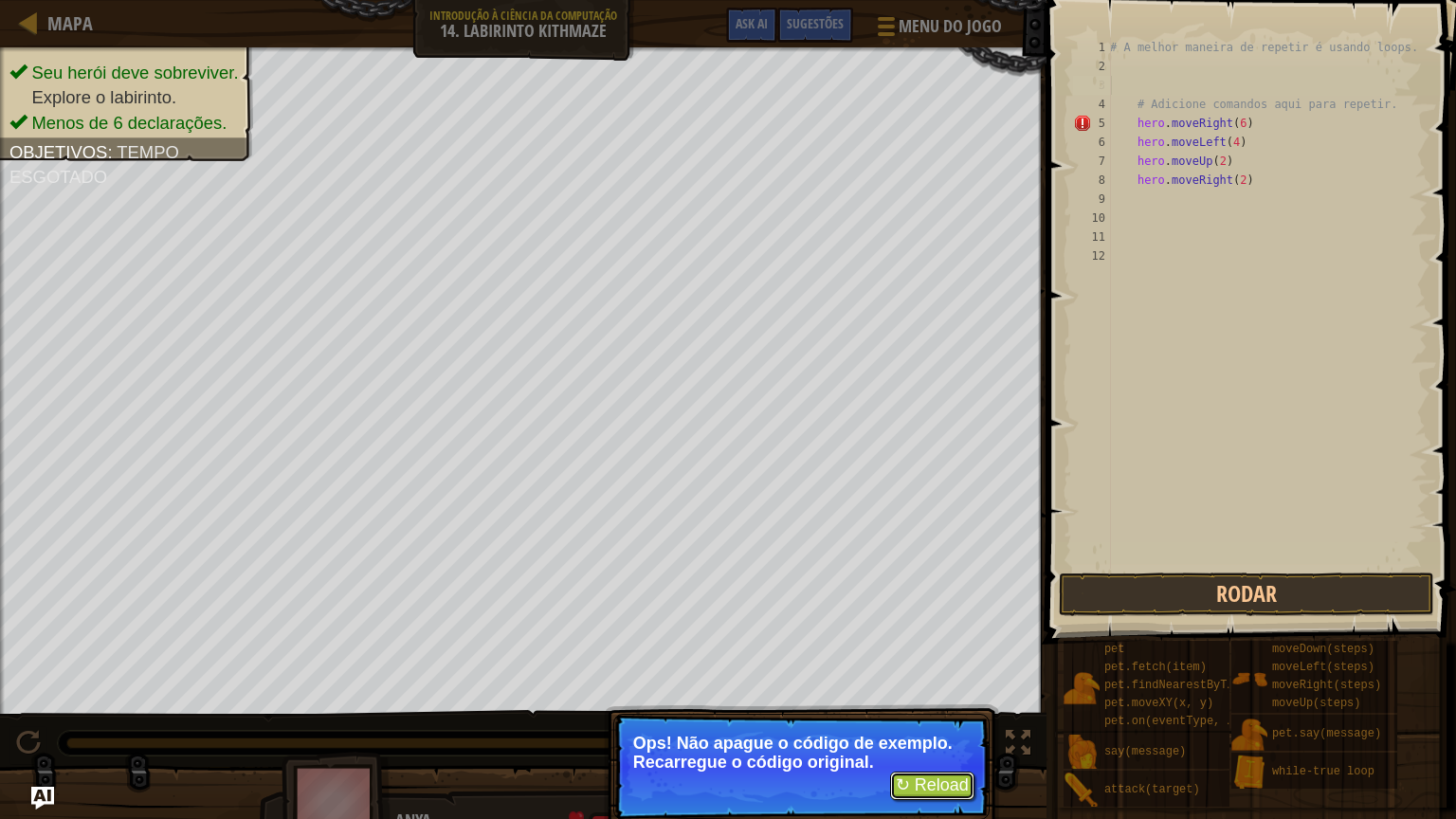
click at [952, 698] on button "↻ Reload" at bounding box center [931, 785] width 84 height 28
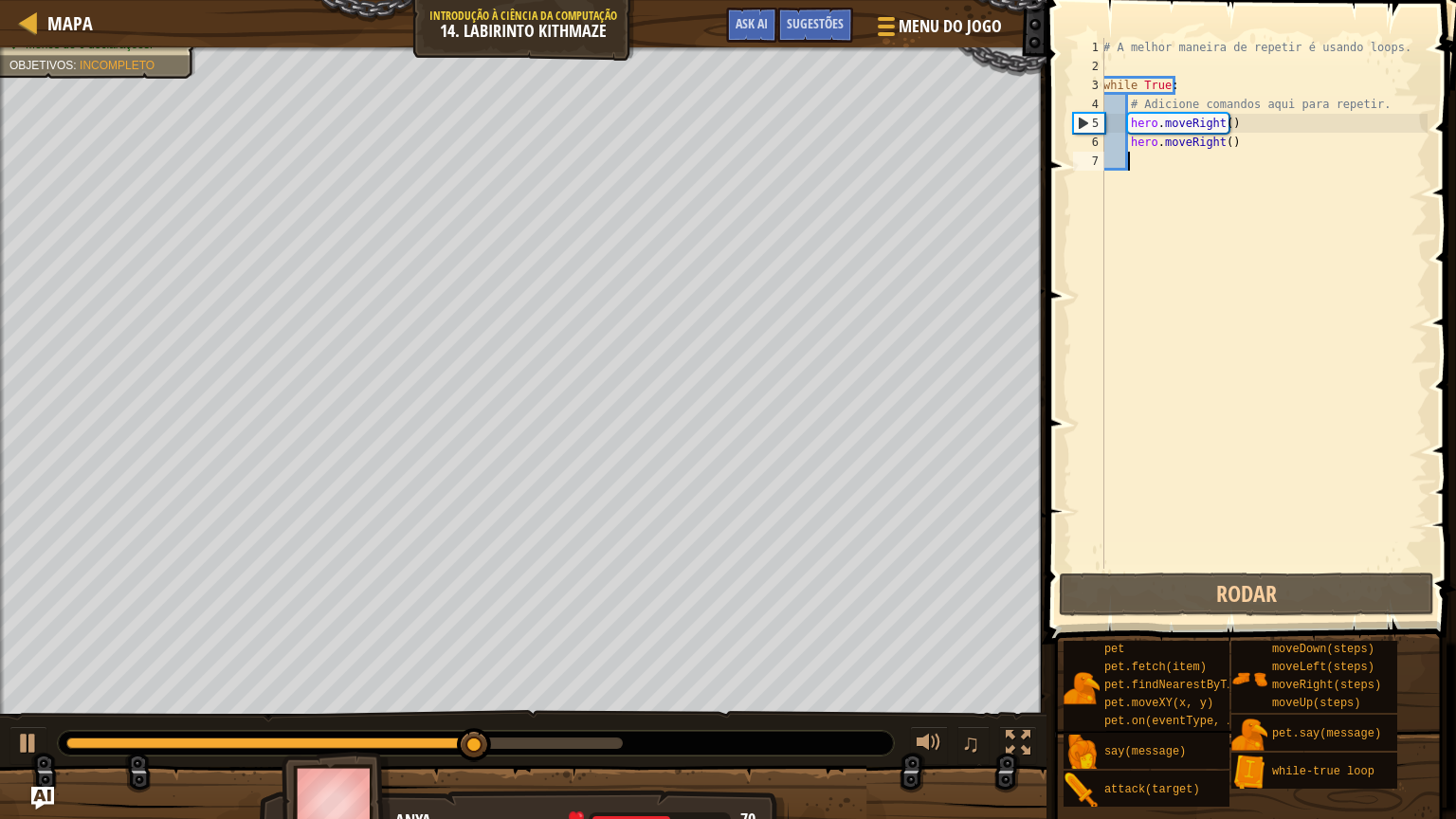
click at [1183, 61] on div "# A melhor maneira de repetir é usando loops. while True : # Adicione comandos …" at bounding box center [1263, 322] width 328 height 569
click at [1249, 139] on div "# A melhor maneira de repetir é usando loops. while True : # Adicione comandos …" at bounding box center [1263, 322] width 328 height 569
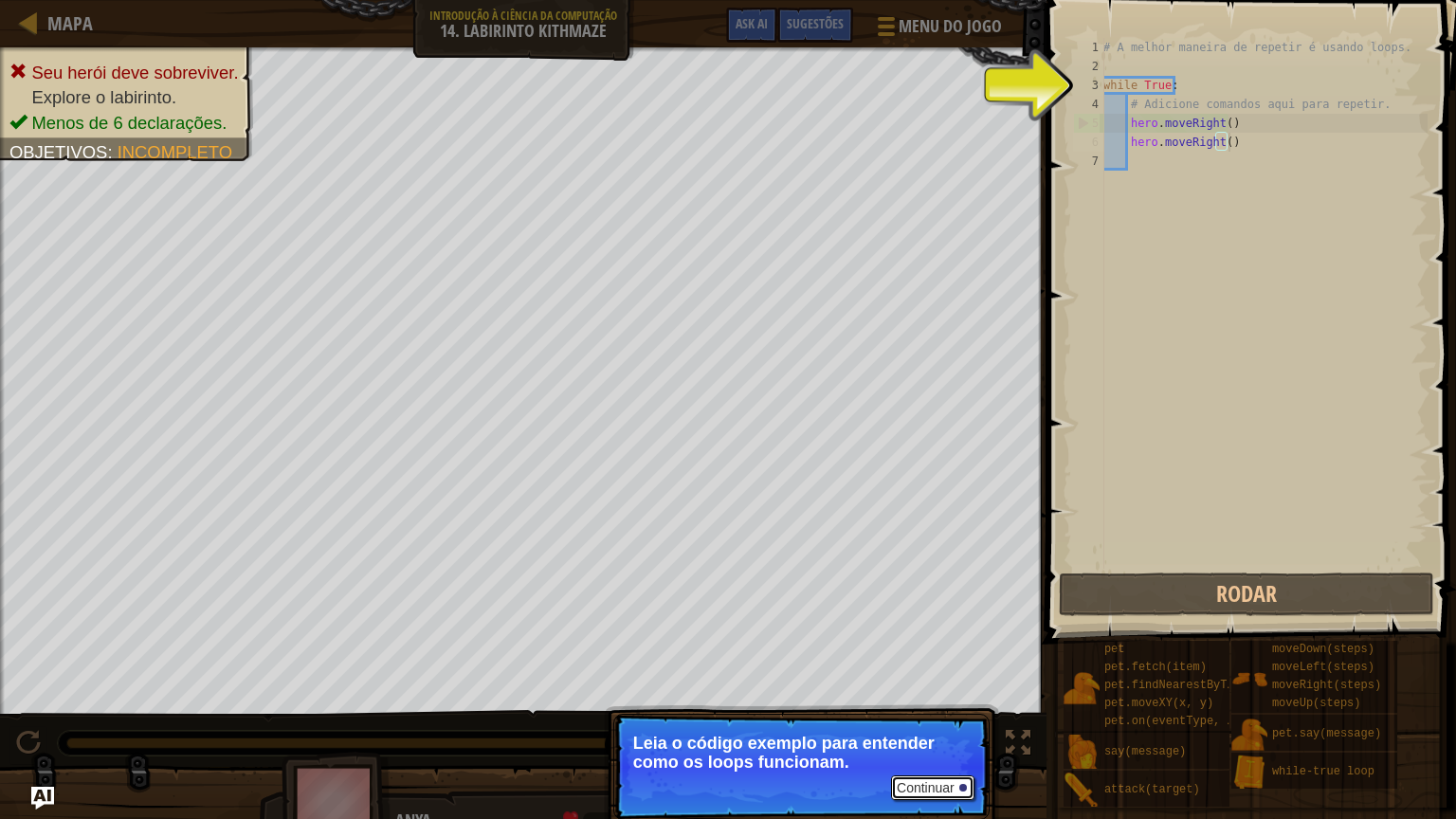
click at [930, 698] on button "Continuar" at bounding box center [932, 788] width 83 height 25
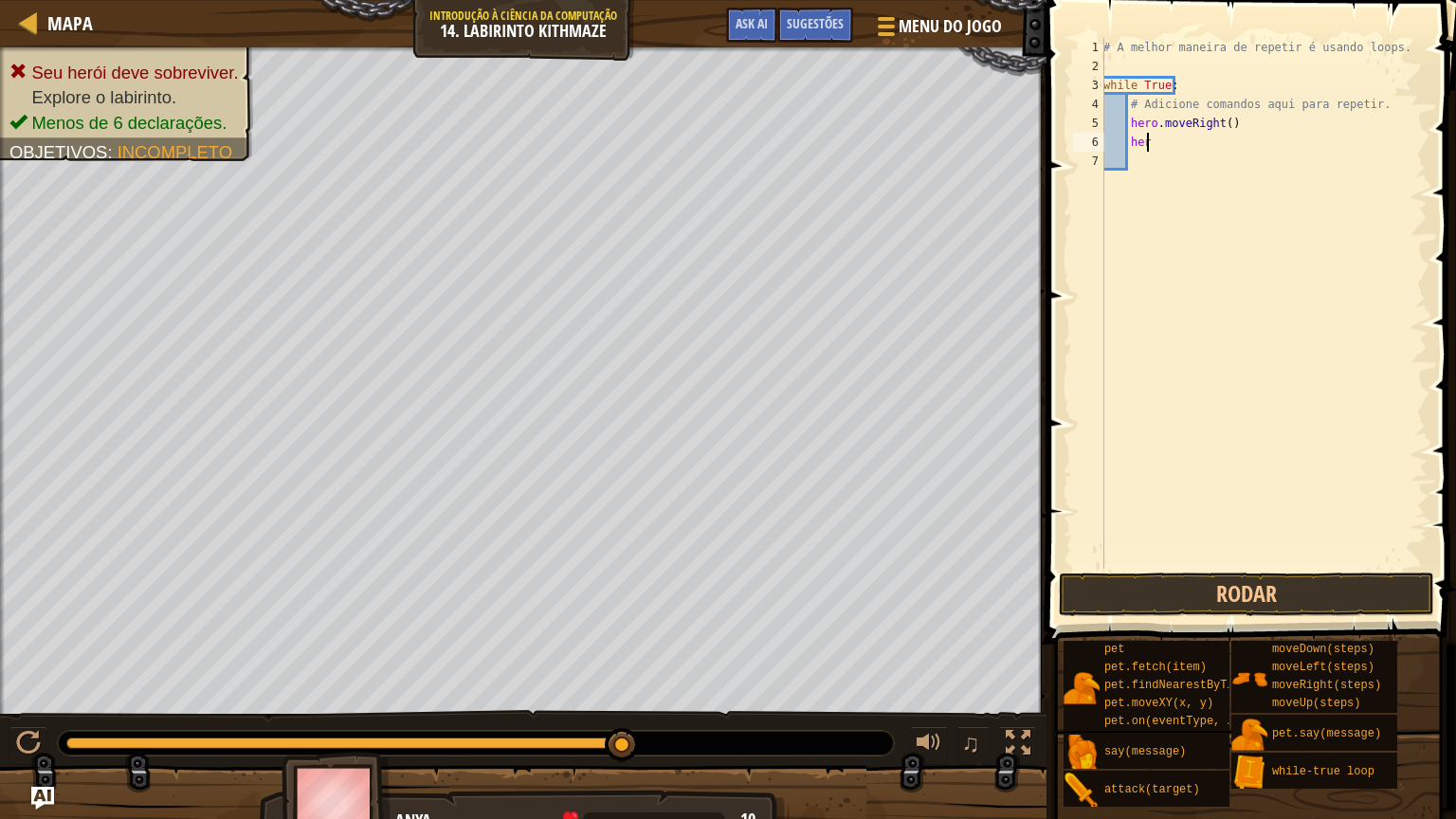
scroll to position [9, 2]
type textarea "h"
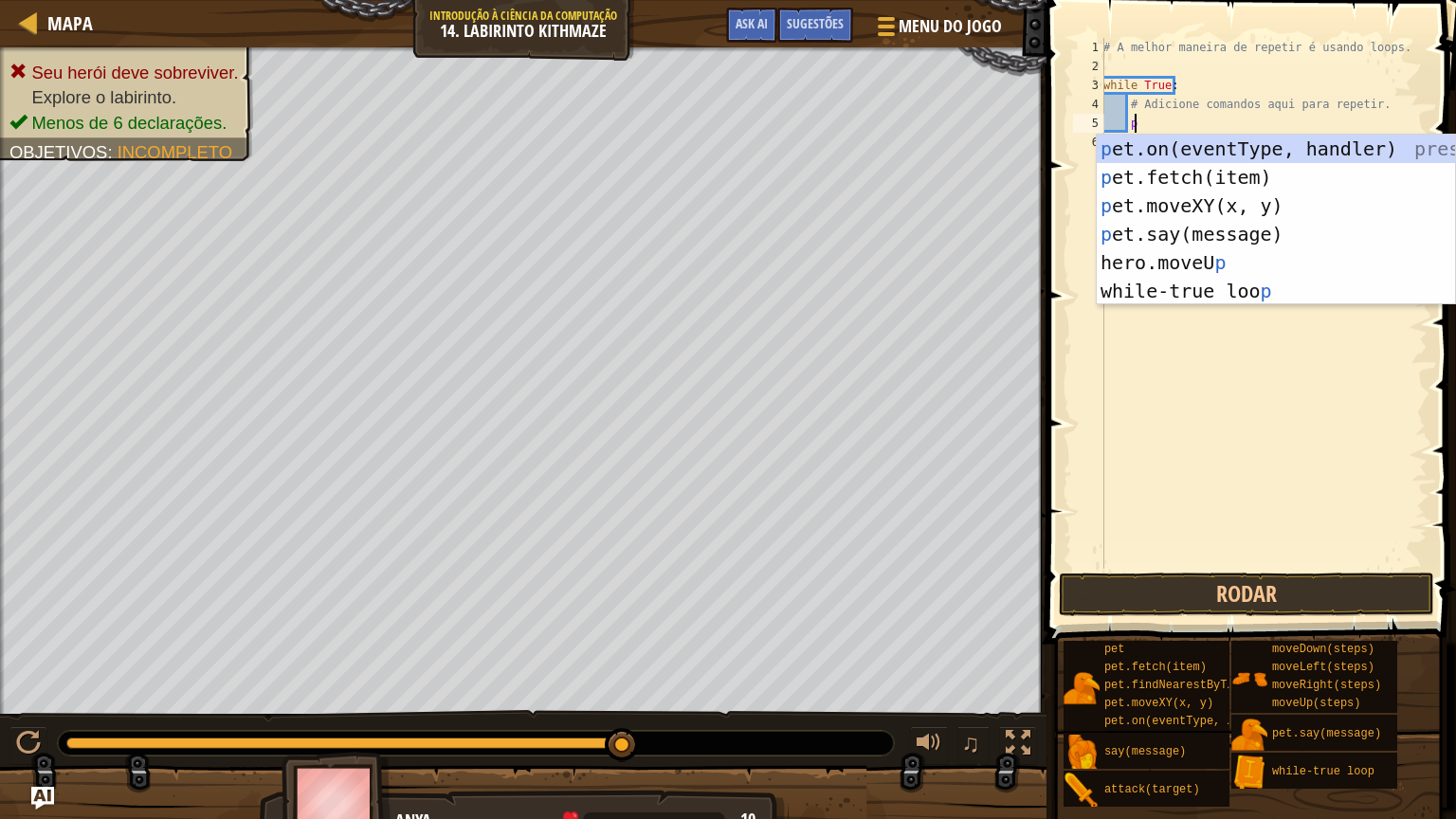
scroll to position [9, 1]
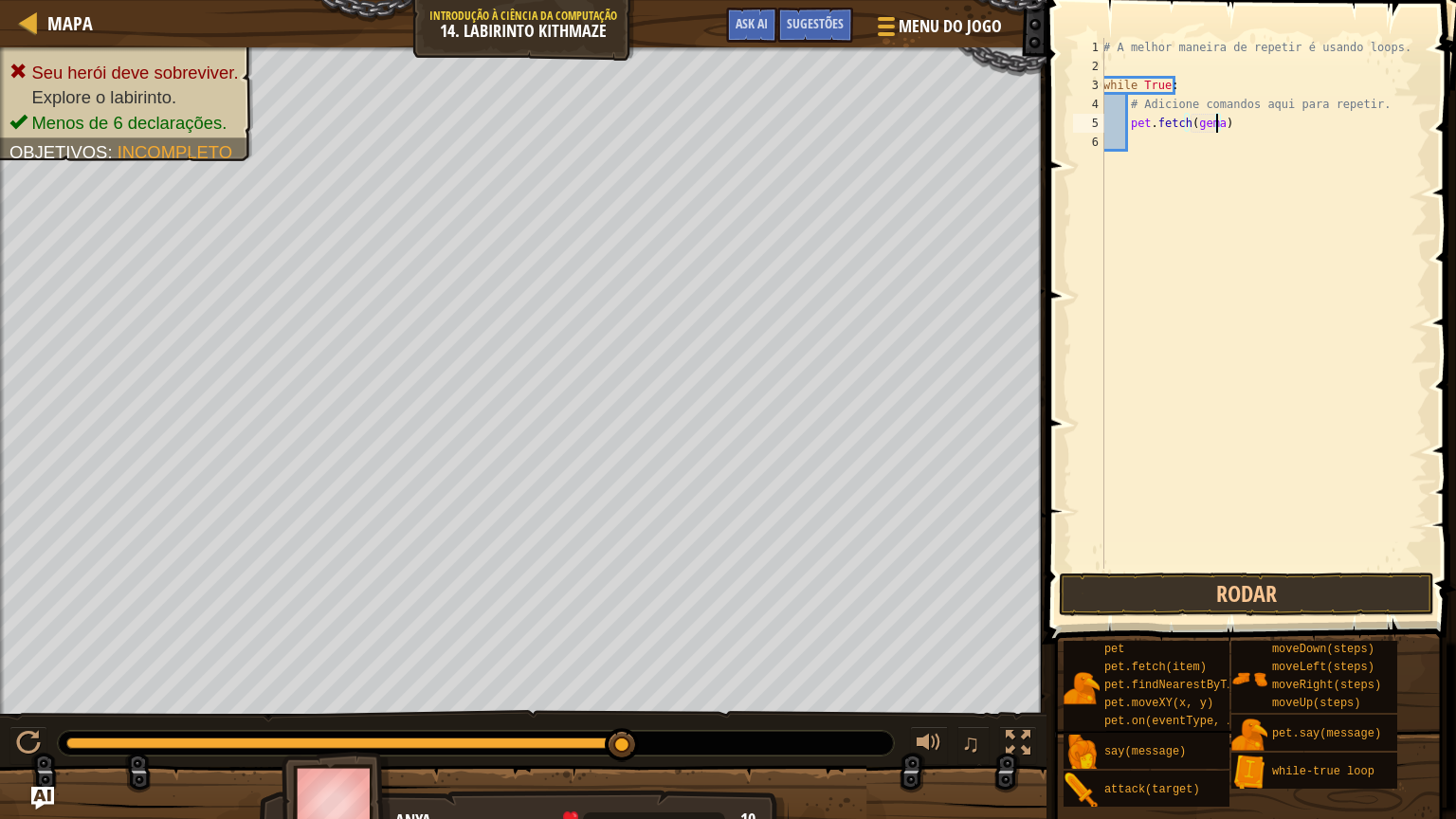
type textarea "pet.fetch(gemas)"
click at [1242, 583] on button "Rodar" at bounding box center [1246, 594] width 376 height 43
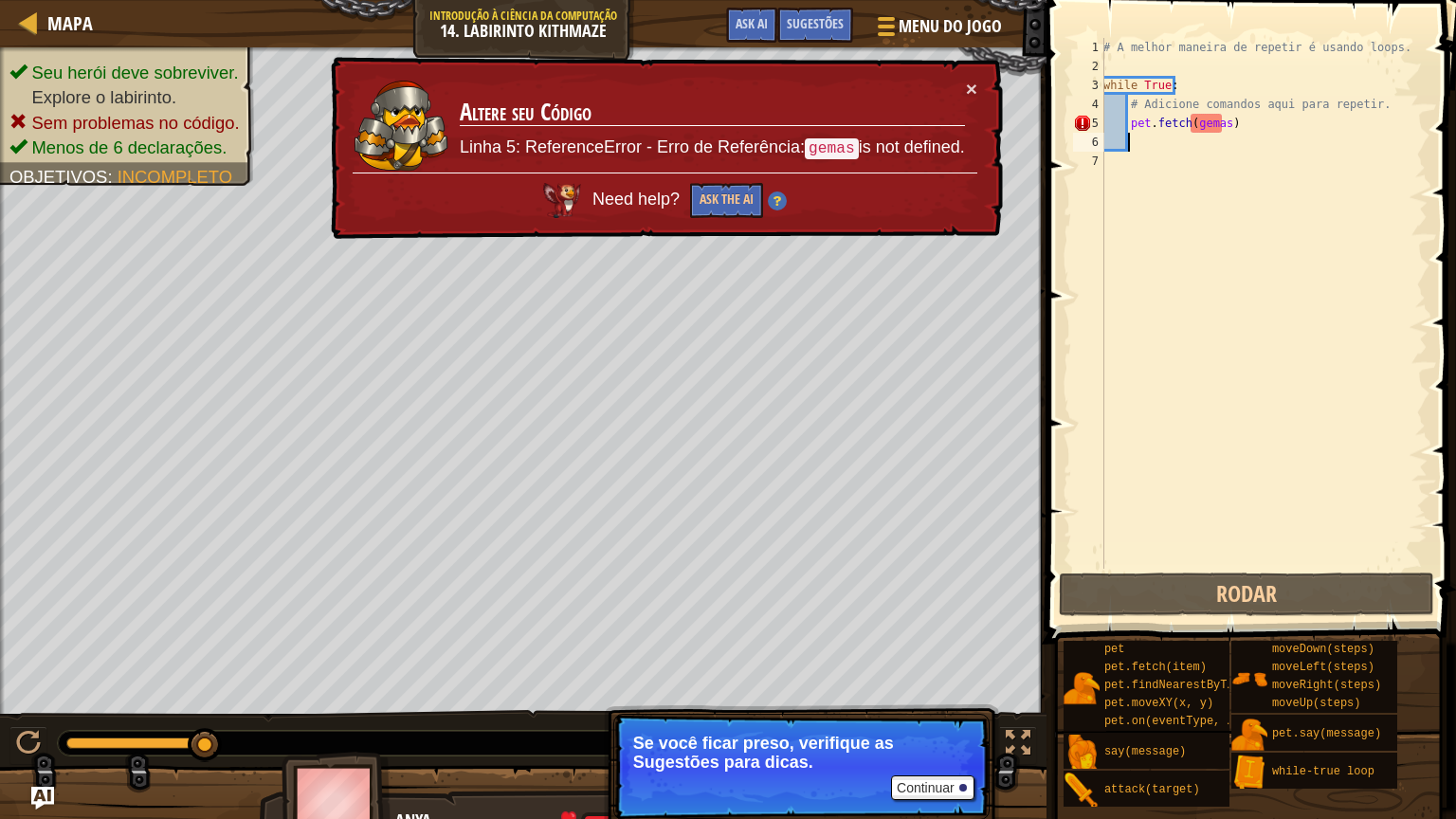
click at [1222, 118] on div "# A melhor maneira de repetir é usando loops. while True : # Adicione comandos …" at bounding box center [1263, 322] width 328 height 569
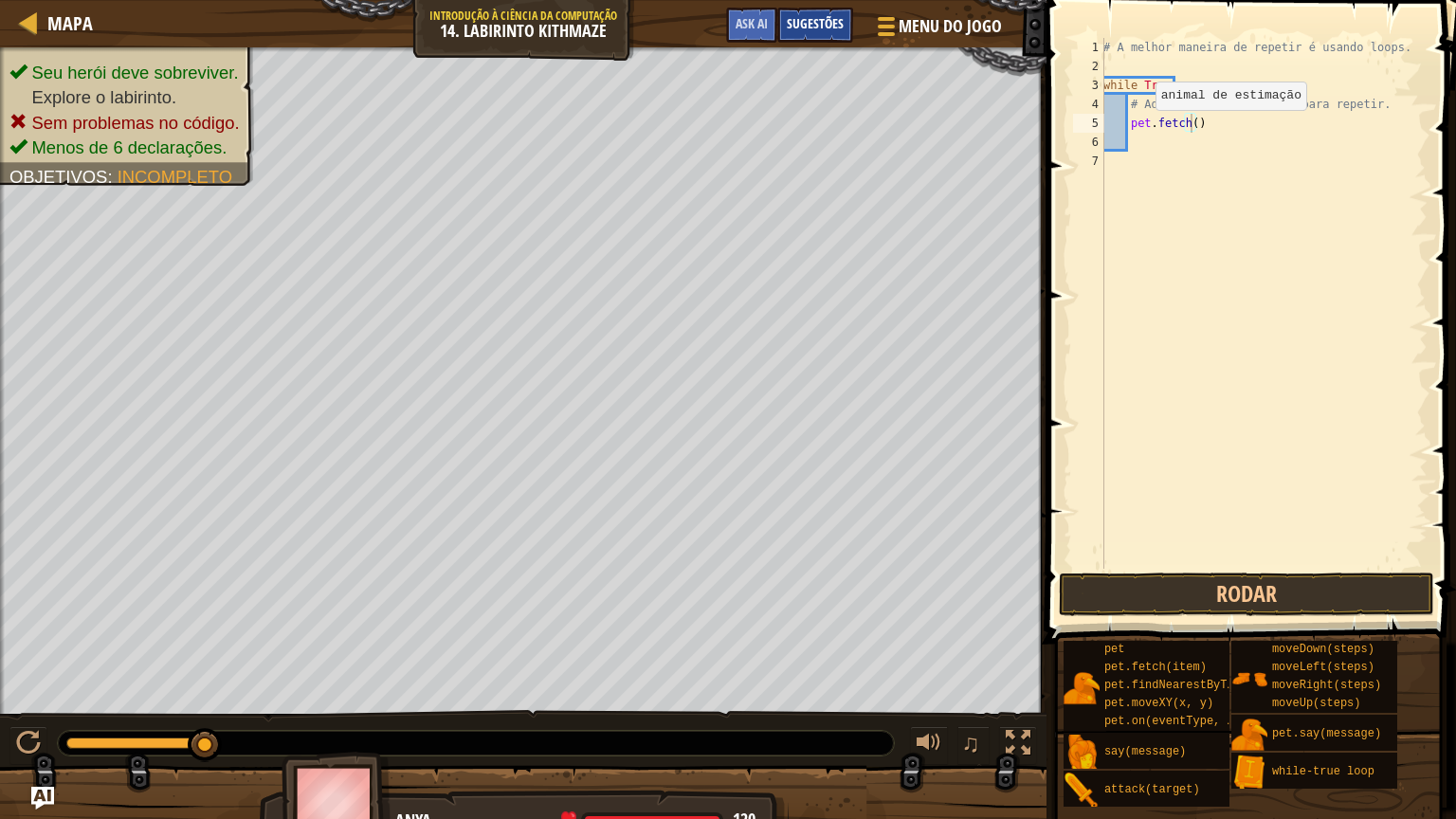
click at [830, 19] on span "Sugestões" at bounding box center [814, 23] width 57 height 18
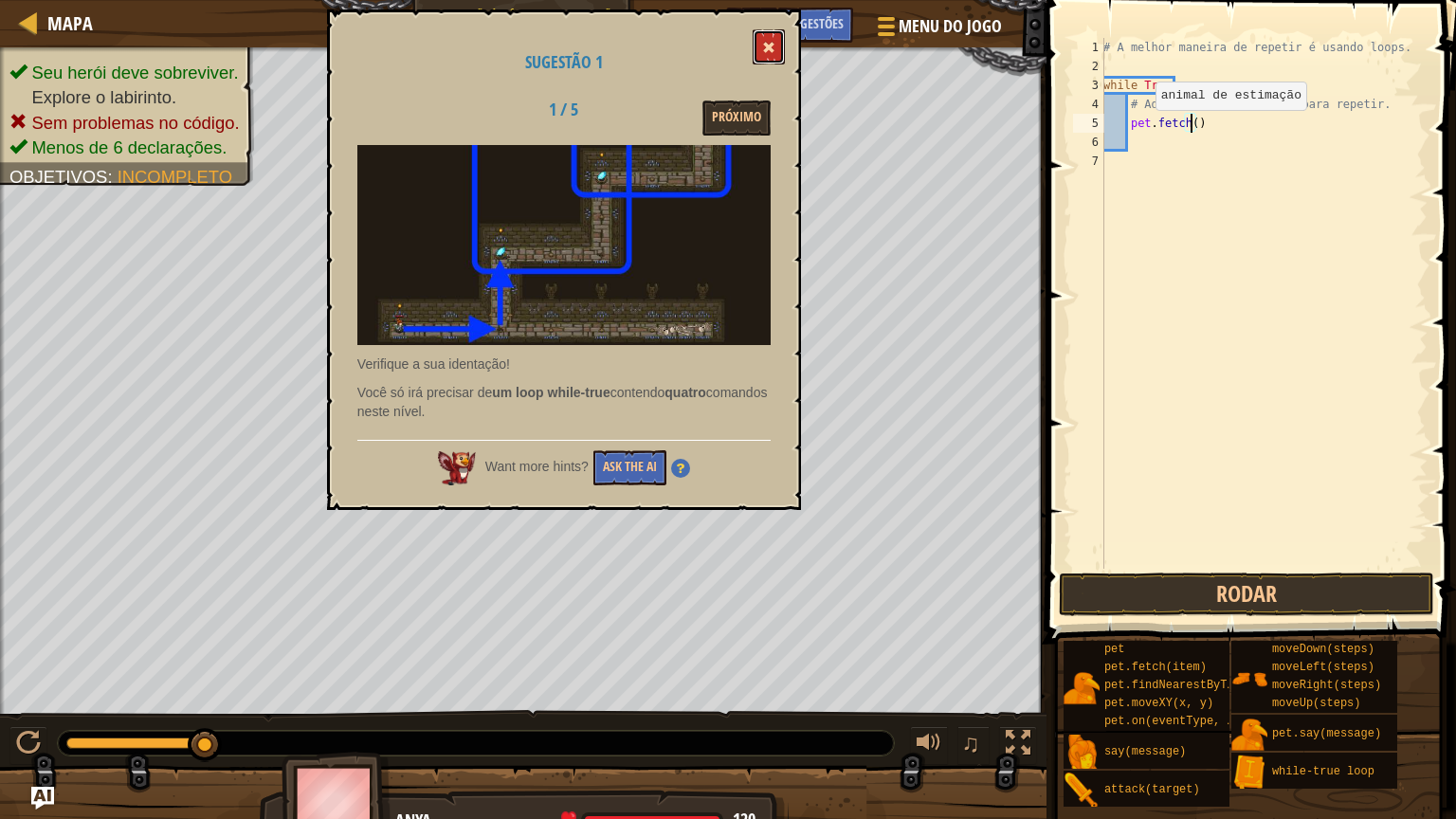
click at [764, 43] on span at bounding box center [769, 47] width 14 height 14
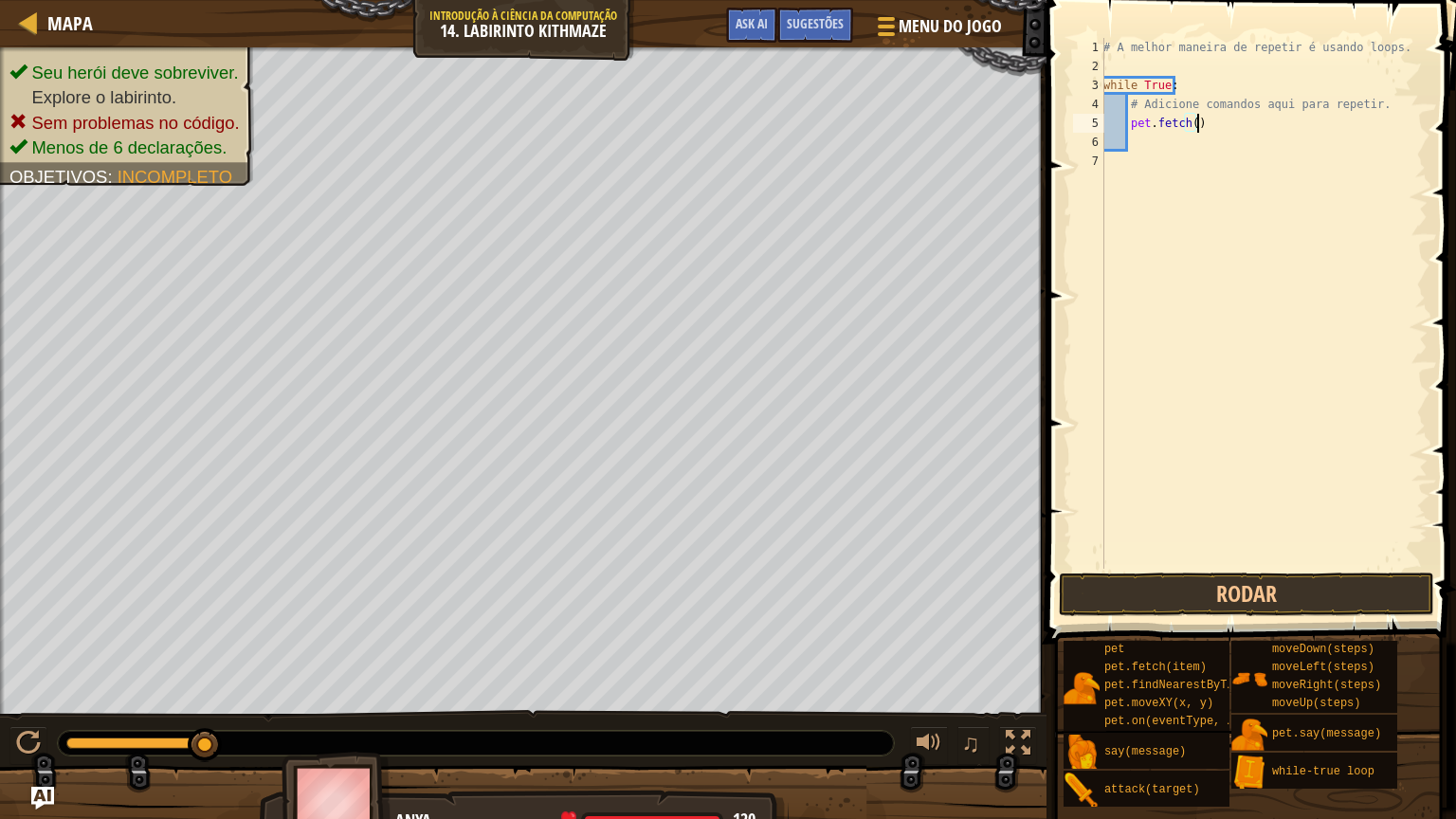
click at [1215, 127] on div "# A melhor maneira de repetir é usando loops. while True : # Adicione comandos …" at bounding box center [1263, 322] width 328 height 569
type textarea "pet.fetch(gem)"
click at [1225, 582] on button "Rodar" at bounding box center [1246, 594] width 376 height 43
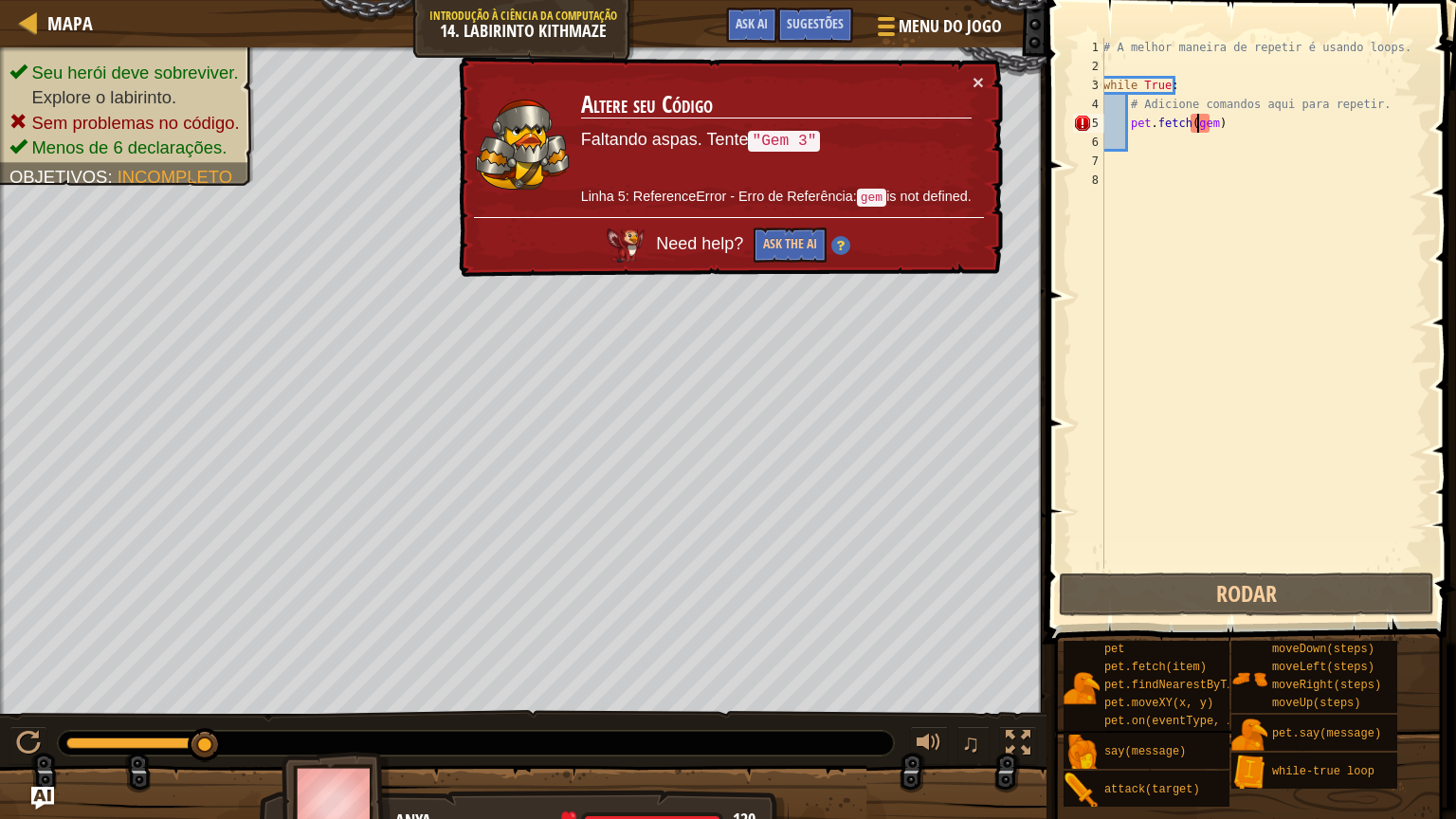
click at [1197, 122] on div "# A melhor maneira de repetir é usando loops. while True : # Adicione comandos …" at bounding box center [1263, 322] width 328 height 569
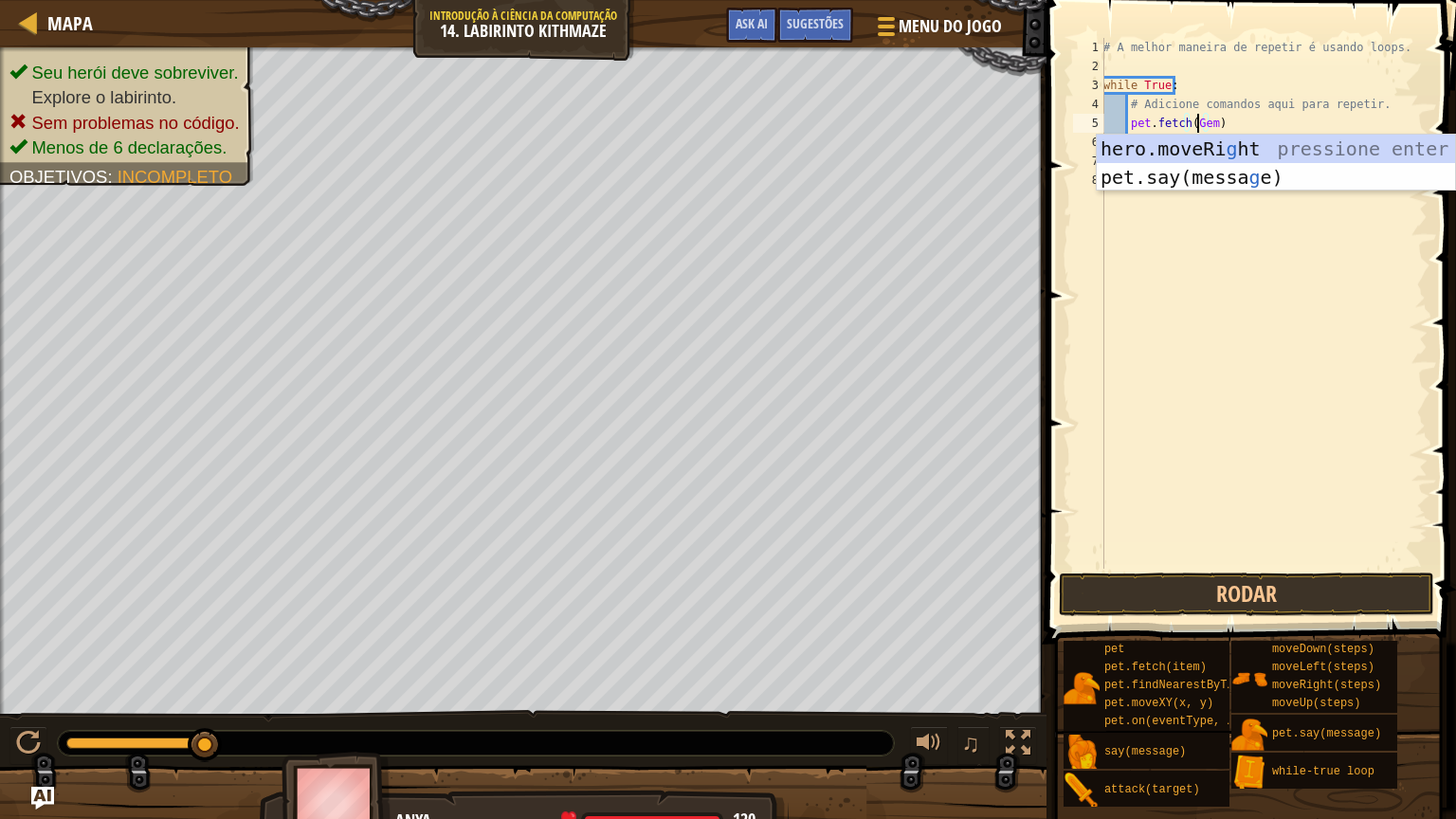
scroll to position [9, 8]
click at [1270, 592] on button "Rodar" at bounding box center [1246, 594] width 376 height 43
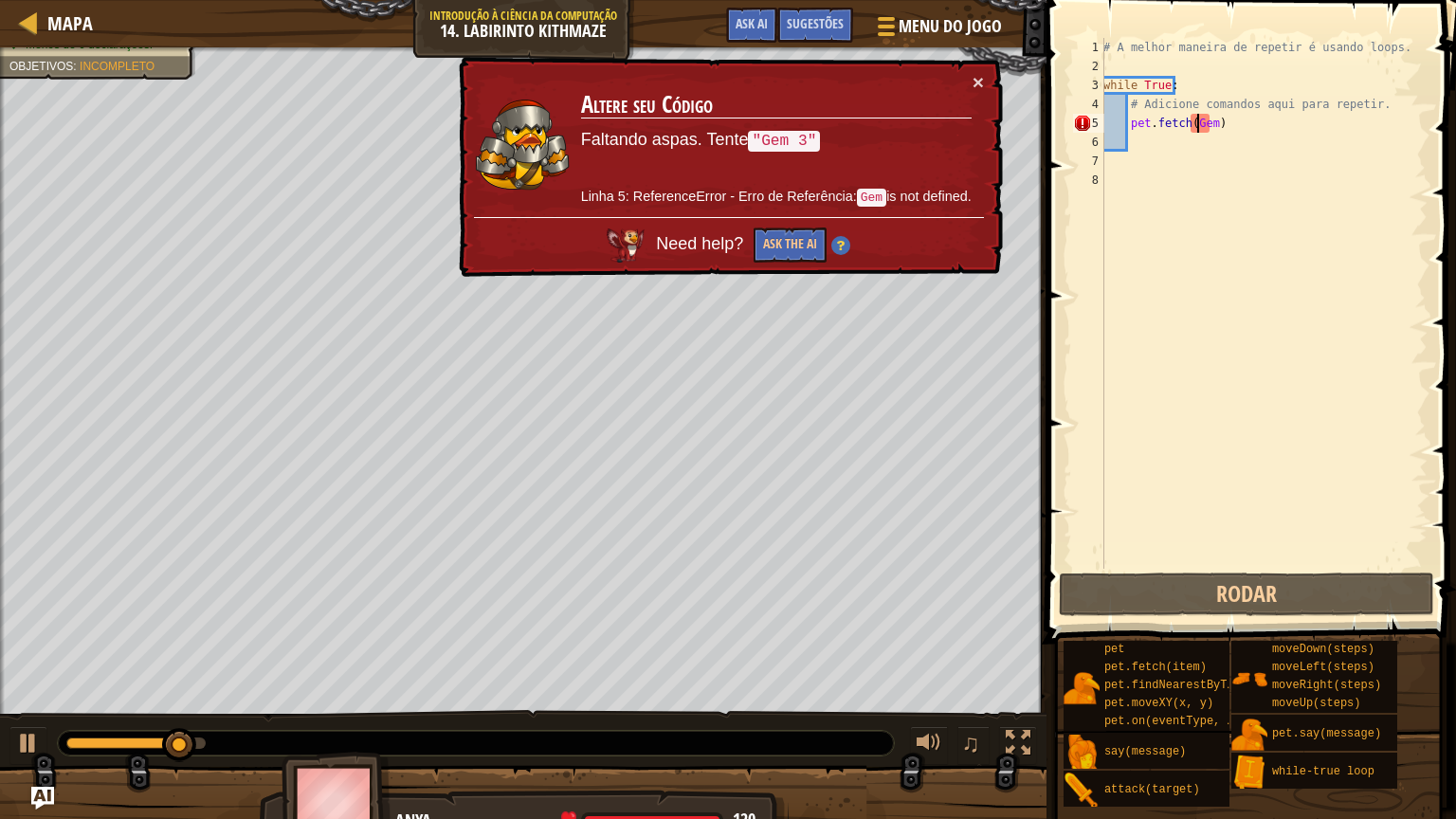
click at [1221, 118] on div "# A melhor maneira de repetir é usando loops. while True : # Adicione comandos …" at bounding box center [1263, 322] width 328 height 569
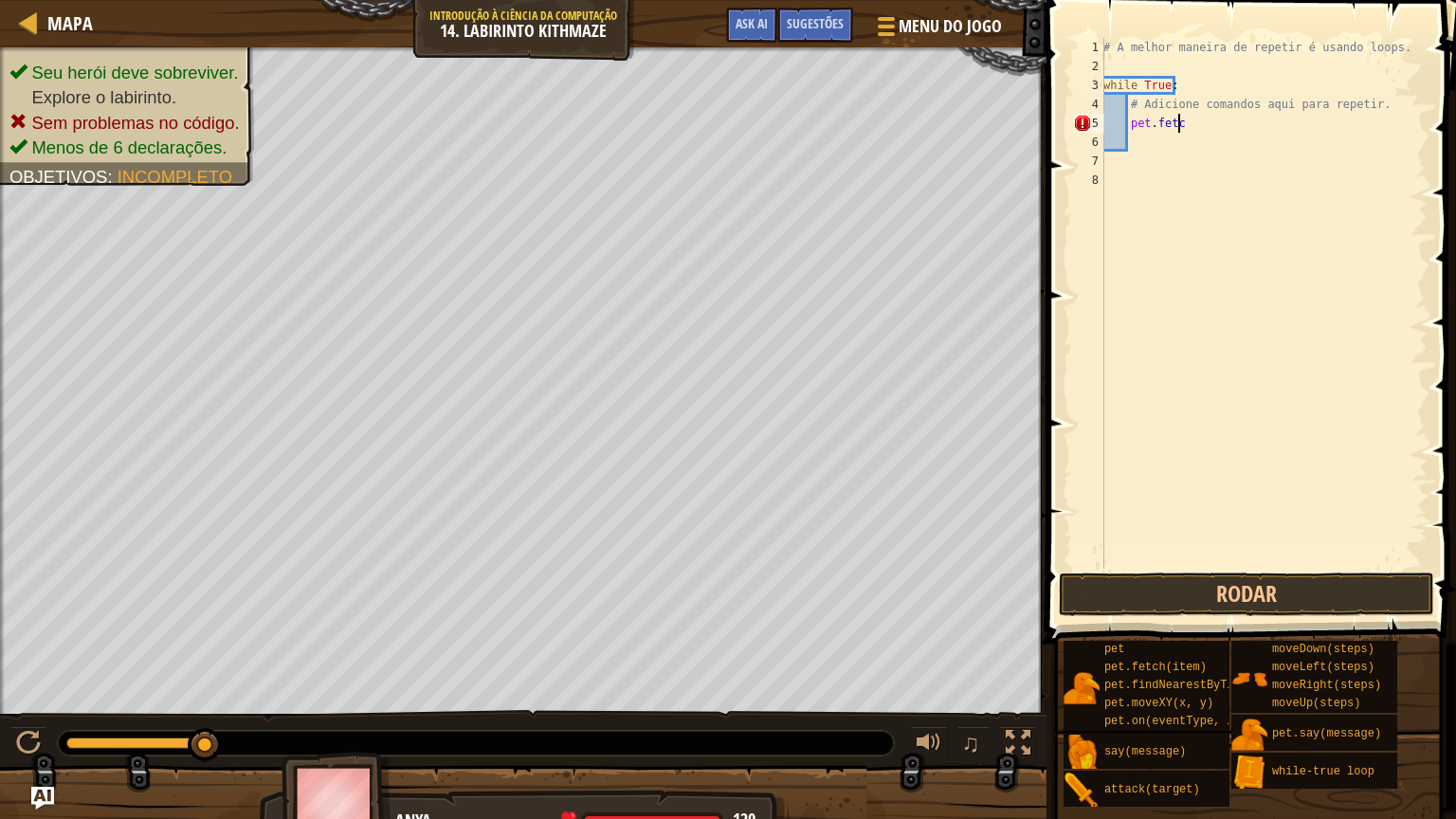
scroll to position [9, 3]
type textarea "p"
click at [34, 22] on div at bounding box center [29, 22] width 24 height 24
select select "pt-BR"
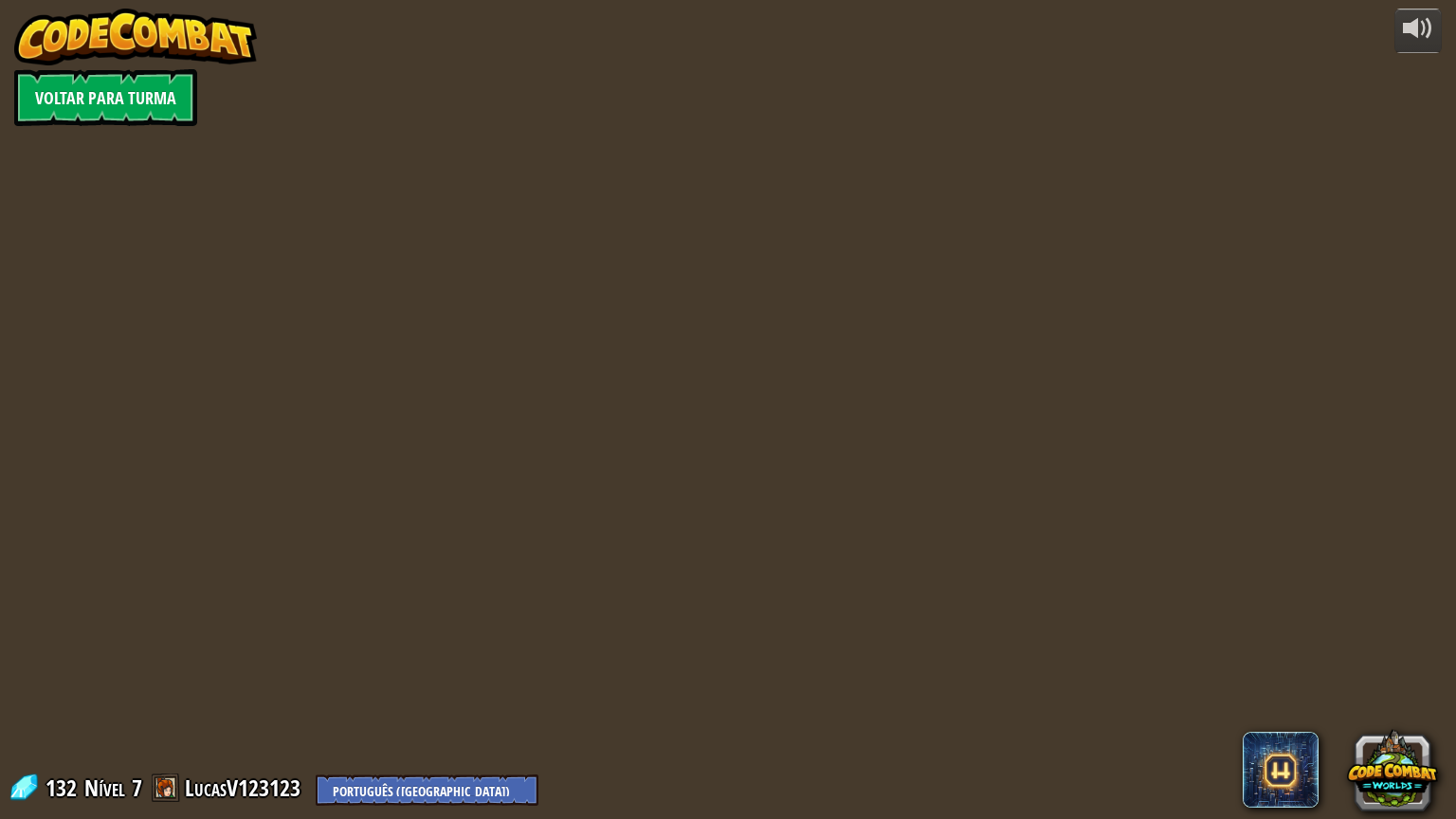
select select "pt-BR"
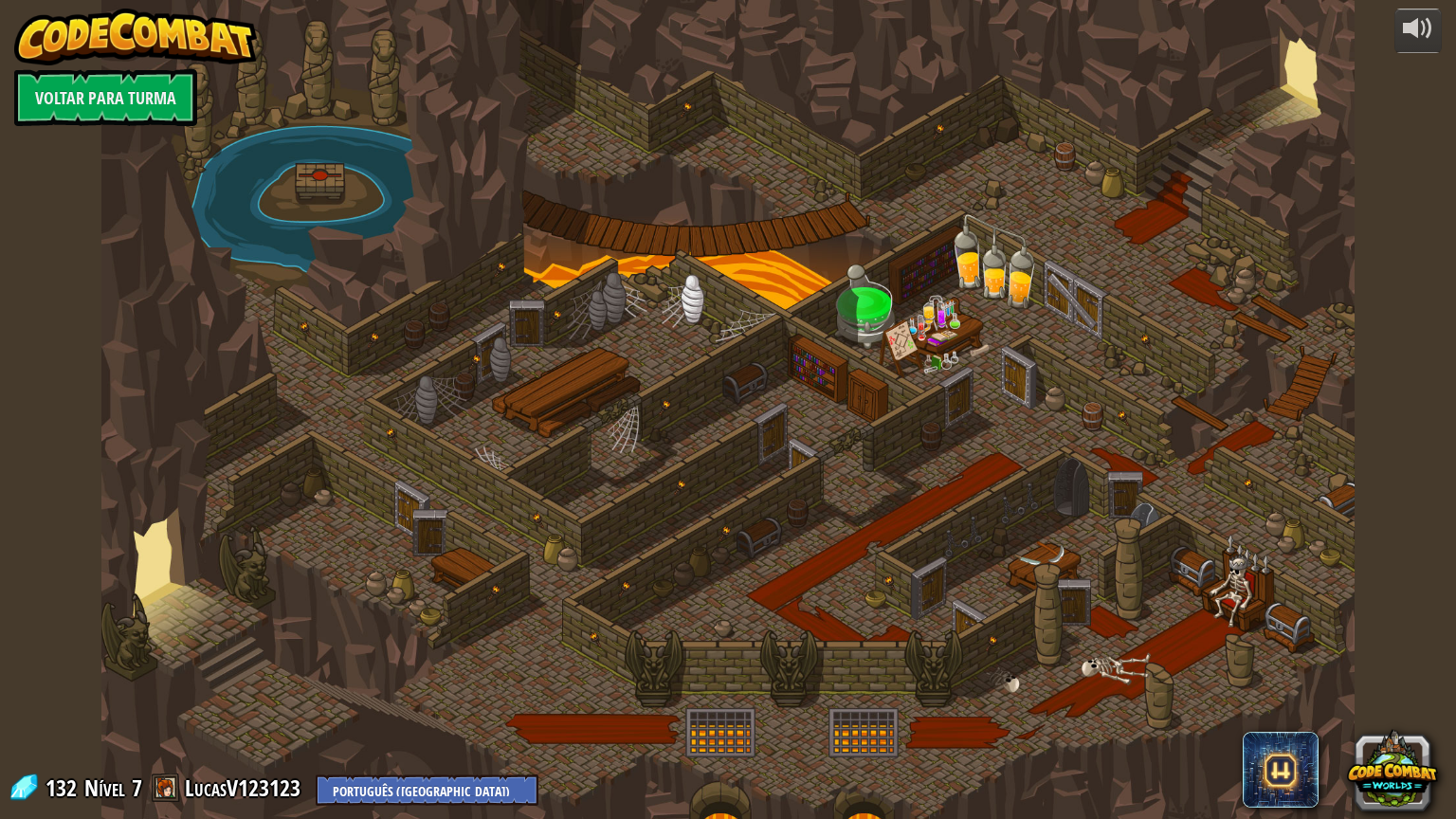
select select "pt-BR"
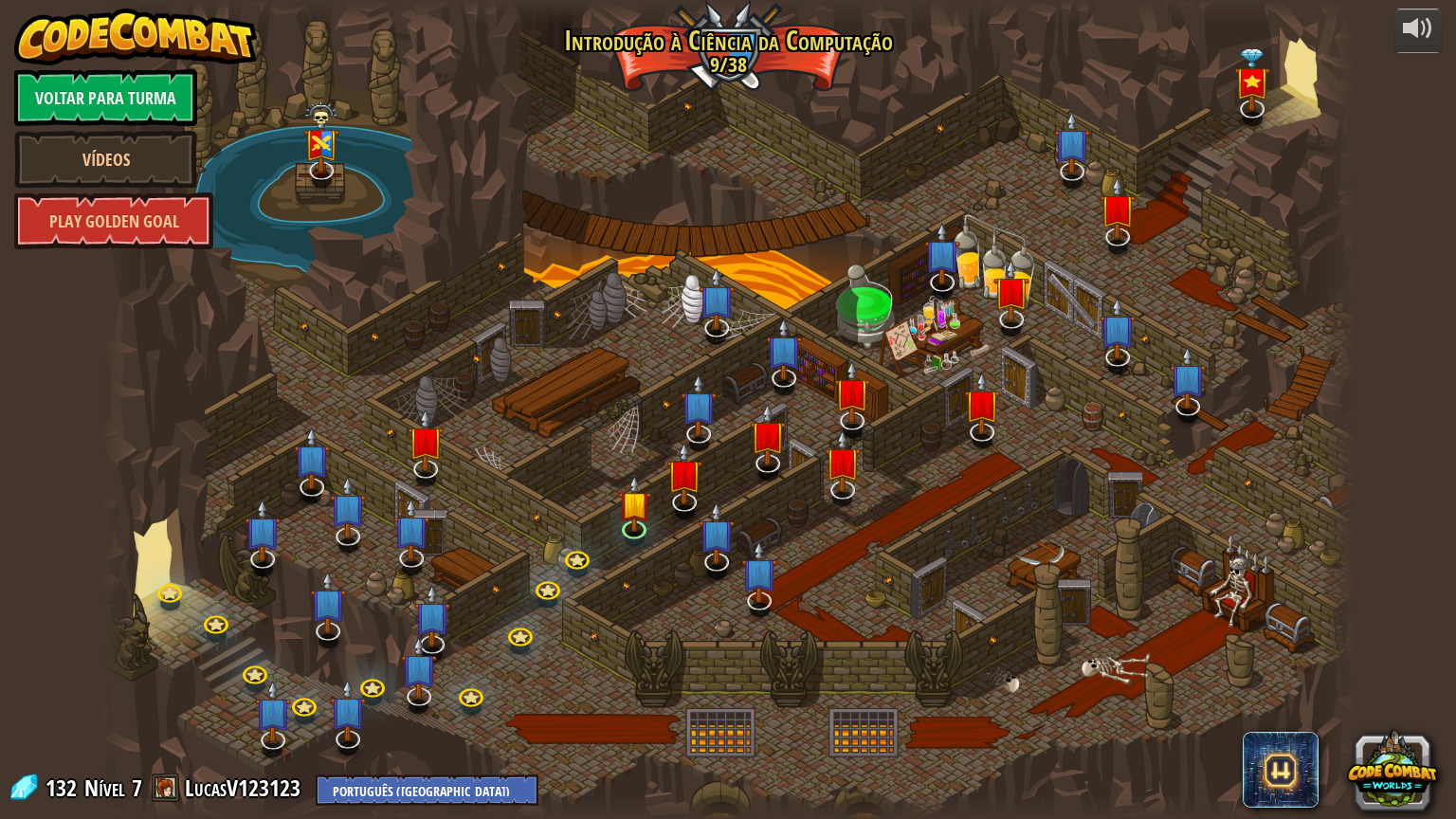
select select "pt-BR"
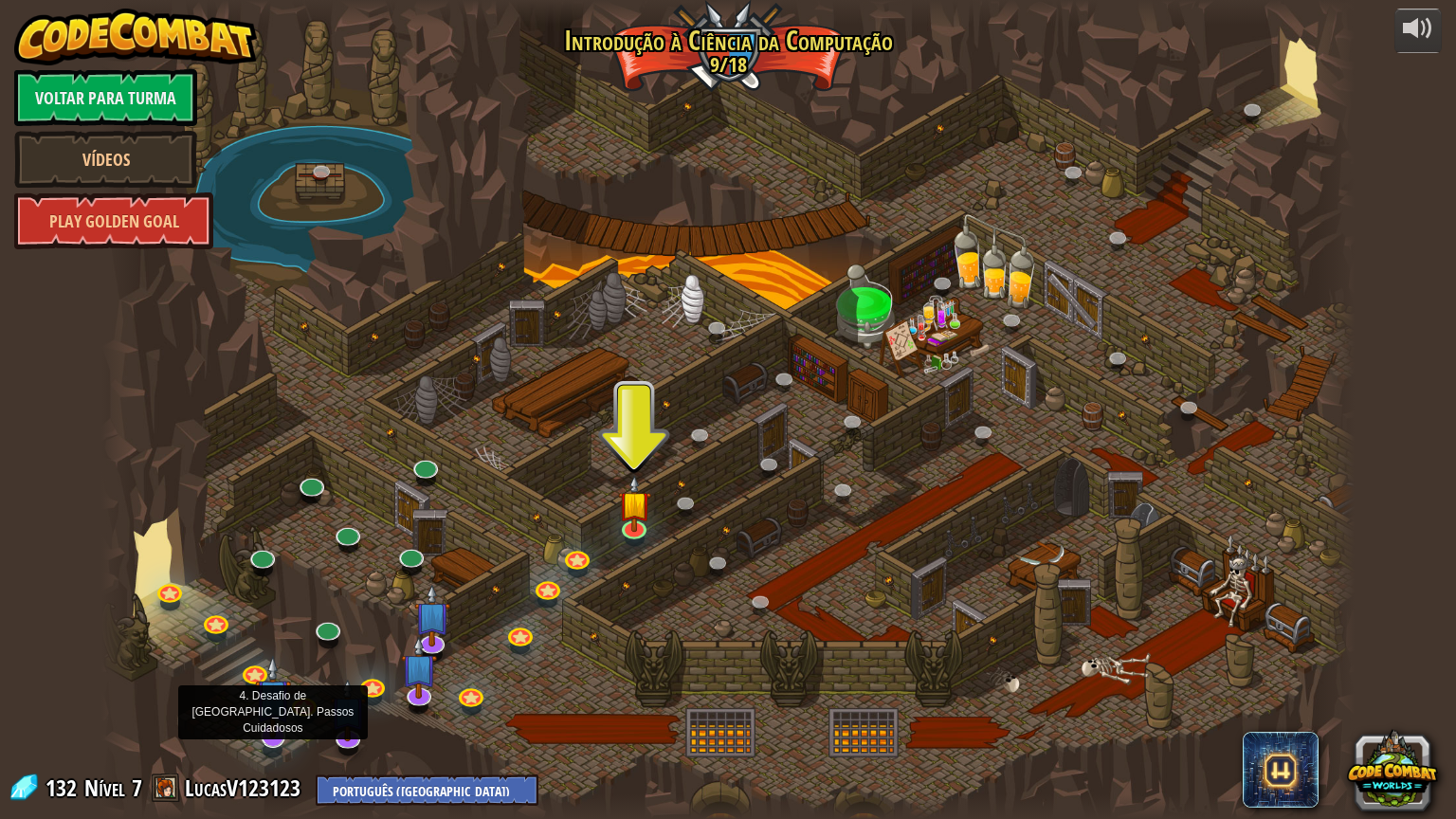
click at [279, 698] on img at bounding box center [272, 696] width 36 height 83
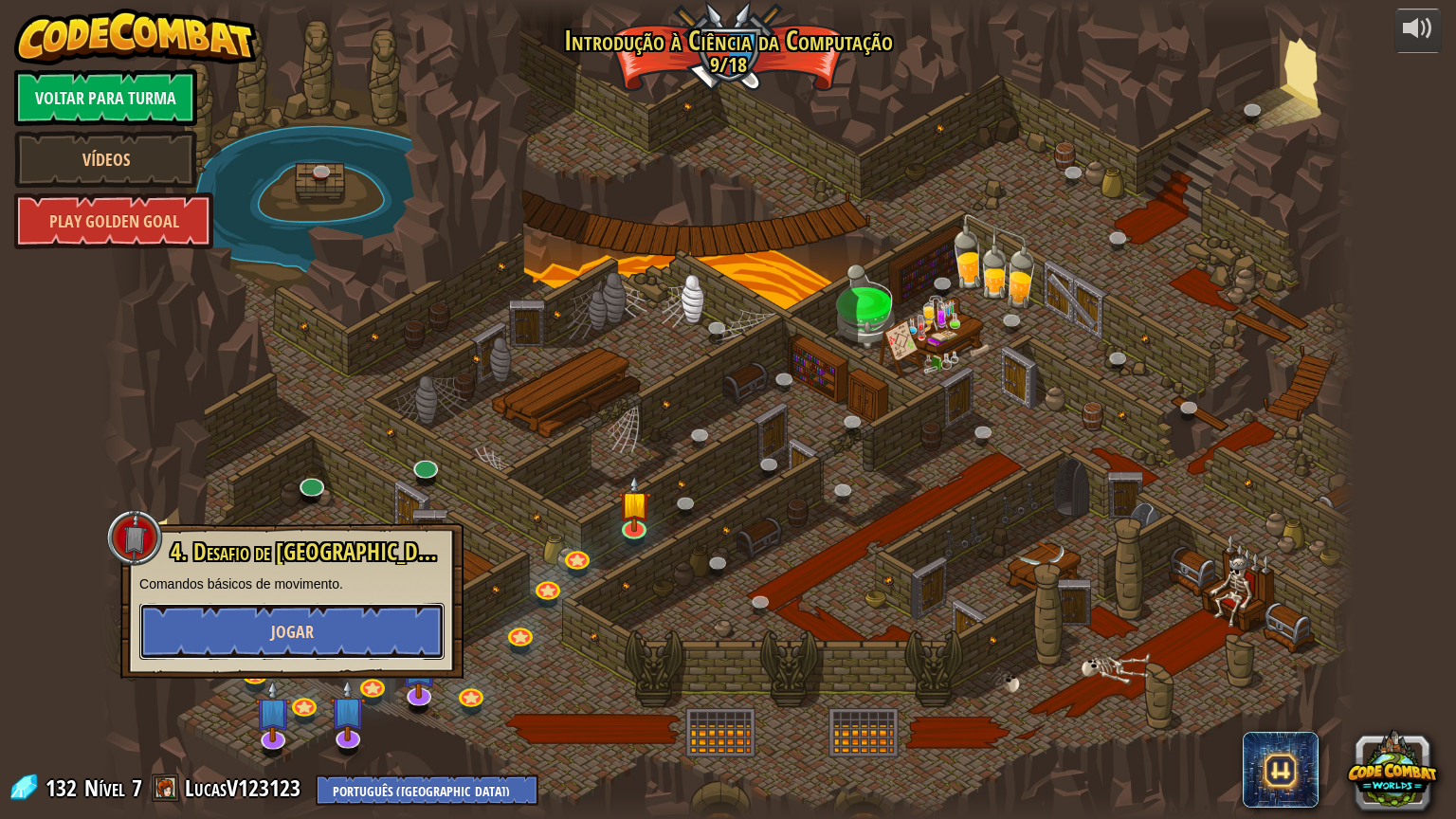
click at [300, 635] on span "Jogar" at bounding box center [293, 632] width 43 height 24
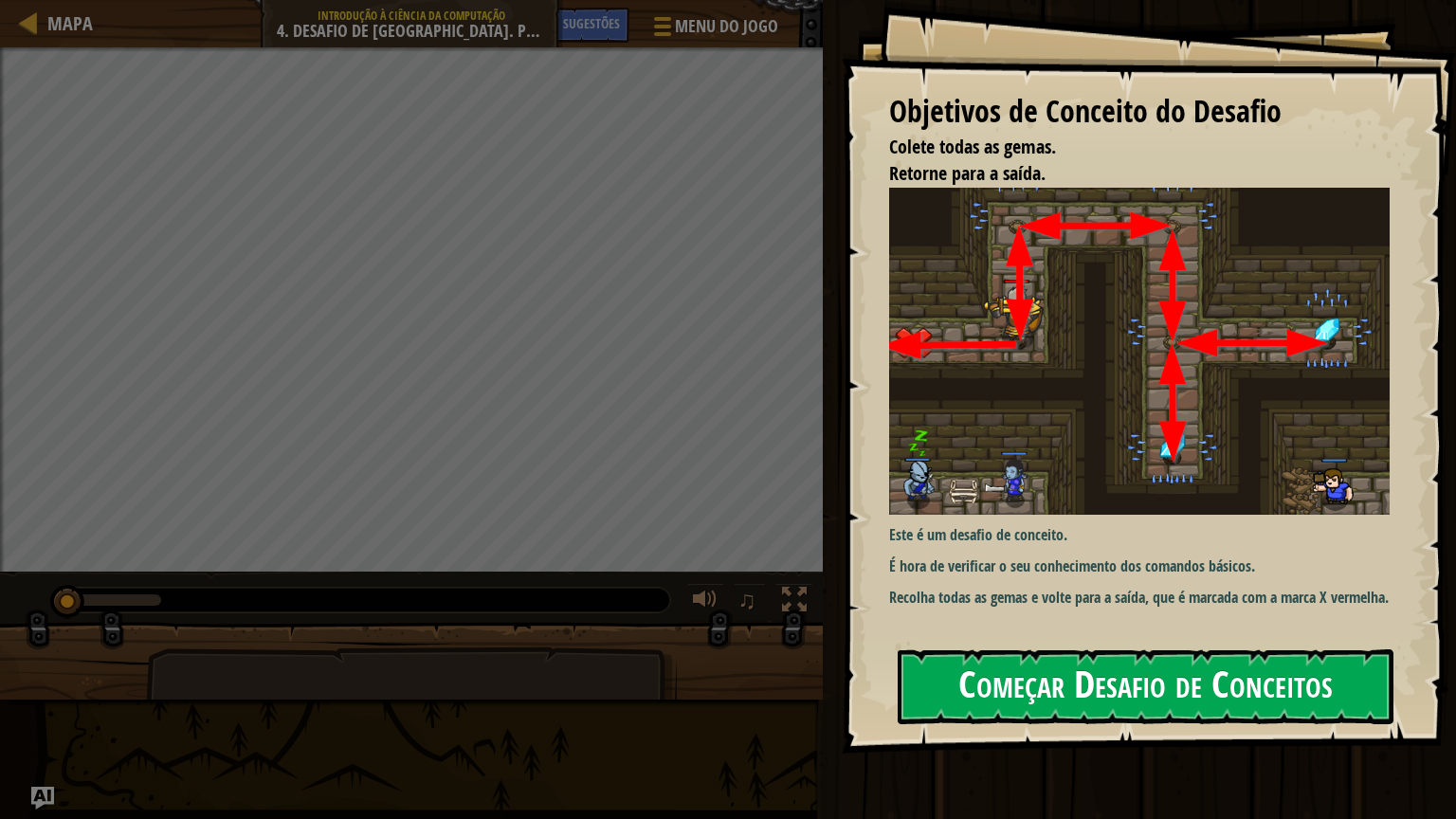
click at [1016, 683] on button "Começar Desafio de Conceitos" at bounding box center [1145, 687] width 496 height 75
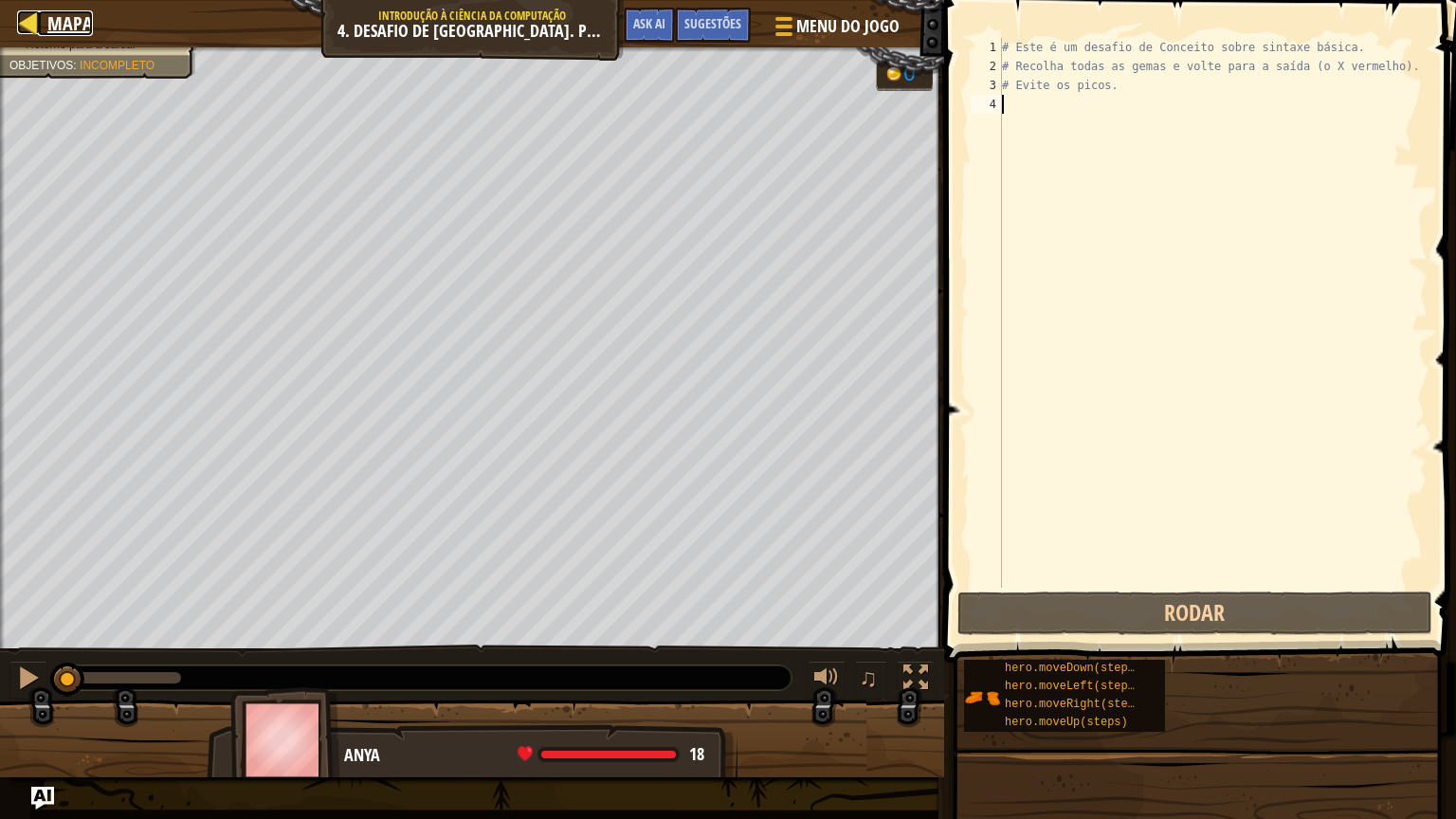
click at [23, 14] on div at bounding box center [29, 22] width 24 height 24
select select "pt-BR"
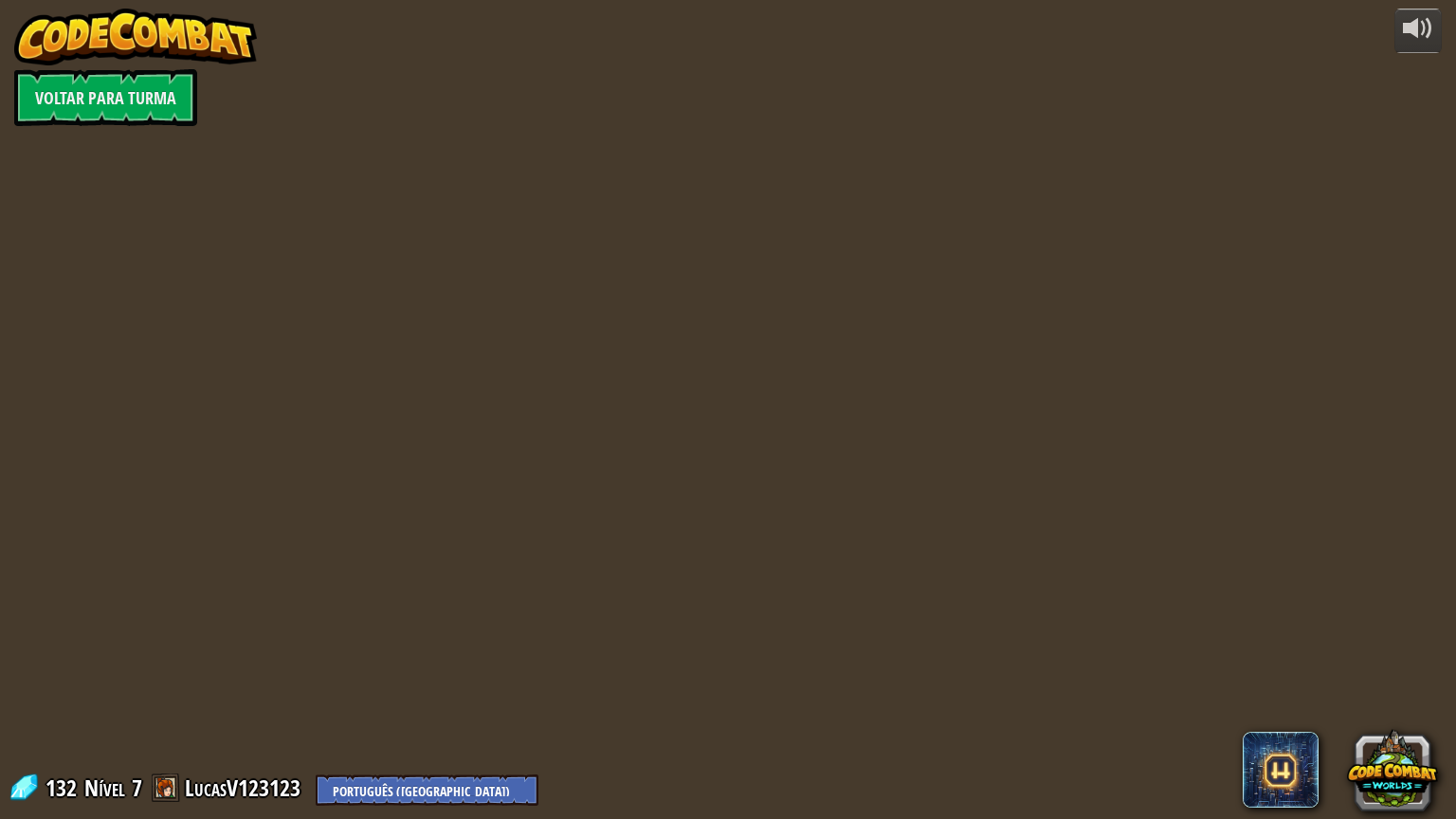
select select "pt-BR"
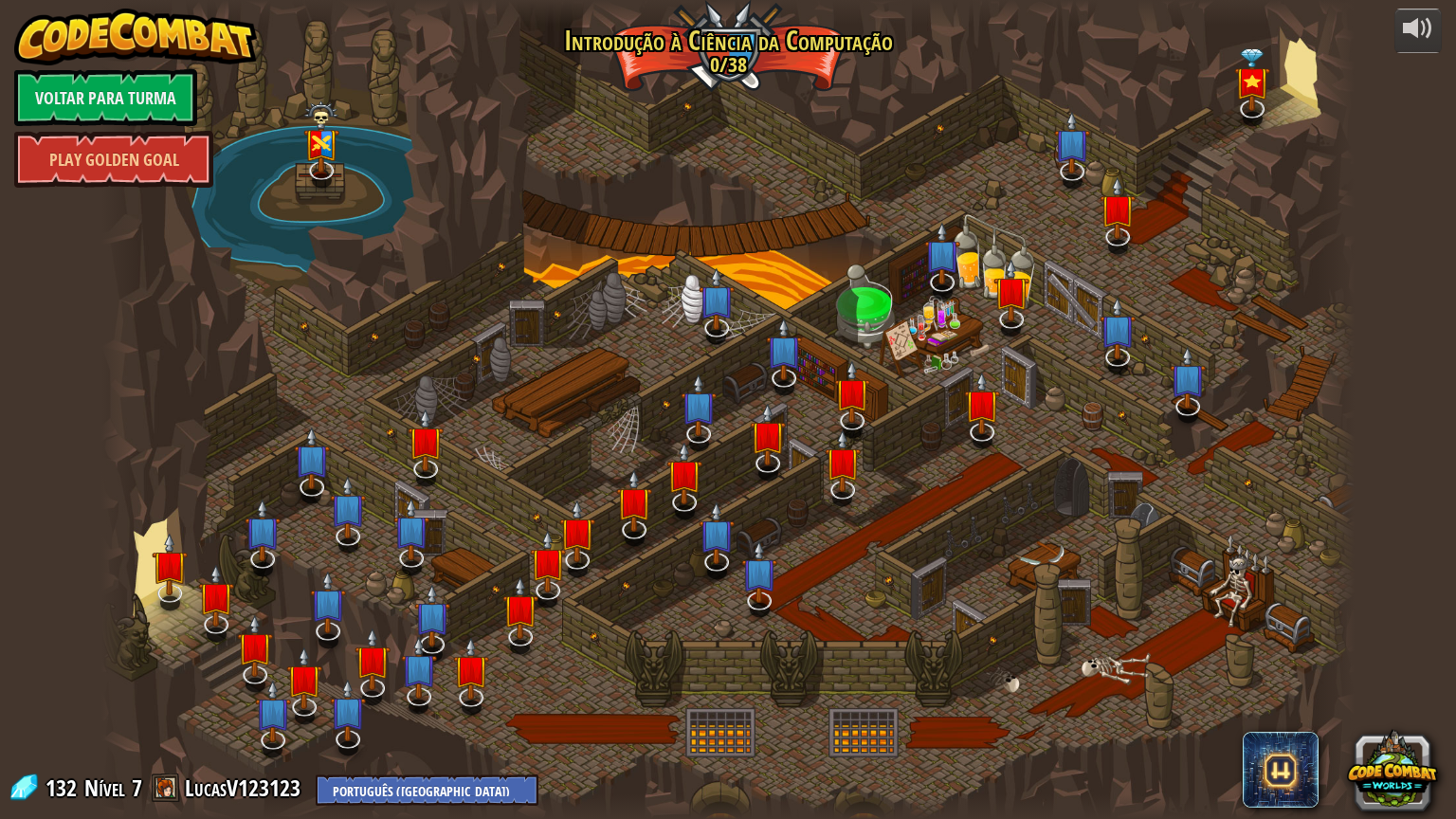
select select "pt-BR"
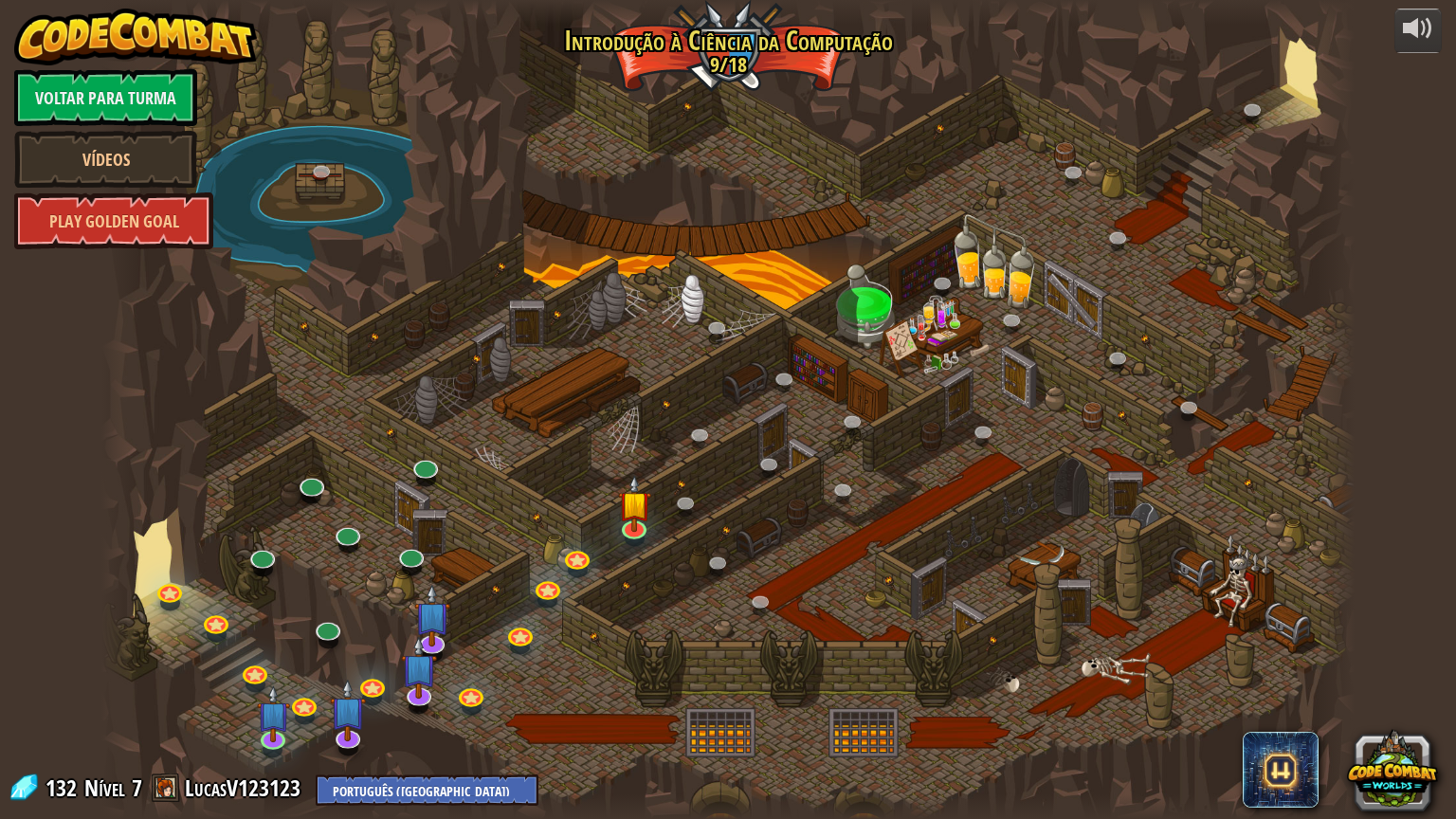
select select "pt-BR"
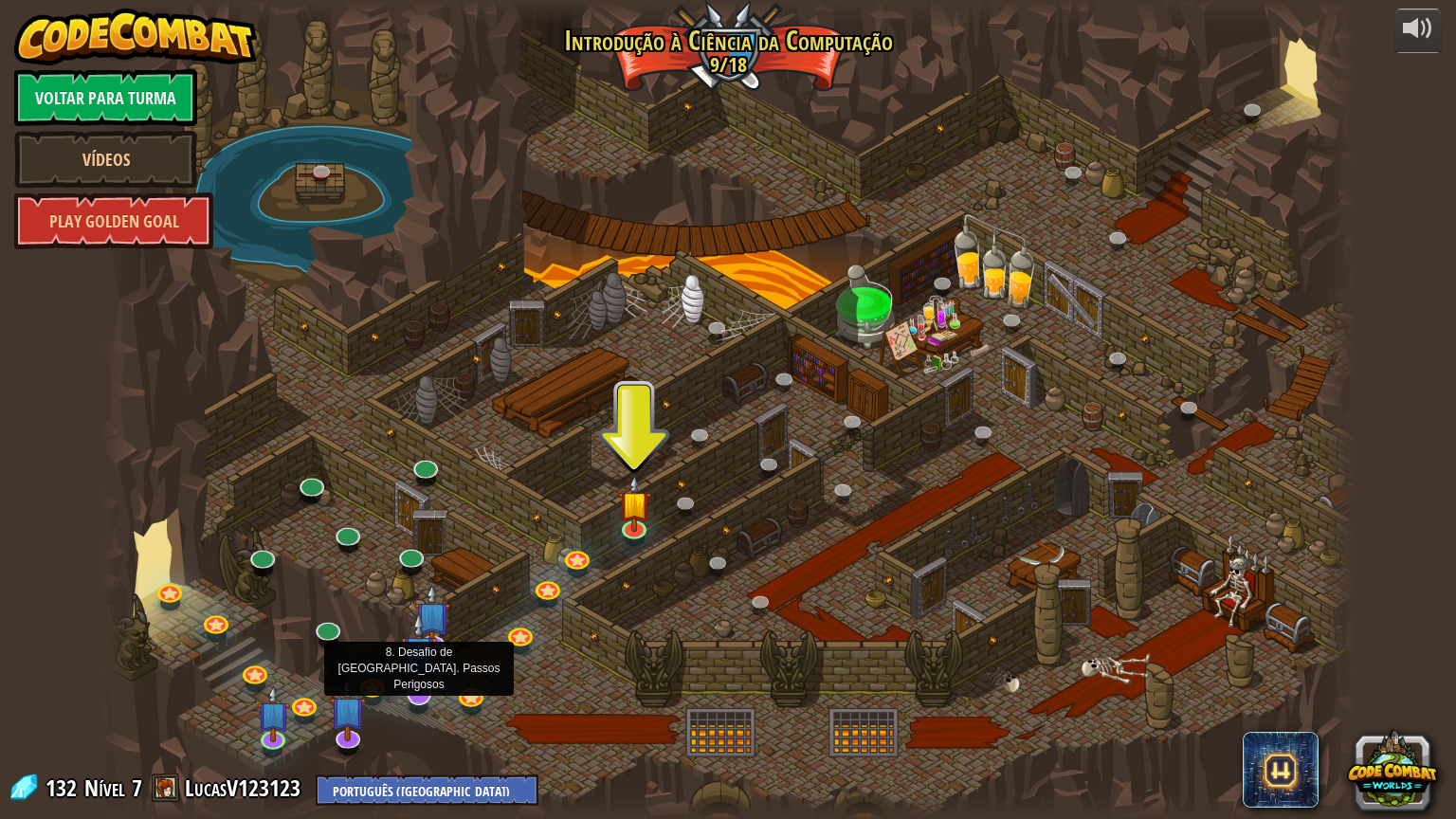
click at [417, 692] on img at bounding box center [418, 653] width 36 height 83
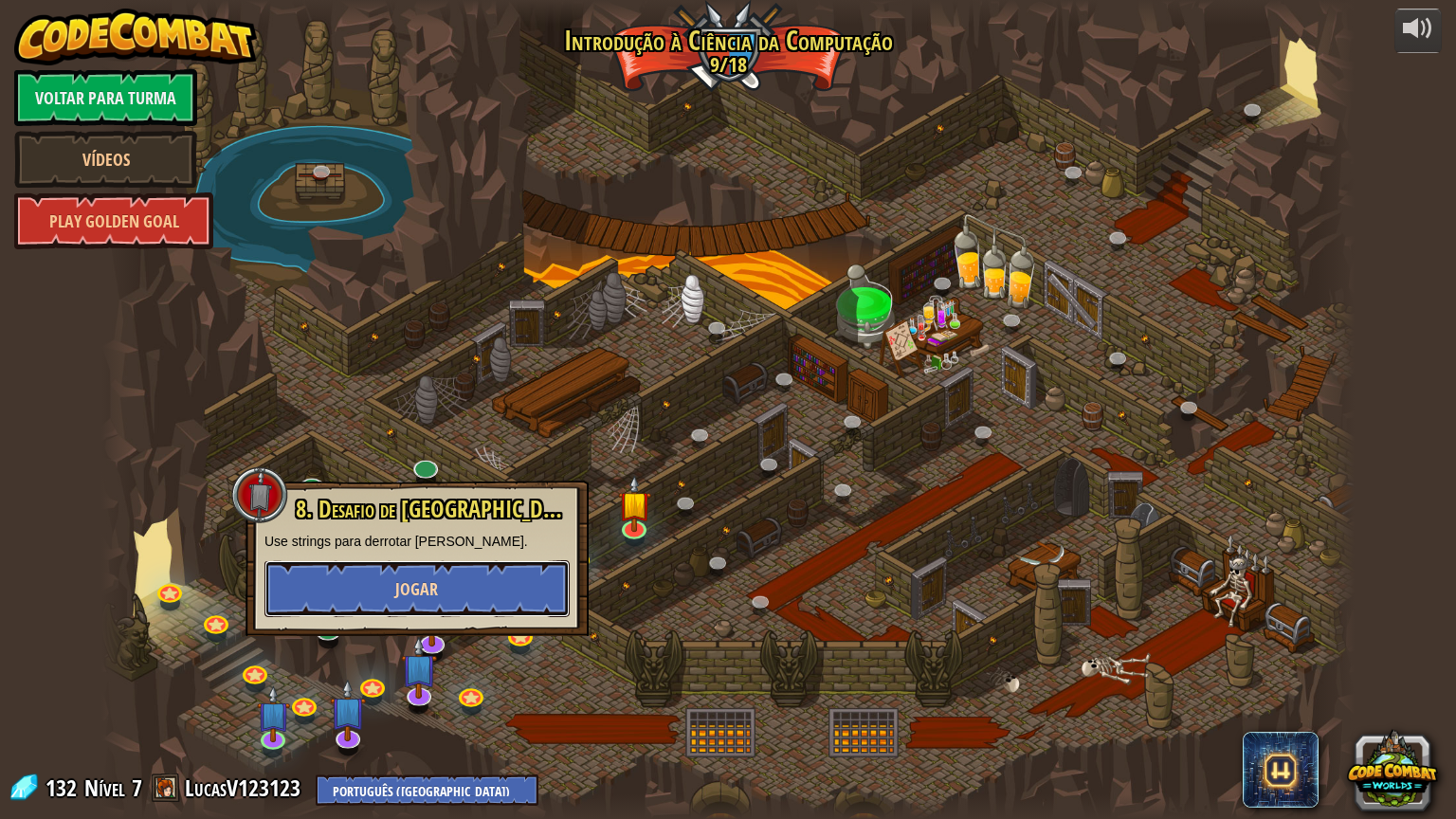
click at [396, 579] on span "Jogar" at bounding box center [416, 589] width 43 height 24
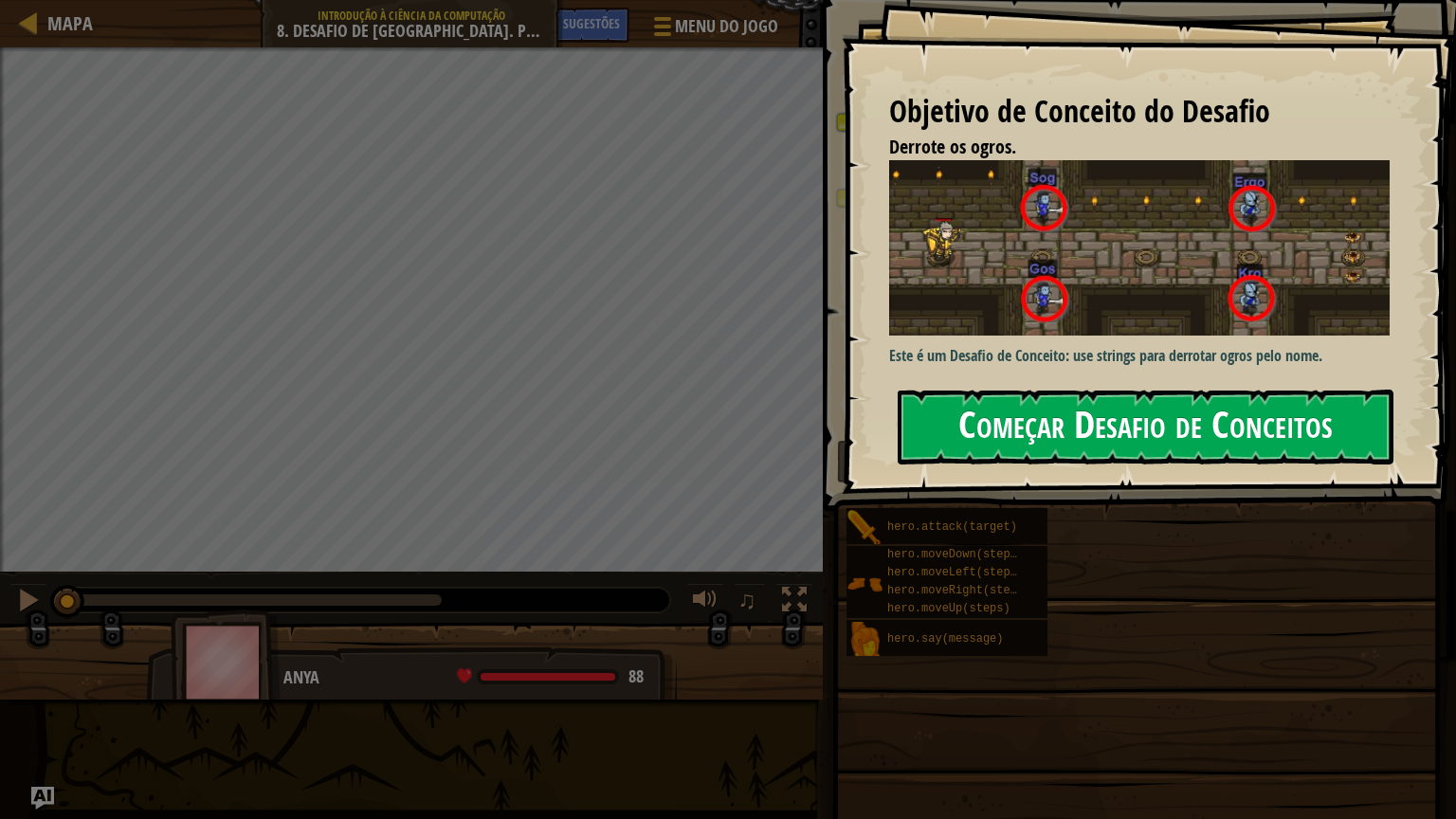
click at [1011, 397] on button "Começar Desafio de Conceitos" at bounding box center [1145, 427] width 496 height 75
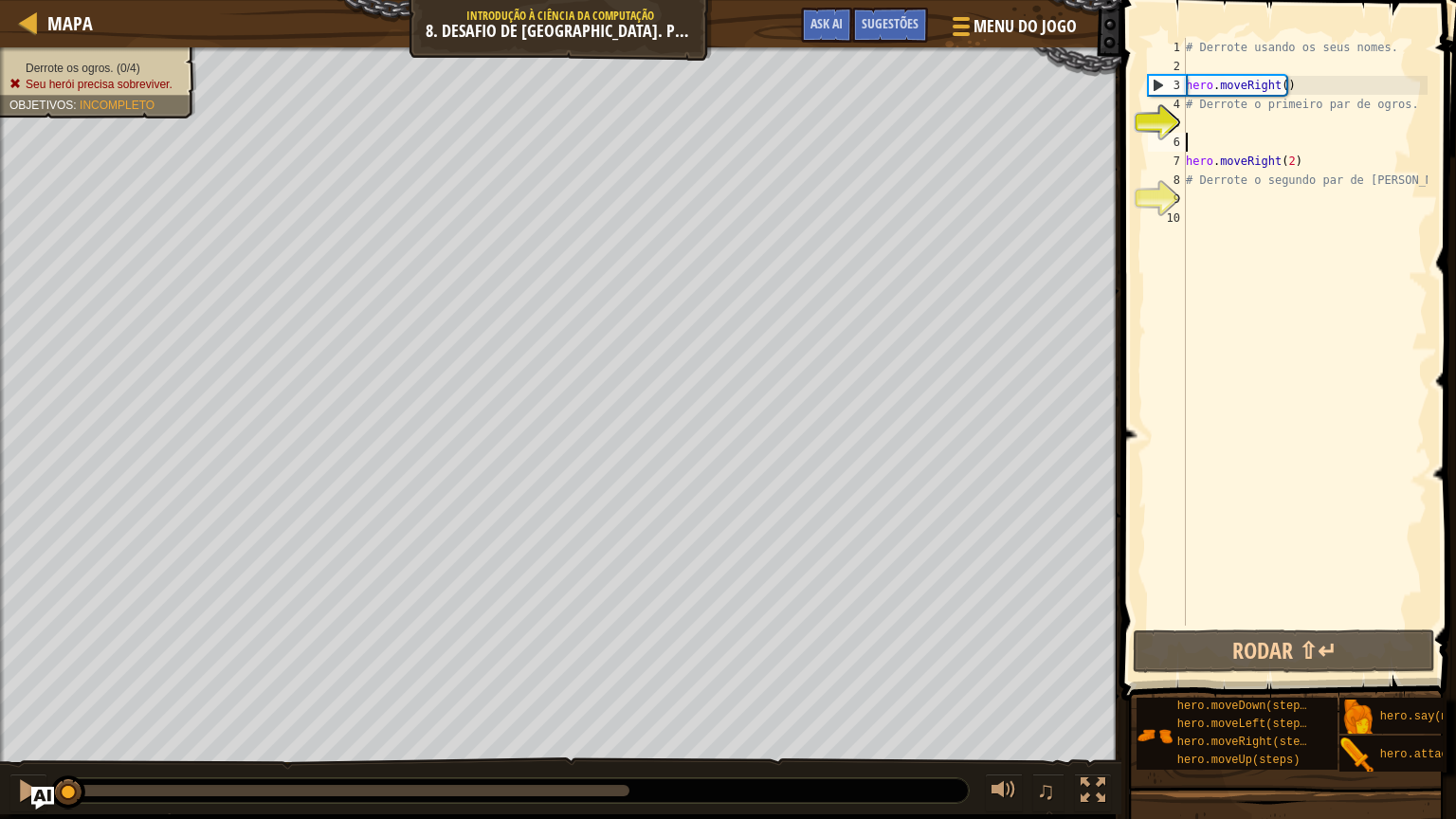
click at [1255, 137] on div "# Derrote usando os seus nomes. hero . moveRight ( ) # Derrote o primeiro par d…" at bounding box center [1305, 351] width 245 height 626
click at [1226, 108] on div "# Derrote usando os seus nomes. hero . moveRight ( ) # Derrote o primeiro par d…" at bounding box center [1305, 351] width 245 height 626
type textarea "# Derrote o primeiro par de ogros."
click at [1225, 123] on div "# Derrote usando os seus nomes. hero . moveRight ( ) # Derrote o primeiro par d…" at bounding box center [1305, 351] width 245 height 626
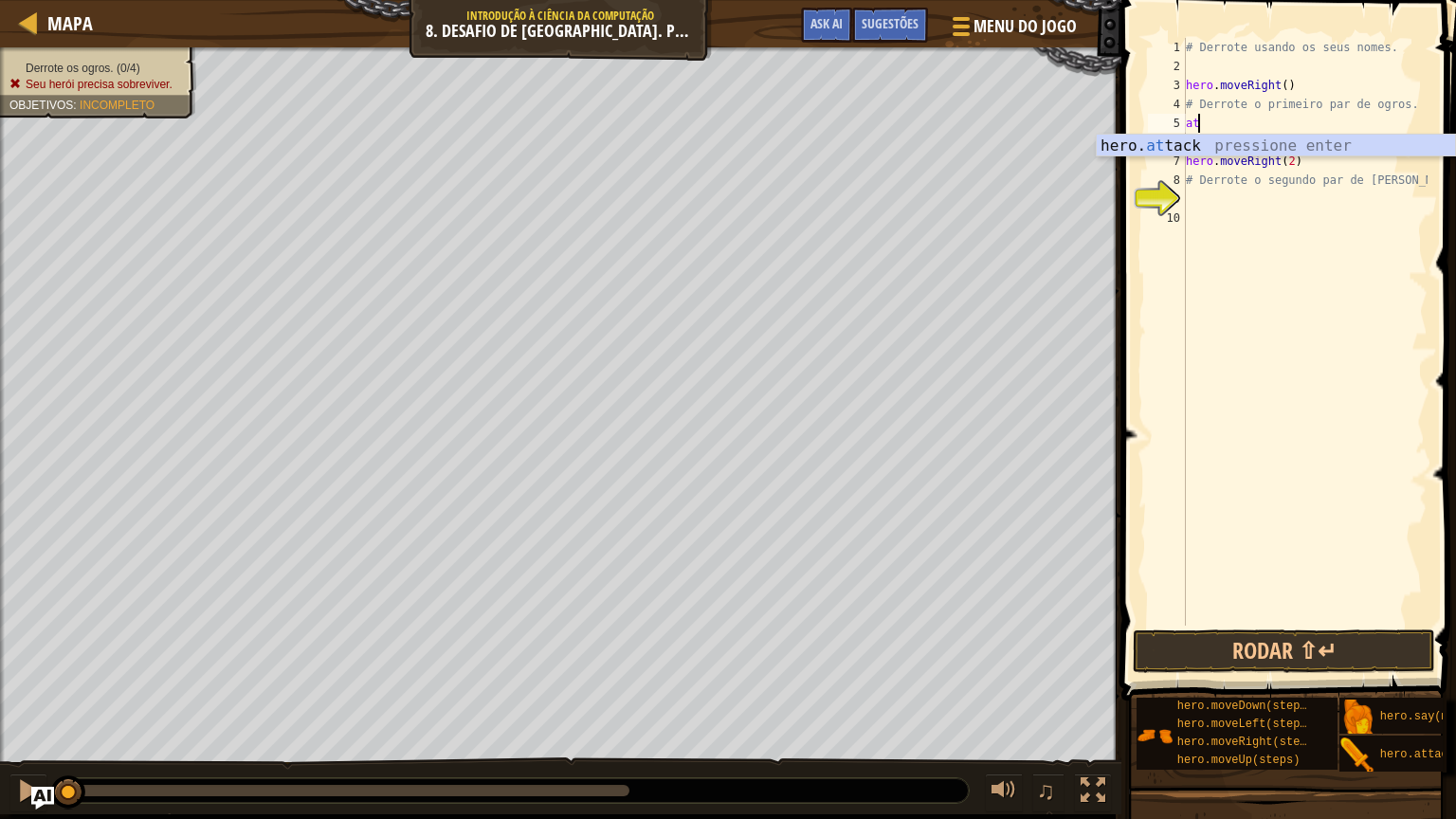
type textarea "a"
type textarea "hero.attack("Sog")"
type textarea "h"
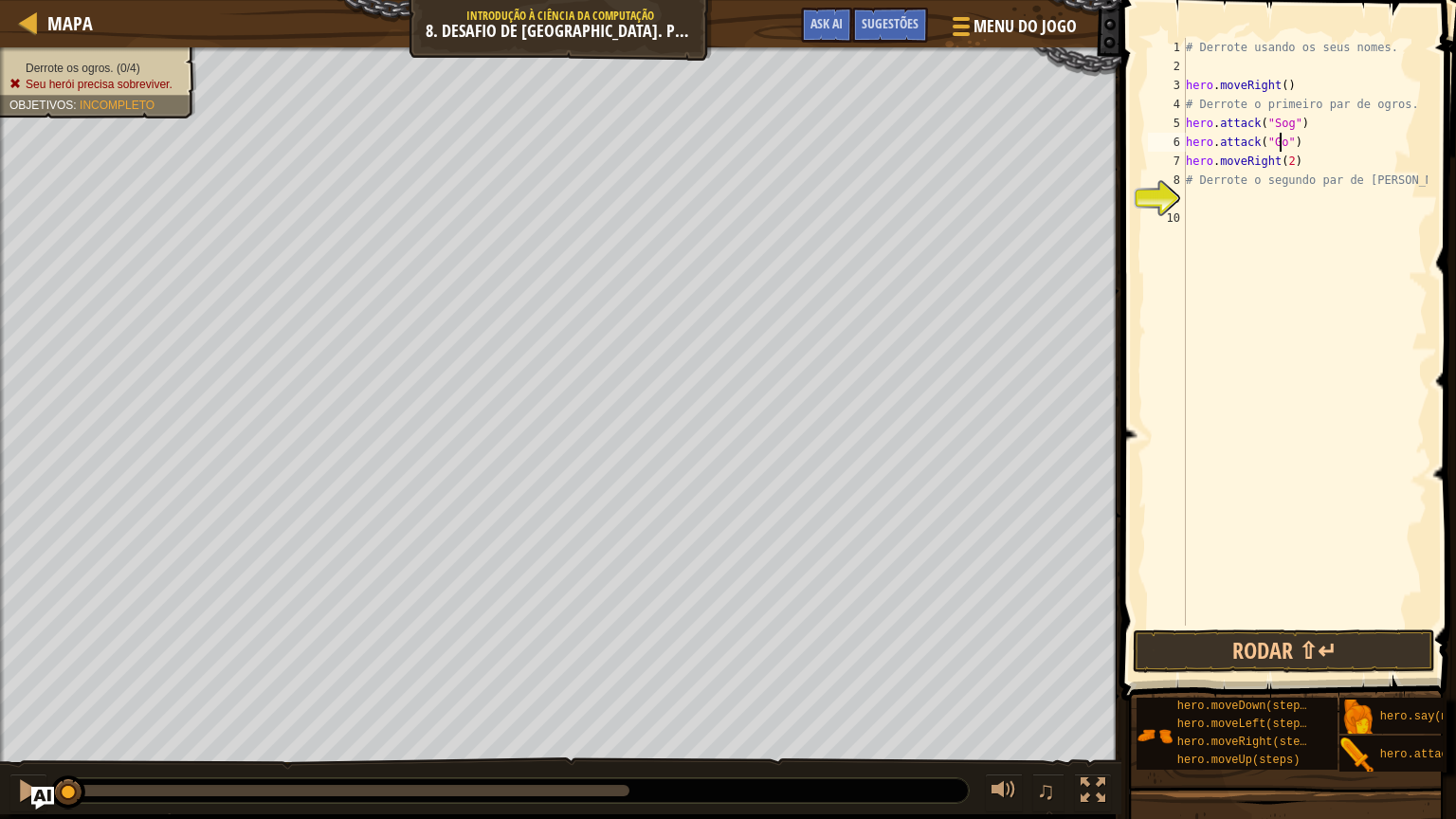
scroll to position [9, 8]
click at [1215, 656] on button "Rodar ⇧↵" at bounding box center [1284, 651] width 302 height 43
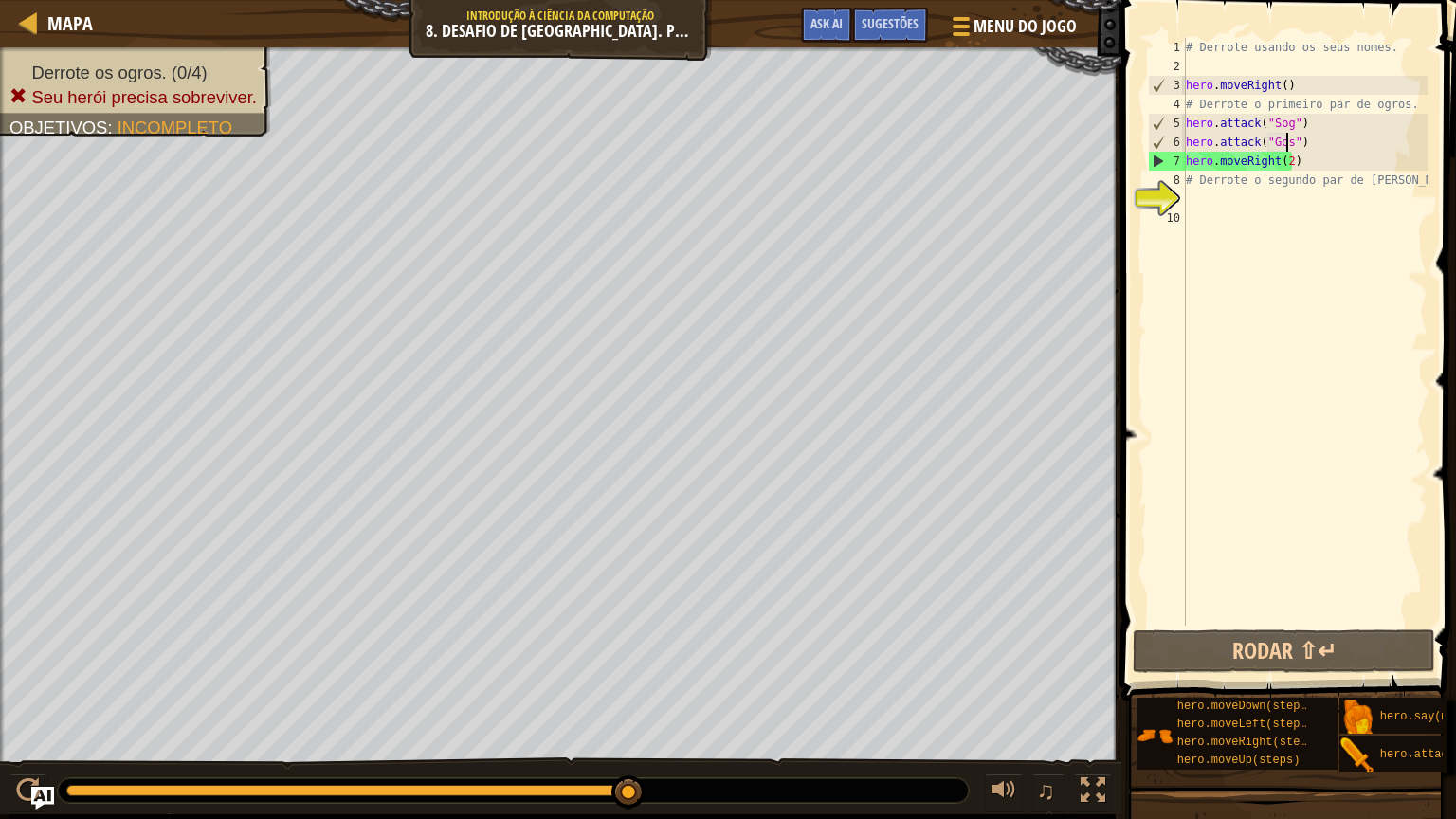
click at [1303, 155] on div "# Derrote usando os seus nomes. hero . moveRight ( ) # Derrote o primeiro par d…" at bounding box center [1305, 351] width 245 height 626
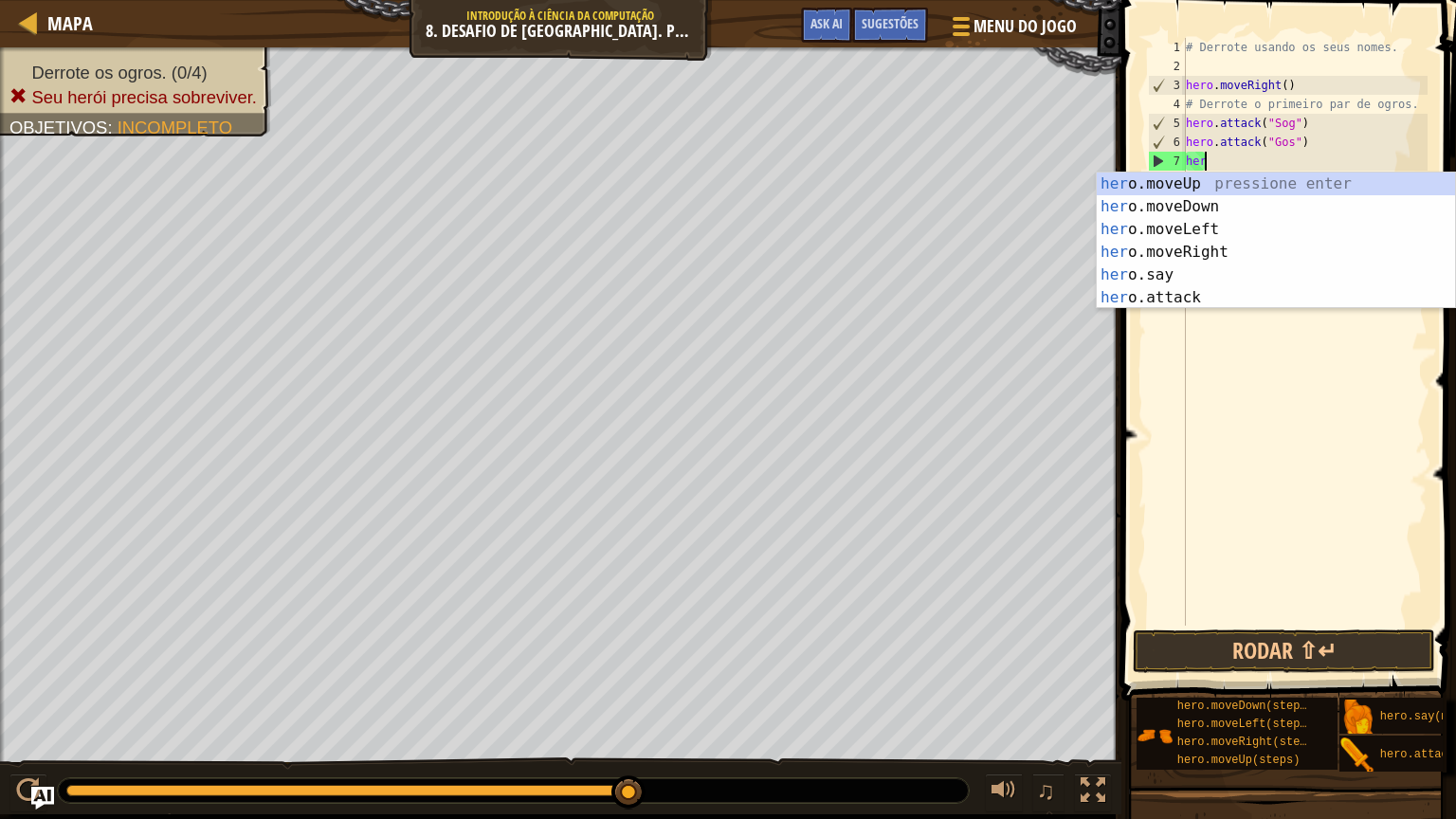
scroll to position [9, 0]
type textarea "h"
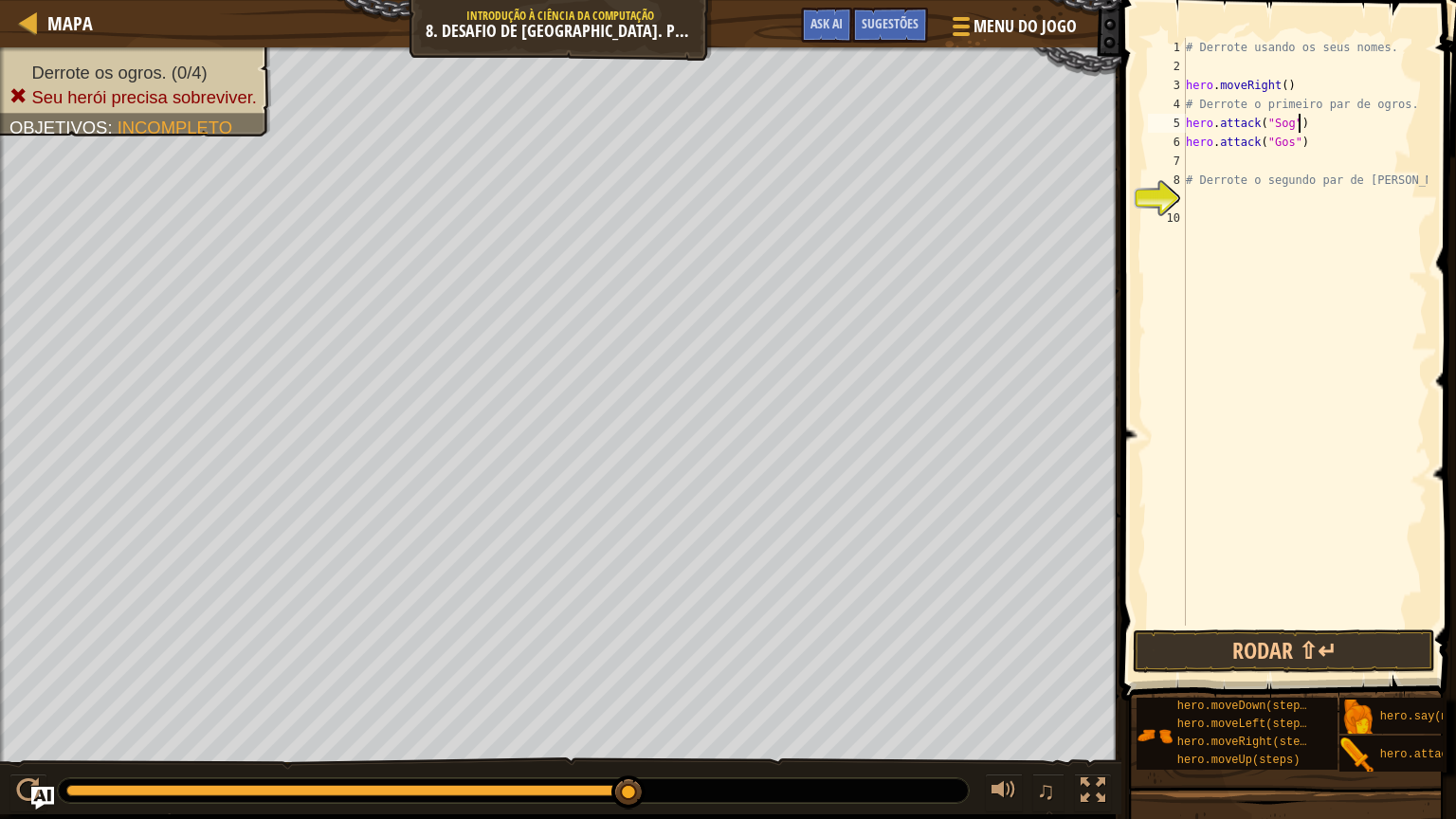
click at [1304, 126] on div "# Derrote usando os seus nomes. hero . moveRight ( ) # Derrote o primeiro par d…" at bounding box center [1305, 351] width 245 height 626
type textarea "hero.attack("Sog")"
click at [25, 22] on div at bounding box center [29, 22] width 24 height 24
select select "pt-BR"
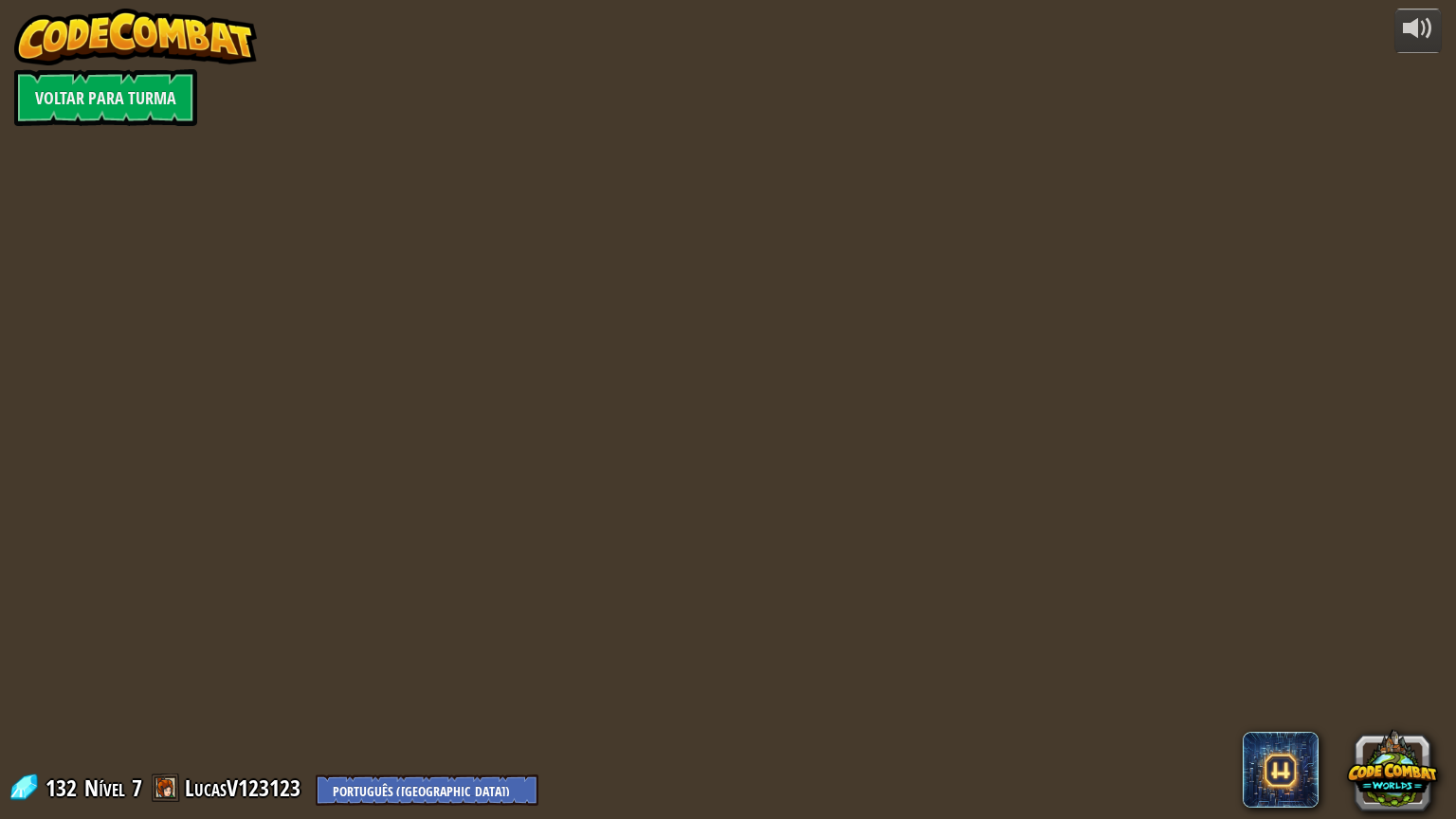
select select "pt-BR"
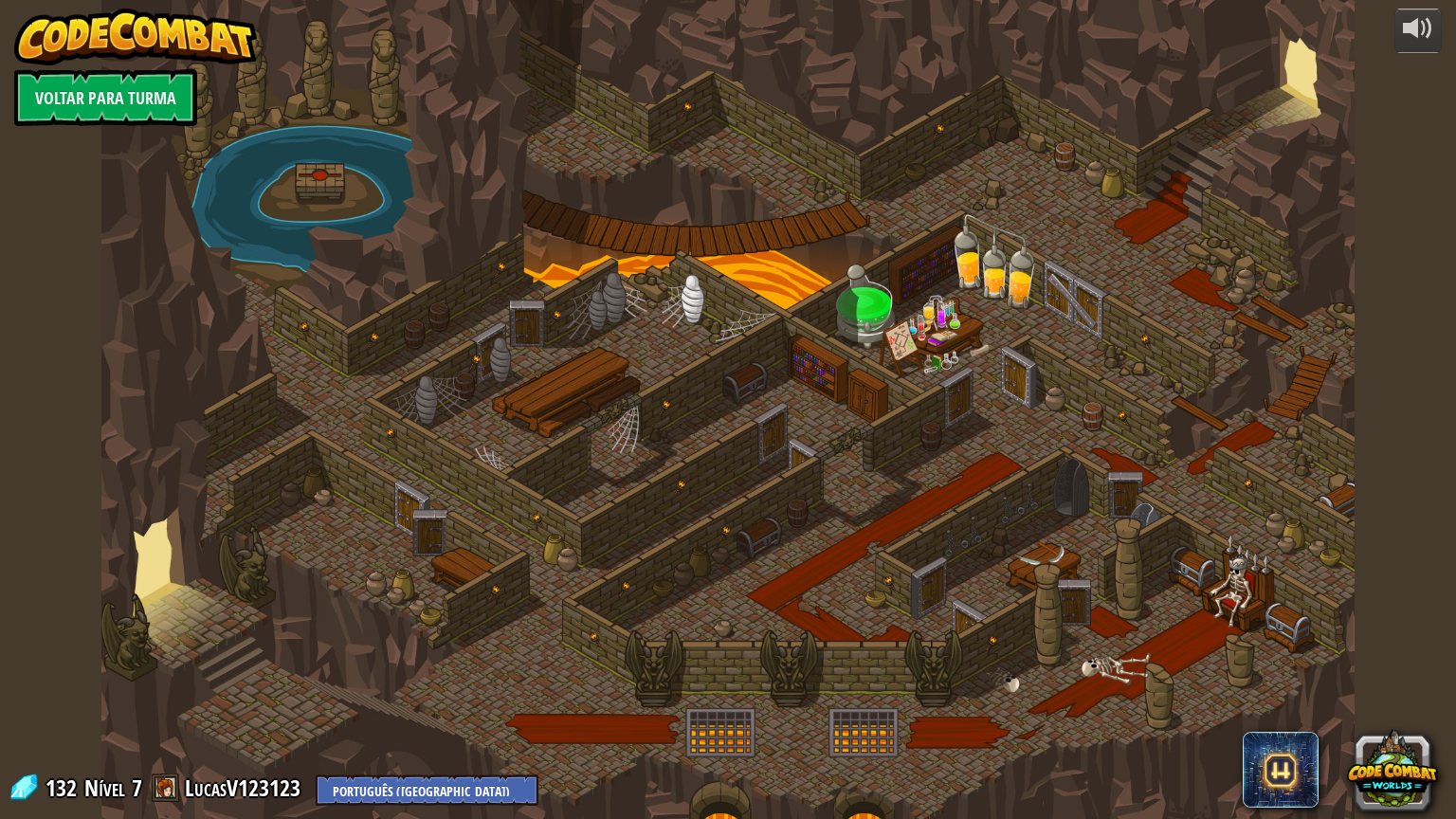
select select "pt-BR"
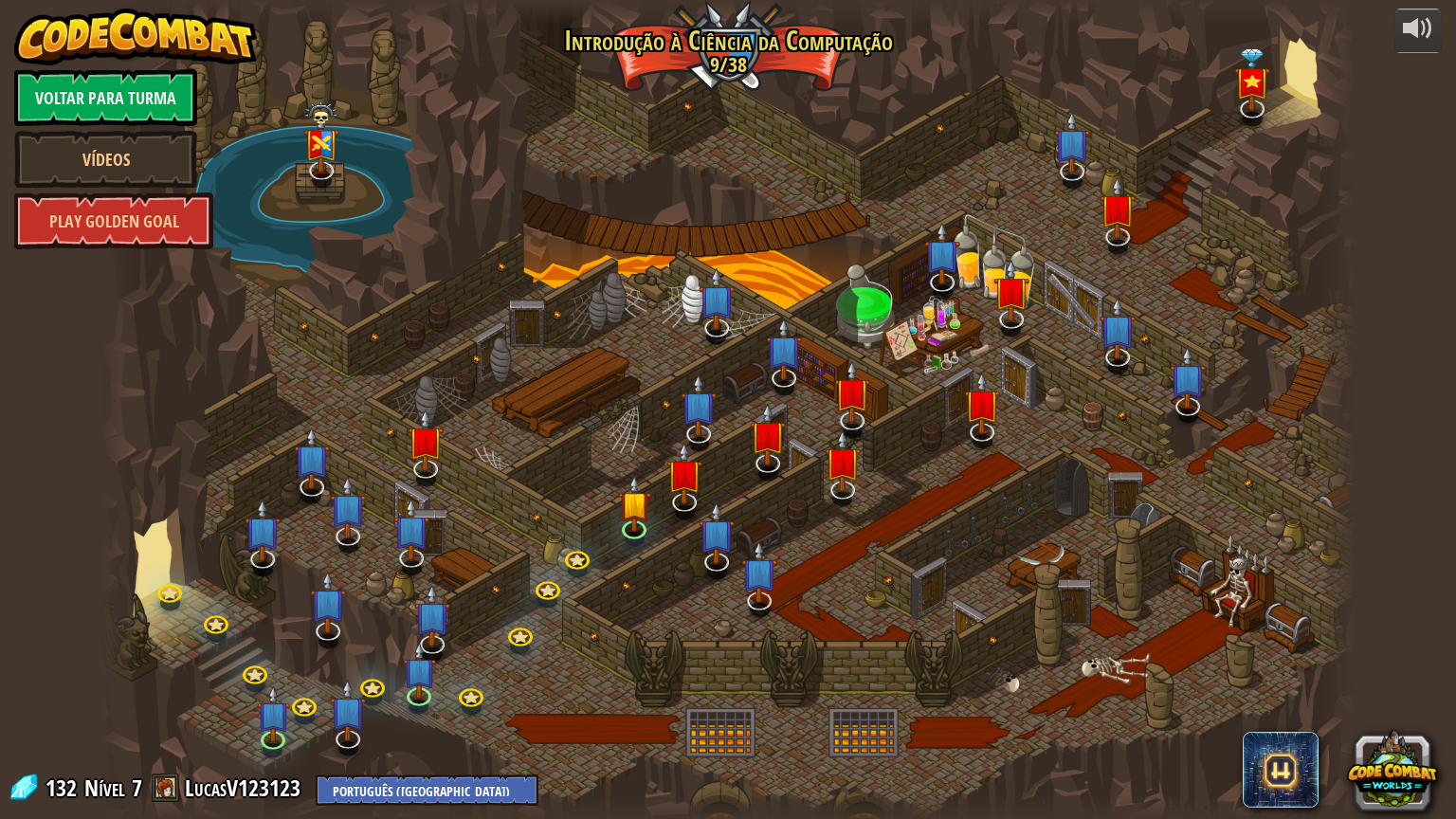
select select "pt-BR"
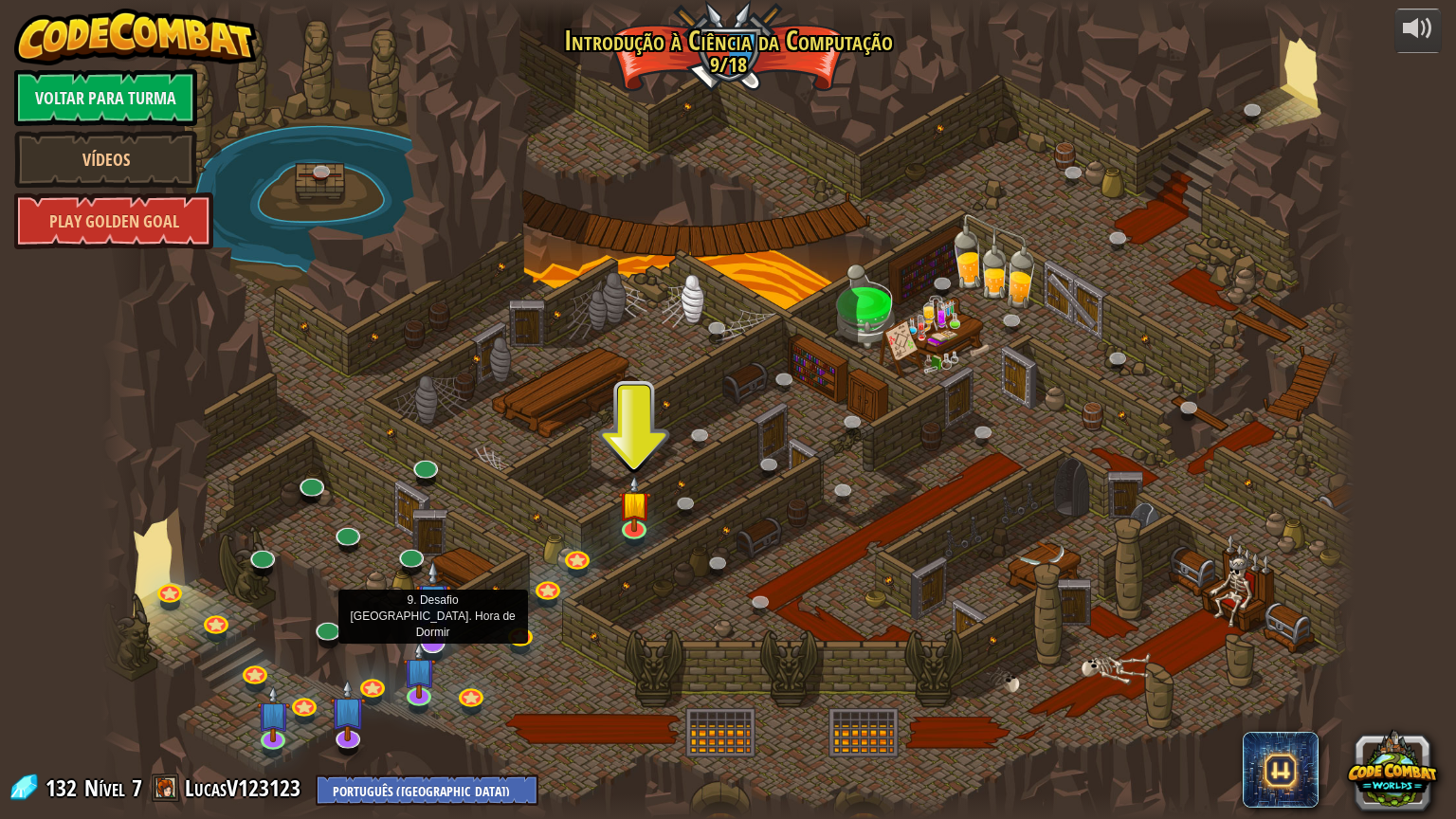
click at [443, 633] on img at bounding box center [433, 601] width 36 height 83
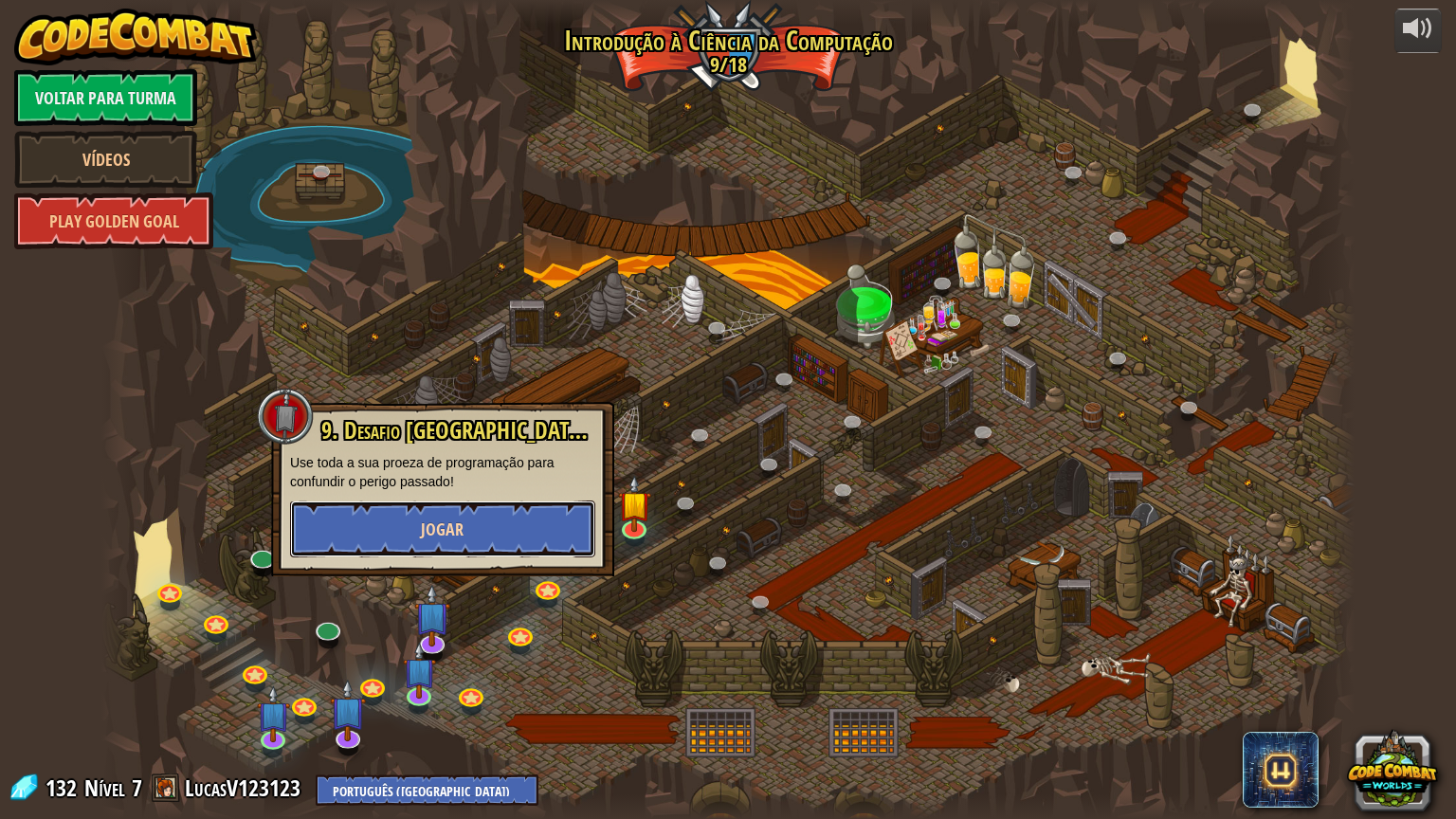
click at [504, 526] on button "Jogar" at bounding box center [443, 528] width 305 height 57
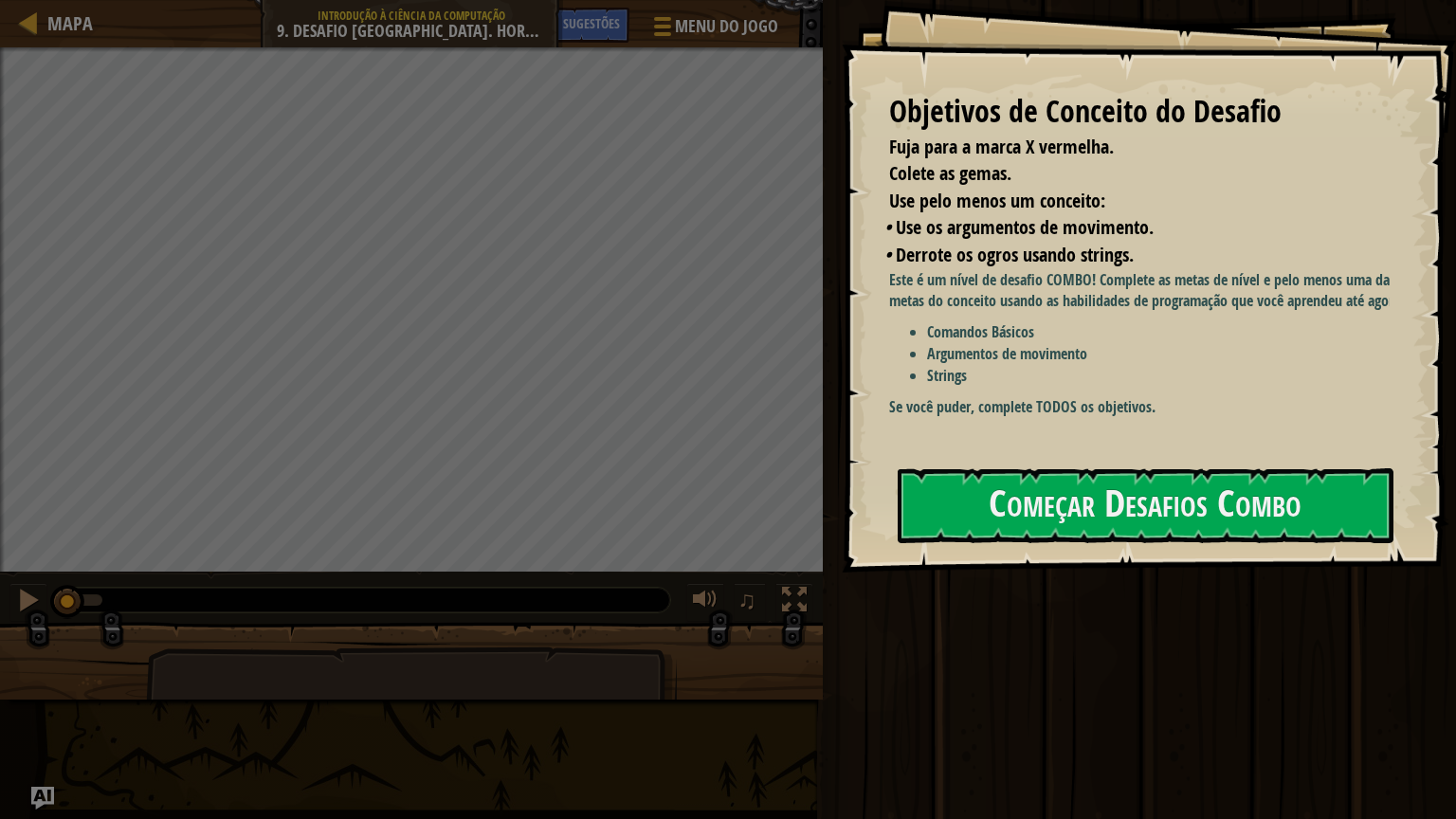
click at [30, 7] on div "Mapa Introdução à Ciência da Computação 9. Desafio Combo. Hora de Dormir Menu d…" at bounding box center [412, 23] width 823 height 47
click at [991, 505] on button "Começar Desafios Combo" at bounding box center [1145, 506] width 496 height 75
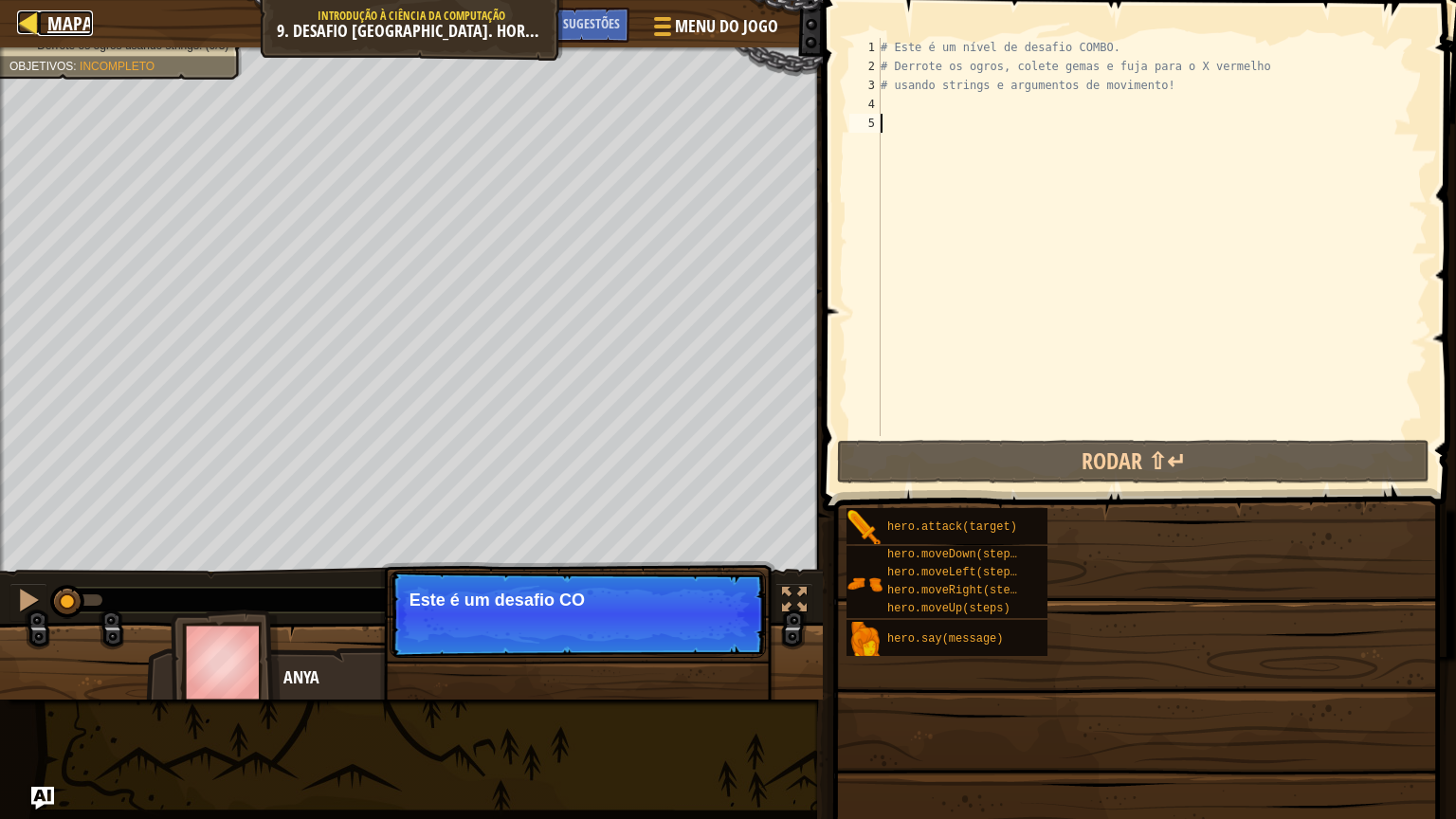
click at [45, 30] on link "Mapa" at bounding box center [65, 23] width 55 height 25
select select "pt-BR"
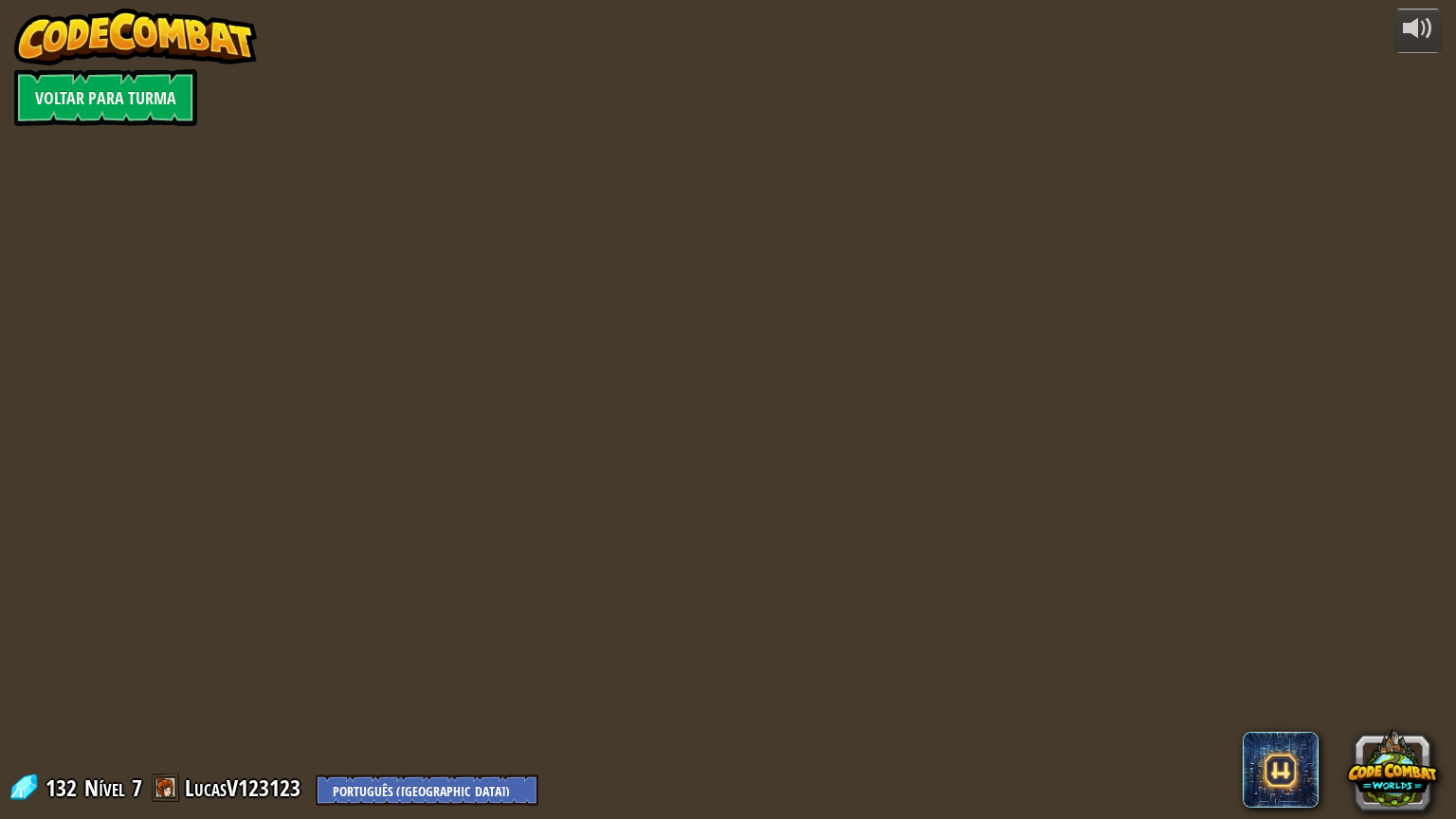
select select "pt-BR"
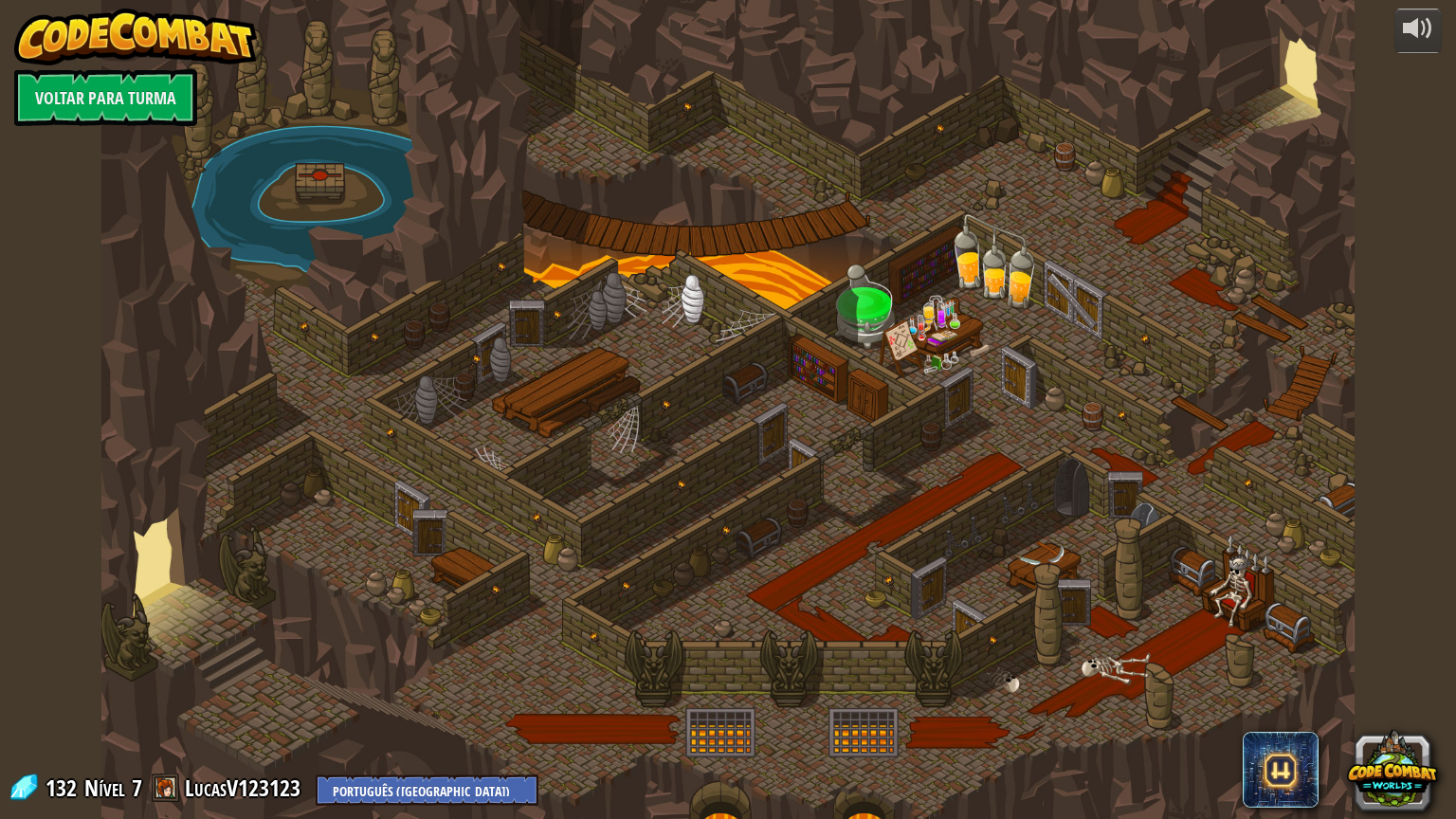
select select "pt-BR"
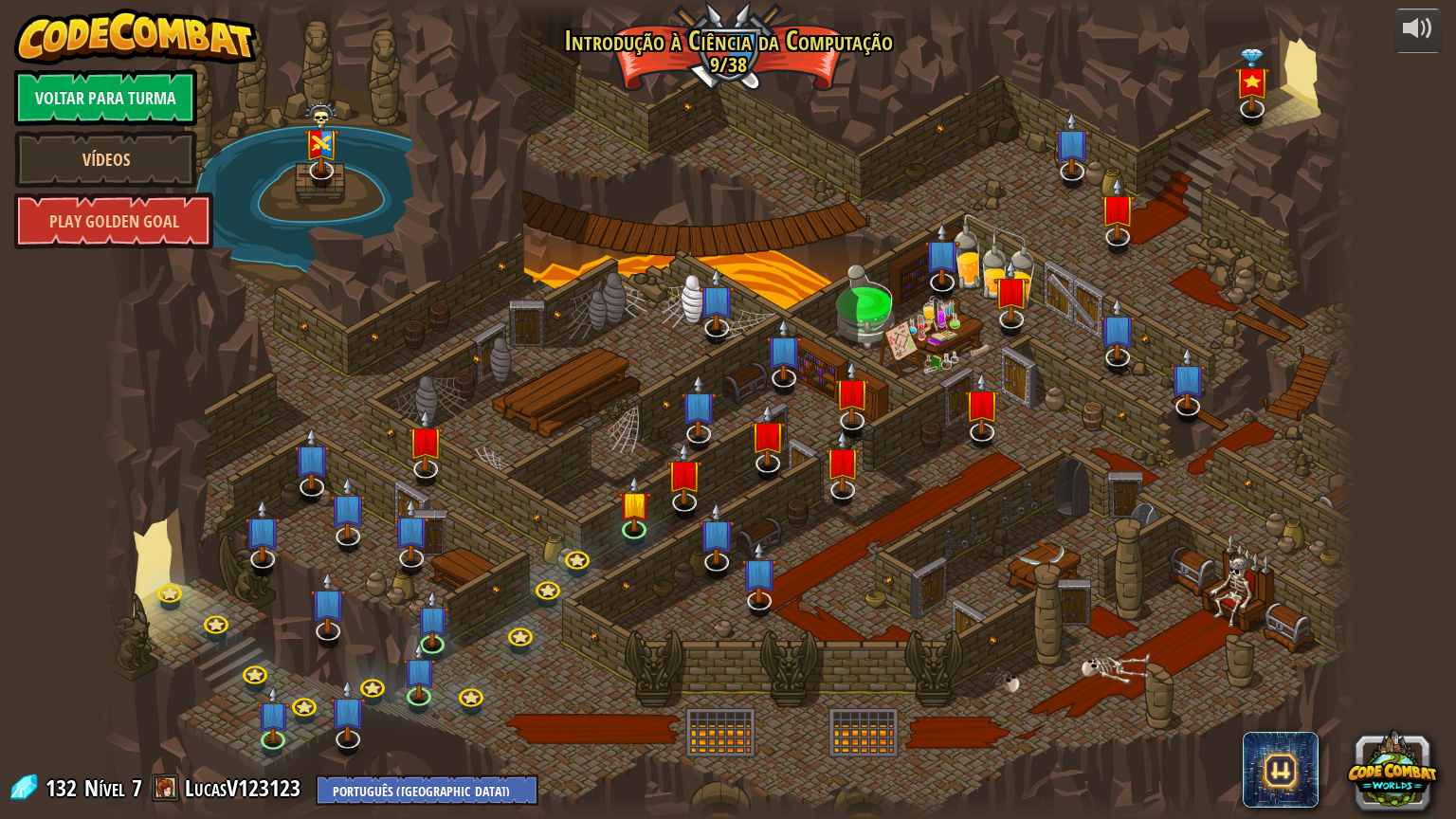
select select "pt-BR"
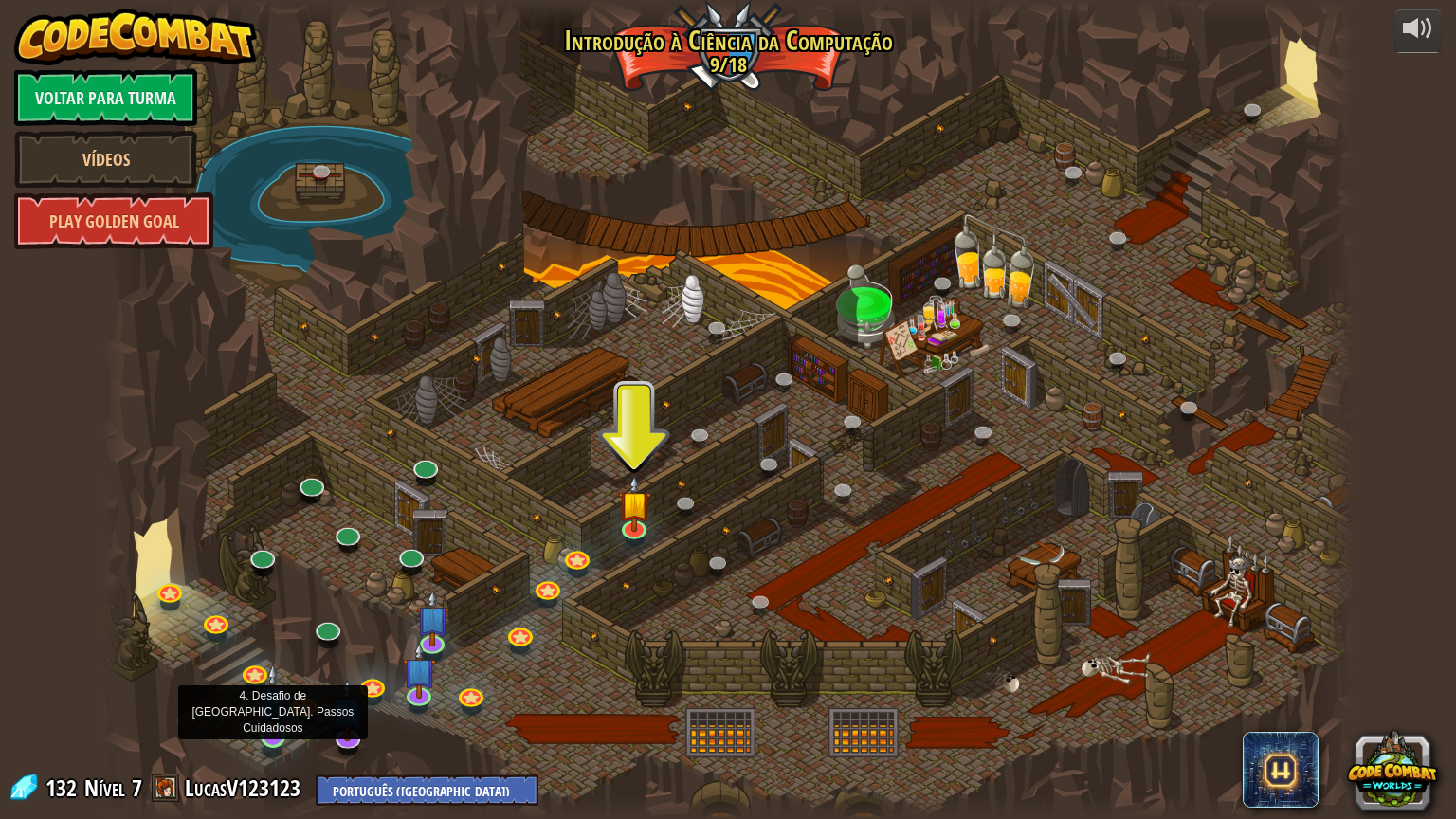
click at [278, 726] on img at bounding box center [273, 700] width 33 height 75
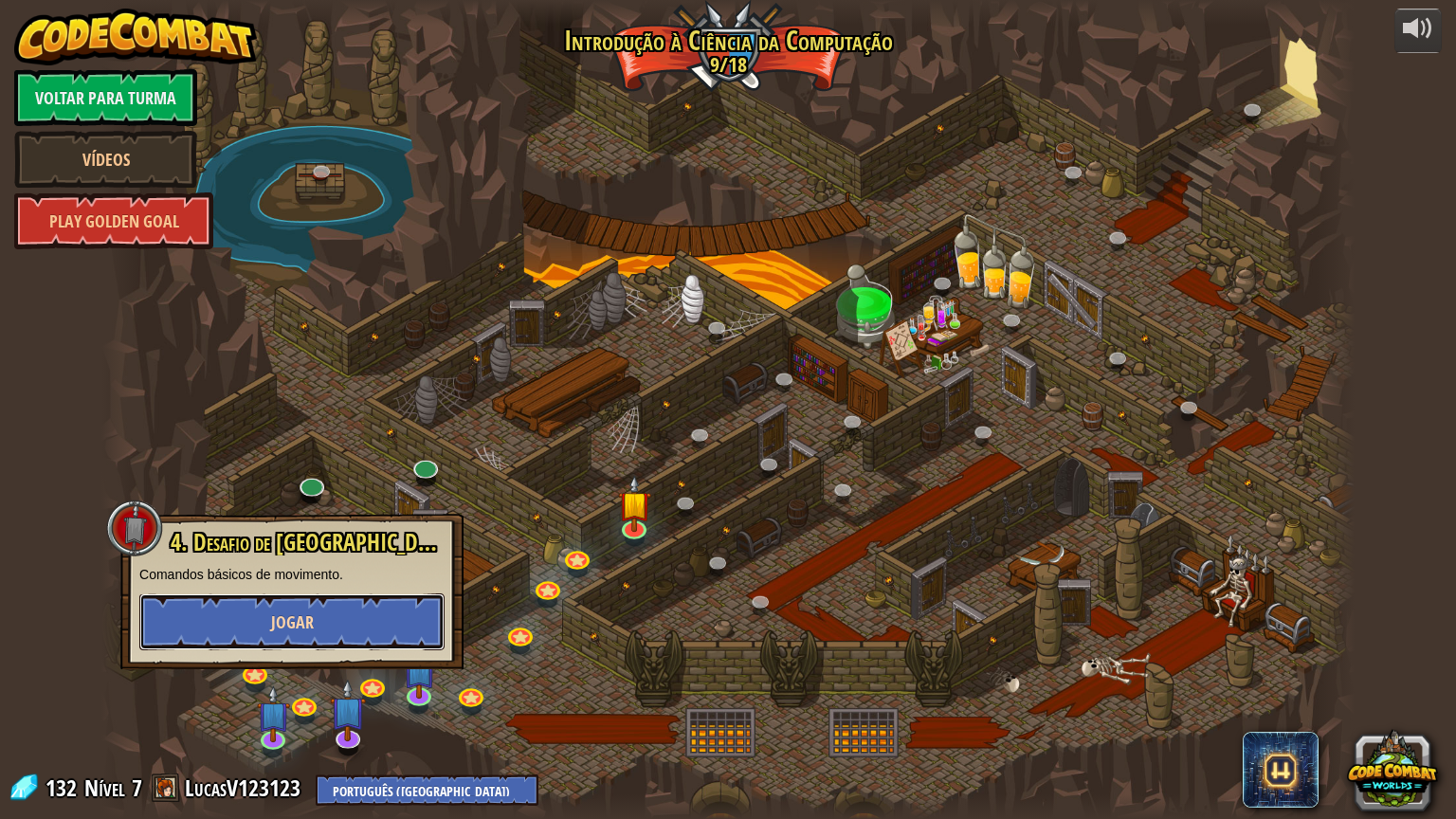
click at [310, 626] on span "Jogar" at bounding box center [293, 622] width 43 height 24
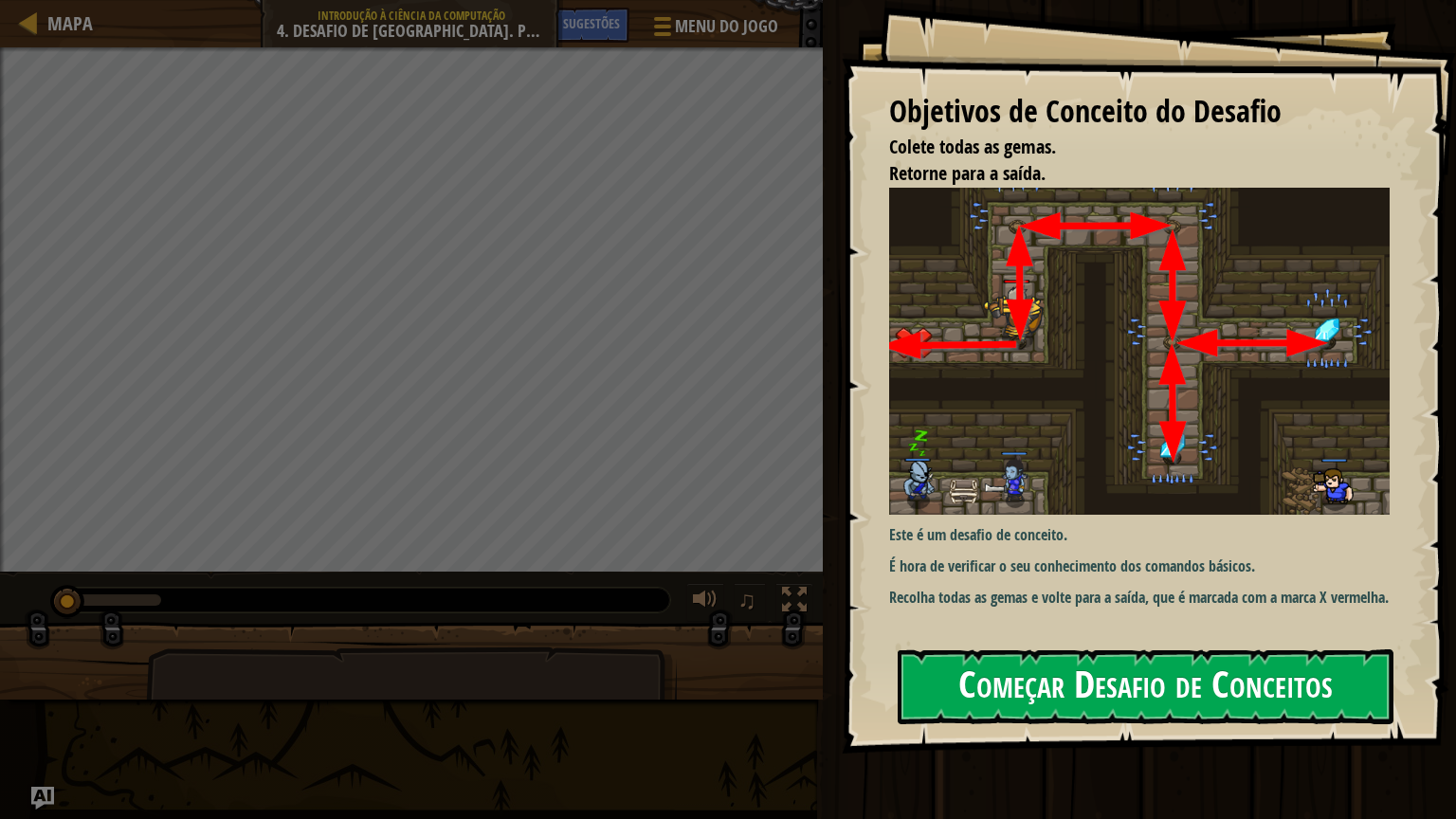
click at [970, 694] on button "Começar Desafio de Conceitos" at bounding box center [1145, 687] width 496 height 75
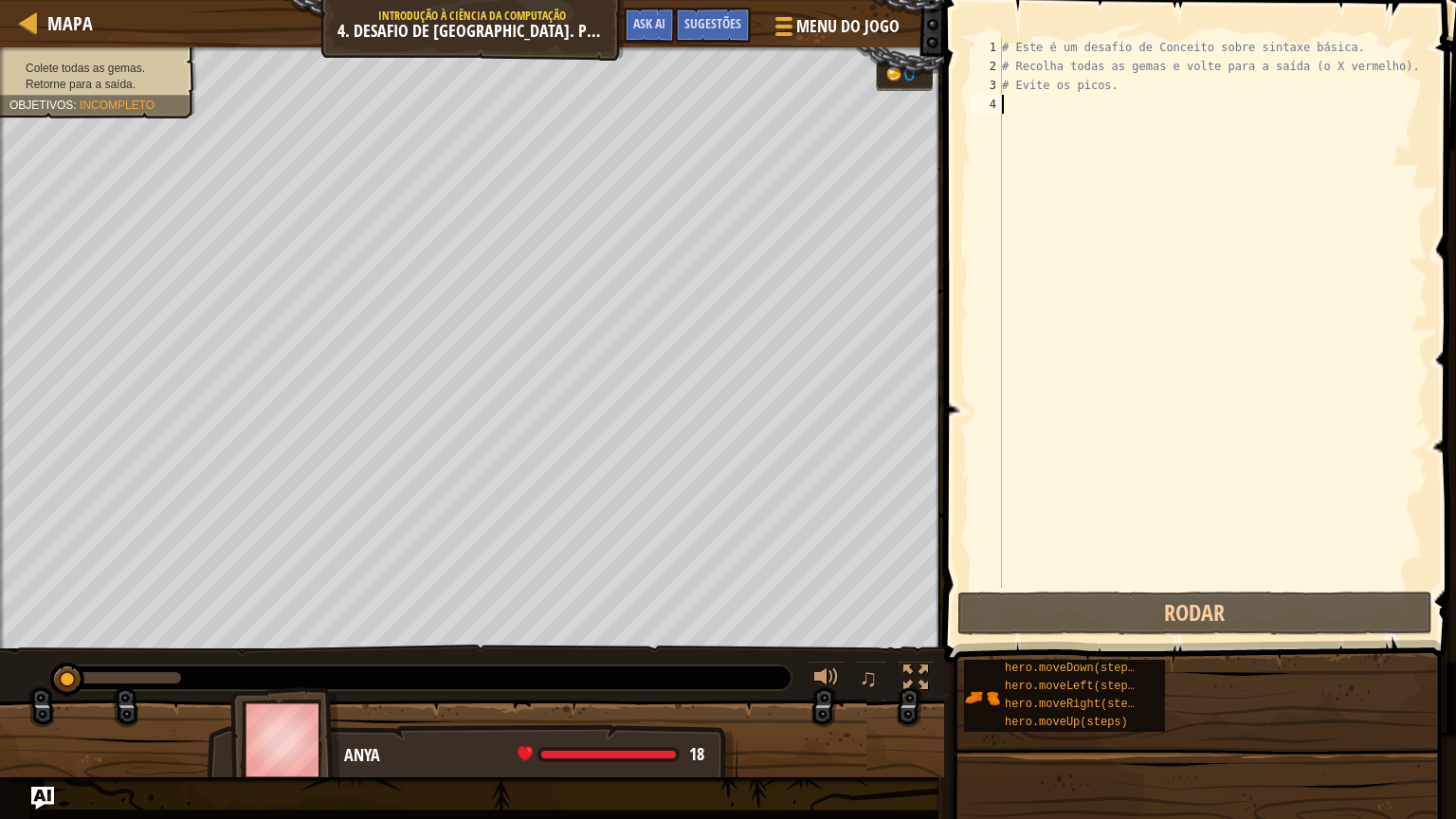
type textarea "h"
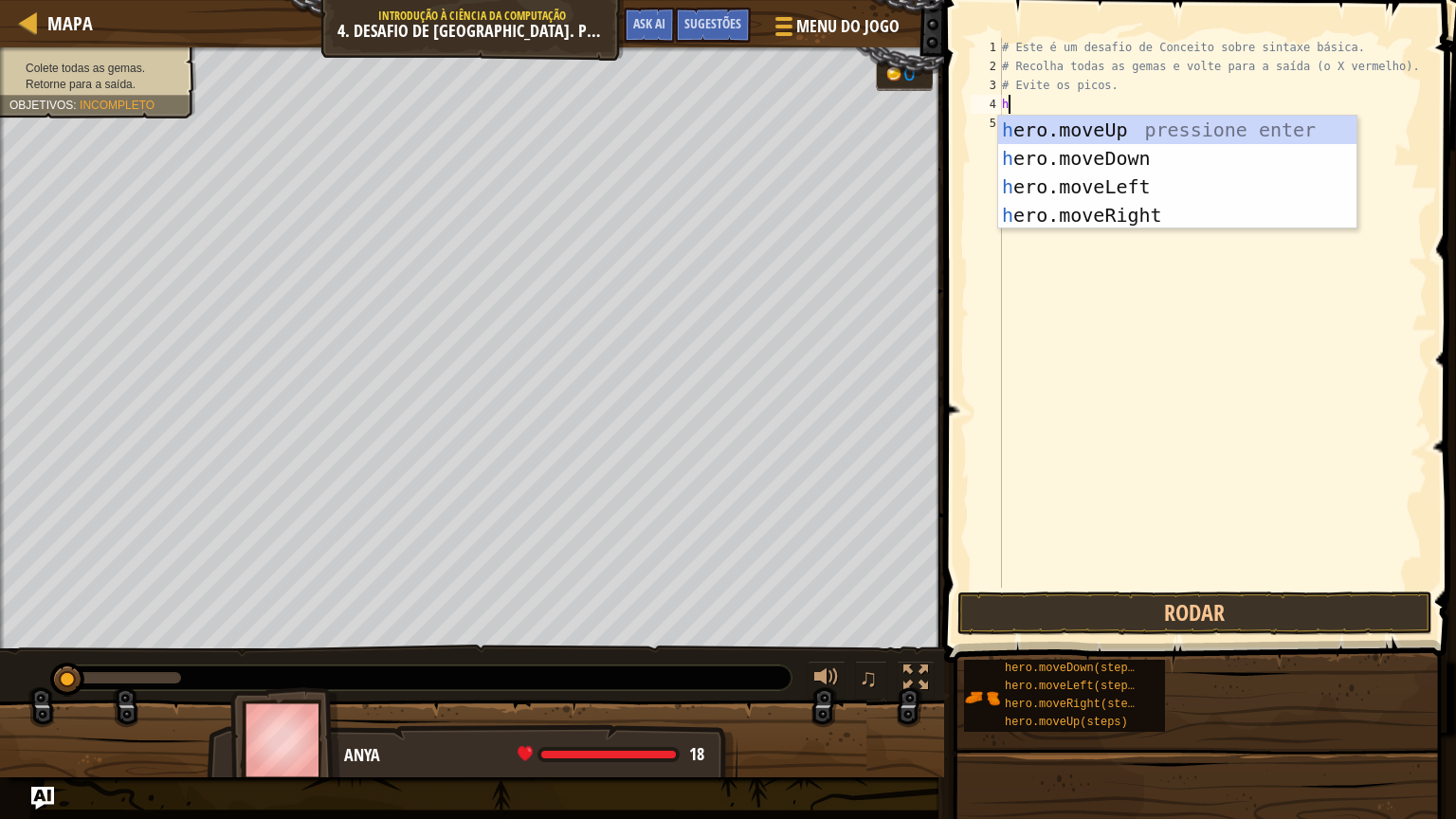
scroll to position [9, 0]
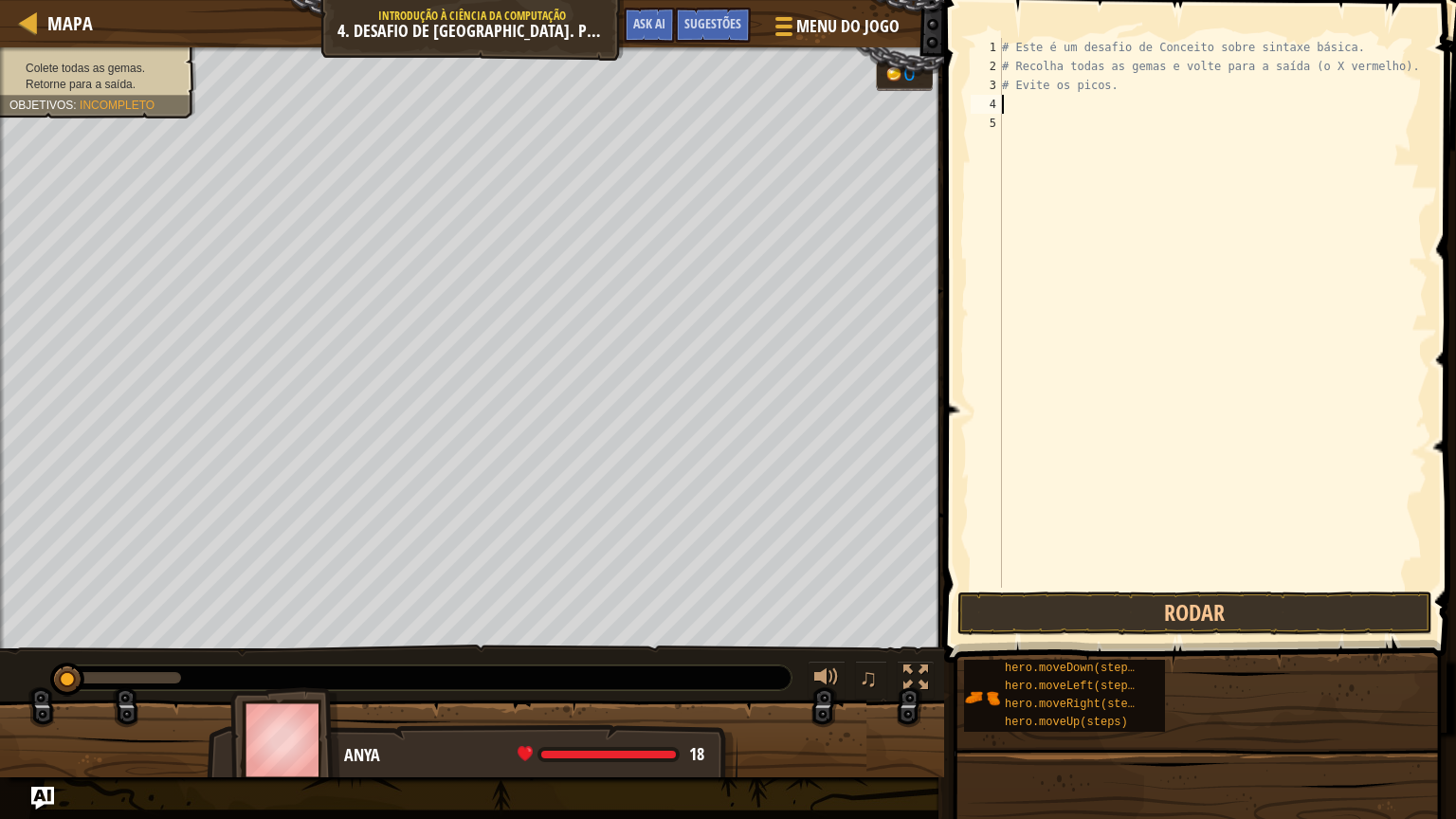
type textarea "w"
type textarea "h"
type textarea "hero.moveDown(2)"
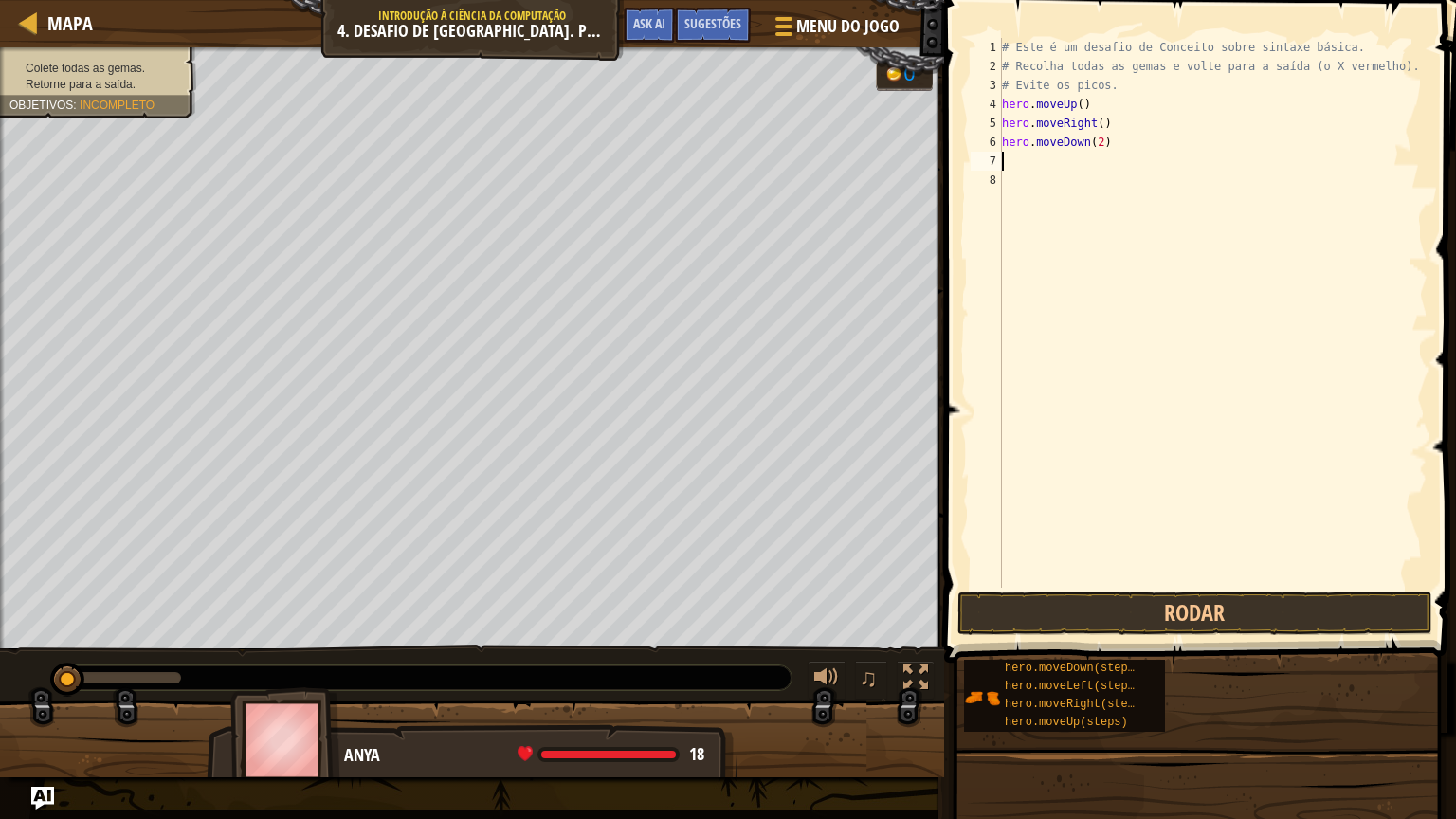
type textarea "h"
type textarea "hero.moveUp()"
type textarea "h"
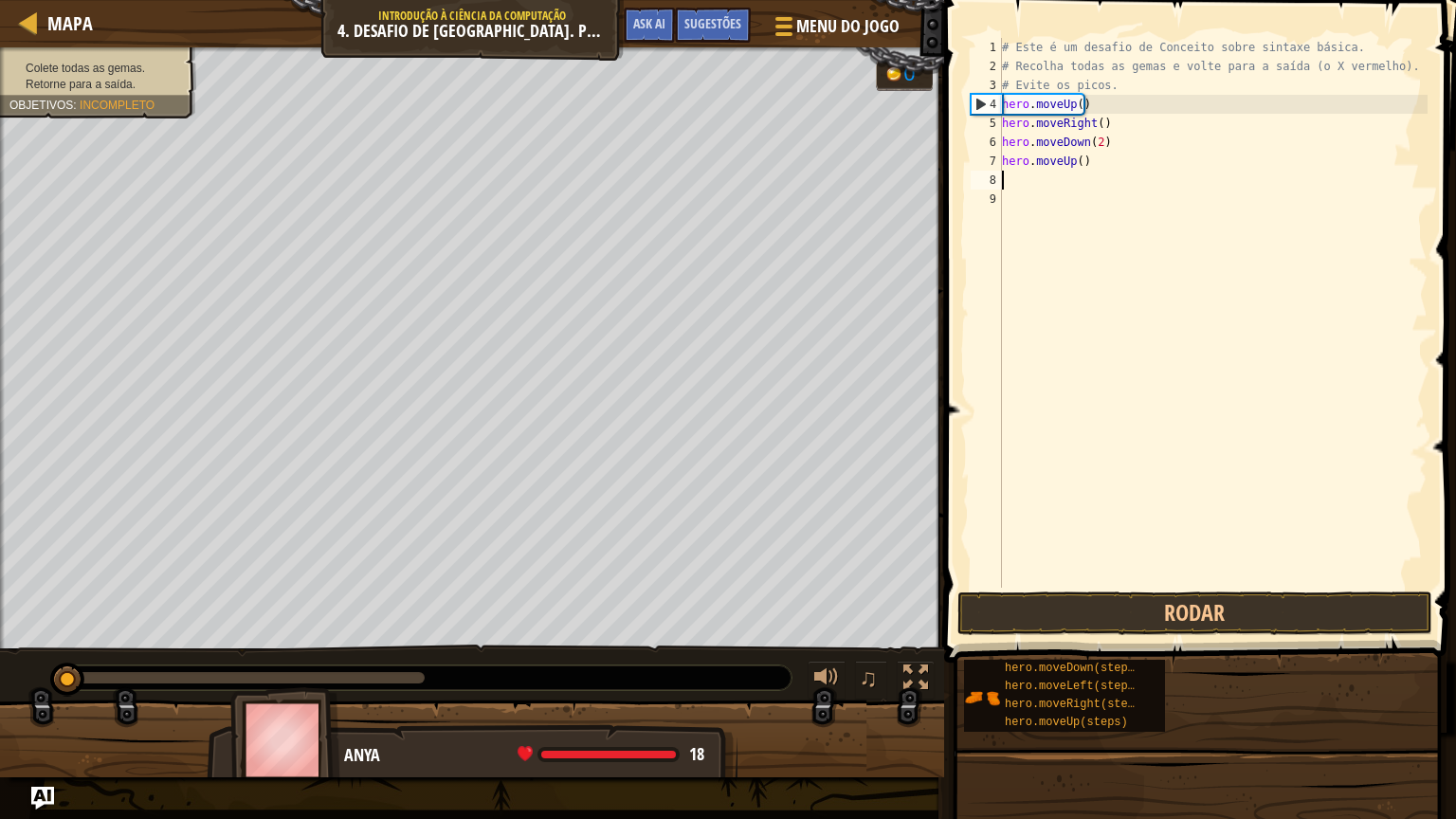
type textarea "h"
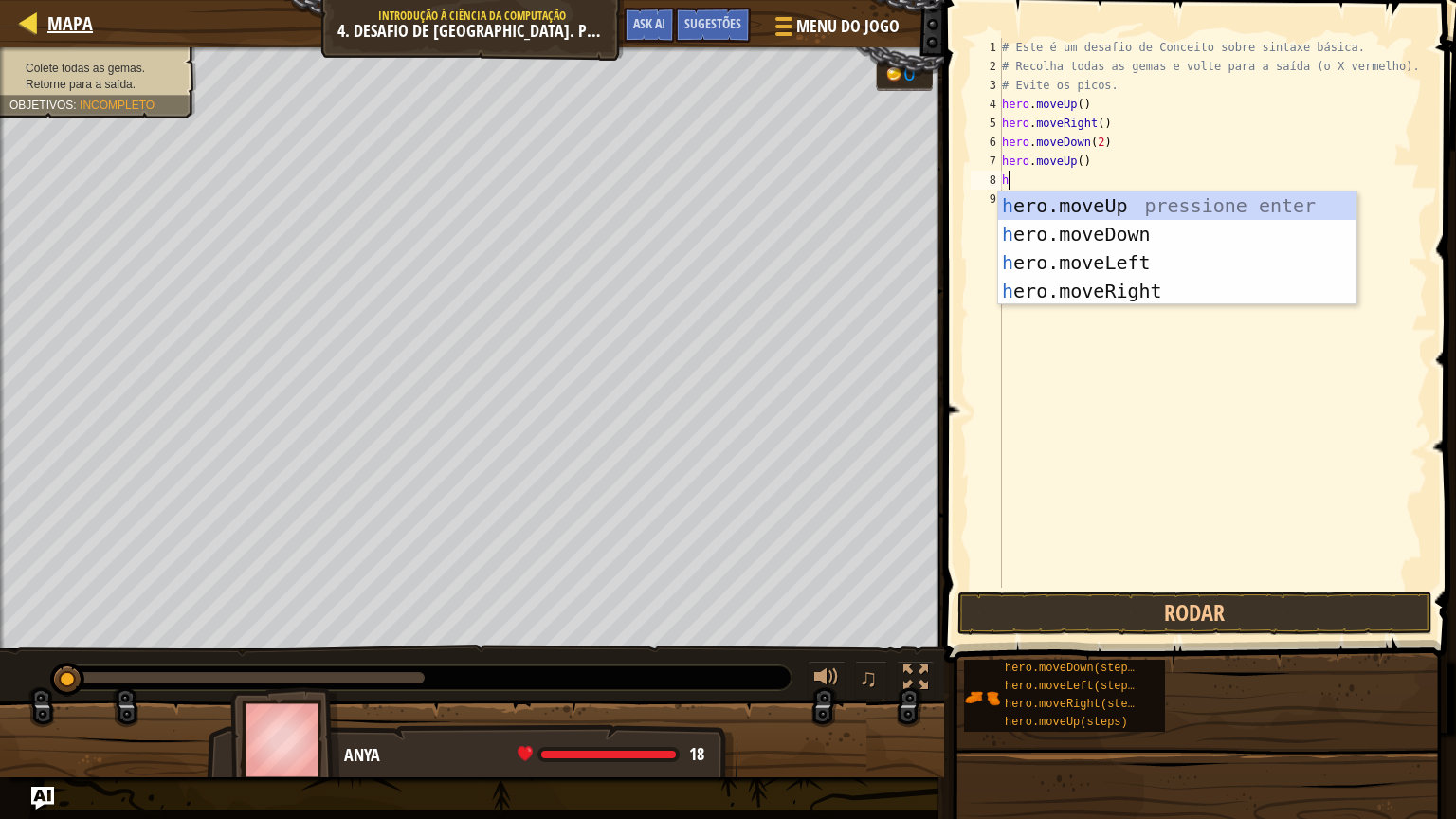
type textarea "h"
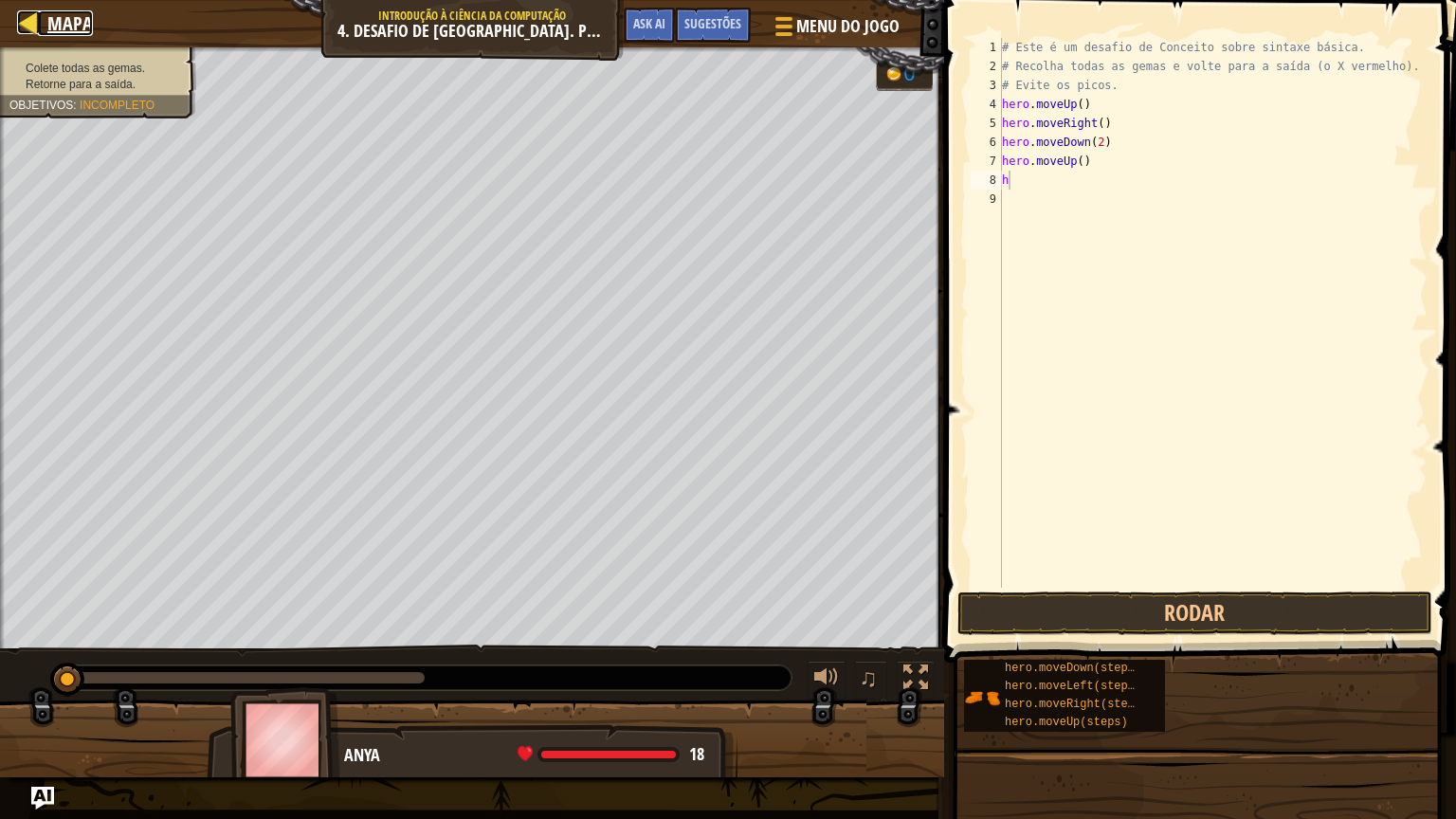
click at [24, 25] on div at bounding box center [29, 22] width 24 height 24
select select "pt-BR"
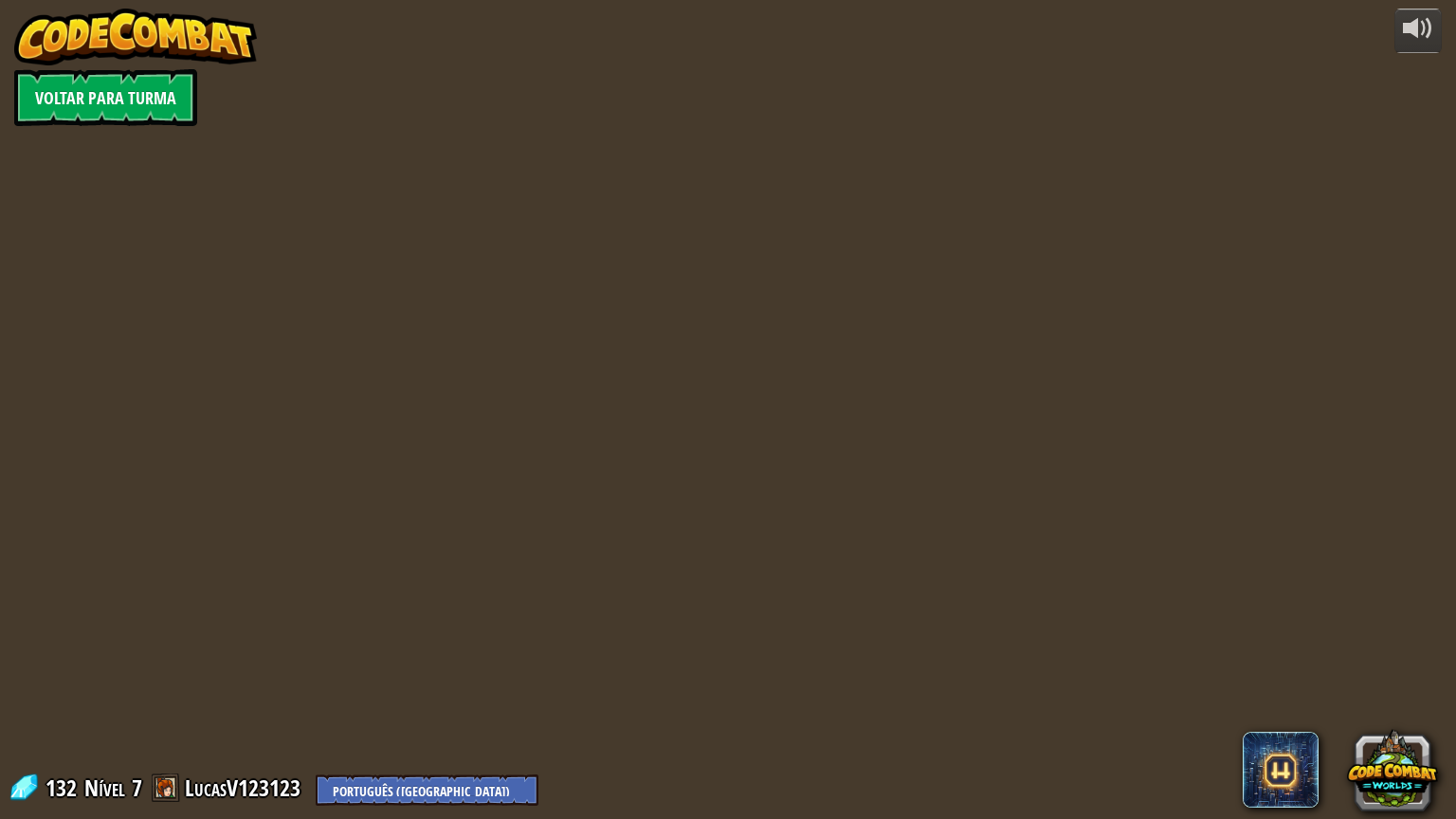
select select "pt-BR"
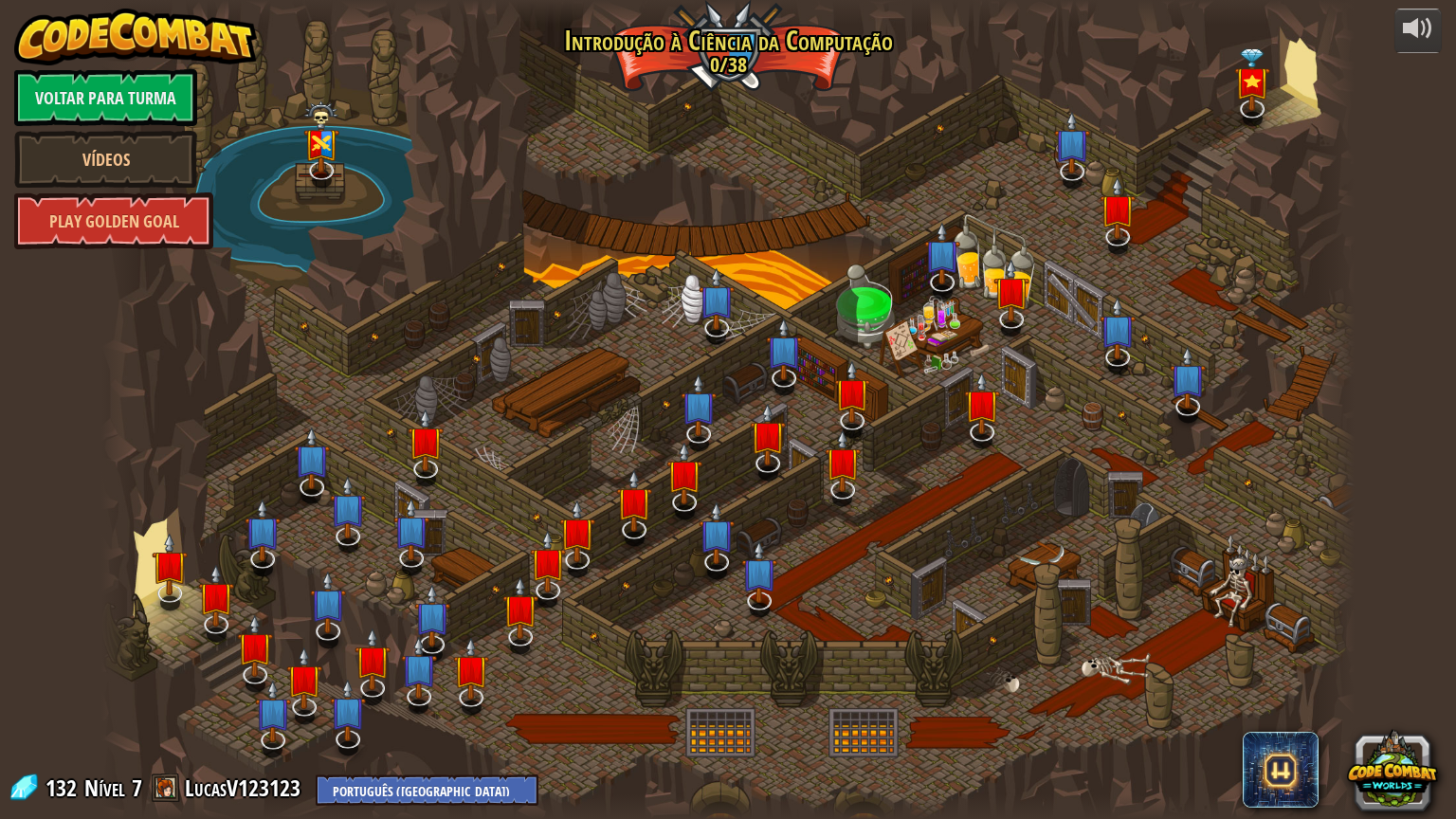
select select "pt-BR"
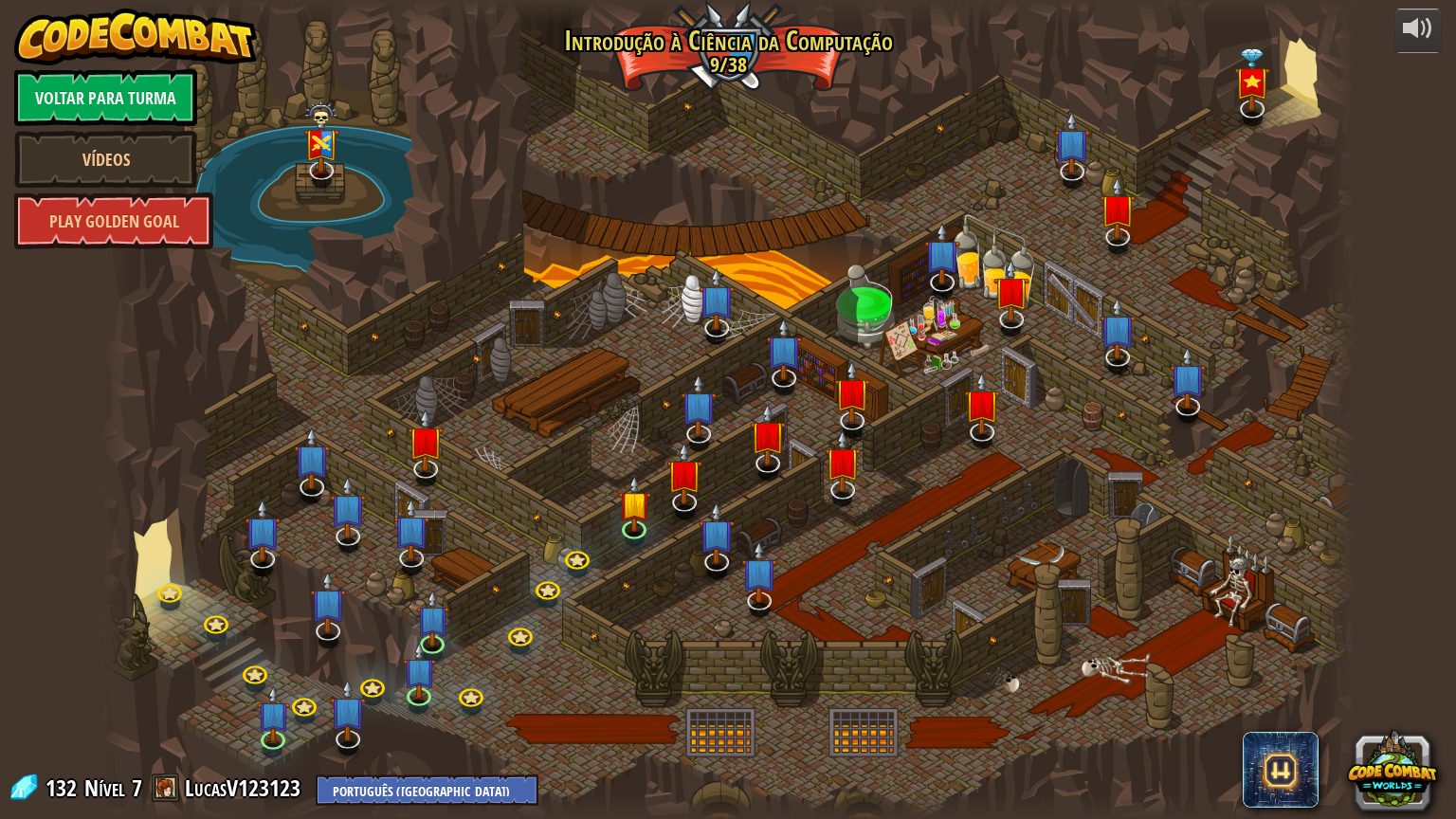
select select "pt-BR"
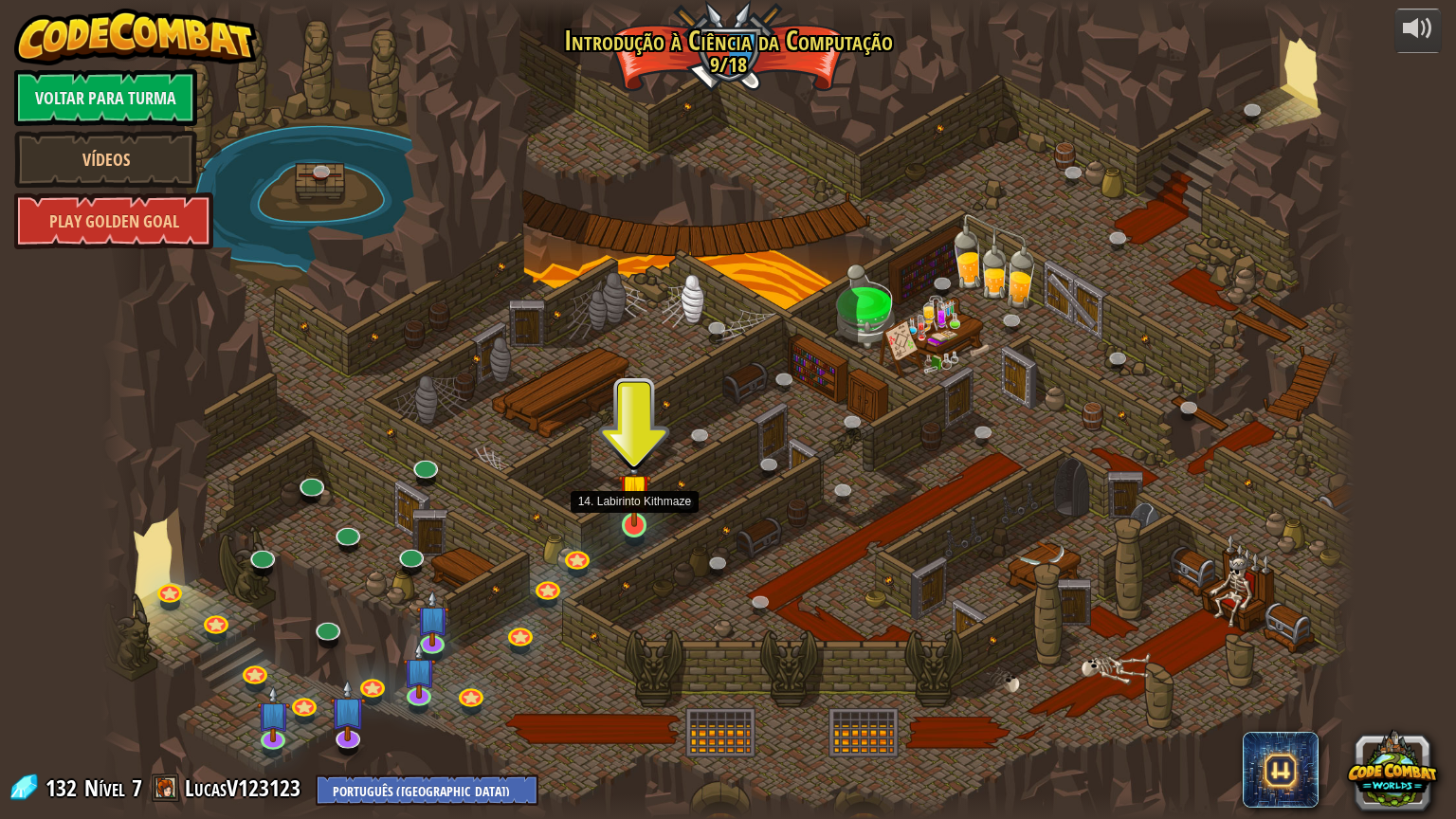
click at [630, 522] on img at bounding box center [635, 490] width 33 height 75
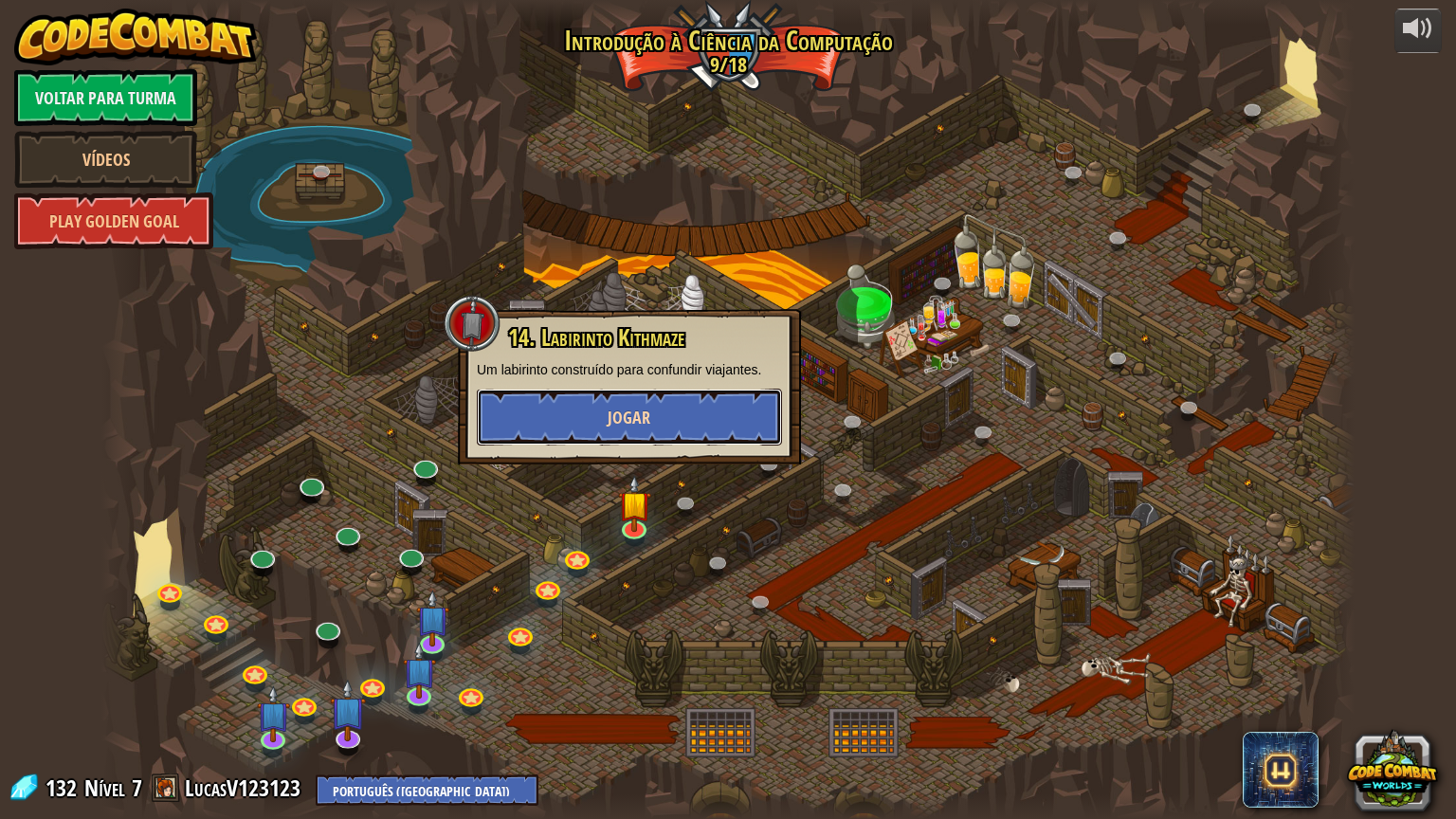
click at [614, 397] on button "Jogar" at bounding box center [630, 416] width 305 height 57
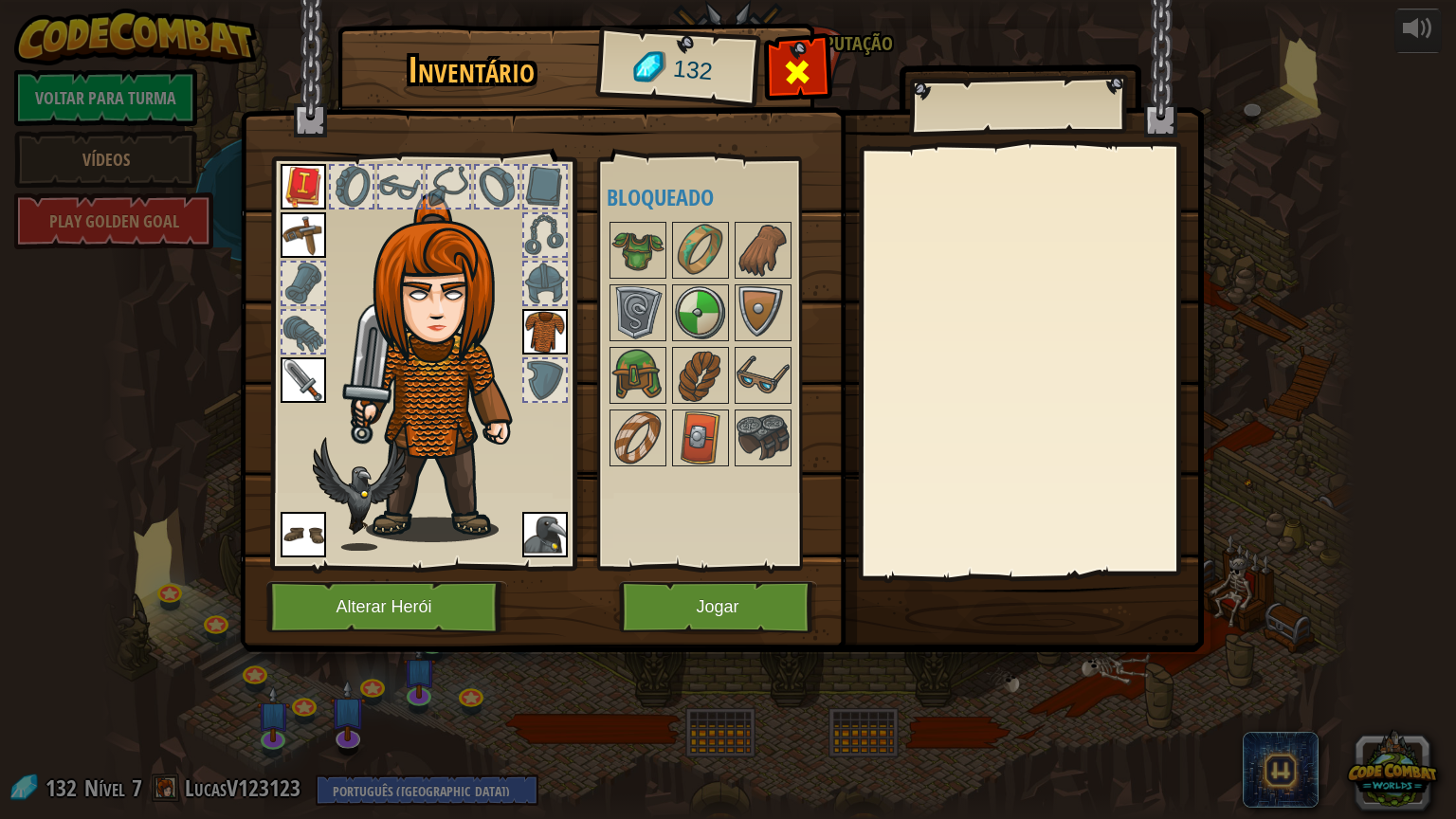
click at [779, 70] on div at bounding box center [798, 77] width 60 height 60
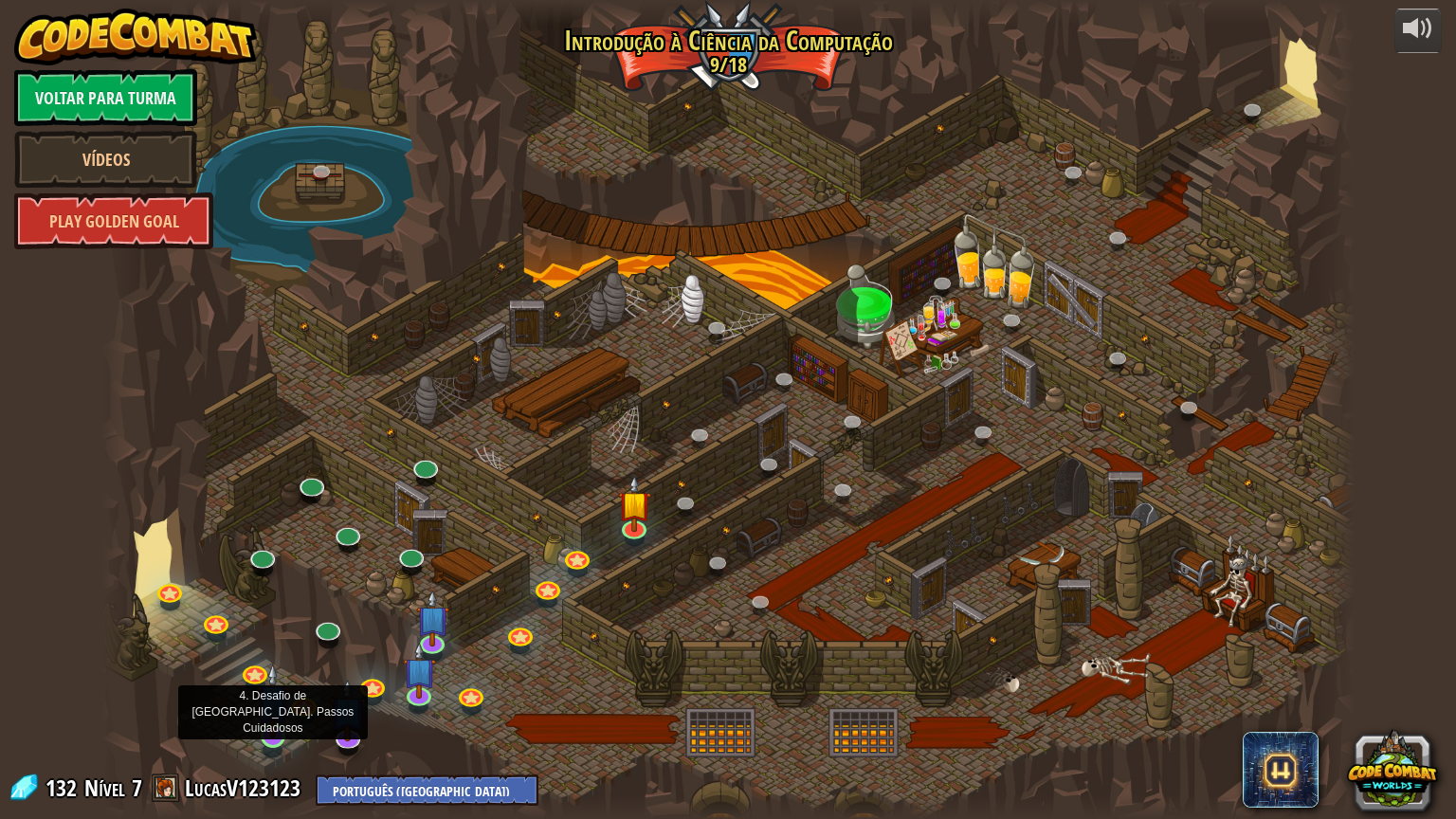
click at [269, 728] on img at bounding box center [273, 700] width 33 height 75
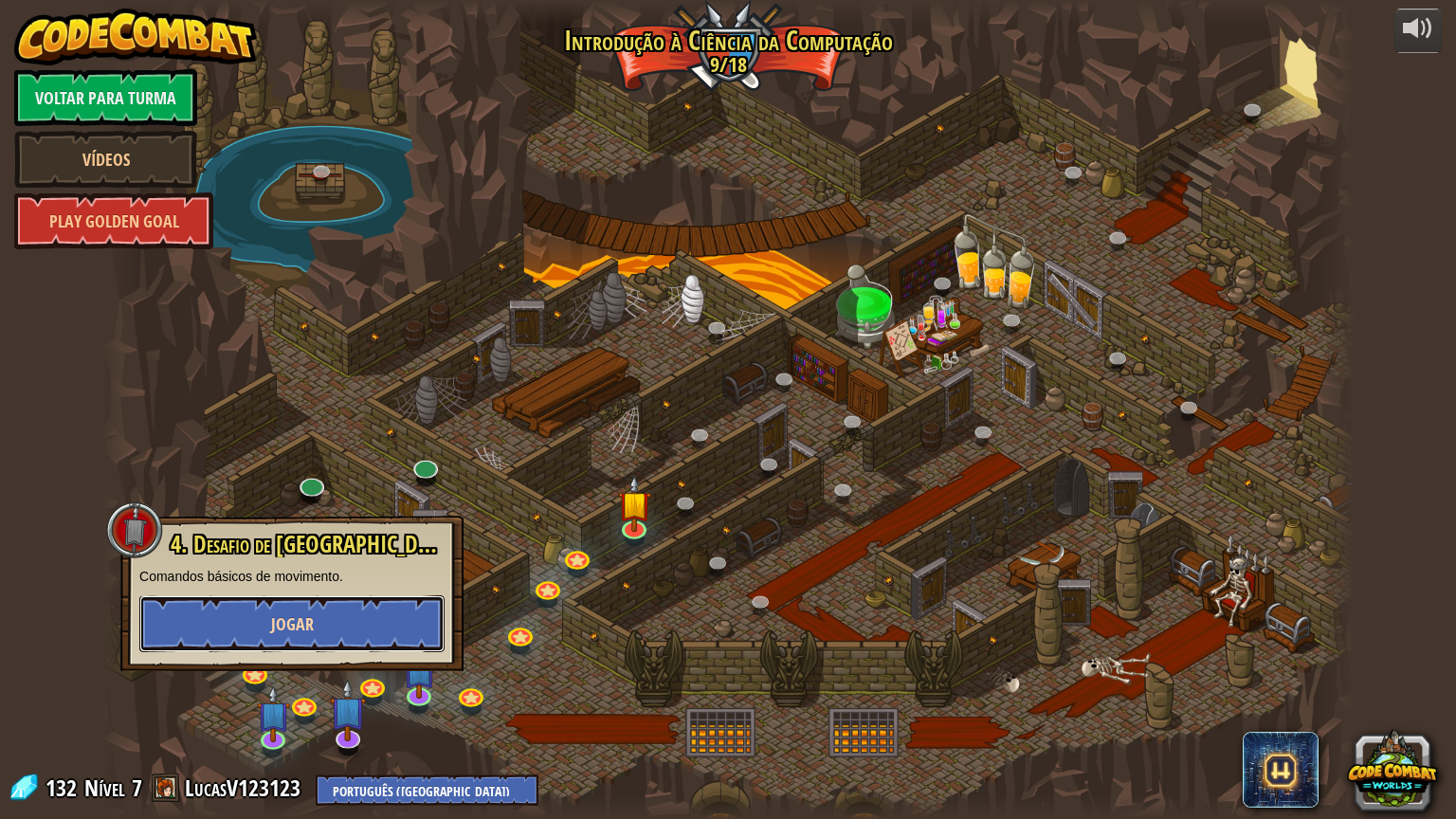
click at [298, 622] on span "Jogar" at bounding box center [293, 624] width 43 height 24
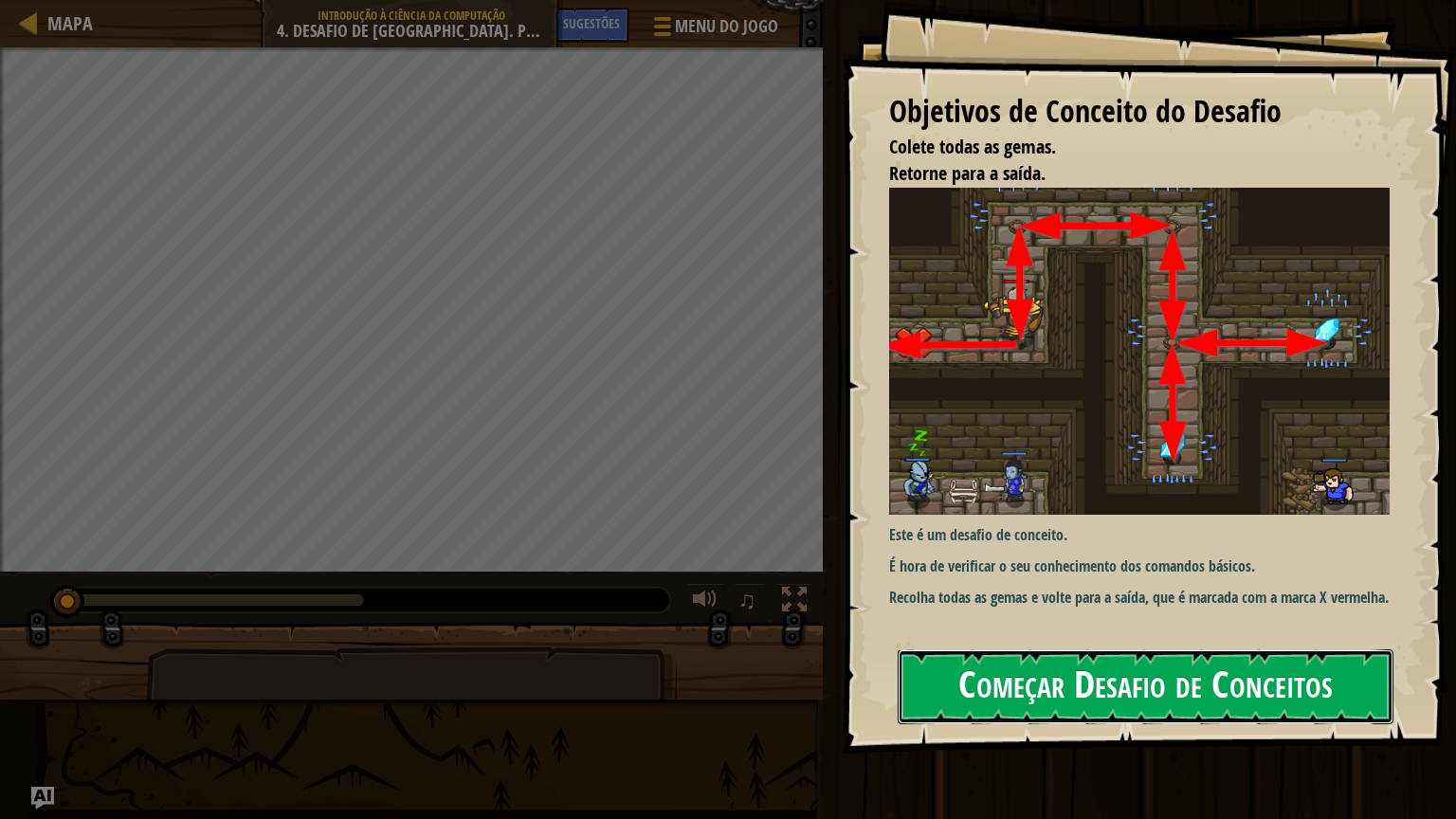
click at [926, 690] on button "Começar Desafio de Conceitos" at bounding box center [1145, 687] width 496 height 75
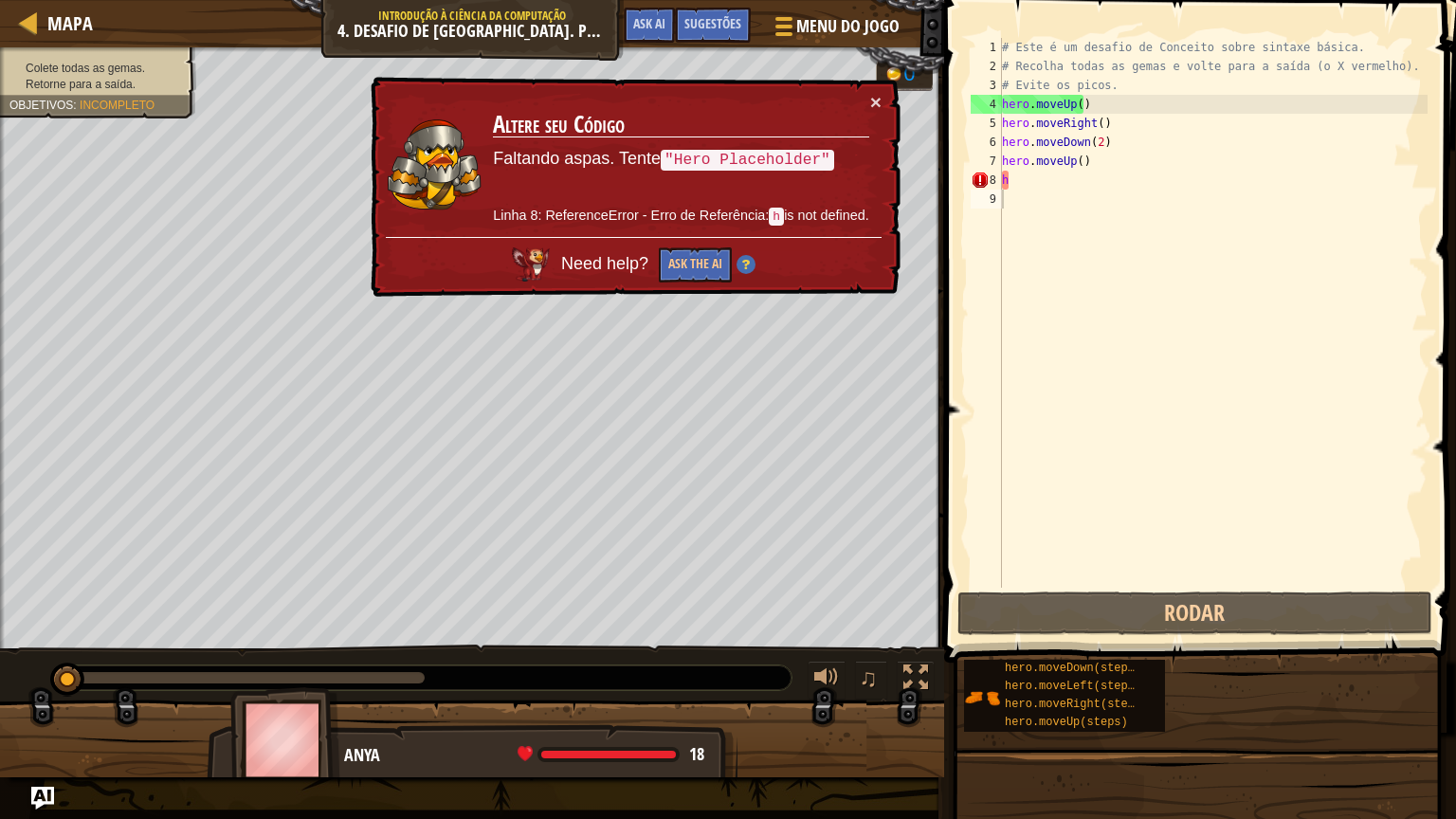
click at [884, 99] on div "× Altere seu Código Faltando aspas. Tente "Hero Placeholder" Linha 8: Reference…" at bounding box center [634, 186] width 533 height 221
click at [876, 101] on button "×" at bounding box center [876, 101] width 12 height 20
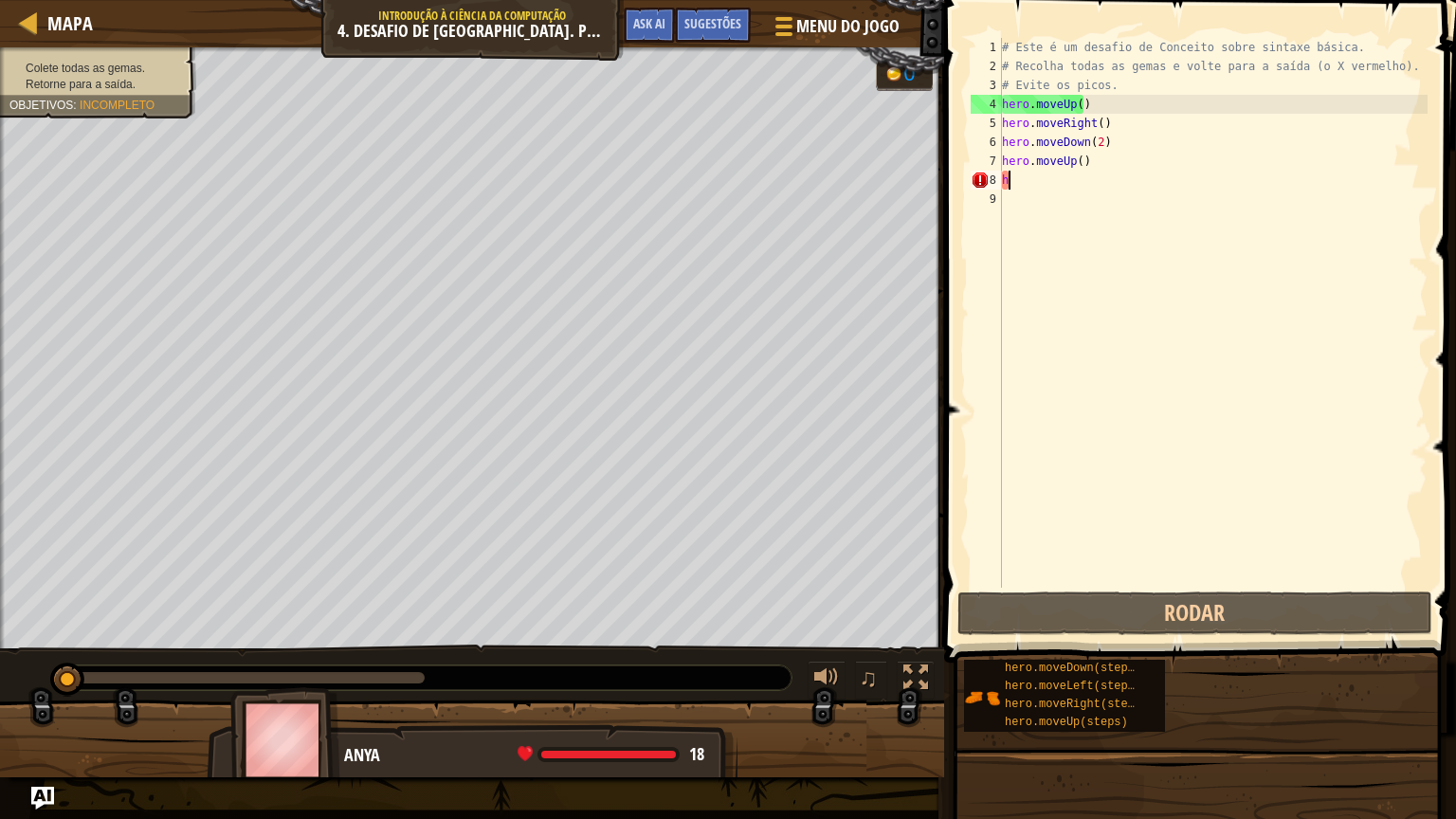
click at [1027, 183] on div "# Este é um desafio de Conceito sobre sintaxe básica. # Recolha todas as gemas …" at bounding box center [1213, 331] width 429 height 587
type textarea "h"
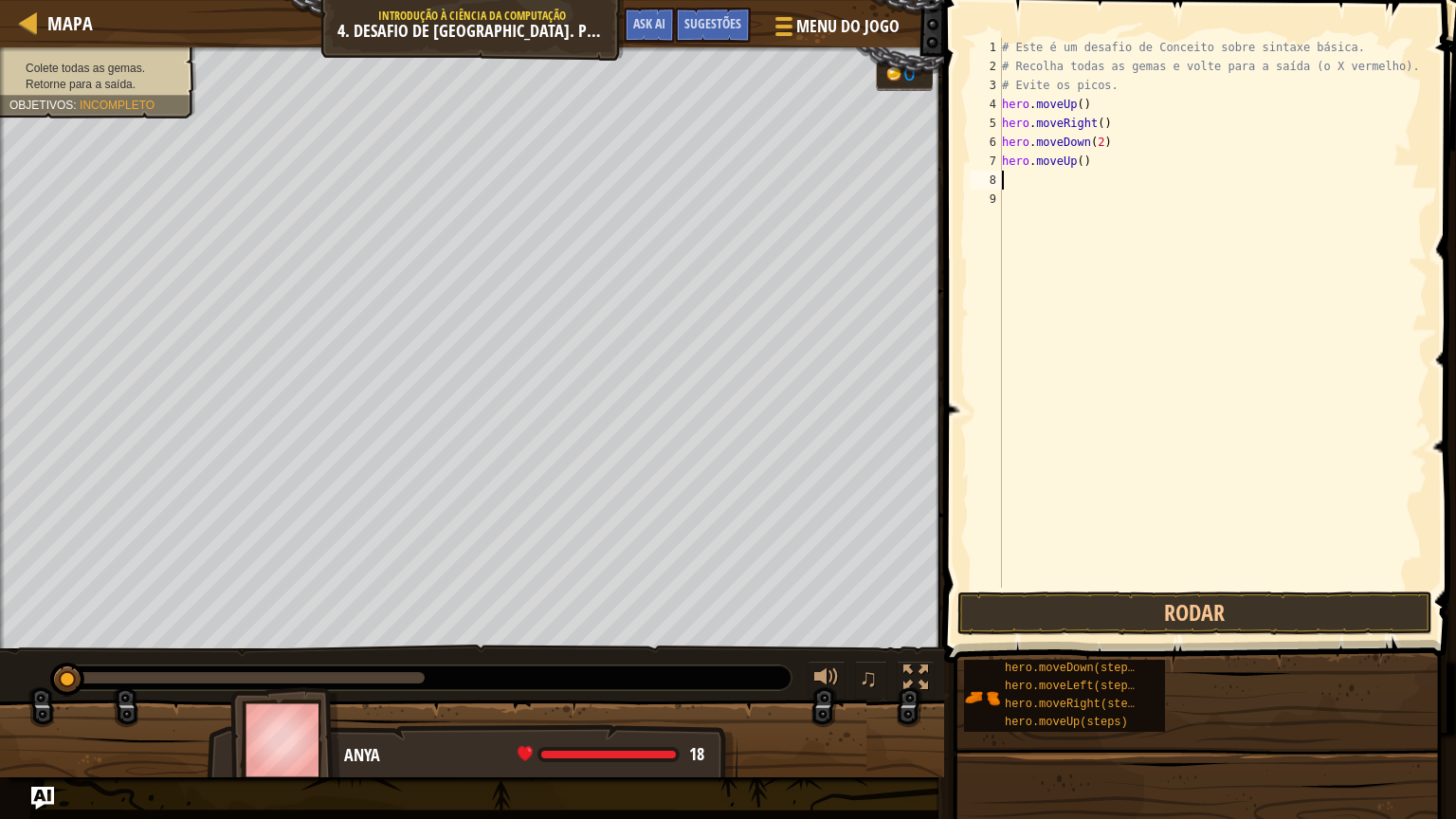
type textarea "h"
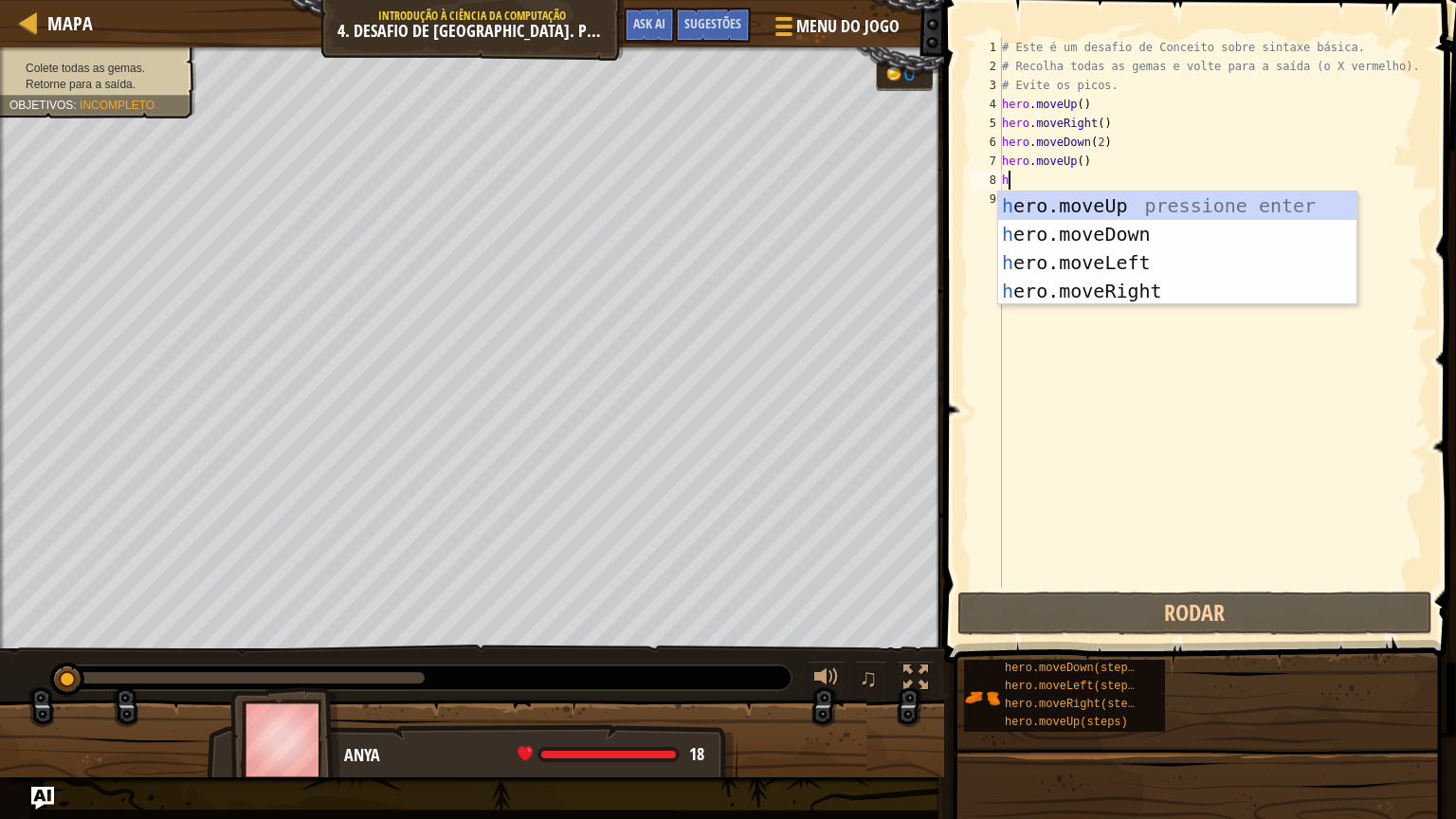
scroll to position [9, 0]
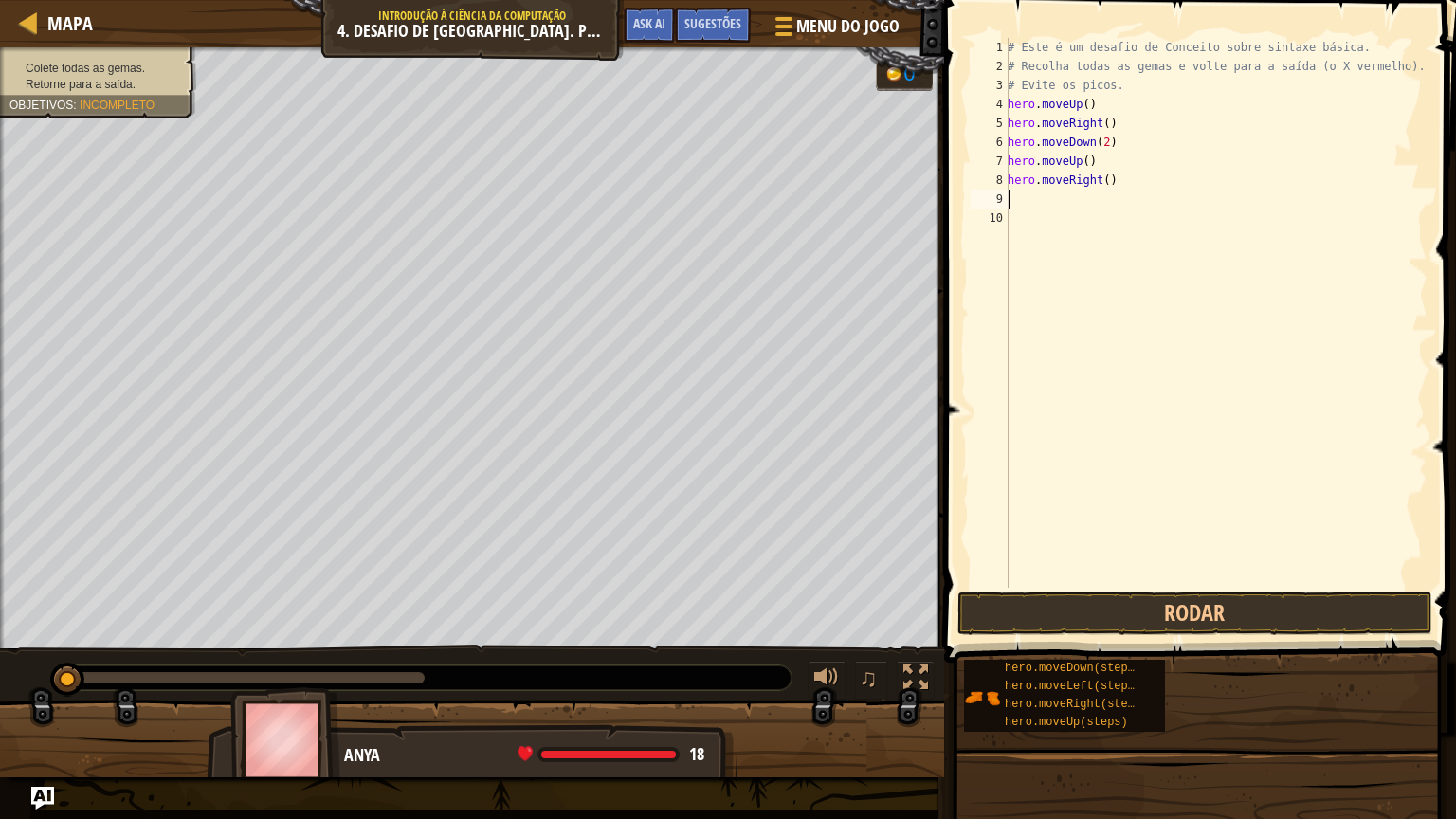
type textarea "h"
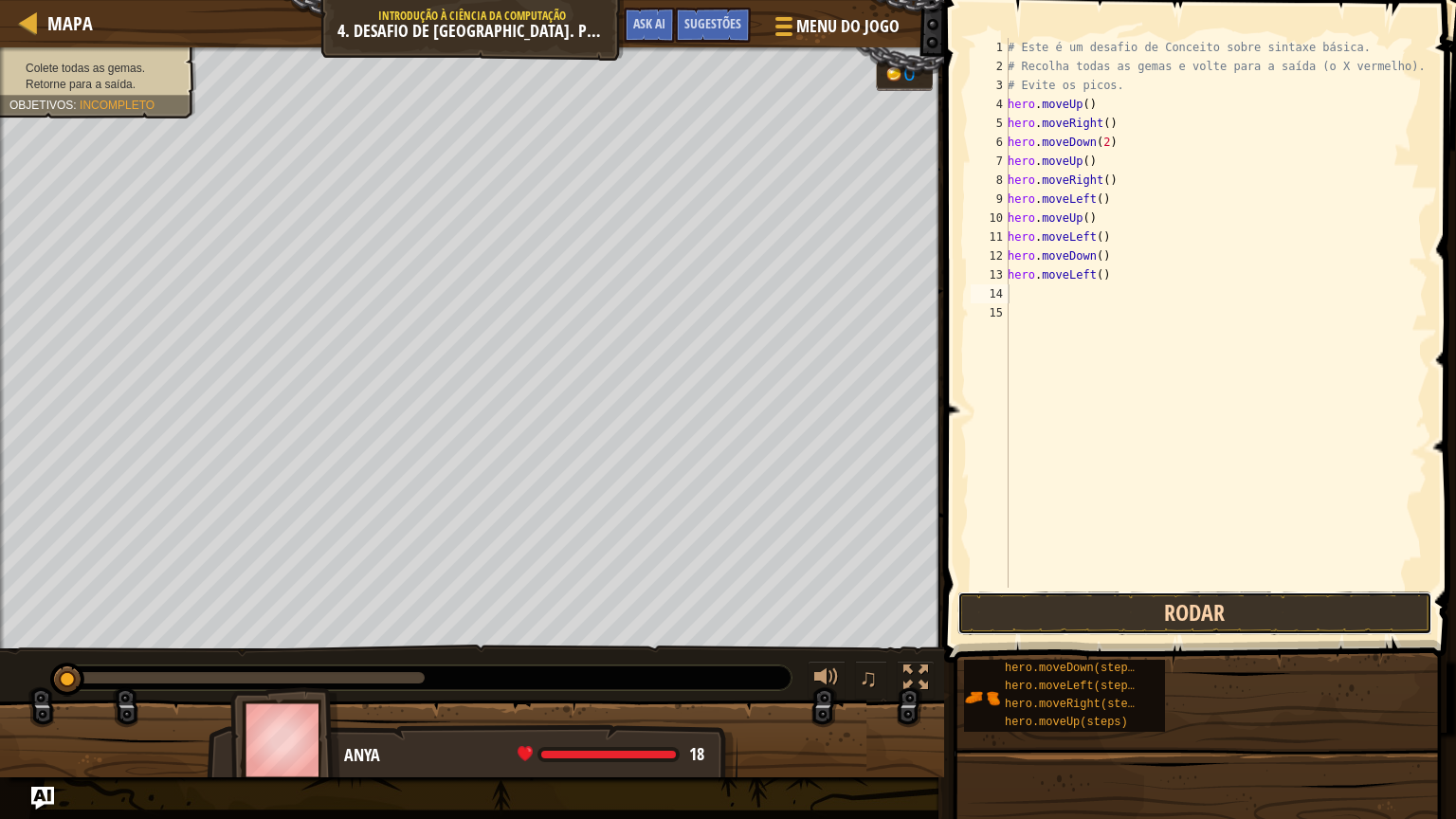
click at [1145, 607] on button "Rodar" at bounding box center [1195, 612] width 475 height 43
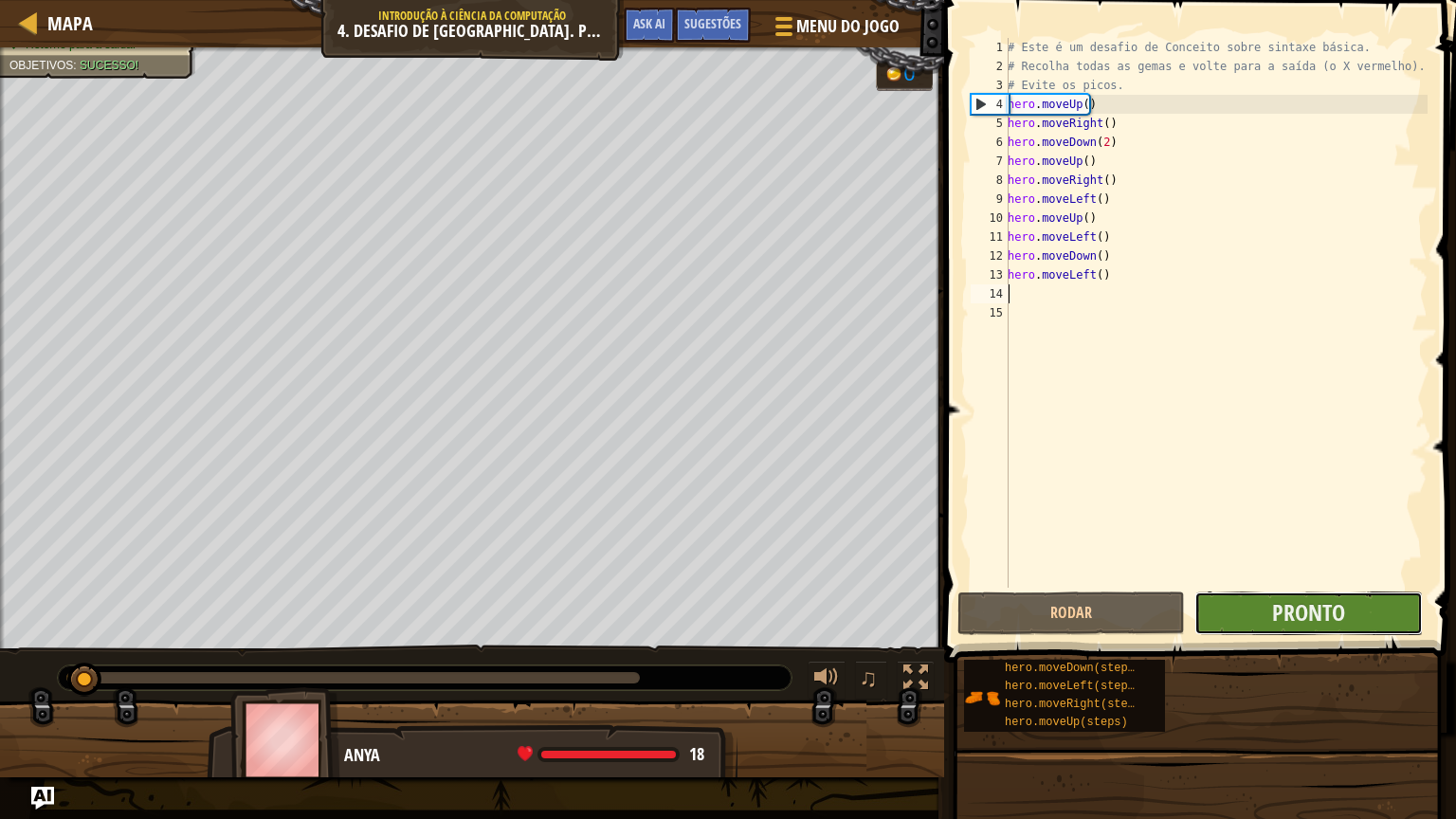
click at [1235, 619] on button "Pronto" at bounding box center [1307, 612] width 227 height 43
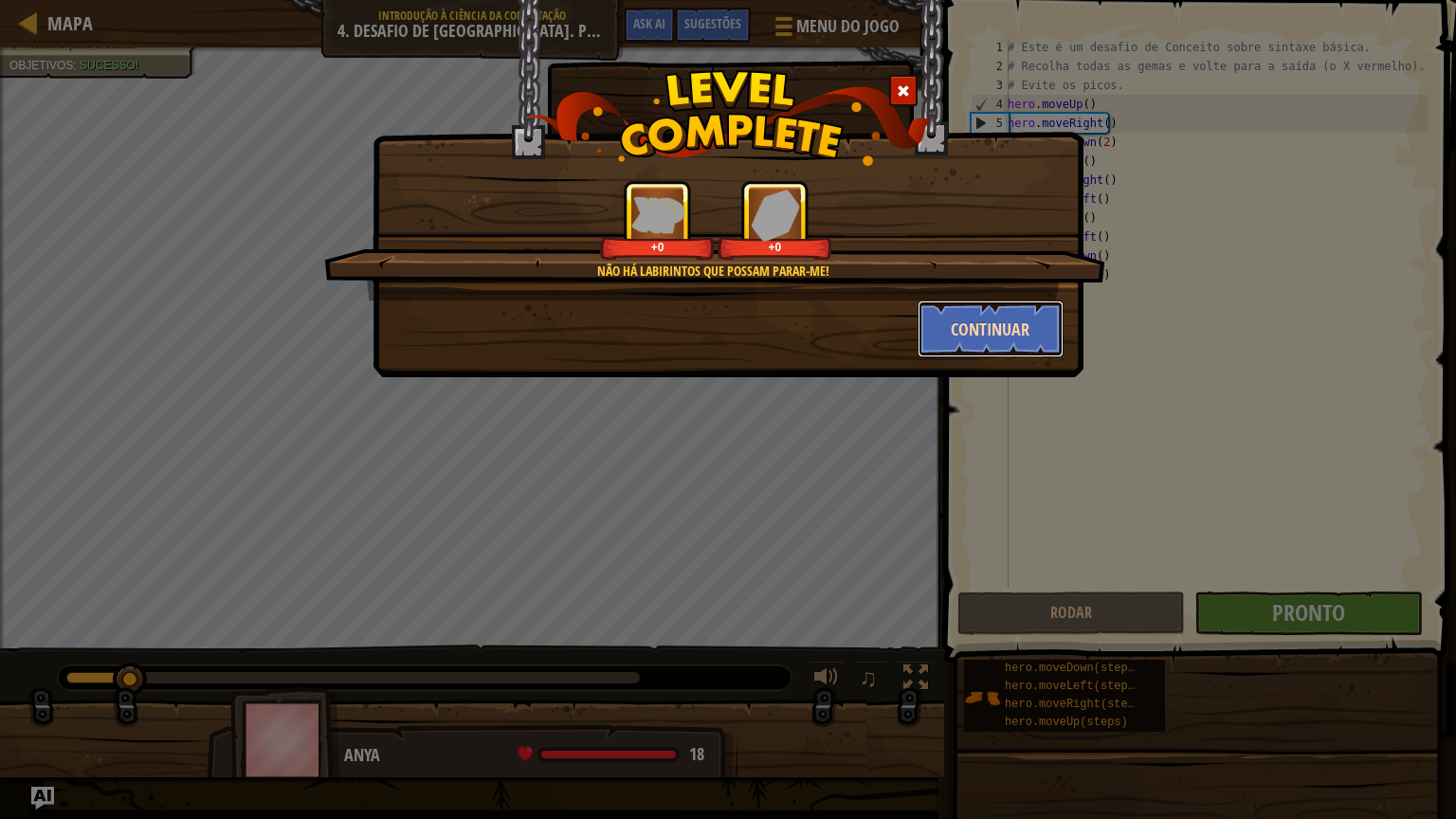
click at [960, 332] on button "Continuar" at bounding box center [991, 328] width 147 height 57
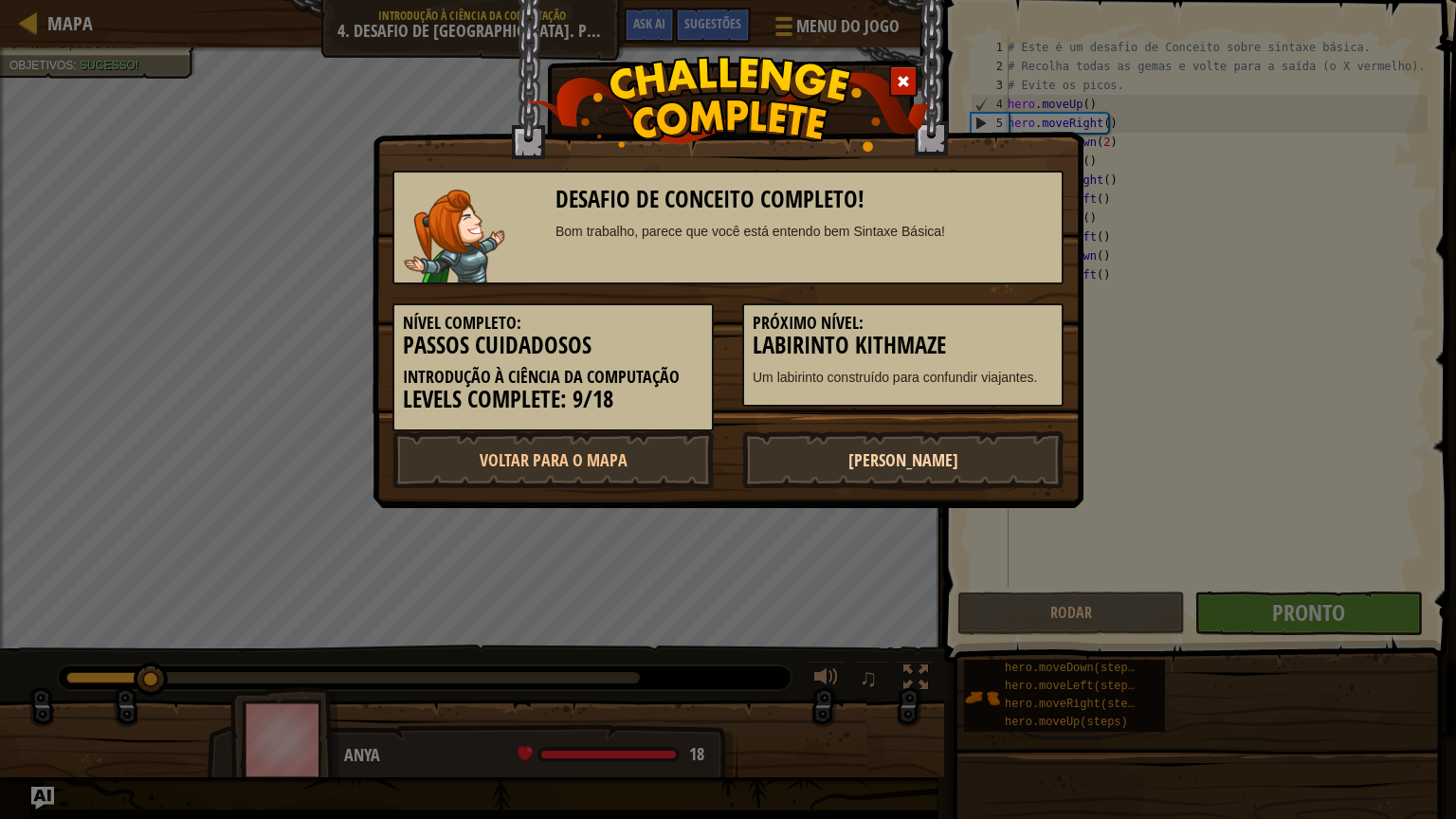
click at [850, 457] on link "[PERSON_NAME]" at bounding box center [902, 459] width 322 height 57
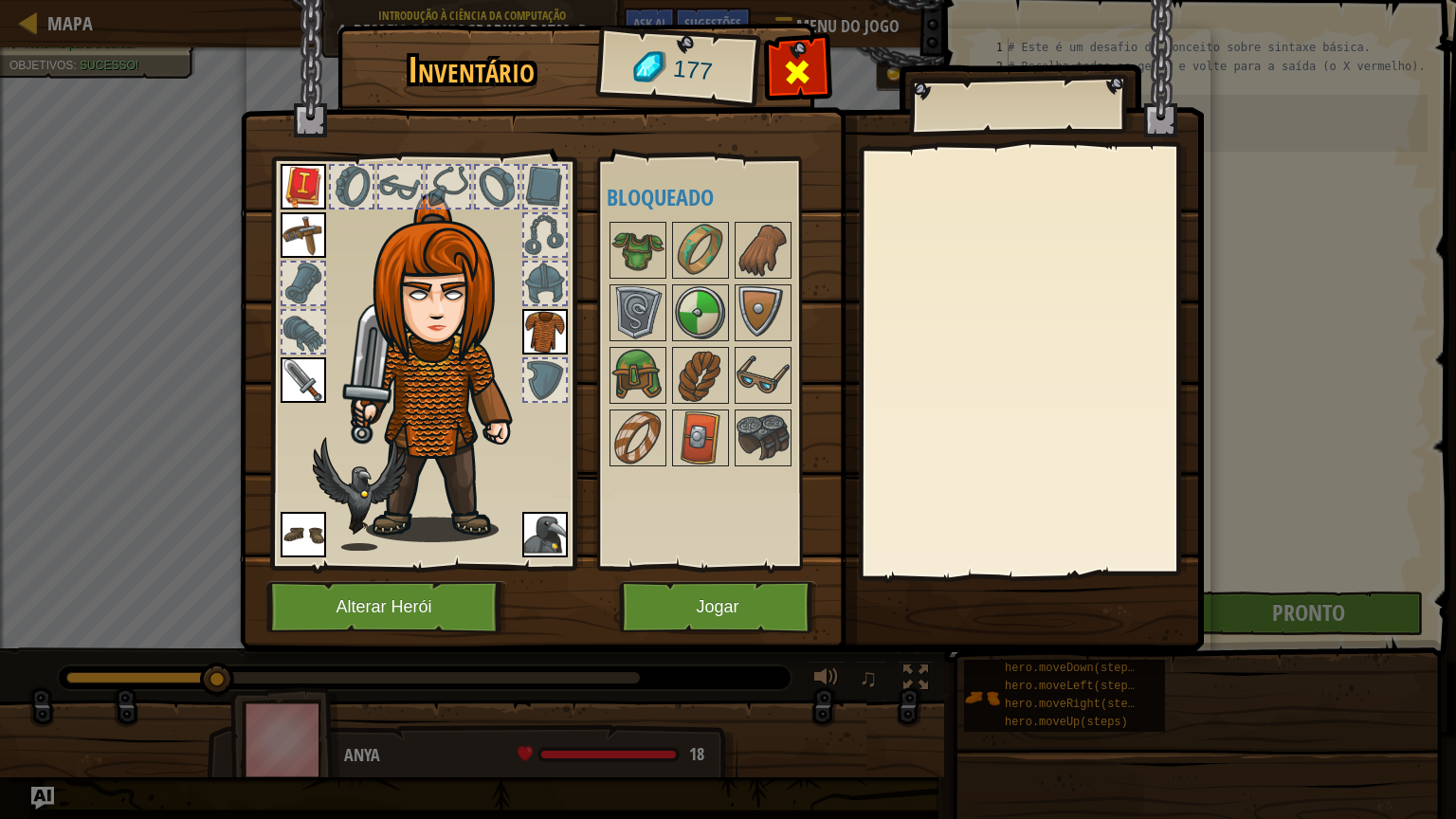
click at [797, 76] on span at bounding box center [796, 71] width 30 height 30
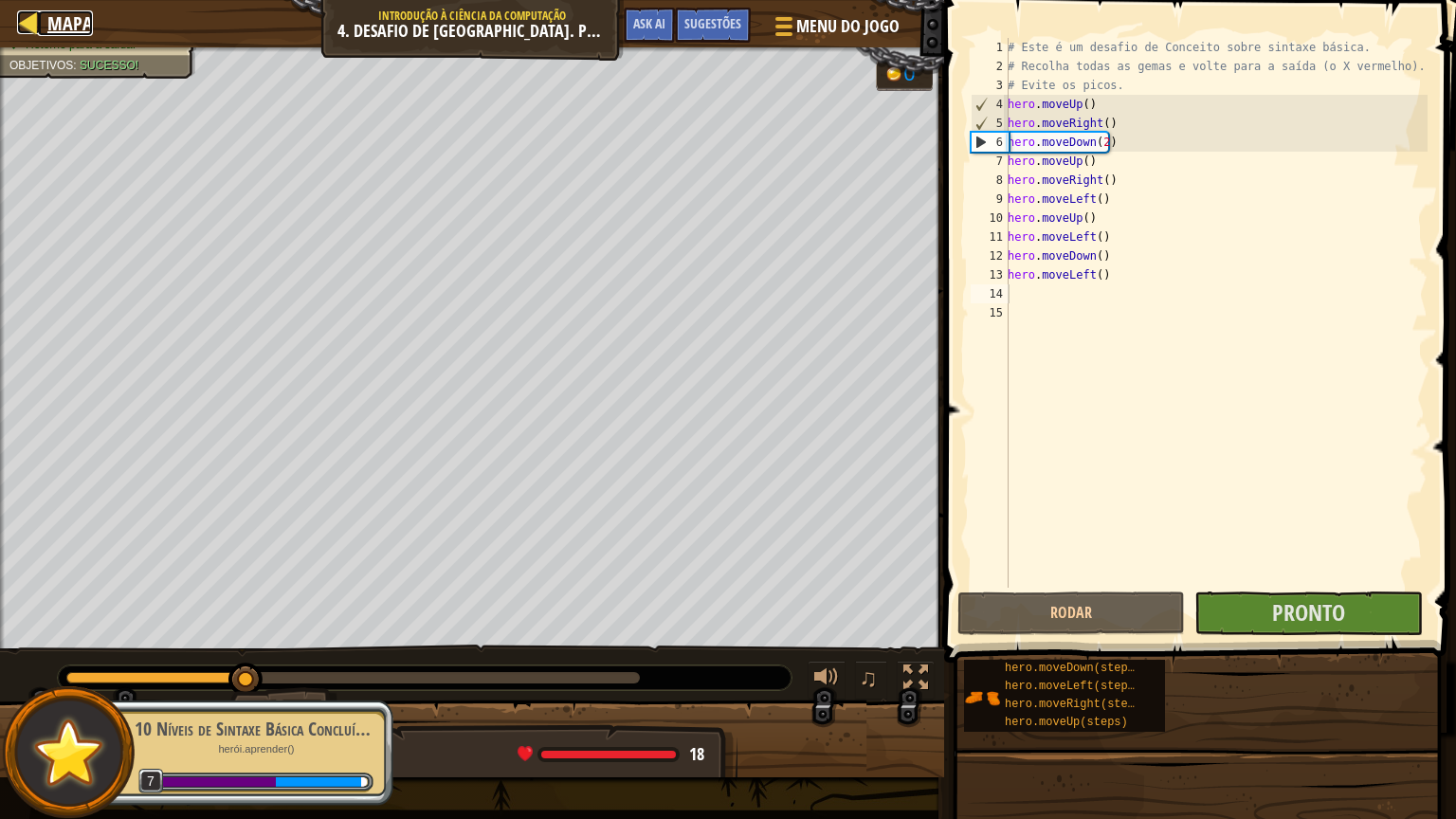
click at [23, 23] on div at bounding box center [29, 22] width 24 height 24
select select "pt-BR"
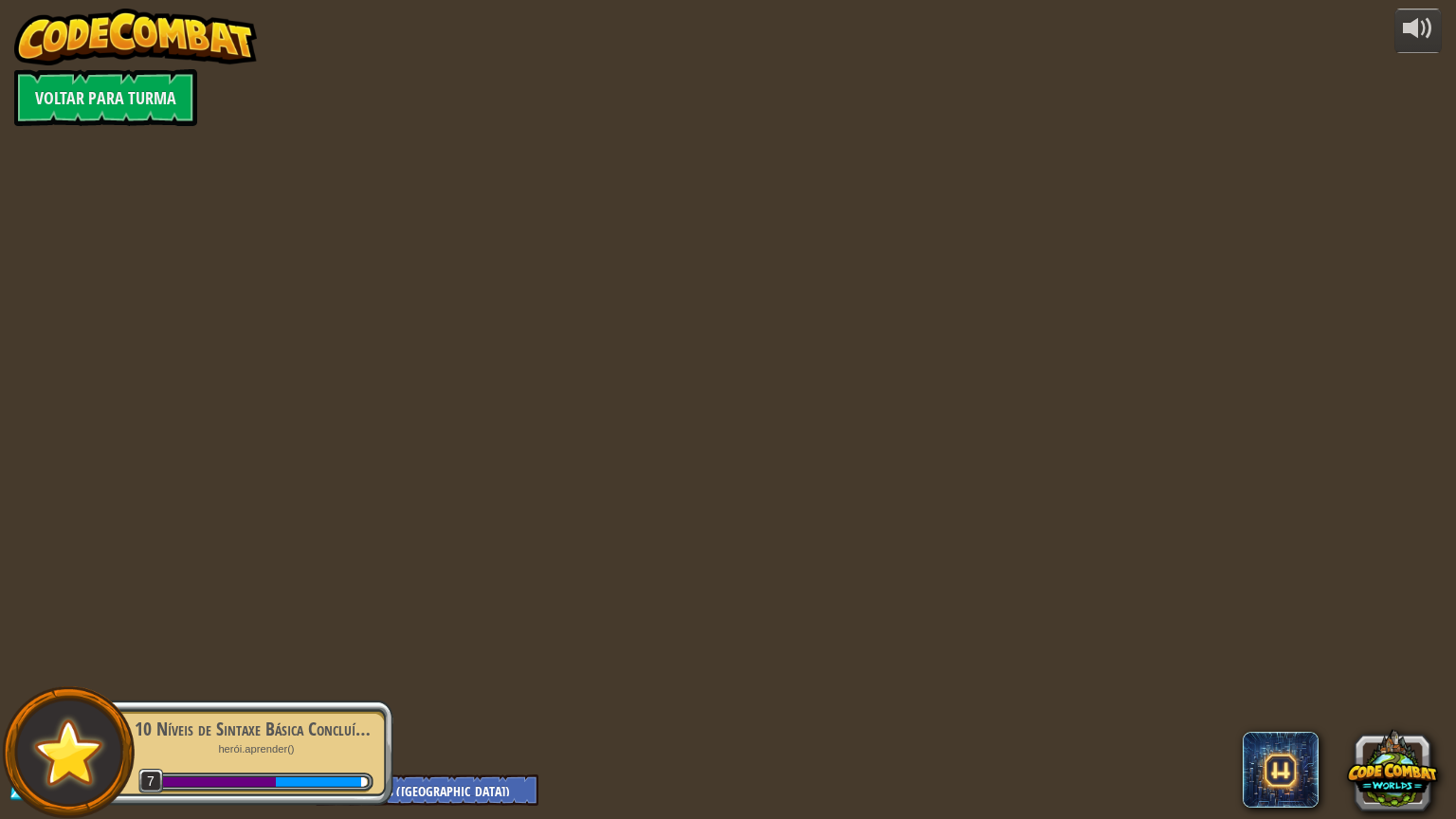
select select "pt-BR"
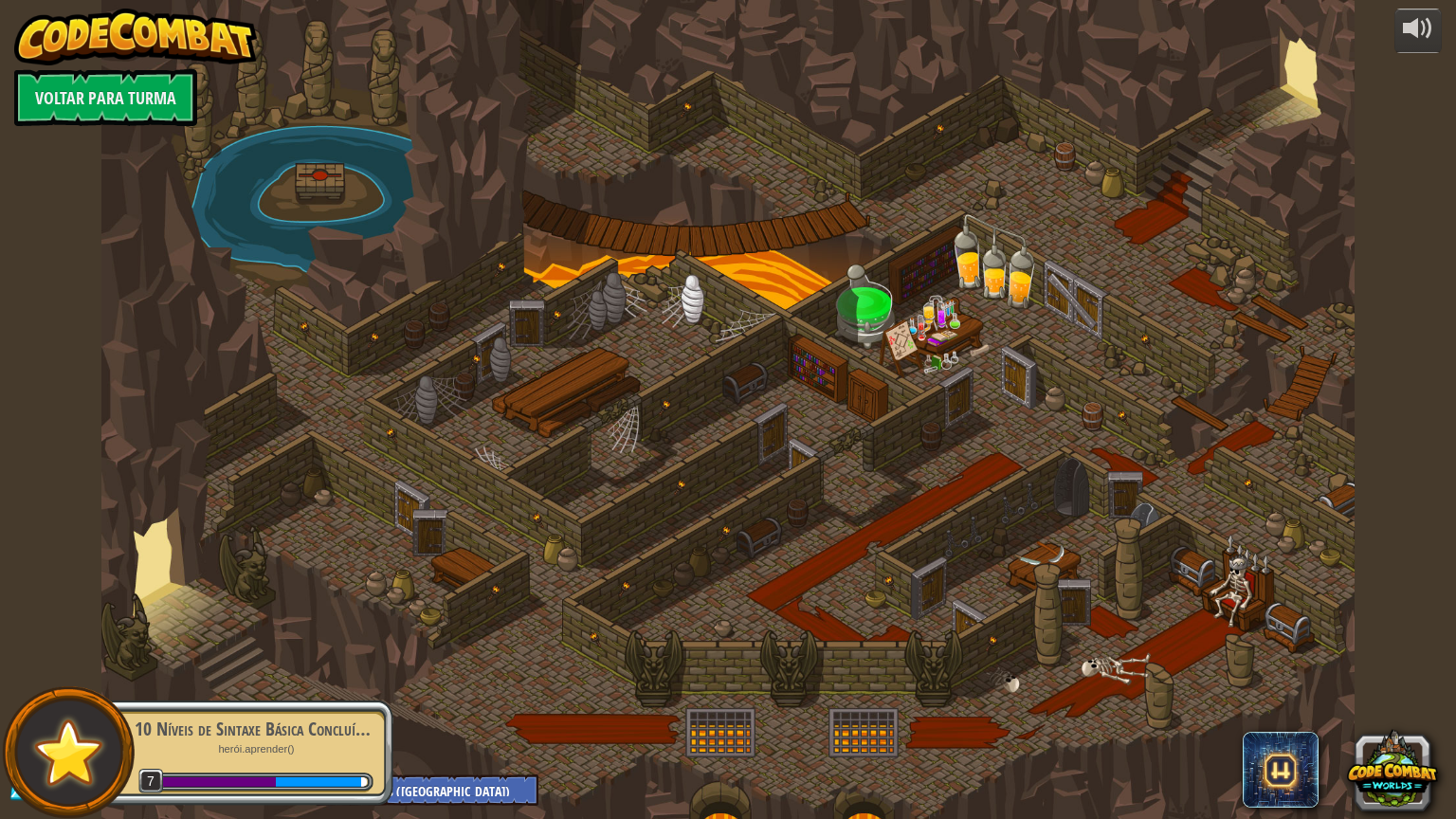
select select "pt-BR"
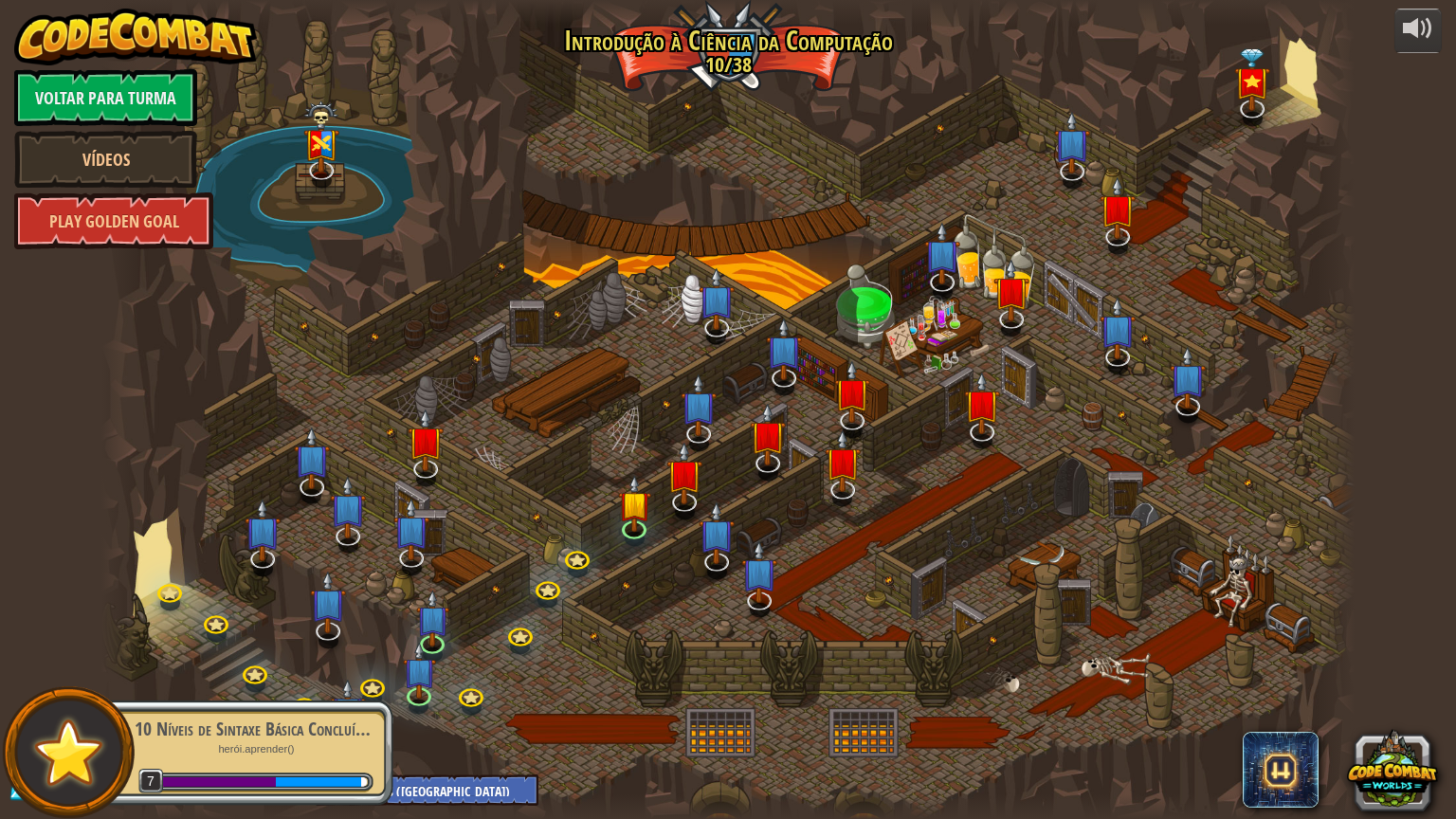
select select "pt-BR"
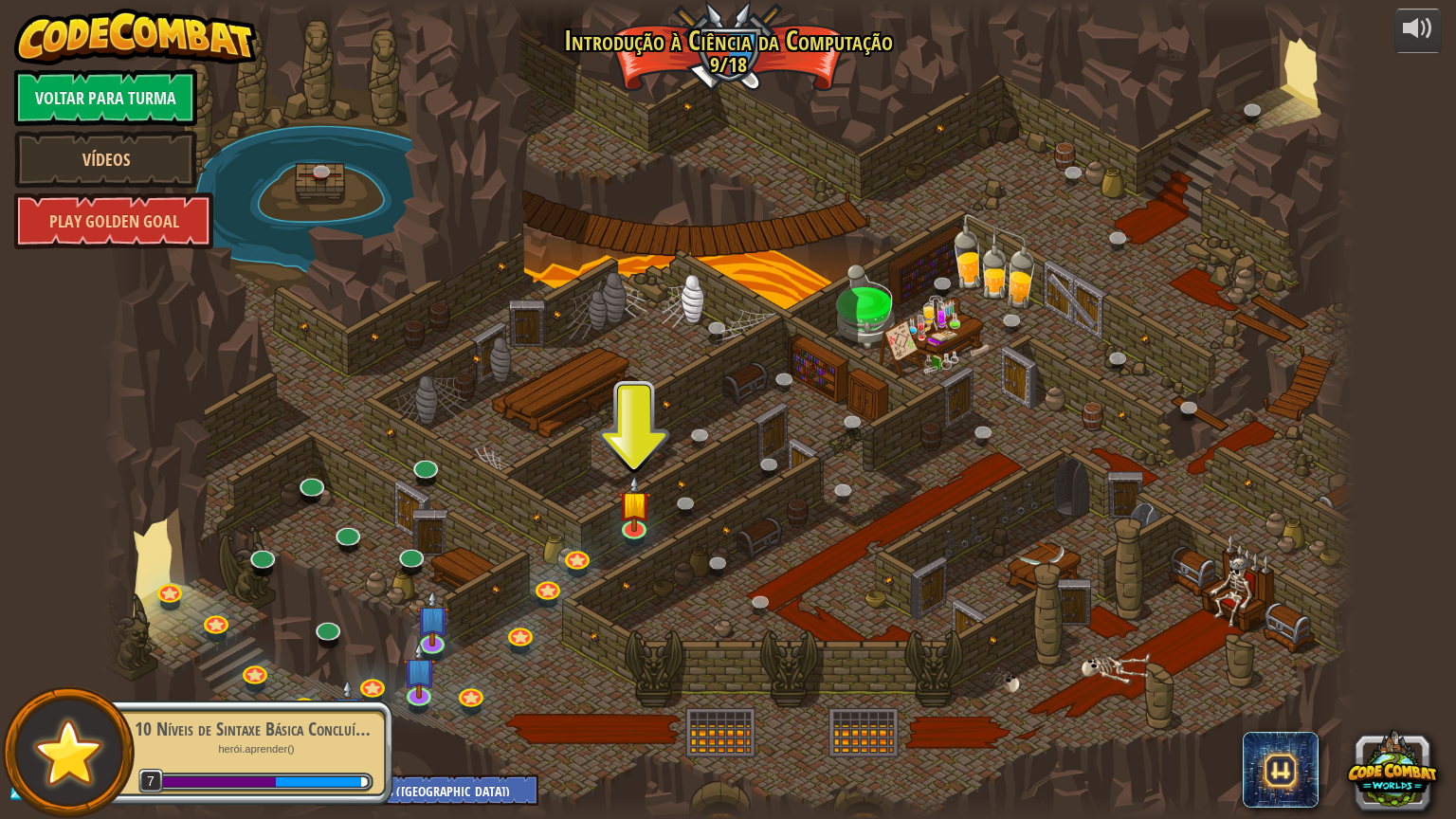
click at [432, 741] on div at bounding box center [728, 410] width 1253 height 819
click at [310, 778] on div at bounding box center [319, 782] width 85 height 10
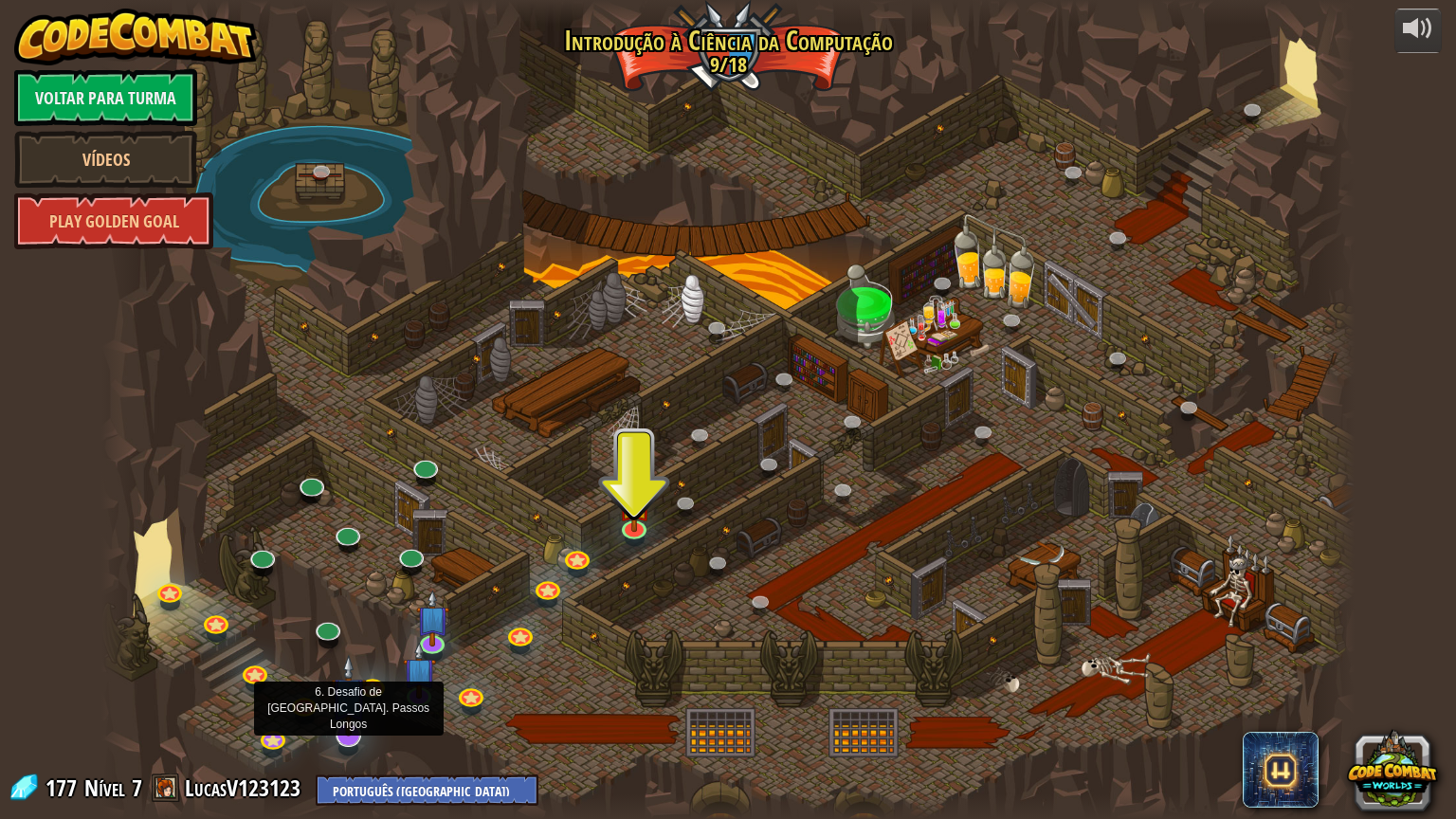
click at [337, 735] on img at bounding box center [348, 695] width 36 height 83
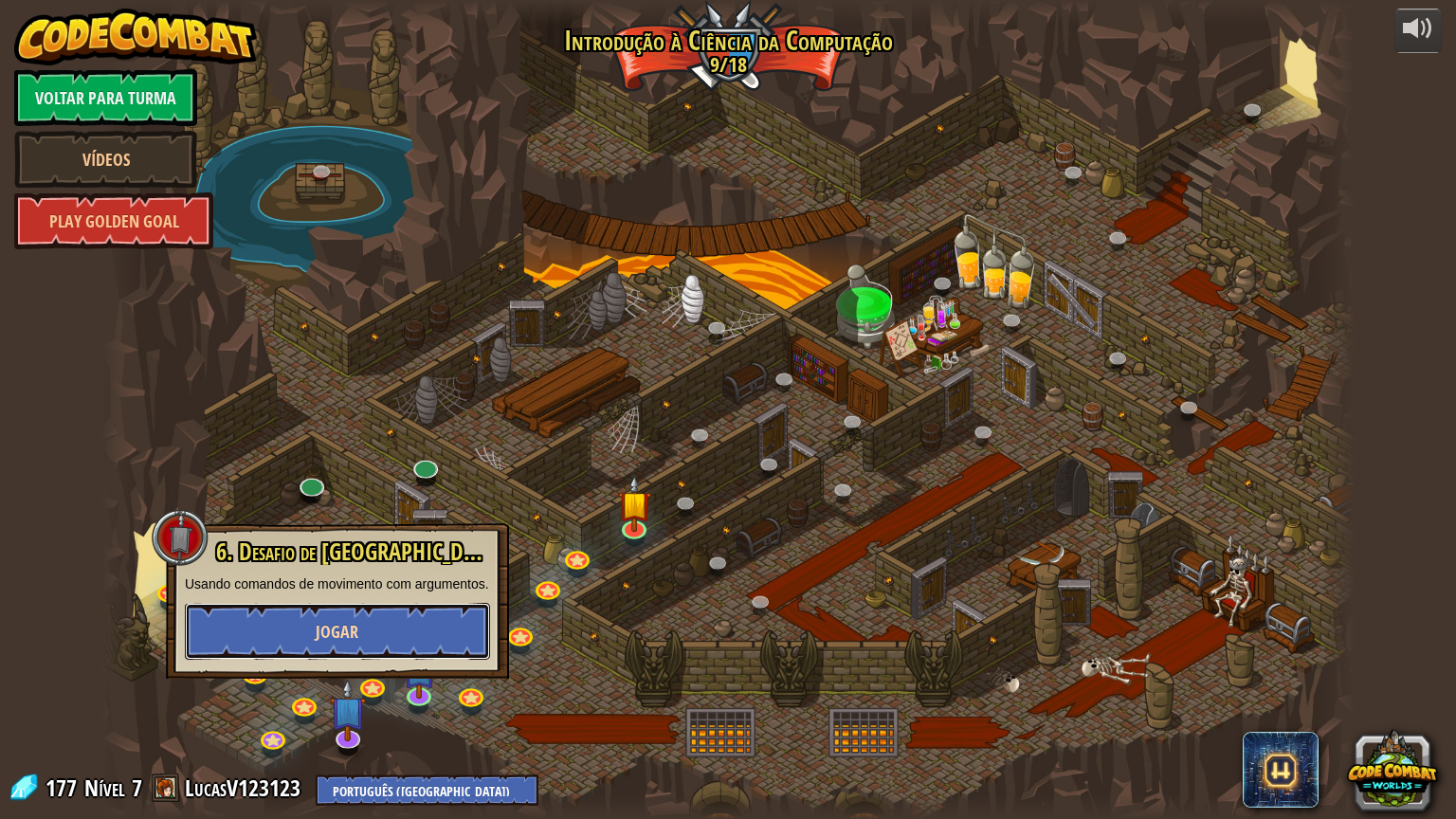
click at [325, 620] on span "Jogar" at bounding box center [337, 632] width 43 height 24
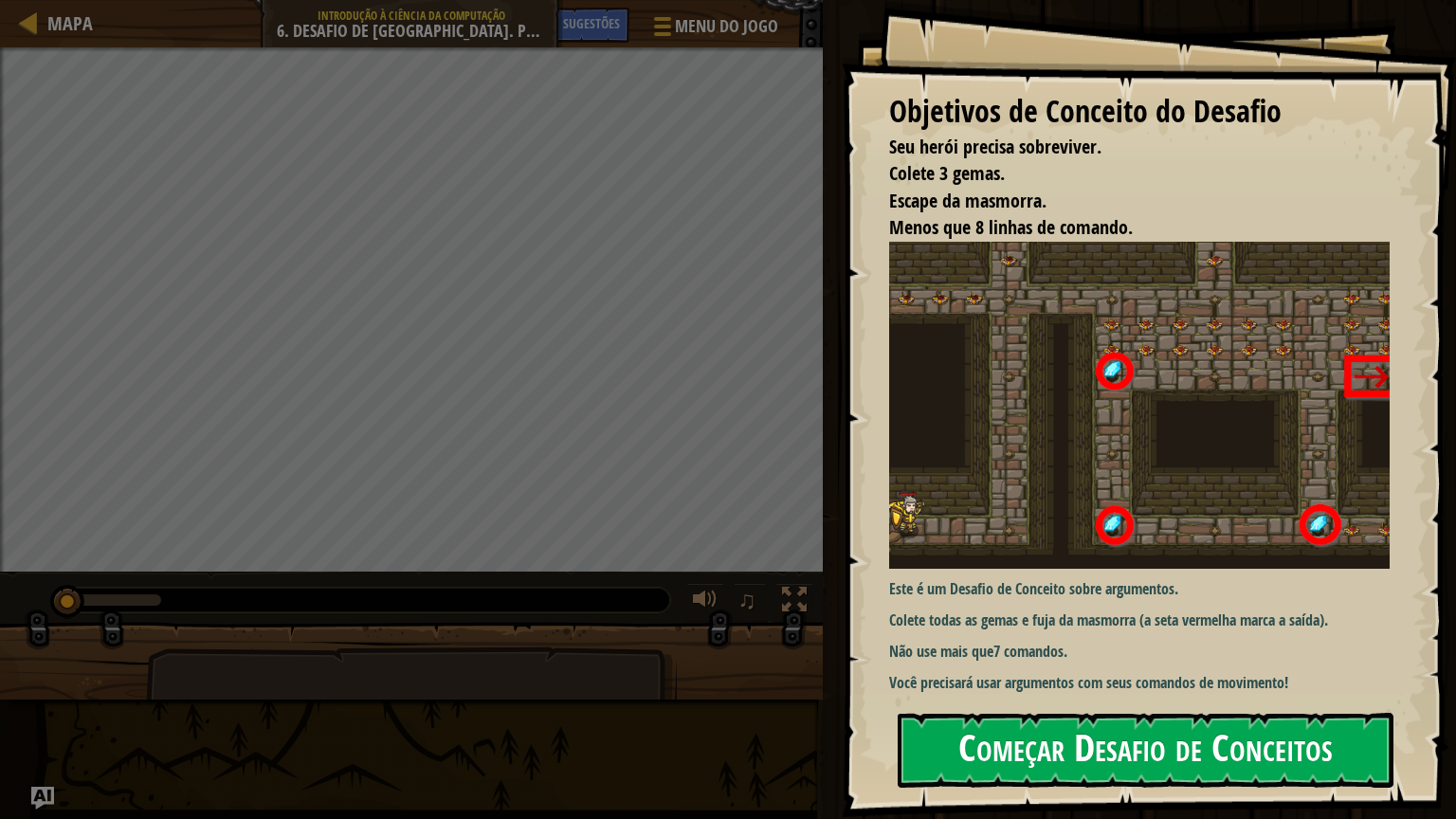
click at [1070, 748] on button "Começar Desafio de Conceitos" at bounding box center [1145, 750] width 496 height 75
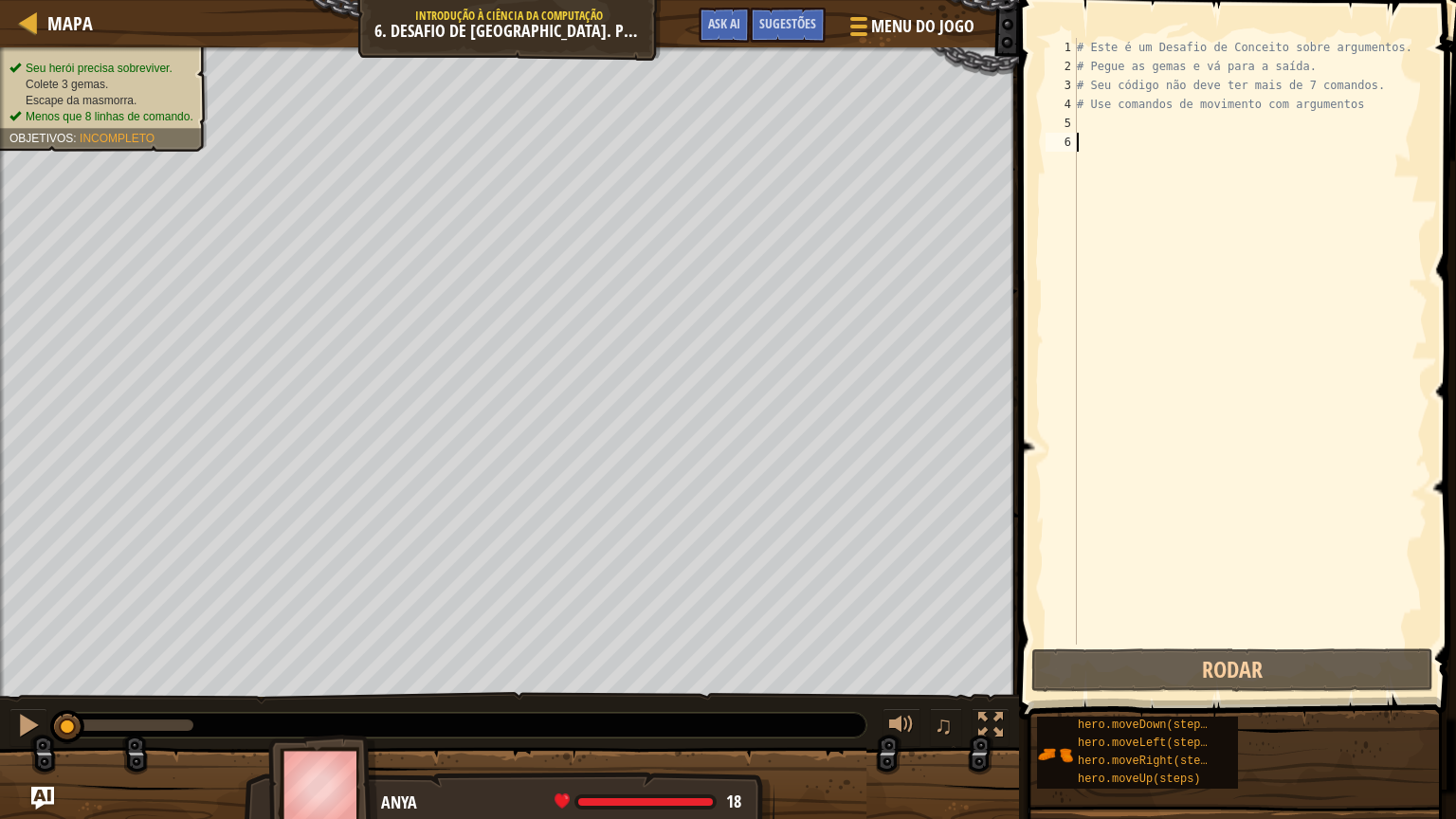
click at [1142, 127] on div "# Este é um Desafio de Conceito sobre argumentos. # Pegue as gemas e vá para a …" at bounding box center [1250, 359] width 355 height 644
type textarea "h"
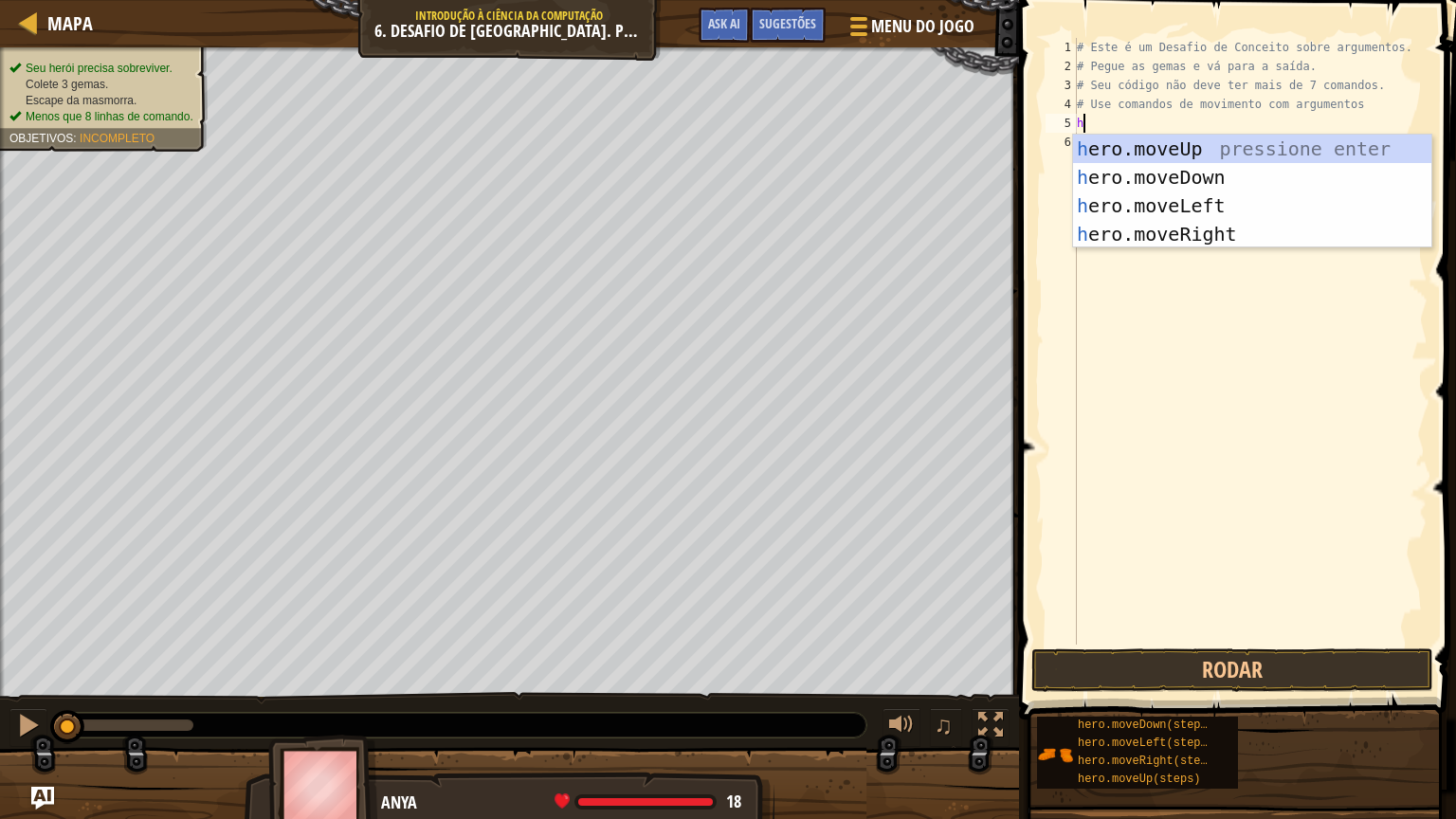
scroll to position [9, 0]
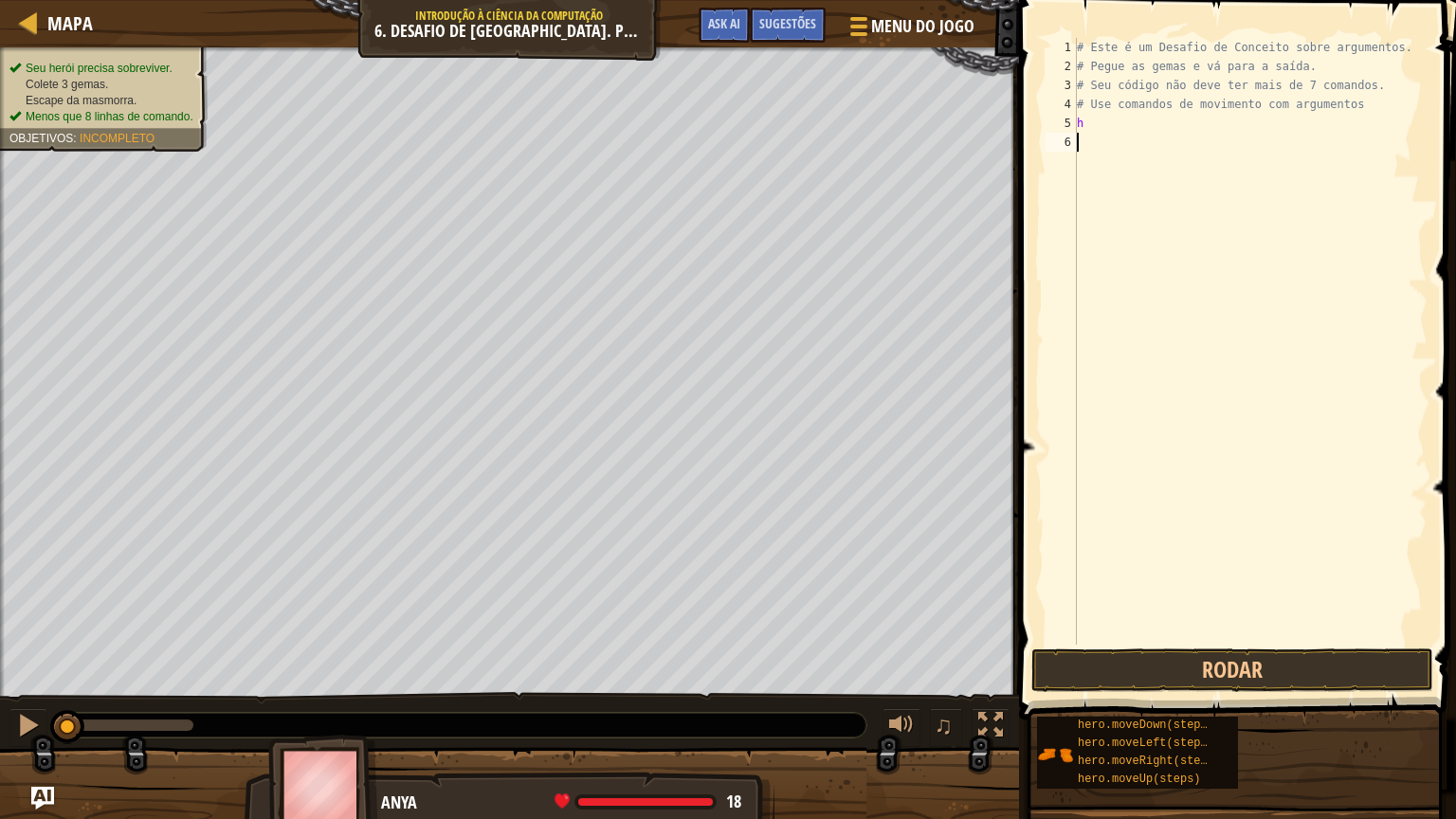
type textarea "h"
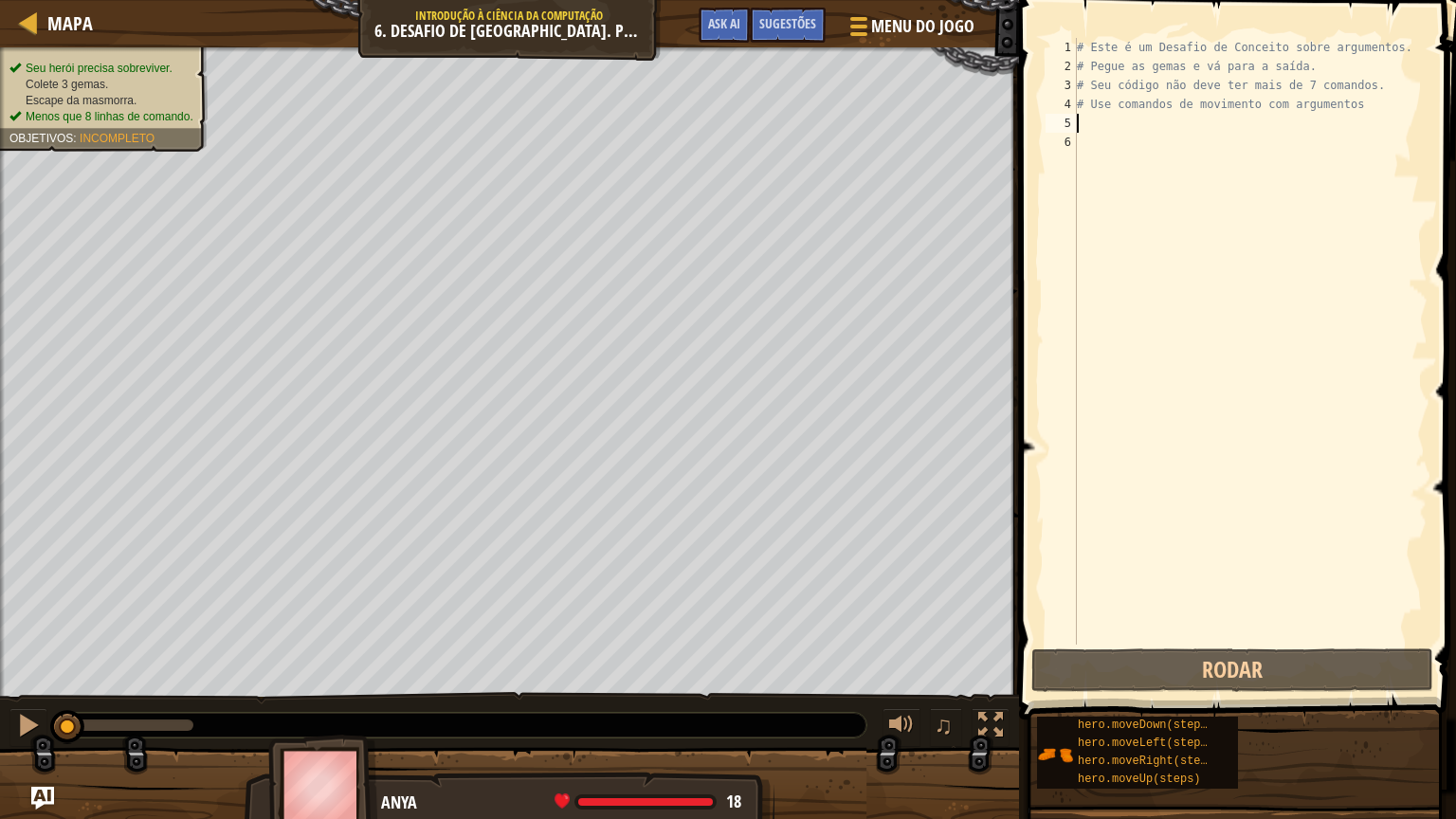
type textarea "h"
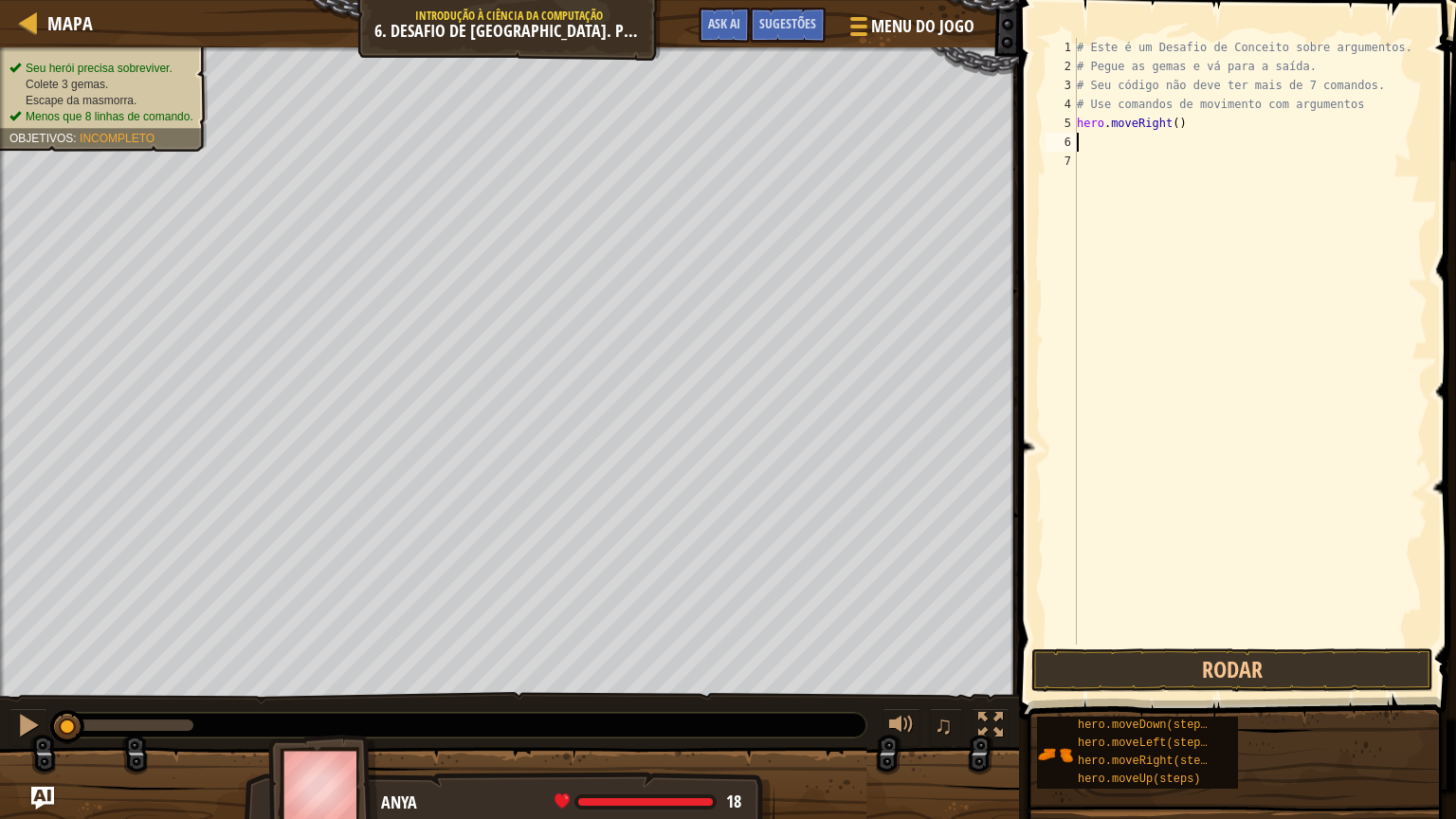
type textarea "hero.moveRight()"
type textarea "h"
type textarea "hero.moveUp(3)"
type textarea "h"
type textarea "hero.moveRight(2)"
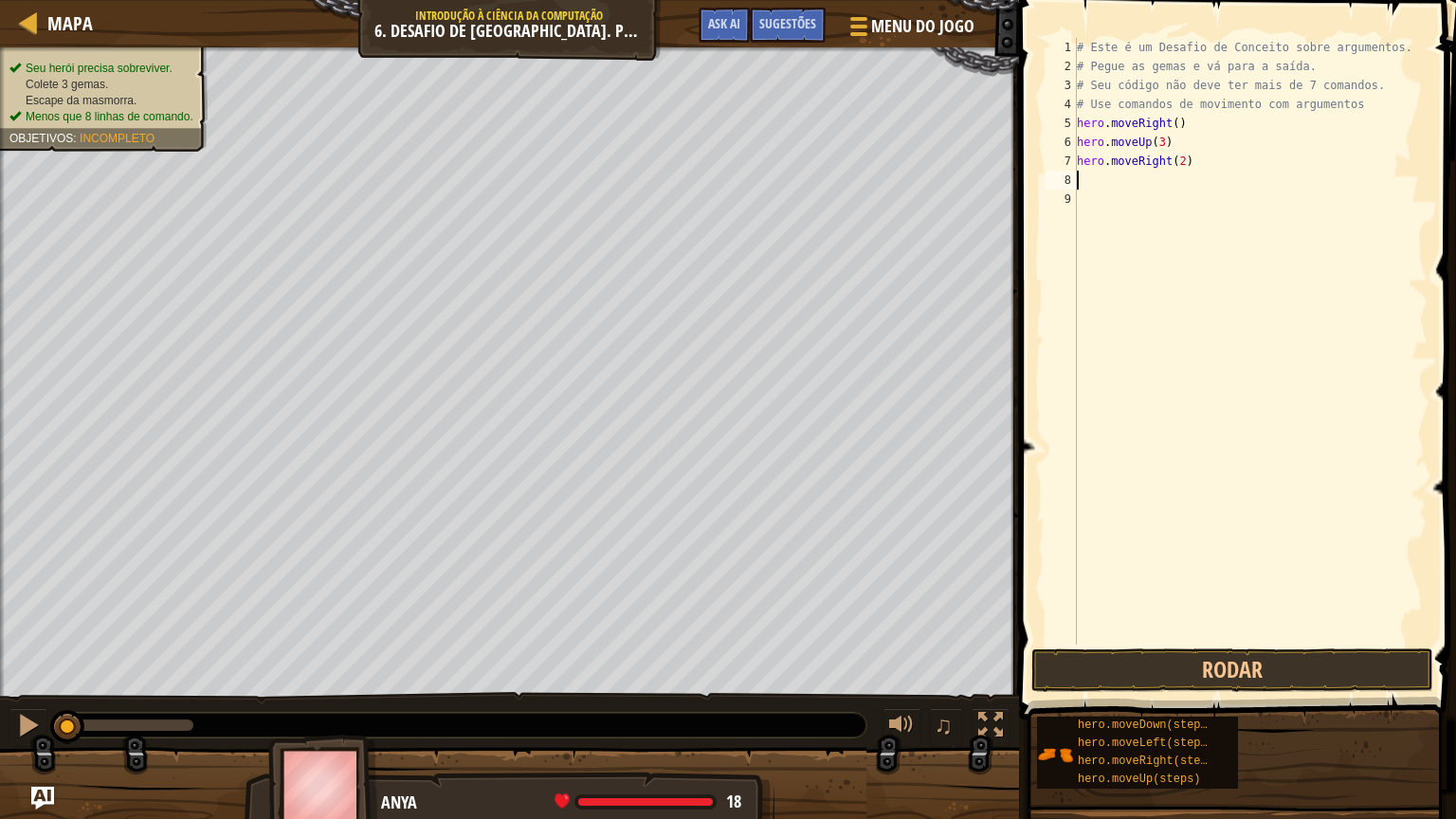
type textarea "h"
type textarea "hero.moveDown(3)"
type textarea "h"
type textarea "hero.moveUp(2)"
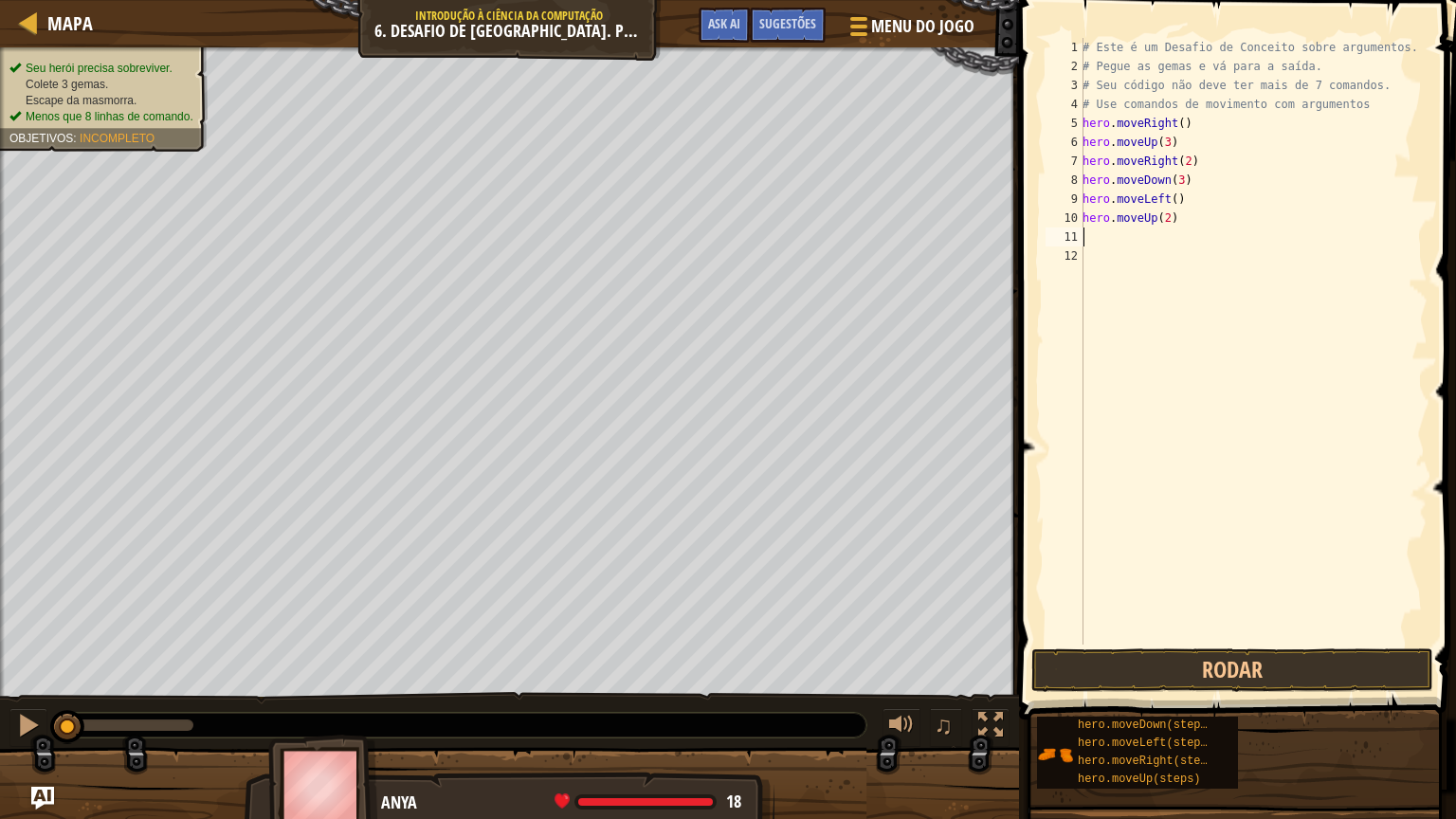
type textarea "h"
type textarea "hero.moveRight(3)"
click at [1096, 678] on button "Rodar" at bounding box center [1233, 669] width 402 height 43
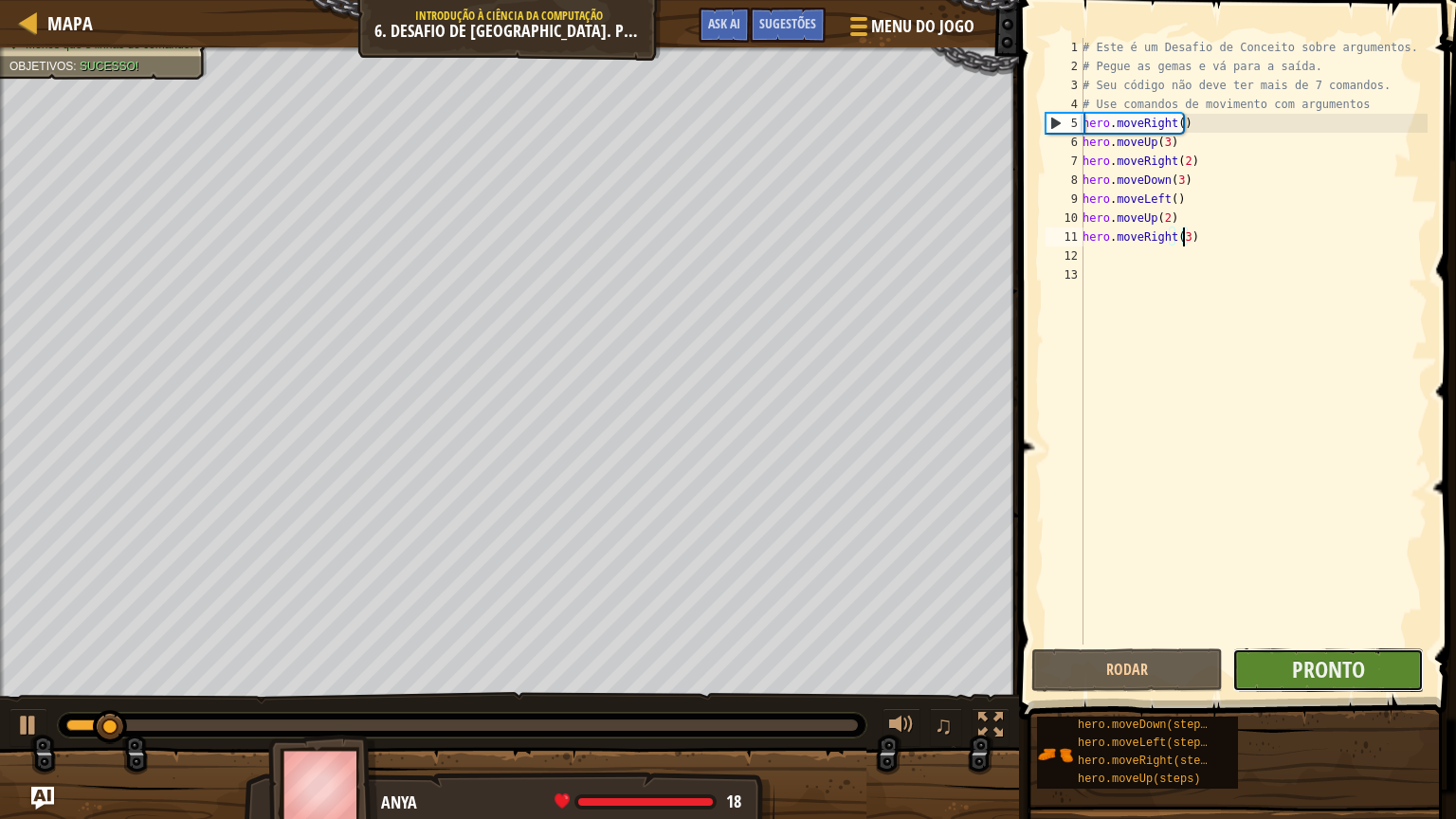
click at [1267, 659] on button "Pronto" at bounding box center [1328, 669] width 191 height 43
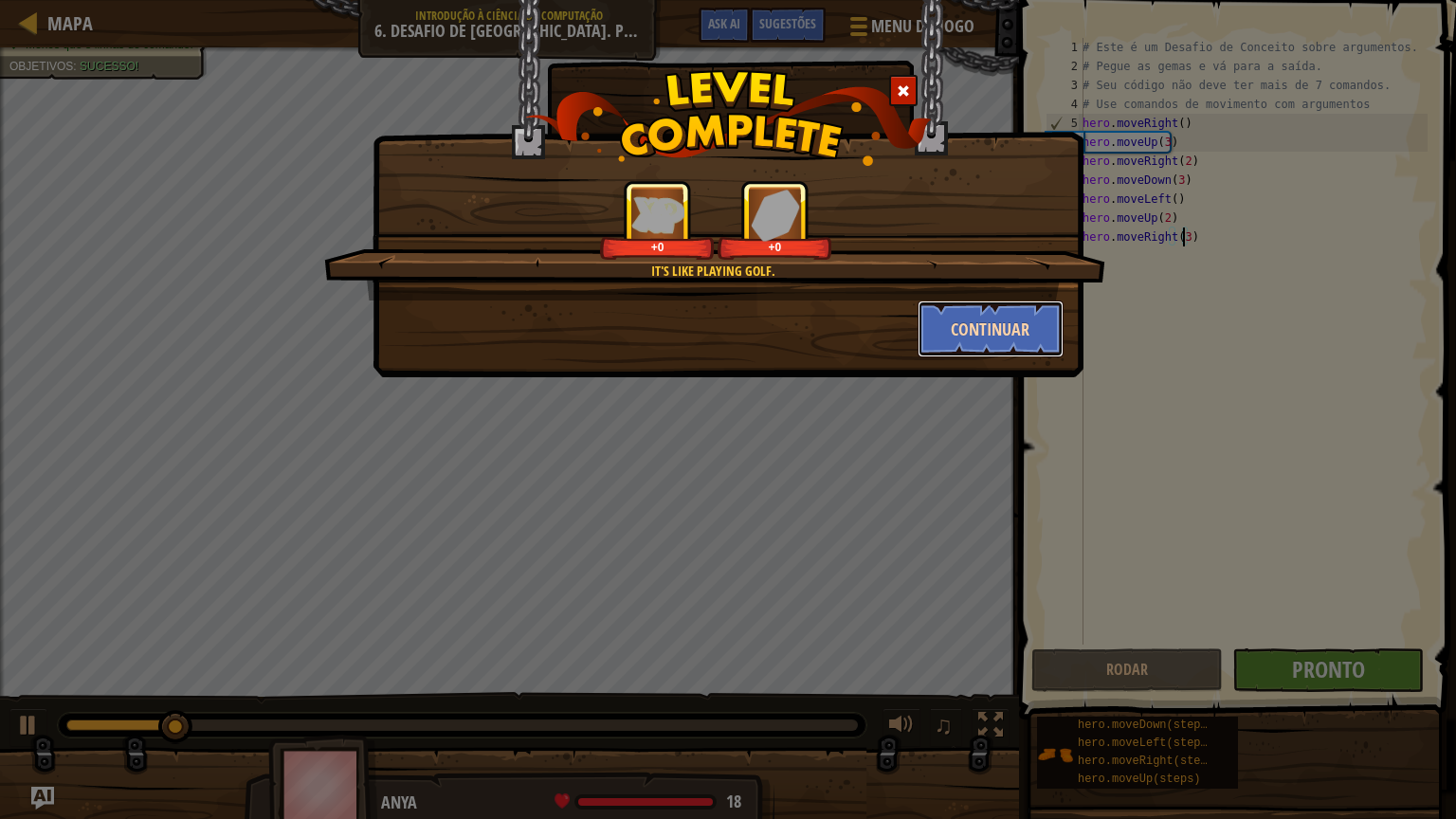
click at [967, 333] on button "Continuar" at bounding box center [991, 328] width 147 height 57
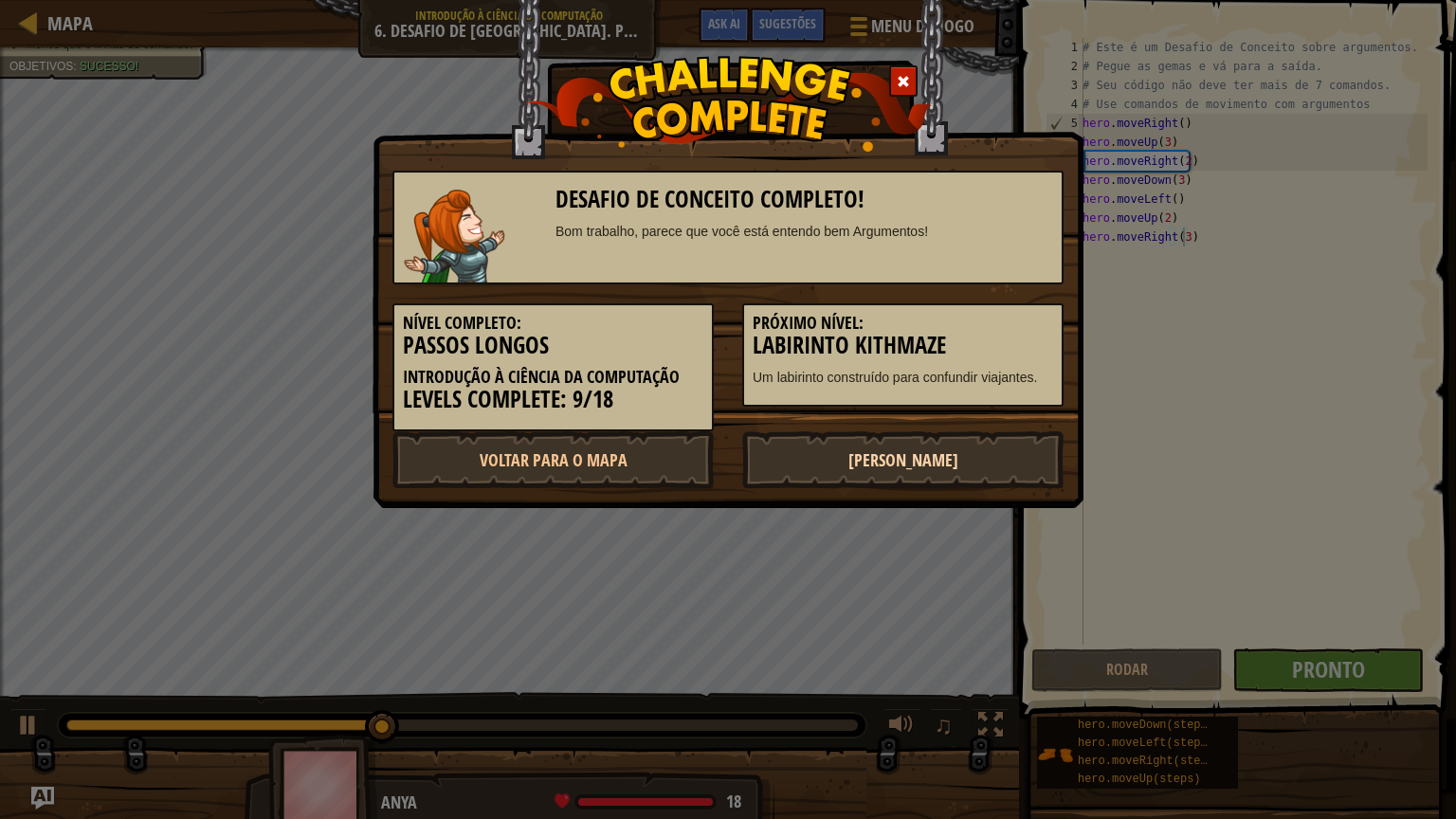
click at [899, 467] on link "[PERSON_NAME]" at bounding box center [902, 459] width 322 height 57
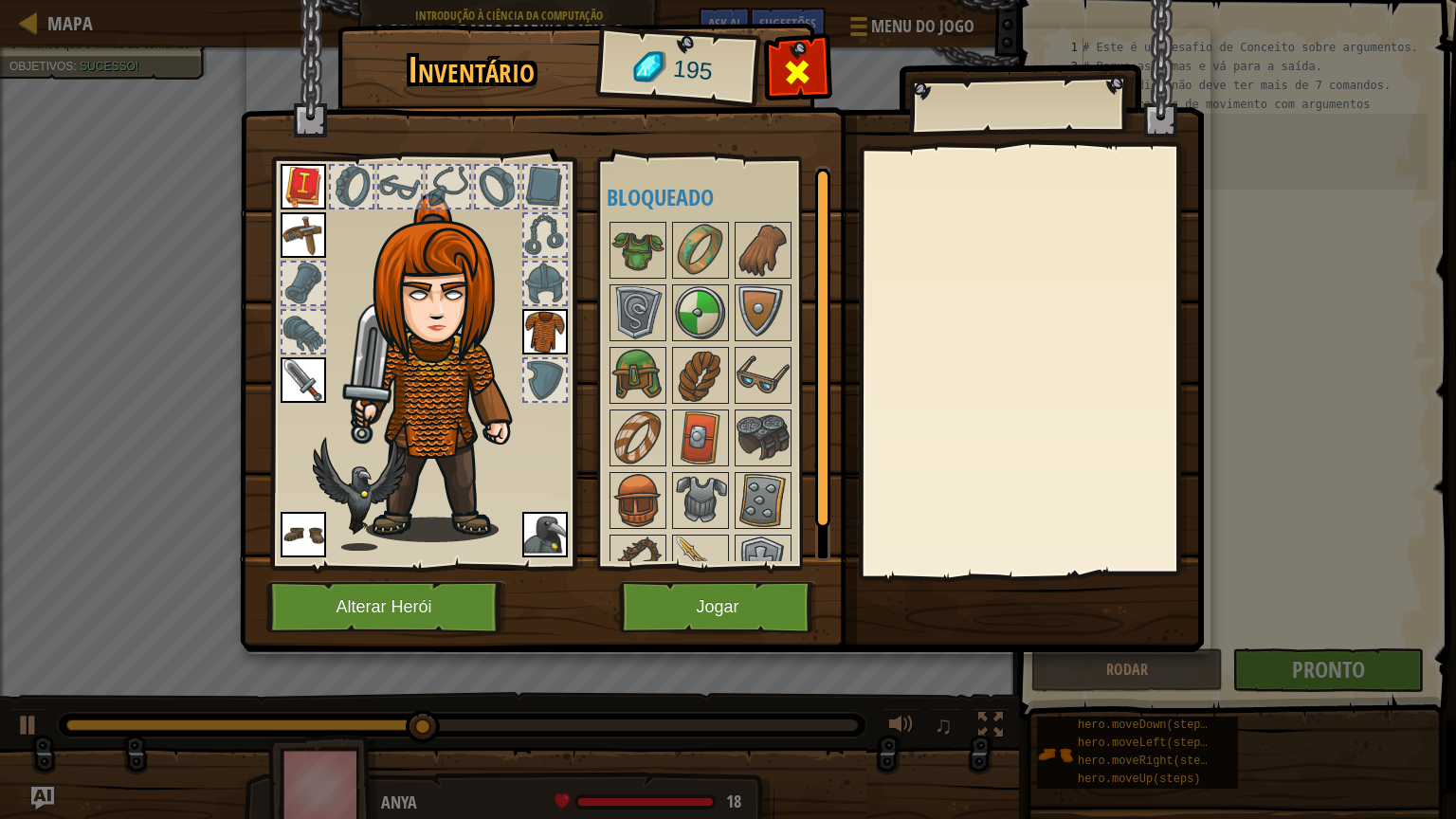
click at [796, 62] on span at bounding box center [796, 71] width 30 height 30
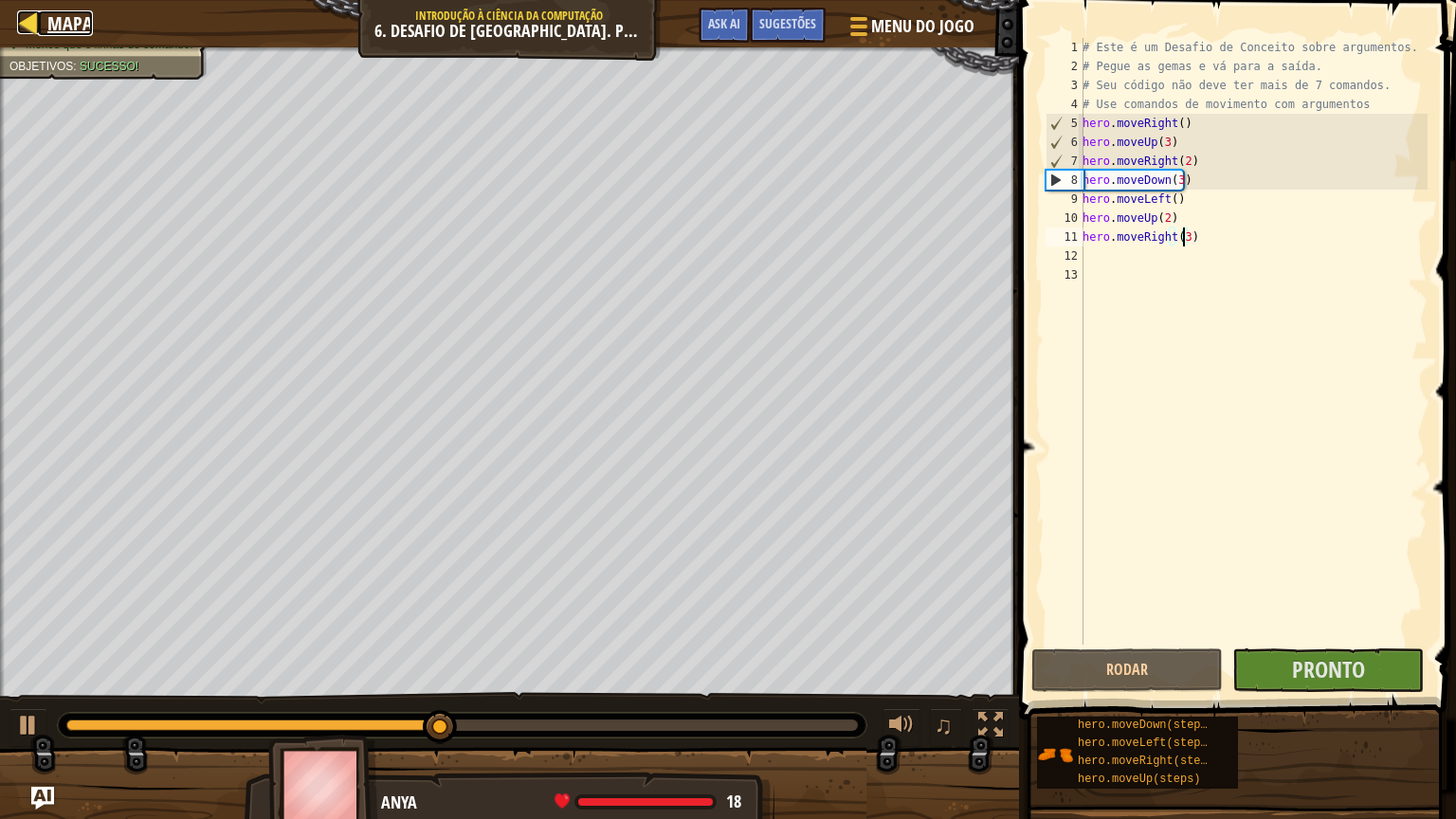
click at [71, 31] on span "Mapa" at bounding box center [70, 23] width 45 height 25
select select "pt-BR"
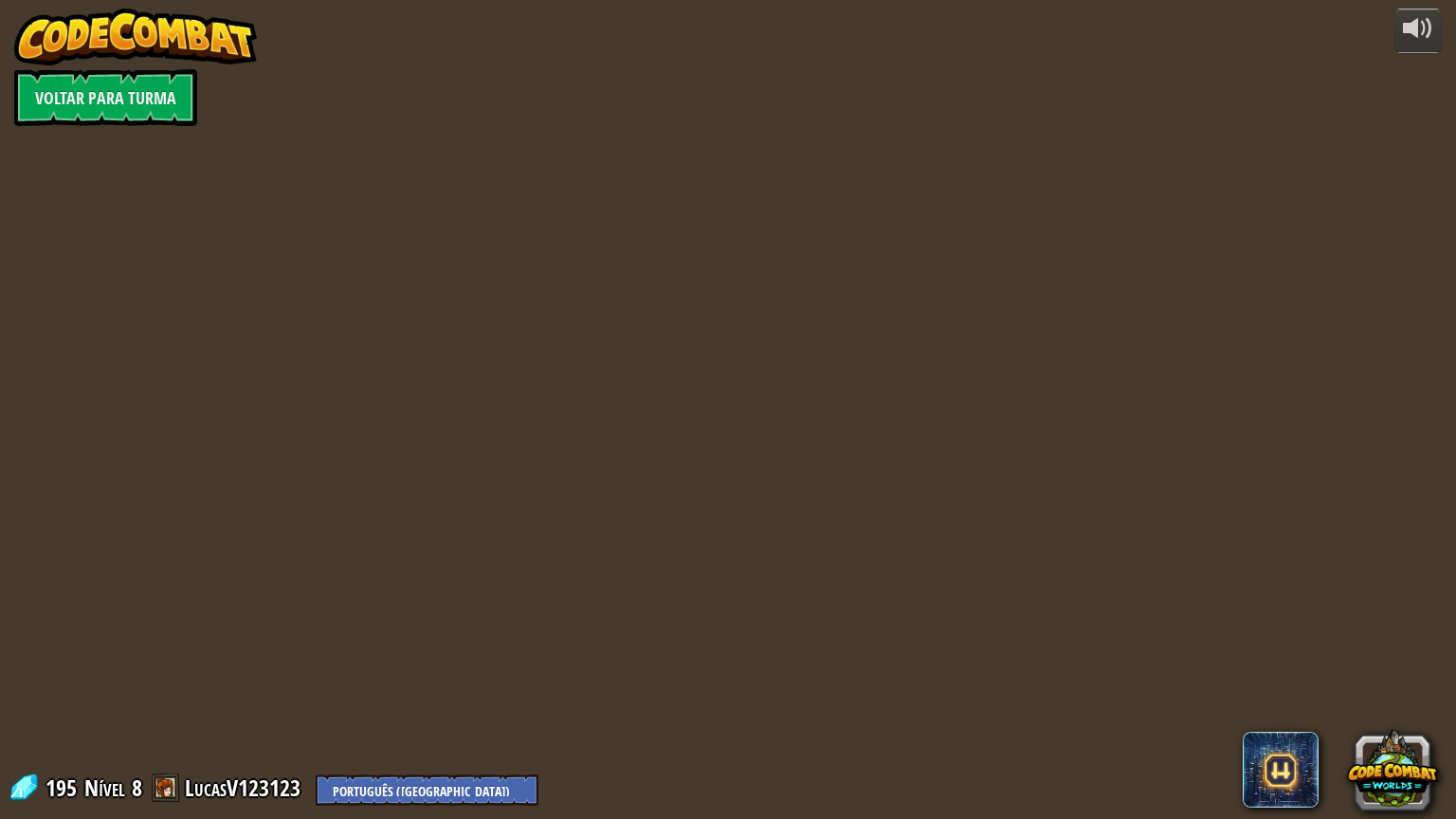
select select "pt-BR"
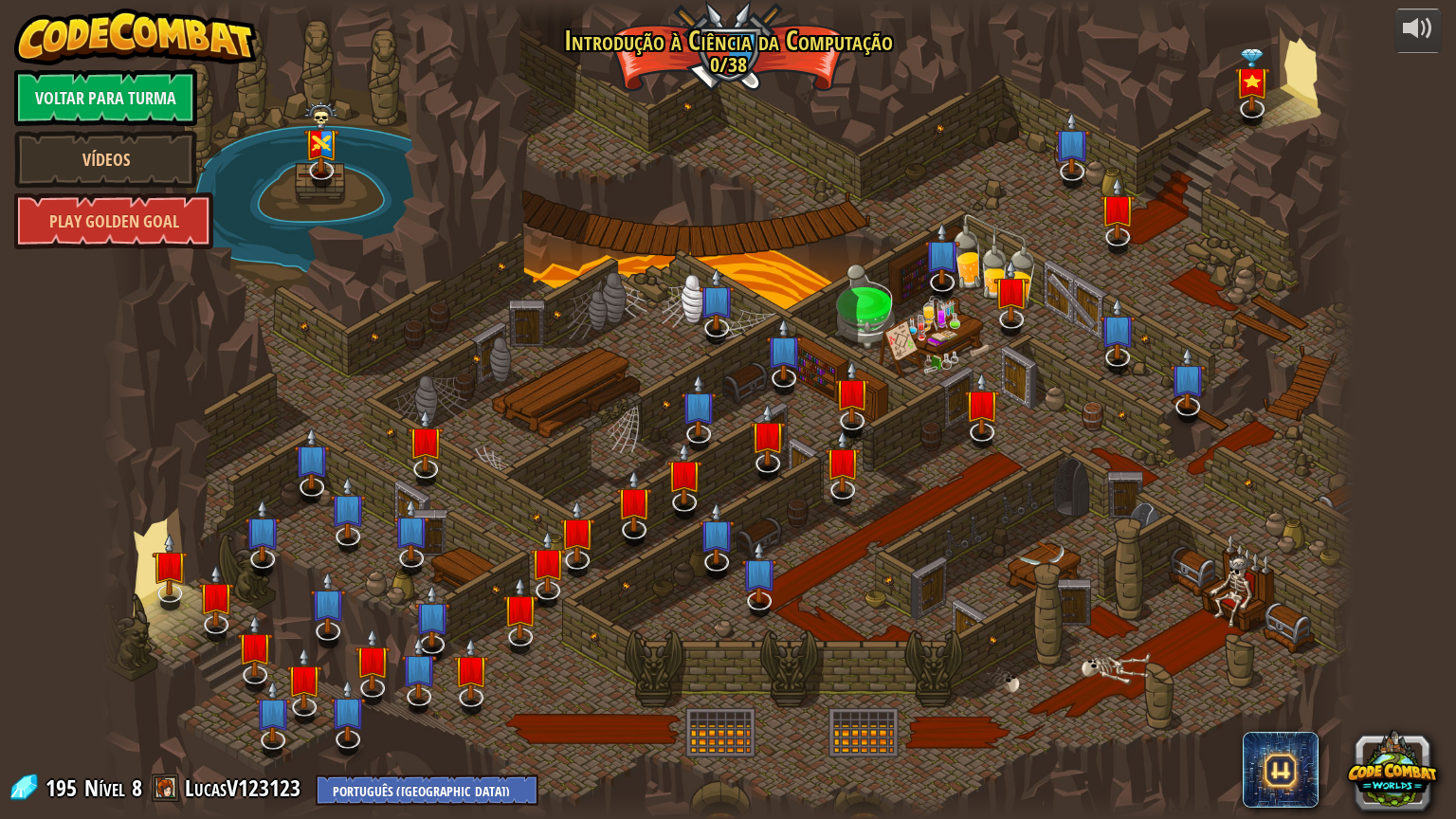
select select "pt-BR"
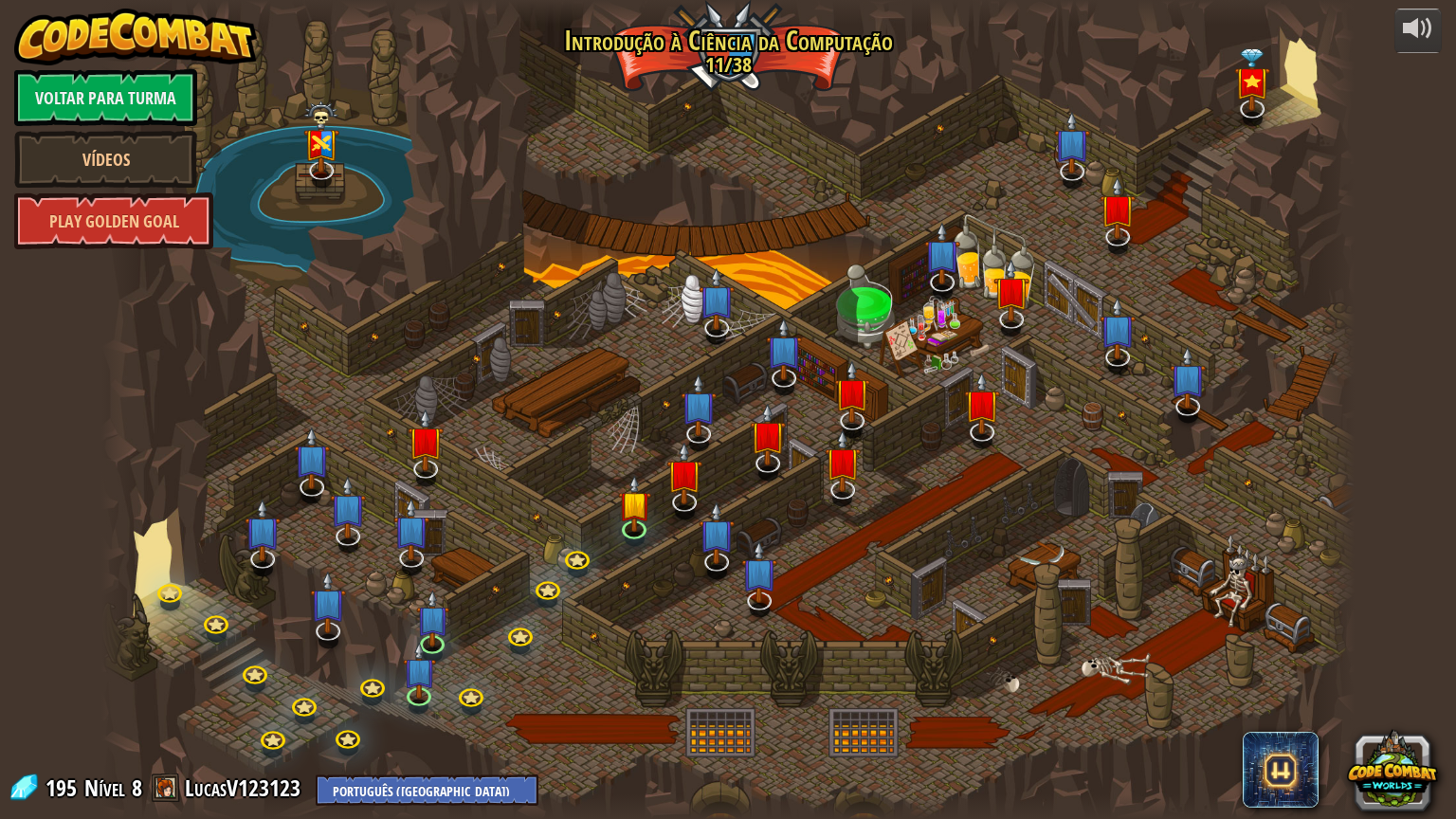
select select "pt-BR"
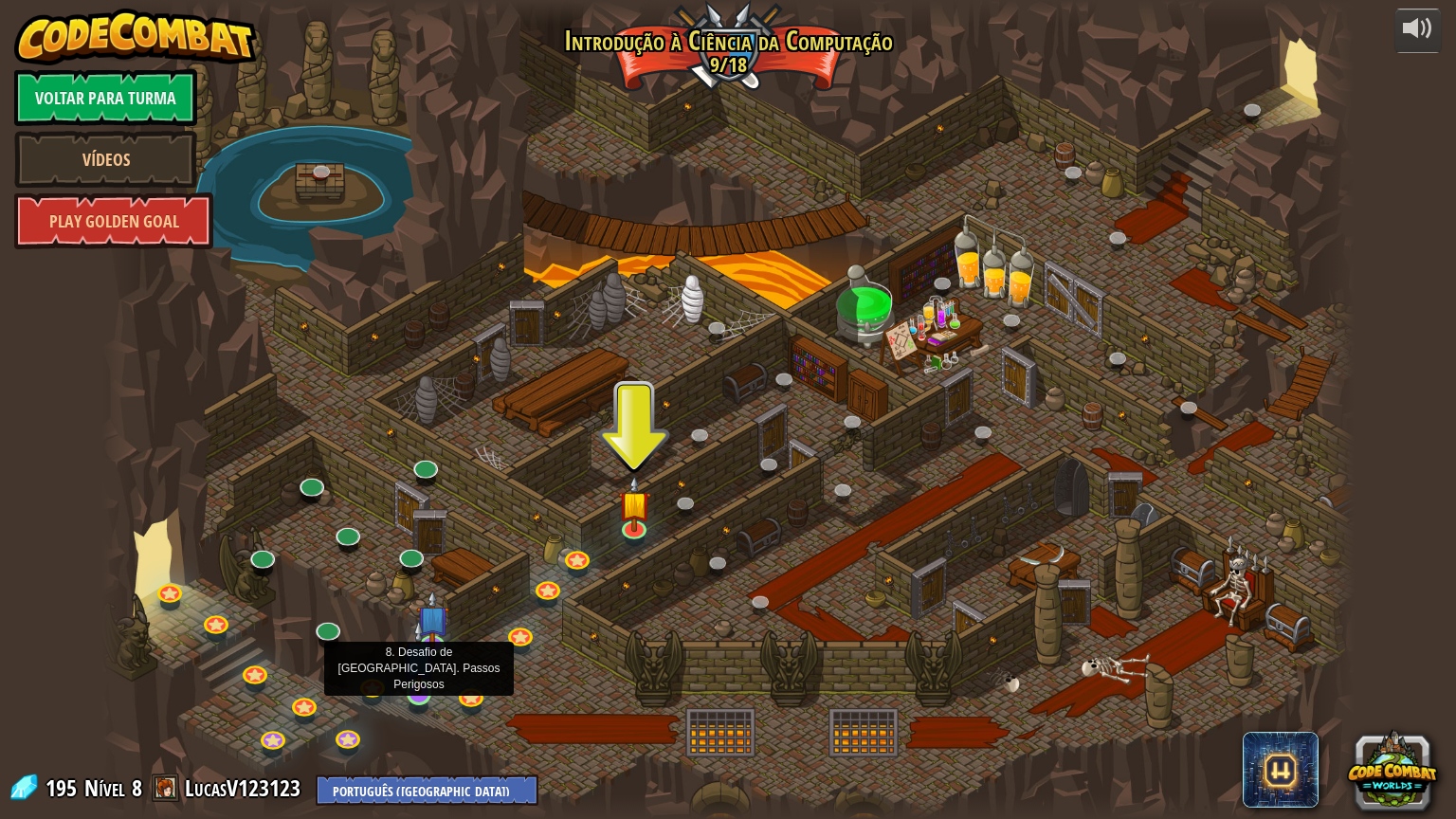
click at [424, 686] on img at bounding box center [419, 657] width 33 height 75
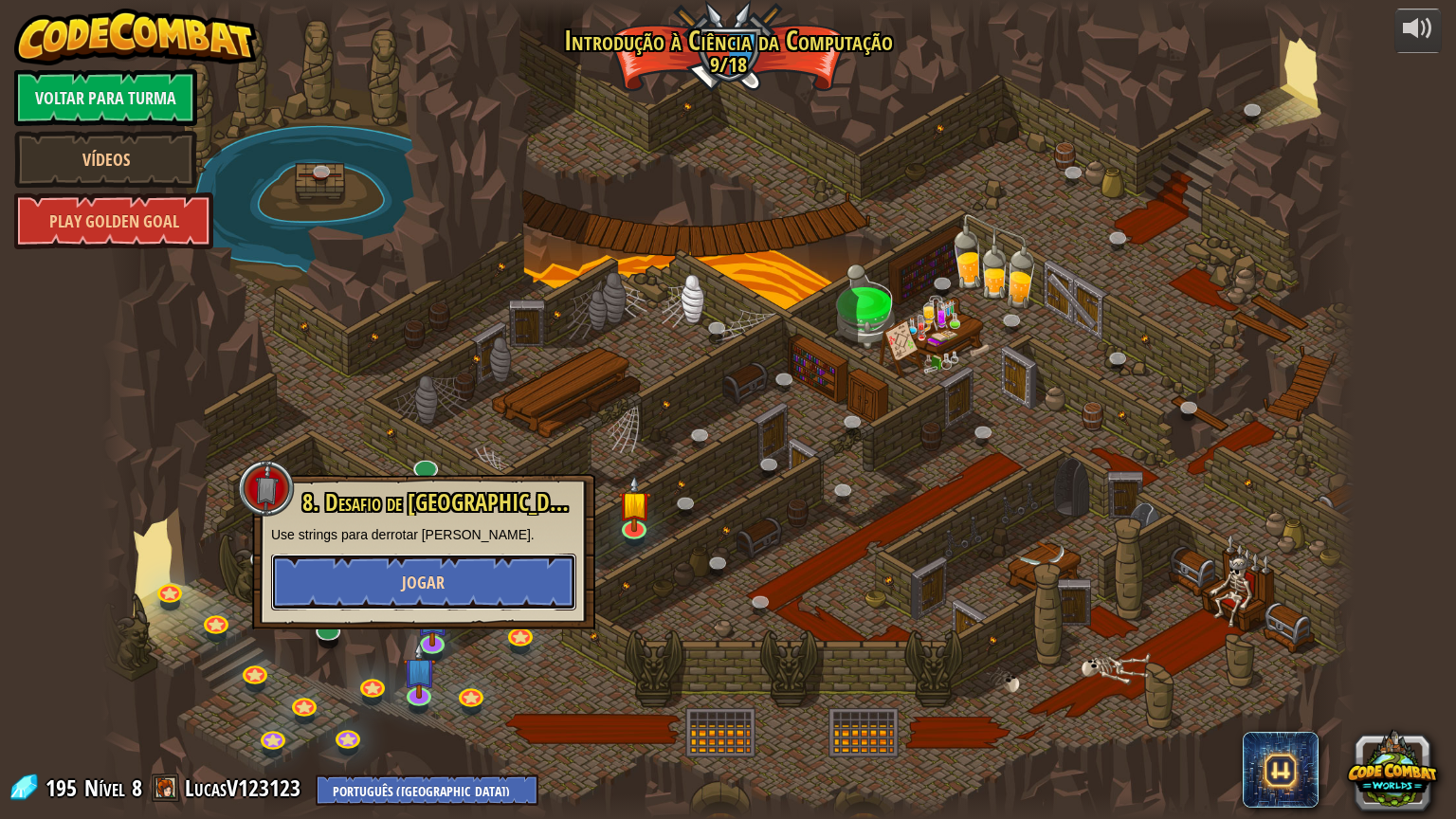
click at [425, 577] on span "Jogar" at bounding box center [423, 582] width 43 height 24
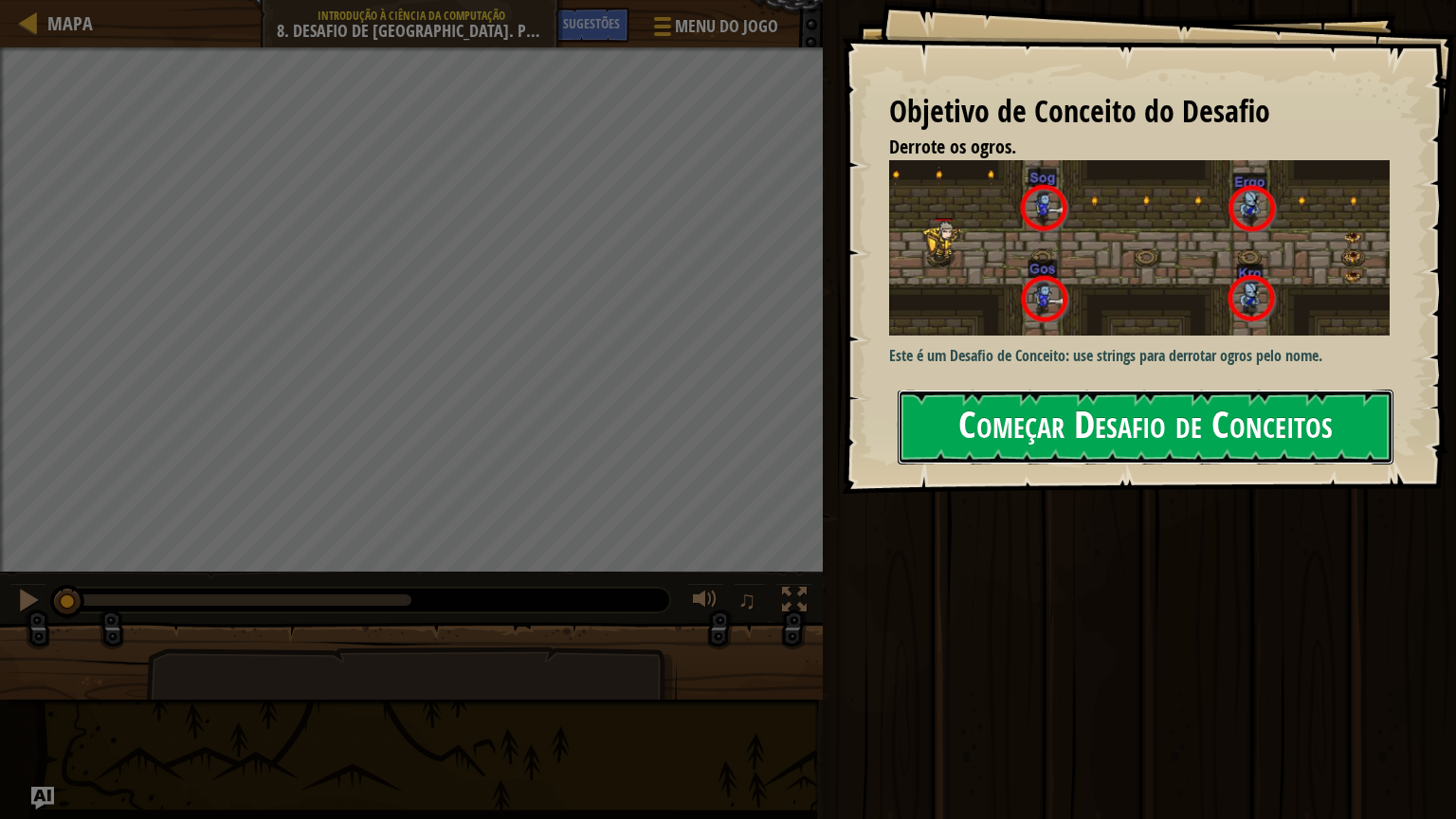
click at [940, 417] on button "Começar Desafio de Conceitos" at bounding box center [1145, 427] width 496 height 75
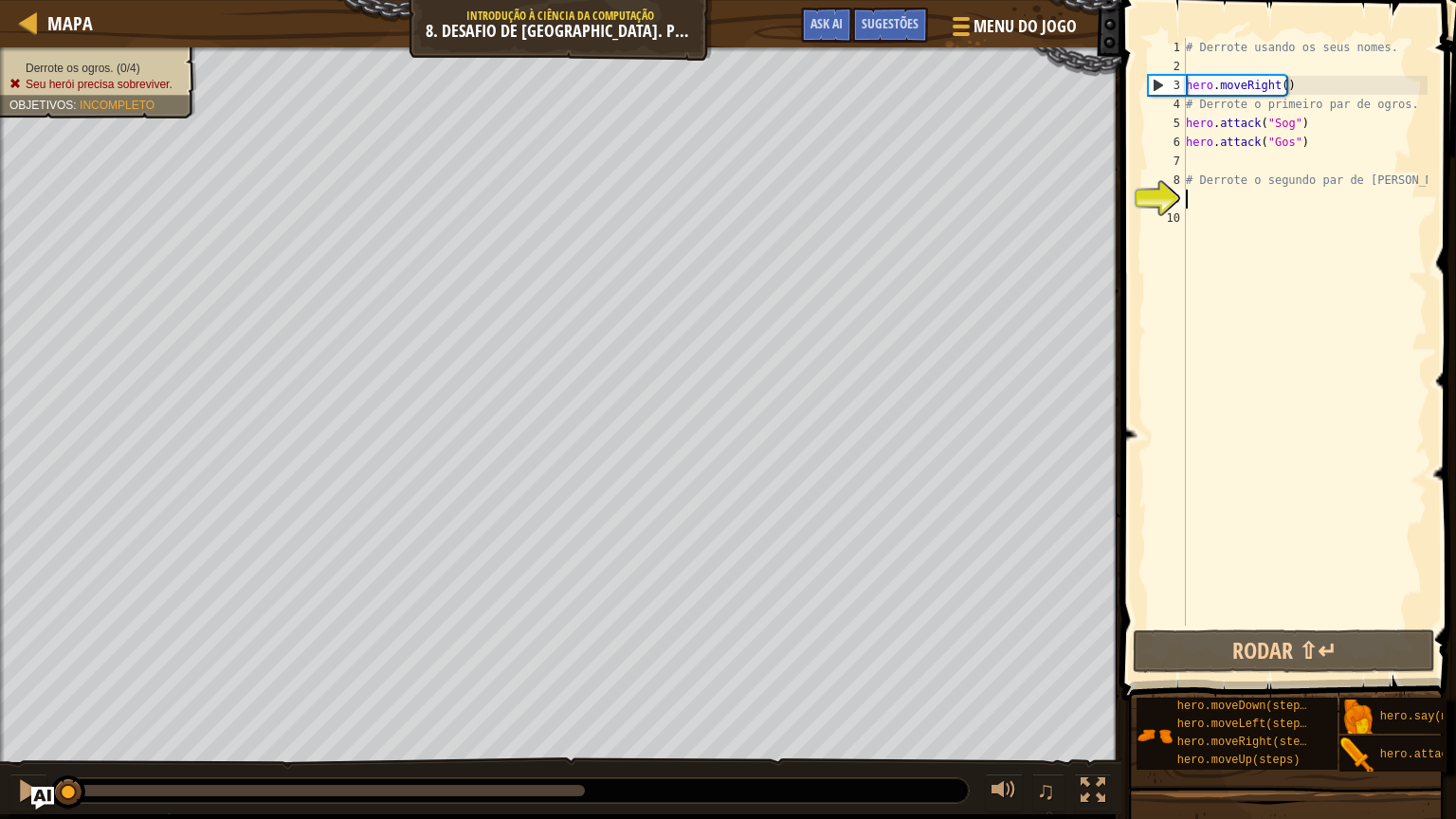
click at [1317, 127] on div "# Derrote usando os seus nomes. hero . moveRight ( ) # Derrote o primeiro par d…" at bounding box center [1305, 351] width 245 height 626
type textarea "hero.attack("Sog")"
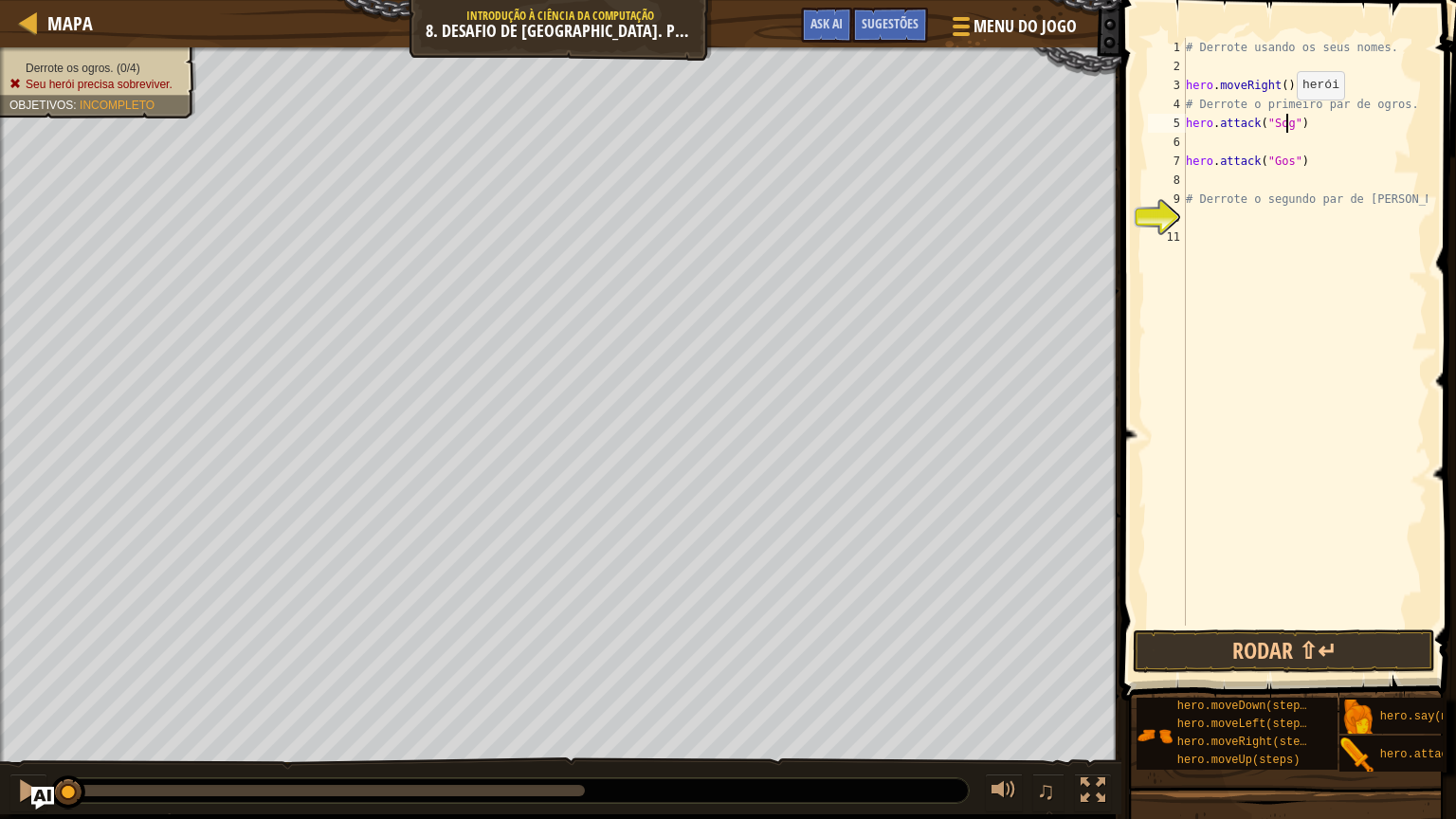
click at [1286, 118] on div "# Derrote usando os seus nomes. hero . moveRight ( ) # Derrote o primeiro par d…" at bounding box center [1305, 351] width 245 height 626
click at [1292, 648] on button "Rodar ⇧↵" at bounding box center [1284, 651] width 302 height 43
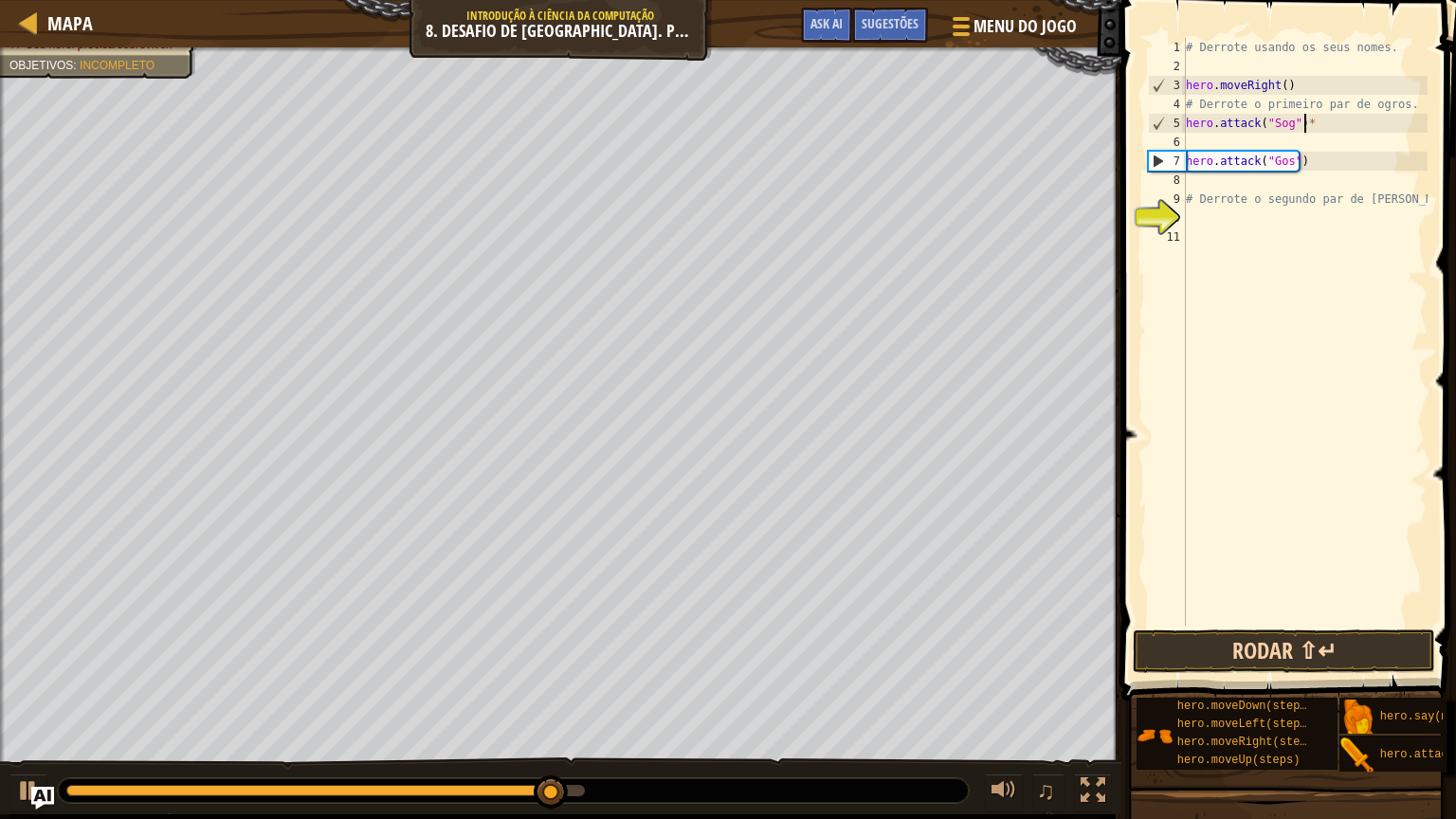
scroll to position [9, 8]
type textarea "hero.attack("Sog")"
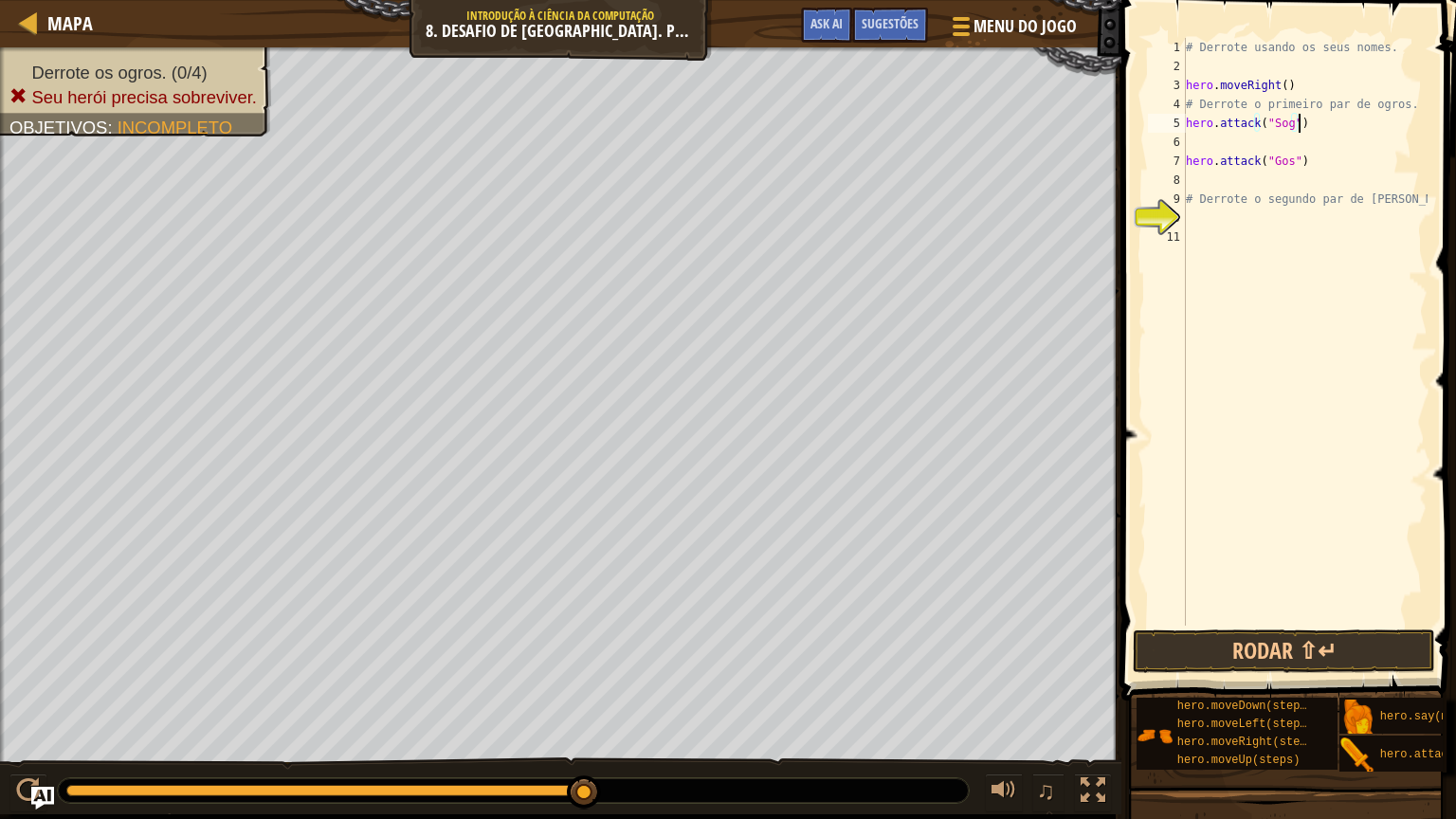
click at [1296, 123] on div "# Derrote usando os seus nomes. hero . moveRight ( ) # Derrote o primeiro par d…" at bounding box center [1305, 351] width 245 height 626
drag, startPoint x: 1296, startPoint y: 123, endPoint x: 1168, endPoint y: 128, distance: 128.1
click at [1168, 128] on div "hero.attack("Sog") 1 2 3 4 5 6 7 8 9 10 11 # Derrote usando os seus nomes. hero…" at bounding box center [1285, 331] width 283 height 587
click at [1202, 133] on div "# Derrote usando os seus nomes. hero . moveRight ( ) # Derrote o primeiro par d…" at bounding box center [1305, 351] width 245 height 626
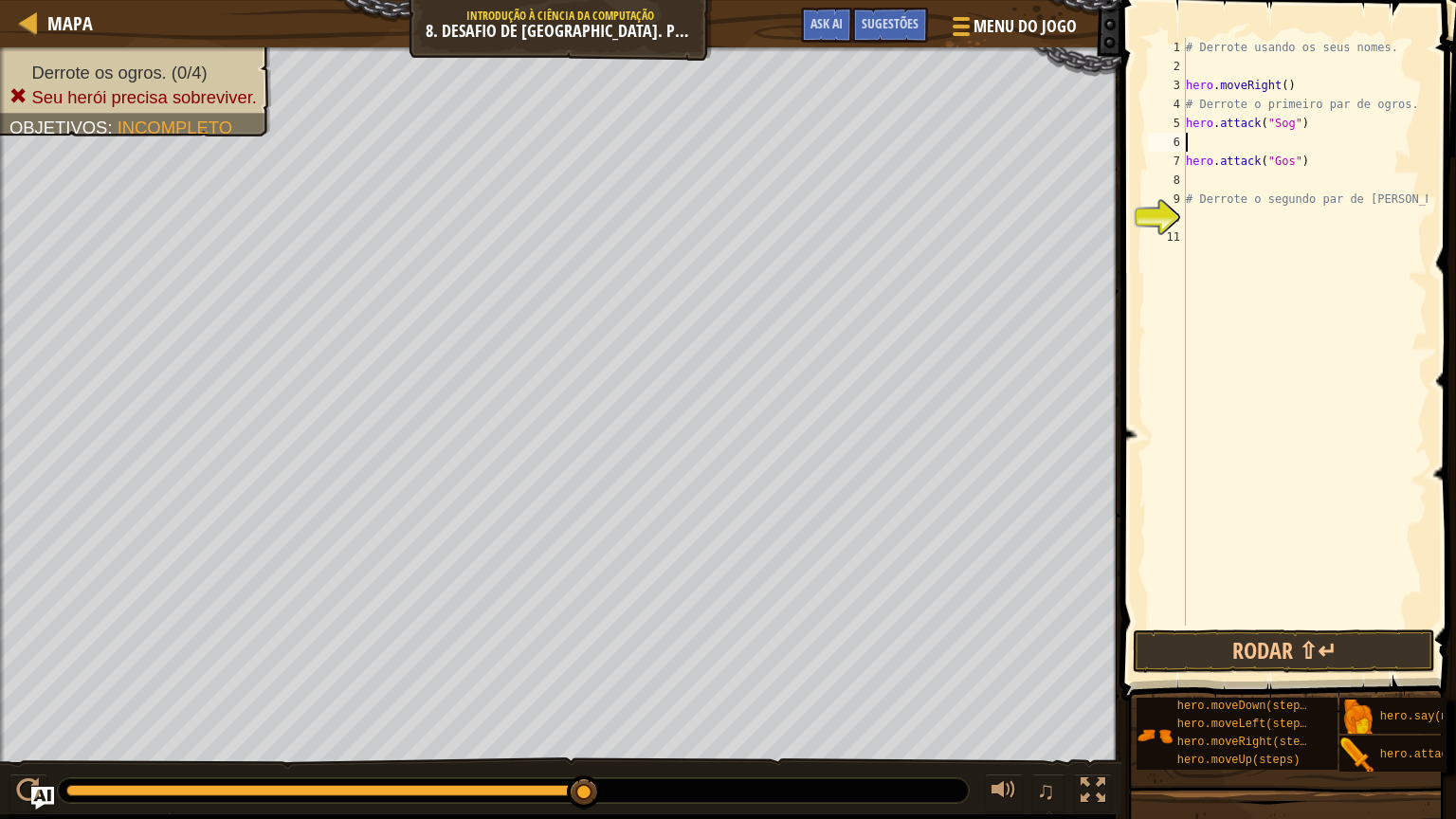
paste textarea "hero.attack("Sog")"
click at [1297, 163] on div "# Derrote usando os seus nomes. hero . moveRight ( ) # Derrote o primeiro par d…" at bounding box center [1305, 351] width 245 height 626
type textarea "hero.attack("Gos")"
drag, startPoint x: 1297, startPoint y: 163, endPoint x: 1153, endPoint y: 166, distance: 144.0
click at [1153, 166] on div "hero.attack("Gos") 1 2 3 4 5 6 7 8 9 10 11 # Derrote usando os seus nomes. hero…" at bounding box center [1285, 331] width 283 height 587
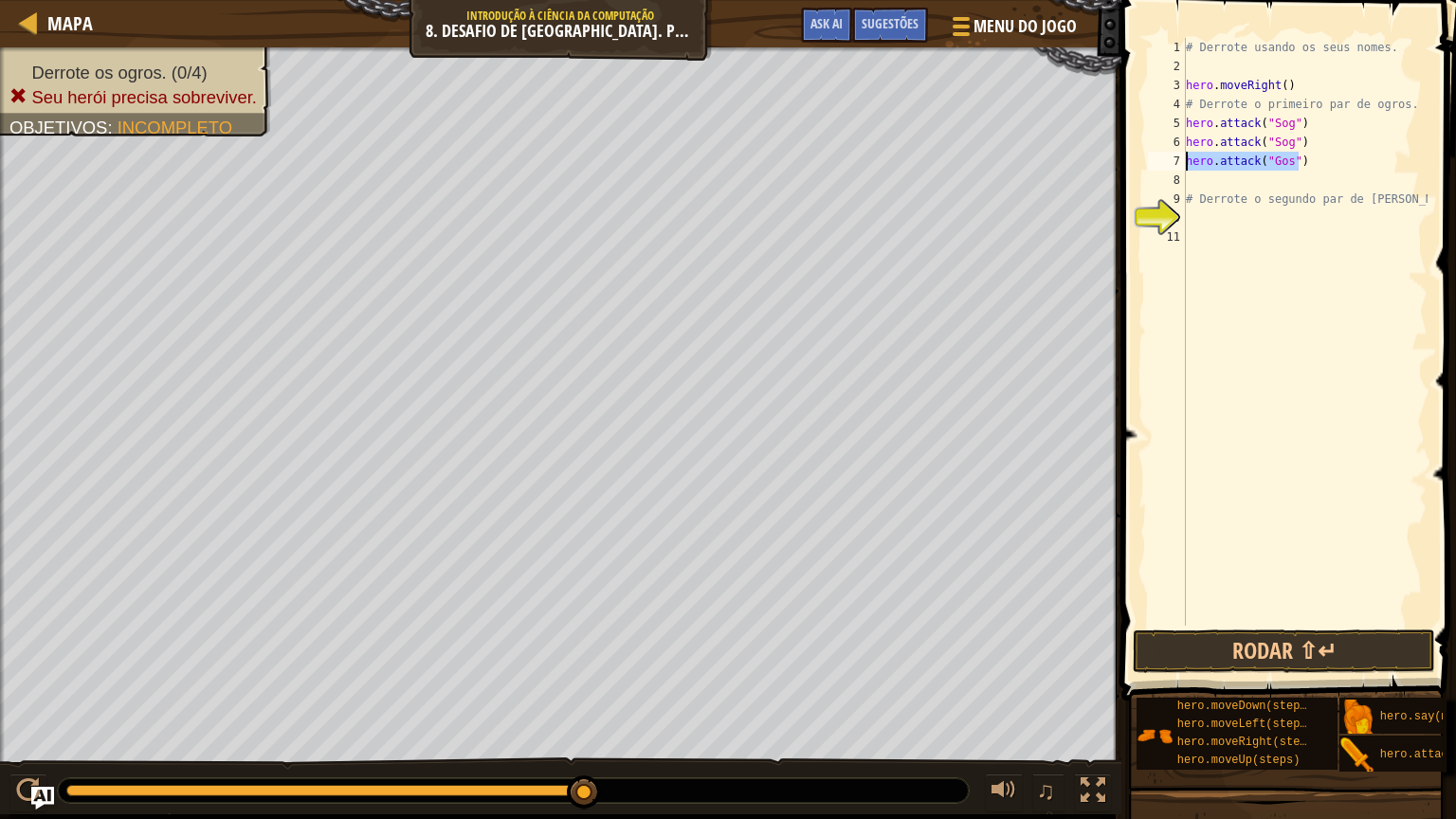
click at [1211, 180] on div "# Derrote usando os seus nomes. hero . moveRight ( ) # Derrote o primeiro par d…" at bounding box center [1305, 351] width 245 height 626
paste textarea "hero.attack("Gos")"
type textarea "hero.attack("Gos")"
click at [1300, 183] on div "# Derrote usando os seus nomes. hero . moveRight ( ) # Derrote o primeiro par d…" at bounding box center [1305, 351] width 245 height 626
type textarea "h"
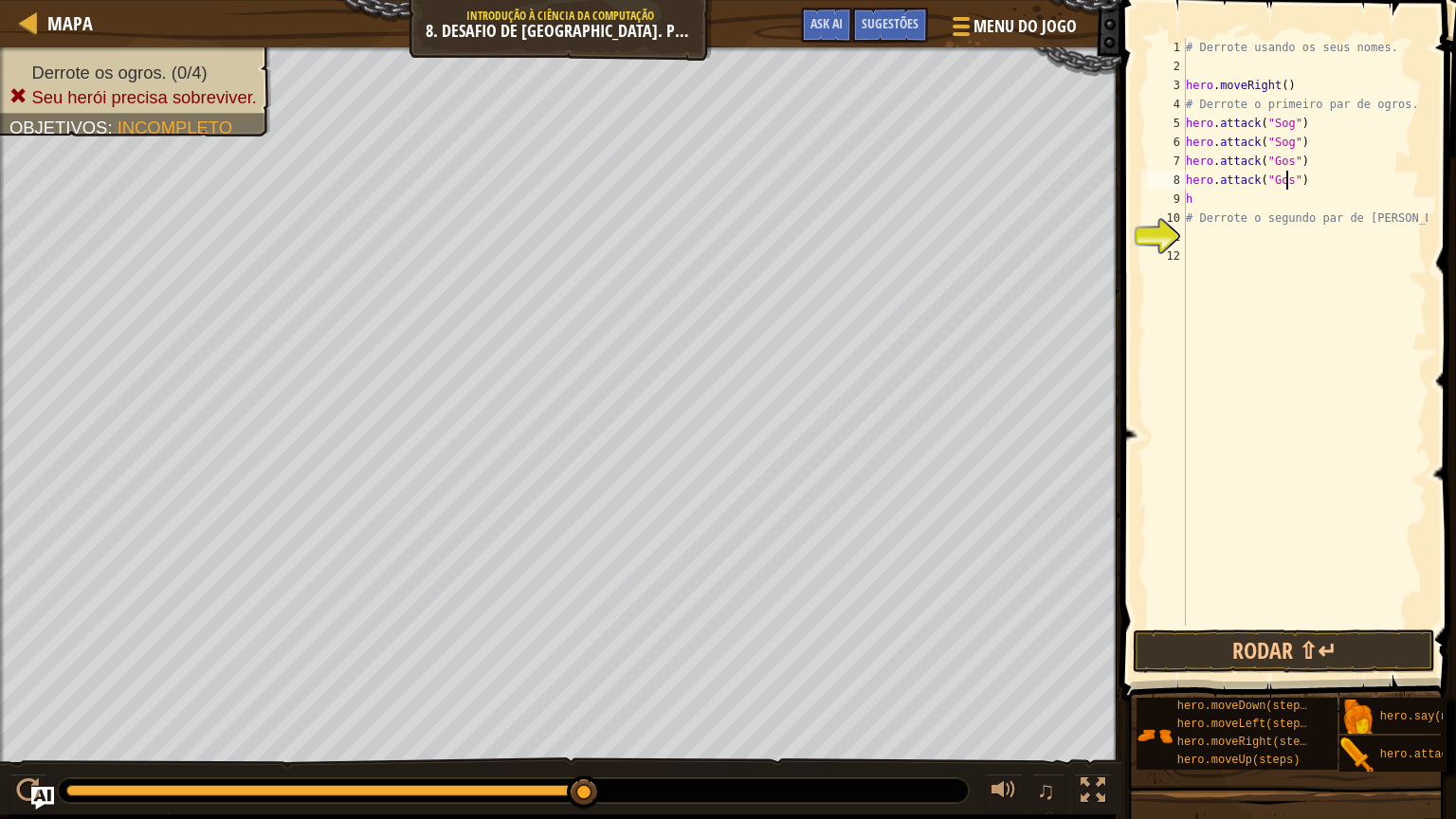
type textarea "h"
type textarea "hero.moveRight(2)"
drag, startPoint x: 1285, startPoint y: 221, endPoint x: 1143, endPoint y: 227, distance: 142.1
click at [1144, 227] on div "hero.attack("") 1 2 3 4 5 6 7 8 9 10 11 12 13 # Derrote usando os seus nomes. h…" at bounding box center [1285, 331] width 283 height 587
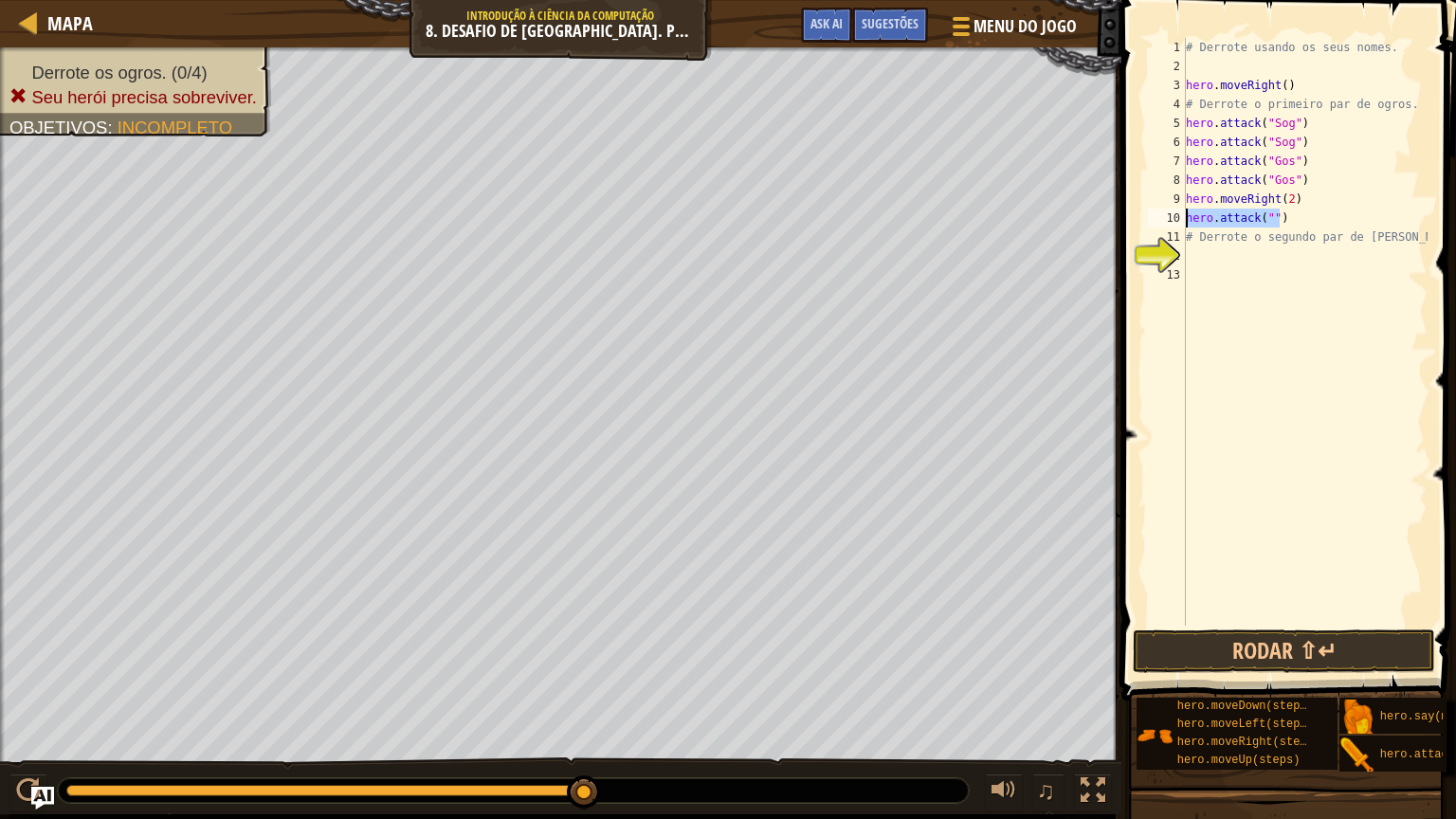
type textarea "hero.attack("")"
click at [1289, 222] on div "# Derrote usando os seus nomes. hero . moveRight ( ) # Derrote o primeiro par d…" at bounding box center [1305, 331] width 245 height 587
paste textarea "hero.attack("")"
type textarea "hero.attack("")"
paste textarea "hero.attack("")"
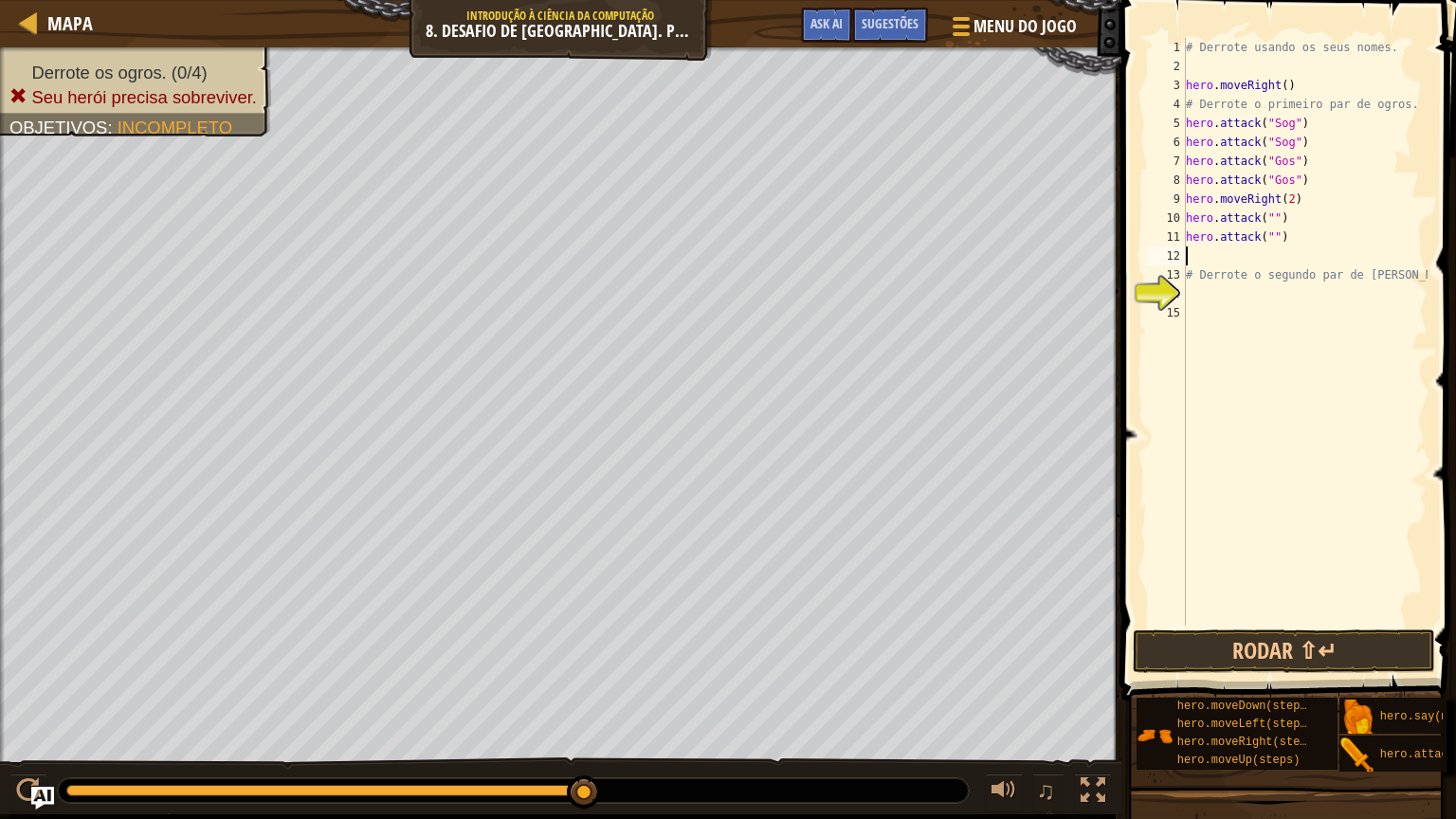
type textarea "hero.attack("")"
paste textarea "hero.attack("")"
click at [1266, 215] on div "# Derrote usando os seus nomes. hero . moveRight ( ) # Derrote o primeiro par d…" at bounding box center [1305, 351] width 245 height 626
click at [1286, 243] on div "# Derrote usando os seus nomes. hero . moveRight ( ) # Derrote o primeiro par d…" at bounding box center [1305, 351] width 245 height 626
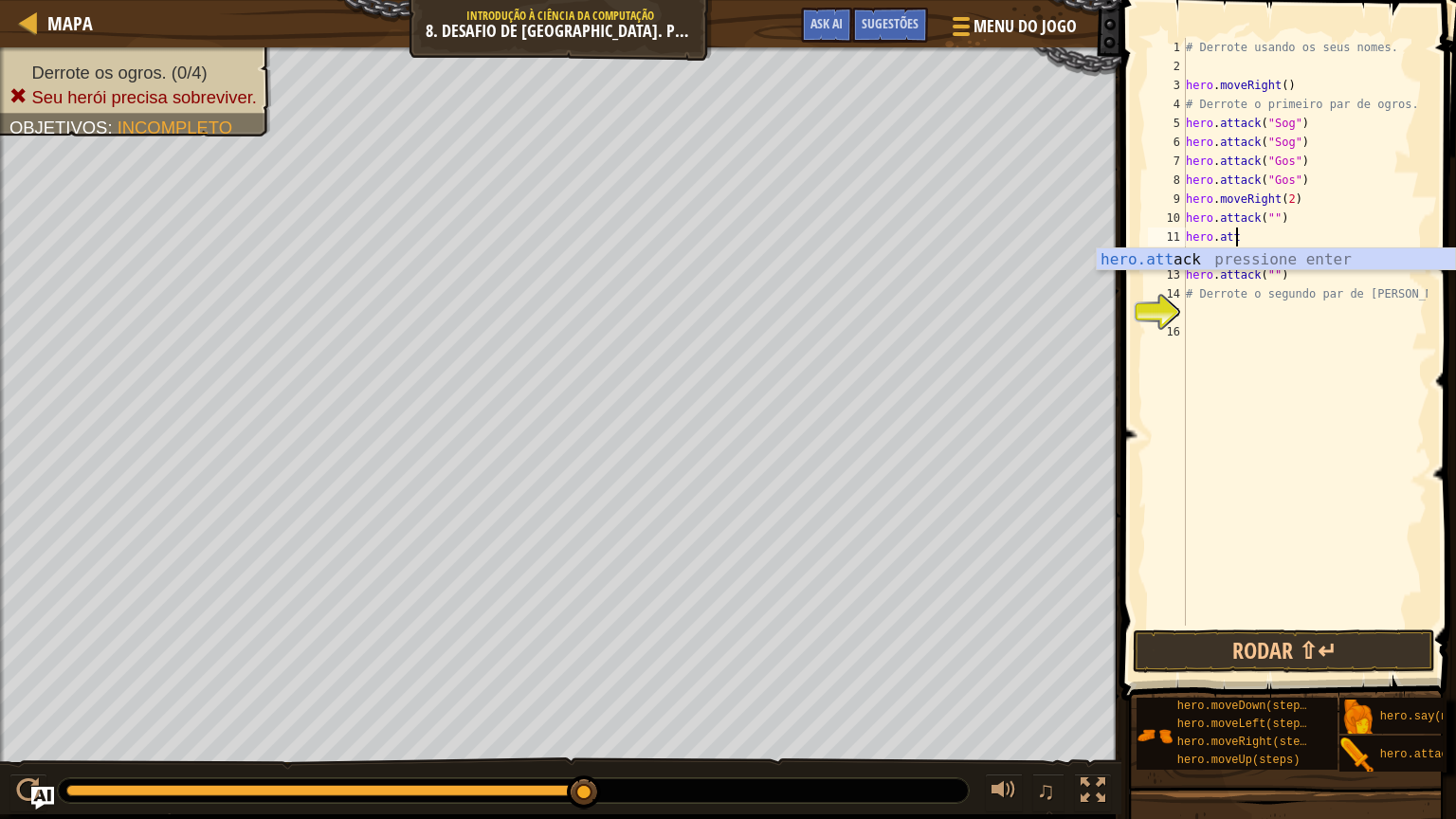
type textarea "h"
click at [1278, 277] on div "# Derrote usando os seus nomes. hero . moveRight ( ) # Derrote o primeiro par d…" at bounding box center [1305, 351] width 245 height 626
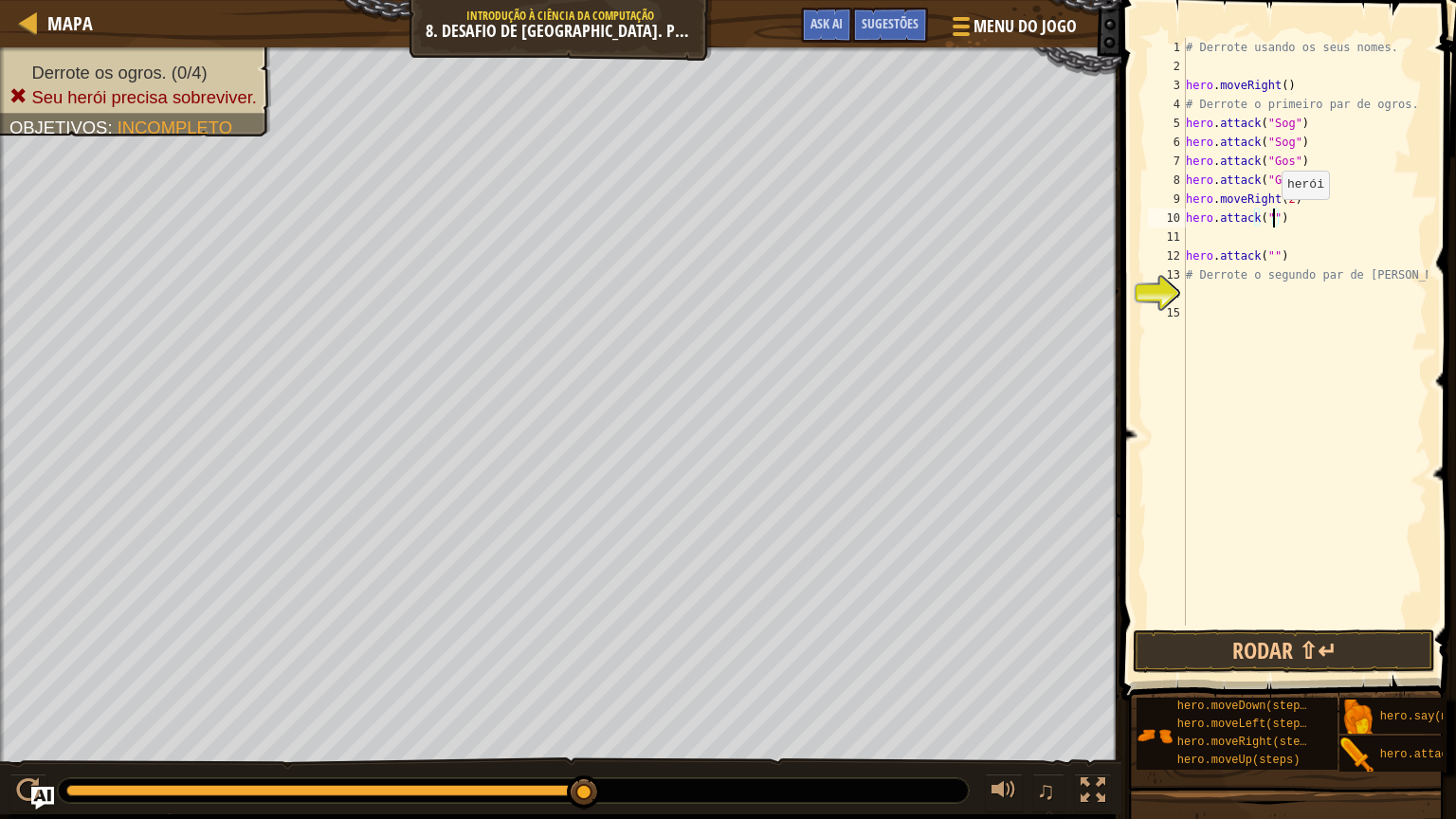
click at [1271, 218] on div "# Derrote usando os seus nomes. hero . moveRight ( ) # Derrote o primeiro par d…" at bounding box center [1305, 351] width 245 height 626
click at [1263, 220] on div "# Derrote usando os seus nomes. hero . moveRight ( ) # Derrote o primeiro par d…" at bounding box center [1305, 351] width 245 height 626
click at [1267, 215] on div "# Derrote usando os seus nomes. hero . moveRight ( ) # Derrote o primeiro par d…" at bounding box center [1305, 351] width 245 height 626
click at [1265, 258] on div "# Derrote usando os seus nomes. hero . moveRight ( ) # Derrote o primeiro par d…" at bounding box center [1305, 351] width 245 height 626
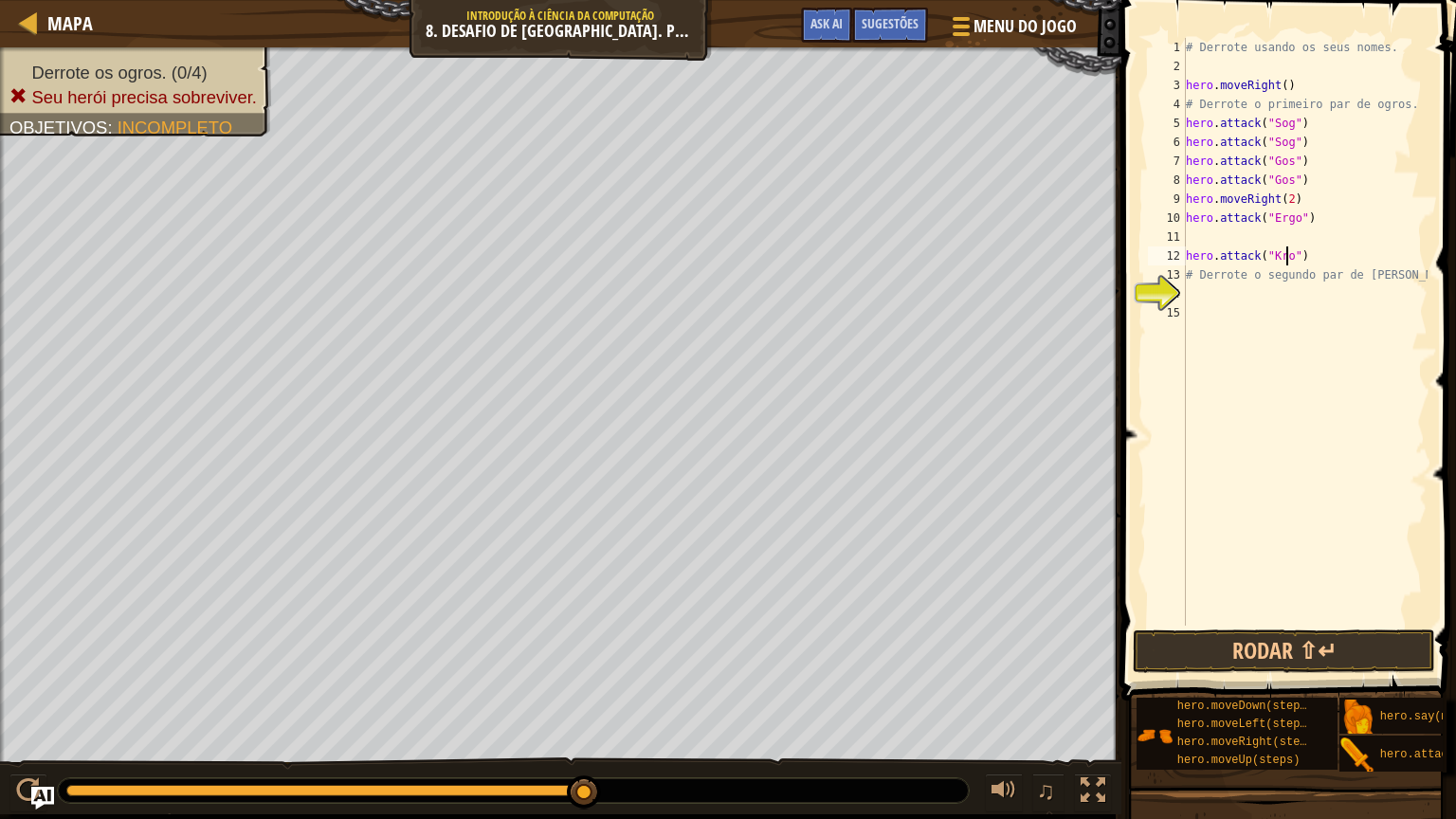
click at [1306, 216] on div "# Derrote usando os seus nomes. hero . moveRight ( ) # Derrote o primeiro par d…" at bounding box center [1305, 351] width 245 height 626
drag, startPoint x: 1306, startPoint y: 216, endPoint x: 1183, endPoint y: 220, distance: 123.1
click at [1183, 220] on div "hero.attack("Ergo") 1 2 3 4 5 6 7 8 9 10 11 12 13 14 15 # Derrote usando os seu…" at bounding box center [1285, 331] width 283 height 587
type textarea "C"
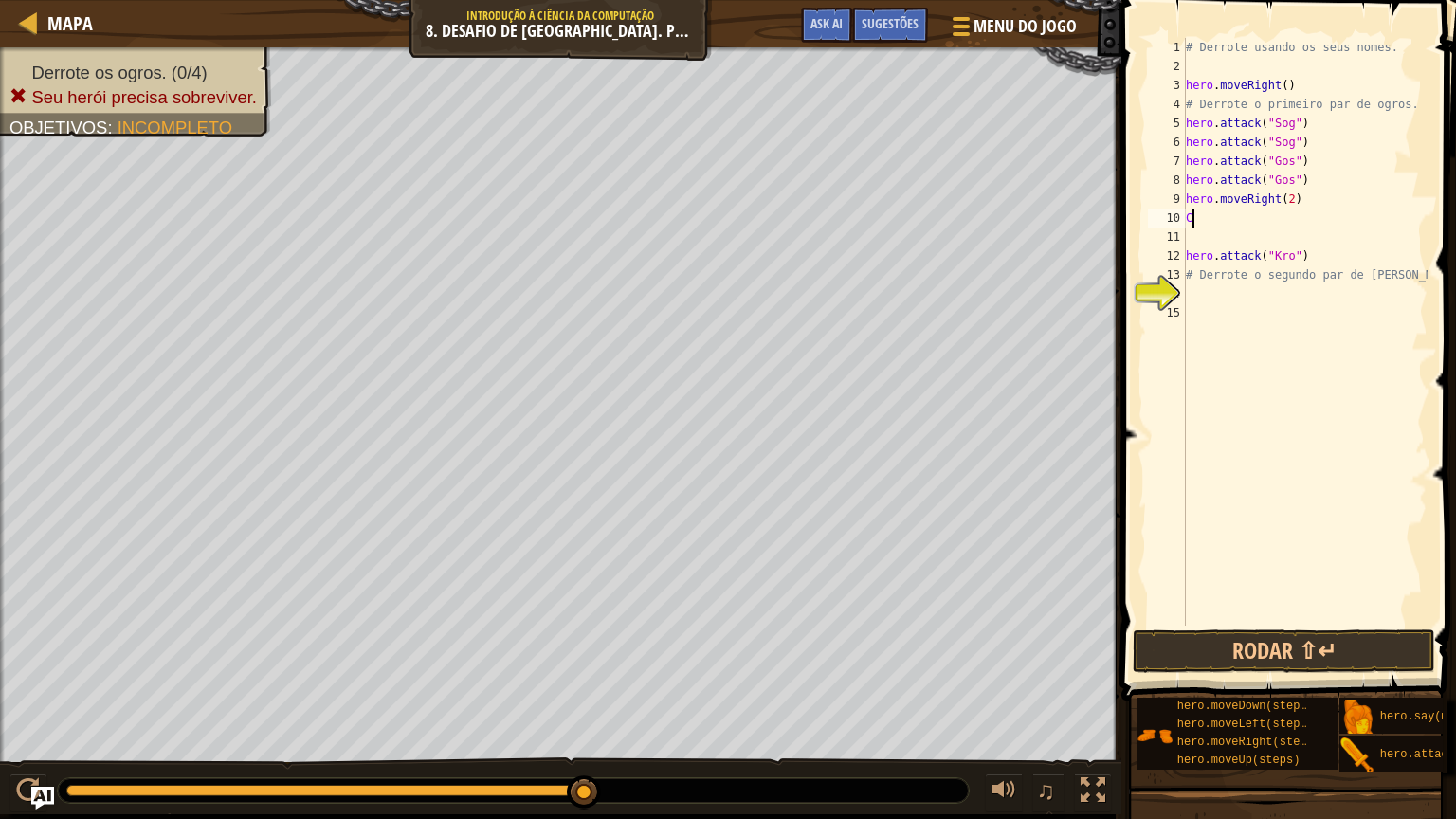
click at [1225, 213] on div "# Derrote usando os seus nomes. hero . moveRight ( ) # Derrote o primeiro par d…" at bounding box center [1305, 351] width 245 height 626
click at [1289, 199] on div "# Derrote usando os seus nomes. hero . moveRight ( ) # Derrote o primeiro par d…" at bounding box center [1305, 351] width 245 height 626
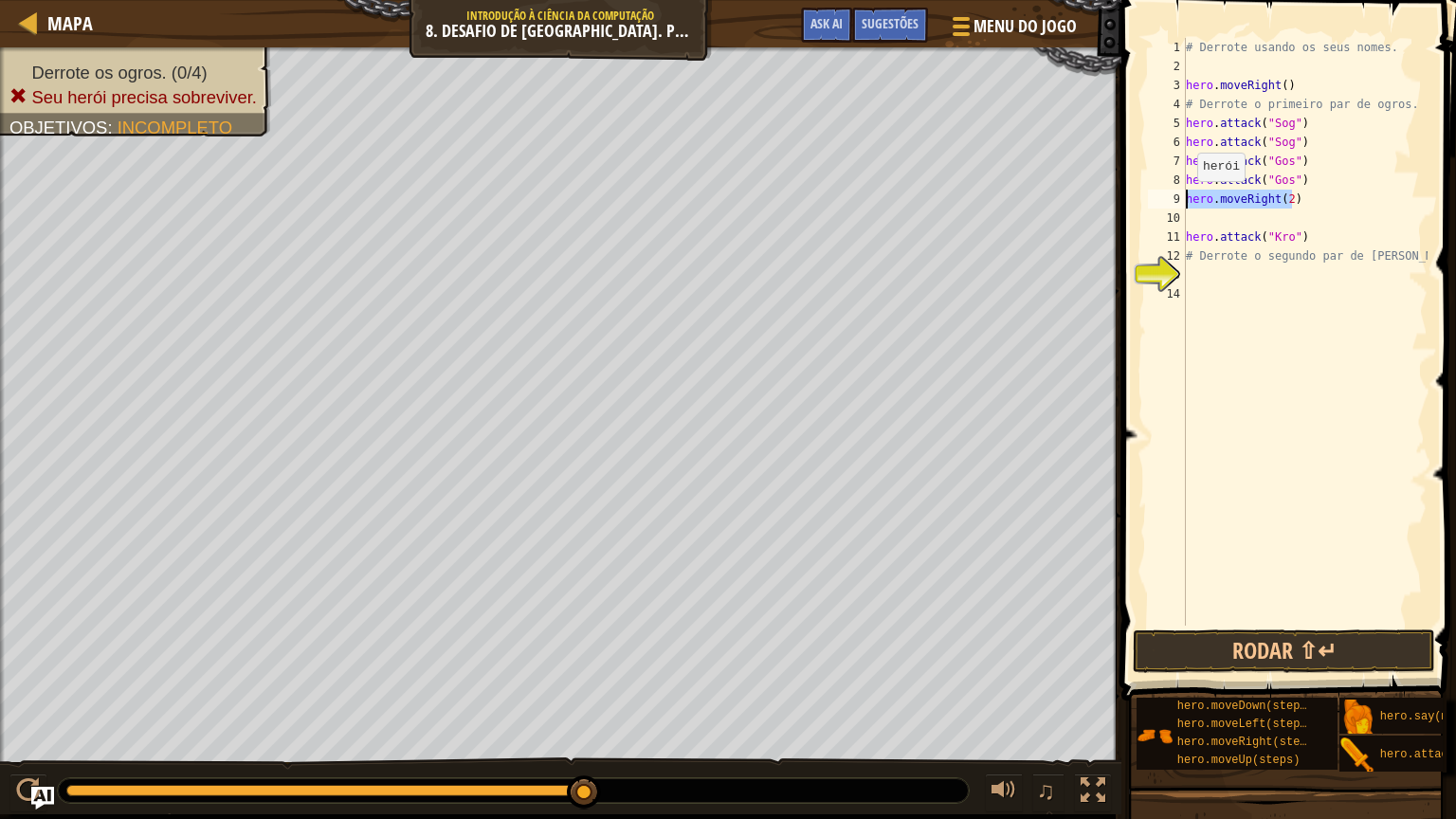
drag, startPoint x: 1289, startPoint y: 199, endPoint x: 1186, endPoint y: 200, distance: 103.0
click at [1186, 200] on div "# Derrote usando os seus nomes. hero . moveRight ( ) # Derrote o primeiro par d…" at bounding box center [1305, 351] width 245 height 626
type textarea "C"
click at [1210, 202] on div "# Derrote usando os seus nomes. hero . moveRight ( ) # Derrote o primeiro par d…" at bounding box center [1305, 351] width 245 height 626
type textarea "V"
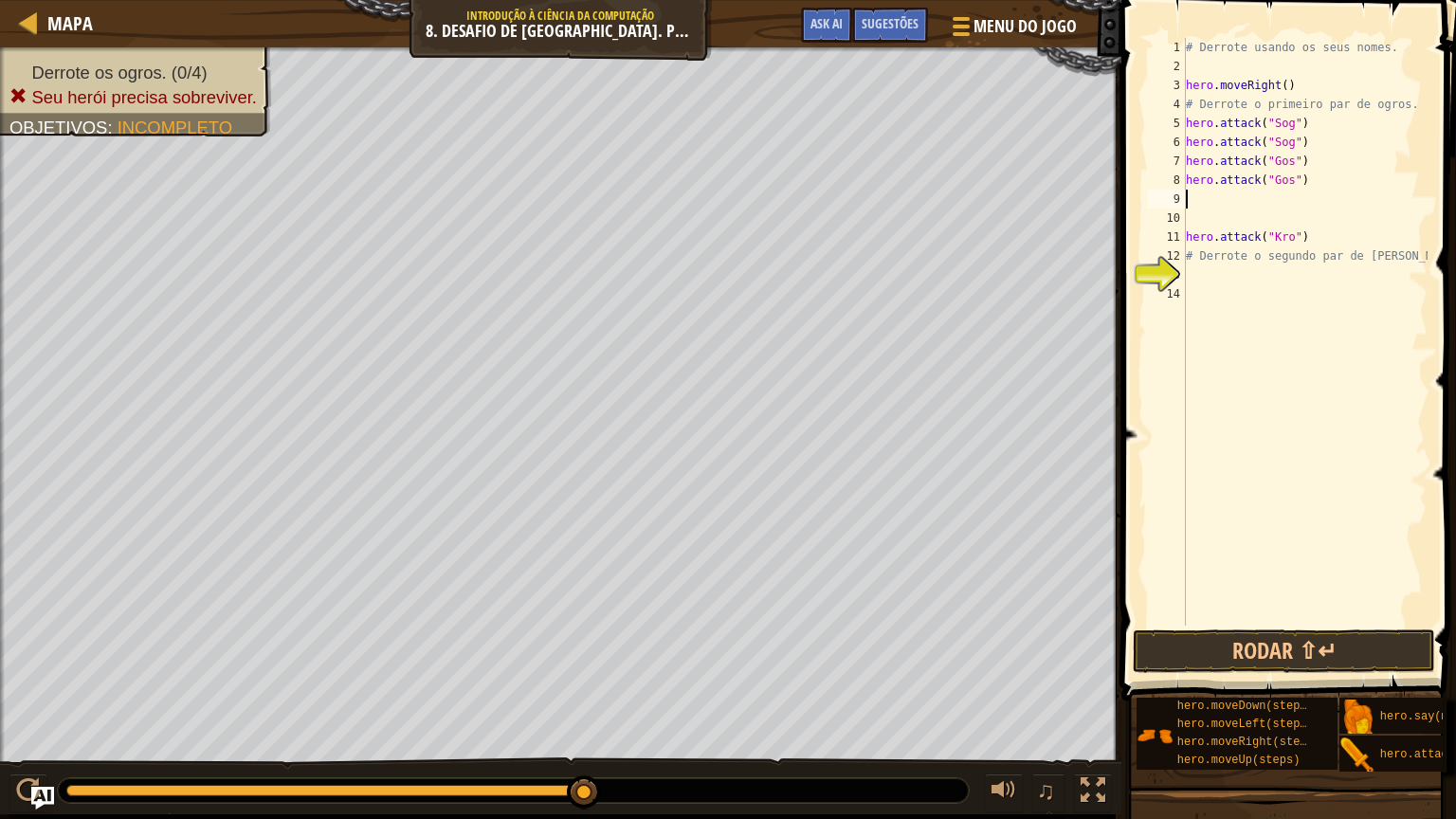
click at [1195, 207] on div "# Derrote usando os seus nomes. hero . moveRight ( ) # Derrote o primeiro par d…" at bounding box center [1305, 351] width 245 height 626
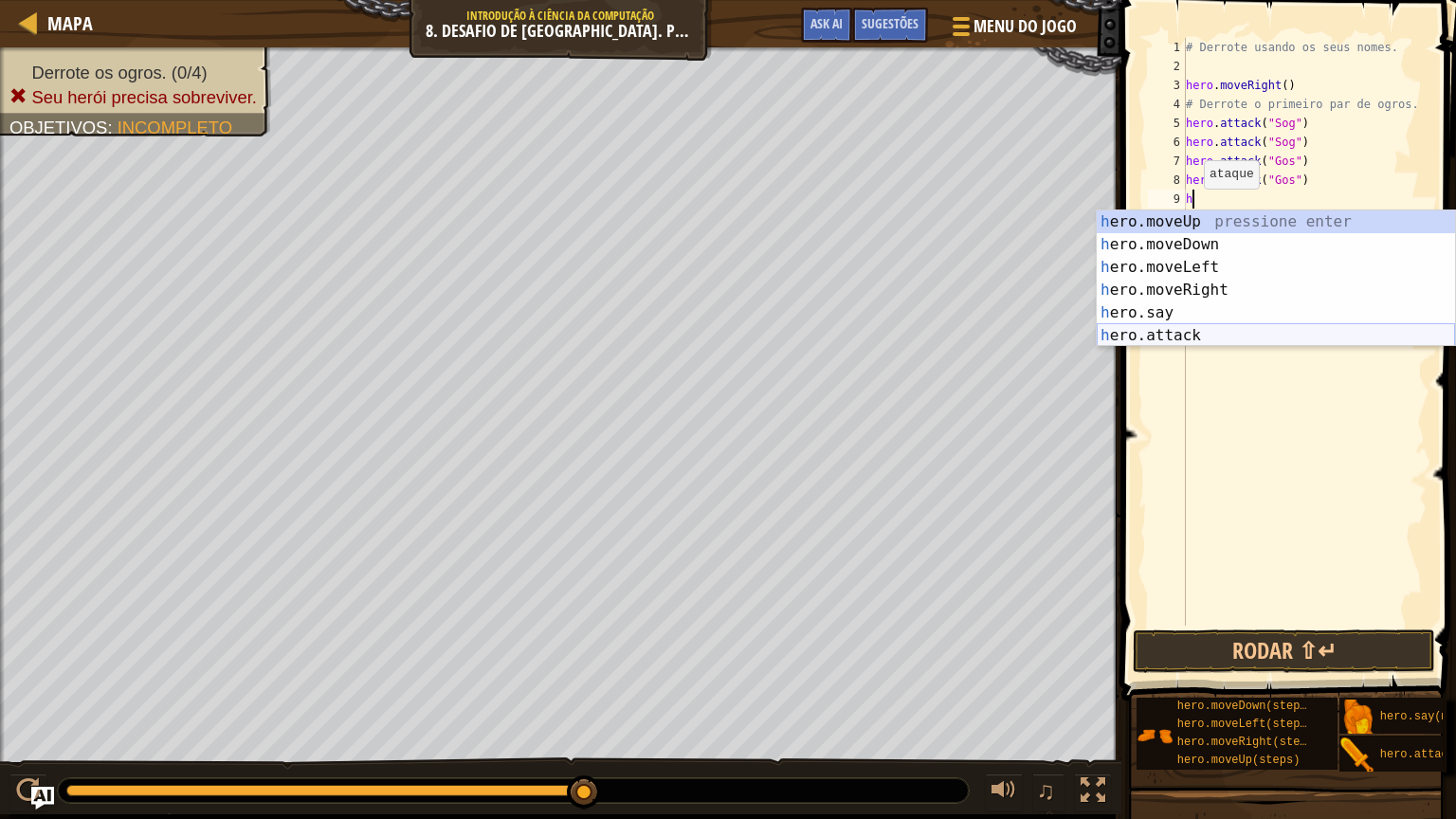
click at [1167, 337] on div "h ero.moveUp pressione enter h ero.moveDown pressione enter h ero.moveLeft pres…" at bounding box center [1275, 301] width 358 height 182
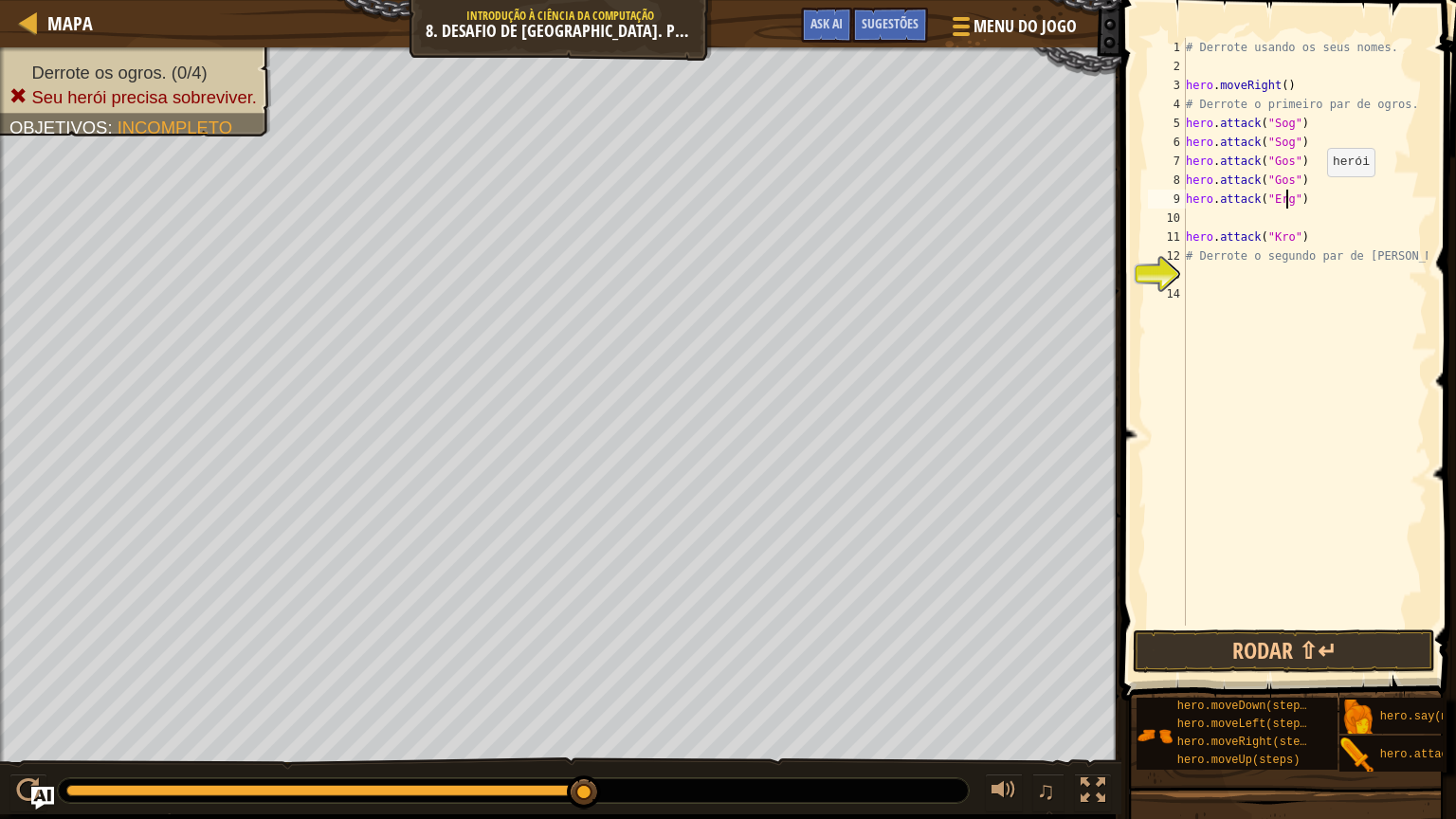
scroll to position [9, 8]
click at [1323, 197] on div "# Derrote usando os seus nomes. hero . moveRight ( ) # Derrote o primeiro par d…" at bounding box center [1305, 351] width 245 height 626
click at [1300, 199] on div "# Derrote usando os seus nomes. hero . moveRight ( ) # Derrote o primeiro par d…" at bounding box center [1305, 351] width 245 height 626
click at [1304, 197] on div "# Derrote usando os seus nomes. hero . moveRight ( ) # Derrote o primeiro par d…" at bounding box center [1305, 351] width 245 height 626
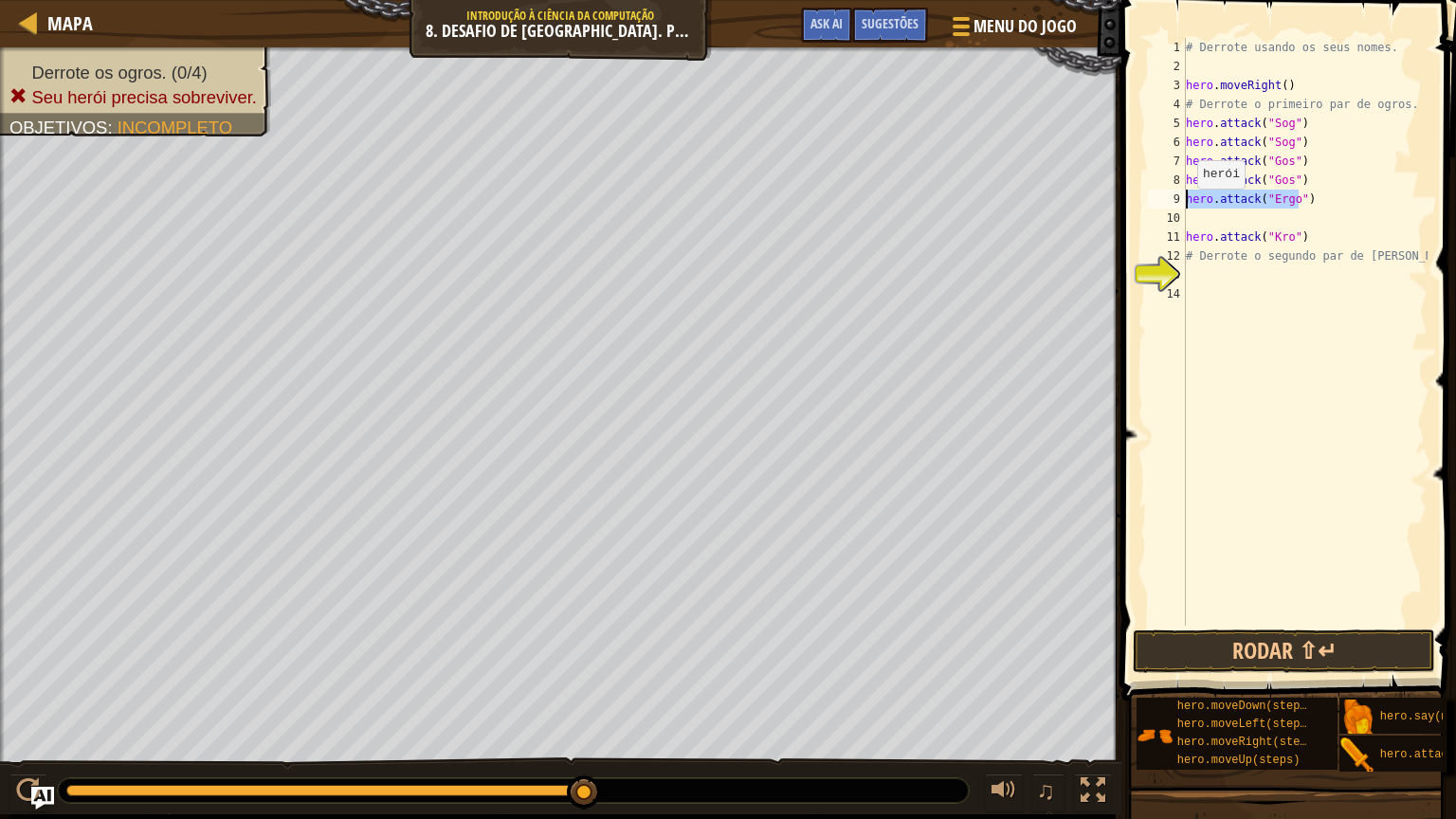
drag, startPoint x: 1300, startPoint y: 198, endPoint x: 1185, endPoint y: 208, distance: 115.4
click at [1185, 208] on div "hero.attack("Ergo") 1 2 3 4 5 6 7 8 9 10 11 12 13 14 # Derrote usando os seus n…" at bounding box center [1285, 331] width 283 height 587
click at [1304, 201] on div "# Derrote usando os seus nomes. hero . moveRight ( ) # Derrote o primeiro par d…" at bounding box center [1305, 351] width 245 height 626
drag, startPoint x: 1303, startPoint y: 201, endPoint x: 1172, endPoint y: 199, distance: 131.0
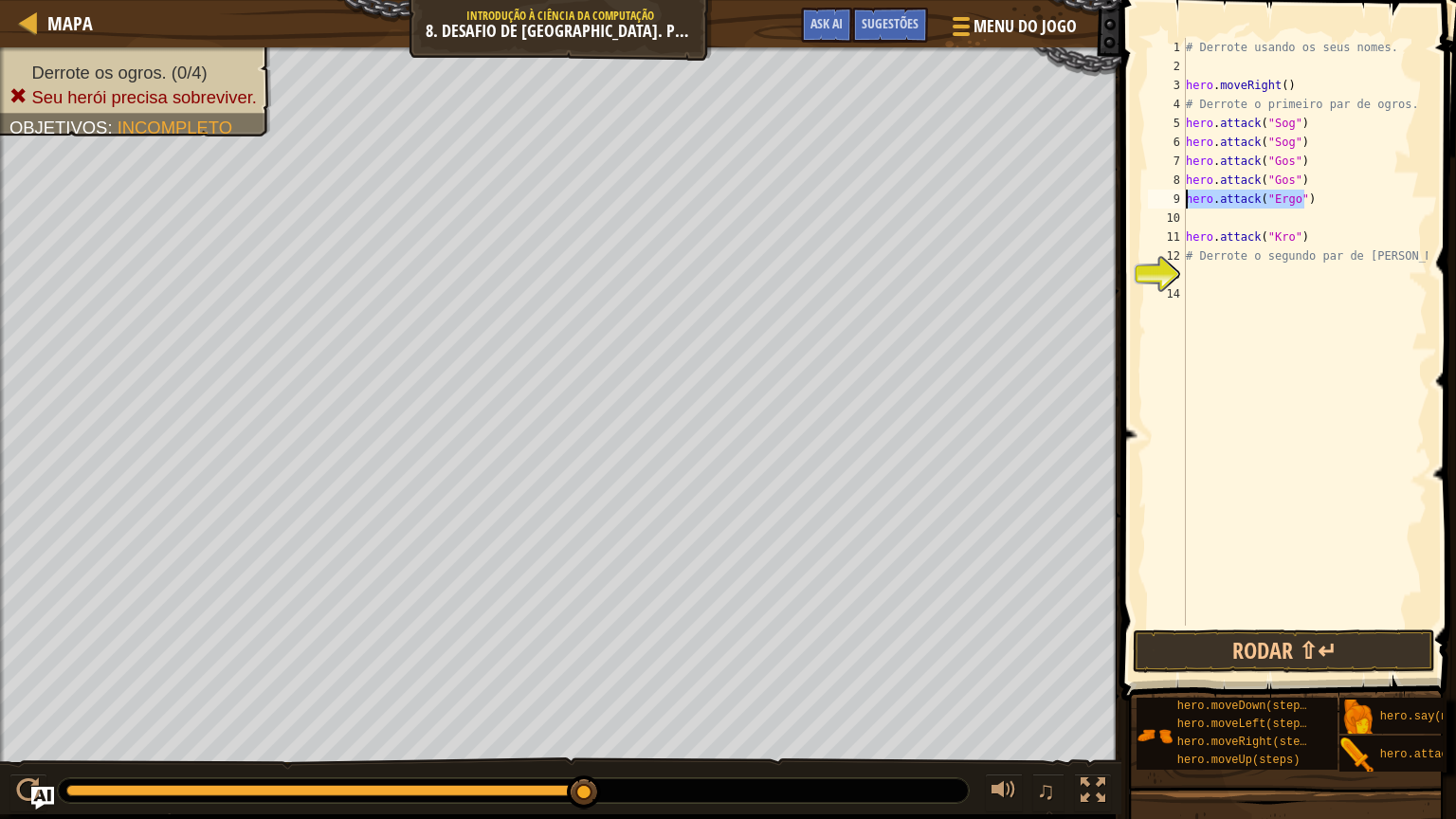
click at [1172, 199] on div "hero.attack("Ergo") 1 2 3 4 5 6 7 8 9 10 11 12 13 14 # Derrote usando os seus n…" at bounding box center [1285, 331] width 283 height 587
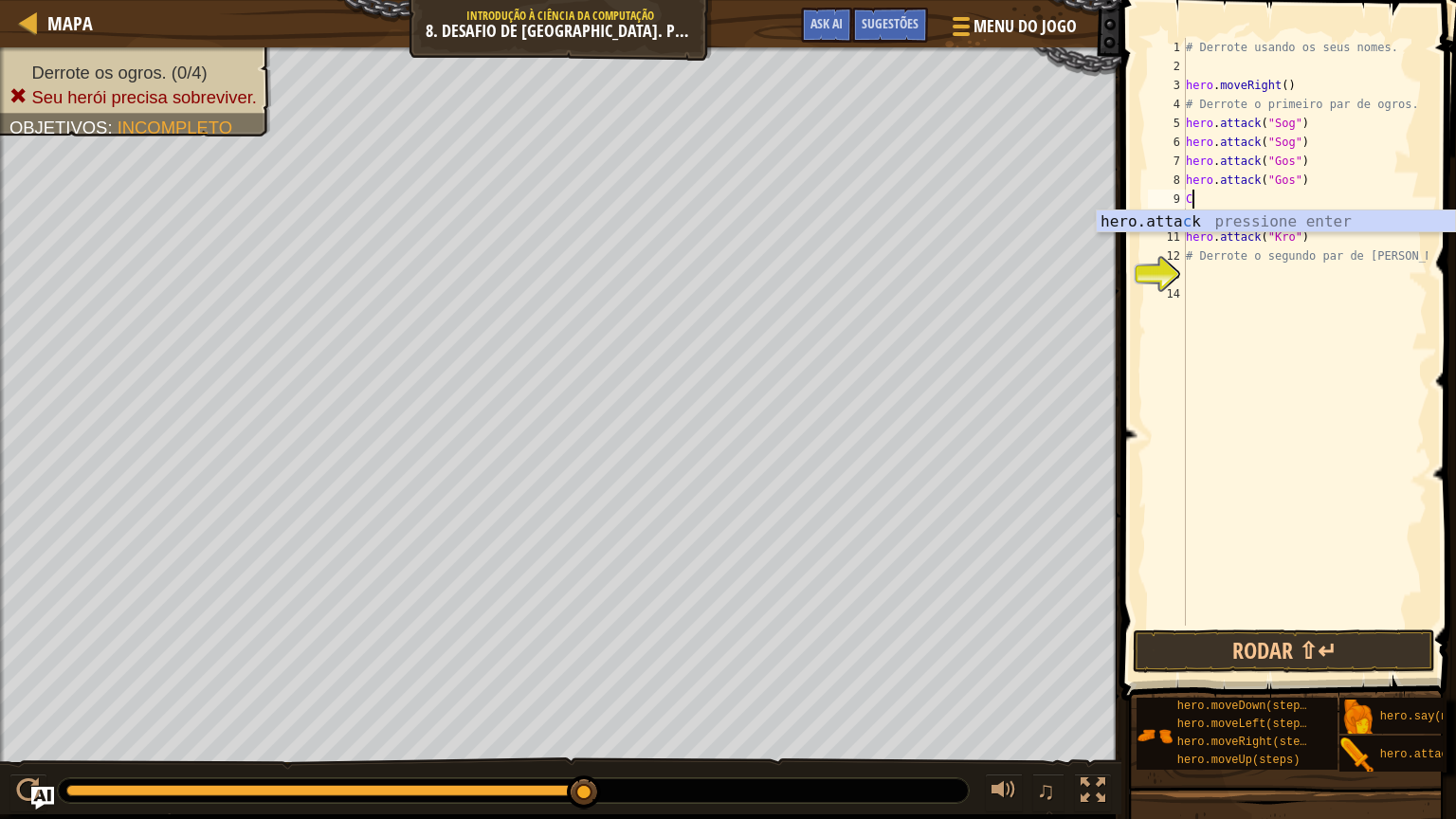
scroll to position [9, 0]
click at [1213, 222] on div "hero.atta c k pressione enter" at bounding box center [1275, 244] width 358 height 69
type textarea "hero.attack("Ergo")"
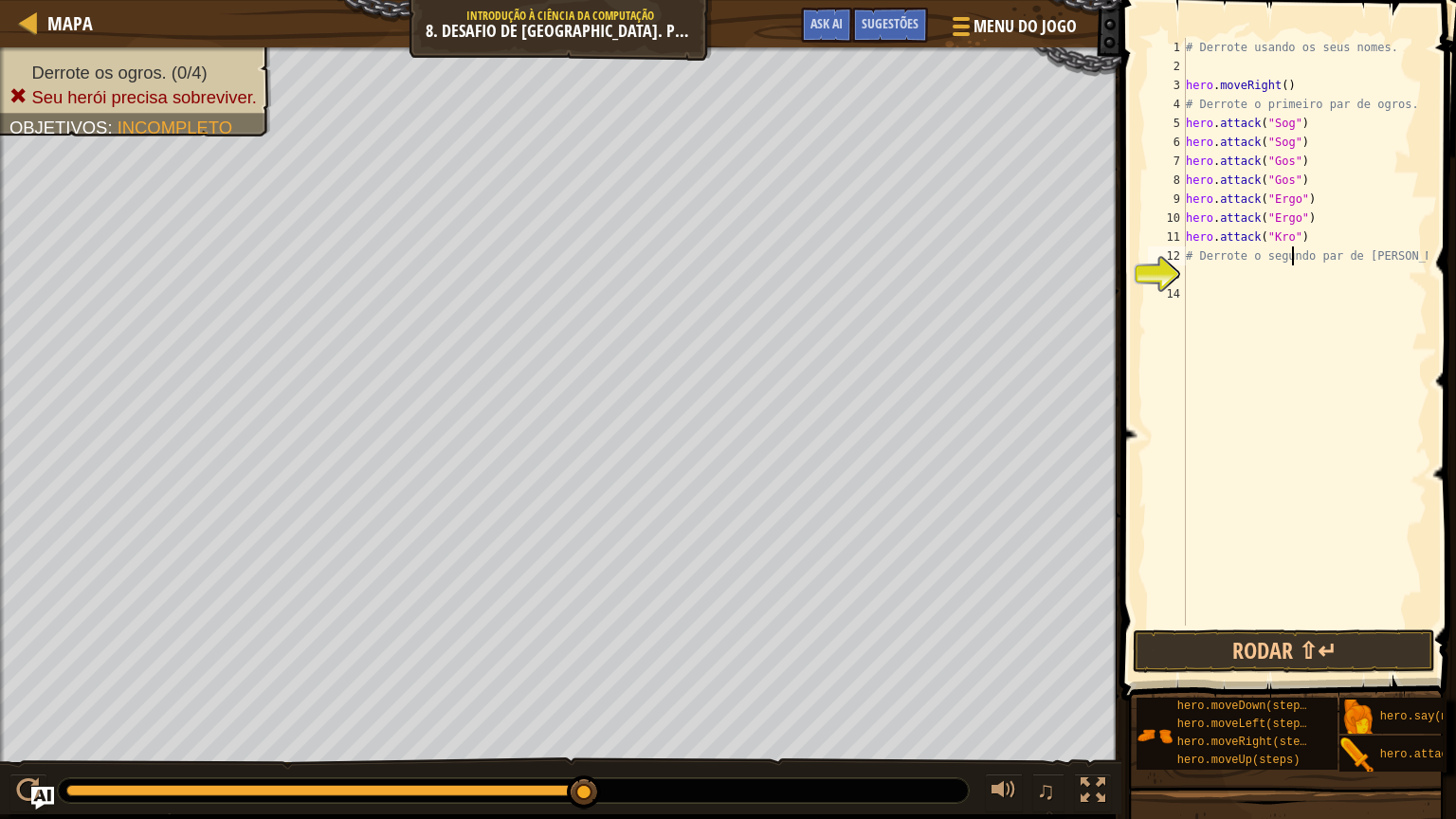
type textarea "hero.attack("Kro")"
type textarea "hero.attack("Gos")"
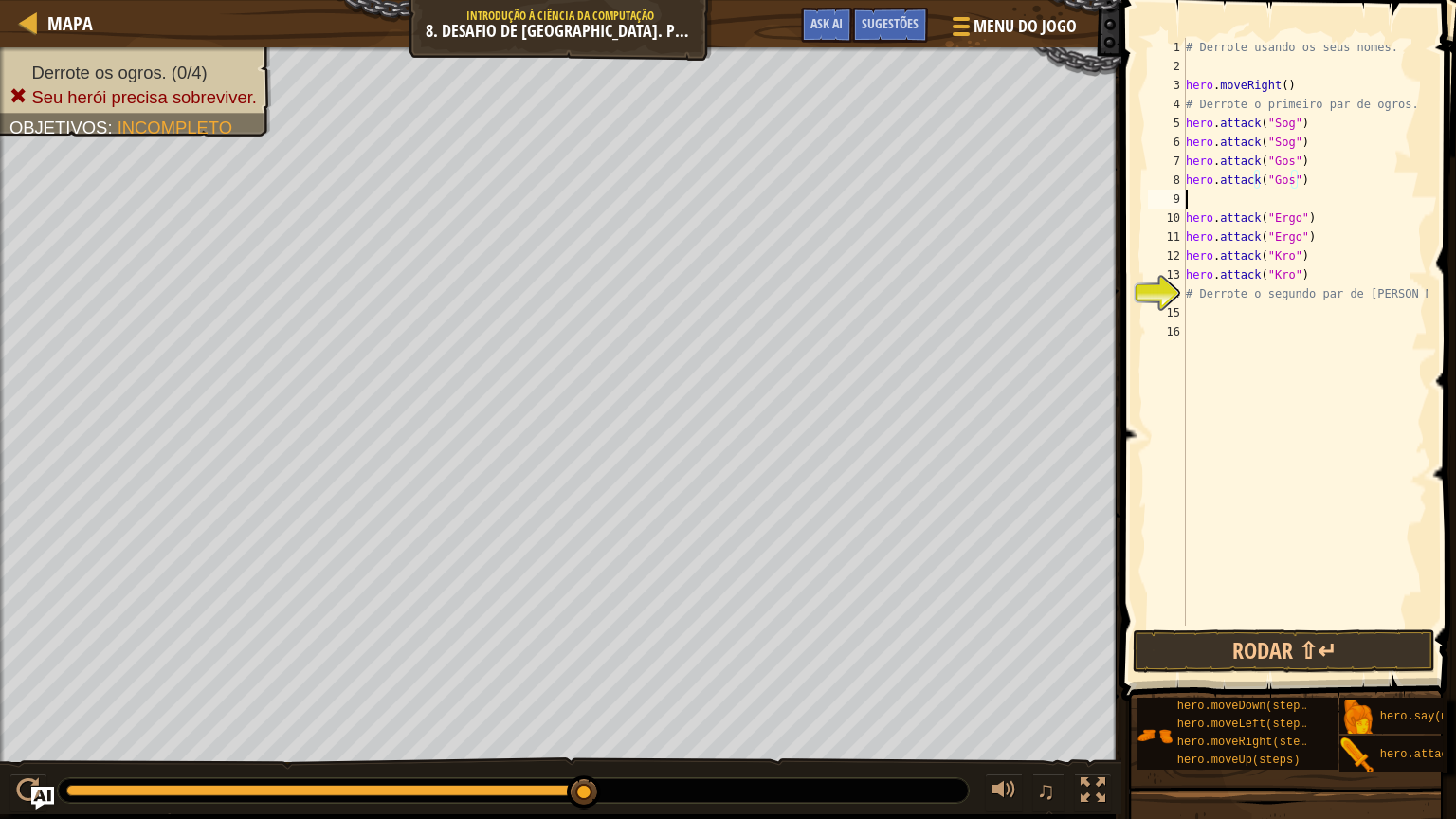
scroll to position [9, 0]
type textarea "h"
type textarea "hero.moveRight()"
type textarea "hero.moveRight(2)"
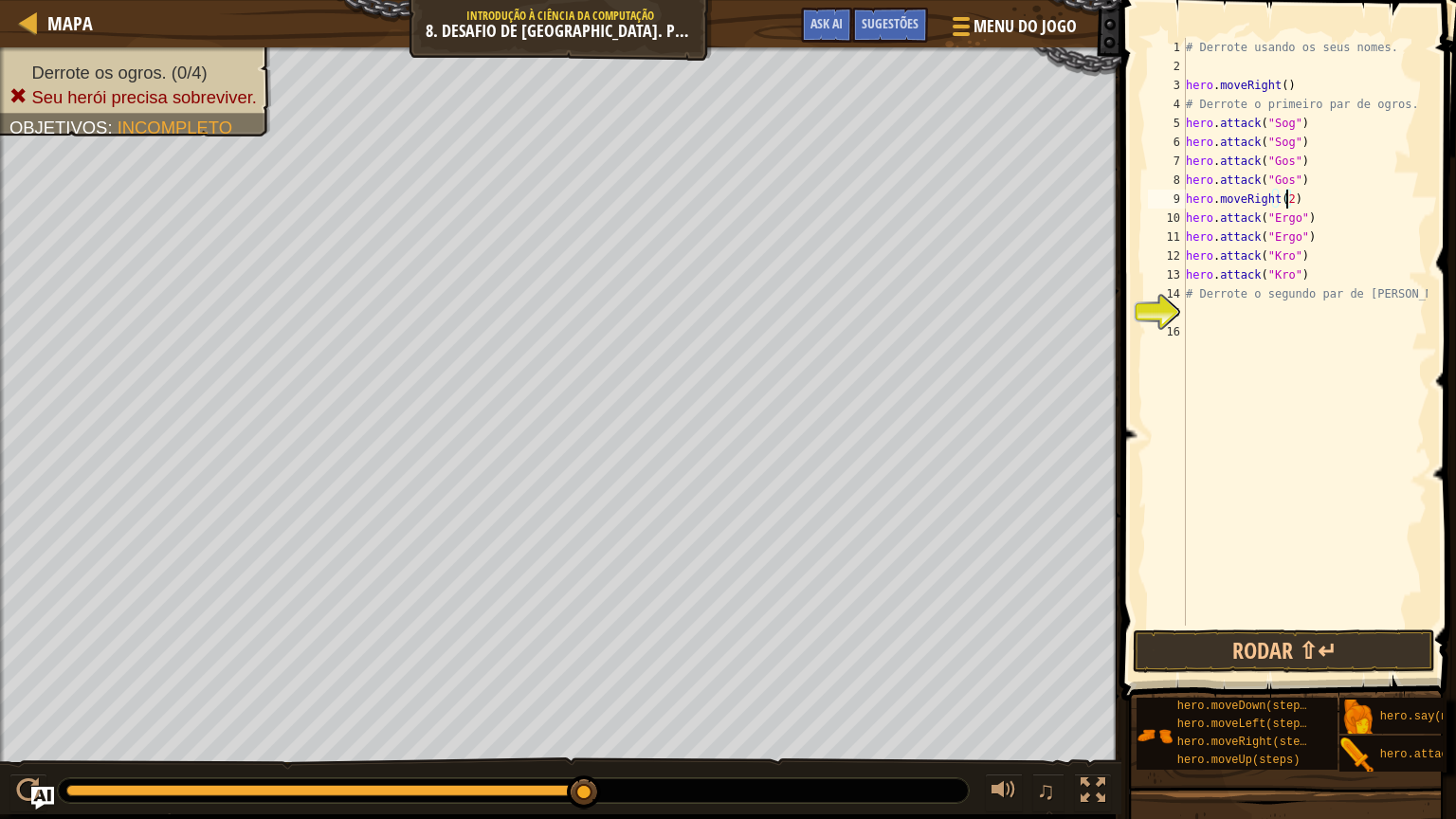
click at [1303, 513] on div "# Derrote usando os seus nomes. hero . moveRight ( ) # Derrote o primeiro par d…" at bounding box center [1305, 351] width 245 height 626
type textarea "# Derrote o segundo par de ogros."
type textarea "hero.attack("Kro")"
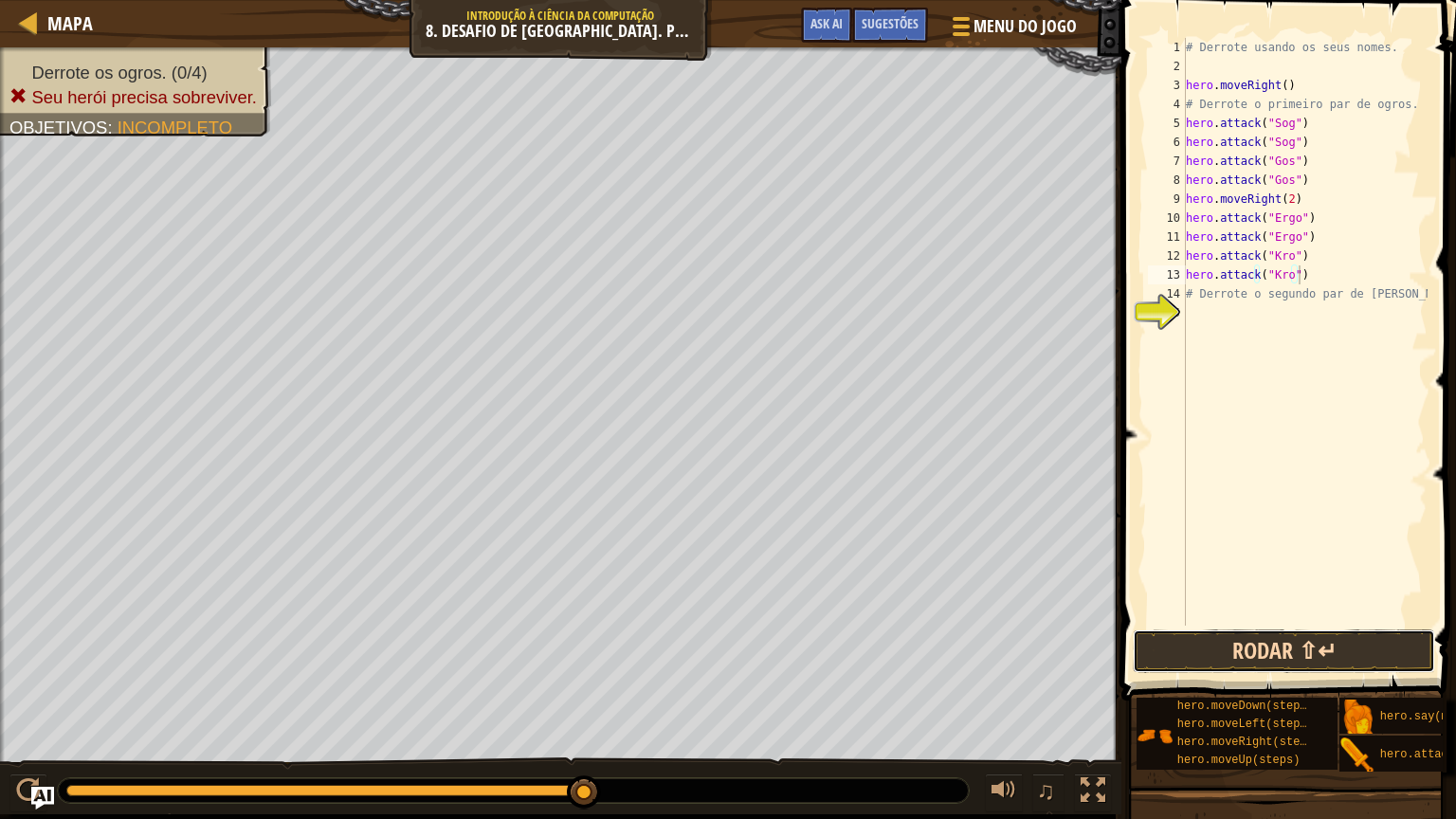
click at [1293, 655] on button "Rodar ⇧↵" at bounding box center [1284, 651] width 302 height 43
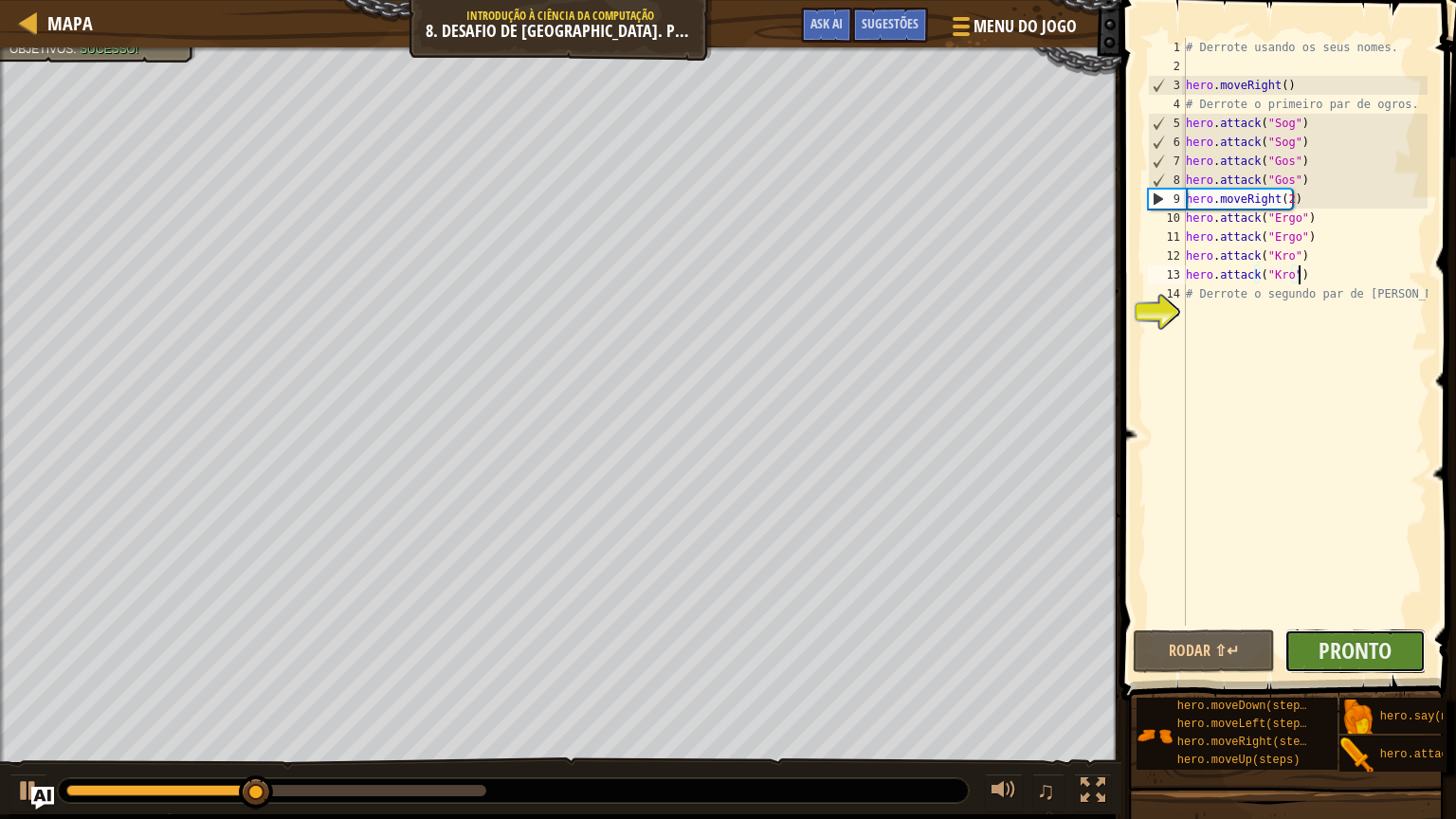
click at [1304, 650] on button "Pronto" at bounding box center [1356, 651] width 142 height 43
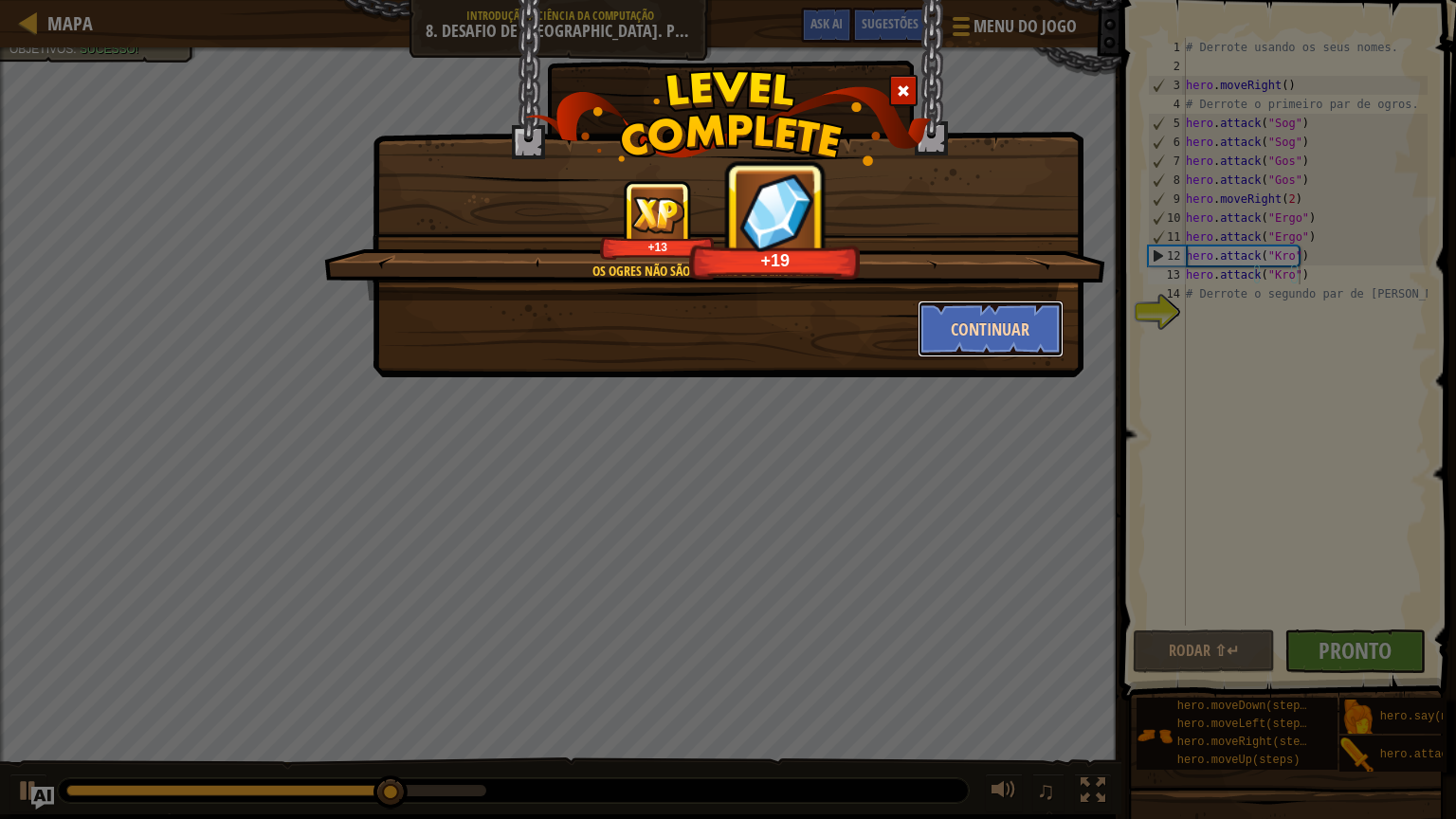
click at [1007, 345] on button "Continuar" at bounding box center [991, 328] width 147 height 57
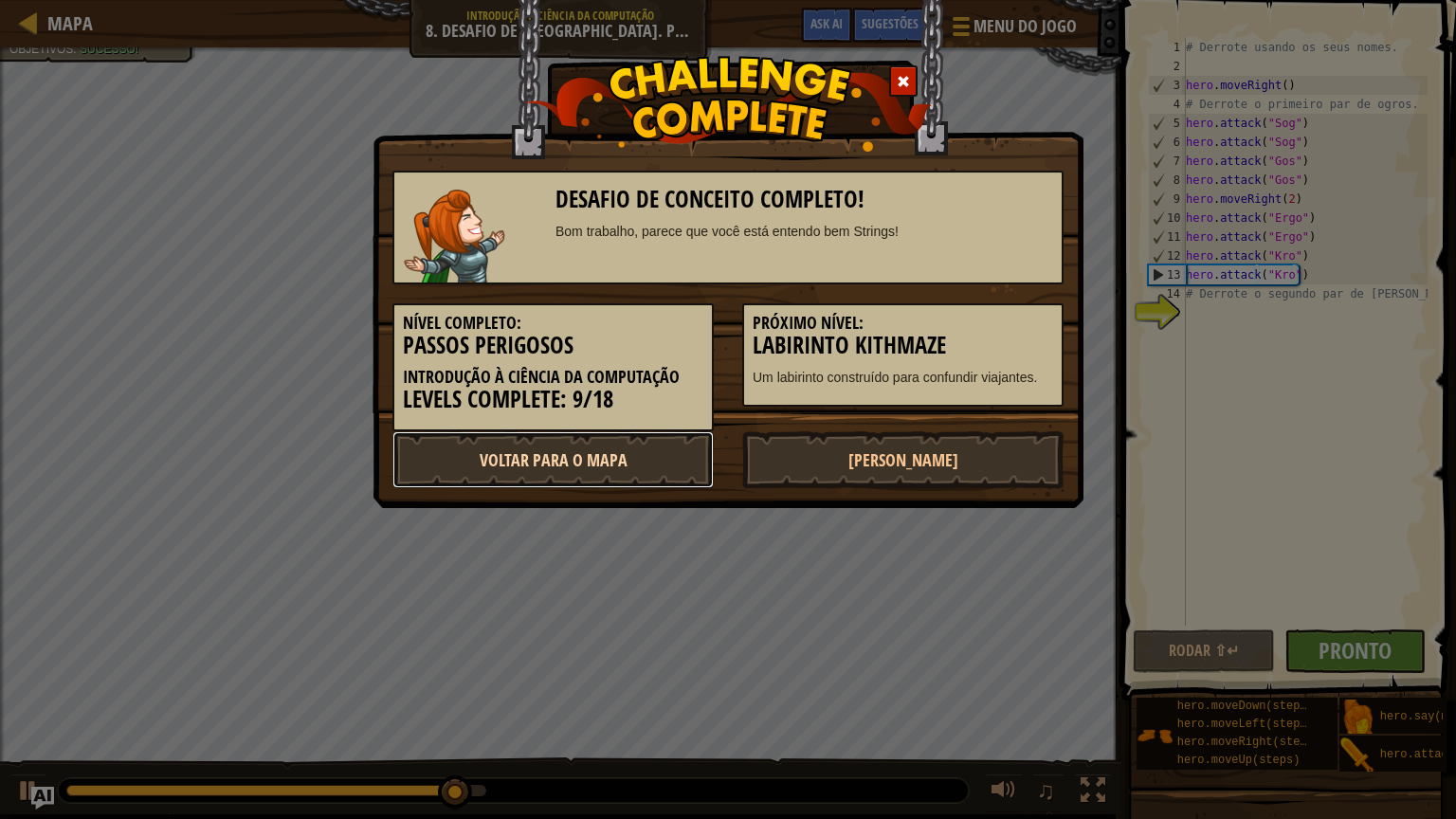
click at [671, 451] on link "Voltar para o Mapa" at bounding box center [553, 459] width 322 height 57
select select "pt-BR"
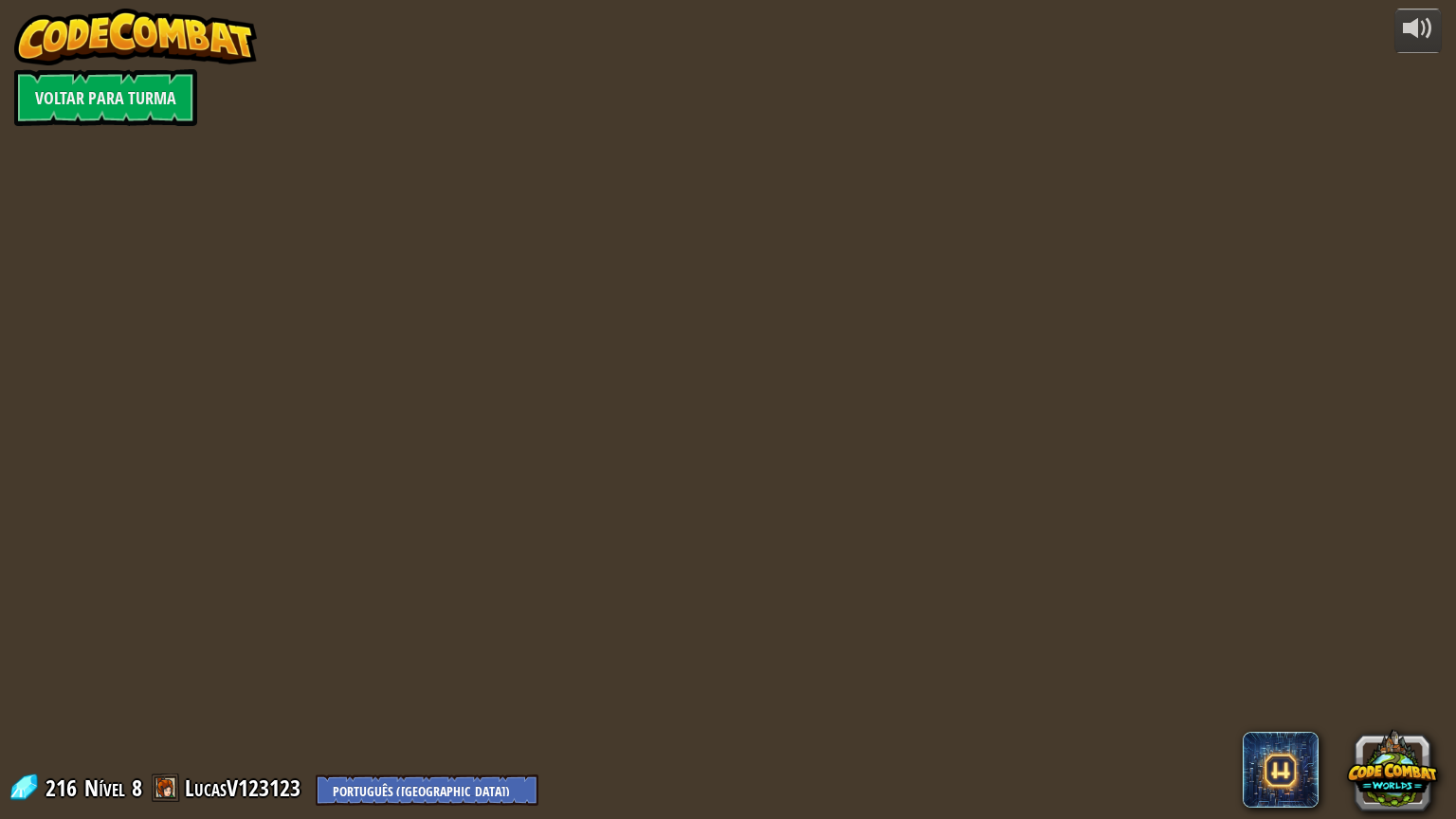
select select "pt-BR"
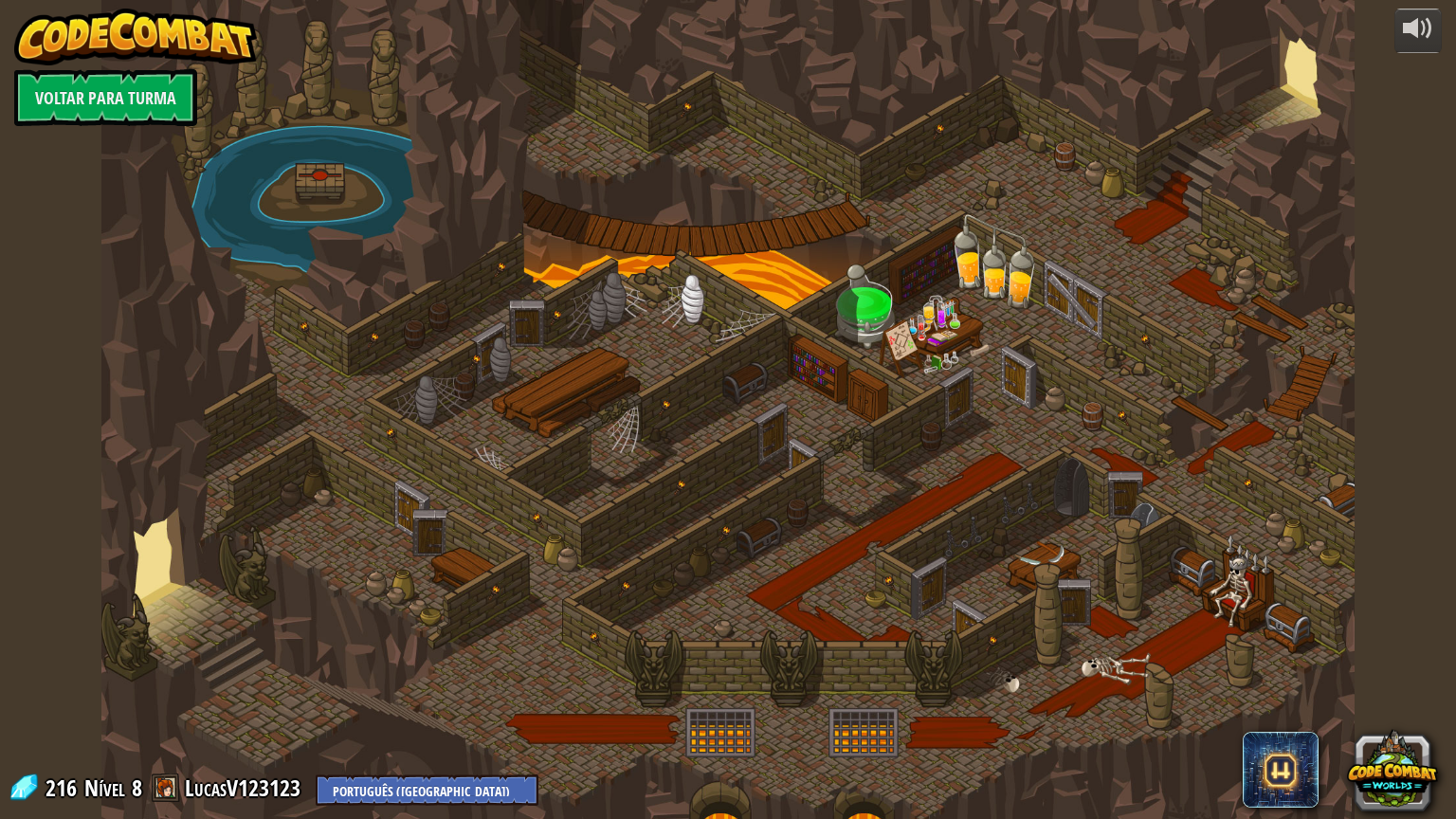
select select "pt-BR"
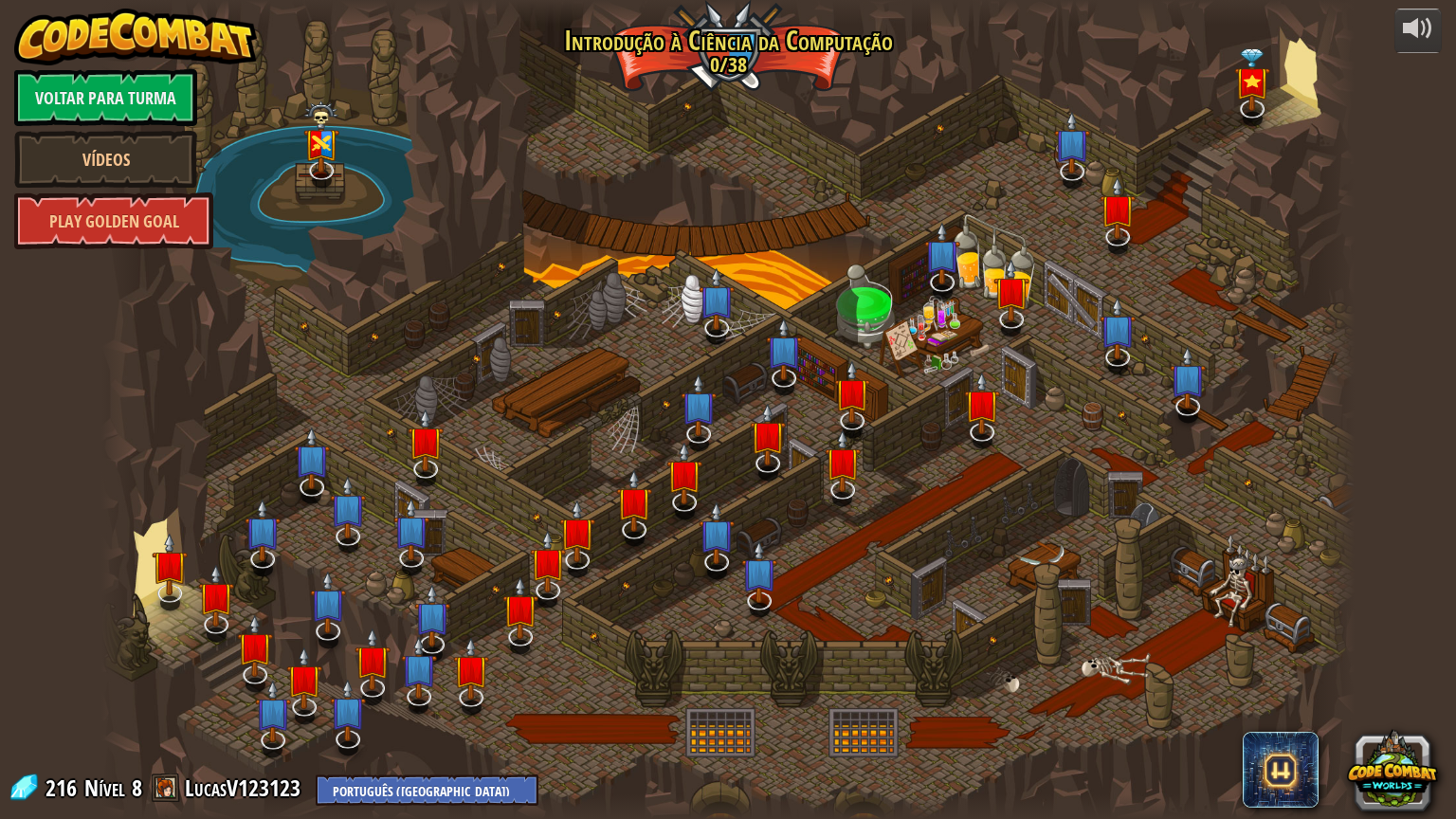
select select "pt-BR"
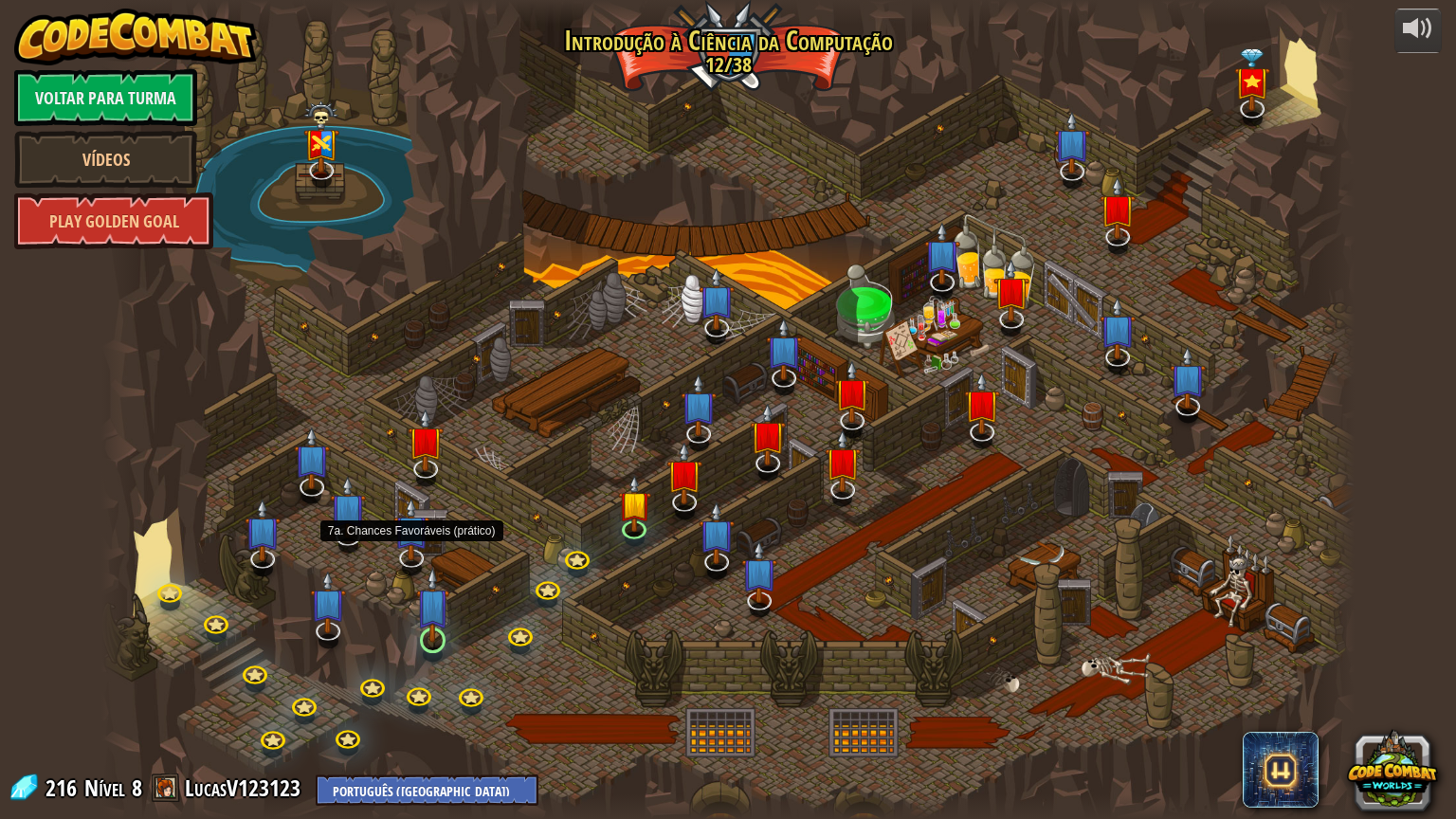
select select "pt-BR"
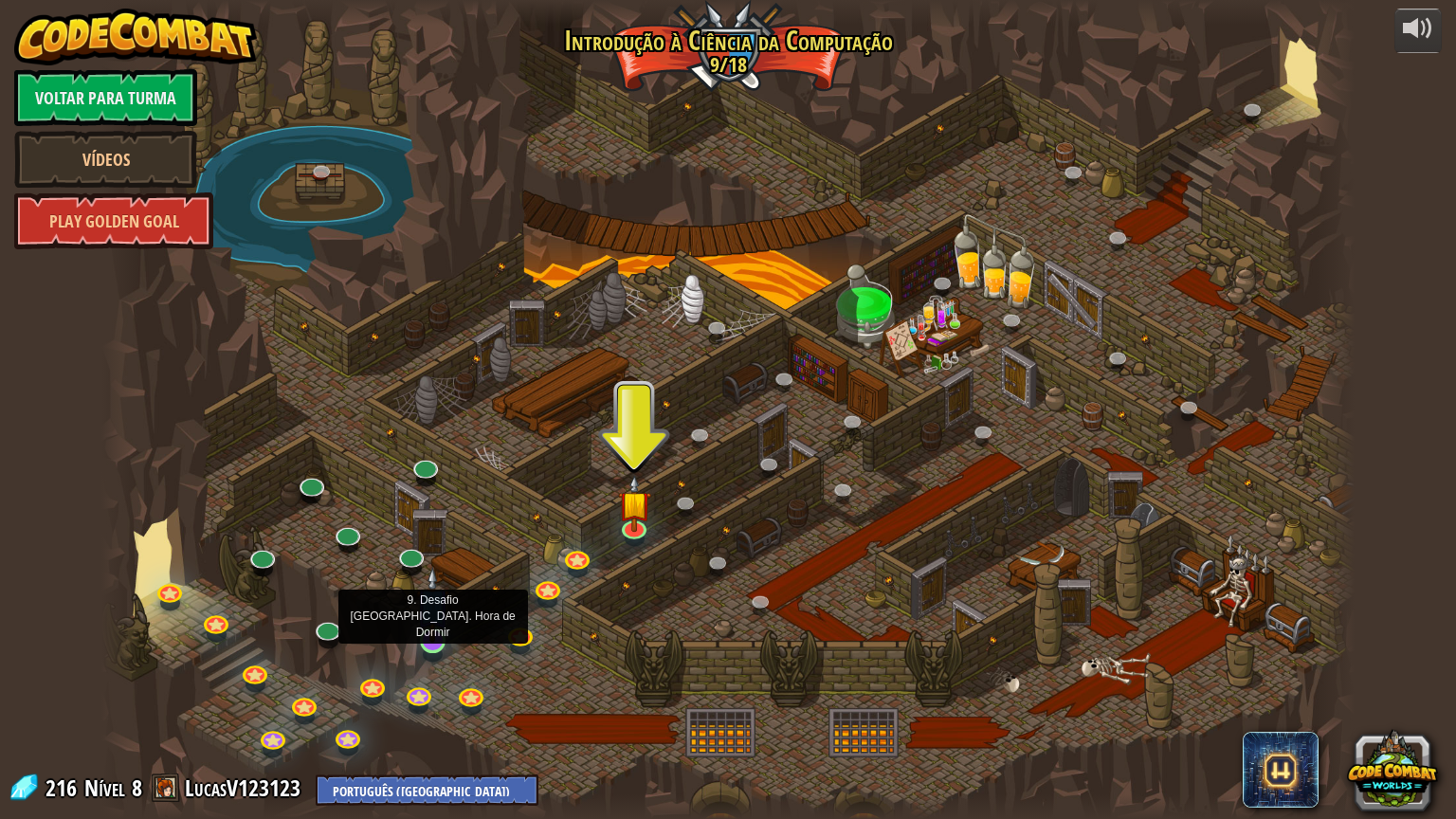
click at [427, 634] on img at bounding box center [433, 605] width 33 height 75
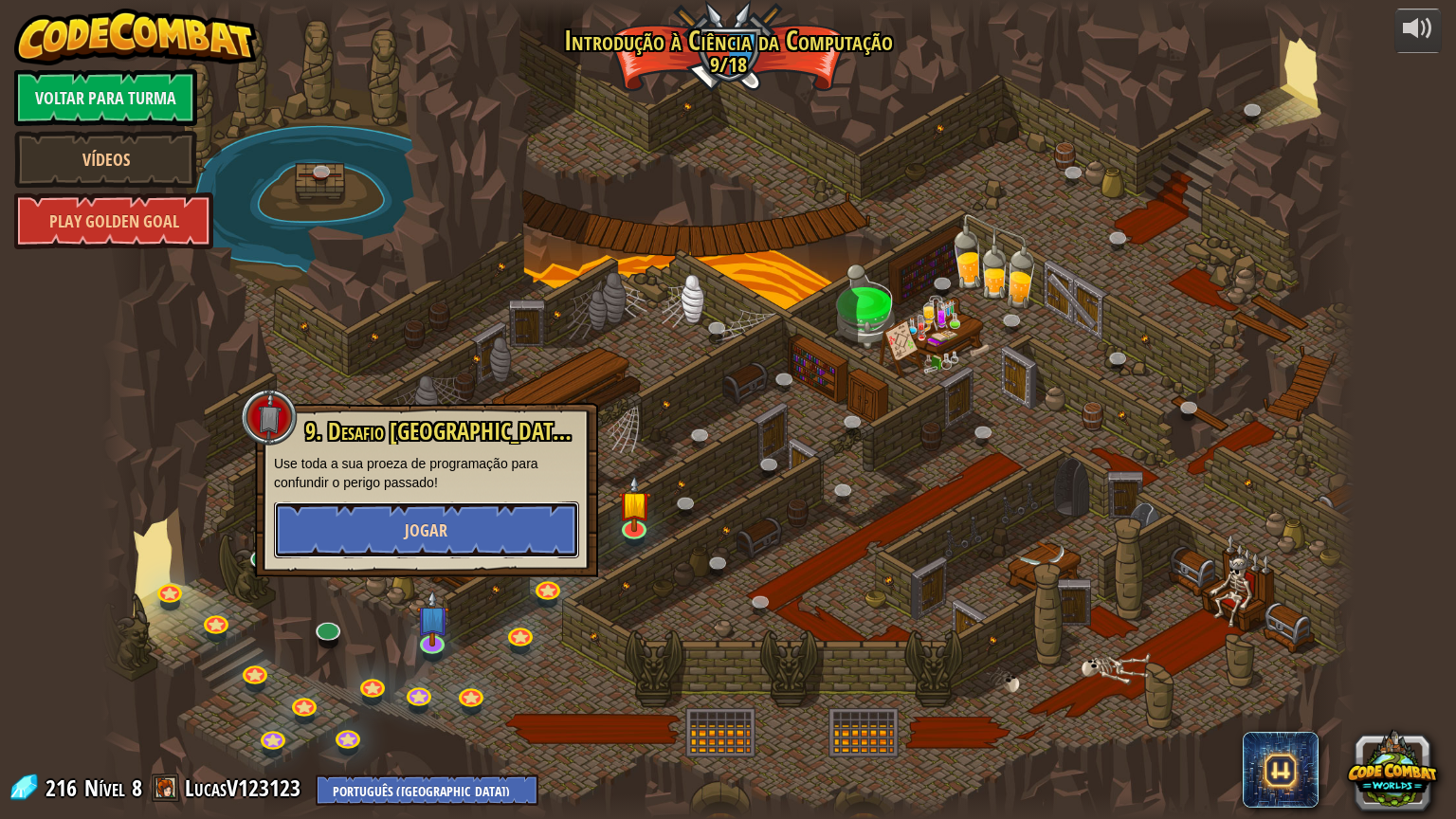
click at [463, 529] on button "Jogar" at bounding box center [427, 529] width 305 height 57
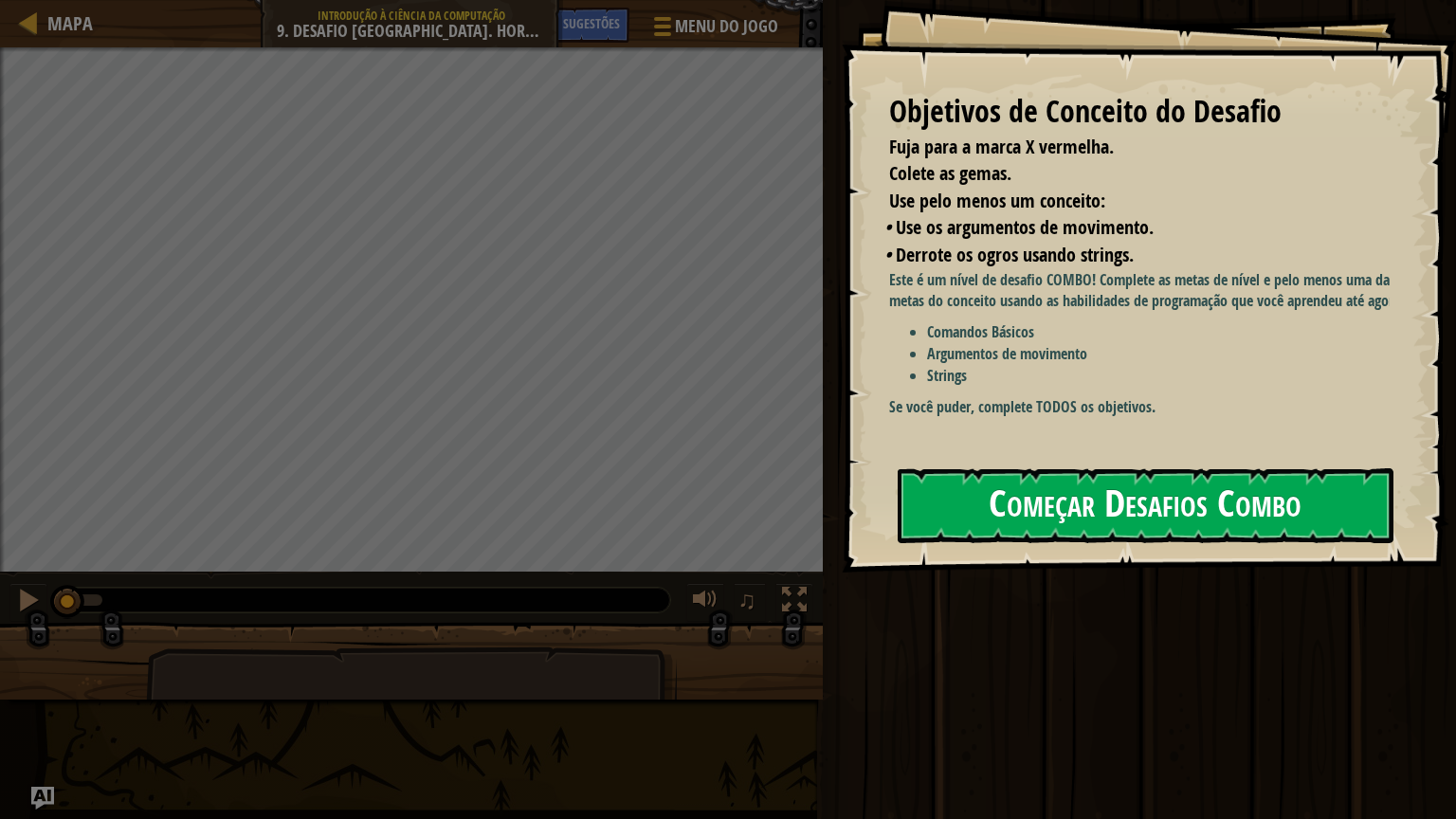
click at [949, 500] on button "Começar Desafios Combo" at bounding box center [1145, 506] width 496 height 75
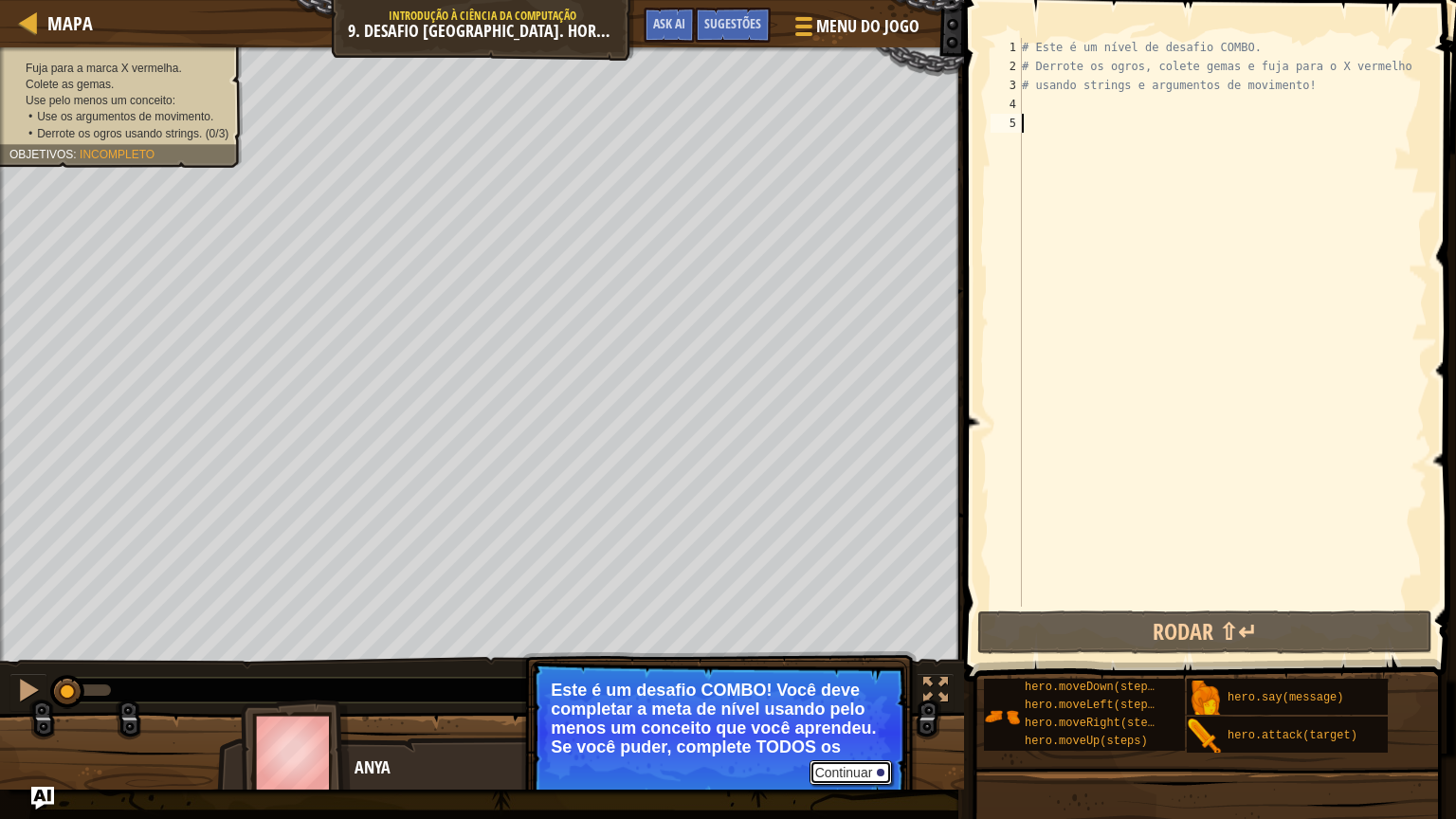
click at [834, 770] on button "Continuar" at bounding box center [851, 773] width 83 height 25
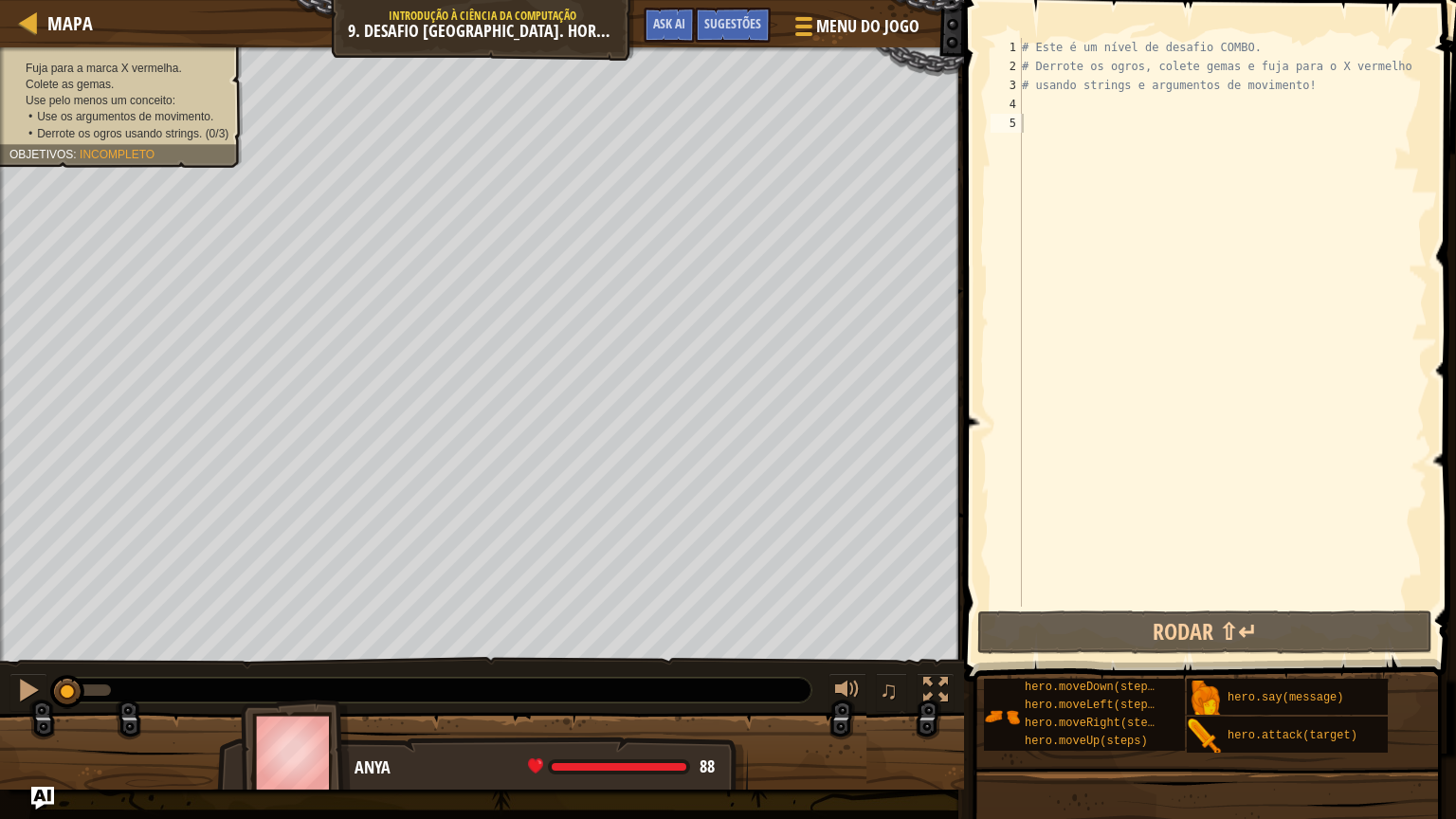
drag, startPoint x: 30, startPoint y: 132, endPoint x: 61, endPoint y: 110, distance: 38.0
click at [61, 110] on li "• Use os argumentos de movimento." at bounding box center [128, 117] width 200 height 16
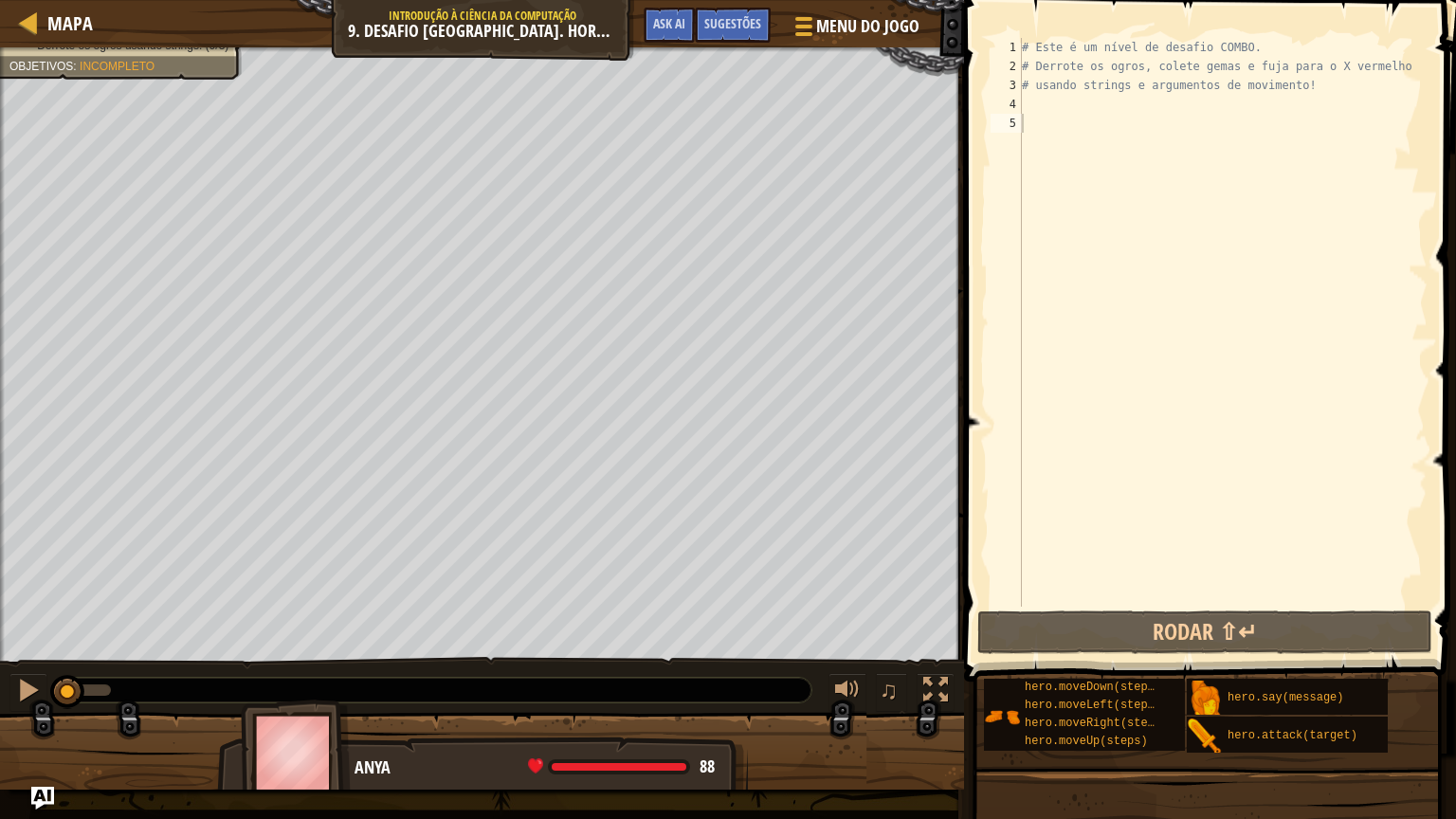
type textarea "# usando strings e argumentos de movimento!"
click at [1312, 83] on div "# Este é um nível de desafio COMBO. # Derrote os ogros, colete gemas e fuja par…" at bounding box center [1223, 341] width 410 height 607
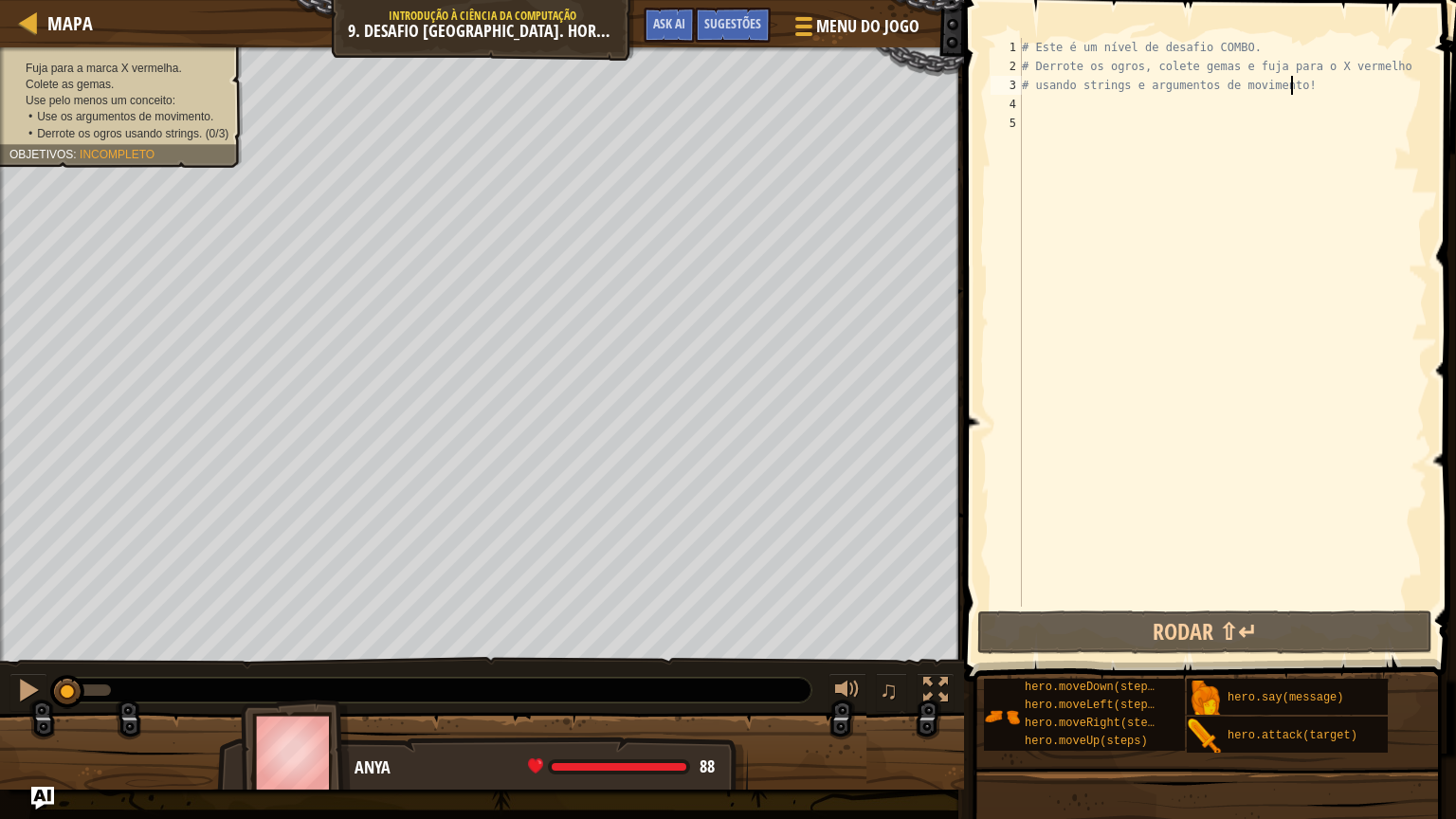
click at [58, 63] on div "Fuja para a marca X vermelha. Colete as gemas. Use pelo menos um conceito: • Us…" at bounding box center [122, 101] width 224 height 81
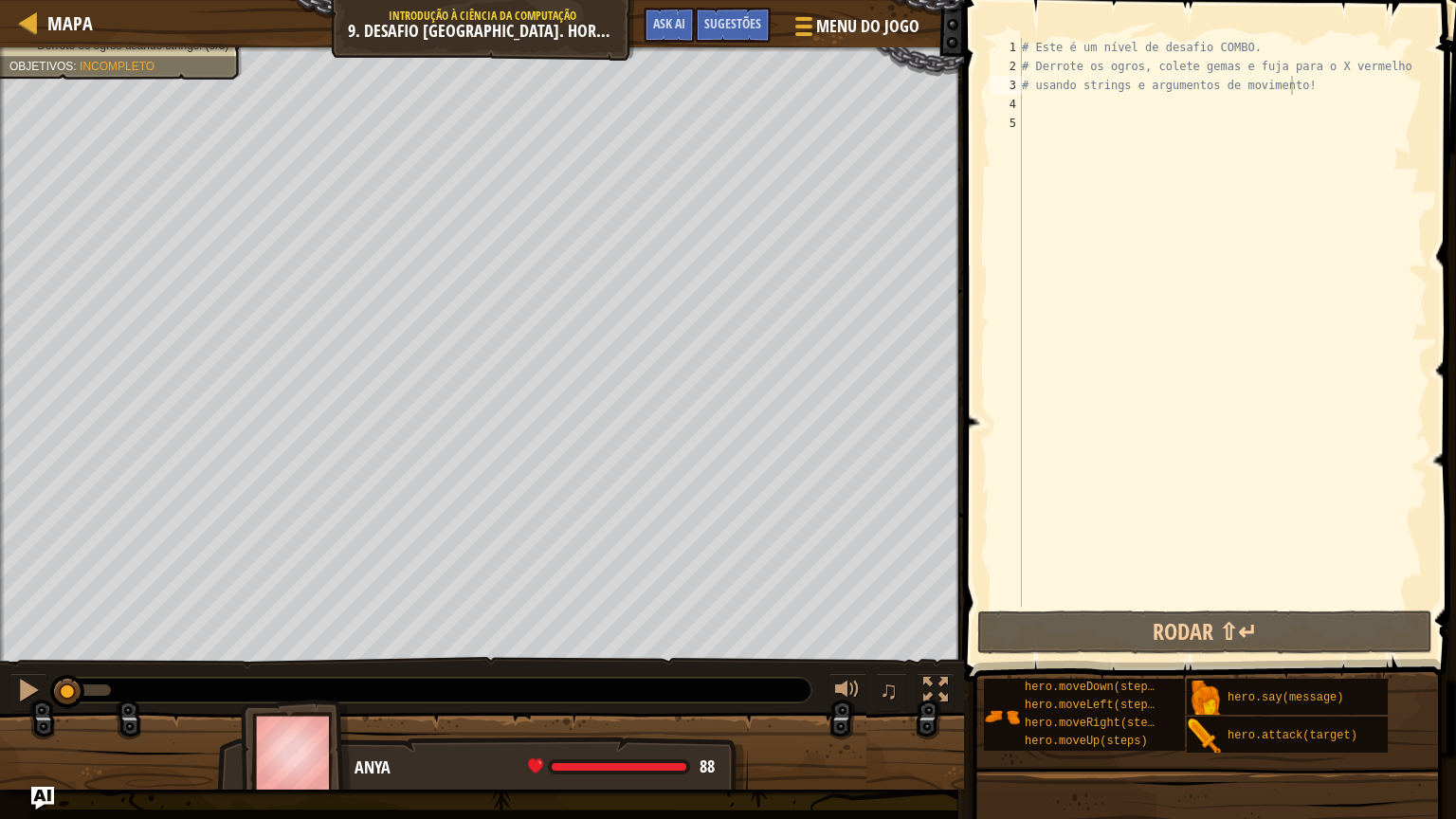
click at [1317, 95] on div "# Este é um nível de desafio COMBO. # Derrote os ogros, colete gemas e fuja par…" at bounding box center [1223, 341] width 410 height 607
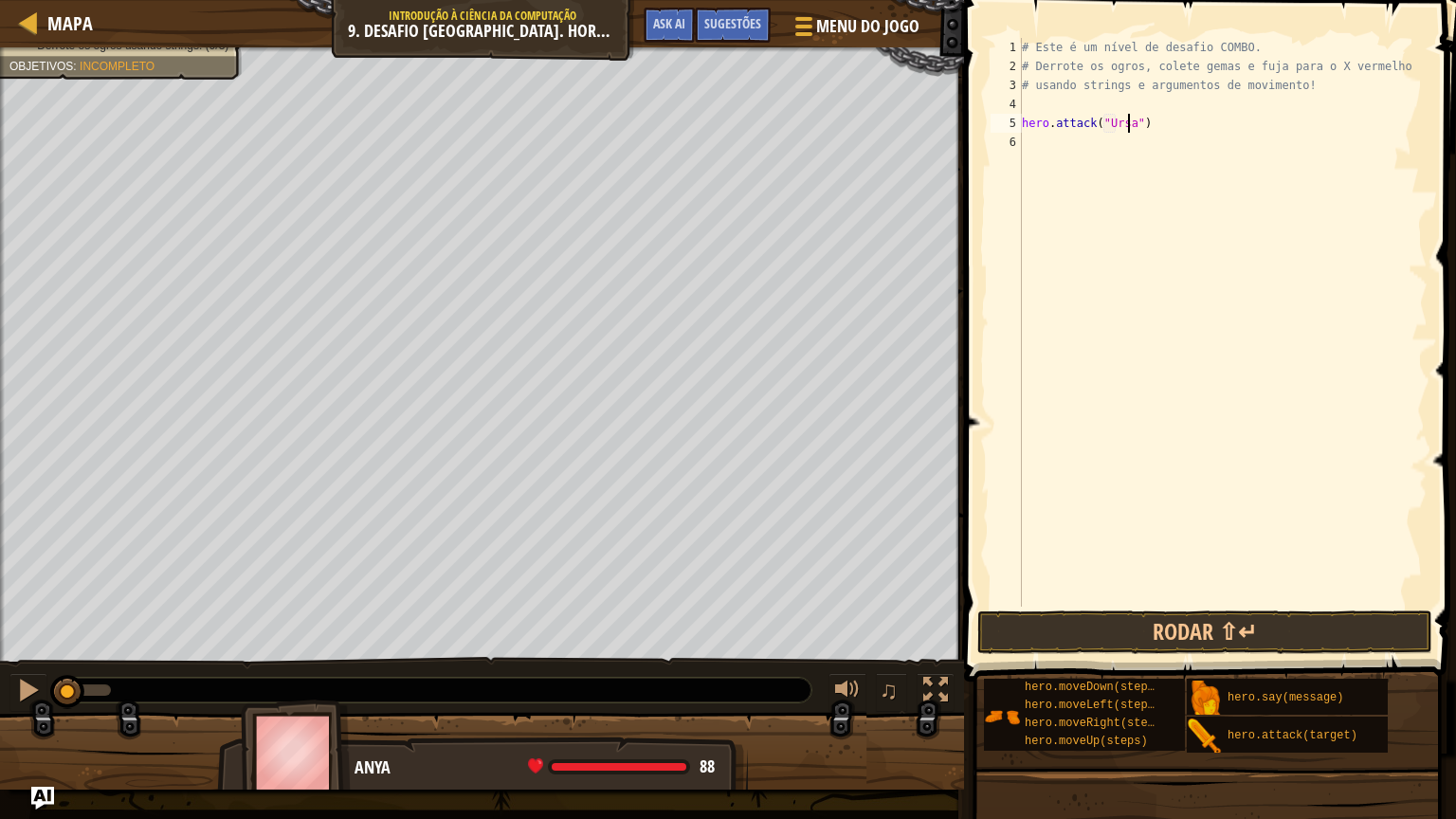
scroll to position [9, 8]
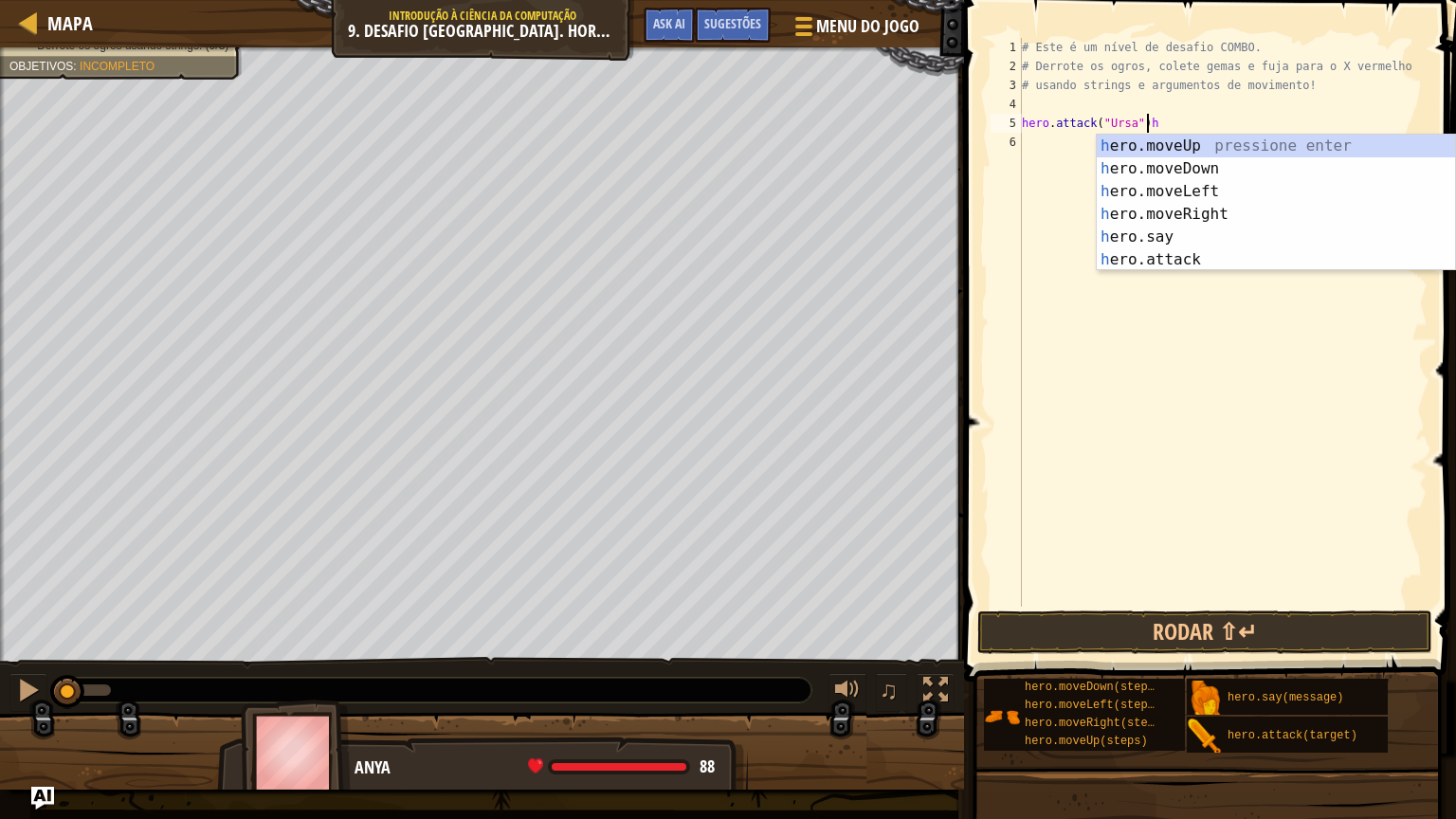
type textarea "hero.attack("Ursa")"
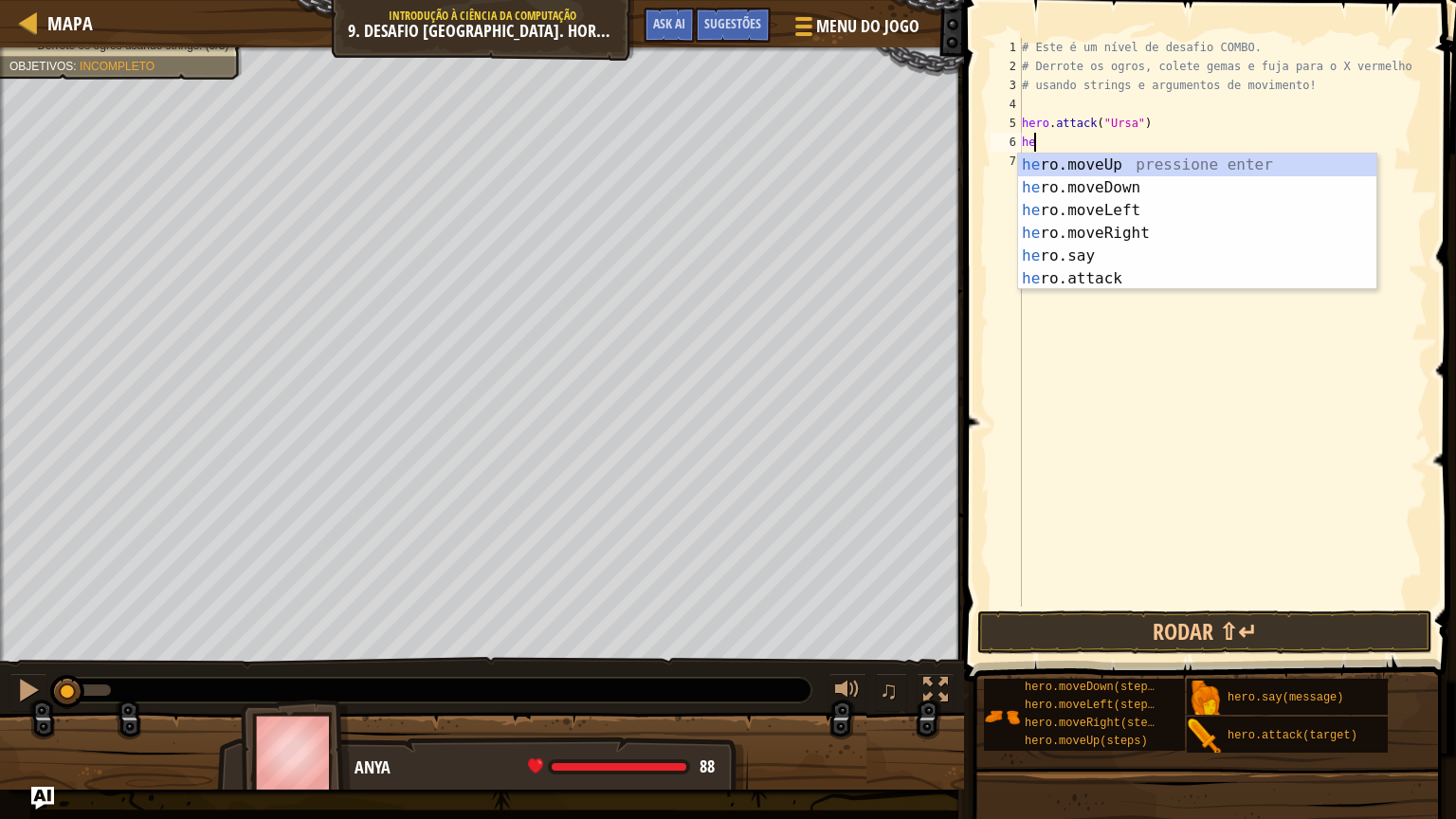
type textarea "hero"
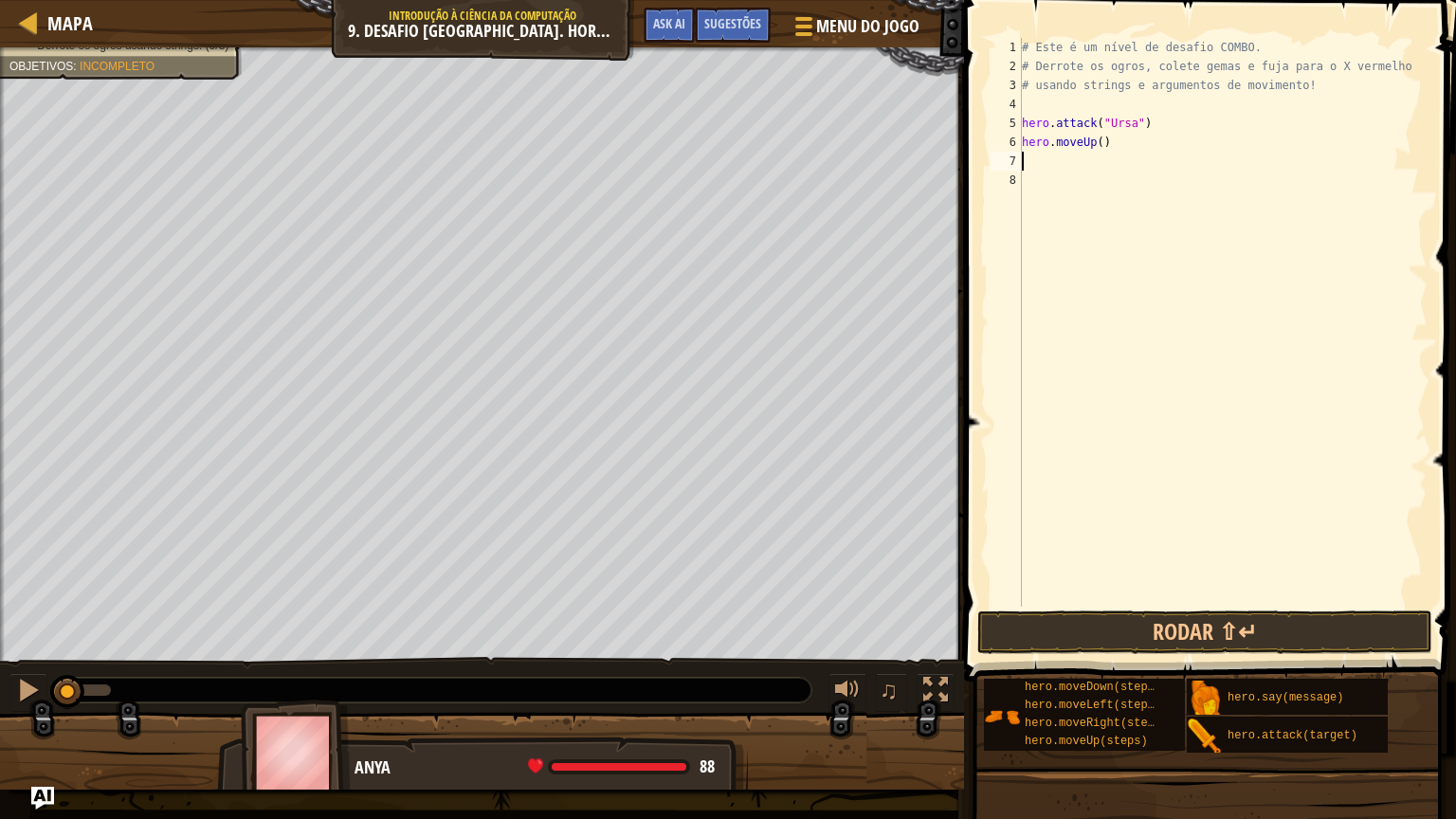
scroll to position [9, 0]
click at [1260, 621] on button "Rodar ⇧↵" at bounding box center [1205, 632] width 455 height 43
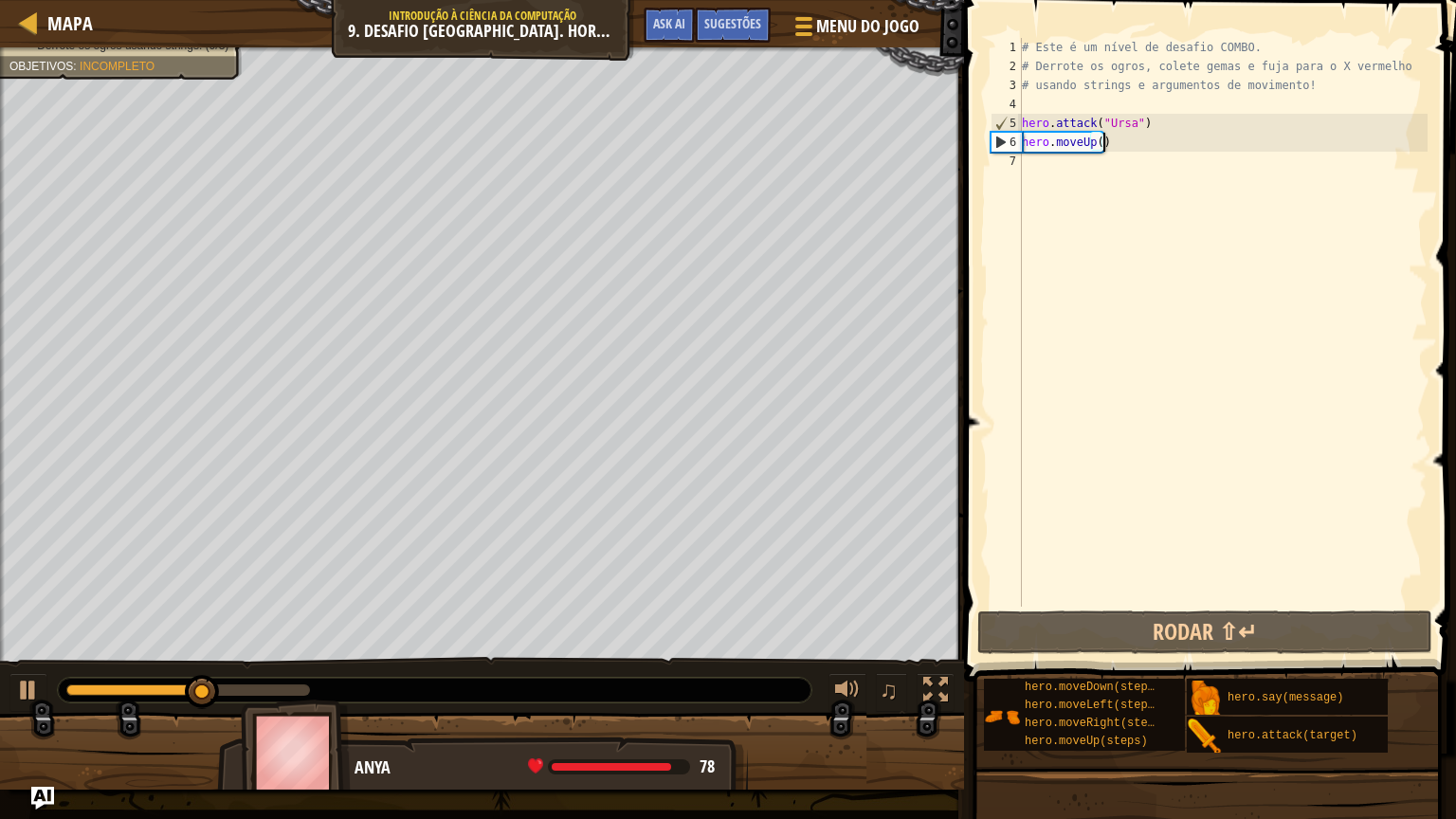
click at [1104, 144] on div "# Este é um nível de desafio COMBO. # Derrote os ogros, colete gemas e fuja par…" at bounding box center [1223, 341] width 410 height 607
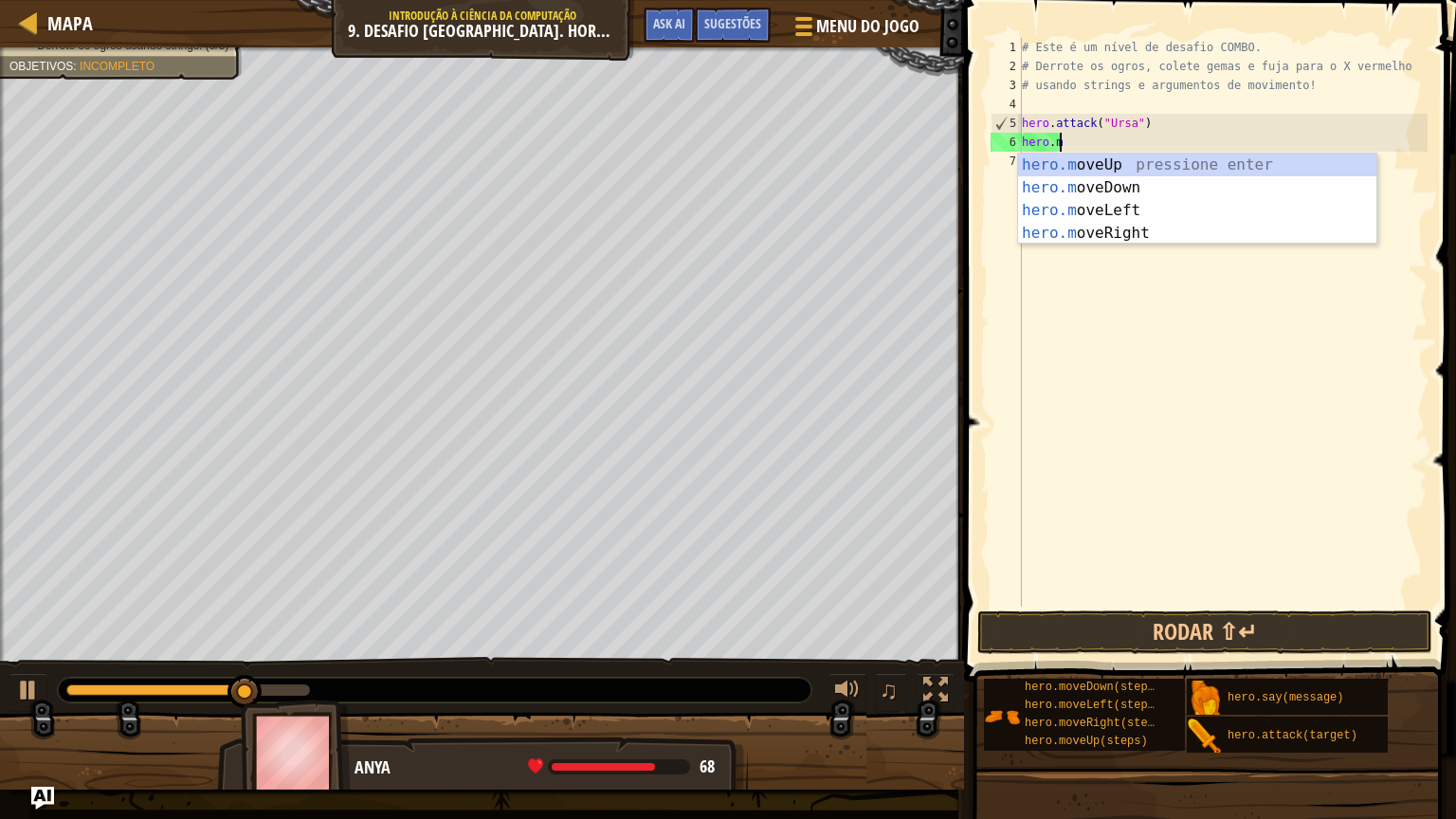
type textarea "h"
type textarea "hero.attack("Ursa")"
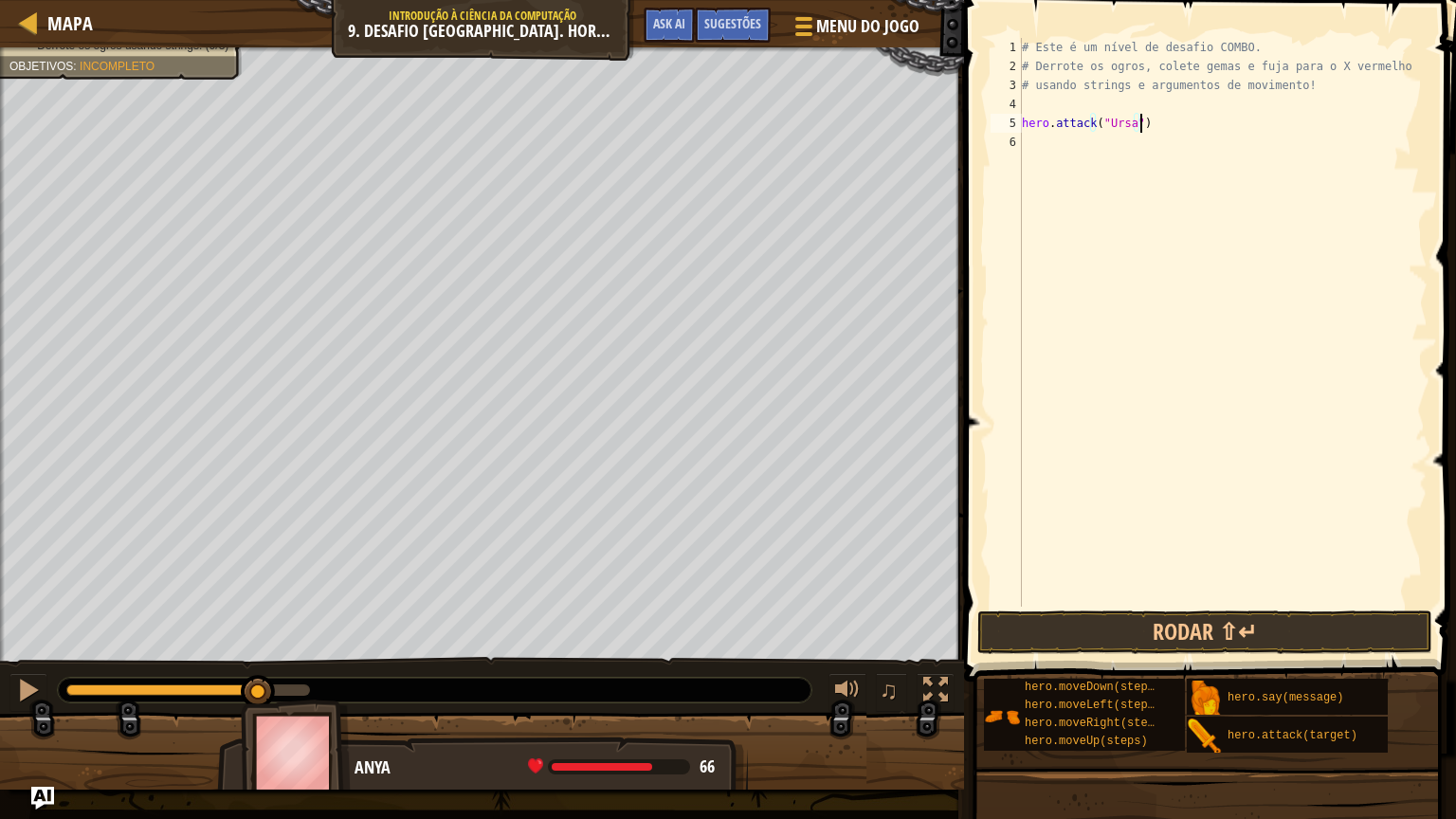
click at [1154, 132] on div "# Este é um nível de desafio COMBO. # Derrote os ogros, colete gemas e fuja par…" at bounding box center [1223, 341] width 410 height 607
click at [1143, 127] on div "# Este é um nível de desafio COMBO. # Derrote os ogros, colete gemas e fuja par…" at bounding box center [1223, 341] width 410 height 607
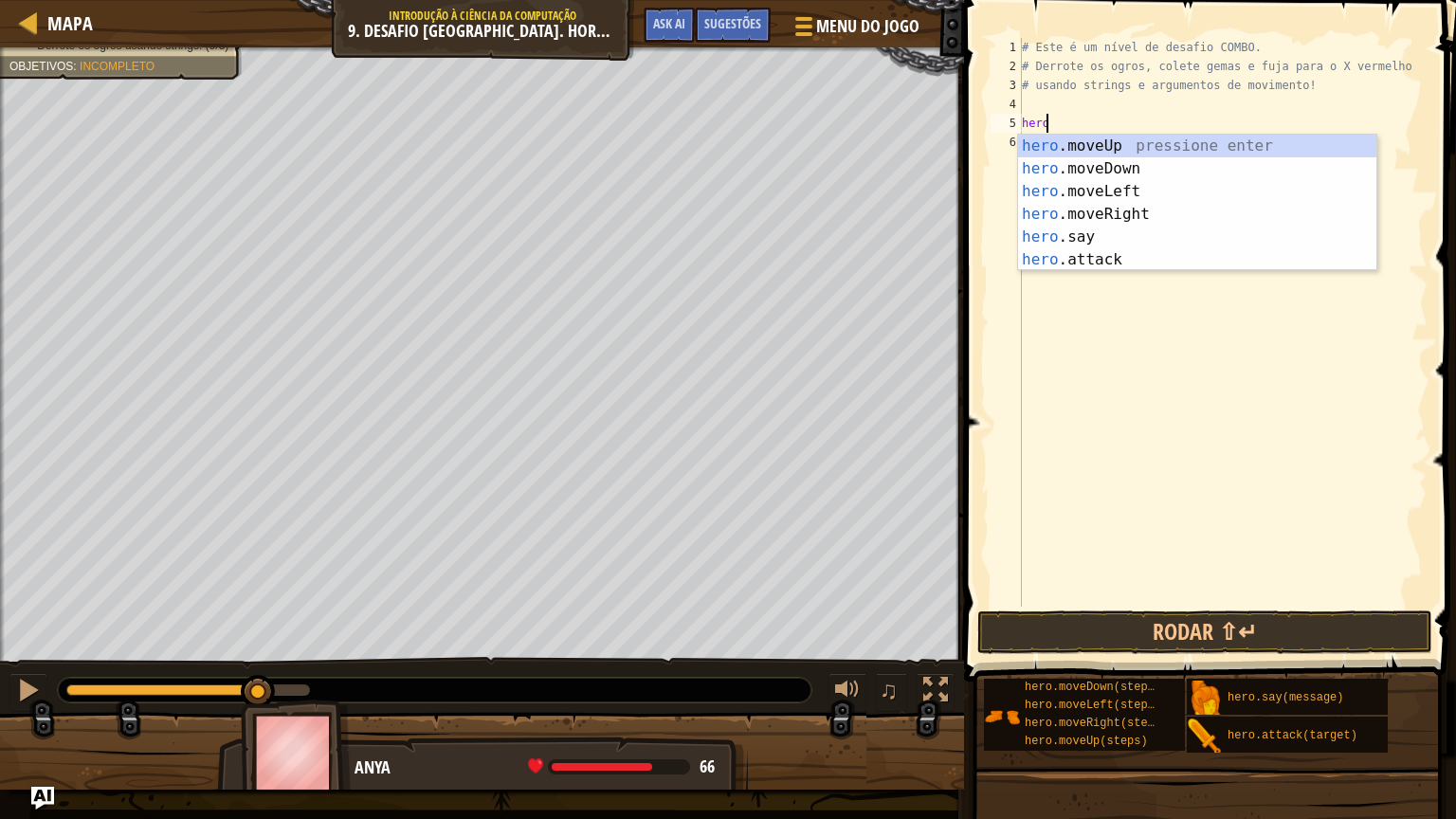
type textarea "h"
type textarea "# usando strings e argumentos de movimento"
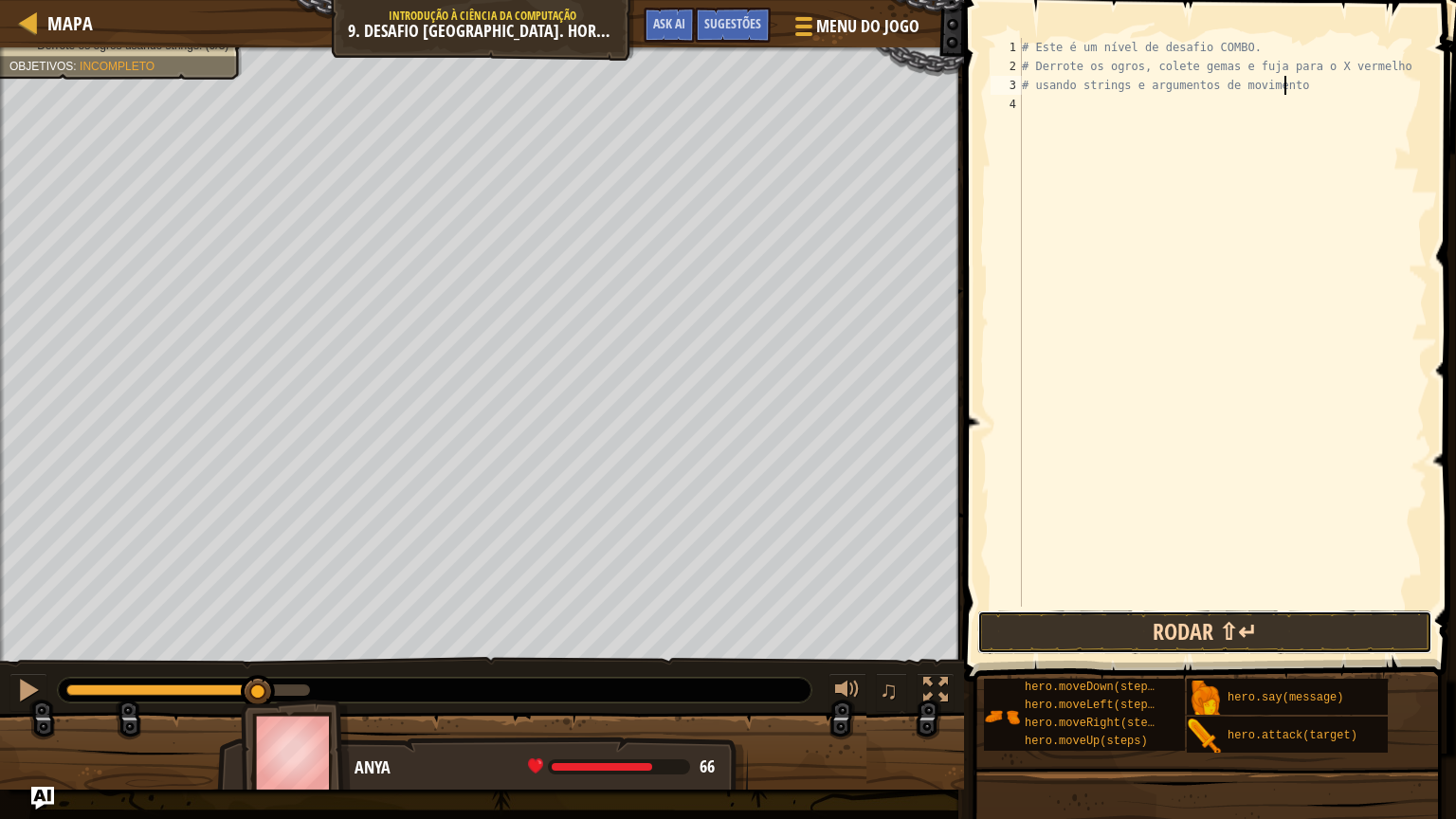
click at [1282, 629] on button "Rodar ⇧↵" at bounding box center [1205, 632] width 455 height 43
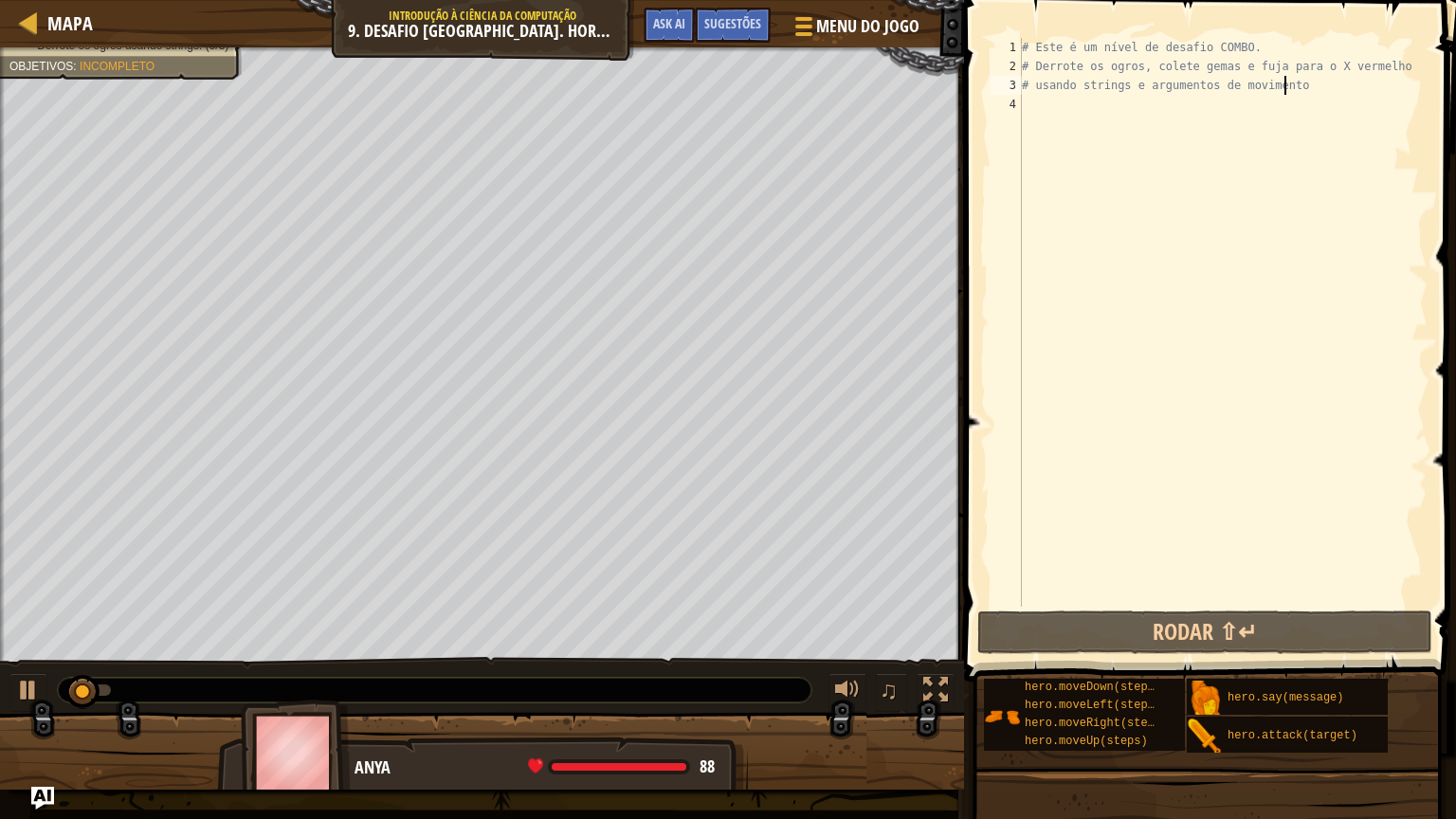
click at [1087, 155] on div "# Este é um nível de desafio COMBO. # Derrote os ogros, colete gemas e fuja par…" at bounding box center [1223, 341] width 410 height 607
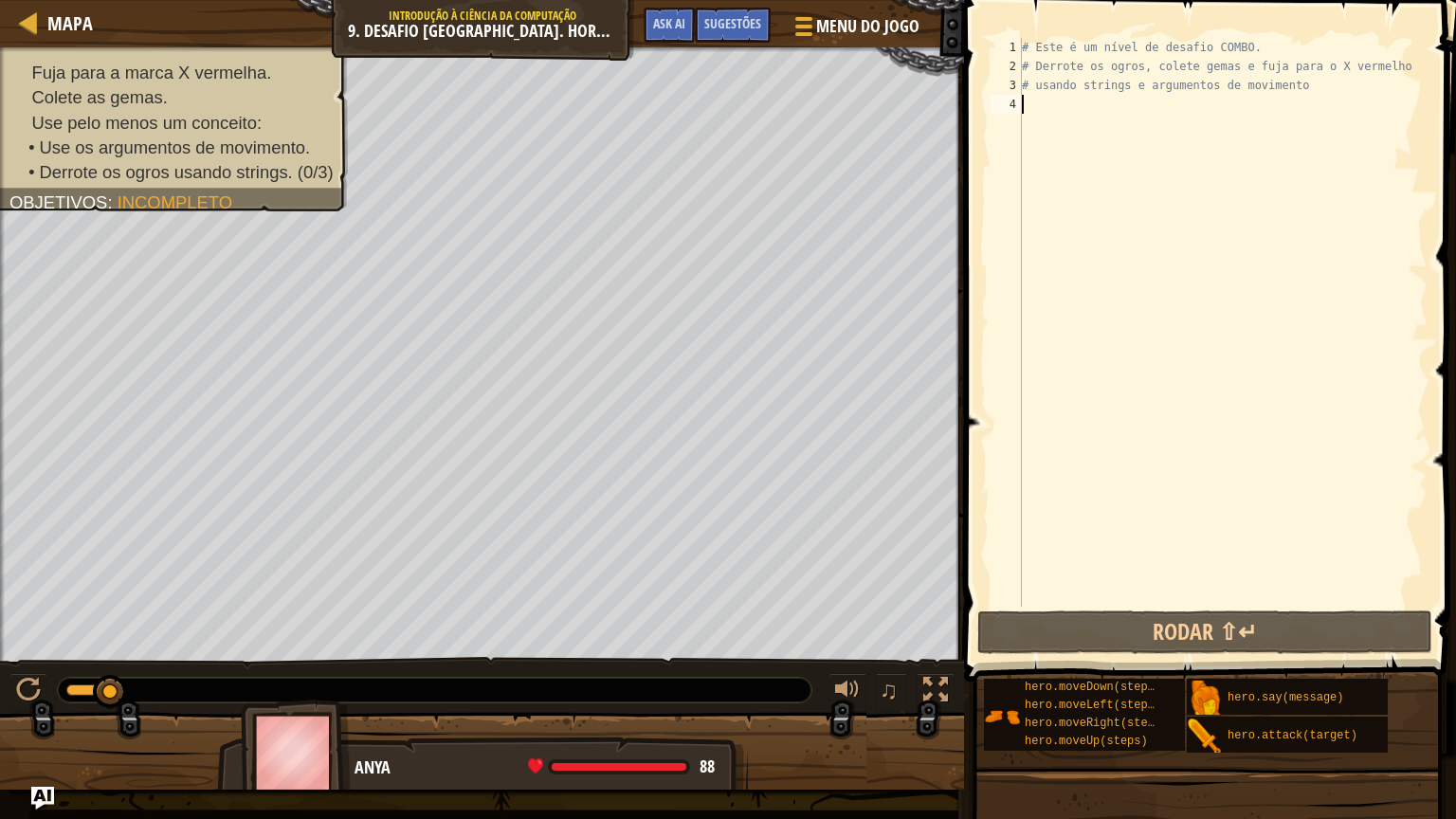
type textarea "he"
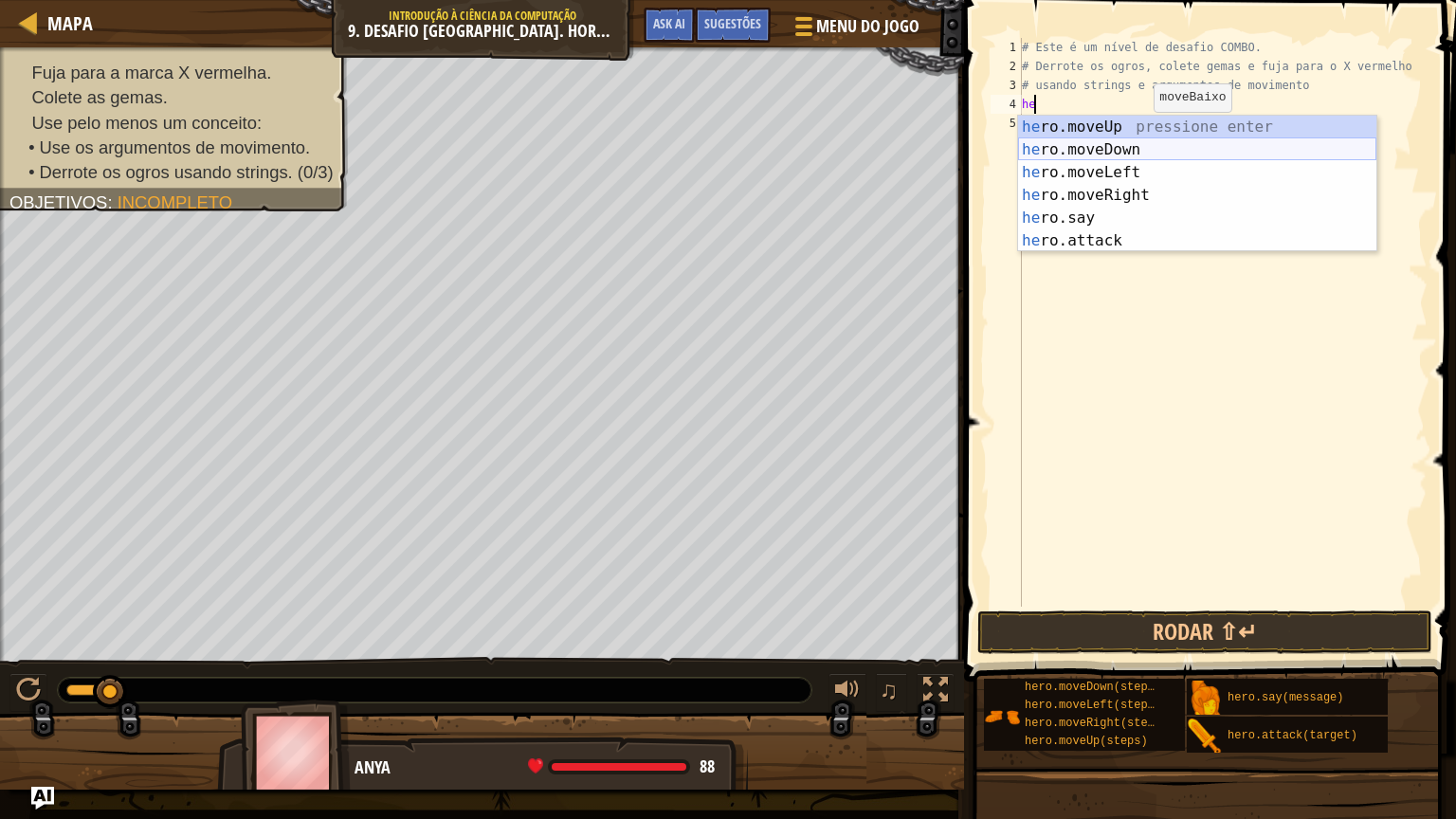
click at [1119, 150] on div "he ro.moveUp pressione enter he ro.moveDown pressione enter he ro.moveLeft pres…" at bounding box center [1197, 207] width 358 height 182
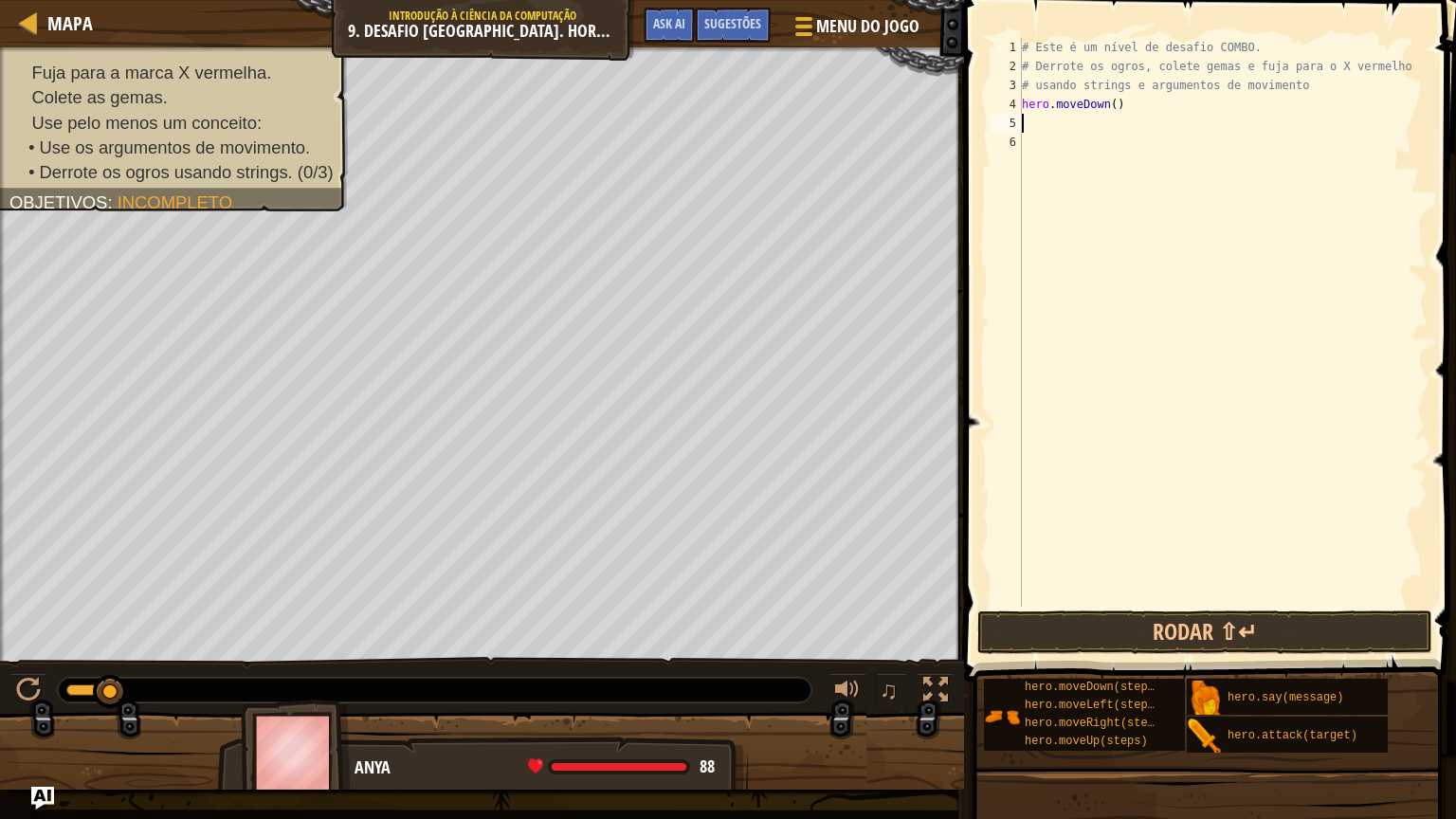
type textarea "h"
type textarea "hero.moveRight(2)"
type textarea "h"
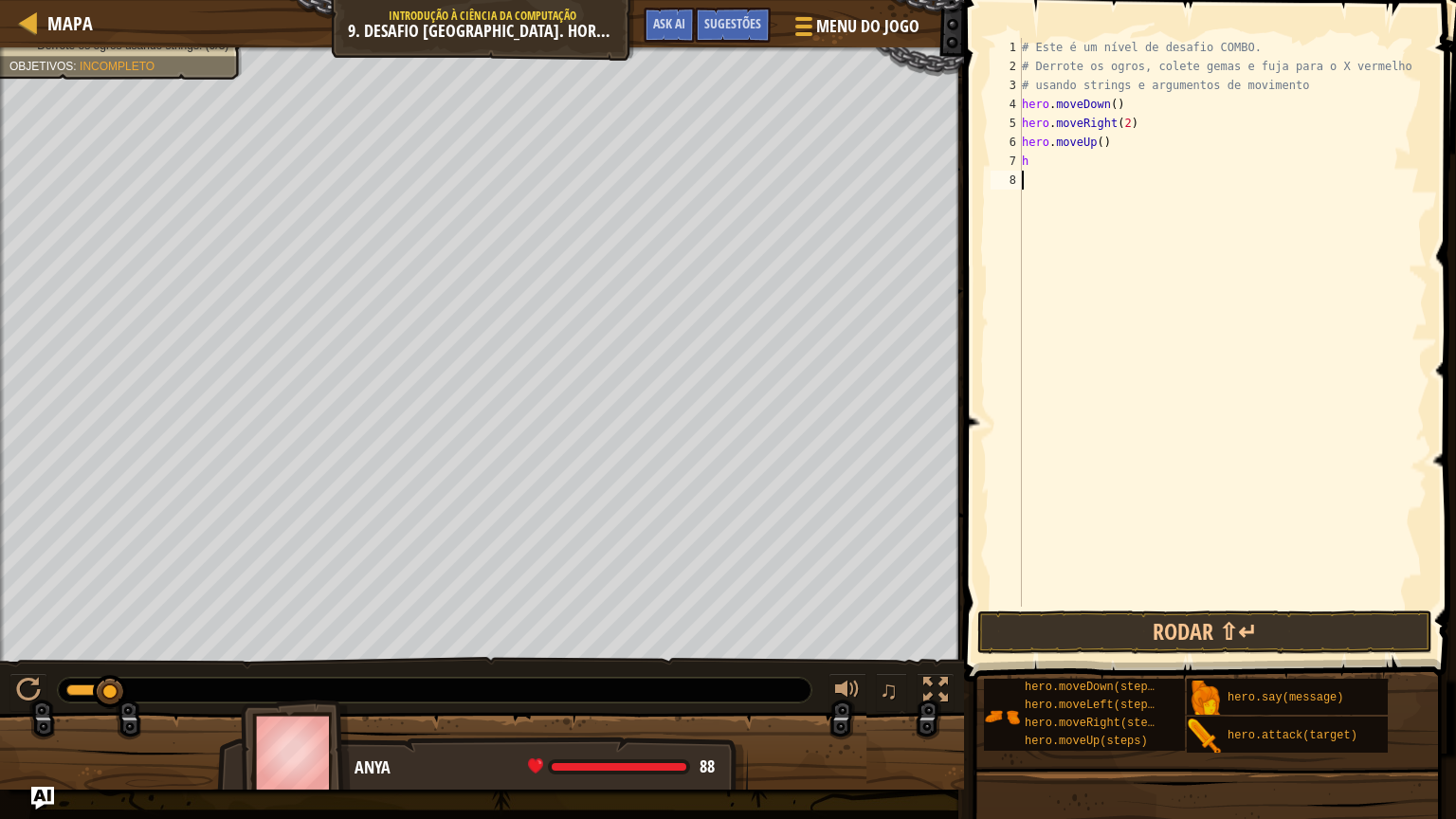
type textarea "h"
click at [1141, 160] on div "# Este é um nível de desafio COMBO. # Derrote os ogros, colete gemas e fuja par…" at bounding box center [1223, 341] width 410 height 607
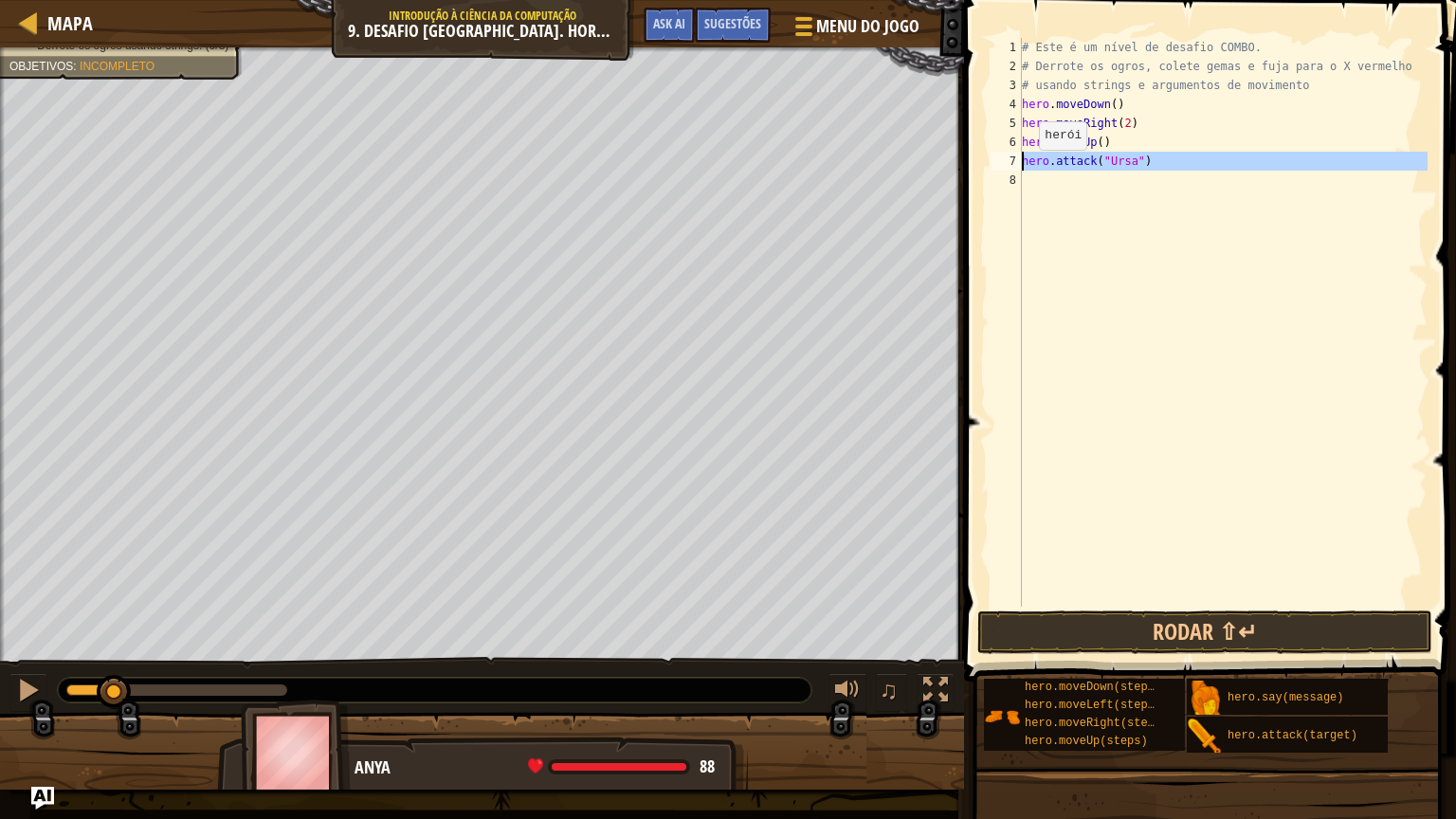
drag, startPoint x: 1141, startPoint y: 160, endPoint x: 1019, endPoint y: 162, distance: 122.0
click at [1019, 162] on div "hero.attack("Ursa") 1 2 3 4 5 6 7 8 # Este é um nível de desafio COMBO. # Derro…" at bounding box center [1207, 322] width 441 height 569
type textarea "hero.attack("Ursa")"
click at [1054, 182] on div "# Este é um nível de desafio COMBO. # Derrote os ogros, colete gemas e fuja par…" at bounding box center [1223, 322] width 410 height 569
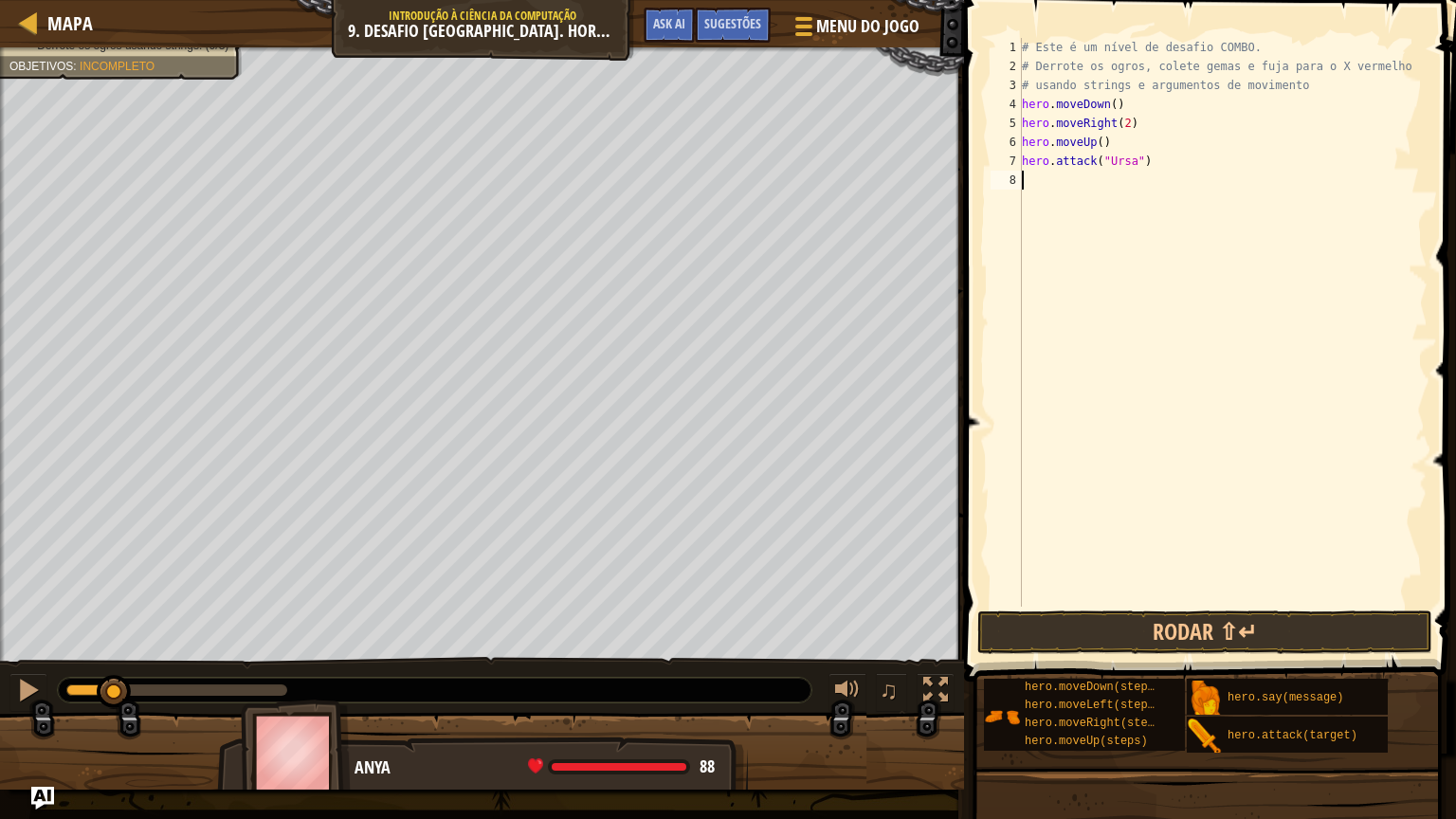
scroll to position [9, 0]
type textarea "h"
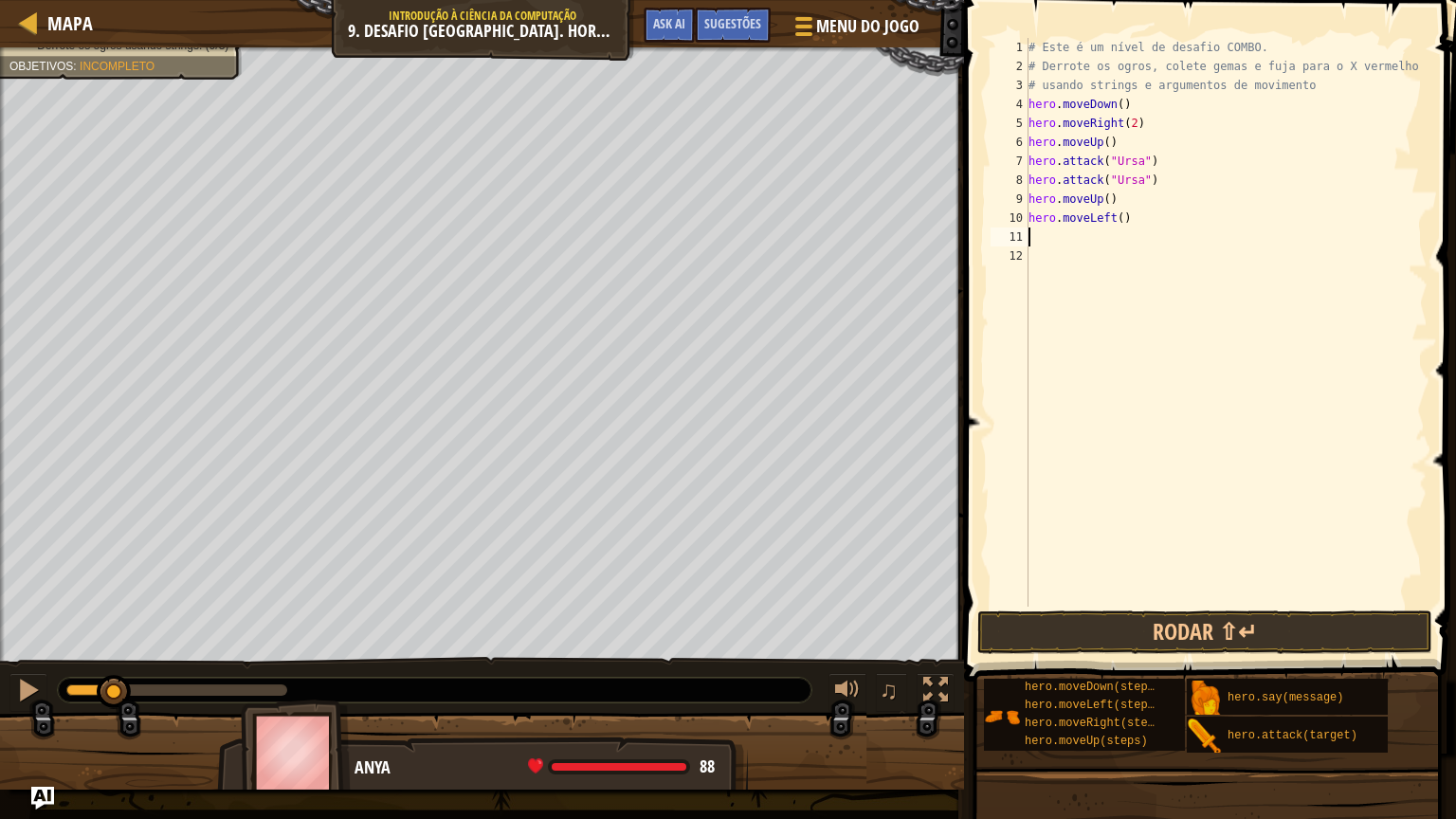
type textarea "hero.moveLeft()"
type textarea "hero.attack("Brack")"
click at [1156, 237] on div "# Este é um nível de desafio COMBO. # Derrote os ogros, colete gemas e fuja par…" at bounding box center [1227, 341] width 404 height 607
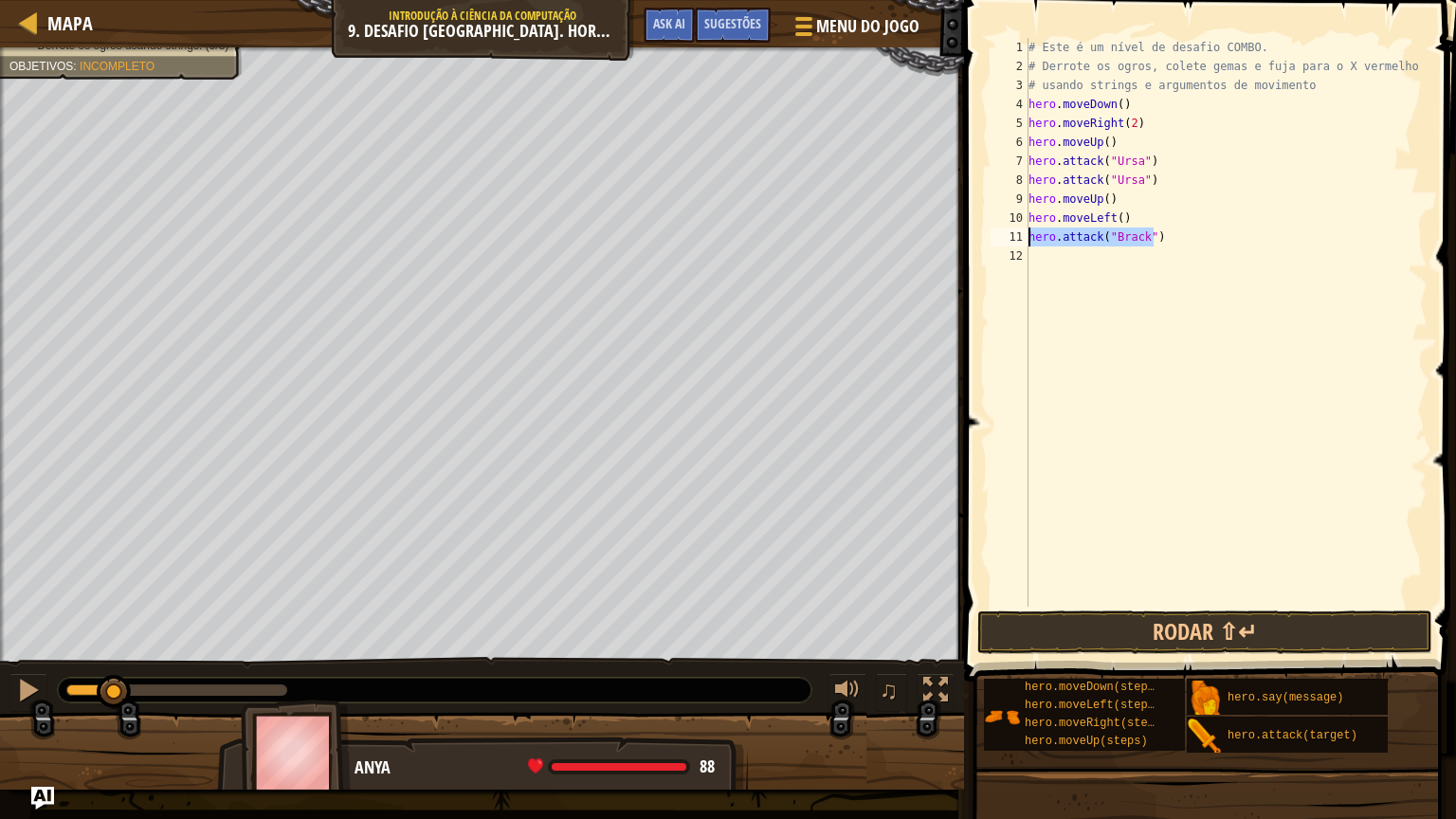
drag, startPoint x: 1156, startPoint y: 237, endPoint x: 1024, endPoint y: 234, distance: 132.0
click at [1024, 234] on div "hero.attack("Brack") 1 2 3 4 5 6 7 8 9 10 11 12 # Este é um nível de desafio CO…" at bounding box center [1207, 322] width 441 height 569
click at [1054, 266] on div "# Este é um nível de desafio COMBO. # Derrote os ogros, colete gemas e fuja par…" at bounding box center [1227, 341] width 404 height 607
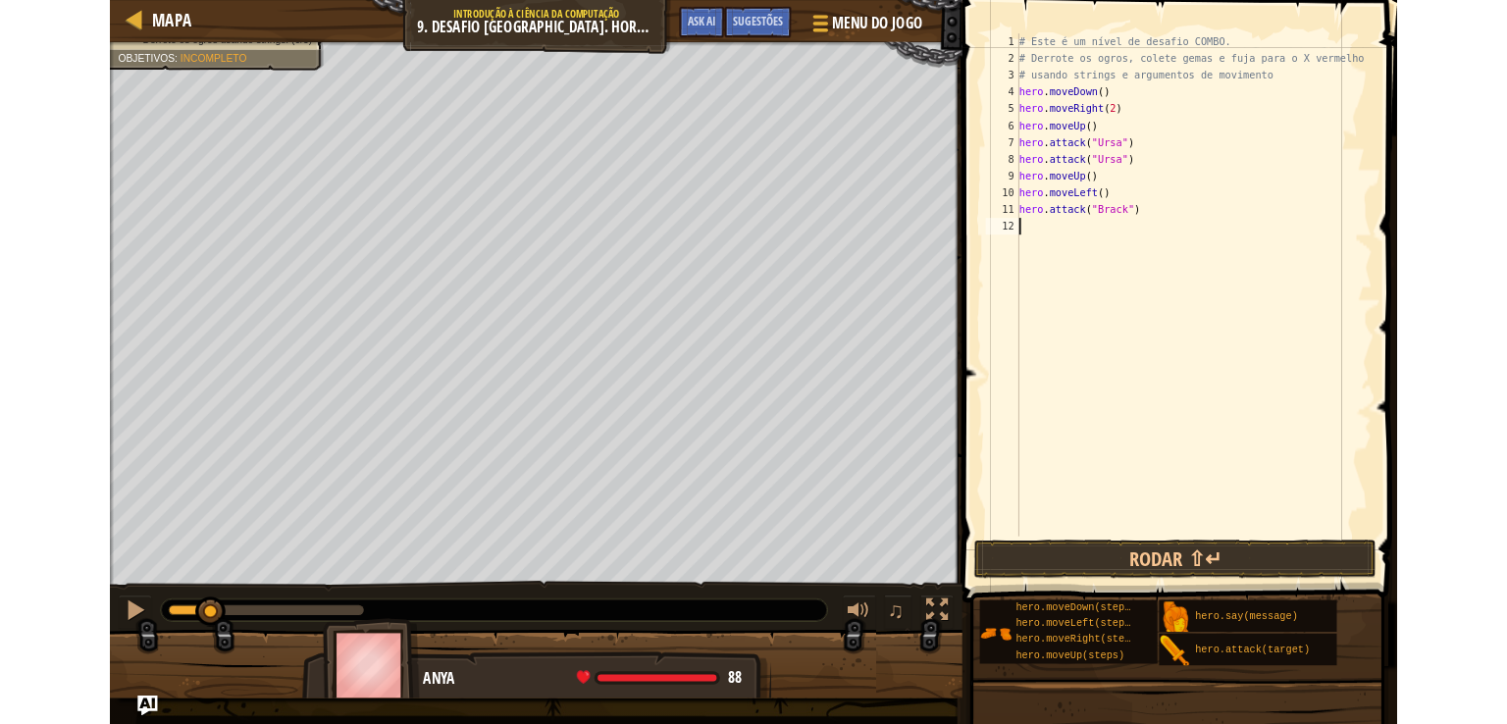
scroll to position [9, 0]
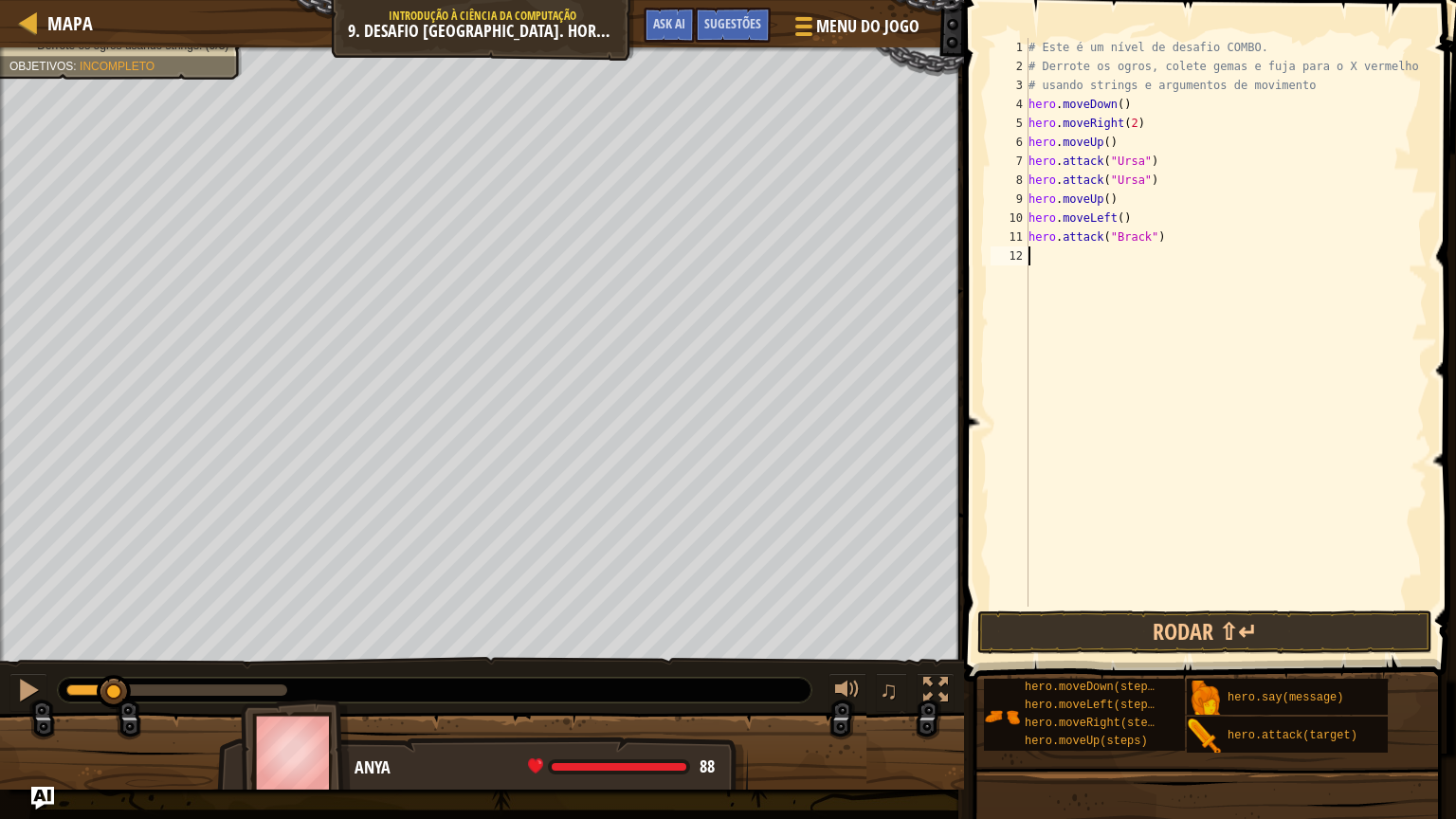
paste textarea "hero.attack("Brack")"
type textarea "hero.attack("Brack")"
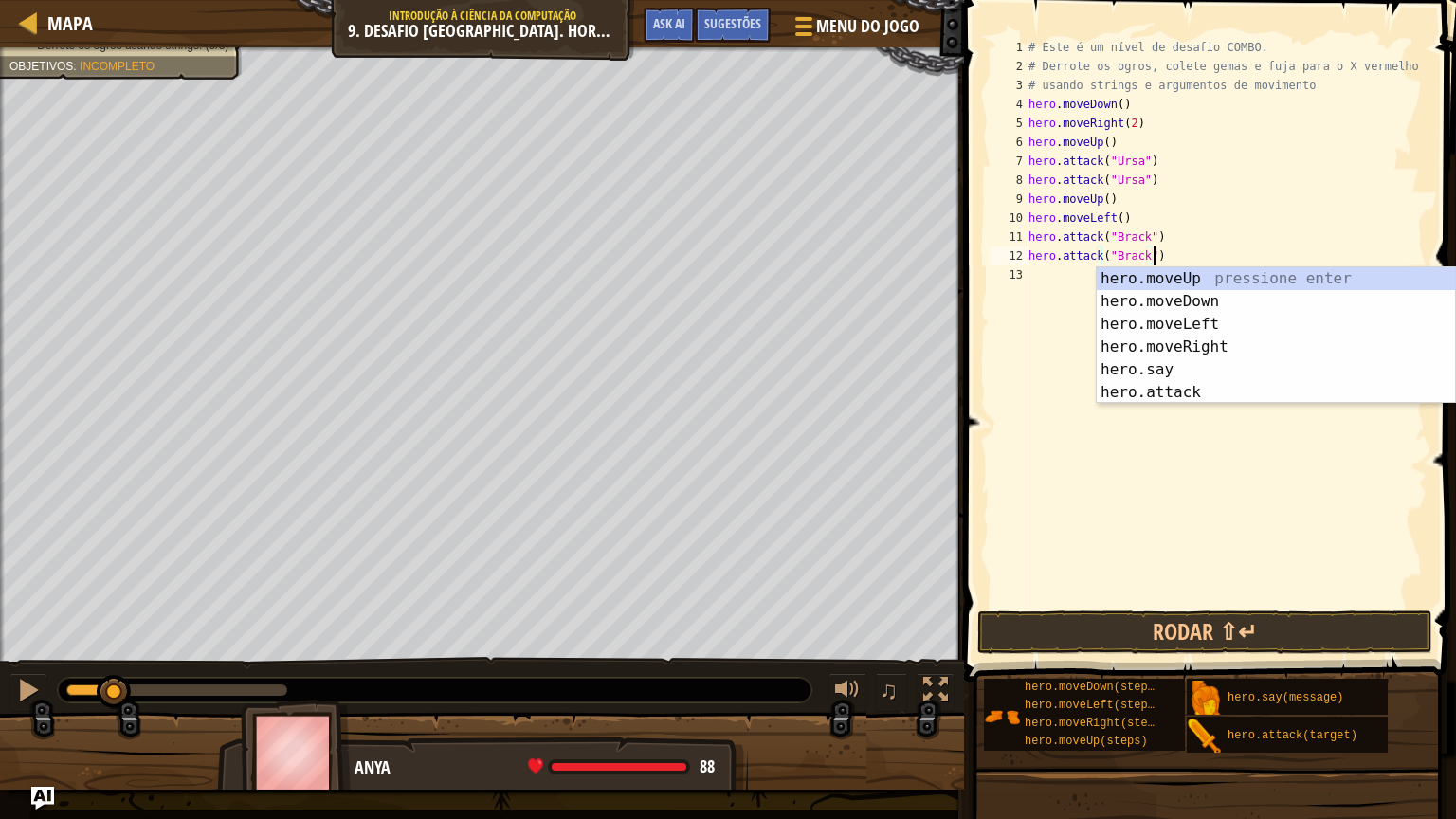
click at [1067, 284] on div "# Este é um nível de desafio COMBO. # Derrote os ogros, colete gemas e fuja par…" at bounding box center [1227, 341] width 404 height 607
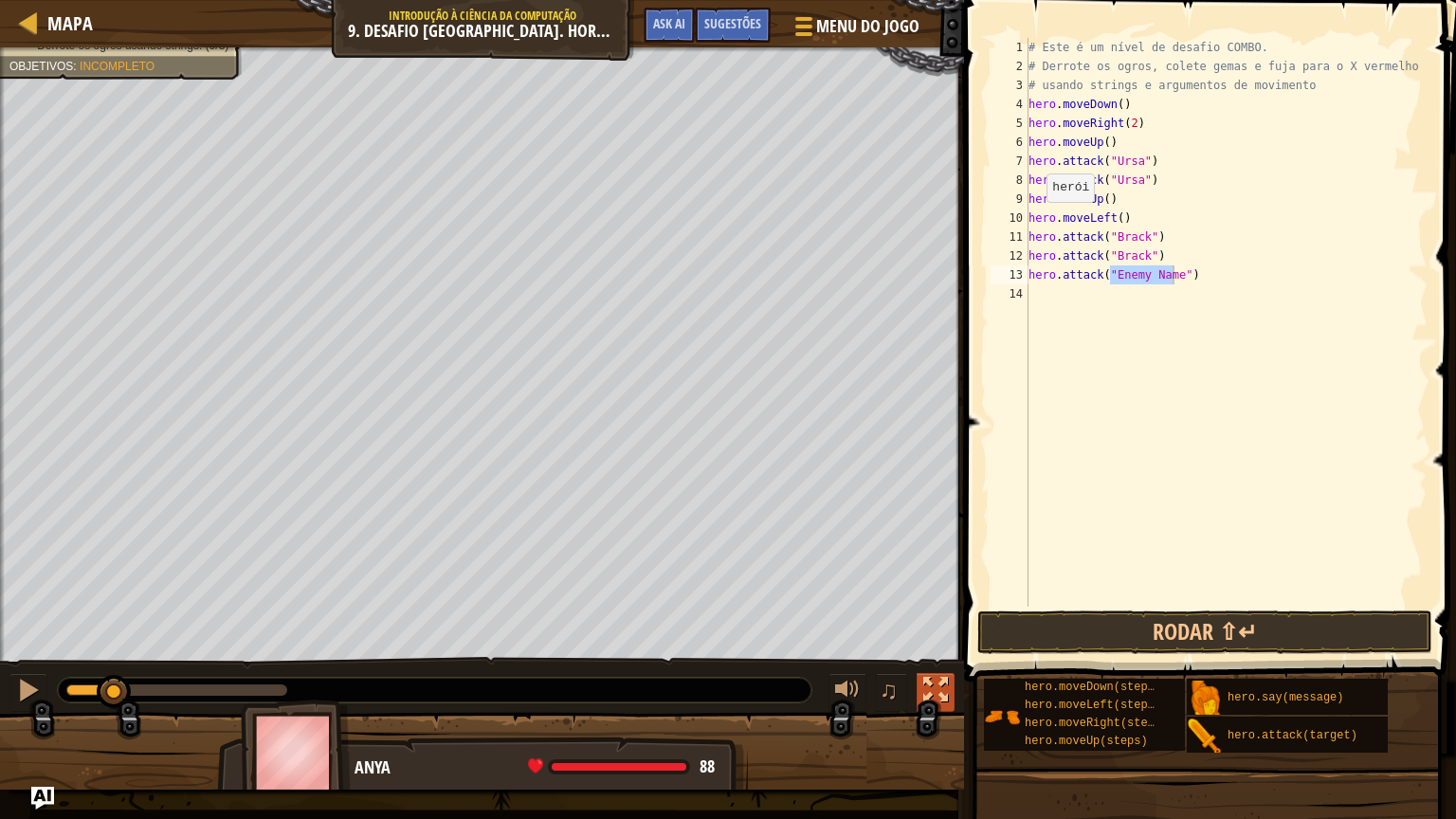
click at [935, 683] on div at bounding box center [936, 691] width 25 height 25
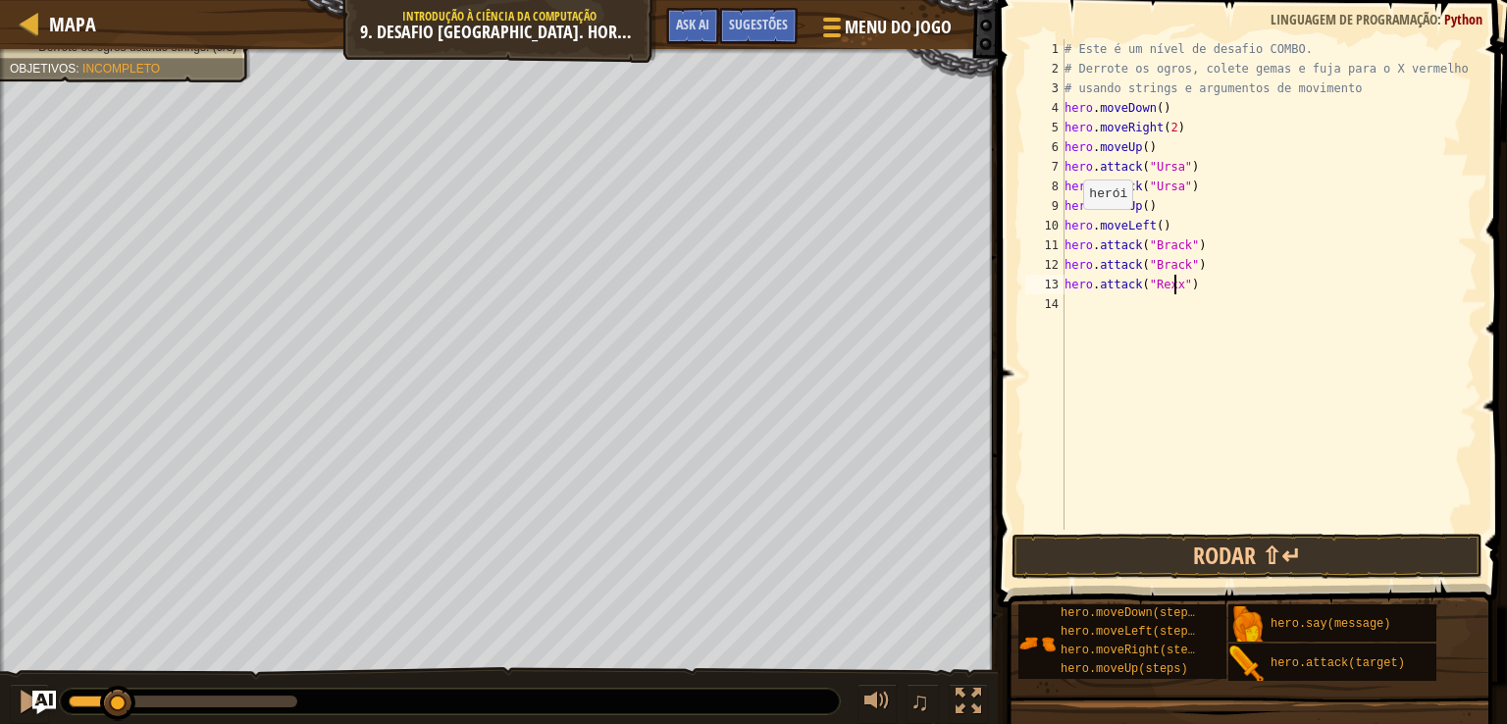
scroll to position [9, 9]
click at [1197, 284] on div "# Este é um nível de desafio COMBO. # Derrote os ogros, colete gemas e fuja par…" at bounding box center [1269, 304] width 417 height 530
drag, startPoint x: 1197, startPoint y: 284, endPoint x: 1210, endPoint y: 285, distance: 12.8
click at [1210, 285] on div "# Este é um nível de desafio COMBO. # Derrote os ogros, colete gemas e fuja par…" at bounding box center [1269, 304] width 417 height 530
type textarea "hero.attack("Rexxar")"
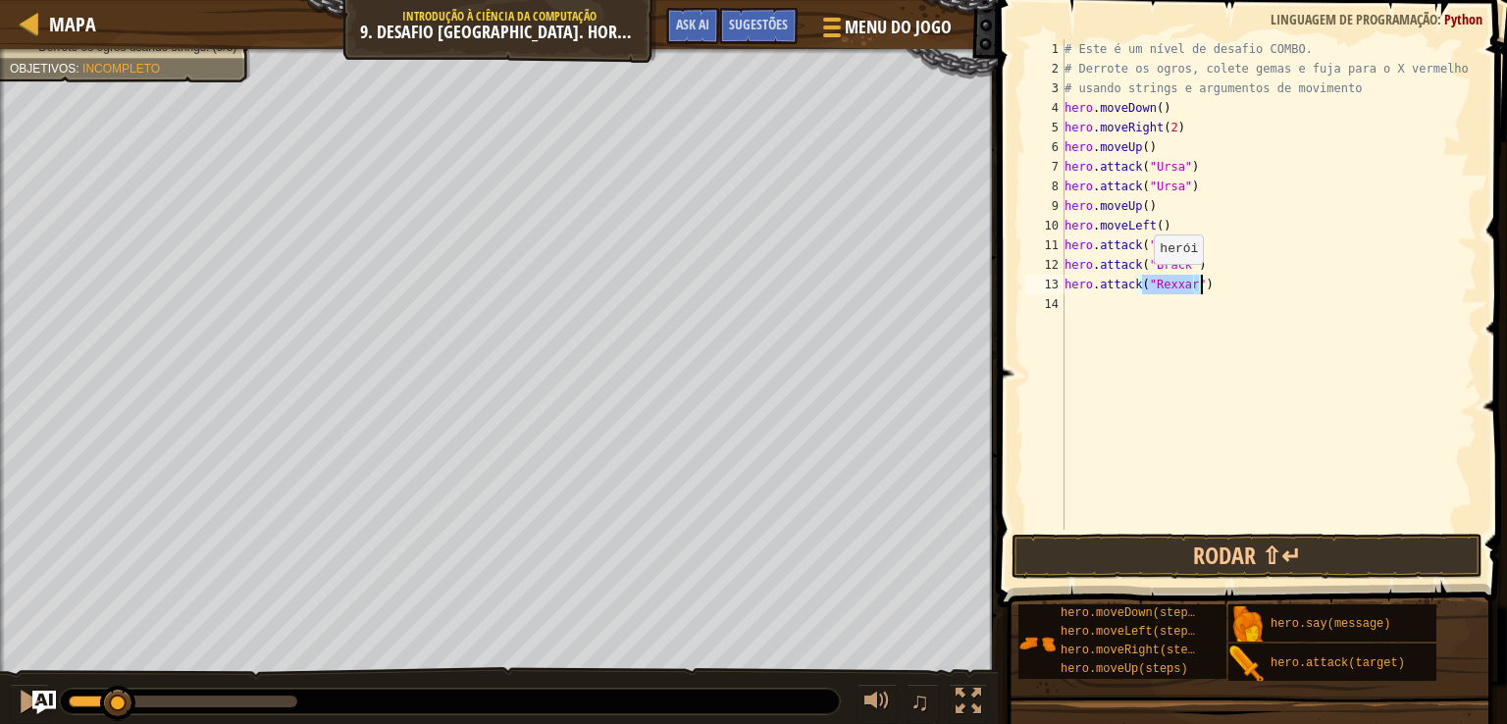
click at [1146, 283] on div "# Este é um nível de desafio COMBO. # Derrote os ogros, colete gemas e fuja par…" at bounding box center [1269, 284] width 417 height 491
click at [1204, 283] on div "# Este é um nível de desafio COMBO. # Derrote os ogros, colete gemas e fuja par…" at bounding box center [1269, 304] width 417 height 530
click at [1201, 283] on div "# Este é um nível de desafio COMBO. # Derrote os ogros, colete gemas e fuja par…" at bounding box center [1269, 304] width 417 height 530
drag, startPoint x: 1201, startPoint y: 283, endPoint x: 1060, endPoint y: 284, distance: 141.3
click at [1060, 284] on div "hero.attack("Rexxar") 1 2 3 4 5 6 7 8 9 10 11 12 13 14 # Este é um nível de des…" at bounding box center [1249, 284] width 456 height 491
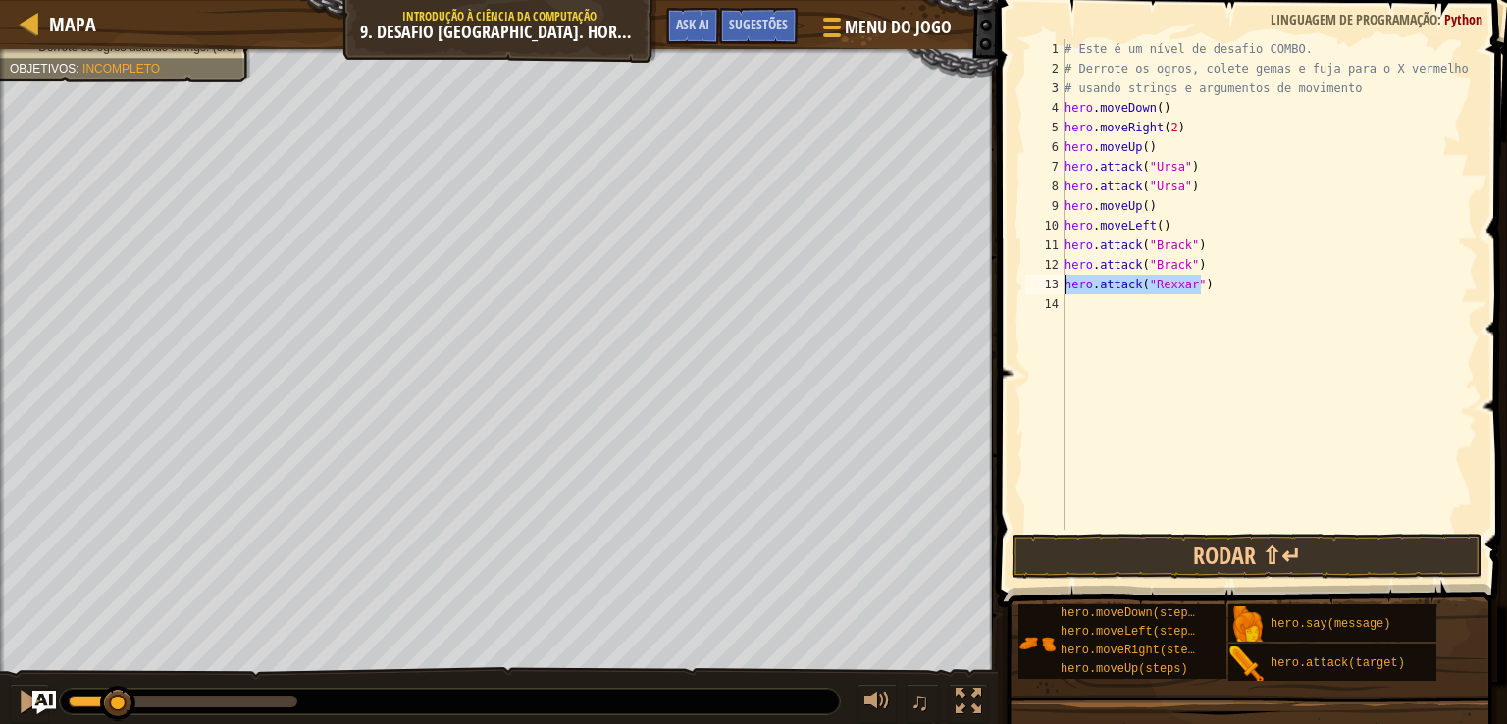
click at [1118, 305] on div "# Este é um nível de desafio COMBO. # Derrote os ogros, colete gemas e fuja par…" at bounding box center [1269, 304] width 417 height 530
paste textarea "hero.attack("Rexxar")"
type textarea "hero.attack("Rexxar")"
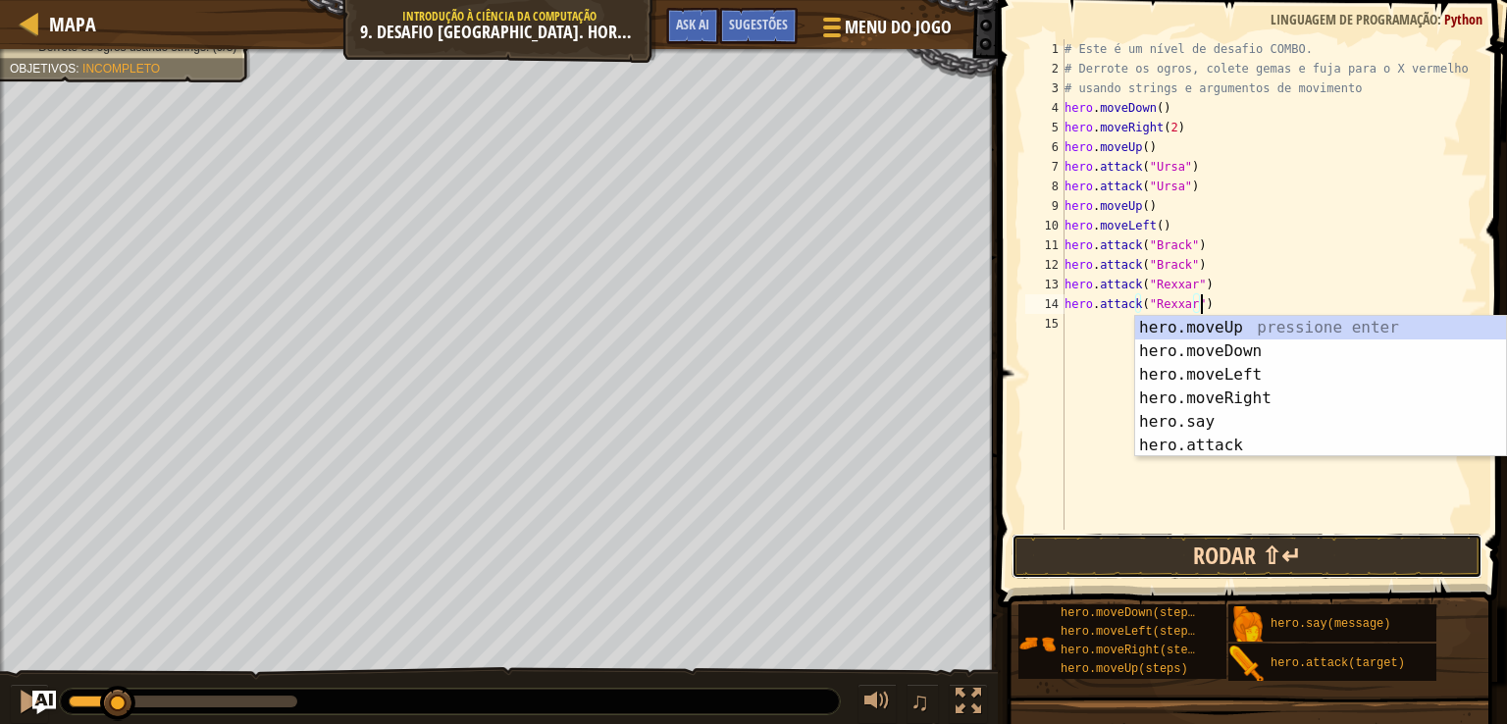
click at [1178, 556] on button "Rodar ⇧↵" at bounding box center [1247, 556] width 471 height 45
